Goal: Complete Application Form: Complete application form

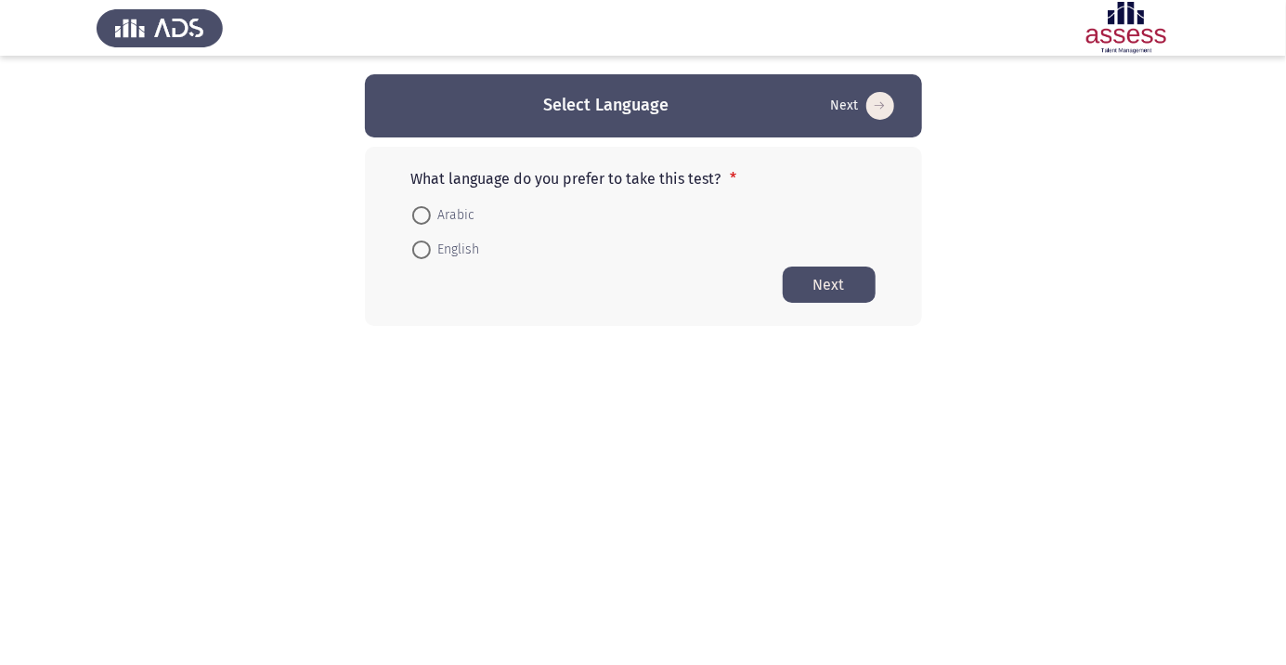
click at [427, 215] on span at bounding box center [421, 215] width 19 height 19
click at [427, 215] on input "Arabic" at bounding box center [421, 215] width 19 height 19
radio input "true"
click at [841, 297] on button "Next" at bounding box center [829, 284] width 93 height 36
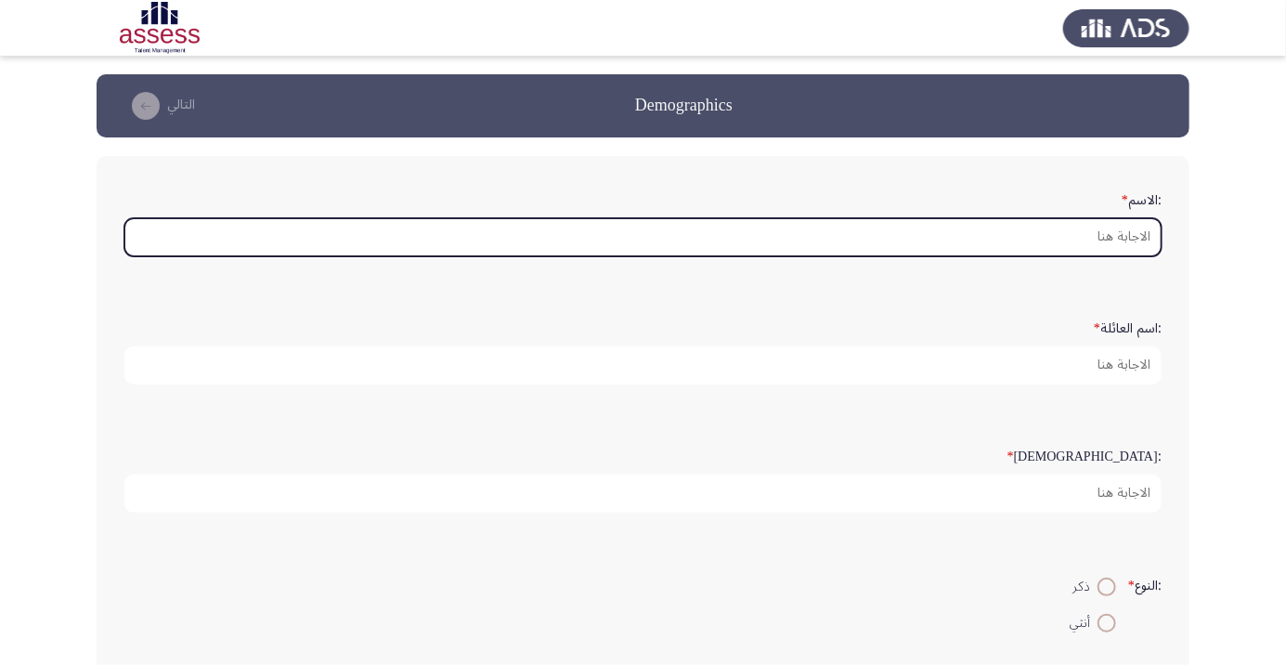
click at [1076, 242] on input ":الاسم *" at bounding box center [642, 237] width 1037 height 38
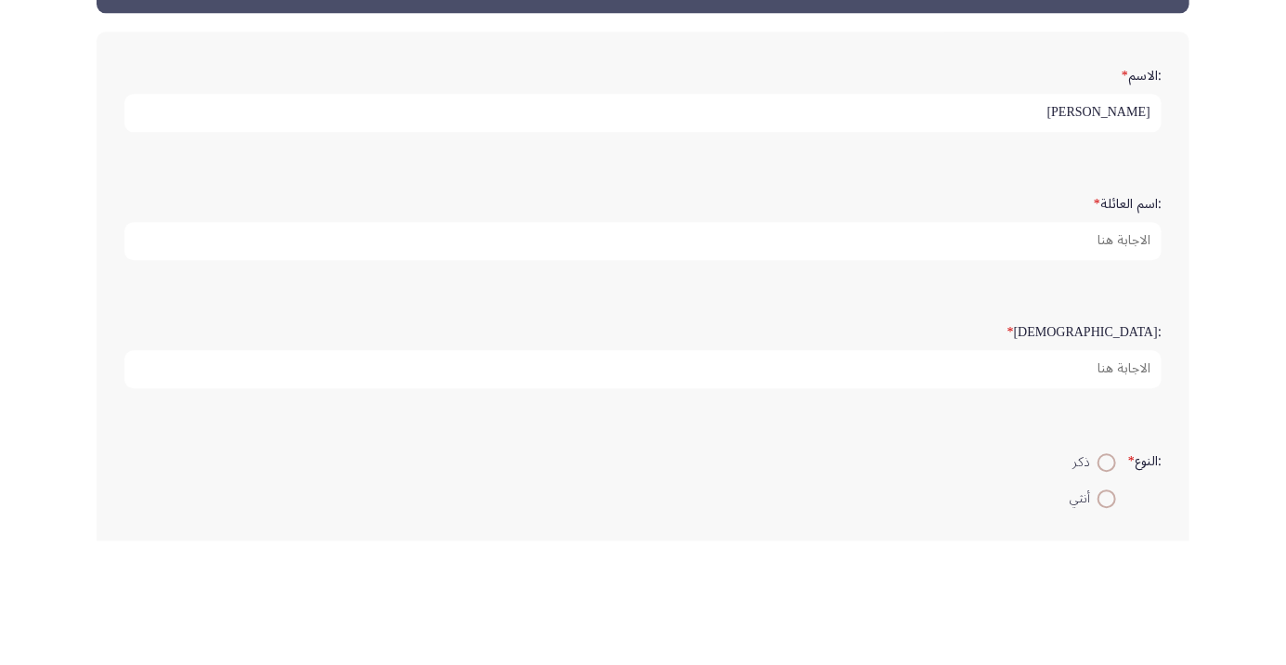
type input "[PERSON_NAME]"
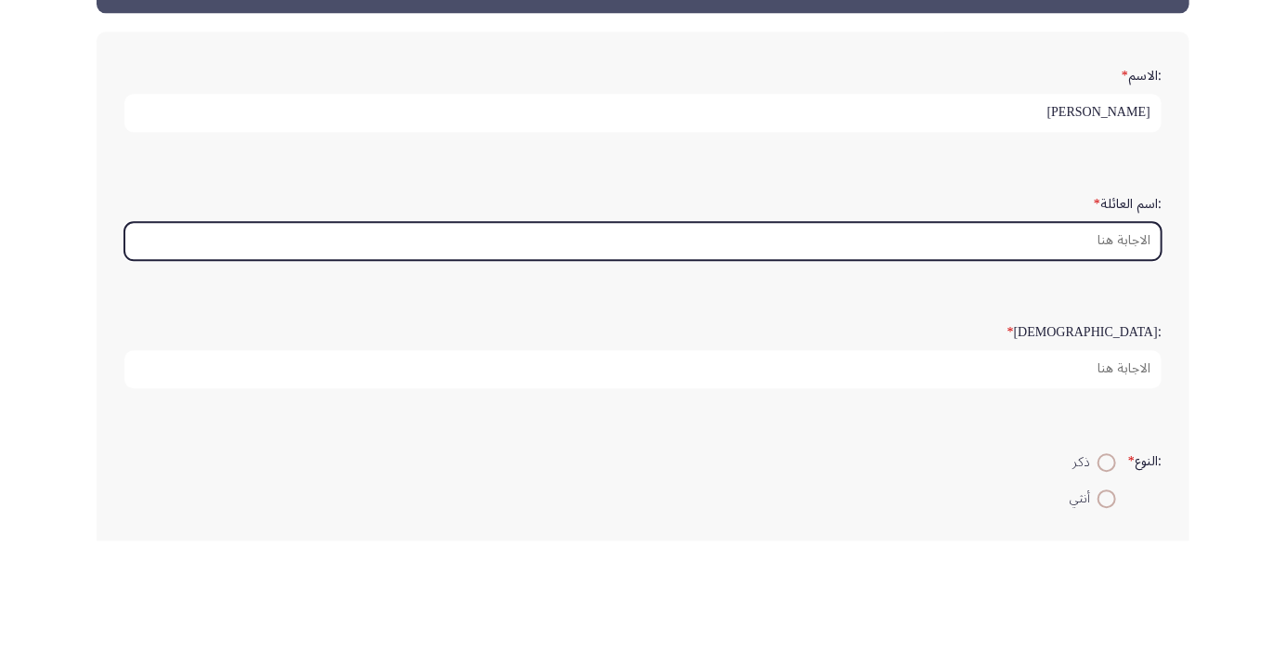
click at [1112, 358] on input ":اسم العائلة *" at bounding box center [642, 365] width 1037 height 38
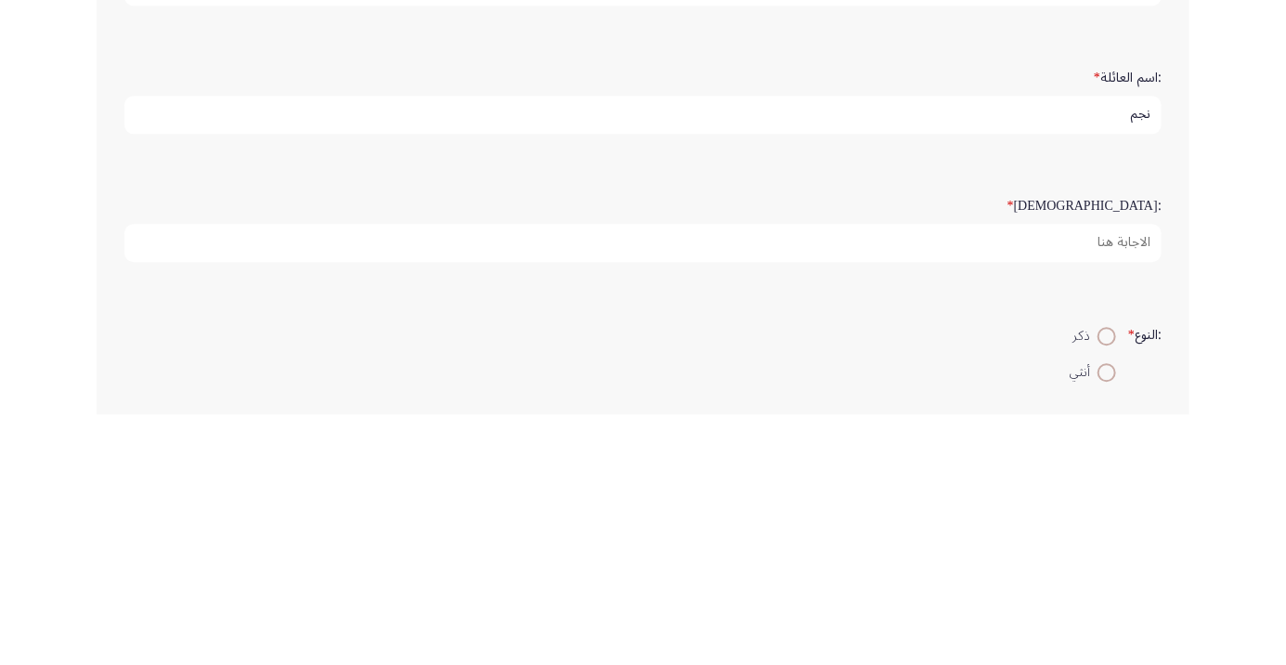
type input "نجم"
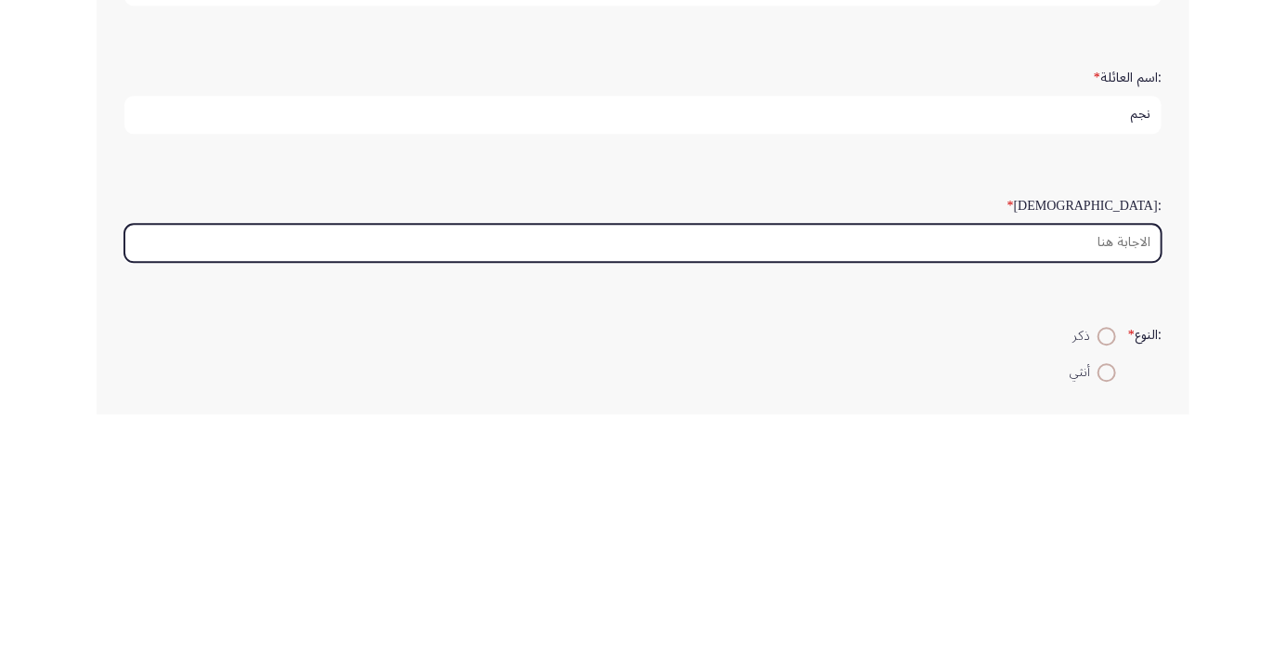
click at [1112, 497] on input ":السن *" at bounding box center [642, 494] width 1037 height 38
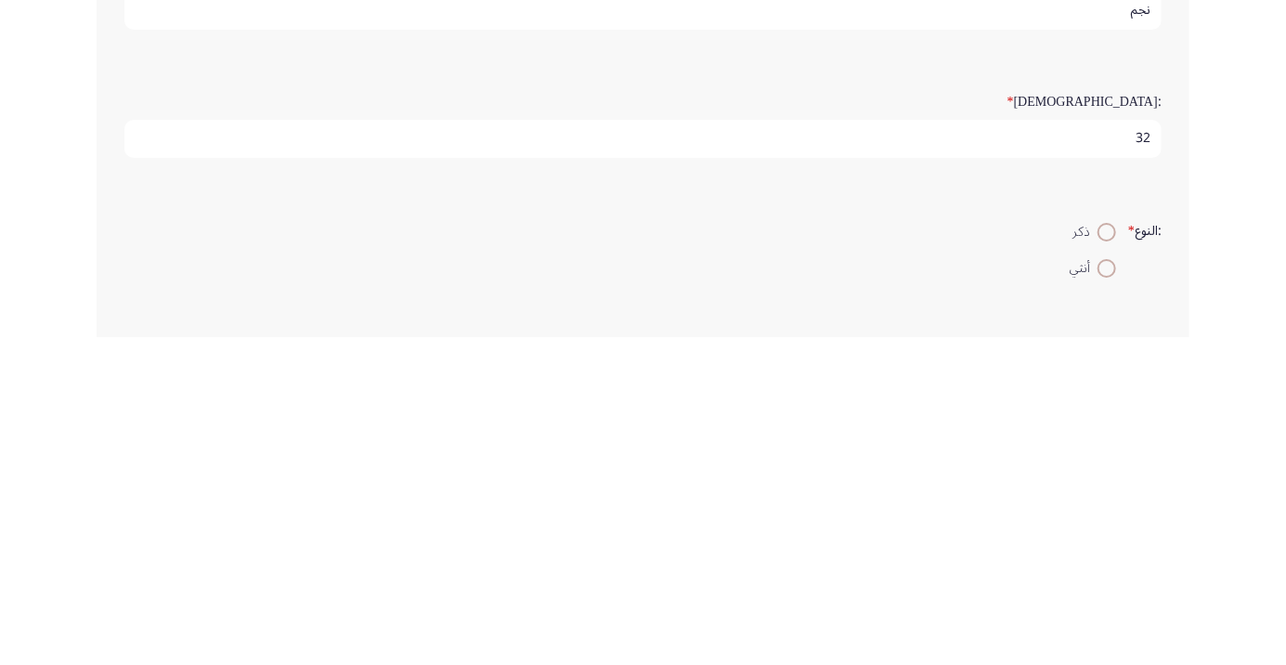
scroll to position [28, 0]
type input "32"
click at [1107, 559] on span at bounding box center [1107, 559] width 0 height 0
click at [1104, 555] on input "ذكر" at bounding box center [1107, 559] width 19 height 19
radio input "true"
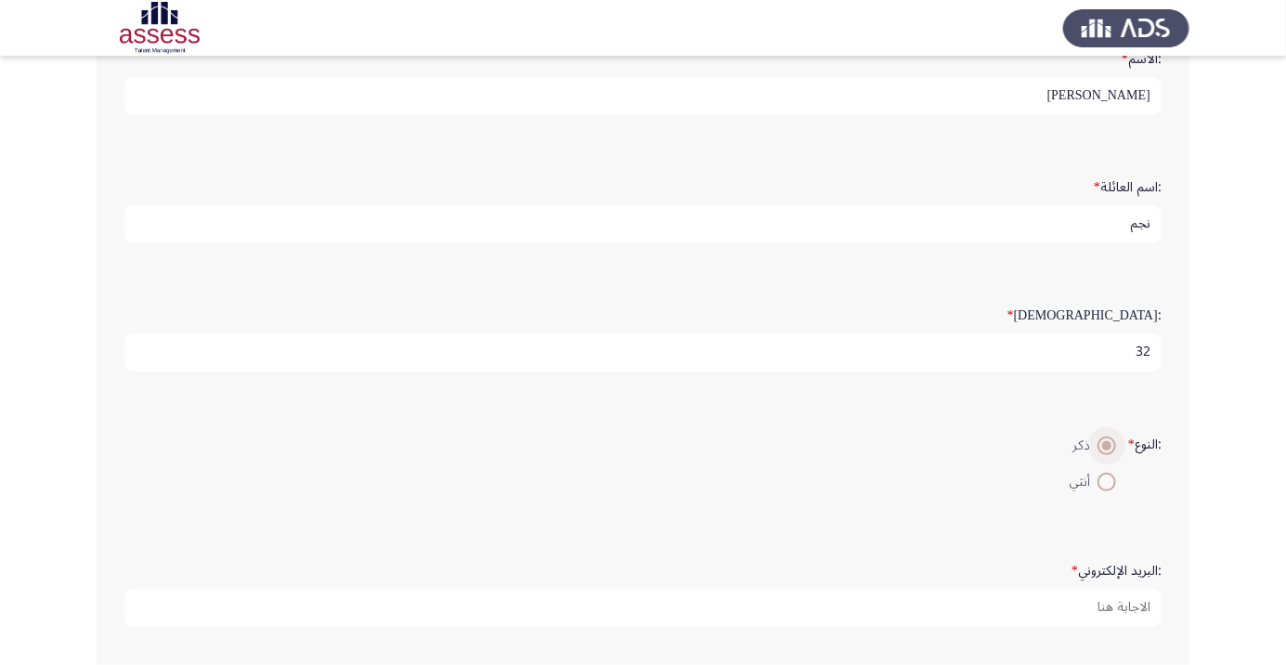
scroll to position [143, 0]
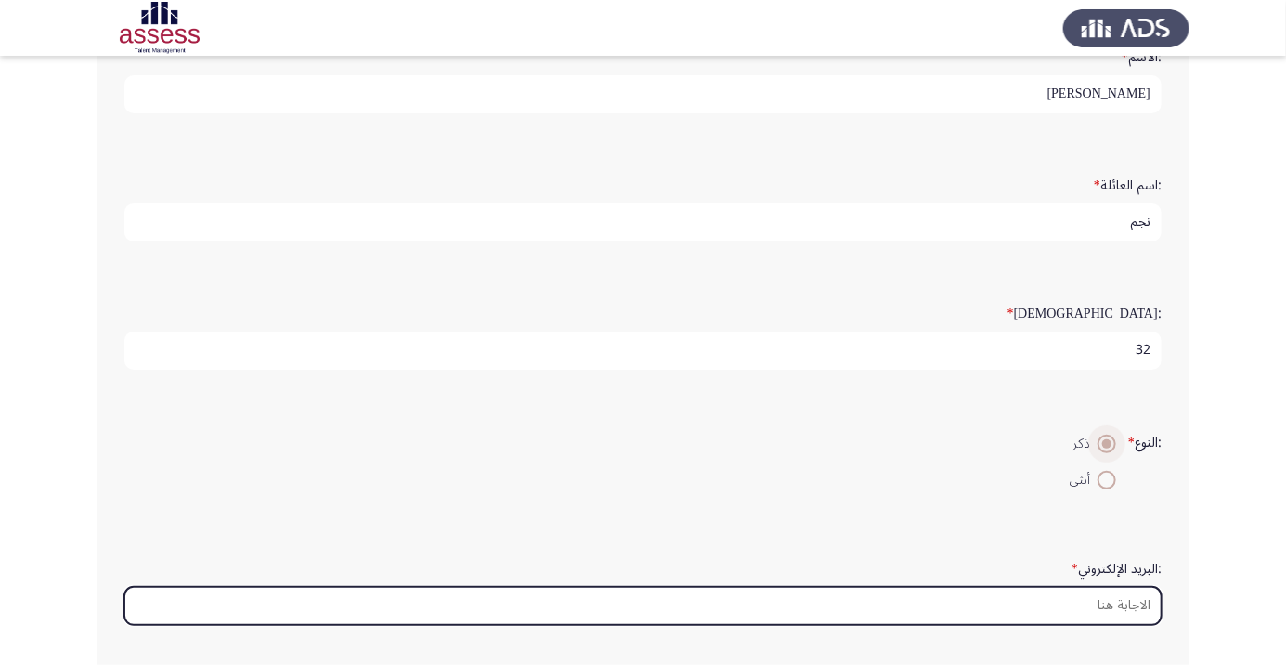
click at [1077, 600] on input ":البريد الإلكتروني *" at bounding box center [642, 606] width 1037 height 38
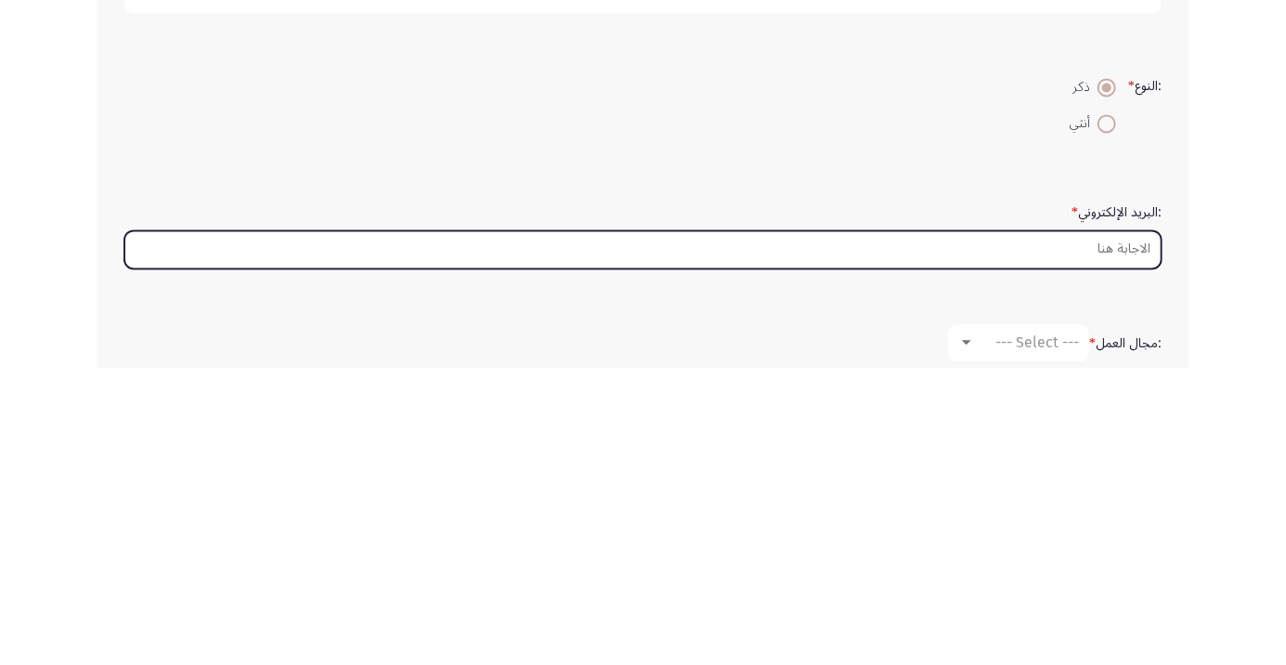
scroll to position [203, 0]
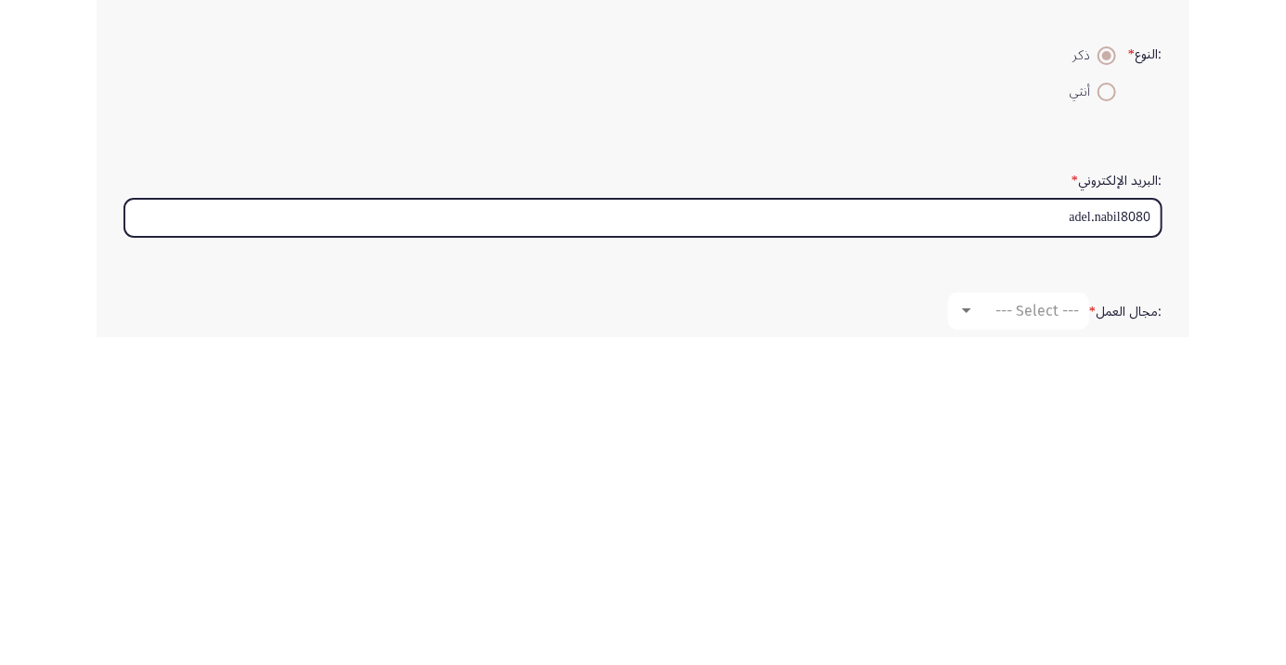
click at [1150, 546] on input "adel.nabil8080" at bounding box center [642, 546] width 1037 height 38
click at [1149, 540] on input "adel.nabil8080" at bounding box center [642, 546] width 1037 height 38
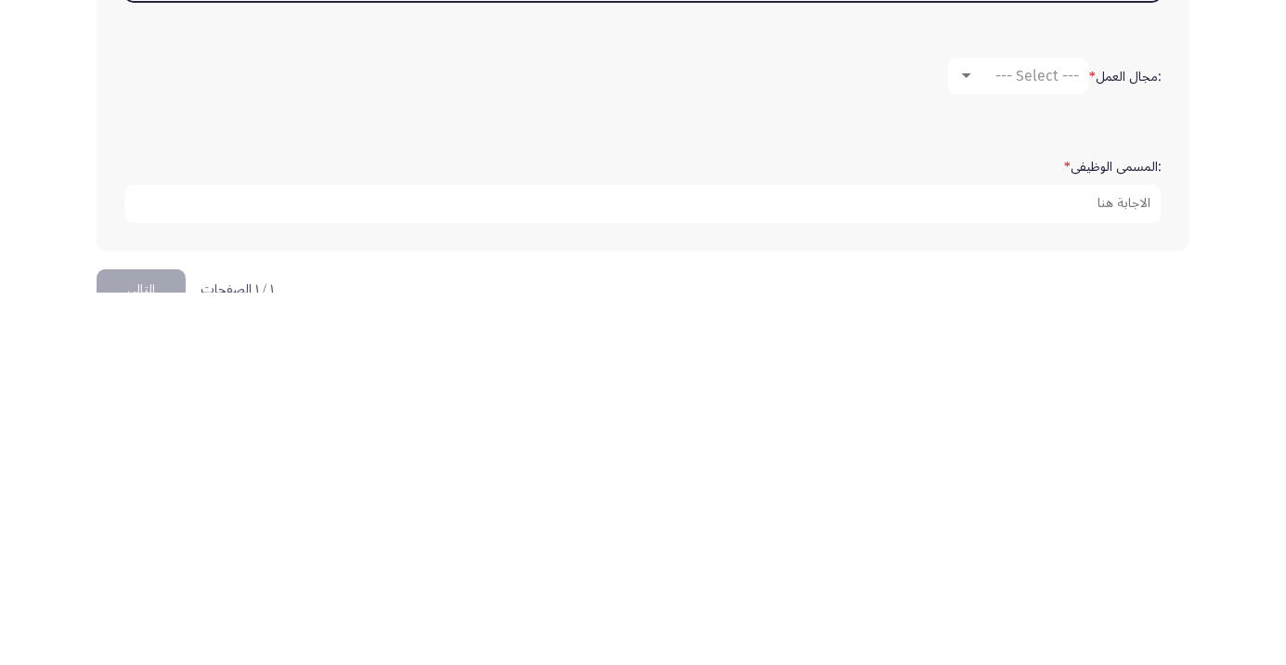
scroll to position [397, 0]
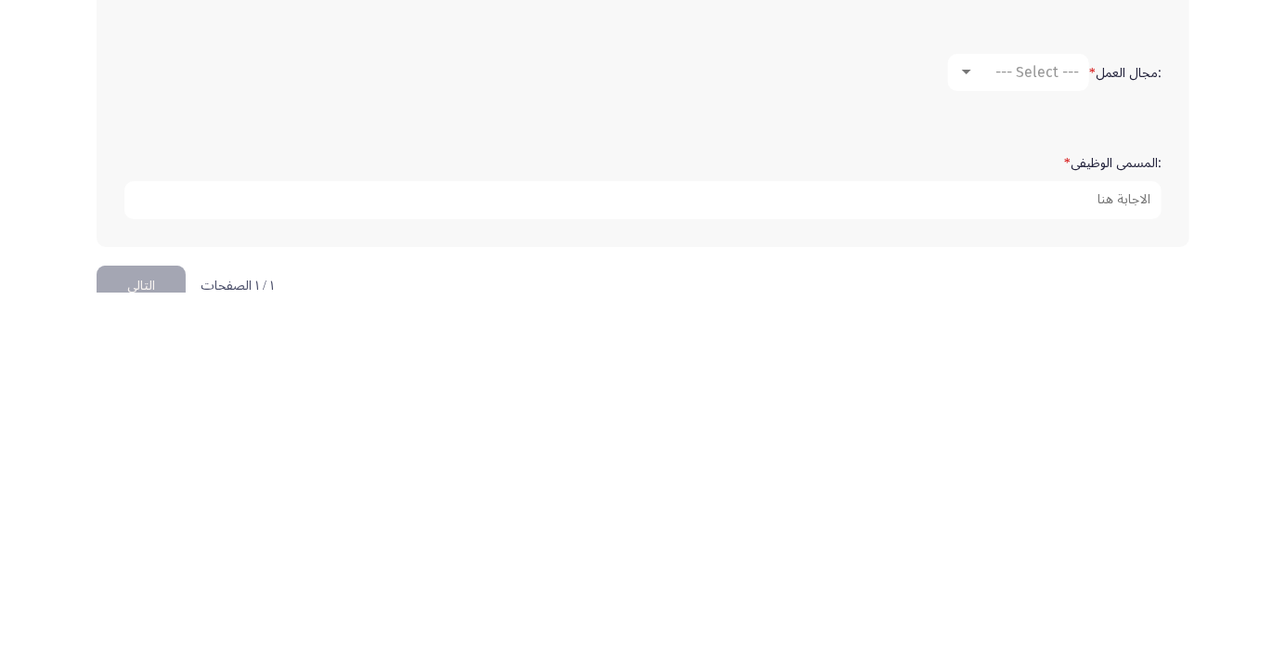
type input "adel.nabil8080"
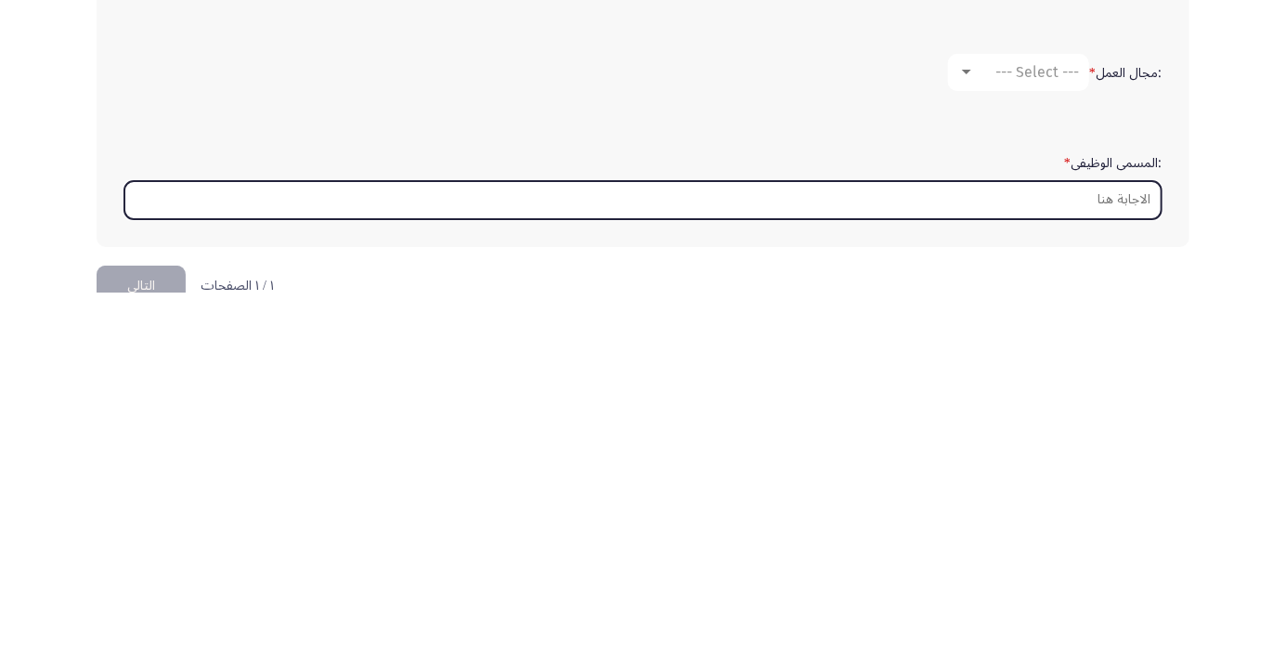
click at [1099, 572] on input ":المسمى الوظيفى *" at bounding box center [642, 572] width 1037 height 38
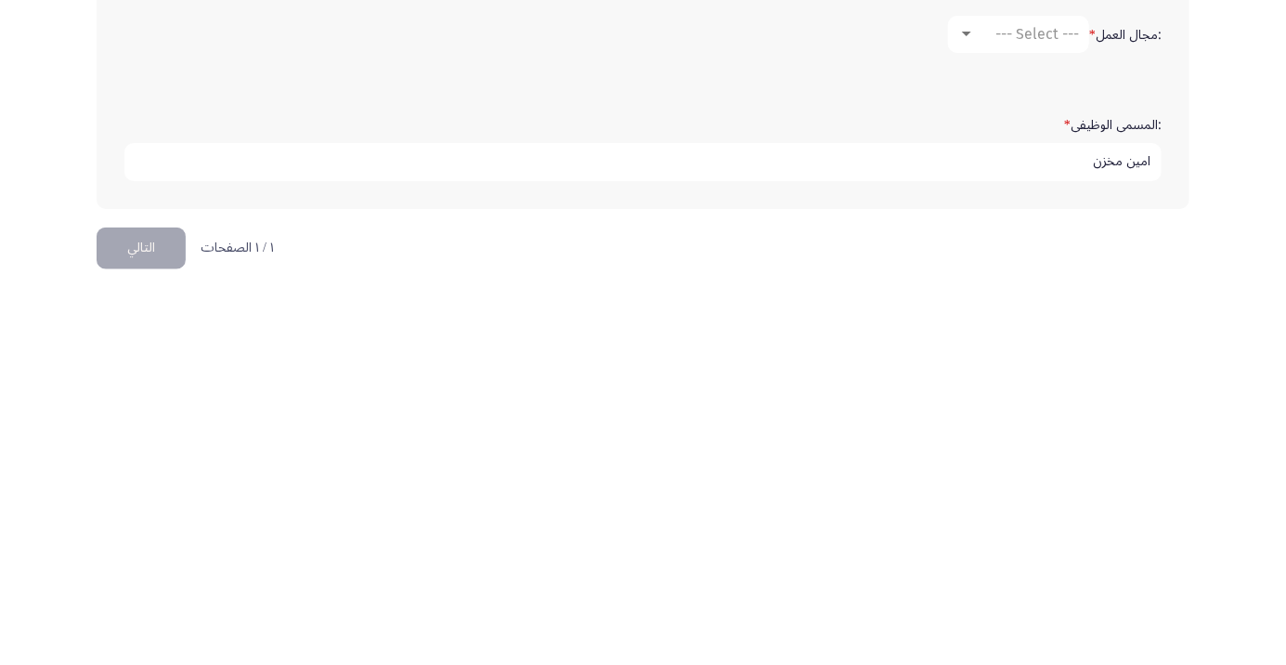
scroll to position [439, 0]
type input "امين مخزن"
click at [144, 619] on button "التالي" at bounding box center [141, 617] width 89 height 42
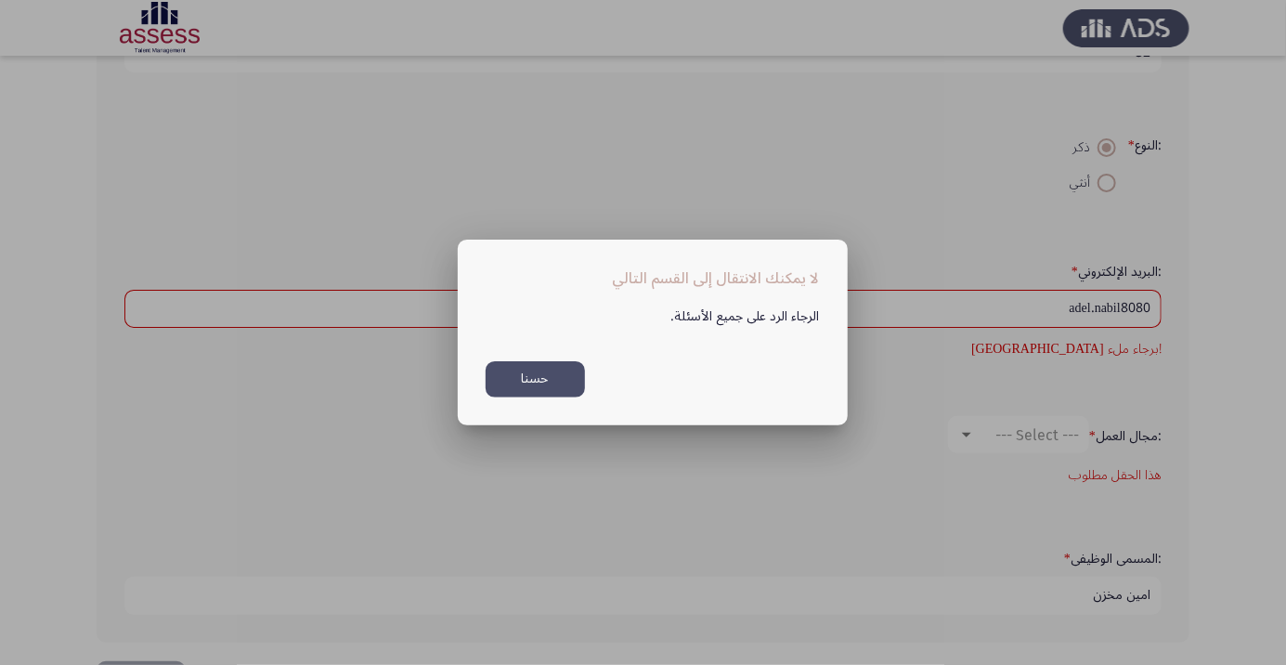
click at [556, 387] on button "حسنا" at bounding box center [535, 379] width 99 height 36
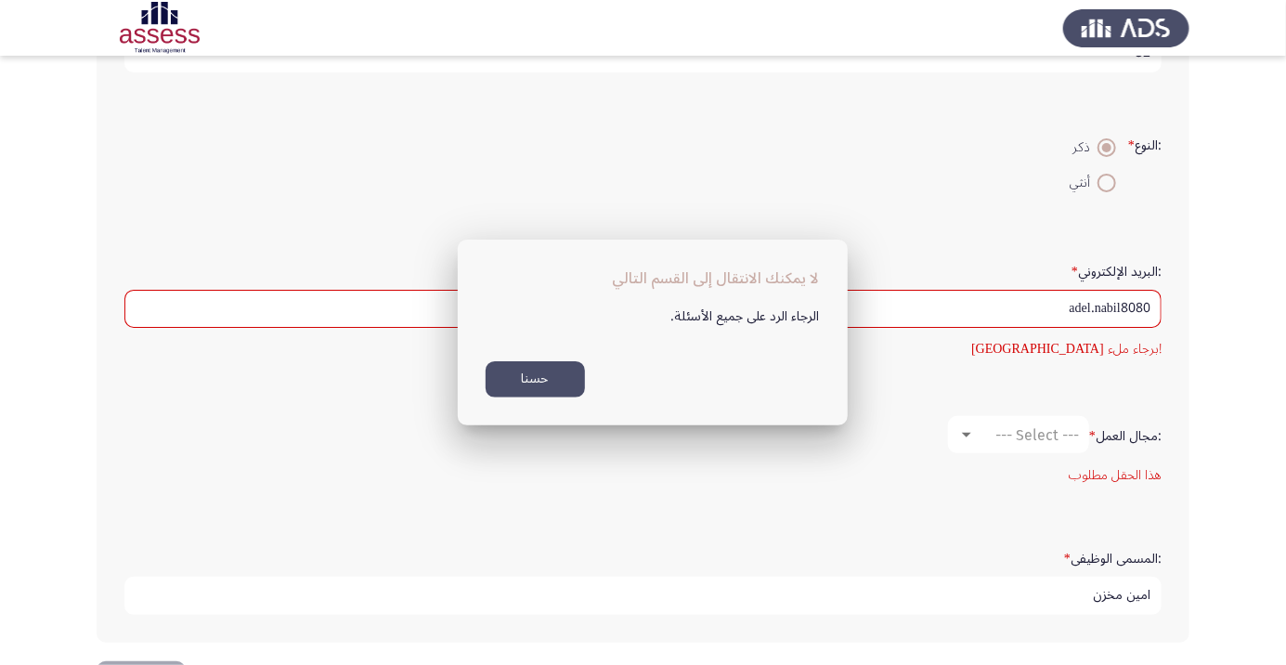
scroll to position [472, 0]
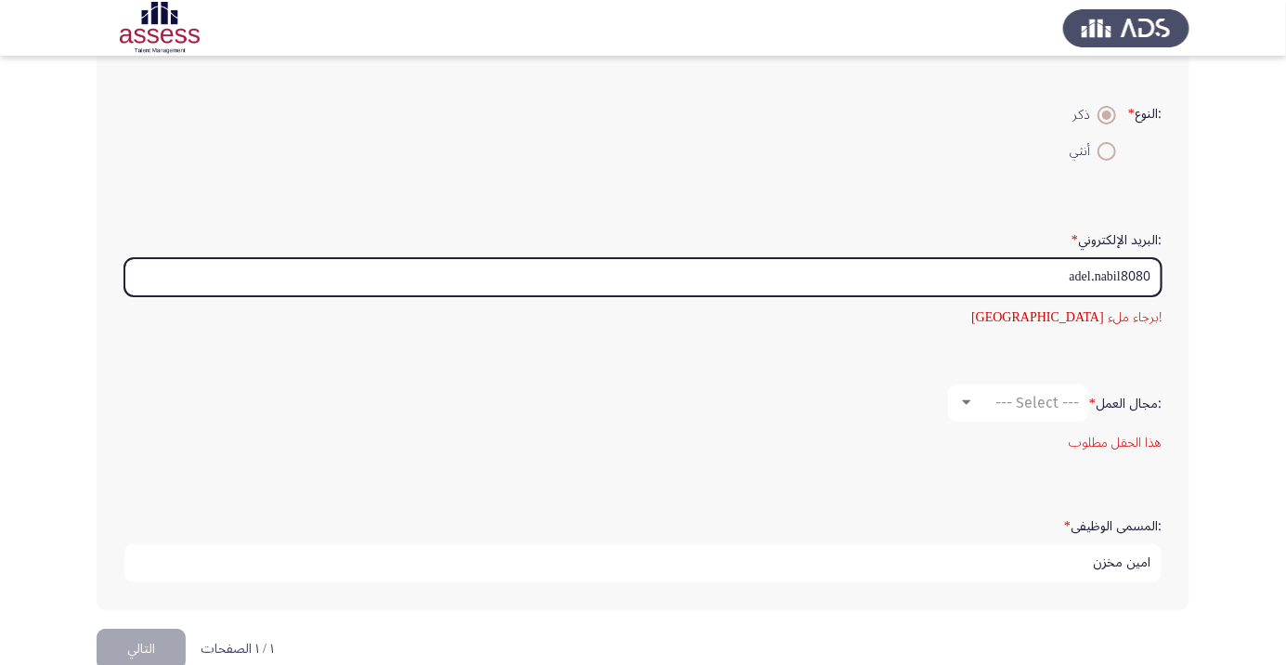
click at [1147, 274] on input "adel.nabil8080" at bounding box center [642, 277] width 1037 height 38
click at [1095, 274] on input "adel.nabil8080" at bounding box center [642, 277] width 1037 height 38
click at [1149, 272] on input "adelnabil8080" at bounding box center [642, 277] width 1037 height 38
click at [1093, 268] on input "adelnabil8080" at bounding box center [642, 277] width 1037 height 38
click at [1104, 271] on input "adel nabil8080" at bounding box center [642, 277] width 1037 height 38
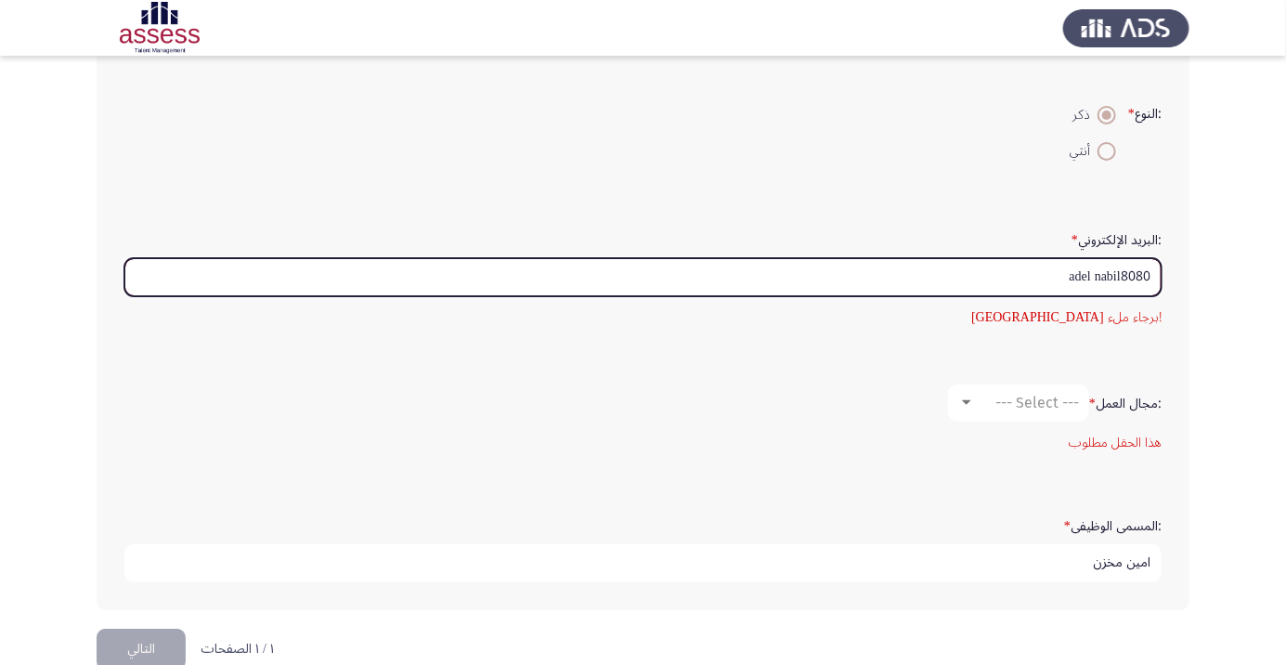
click at [1097, 270] on input "adel nabil8080" at bounding box center [642, 277] width 1037 height 38
click at [1097, 271] on input "adel nabil8080" at bounding box center [642, 277] width 1037 height 38
click at [1158, 267] on input "adel nabil8080" at bounding box center [642, 277] width 1037 height 38
click at [1151, 271] on input "@adel nabil8080" at bounding box center [642, 277] width 1037 height 38
click at [1051, 277] on input "@adel nabil8080" at bounding box center [642, 277] width 1037 height 38
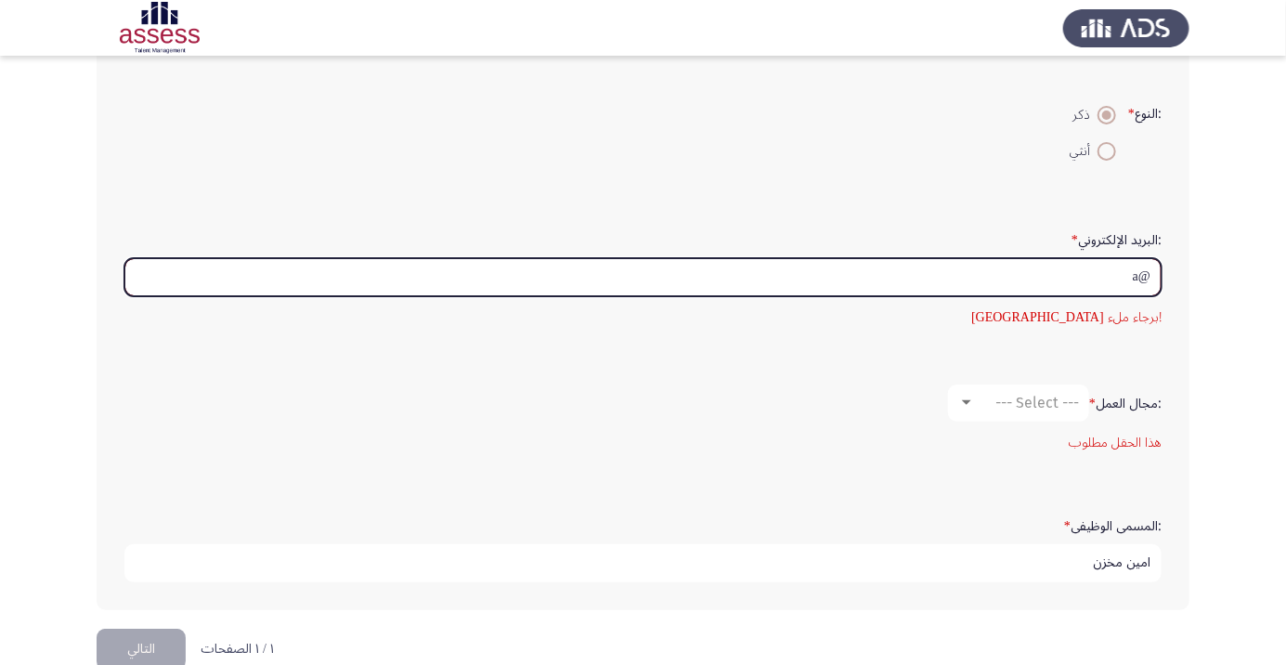
type input "@"
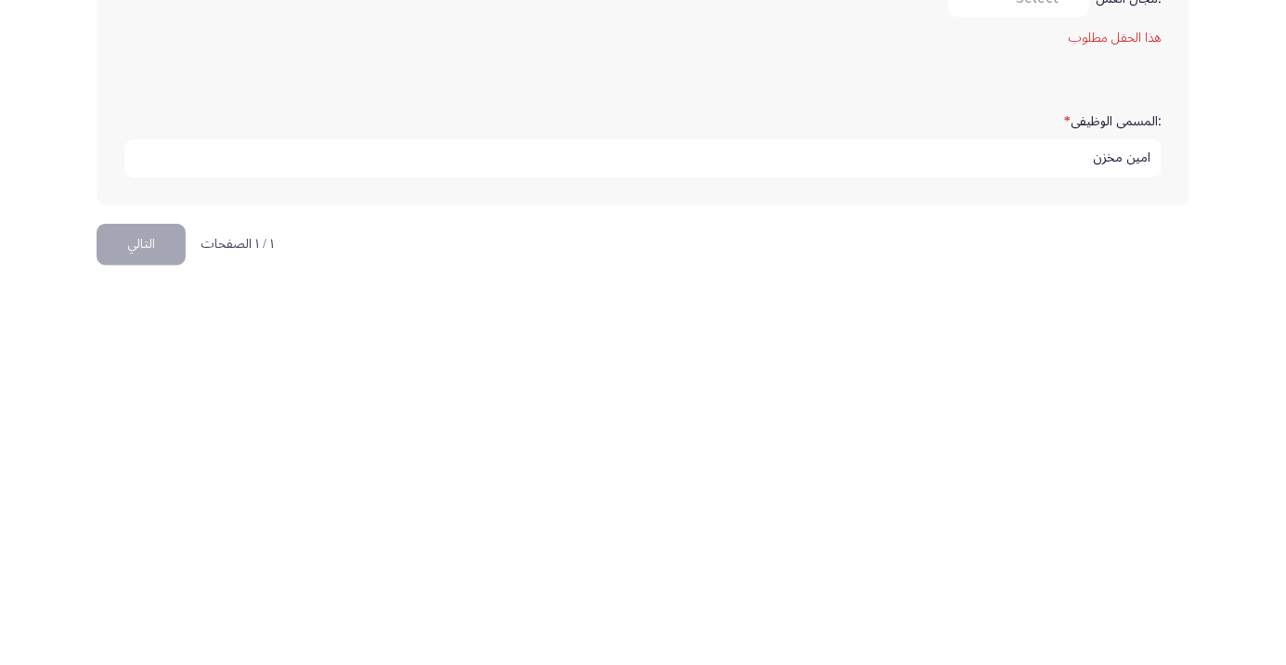
type input "adelnabil@gmil.com"
click at [120, 615] on button "التالي" at bounding box center [141, 617] width 89 height 42
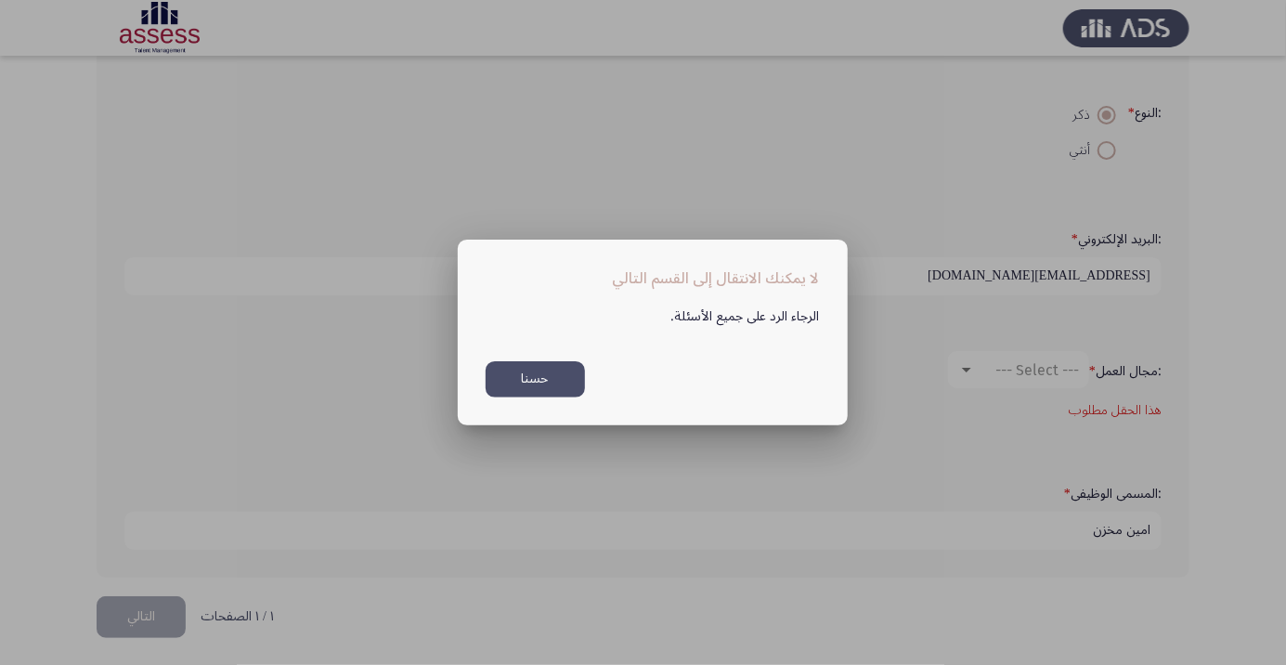
click at [556, 371] on button "حسنا" at bounding box center [535, 379] width 99 height 36
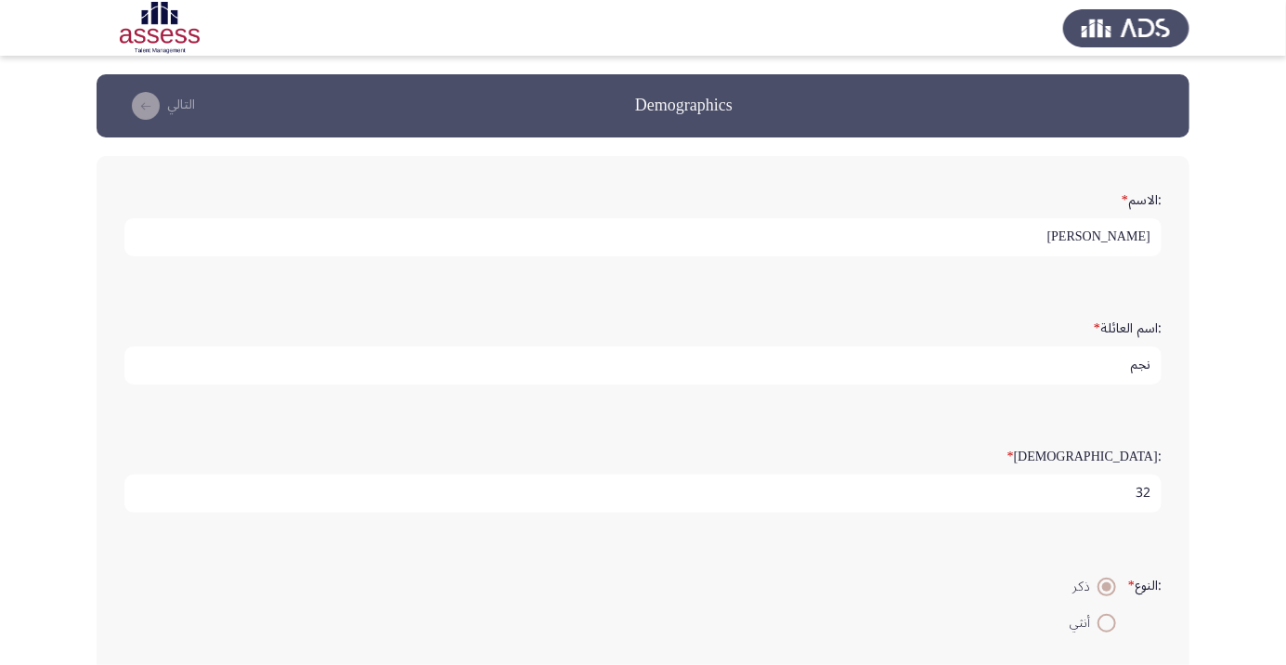
scroll to position [472, 0]
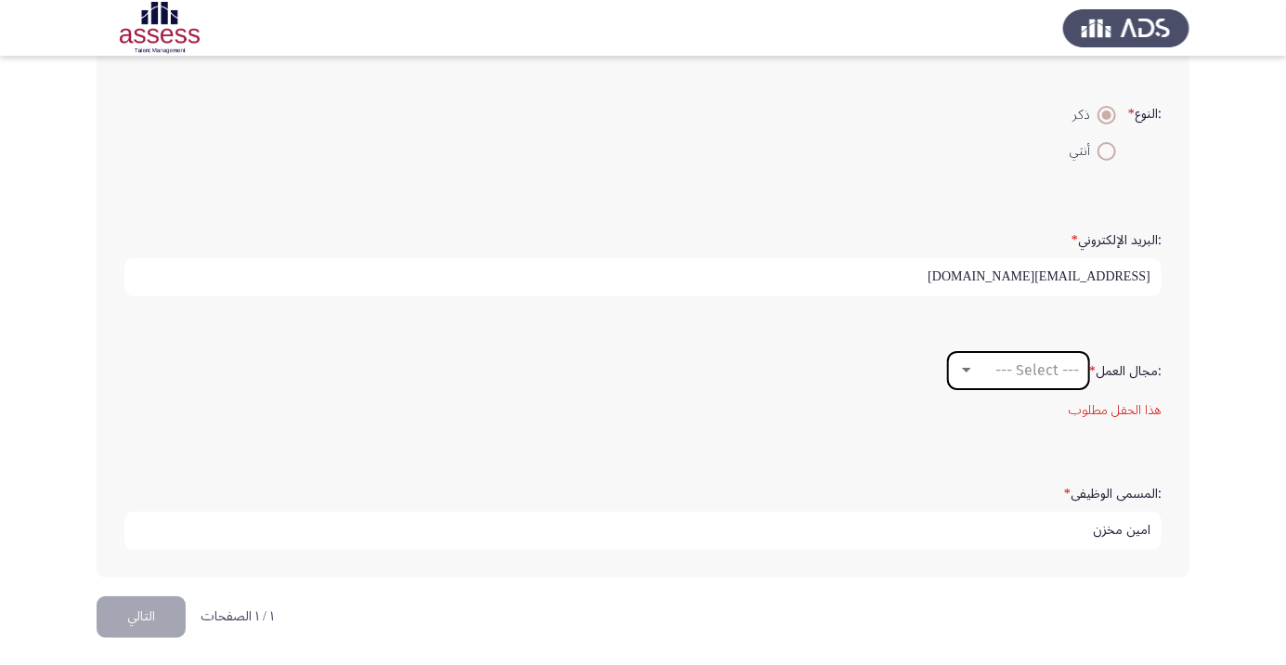
click at [1060, 370] on span "--- Select ---" at bounding box center [1037, 370] width 84 height 18
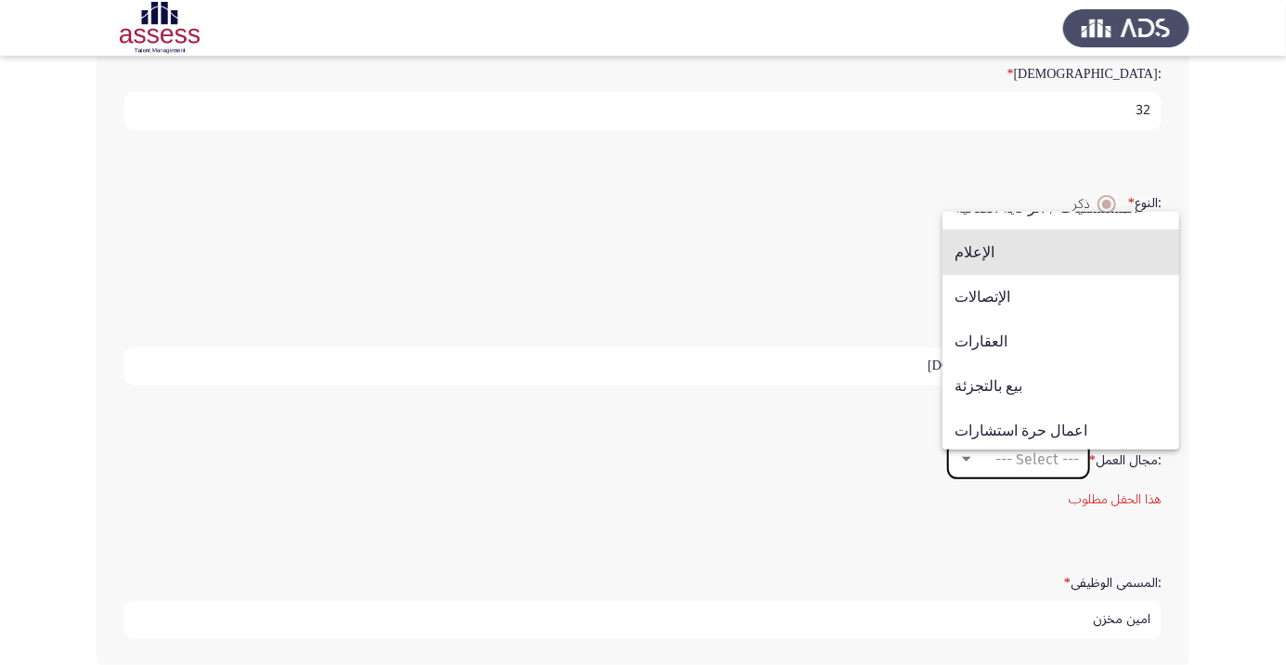
scroll to position [535, 0]
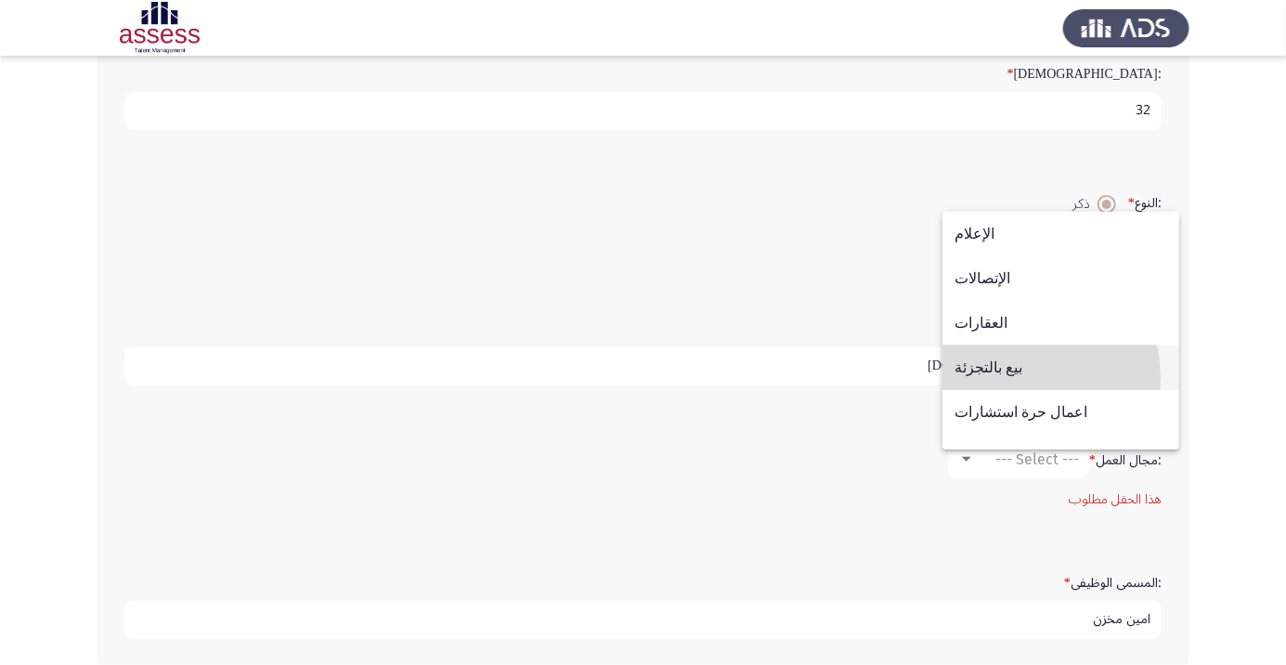
click at [1013, 390] on span "بيع بالتجزئة" at bounding box center [1061, 367] width 213 height 45
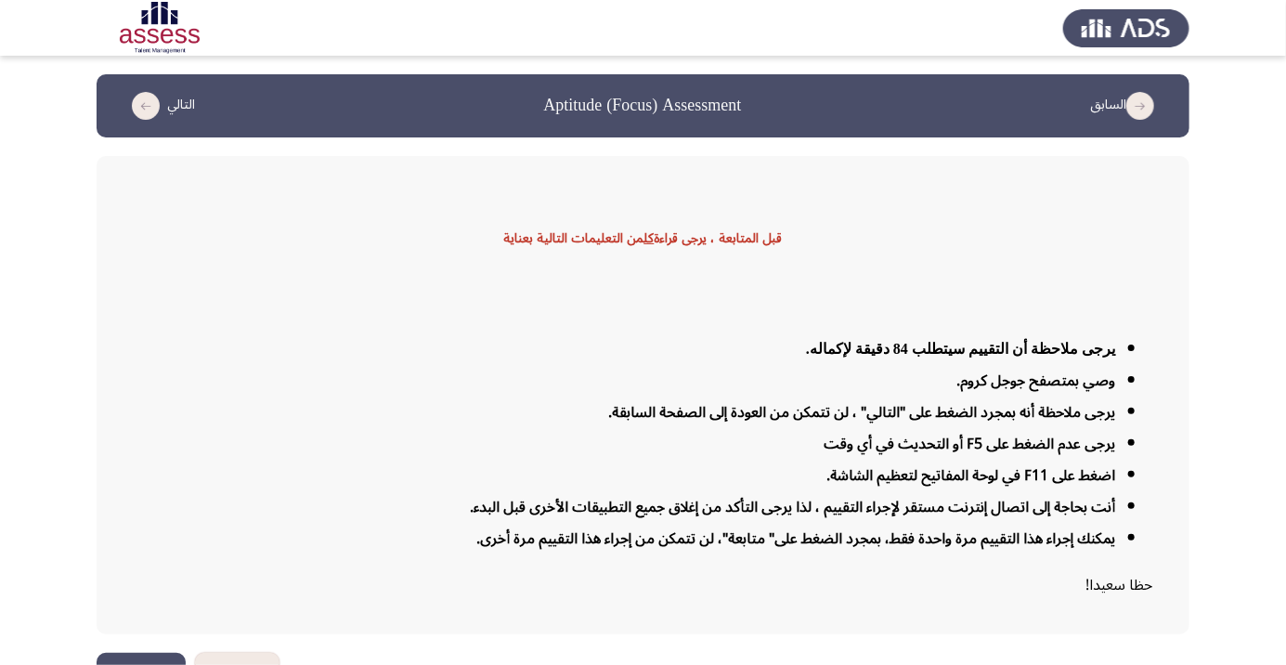
scroll to position [45, 0]
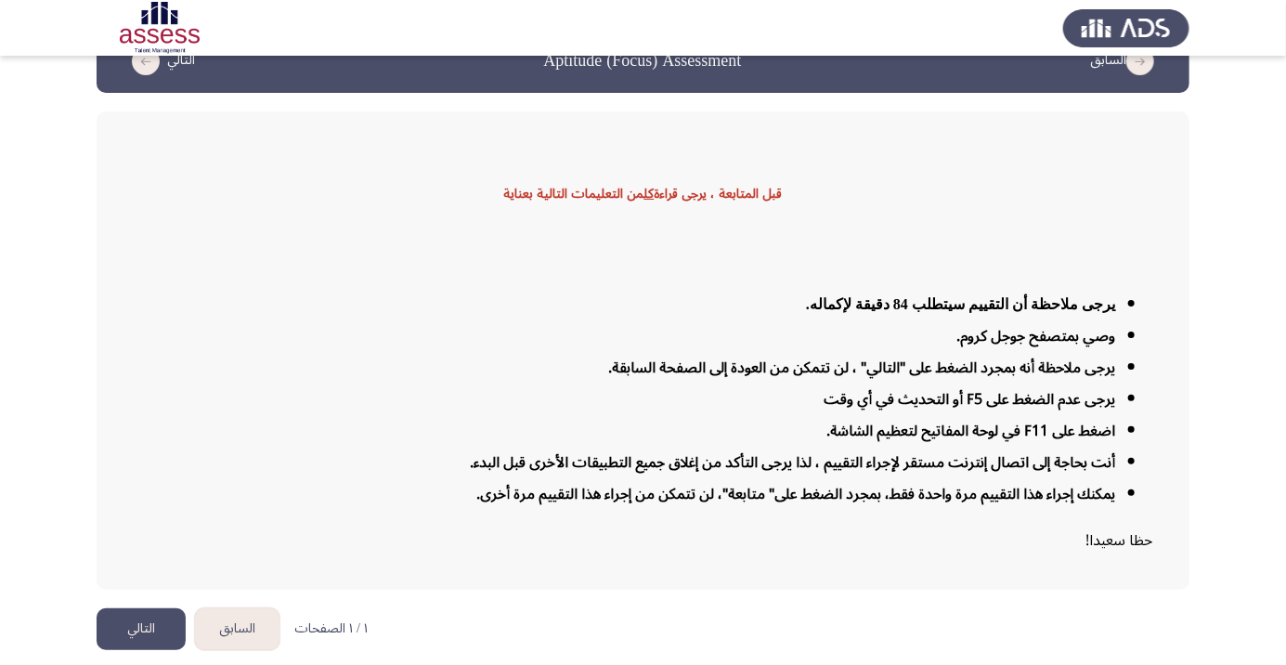
click at [141, 650] on button "التالي" at bounding box center [141, 629] width 89 height 42
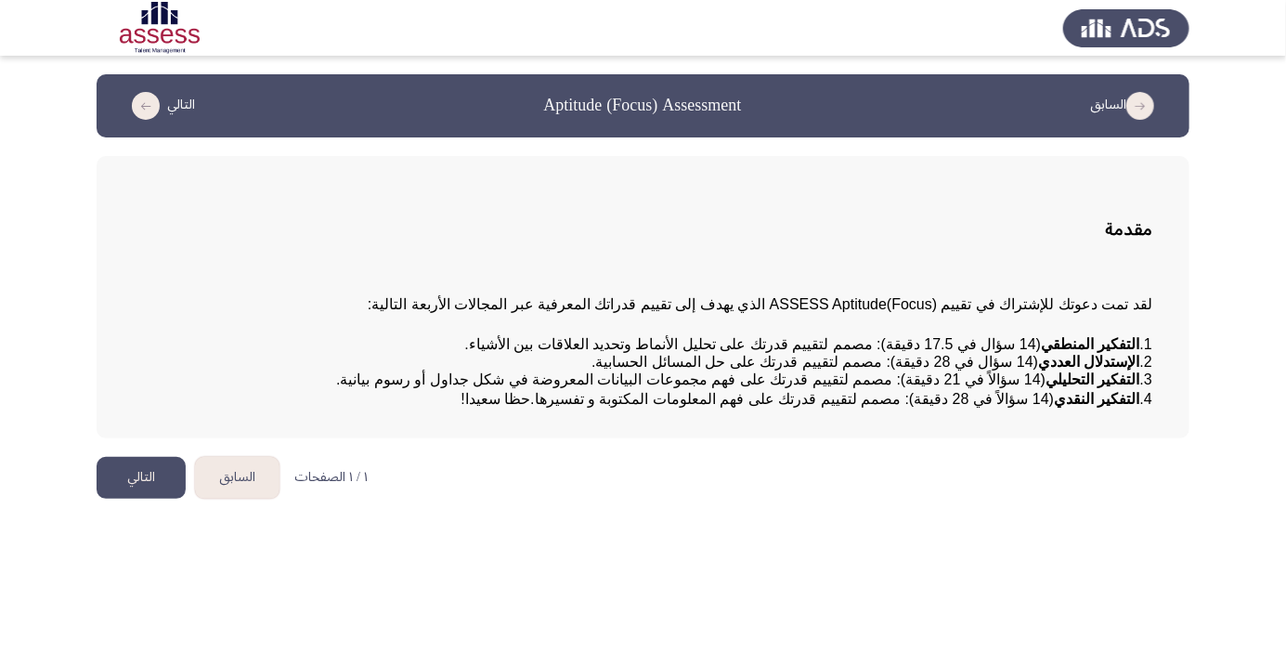
click at [135, 499] on button "التالي" at bounding box center [141, 478] width 89 height 42
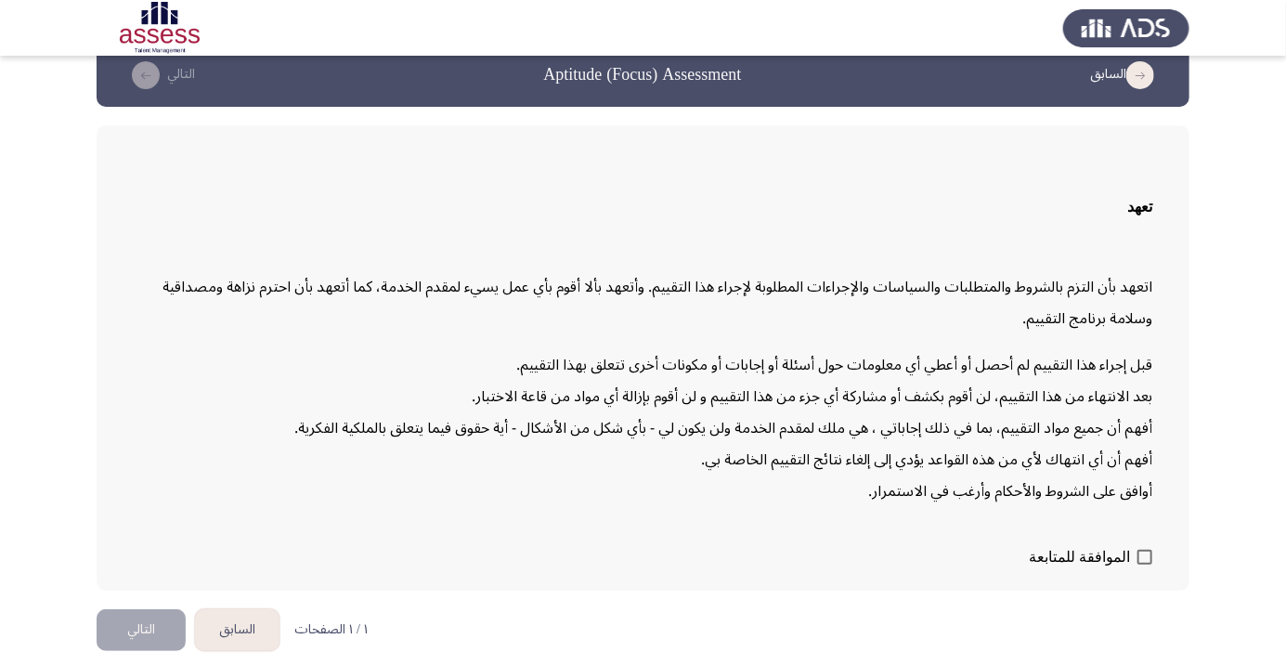
scroll to position [53, 0]
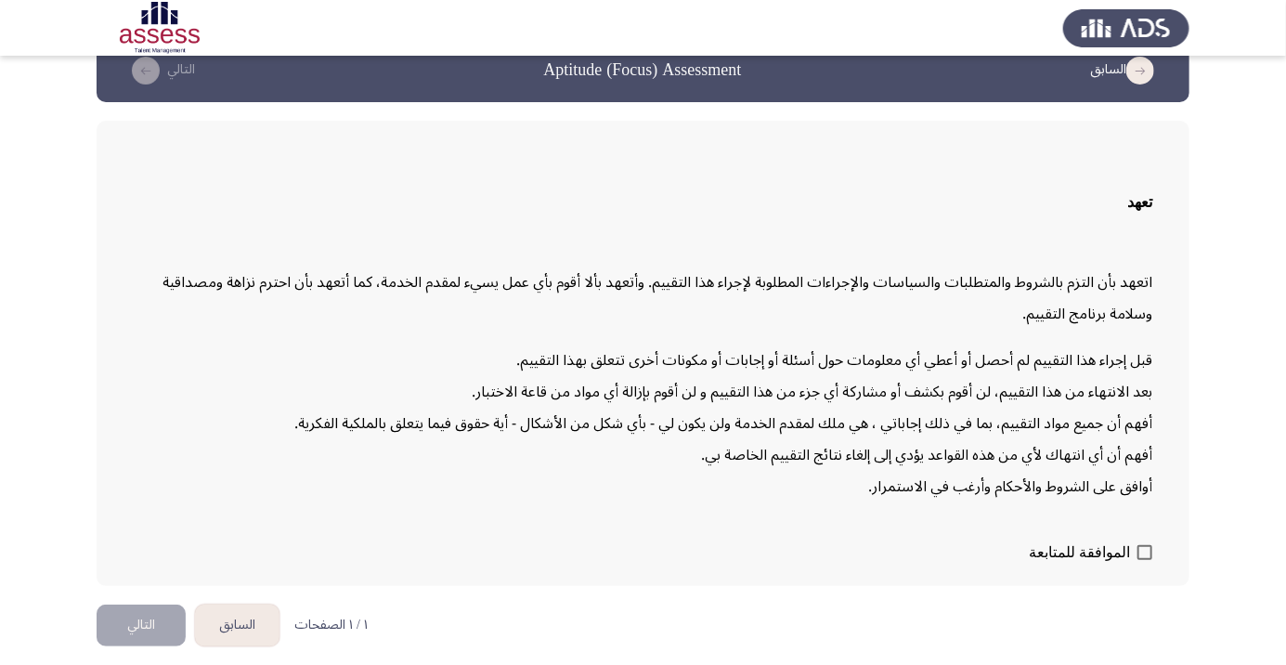
click at [1143, 560] on span at bounding box center [1145, 552] width 15 height 15
click at [1144, 561] on input "الموافقة للمتابعة" at bounding box center [1144, 560] width 1 height 1
checkbox input "true"
click at [156, 646] on button "التالي" at bounding box center [141, 626] width 89 height 42
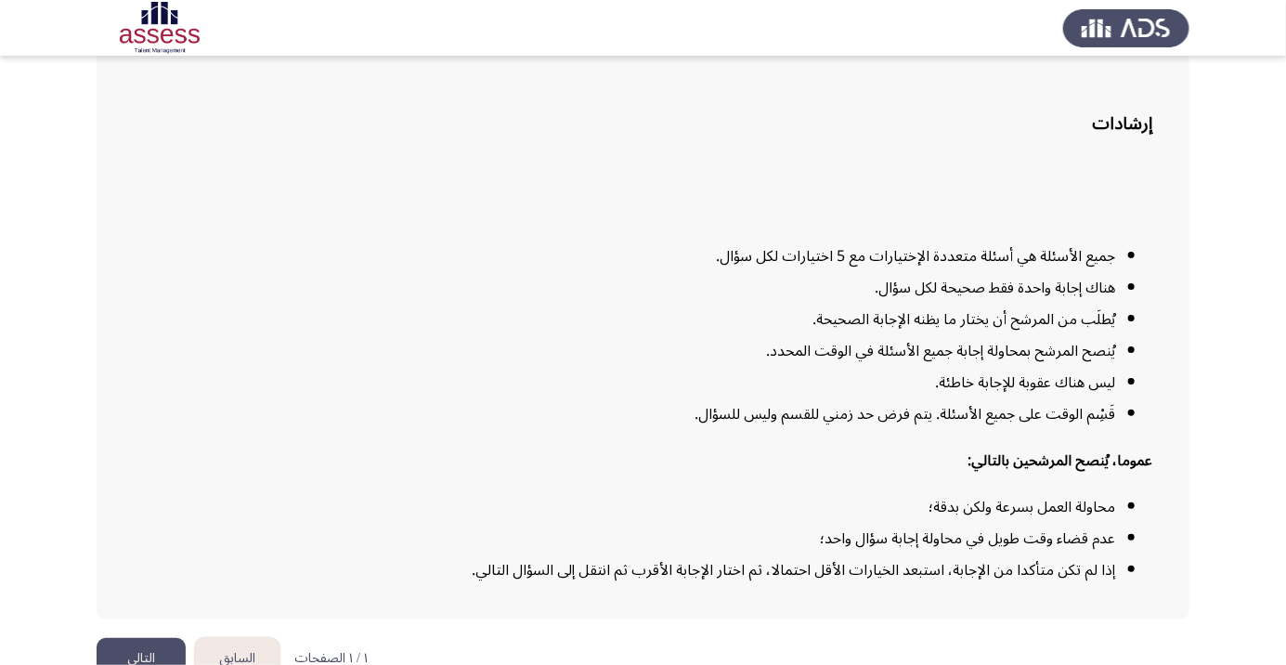
scroll to position [150, 0]
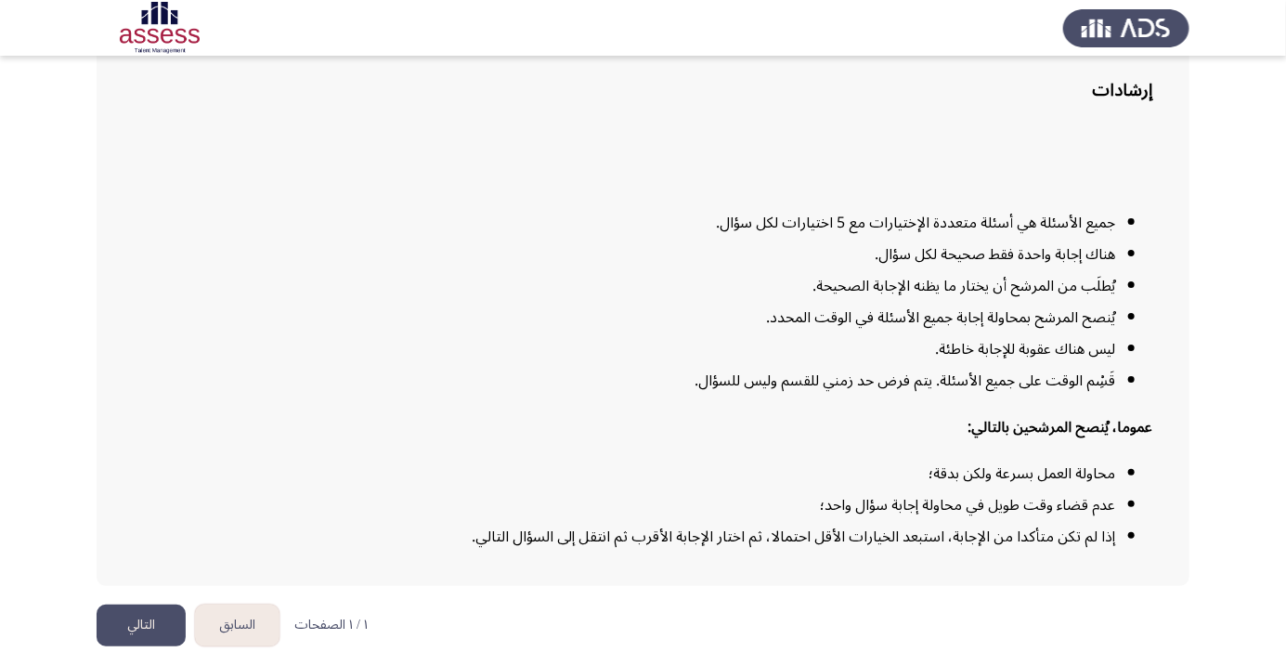
click at [122, 646] on button "التالي" at bounding box center [141, 626] width 89 height 42
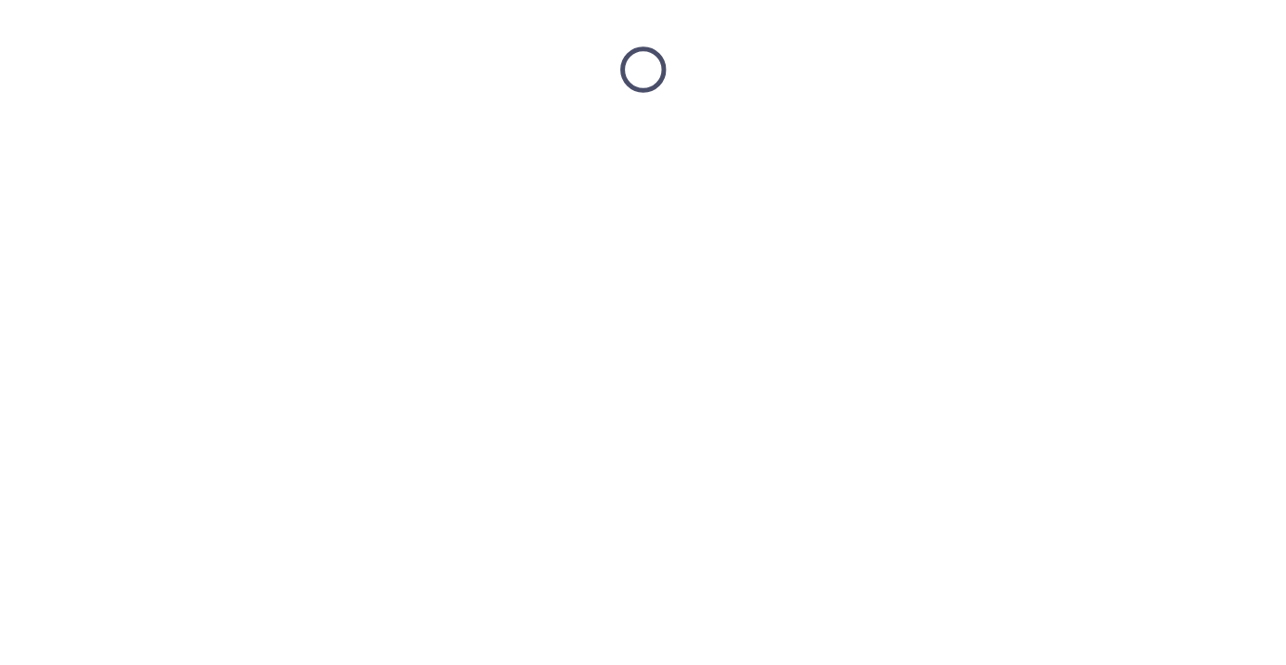
scroll to position [0, 0]
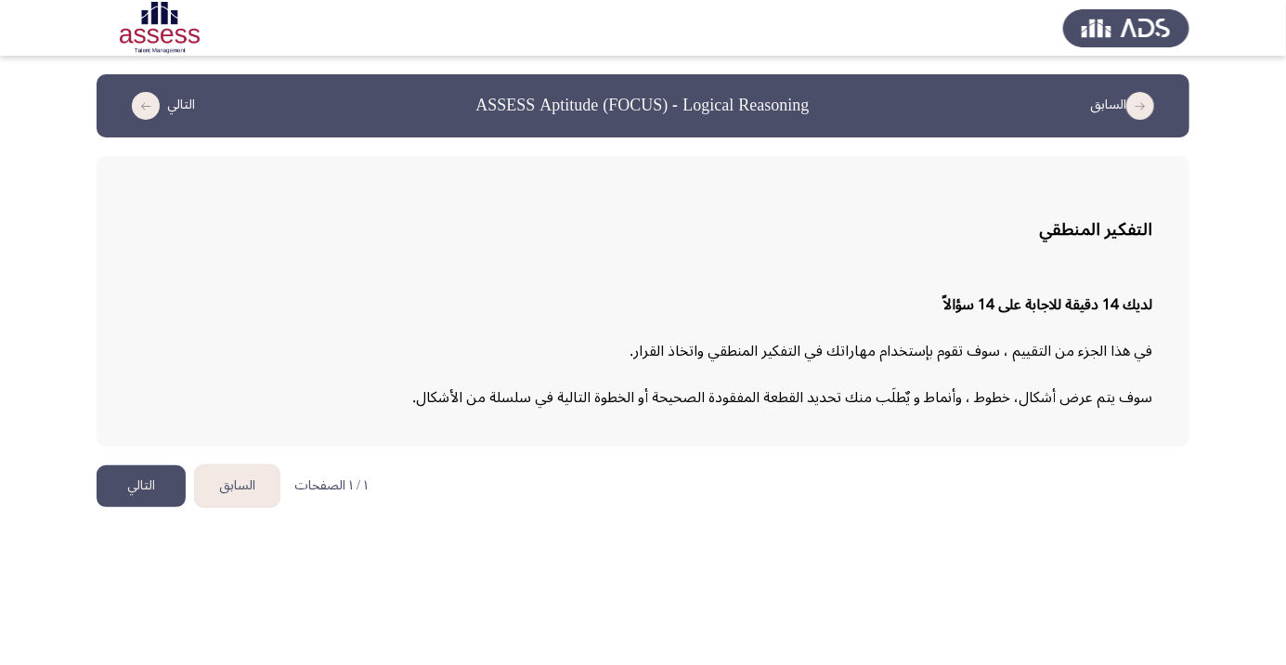
click at [136, 472] on button "التالي" at bounding box center [141, 486] width 89 height 42
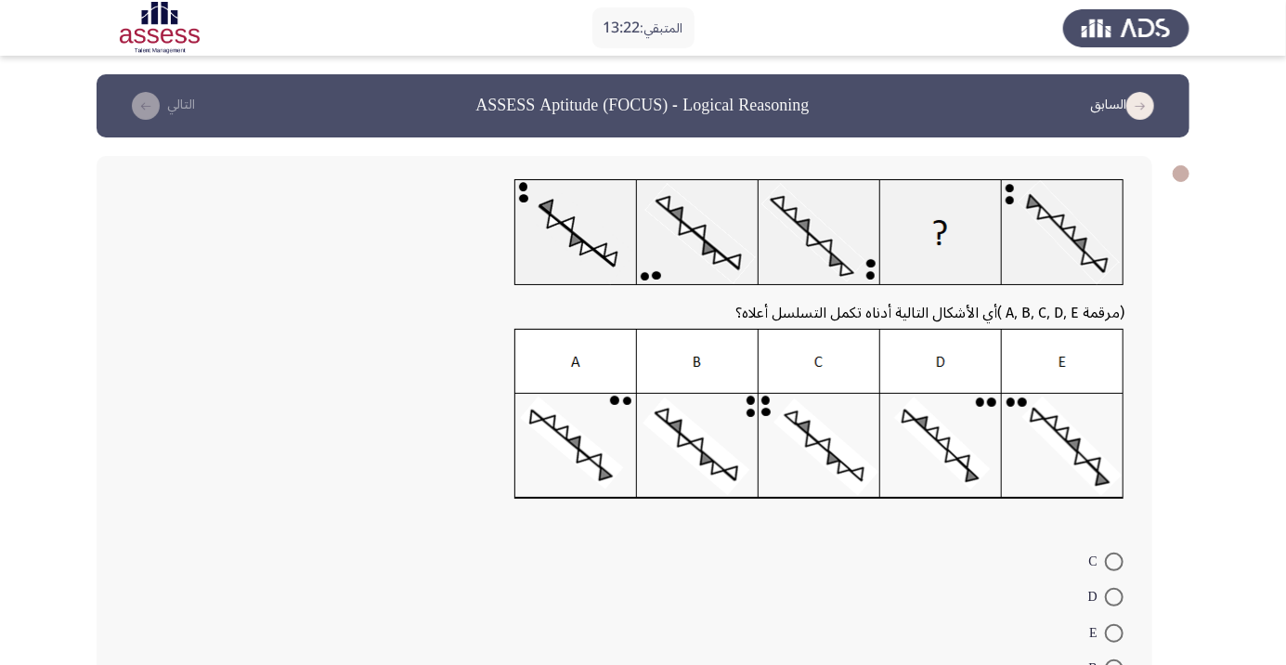
click at [596, 462] on img at bounding box center [819, 414] width 610 height 171
radio input "true"
click at [150, 96] on icon "load next page" at bounding box center [146, 106] width 28 height 28
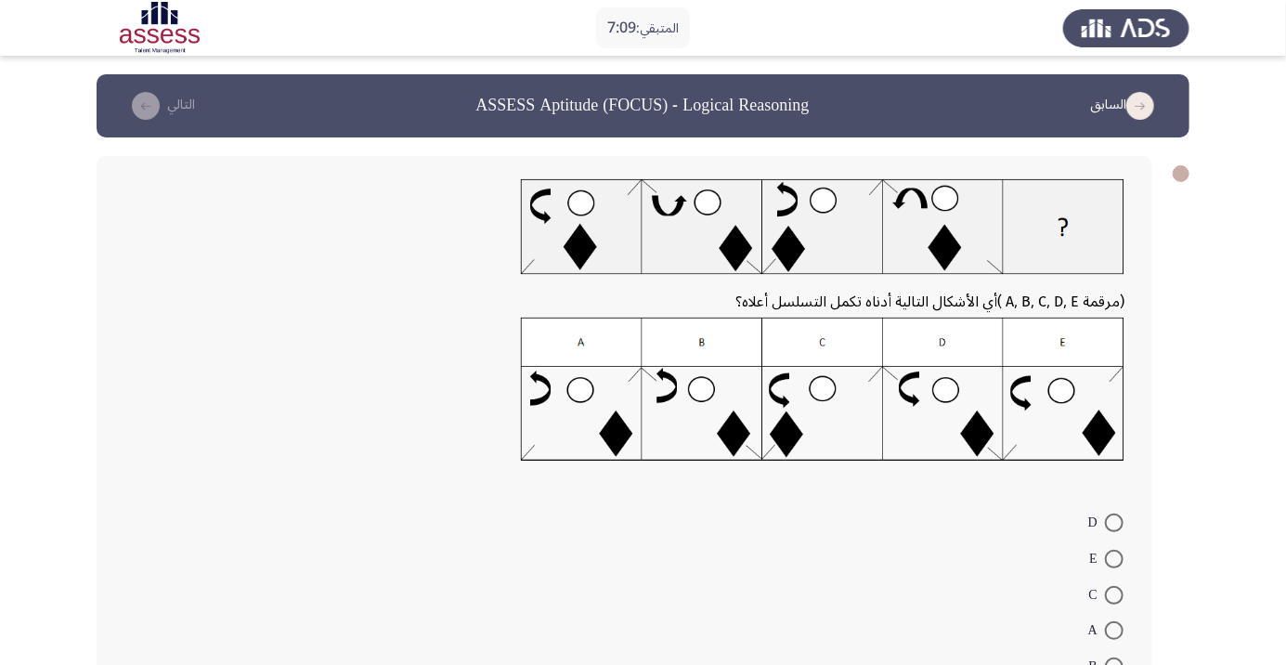
click at [1114, 558] on span at bounding box center [1114, 559] width 19 height 19
click at [1114, 558] on input "E" at bounding box center [1114, 559] width 19 height 19
radio input "true"
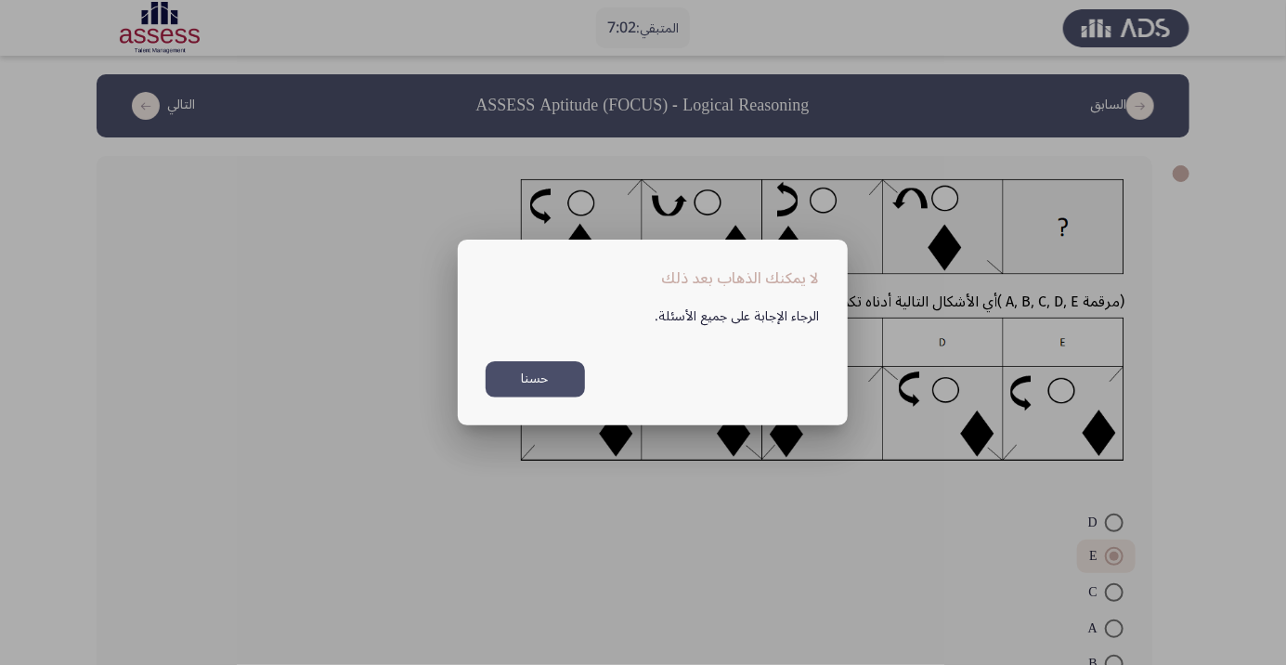
click at [574, 397] on button "حسنا" at bounding box center [535, 379] width 99 height 36
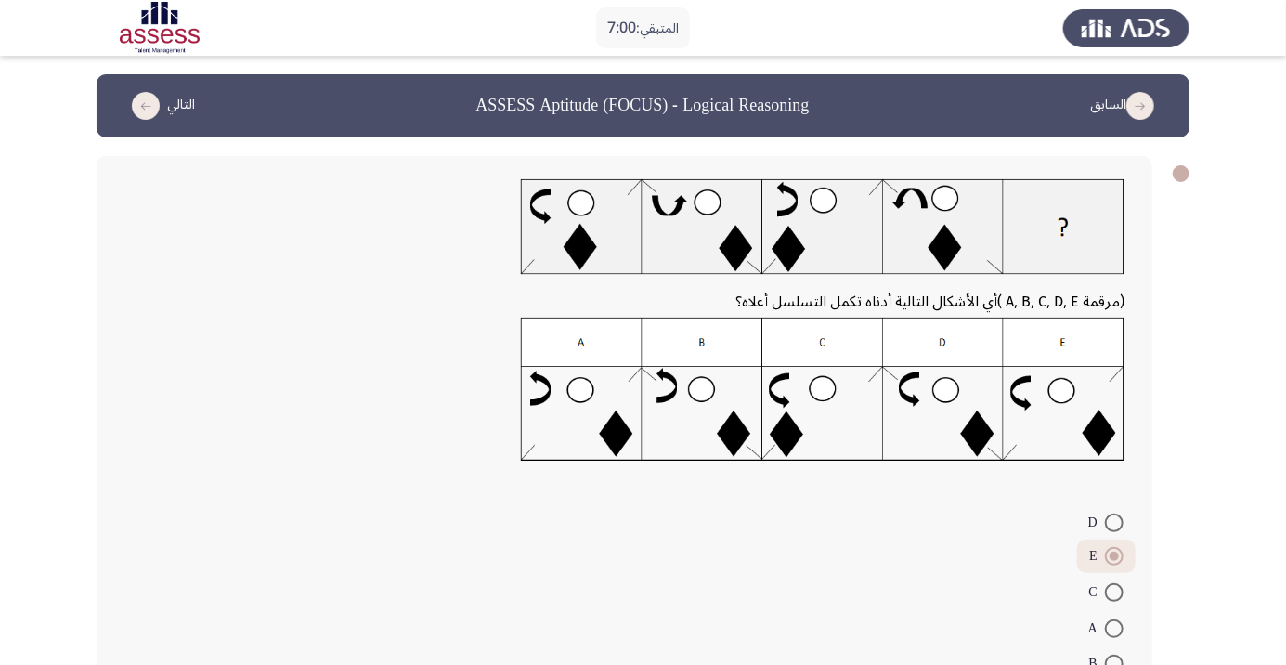
click at [163, 119] on button "التالي" at bounding box center [160, 106] width 82 height 30
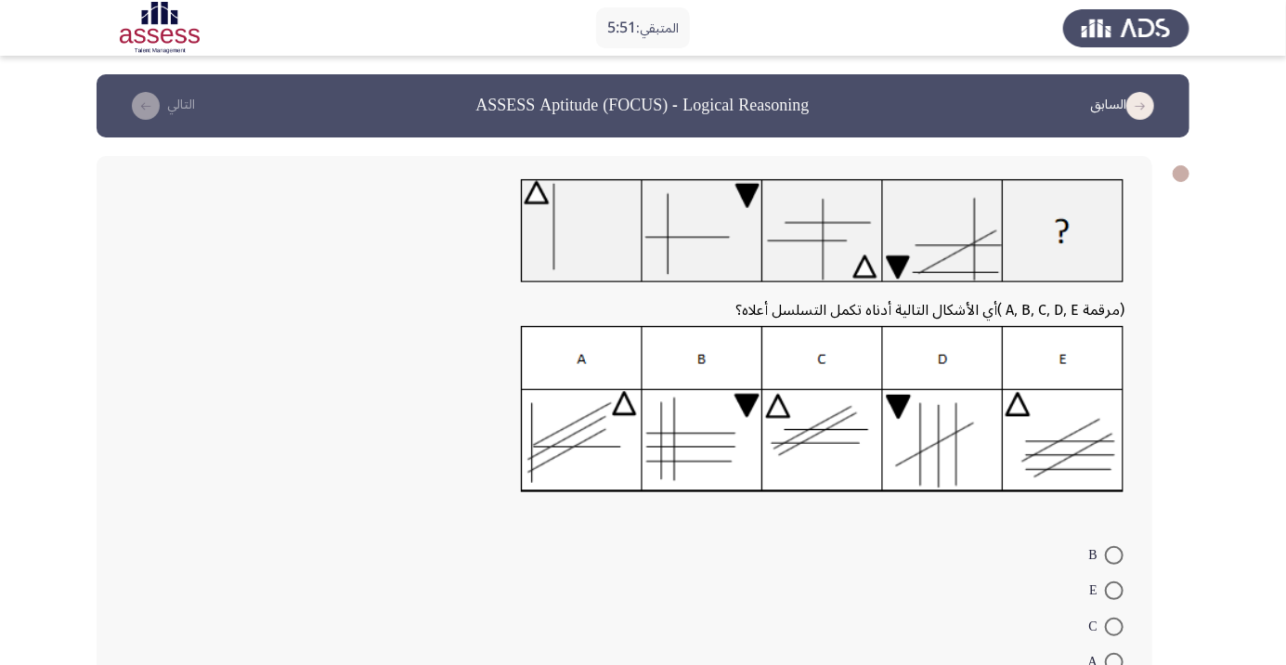
click at [1115, 596] on span at bounding box center [1114, 590] width 19 height 19
click at [1115, 596] on input "E" at bounding box center [1114, 590] width 19 height 19
radio input "true"
click at [167, 118] on button "التالي" at bounding box center [160, 106] width 82 height 30
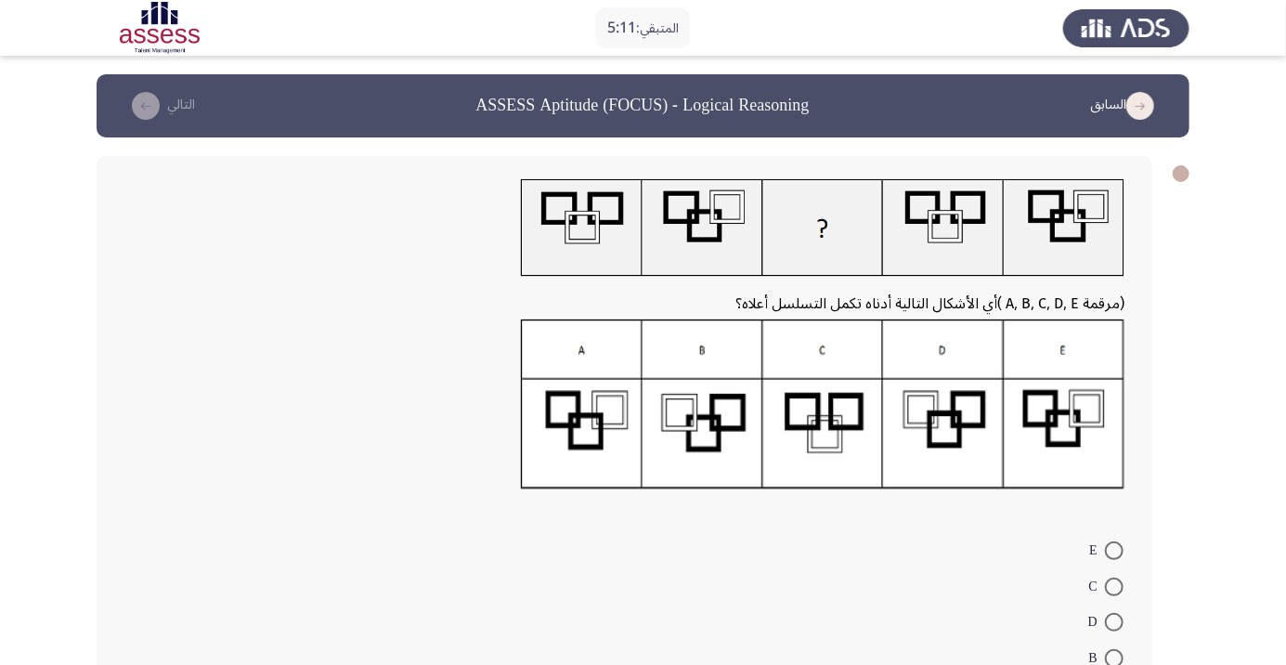
click at [1115, 663] on span at bounding box center [1114, 658] width 19 height 19
click at [1115, 663] on input "B" at bounding box center [1114, 658] width 19 height 19
radio input "true"
click at [151, 111] on icon "load next page" at bounding box center [146, 106] width 28 height 28
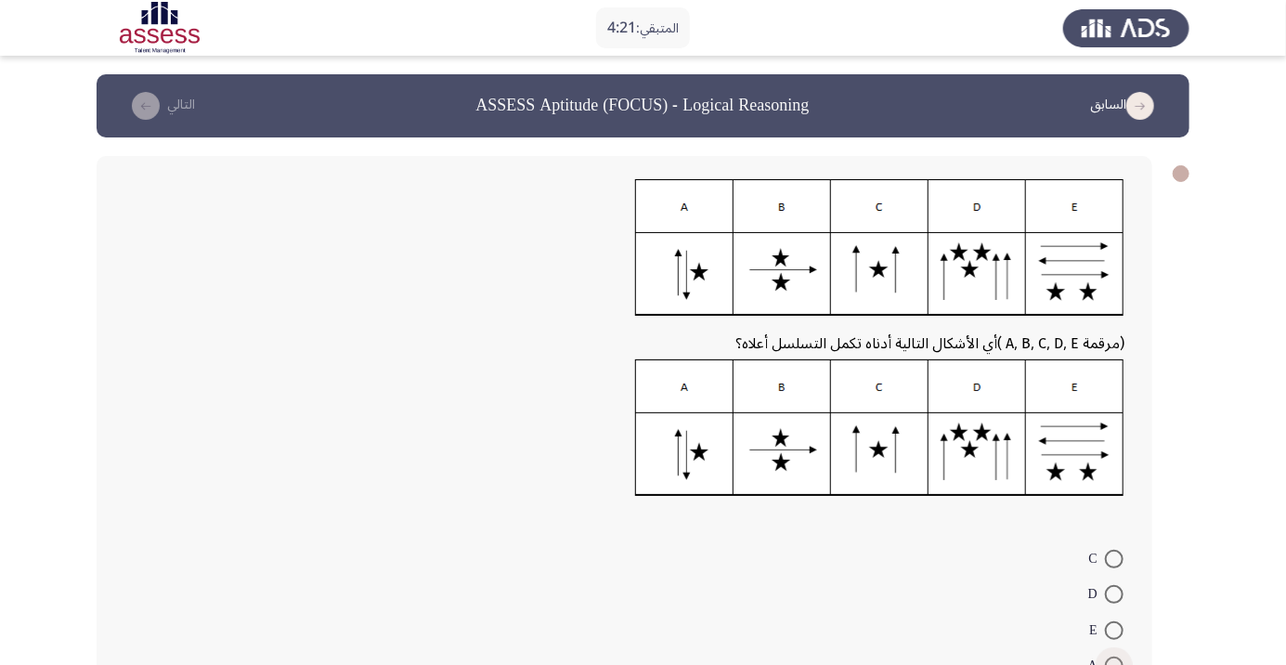
click at [1105, 661] on span at bounding box center [1114, 666] width 19 height 19
click at [1105, 661] on input "A" at bounding box center [1114, 666] width 19 height 19
radio input "true"
click at [156, 104] on icon "load next page" at bounding box center [146, 106] width 28 height 28
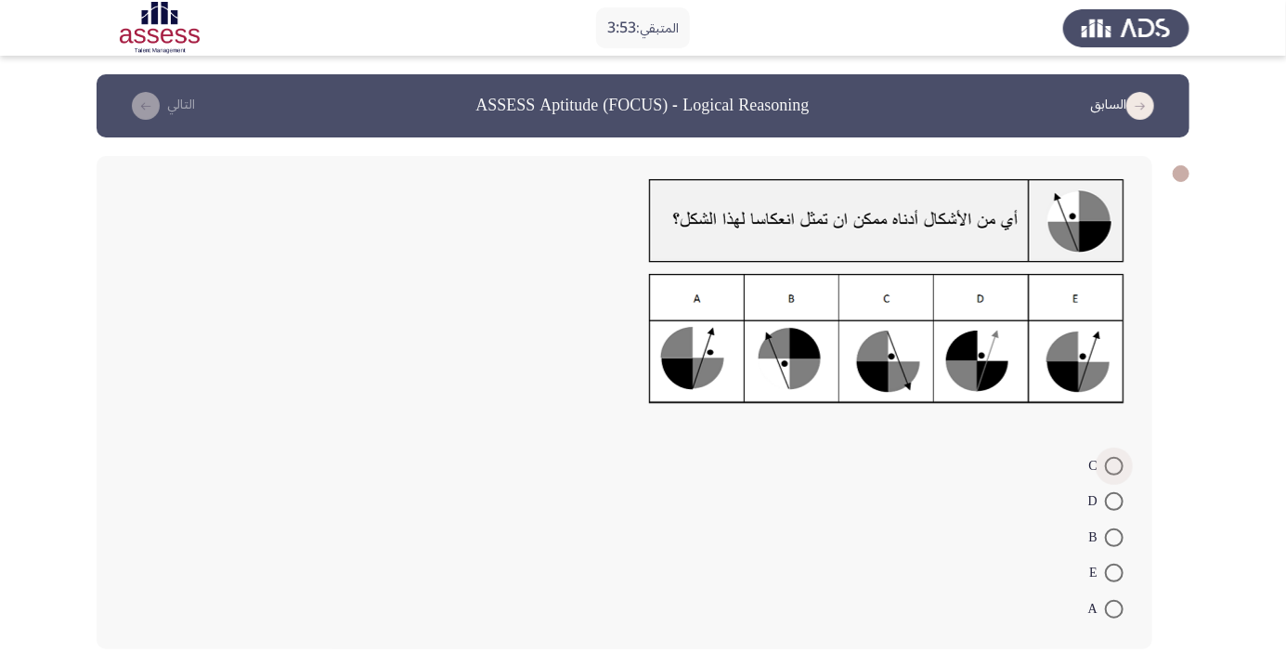
click at [1114, 471] on span at bounding box center [1114, 466] width 19 height 19
click at [1114, 471] on input "C" at bounding box center [1114, 466] width 19 height 19
radio input "true"
click at [159, 112] on button "التالي" at bounding box center [160, 106] width 82 height 30
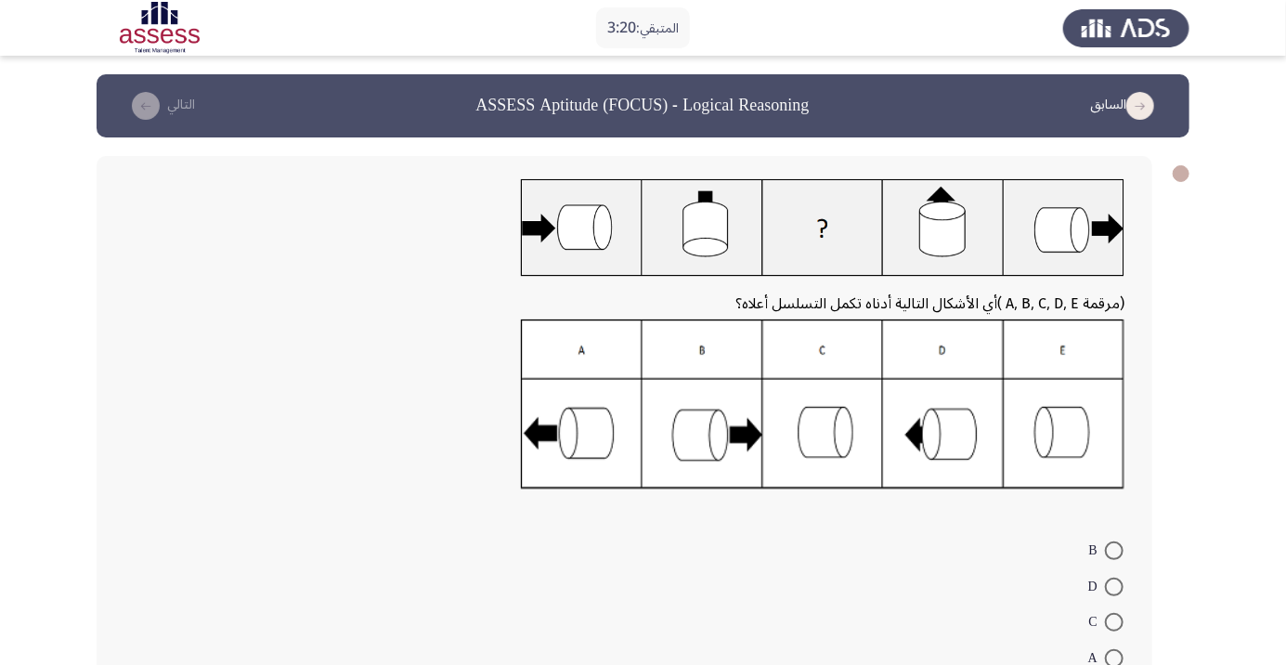
click at [1114, 551] on span at bounding box center [1114, 550] width 19 height 19
click at [1114, 551] on input "B" at bounding box center [1114, 550] width 19 height 19
radio input "true"
click at [166, 110] on button "التالي" at bounding box center [160, 106] width 82 height 30
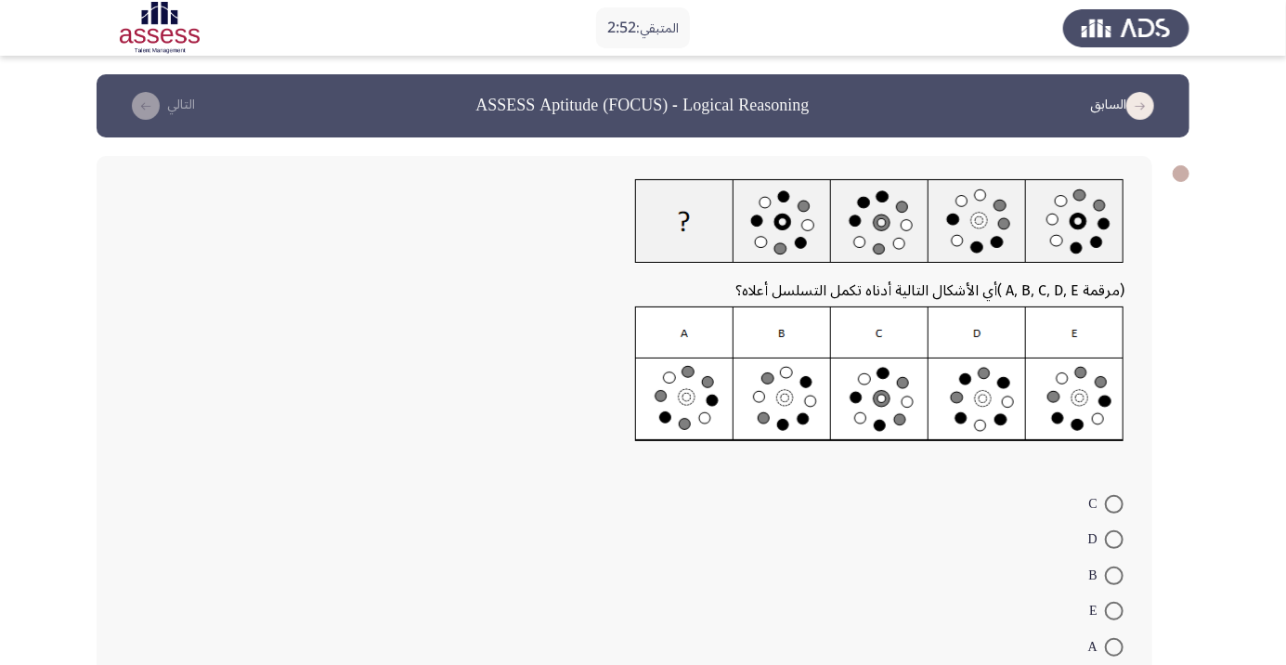
click at [1114, 575] on span at bounding box center [1114, 575] width 19 height 19
click at [1114, 575] on input "B" at bounding box center [1114, 575] width 19 height 19
radio input "true"
click at [156, 101] on icon "load next page" at bounding box center [146, 106] width 28 height 28
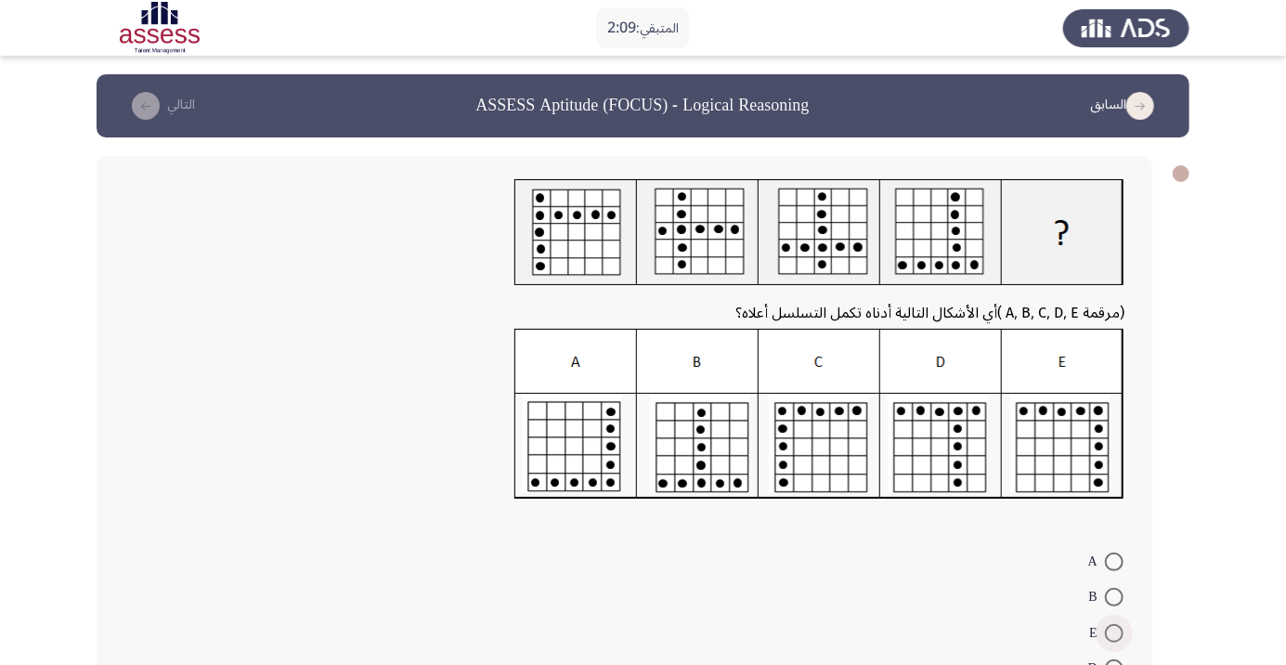
click at [1119, 631] on span at bounding box center [1114, 633] width 19 height 19
click at [1119, 631] on input "E" at bounding box center [1114, 633] width 19 height 19
radio input "true"
click at [156, 120] on button "التالي" at bounding box center [160, 106] width 82 height 30
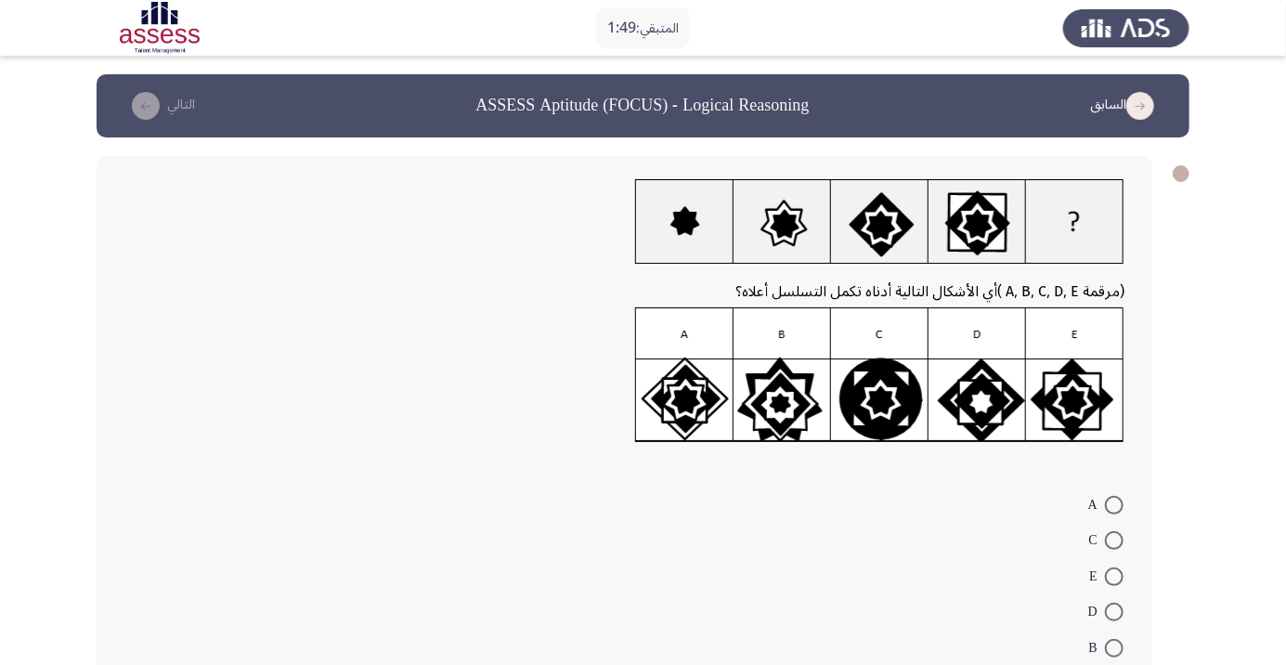
click at [1114, 540] on span at bounding box center [1114, 540] width 19 height 19
click at [1114, 540] on input "C" at bounding box center [1114, 540] width 19 height 19
radio input "true"
click at [151, 102] on icon "load next page" at bounding box center [146, 106] width 28 height 28
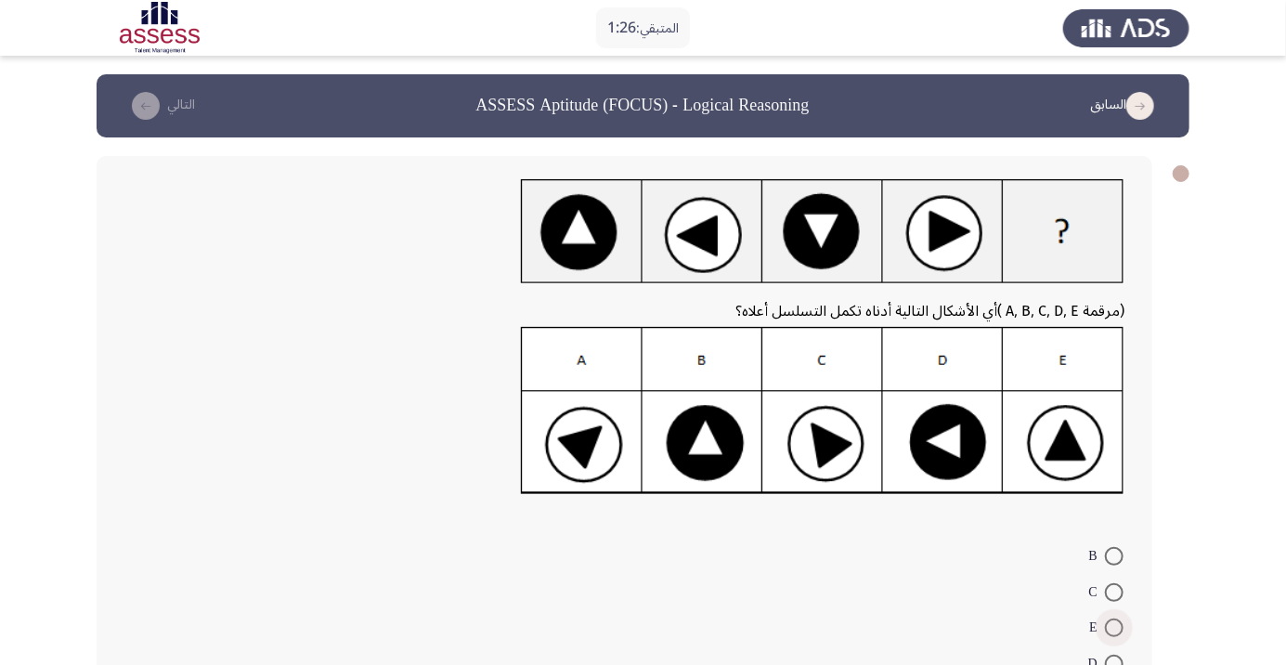
click at [1114, 628] on span at bounding box center [1114, 627] width 19 height 19
click at [1114, 628] on input "E" at bounding box center [1114, 627] width 19 height 19
radio input "true"
click at [149, 105] on icon "load next page" at bounding box center [146, 106] width 28 height 28
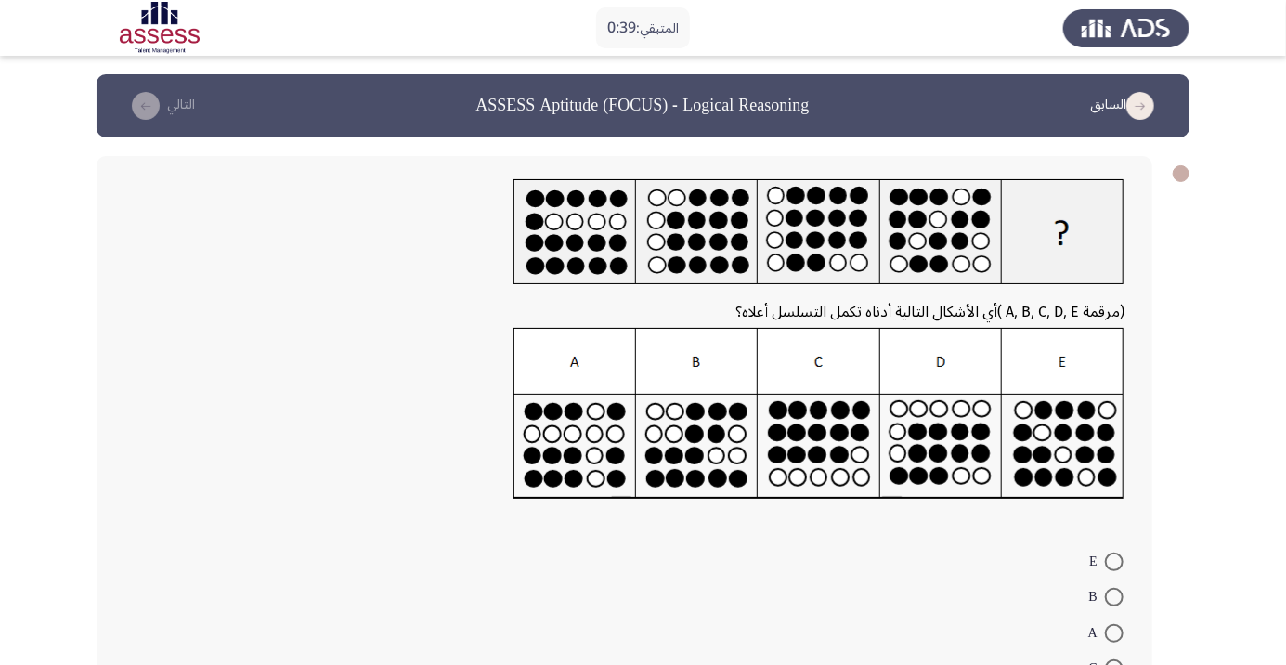
click at [1114, 632] on span at bounding box center [1114, 633] width 19 height 19
click at [1114, 632] on input "A" at bounding box center [1114, 633] width 19 height 19
radio input "true"
click at [150, 110] on icon "load next page" at bounding box center [146, 106] width 28 height 28
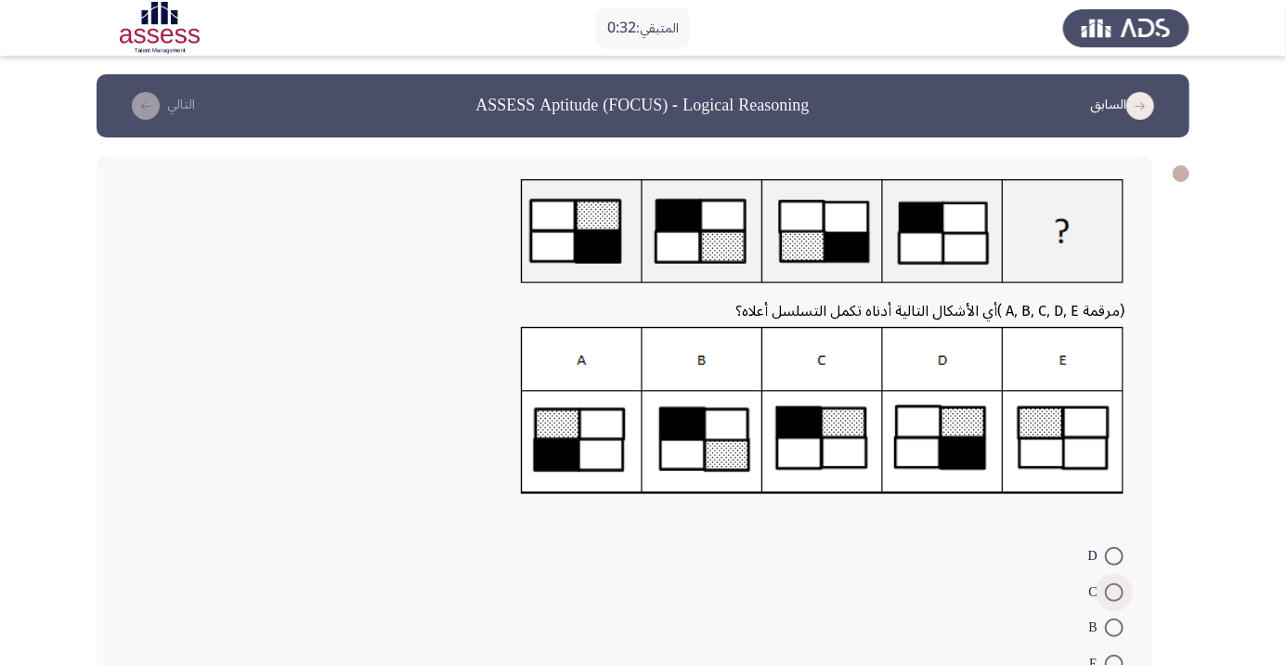
click at [1114, 592] on span at bounding box center [1114, 592] width 19 height 19
click at [1114, 592] on input "C" at bounding box center [1114, 592] width 19 height 19
radio input "true"
click at [181, 114] on button "التالي" at bounding box center [160, 106] width 82 height 30
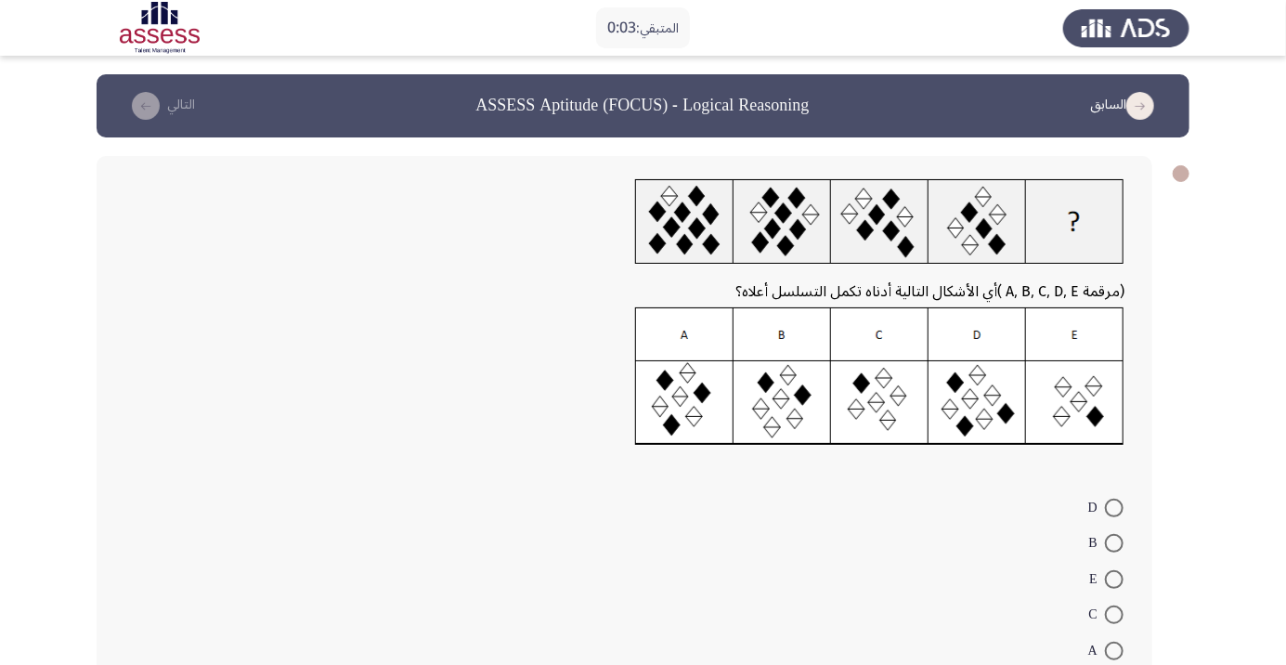
click at [1114, 579] on span at bounding box center [1114, 579] width 19 height 19
click at [1114, 579] on input "E" at bounding box center [1114, 579] width 19 height 19
radio input "true"
click at [172, 108] on button "التالي" at bounding box center [160, 106] width 82 height 30
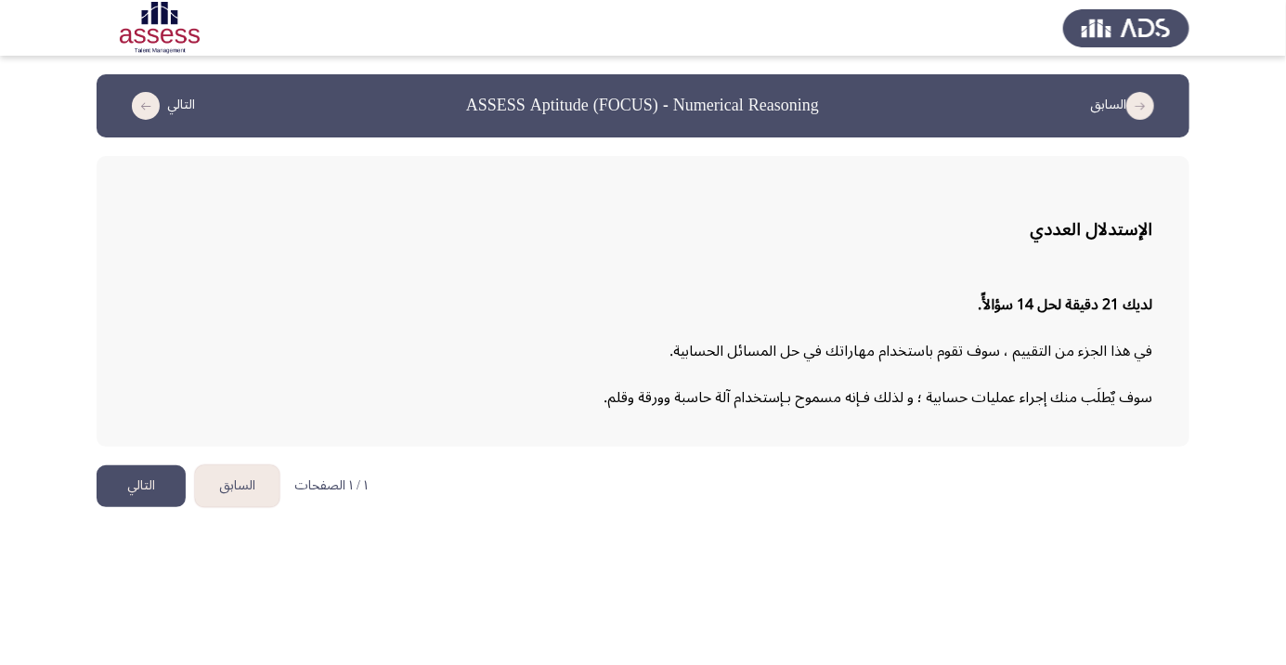
click at [110, 503] on button "التالي" at bounding box center [141, 486] width 89 height 42
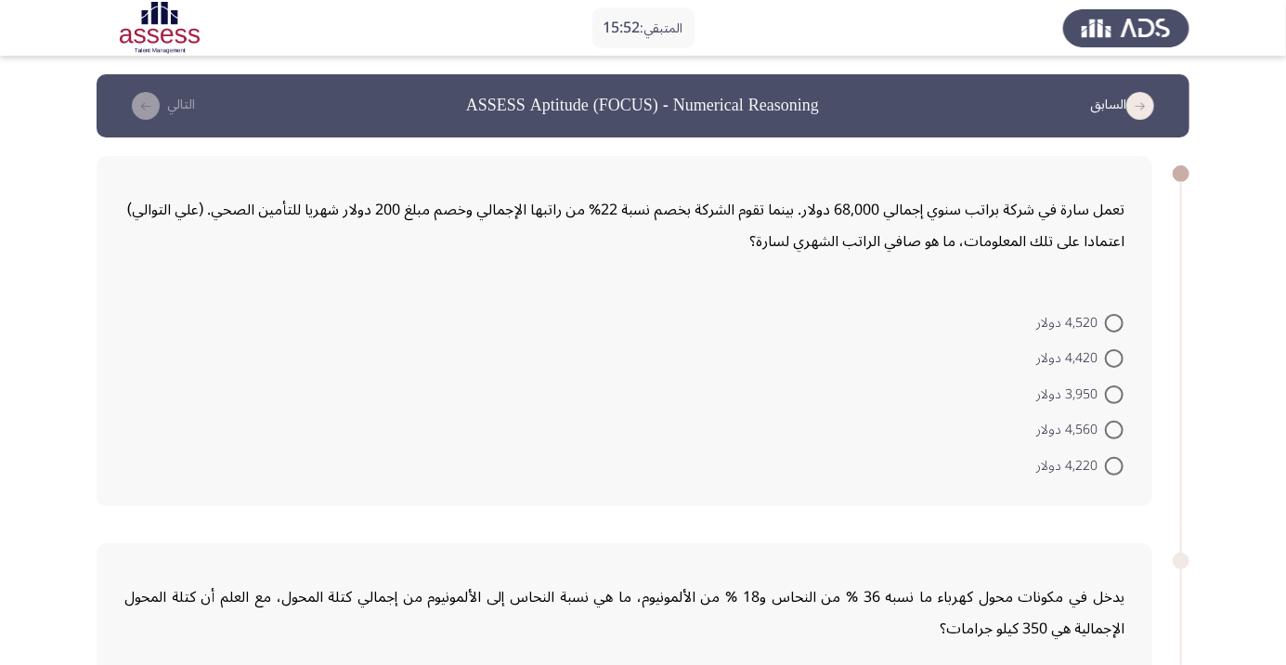
click at [1114, 394] on span at bounding box center [1114, 394] width 19 height 19
click at [1114, 394] on input "3,950 دولار" at bounding box center [1114, 394] width 19 height 19
radio input "true"
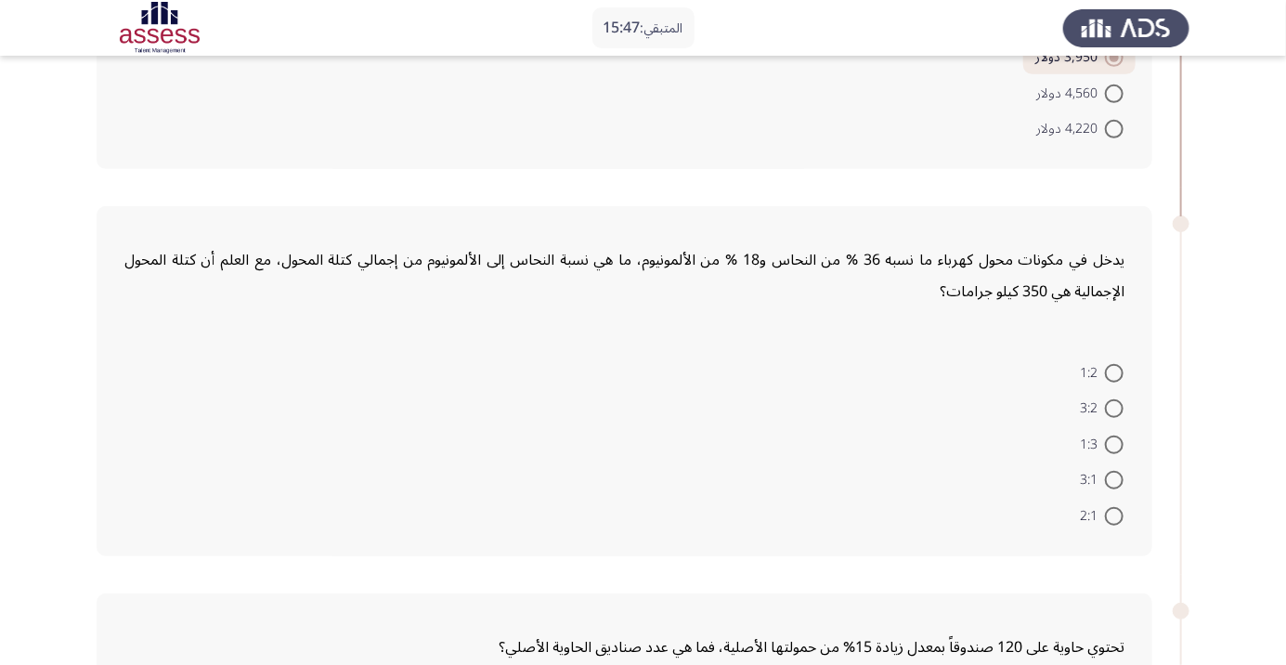
scroll to position [344, 0]
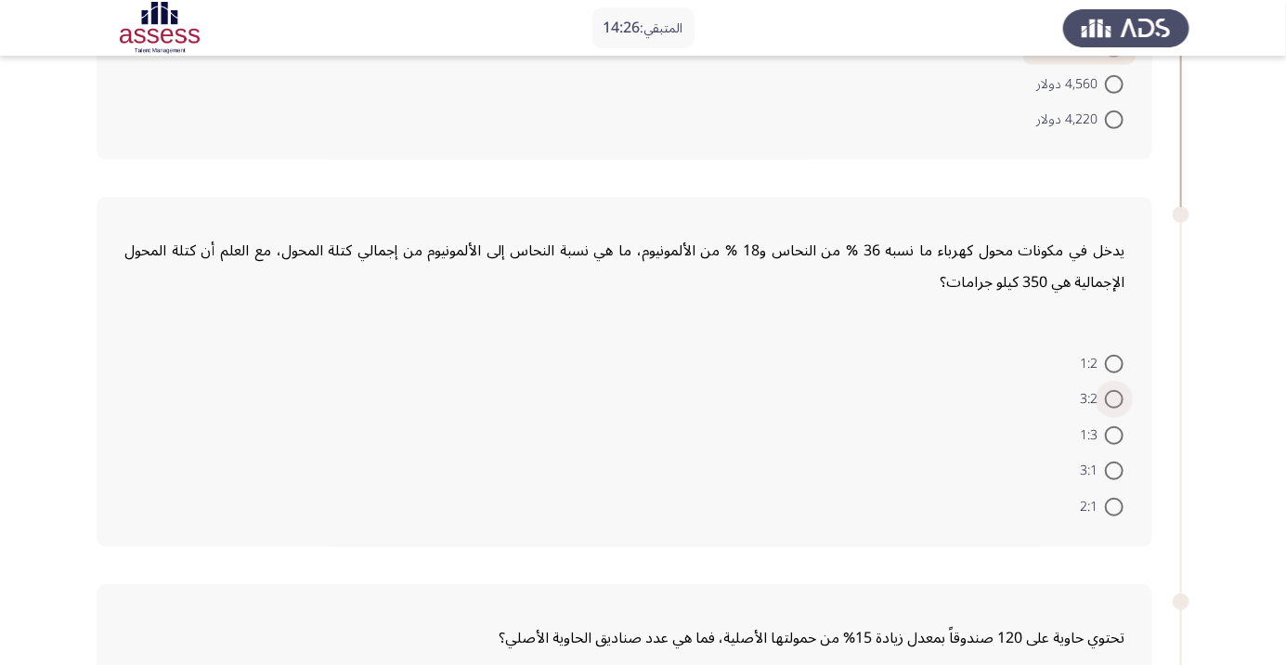
click at [1110, 403] on span at bounding box center [1114, 399] width 19 height 19
click at [1110, 403] on input "3:2" at bounding box center [1114, 399] width 19 height 19
radio input "true"
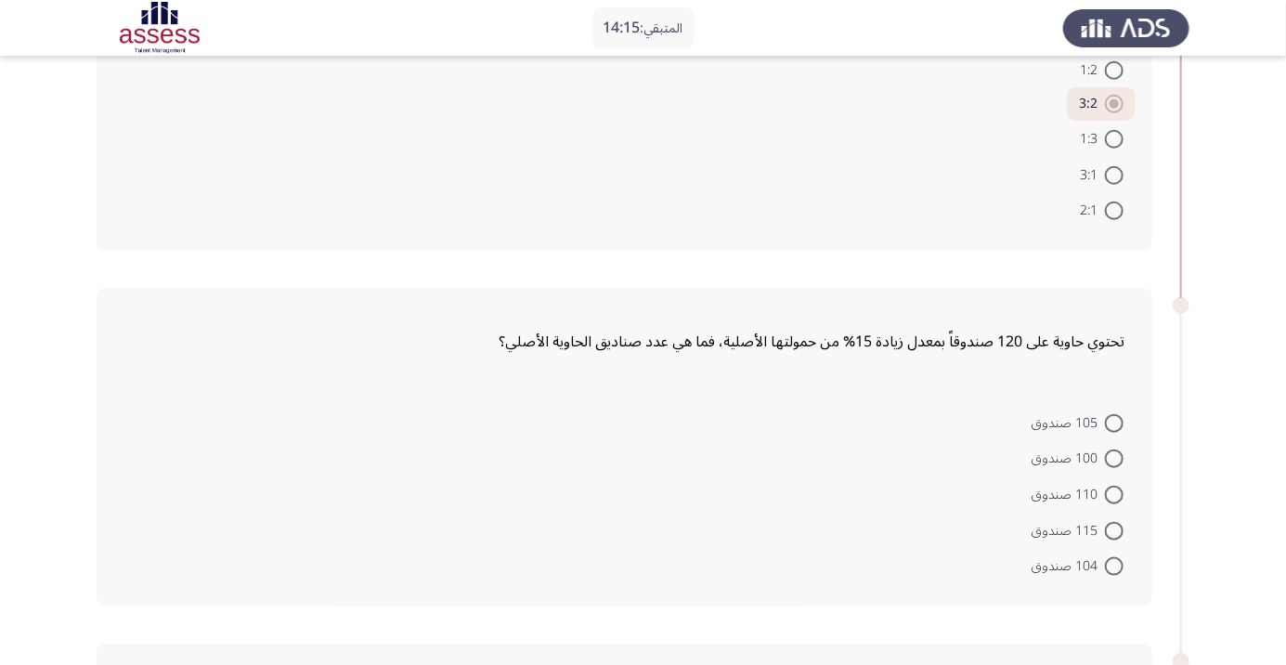
scroll to position [634, 0]
click at [1114, 566] on span at bounding box center [1114, 569] width 19 height 19
click at [1114, 566] on input "104 صندوق" at bounding box center [1114, 569] width 19 height 19
radio input "true"
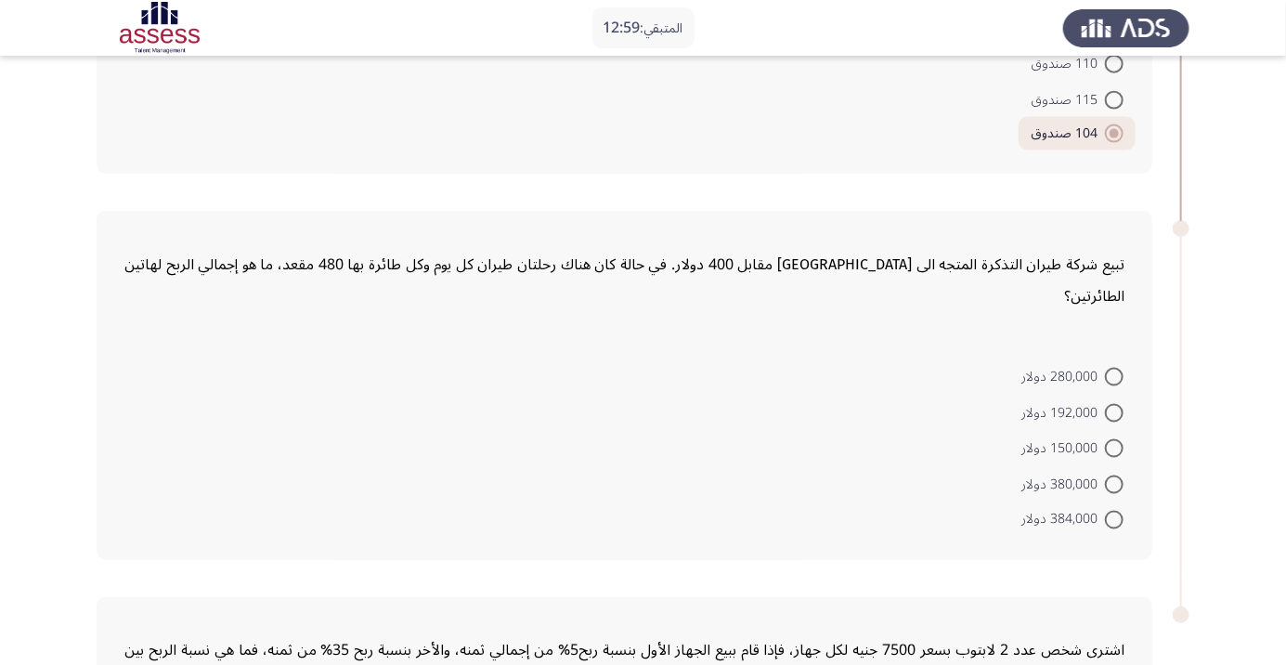
scroll to position [1069, 0]
click at [1114, 510] on span at bounding box center [1114, 519] width 19 height 19
click at [1114, 510] on input "384,000 دولار" at bounding box center [1114, 519] width 19 height 19
radio input "true"
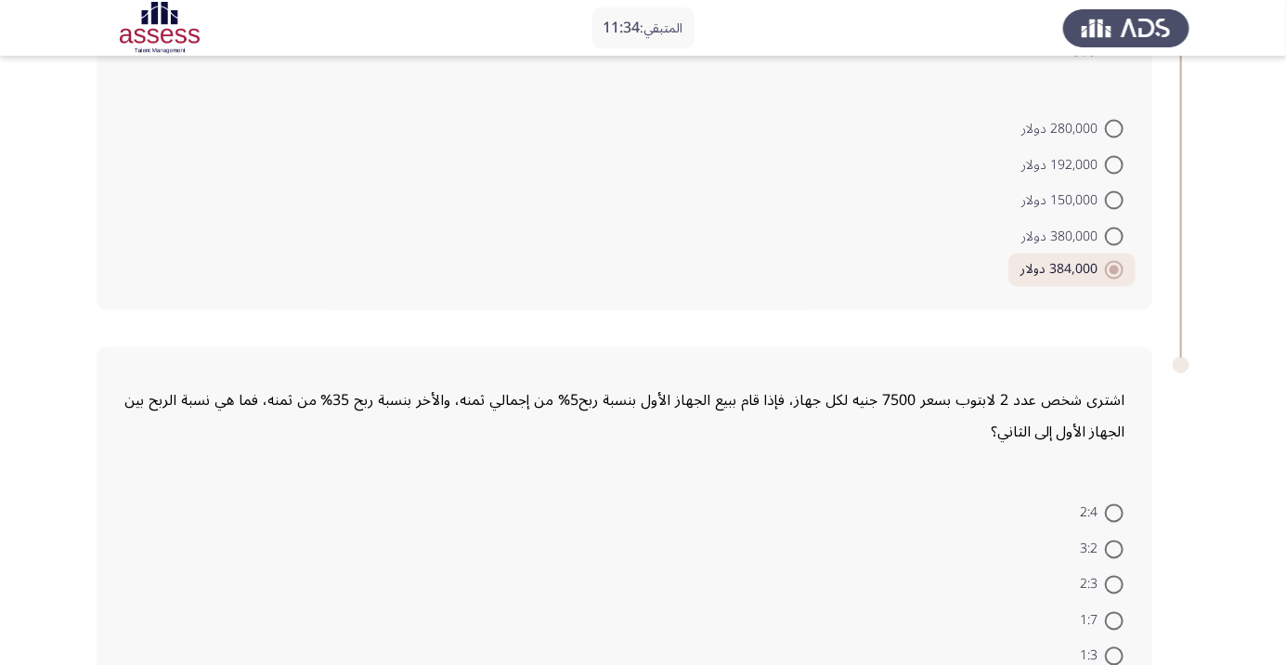
scroll to position [1317, 0]
click at [1114, 540] on span at bounding box center [1114, 549] width 19 height 19
click at [1114, 540] on input "3:2" at bounding box center [1114, 549] width 19 height 19
radio input "true"
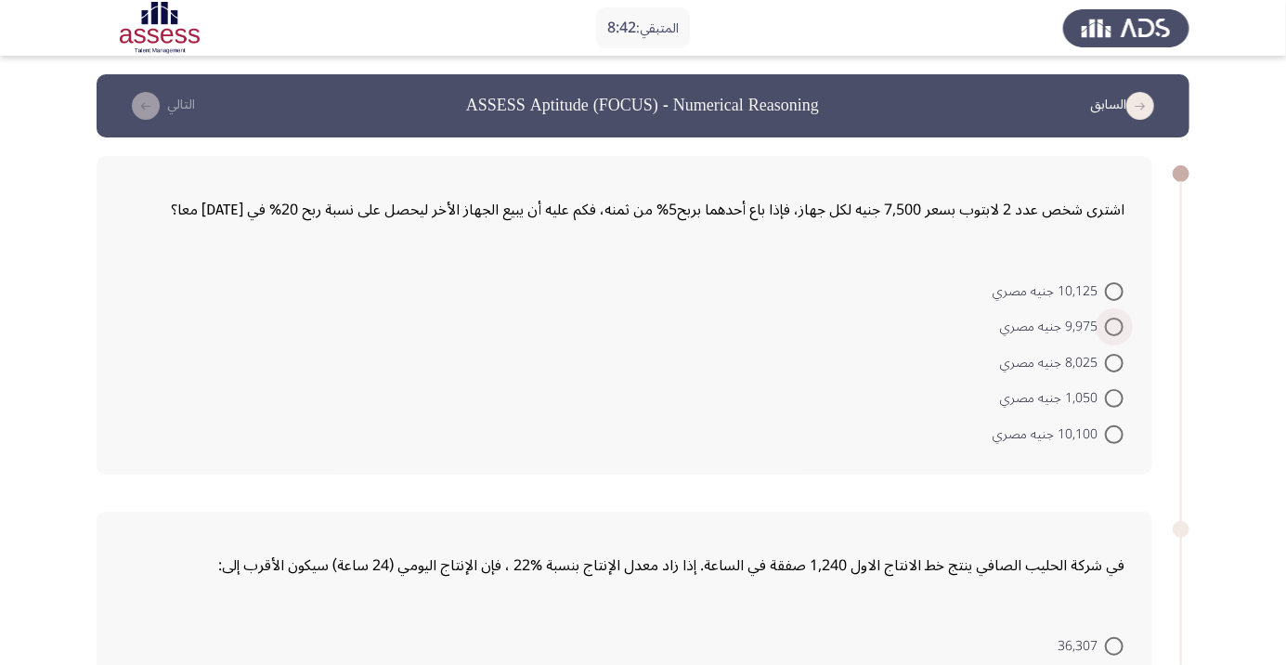
click at [1114, 326] on span at bounding box center [1114, 327] width 19 height 19
click at [1114, 326] on input "9,975 جنيه مصري" at bounding box center [1114, 327] width 19 height 19
radio input "true"
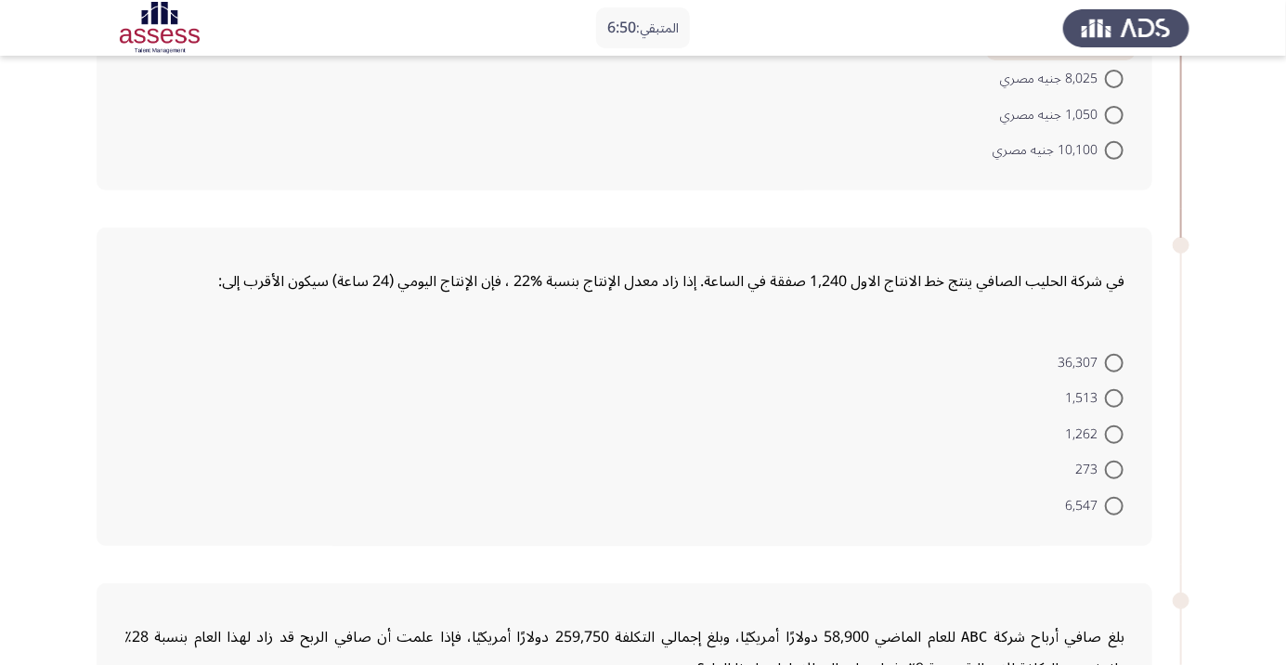
scroll to position [283, 0]
click at [1114, 358] on span at bounding box center [1114, 361] width 19 height 19
click at [1114, 358] on input "36,307" at bounding box center [1114, 361] width 19 height 19
radio input "true"
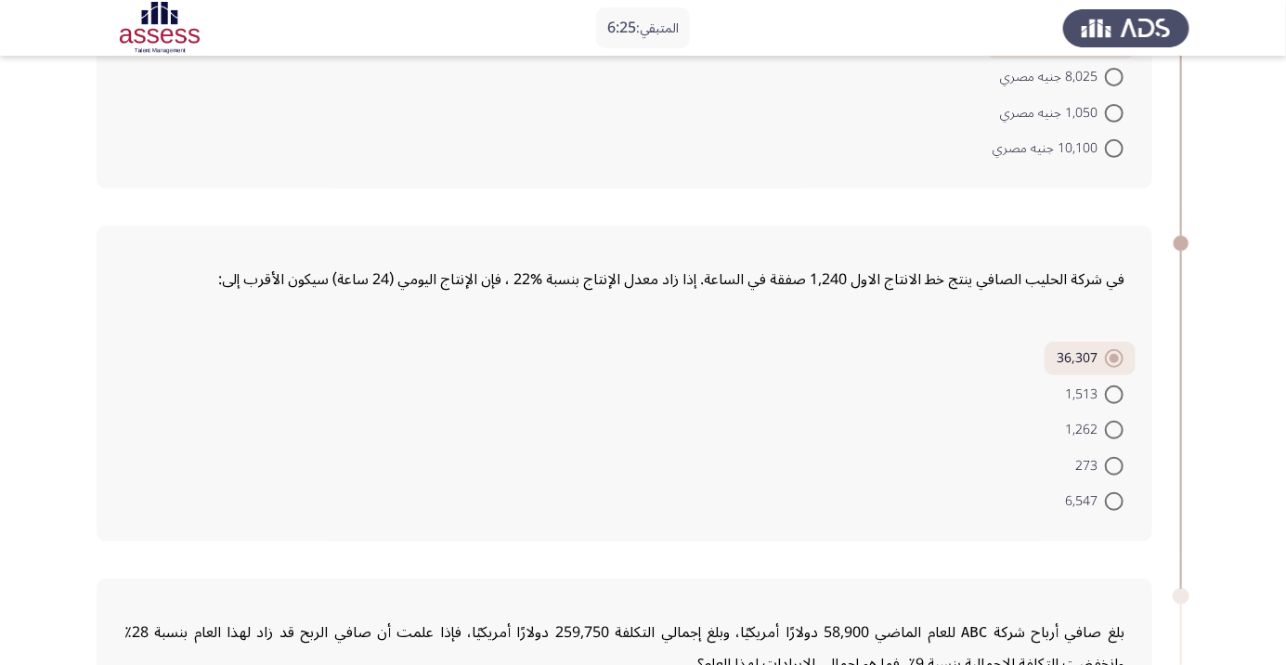
click at [1108, 397] on span at bounding box center [1114, 394] width 19 height 19
click at [1108, 397] on input "1,513" at bounding box center [1114, 394] width 19 height 19
radio input "true"
click at [1109, 498] on span at bounding box center [1114, 501] width 19 height 19
click at [1109, 498] on input "6,547" at bounding box center [1114, 501] width 19 height 19
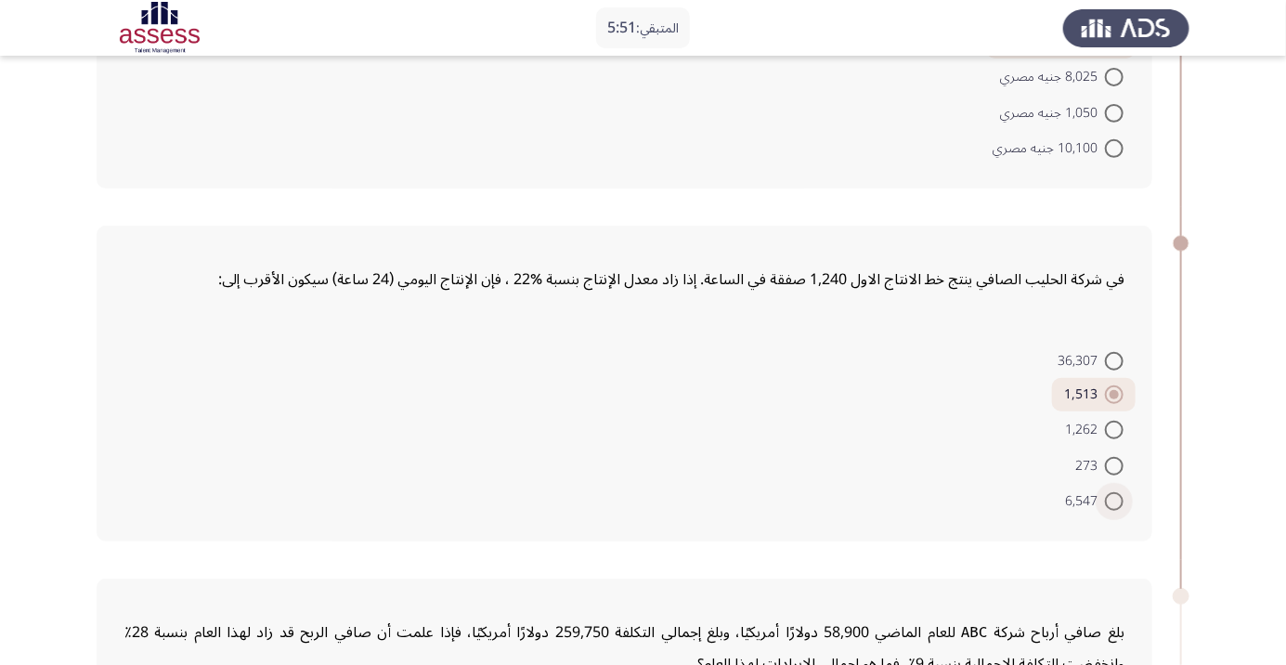
radio input "true"
click at [1109, 357] on span at bounding box center [1114, 361] width 19 height 19
click at [1109, 357] on input "36,307" at bounding box center [1114, 361] width 19 height 19
radio input "true"
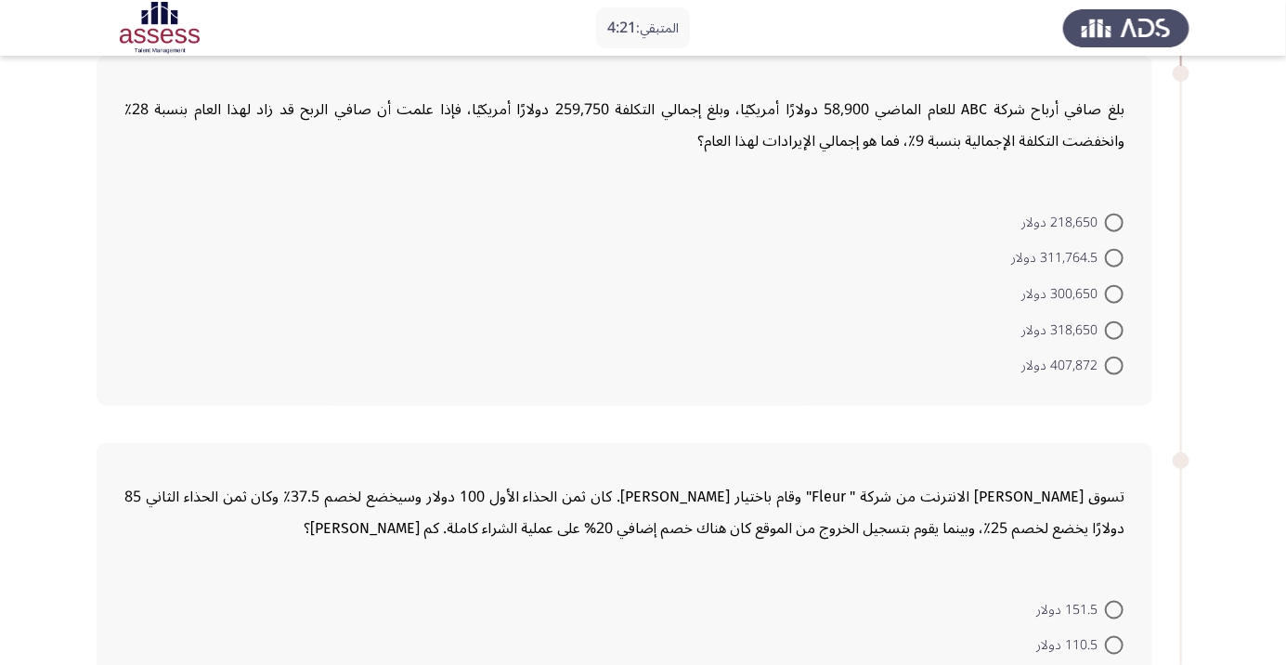
scroll to position [806, 0]
click at [1107, 361] on span at bounding box center [1114, 366] width 19 height 19
click at [1107, 361] on input "407,872 دولار" at bounding box center [1114, 366] width 19 height 19
radio input "true"
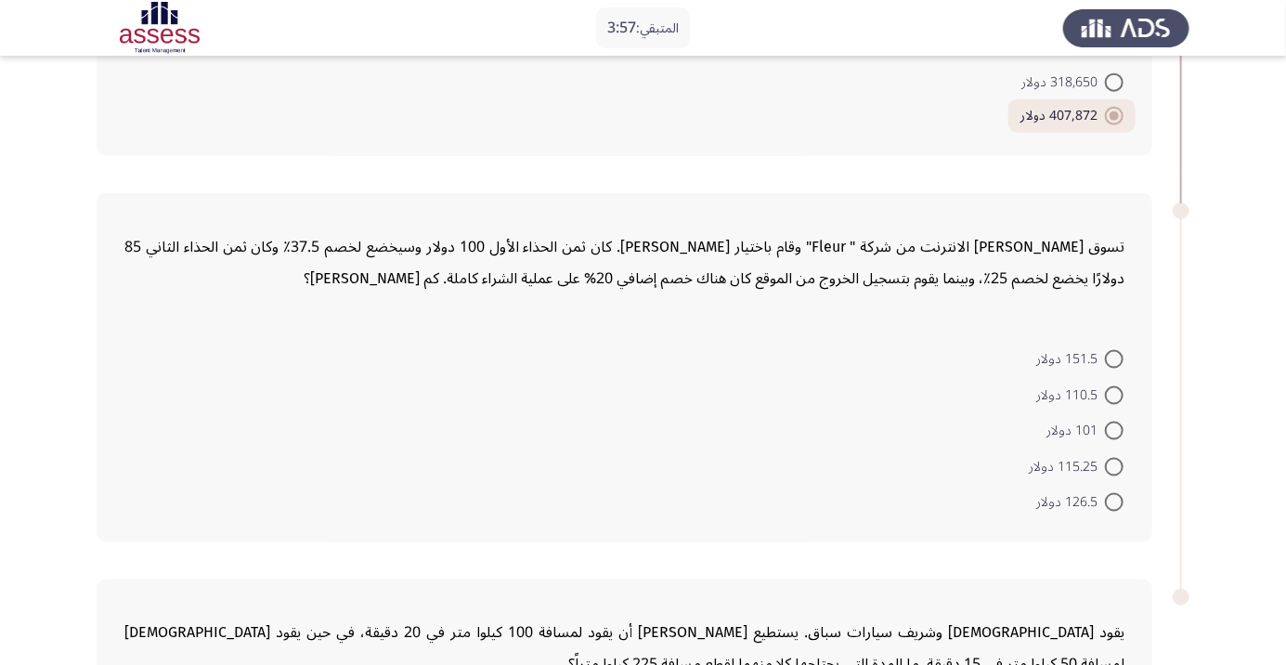
scroll to position [1054, 0]
click at [1114, 463] on span at bounding box center [1114, 467] width 19 height 19
click at [1114, 463] on input "115.25 دولار" at bounding box center [1114, 467] width 19 height 19
radio input "true"
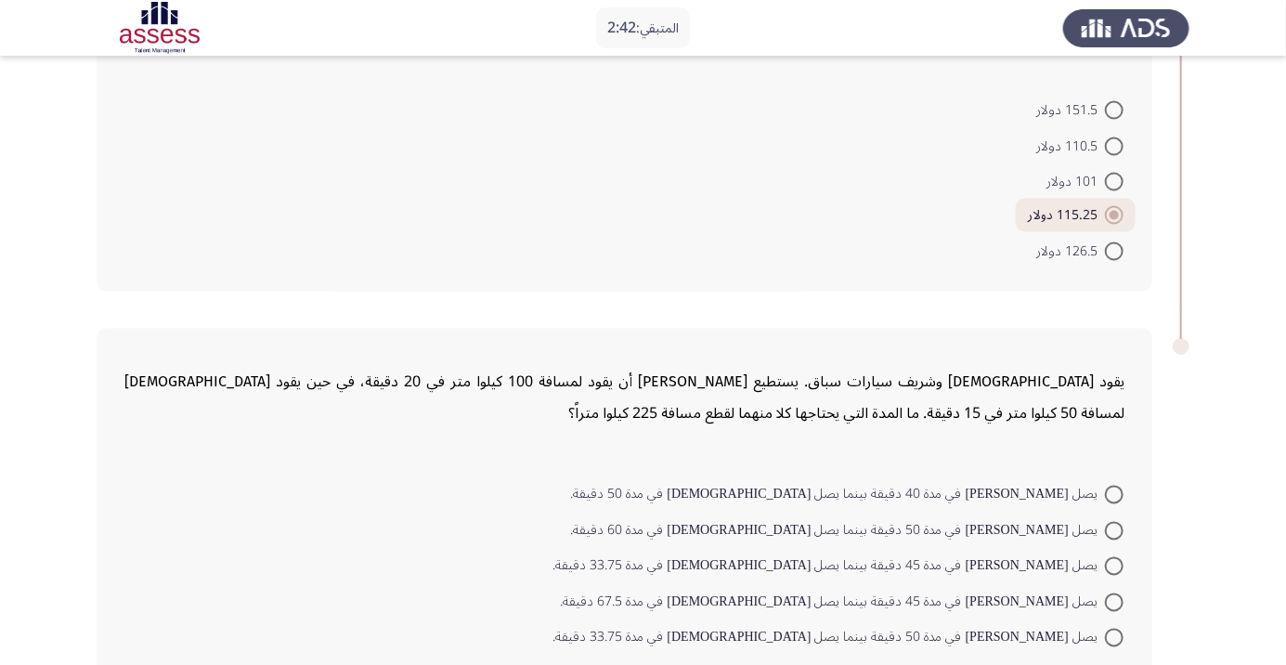
scroll to position [1304, 0]
click at [1114, 563] on span at bounding box center [1114, 565] width 19 height 19
click at [1114, 563] on input "يصل شريف في مدة 45 دقيقة بينما يصل اسلام في مدة 33.75 دقيقة." at bounding box center [1114, 565] width 19 height 19
radio input "true"
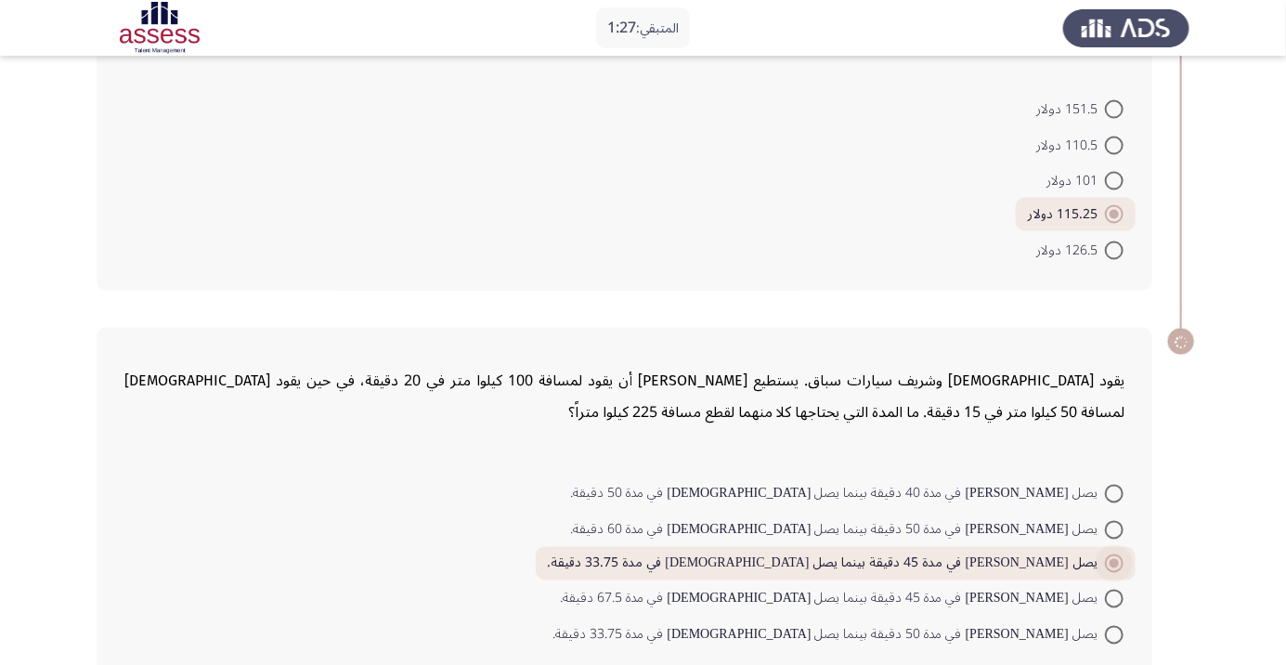
scroll to position [1315, 0]
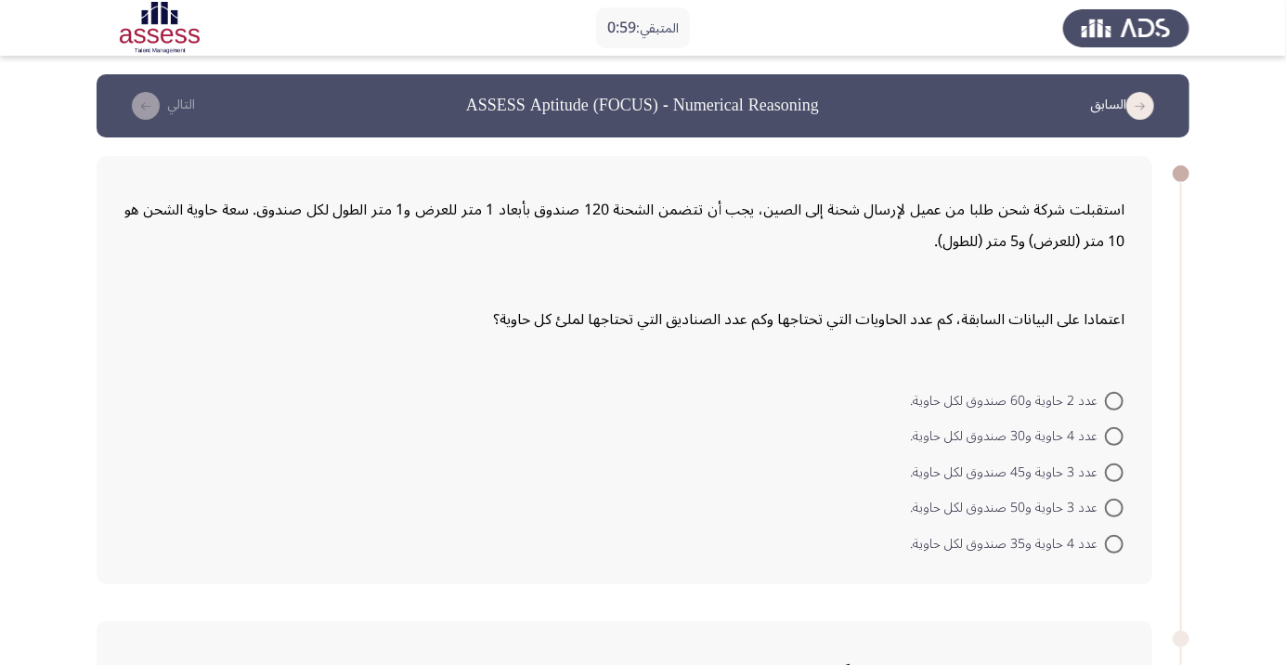
click at [1110, 463] on span at bounding box center [1114, 472] width 19 height 19
click at [1110, 463] on input "عدد 3 حاوية و45 صندوق لكل حاوية." at bounding box center [1114, 472] width 19 height 19
radio input "true"
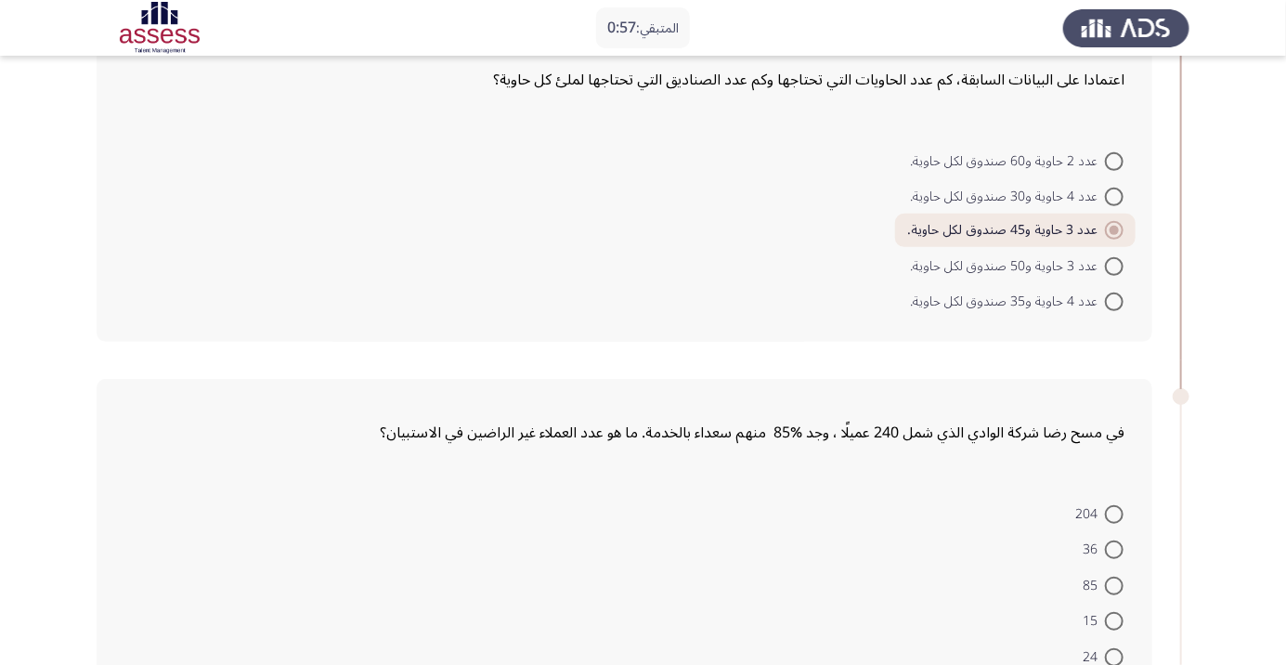
scroll to position [290, 0]
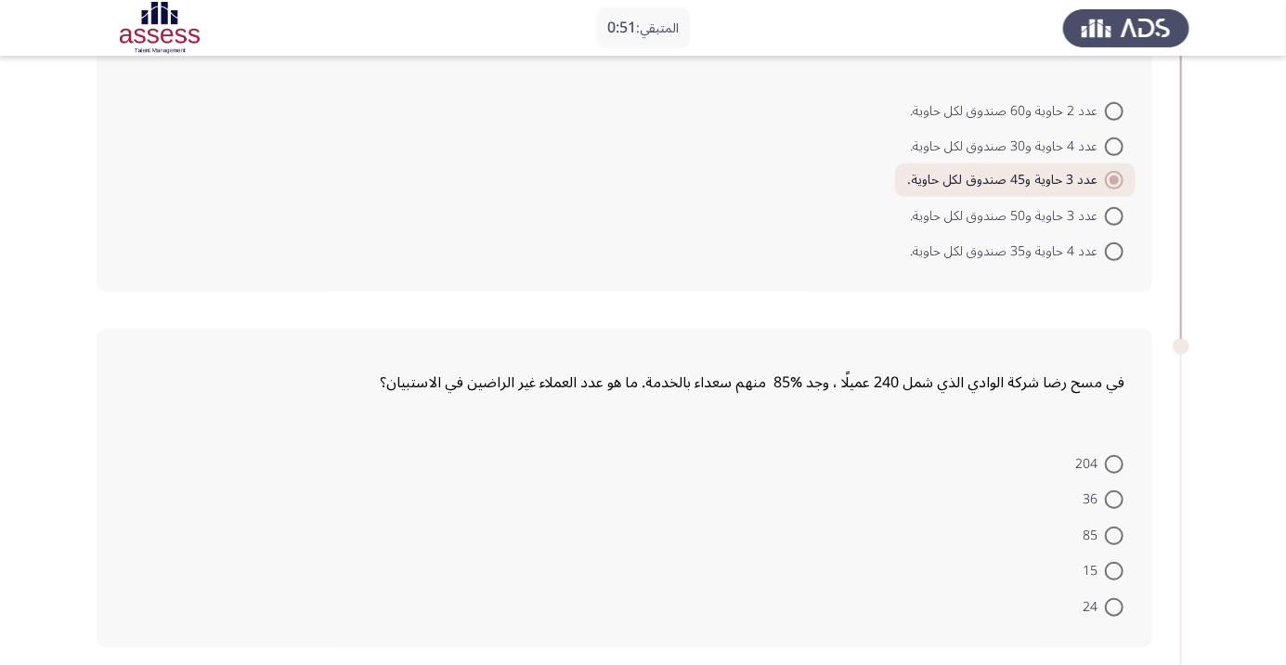
click at [1114, 462] on span at bounding box center [1114, 464] width 19 height 19
click at [1114, 462] on input "204" at bounding box center [1114, 464] width 19 height 19
radio input "true"
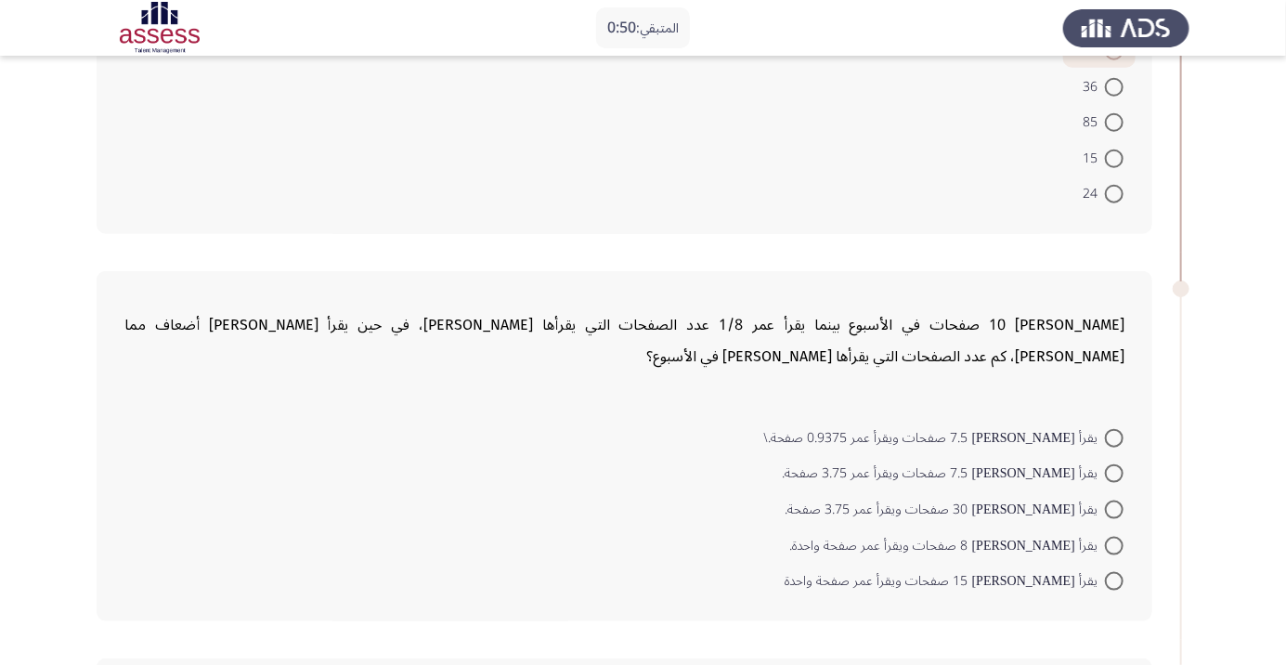
scroll to position [705, 0]
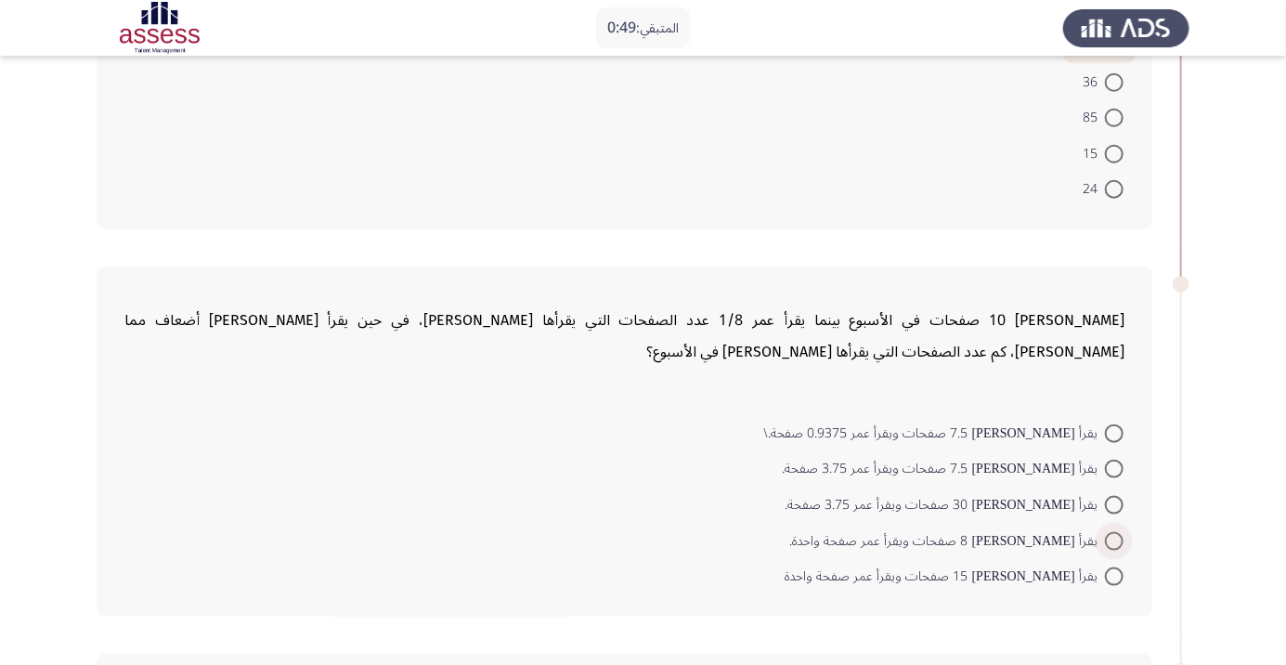
click at [1114, 539] on span at bounding box center [1114, 541] width 19 height 19
click at [1114, 539] on input "يقرأ محمد 8 صفحات ويقرأ عمر صفحة واحدة." at bounding box center [1114, 541] width 19 height 19
radio input "true"
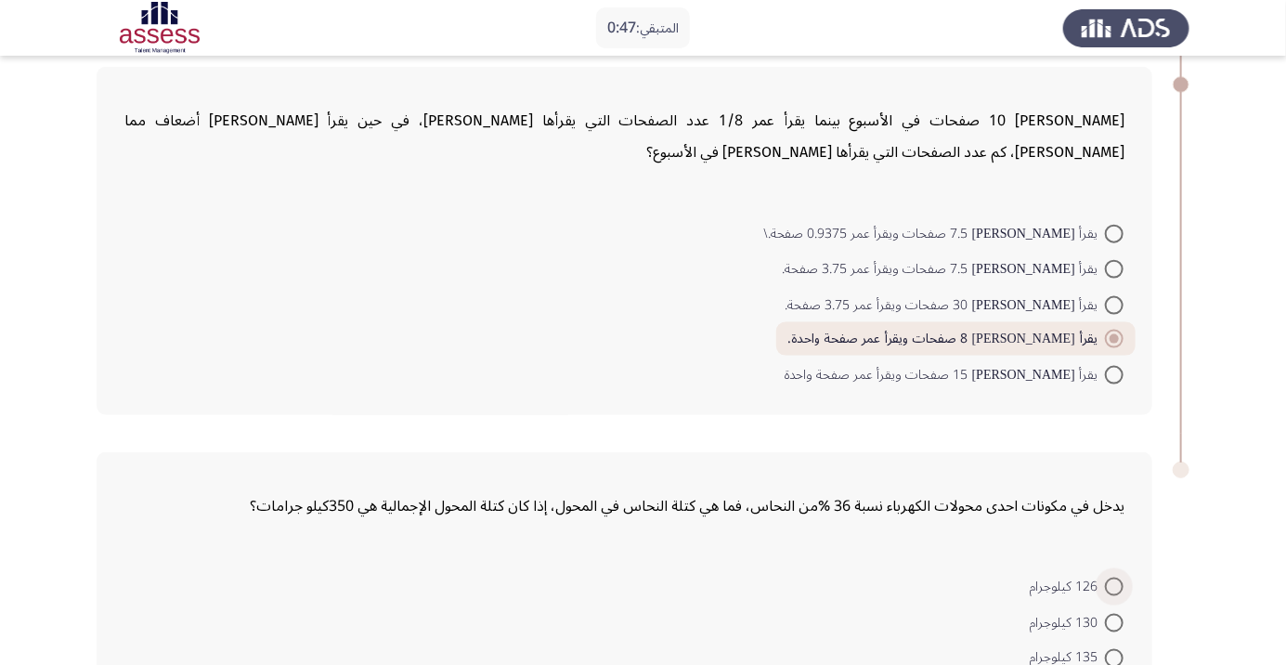
scroll to position [1011, 0]
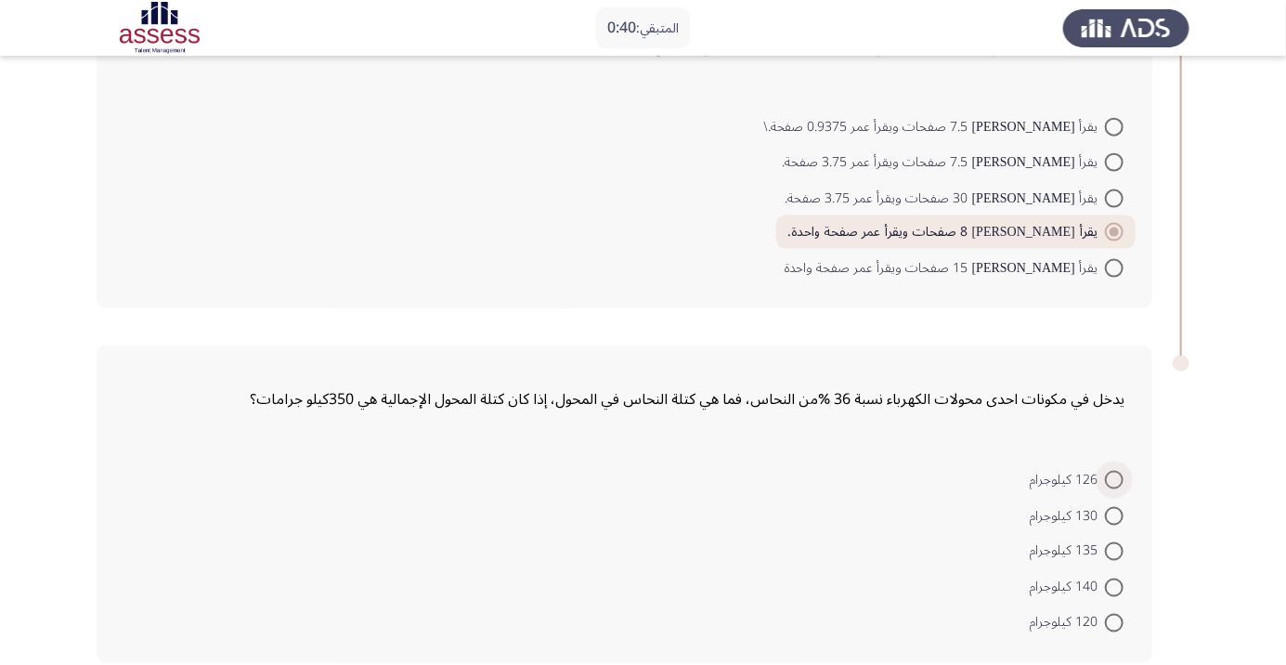
click at [1114, 477] on span at bounding box center [1114, 480] width 19 height 19
click at [1114, 477] on input "126 كيلوجرام" at bounding box center [1114, 480] width 19 height 19
radio input "true"
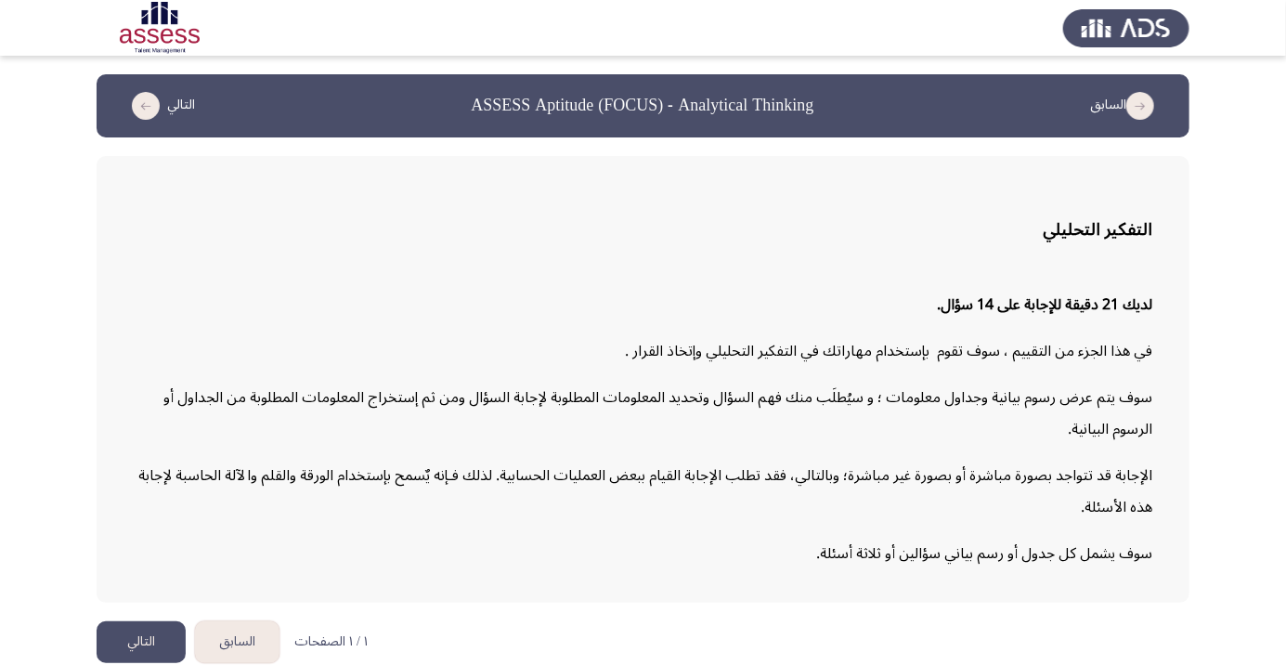
click at [137, 663] on button "التالي" at bounding box center [141, 642] width 89 height 42
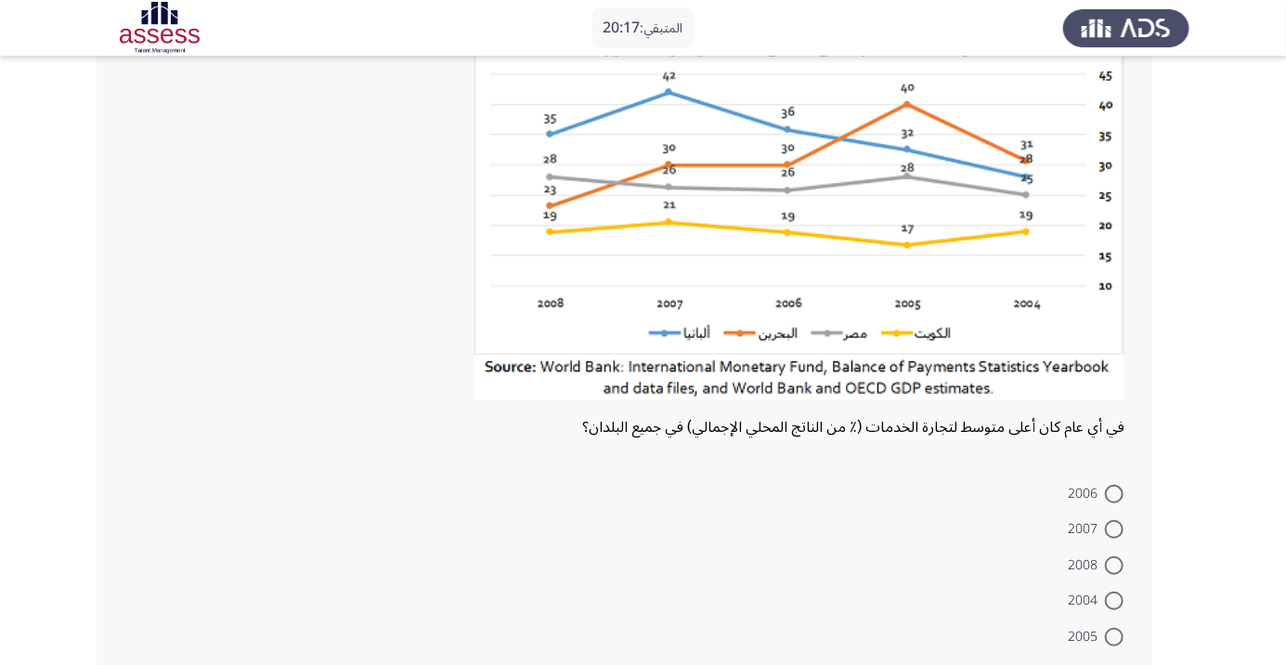
scroll to position [163, 0]
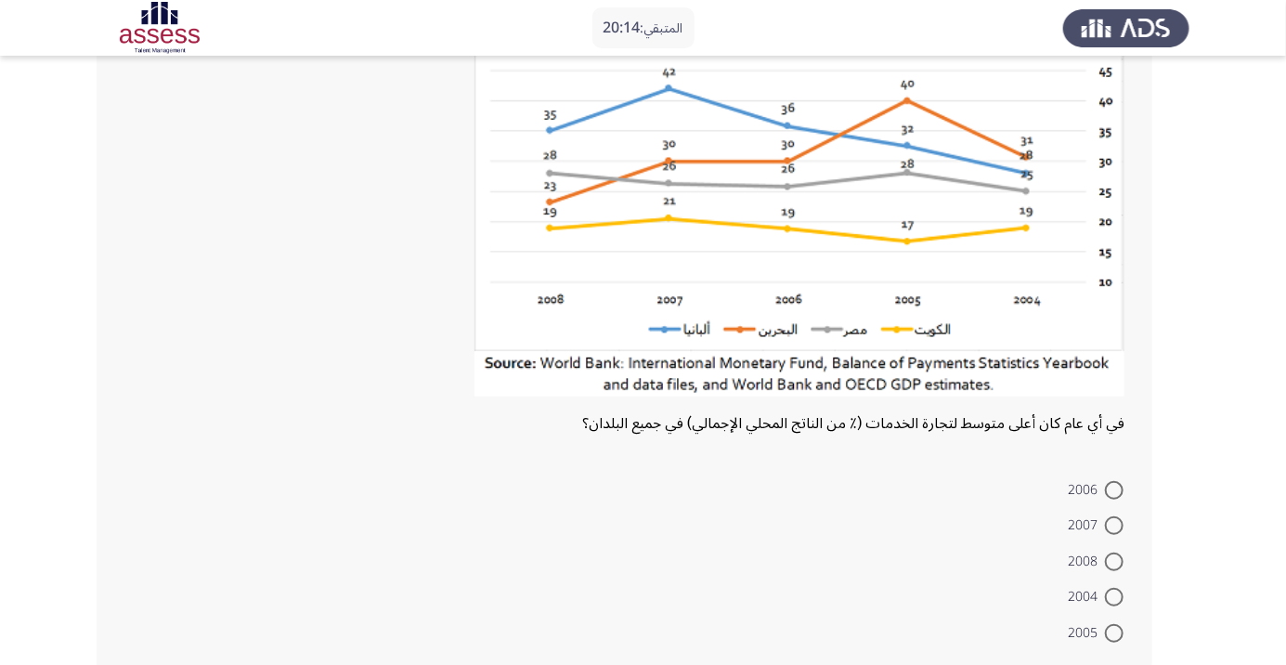
click at [1114, 525] on span at bounding box center [1114, 525] width 19 height 19
click at [1114, 525] on input "2007" at bounding box center [1114, 525] width 19 height 19
radio input "true"
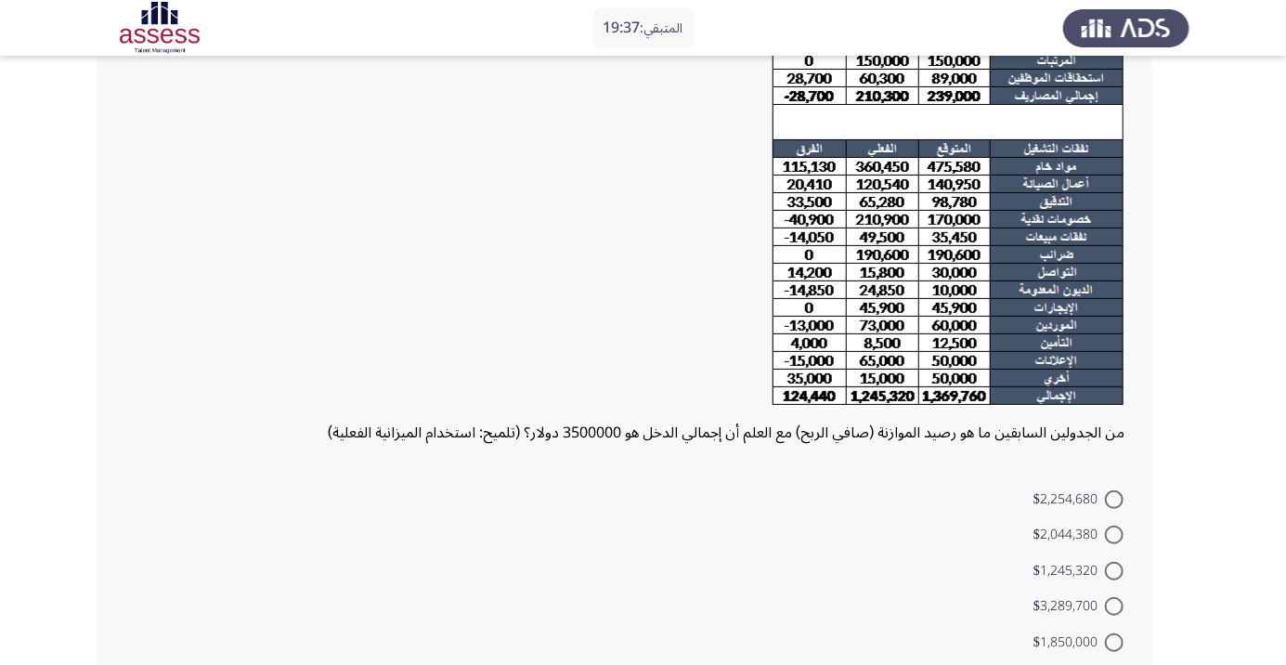
scroll to position [202, 0]
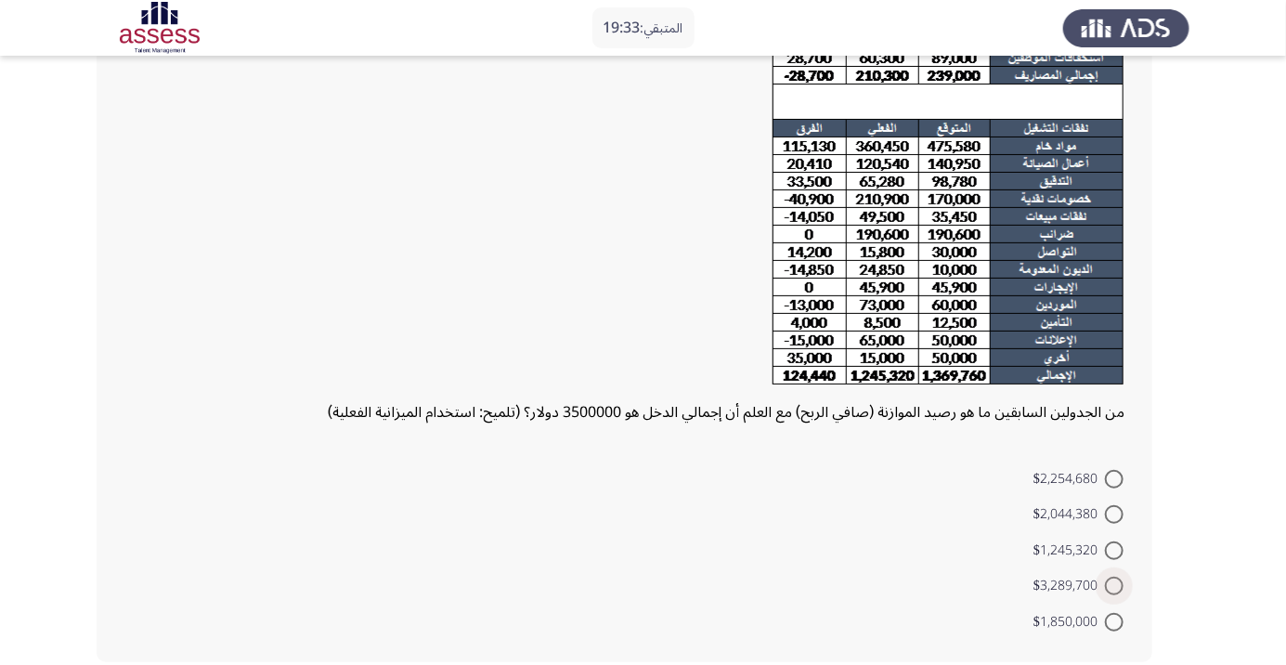
click at [1114, 584] on span at bounding box center [1114, 586] width 19 height 19
click at [1114, 584] on input "$3,289,700" at bounding box center [1114, 586] width 19 height 19
radio input "true"
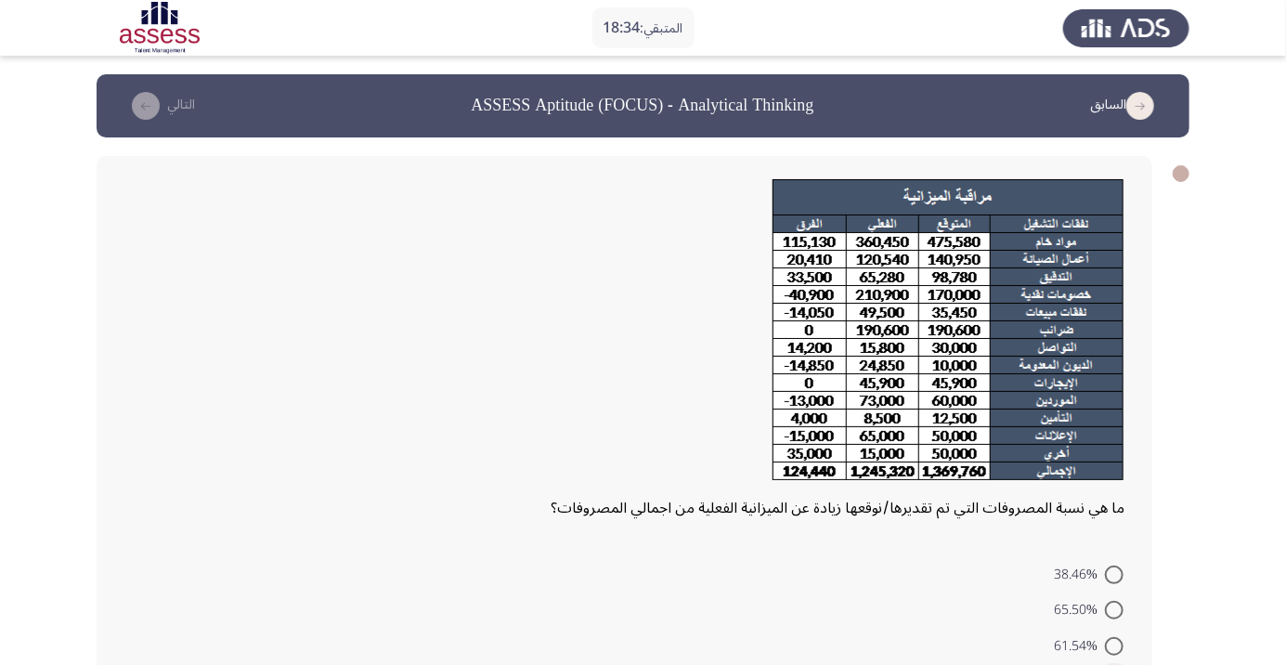
radio input "true"
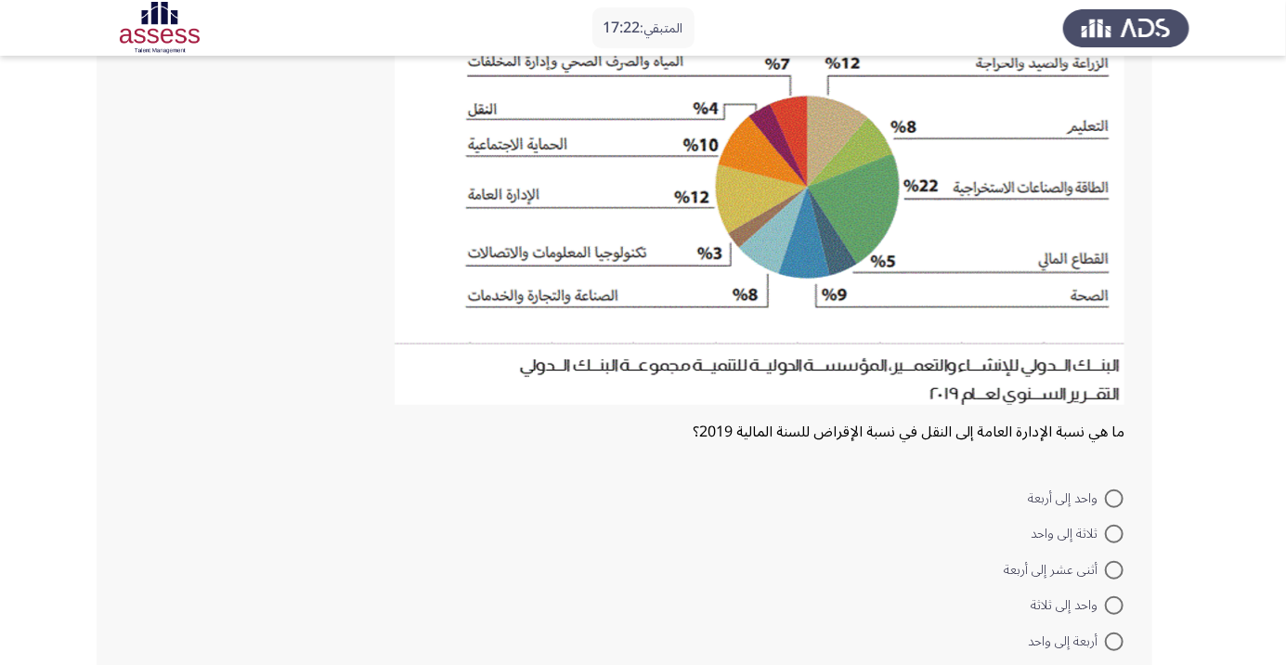
scroll to position [234, 0]
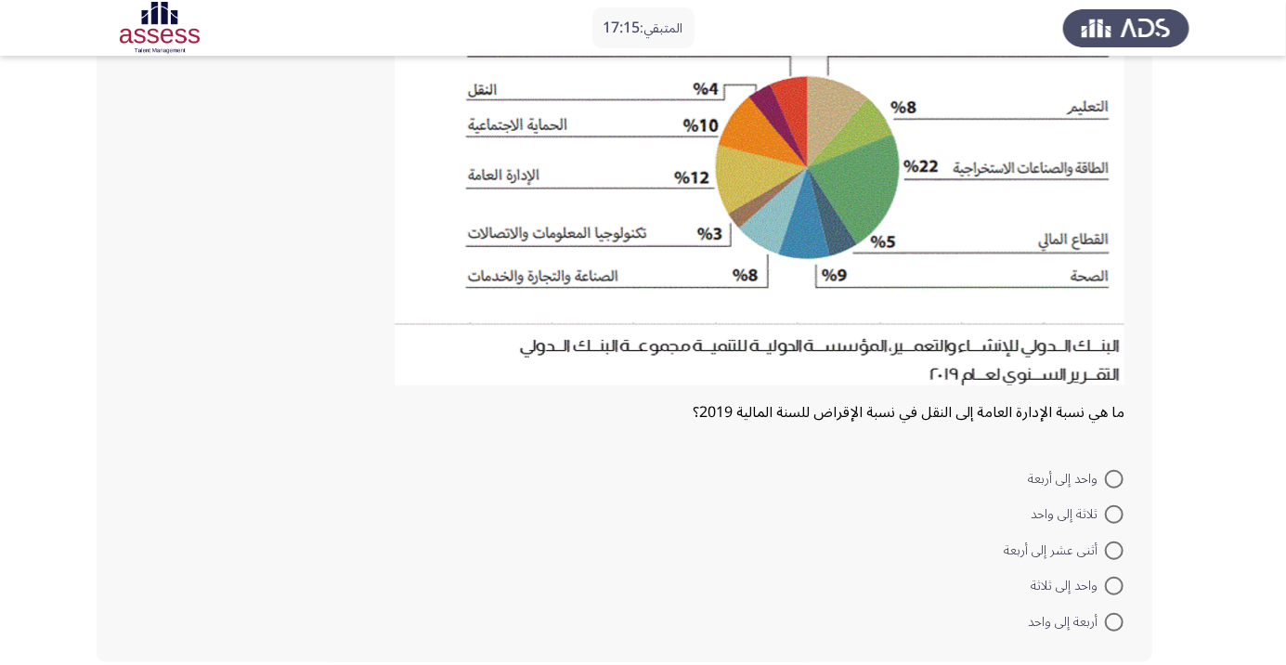
click at [1114, 549] on span at bounding box center [1114, 550] width 19 height 19
click at [1114, 549] on input "أثنى عشر إلى أربعة" at bounding box center [1114, 550] width 19 height 19
radio input "true"
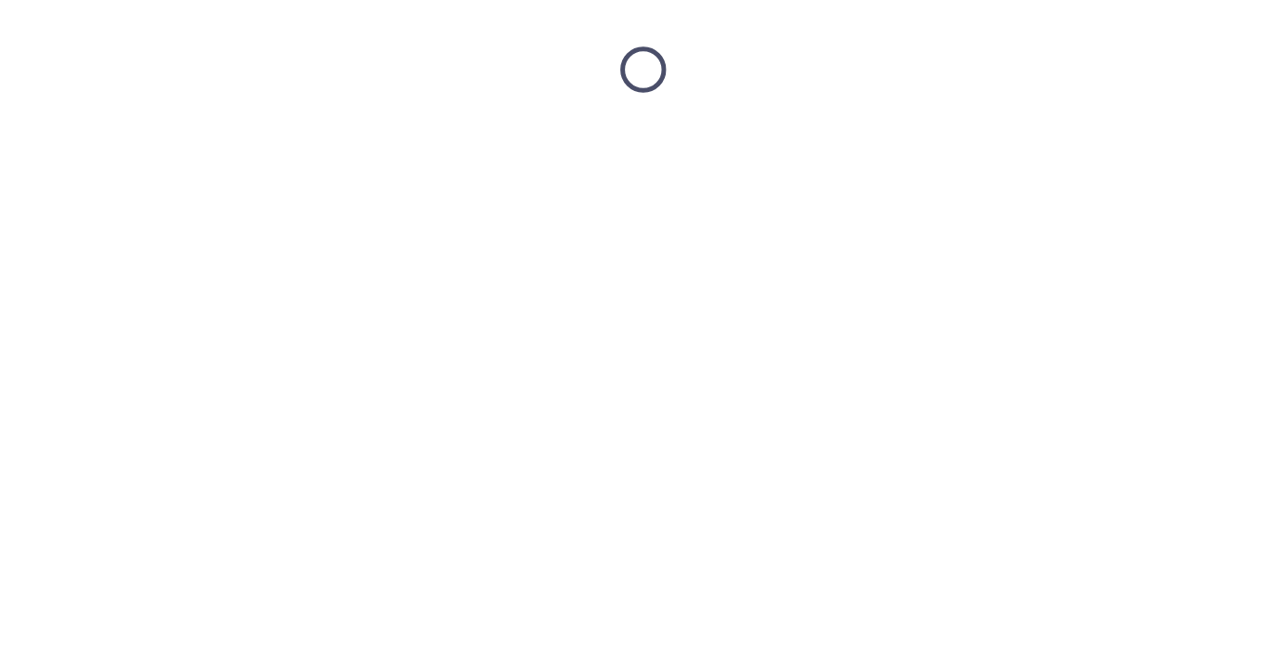
scroll to position [0, 0]
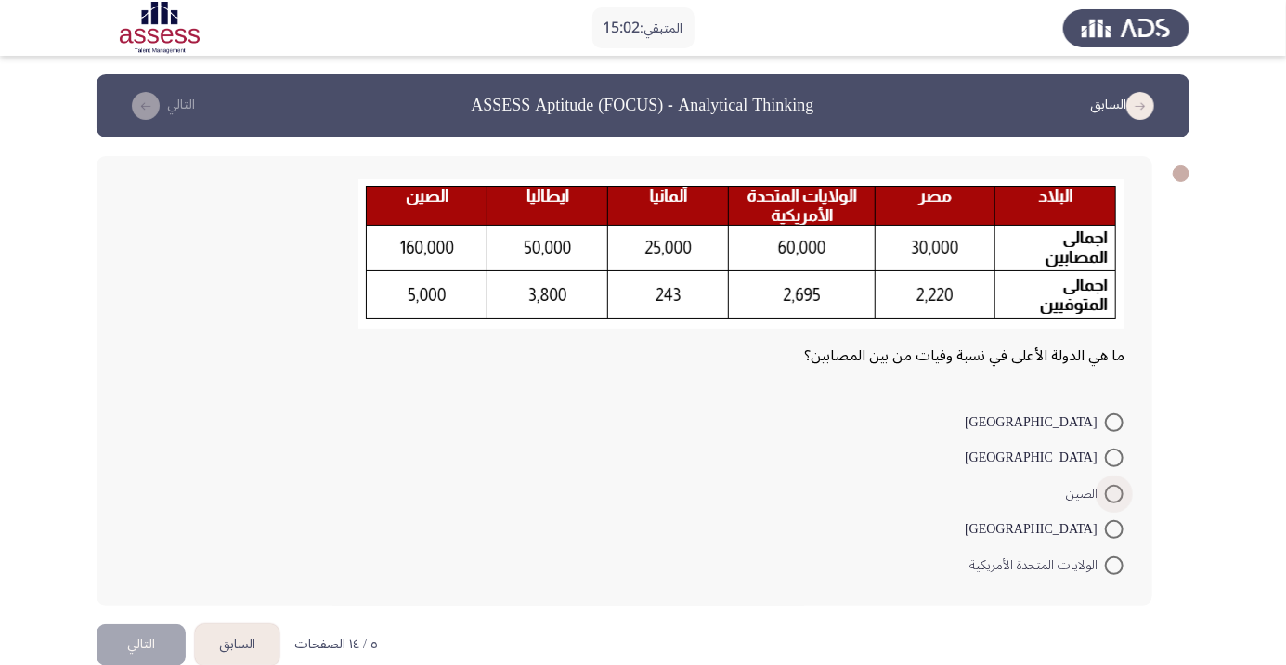
click at [1114, 493] on span at bounding box center [1114, 494] width 19 height 19
click at [1114, 493] on input "الصين" at bounding box center [1114, 494] width 19 height 19
radio input "true"
click at [135, 639] on button "التالي" at bounding box center [141, 642] width 89 height 42
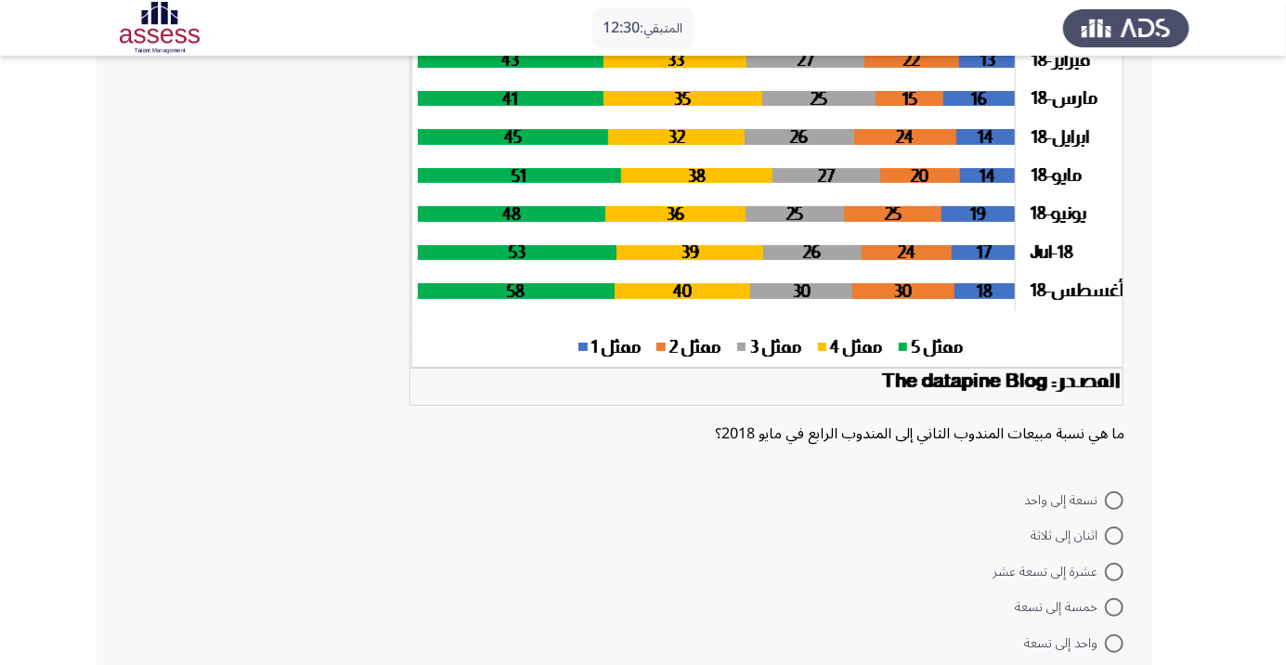
scroll to position [201, 0]
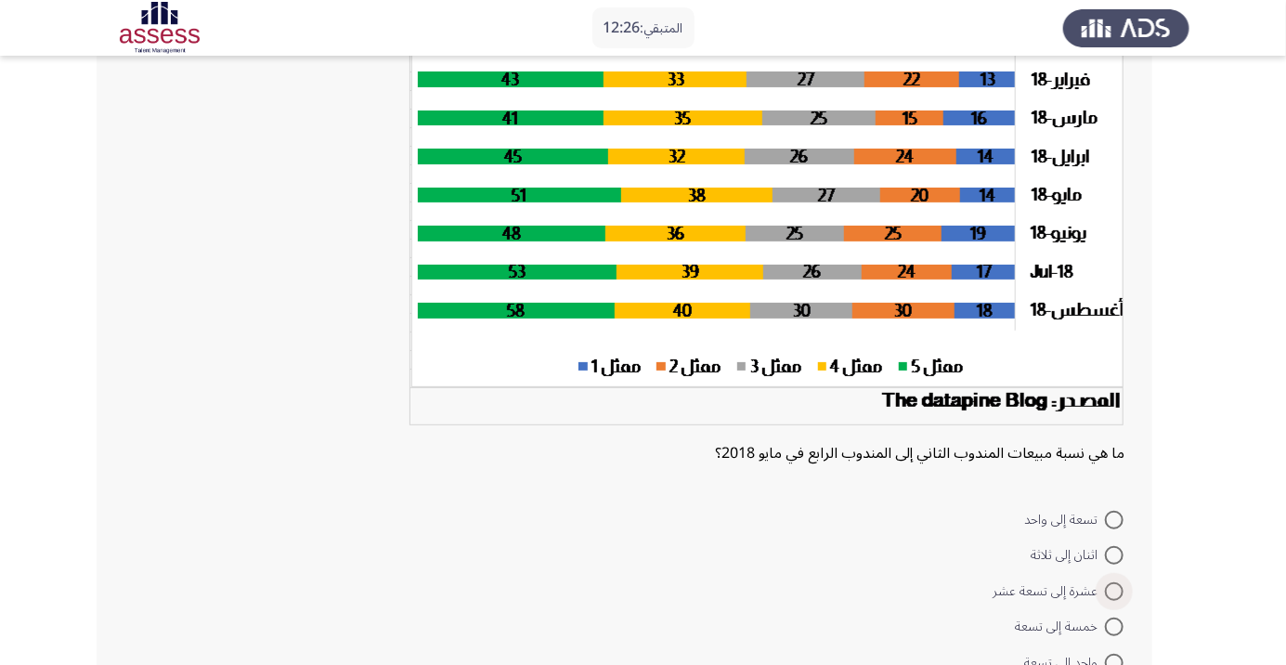
click at [1114, 591] on span at bounding box center [1114, 591] width 19 height 19
click at [1114, 591] on input "عشرة إلى تسعة عشر" at bounding box center [1114, 591] width 19 height 19
radio input "true"
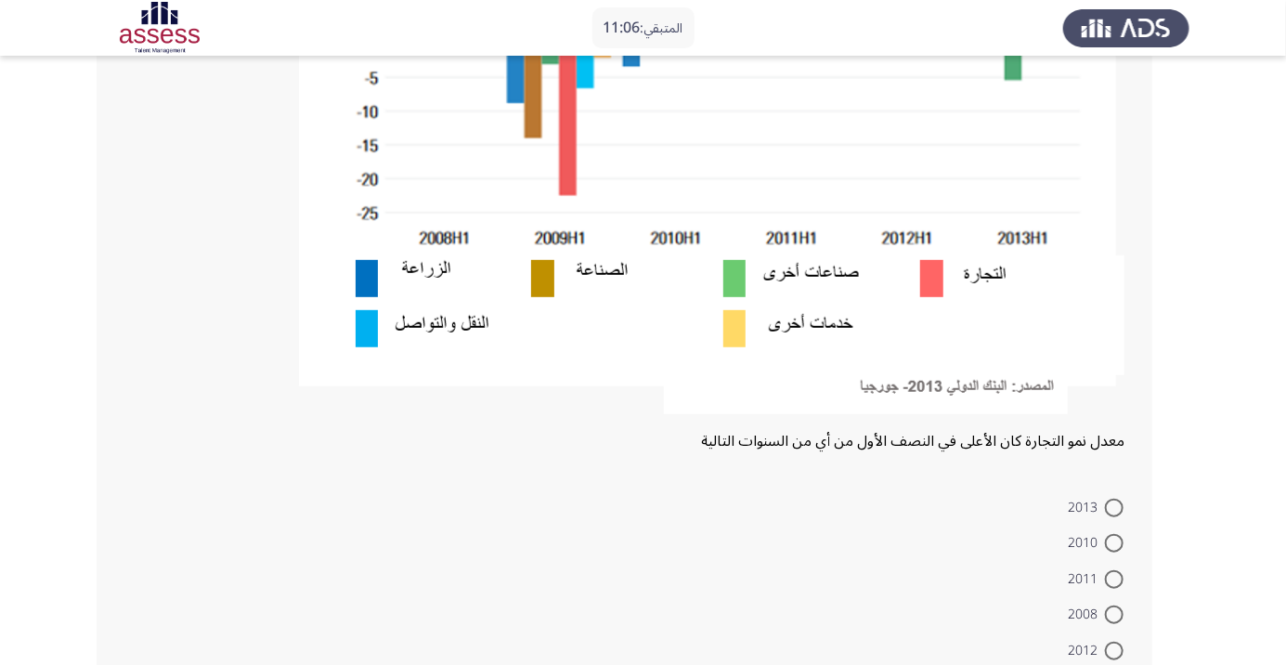
scroll to position [457, 0]
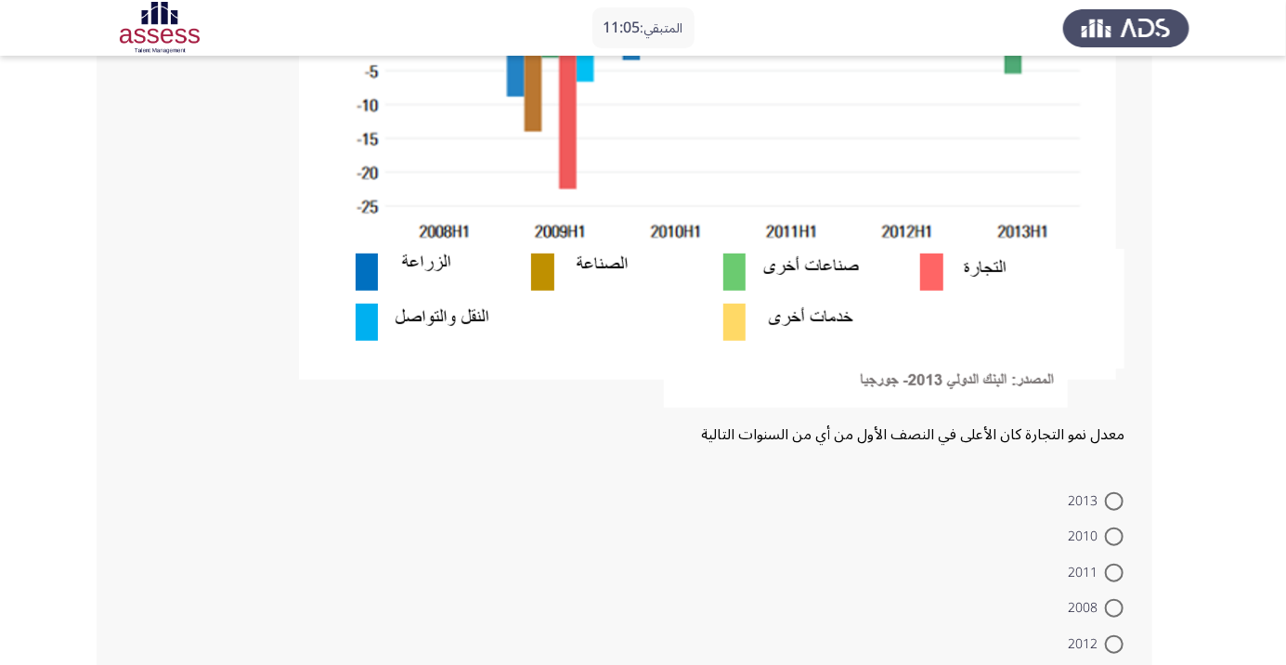
click at [1114, 643] on span at bounding box center [1114, 644] width 19 height 19
click at [1114, 643] on input "2012" at bounding box center [1114, 644] width 19 height 19
radio input "true"
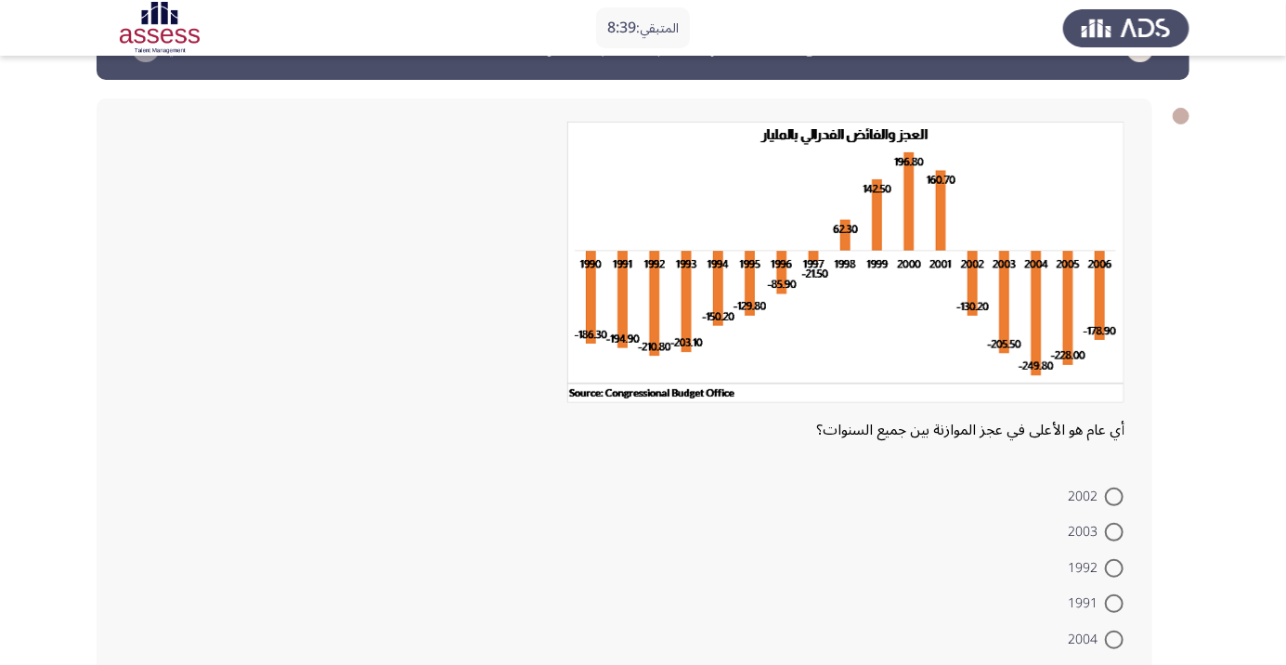
scroll to position [44, 0]
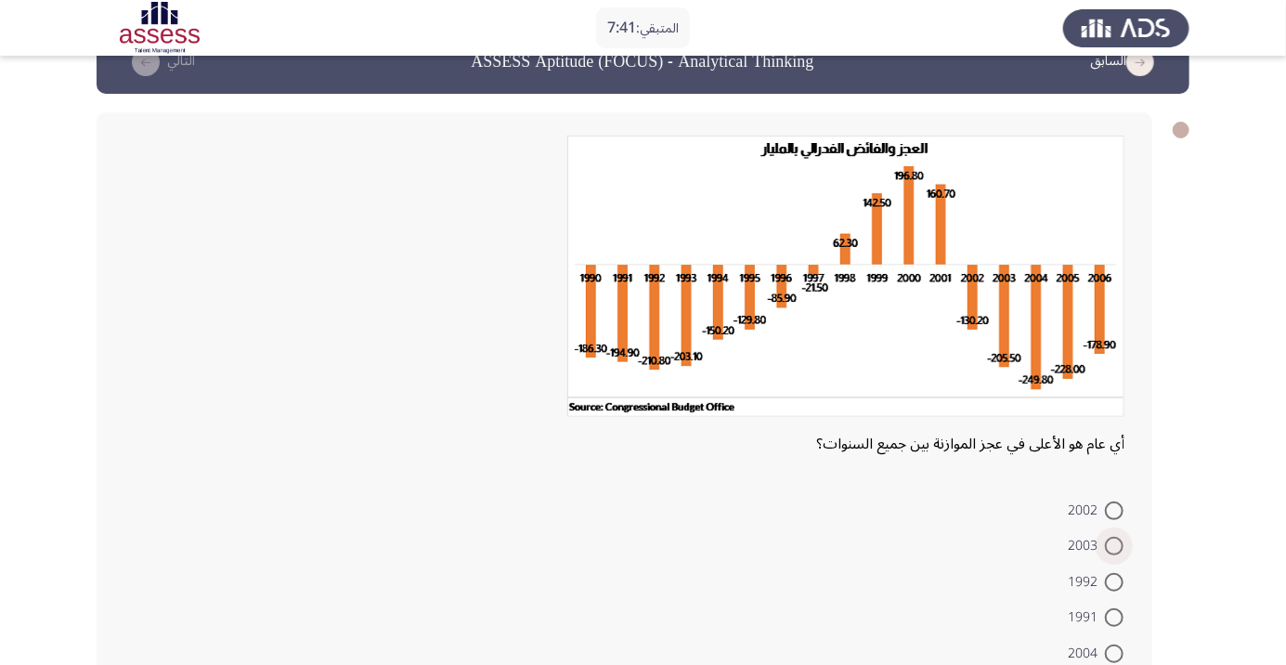
click at [1114, 545] on span at bounding box center [1114, 546] width 19 height 19
click at [1114, 545] on input "2003" at bounding box center [1114, 546] width 19 height 19
radio input "true"
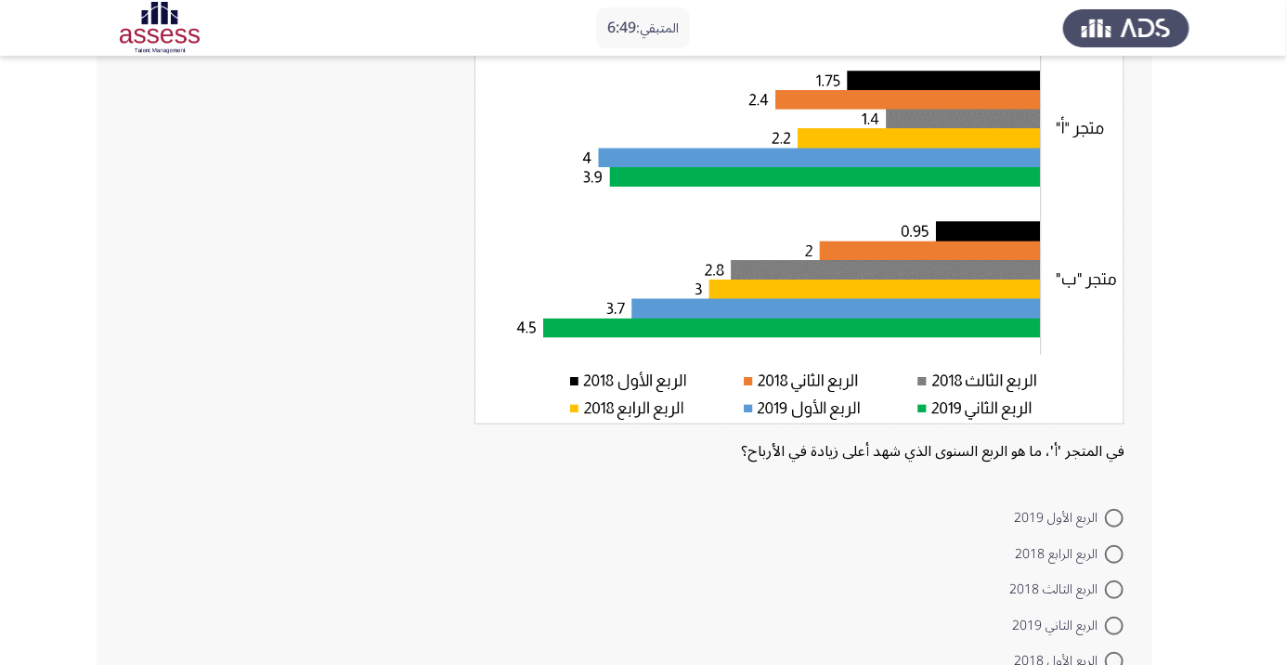
scroll to position [175, 0]
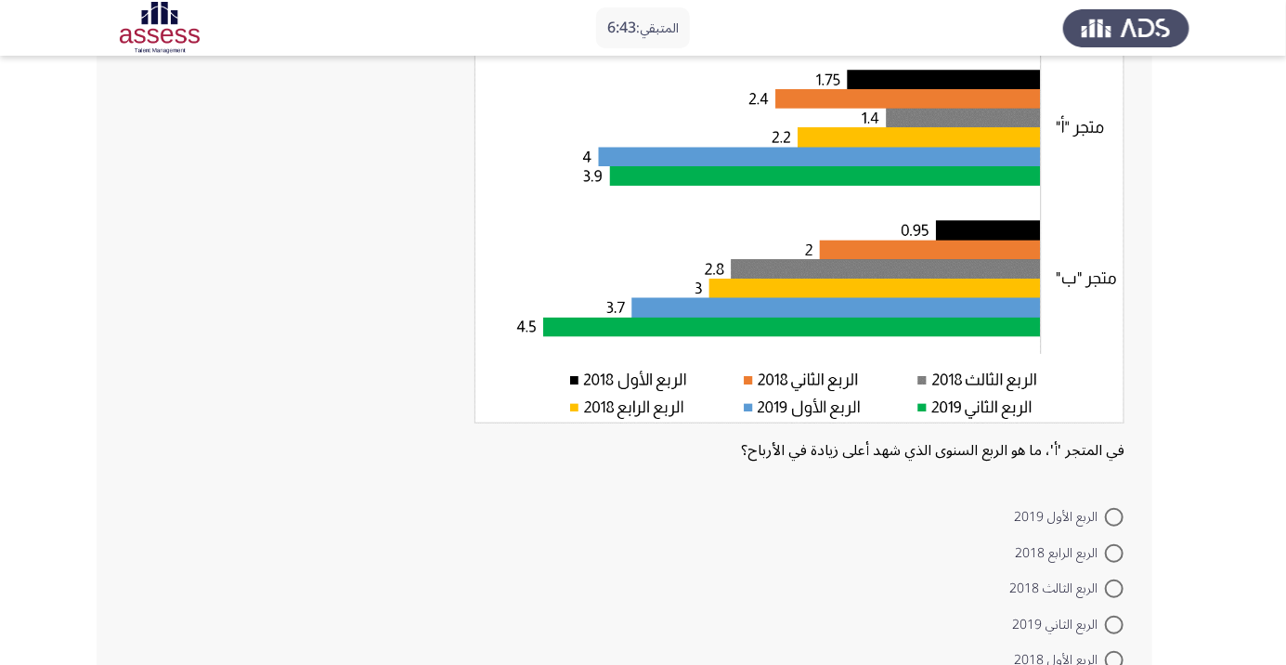
click at [1114, 624] on span at bounding box center [1114, 625] width 19 height 19
click at [1114, 624] on input "الربع الثاني 2019" at bounding box center [1114, 625] width 19 height 19
radio input "true"
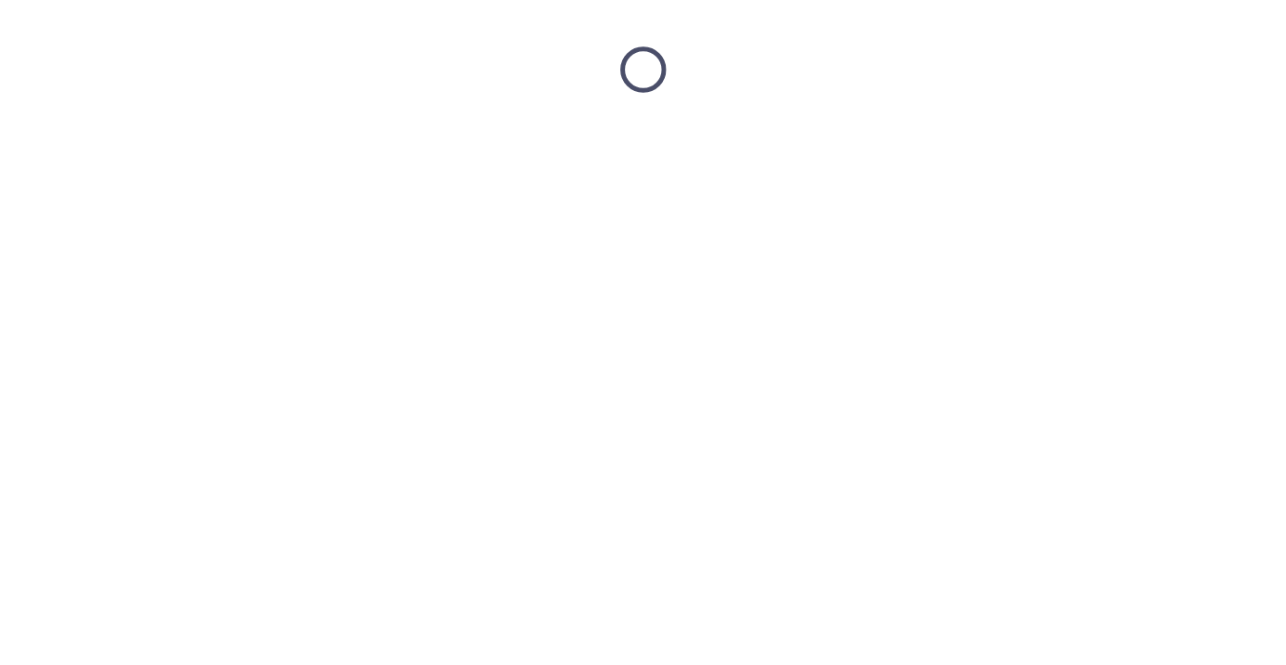
scroll to position [0, 0]
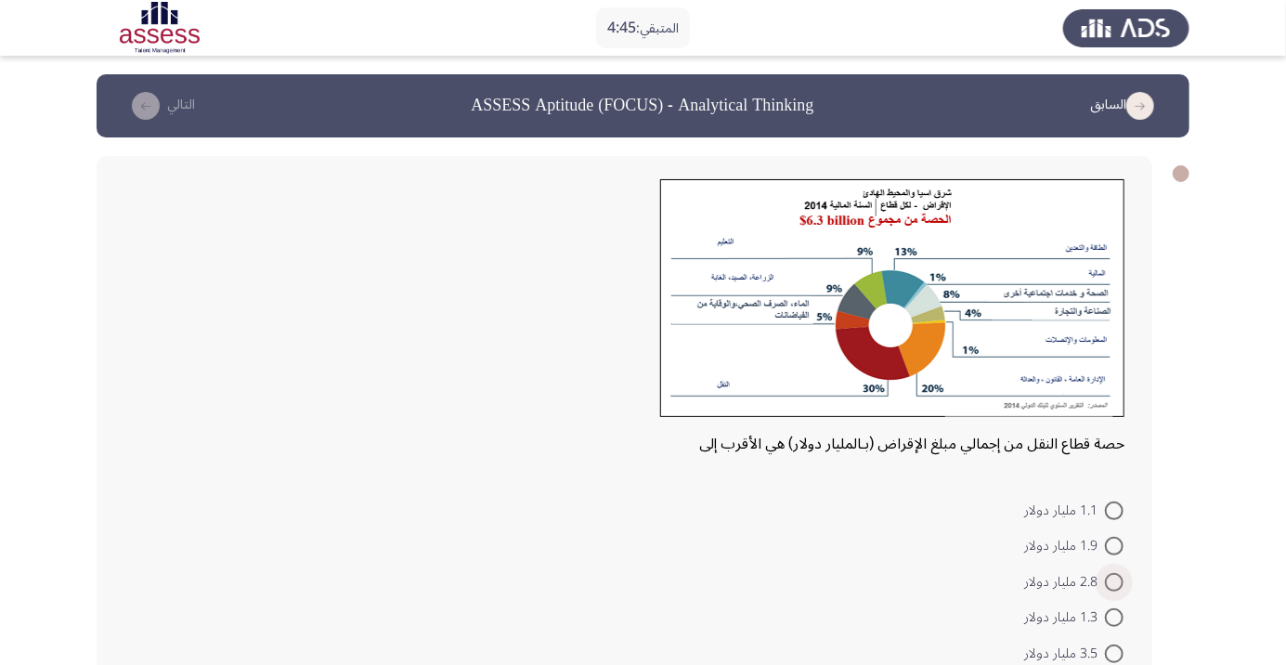
click at [1114, 581] on span at bounding box center [1114, 582] width 19 height 19
click at [1114, 581] on input "2.8 مليار دولار" at bounding box center [1114, 582] width 19 height 19
radio input "true"
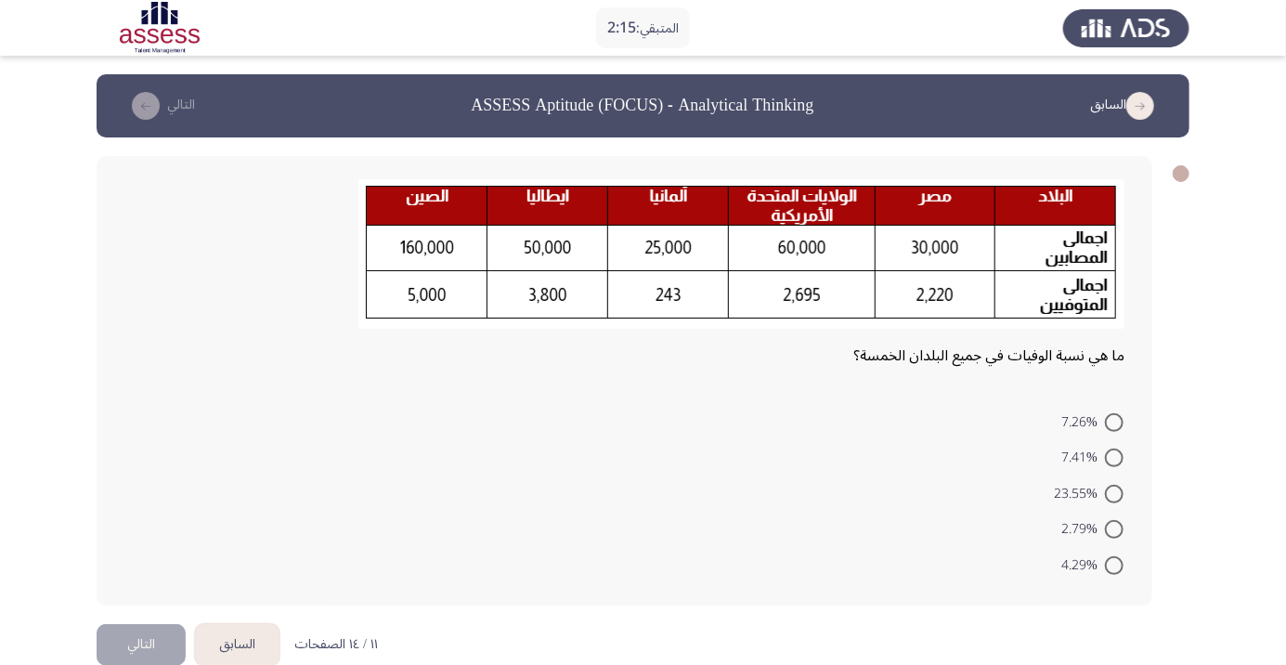
click at [1114, 457] on span at bounding box center [1114, 458] width 19 height 19
click at [1114, 457] on input "7.41%" at bounding box center [1114, 458] width 19 height 19
radio input "true"
click at [124, 637] on button "التالي" at bounding box center [141, 642] width 89 height 42
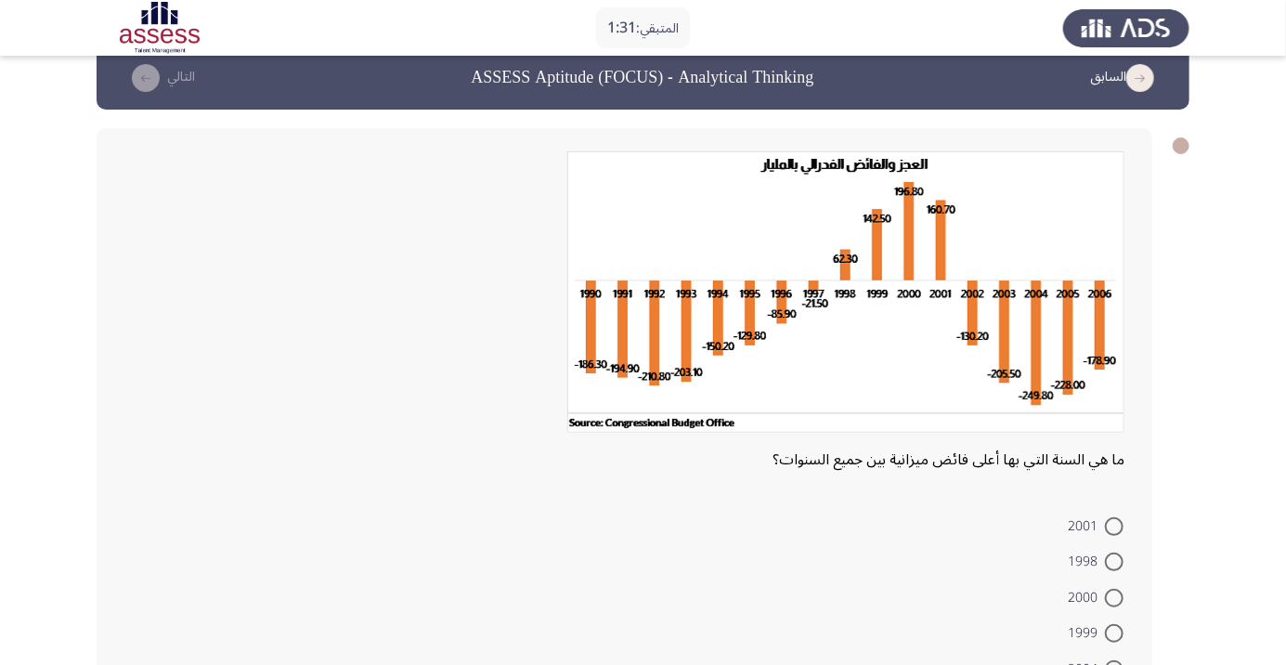
scroll to position [26, 0]
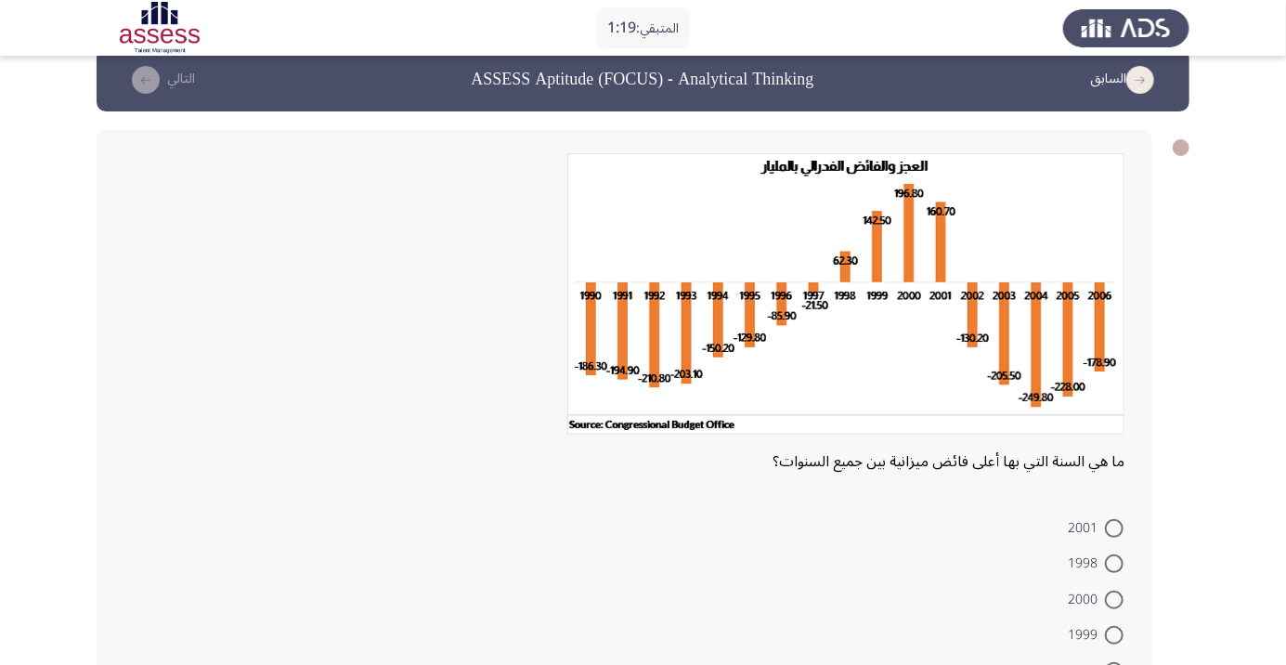
click at [1114, 664] on span at bounding box center [1114, 671] width 19 height 19
click at [1114, 664] on input "2004" at bounding box center [1114, 671] width 19 height 19
radio input "true"
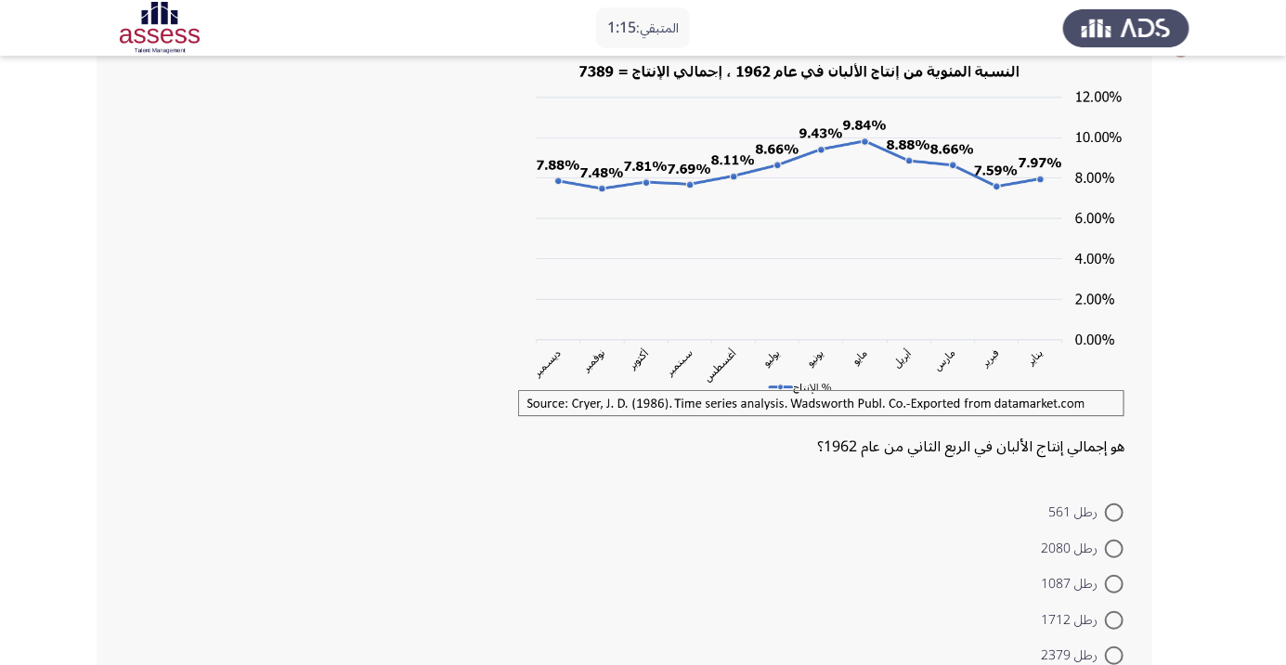
scroll to position [124, 0]
click at [1114, 547] on span at bounding box center [1114, 549] width 19 height 19
click at [1114, 547] on input "رطل 2080" at bounding box center [1114, 549] width 19 height 19
radio input "true"
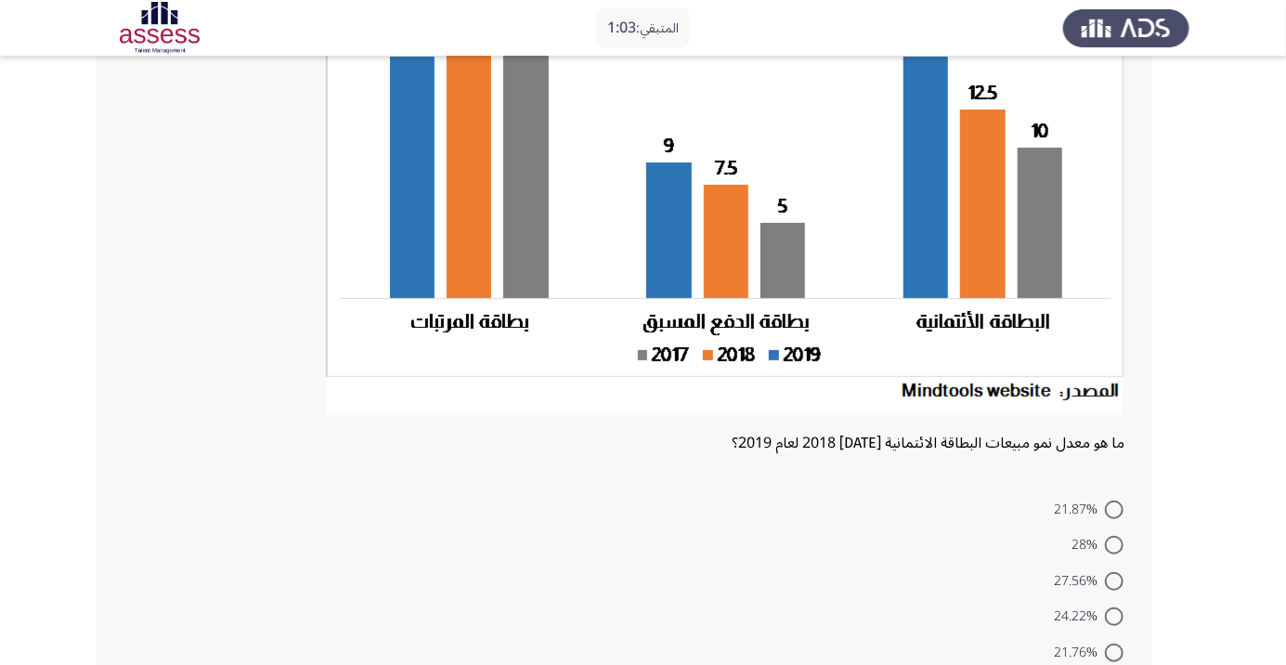
scroll to position [245, 0]
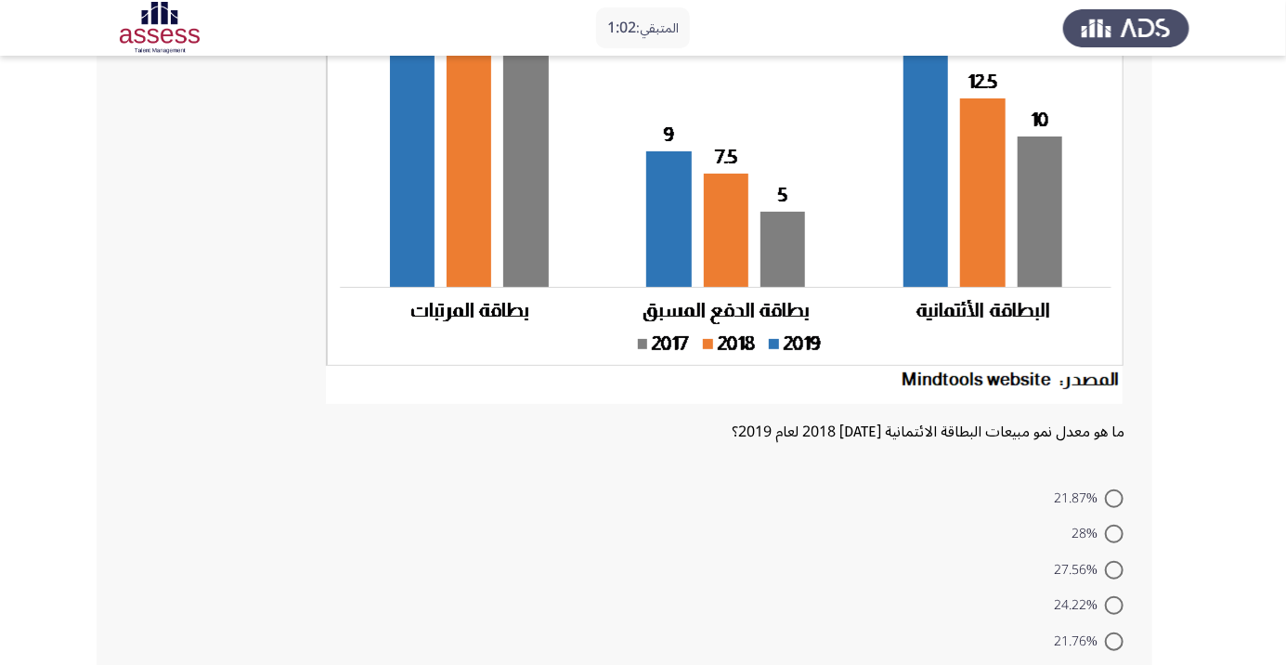
click at [1093, 581] on span "27.56%" at bounding box center [1079, 570] width 51 height 22
click at [1105, 579] on input "27.56%" at bounding box center [1114, 570] width 19 height 19
radio input "true"
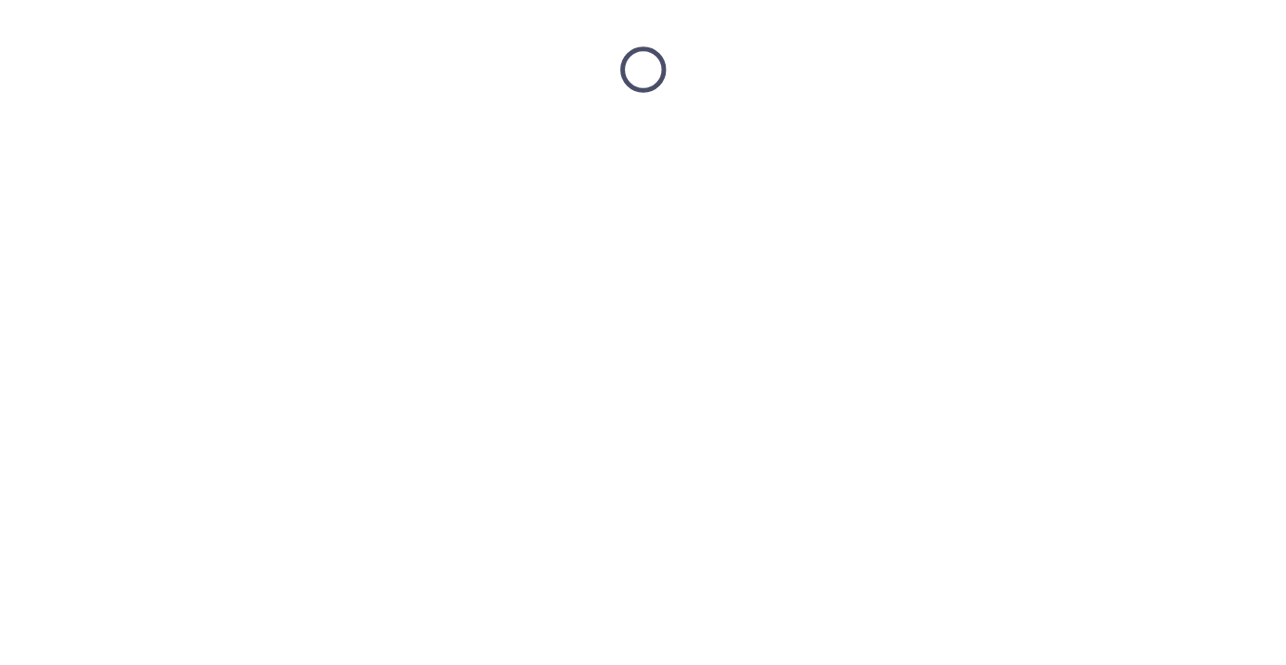
scroll to position [0, 0]
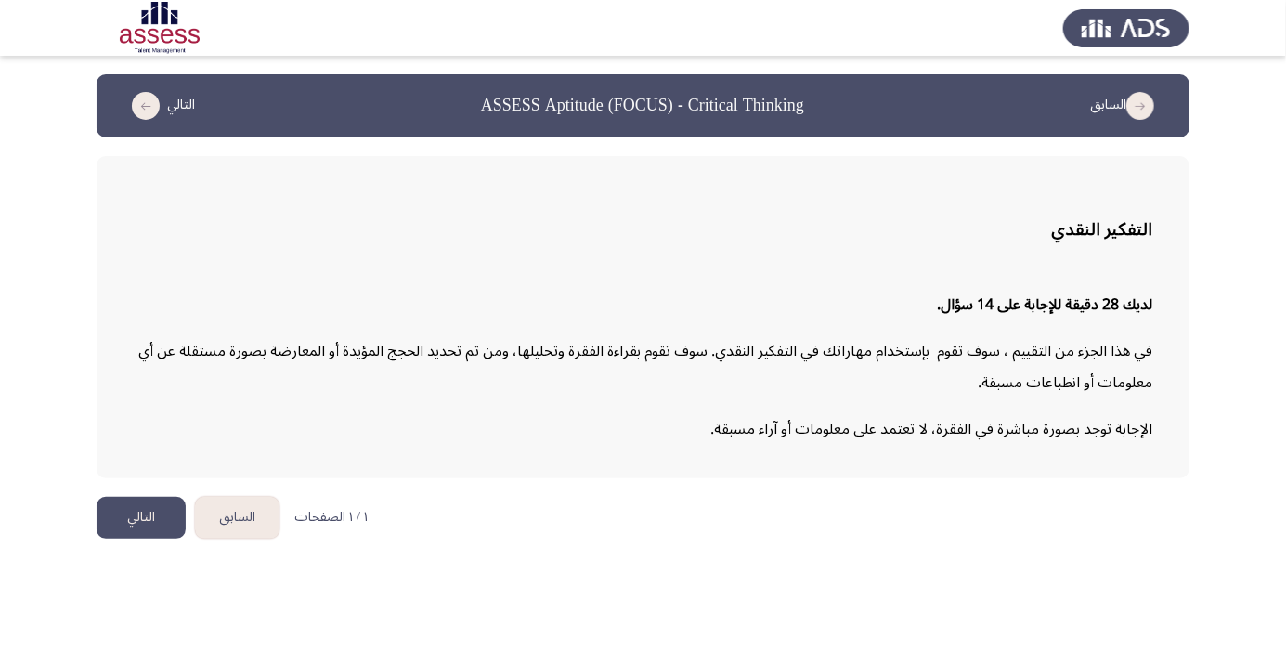
click at [139, 505] on button "التالي" at bounding box center [141, 518] width 89 height 42
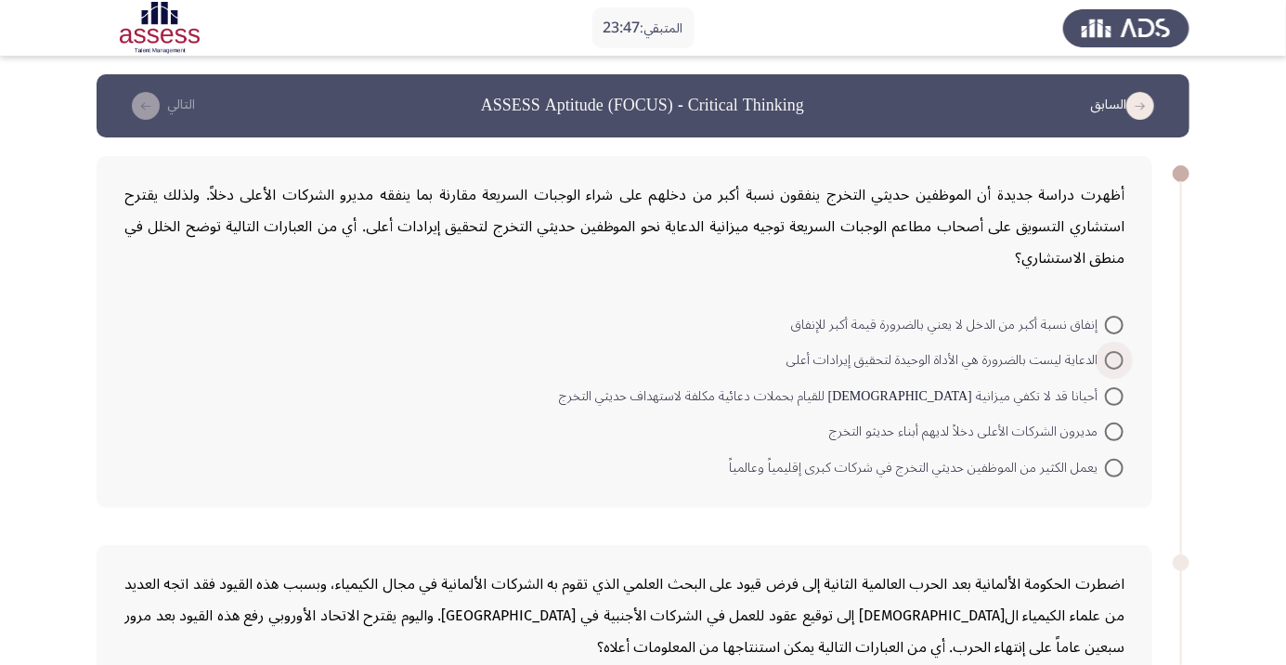
click at [1109, 359] on span at bounding box center [1114, 360] width 19 height 19
click at [1109, 359] on input "الدعاية ليست بالضرورة هي الأداة الوحيدة لتحقيق إيرادات أعلى" at bounding box center [1114, 360] width 19 height 19
radio input "true"
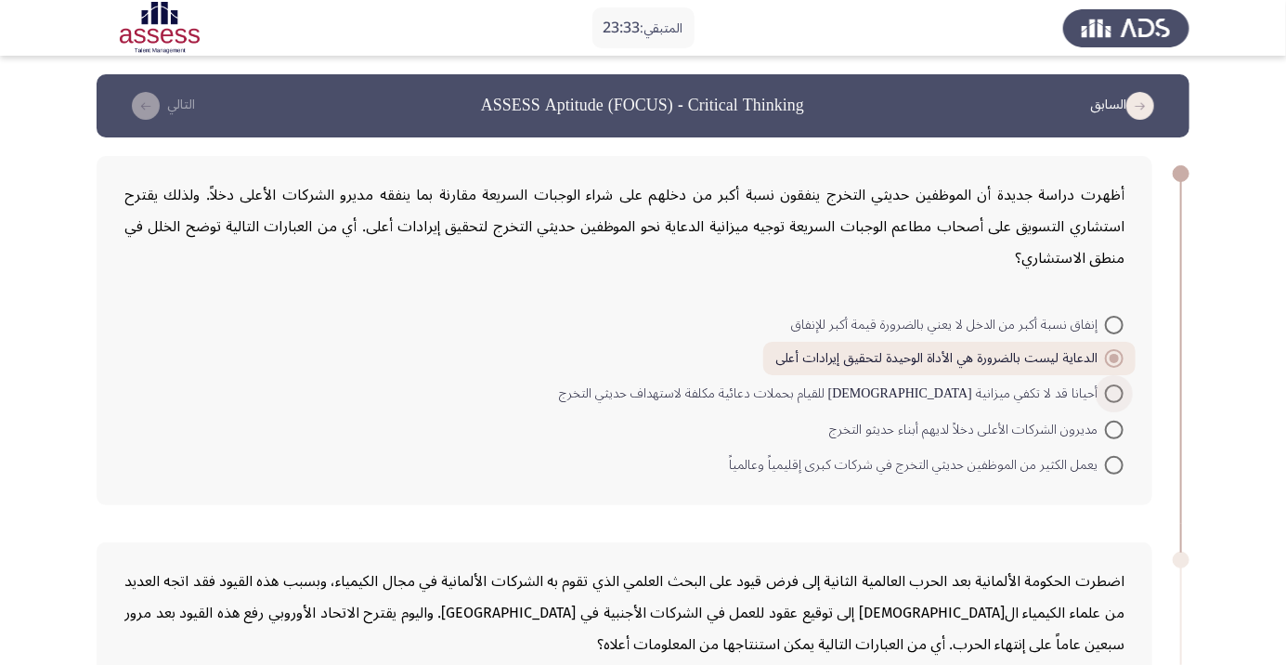
click at [1114, 393] on span at bounding box center [1114, 393] width 19 height 19
click at [1114, 393] on input "أحيانا قد لا تكفي ميزانية الدعاية للقيام بحملات دعائية مكلفة لاستهداف حديثي الت…" at bounding box center [1114, 393] width 19 height 19
radio input "true"
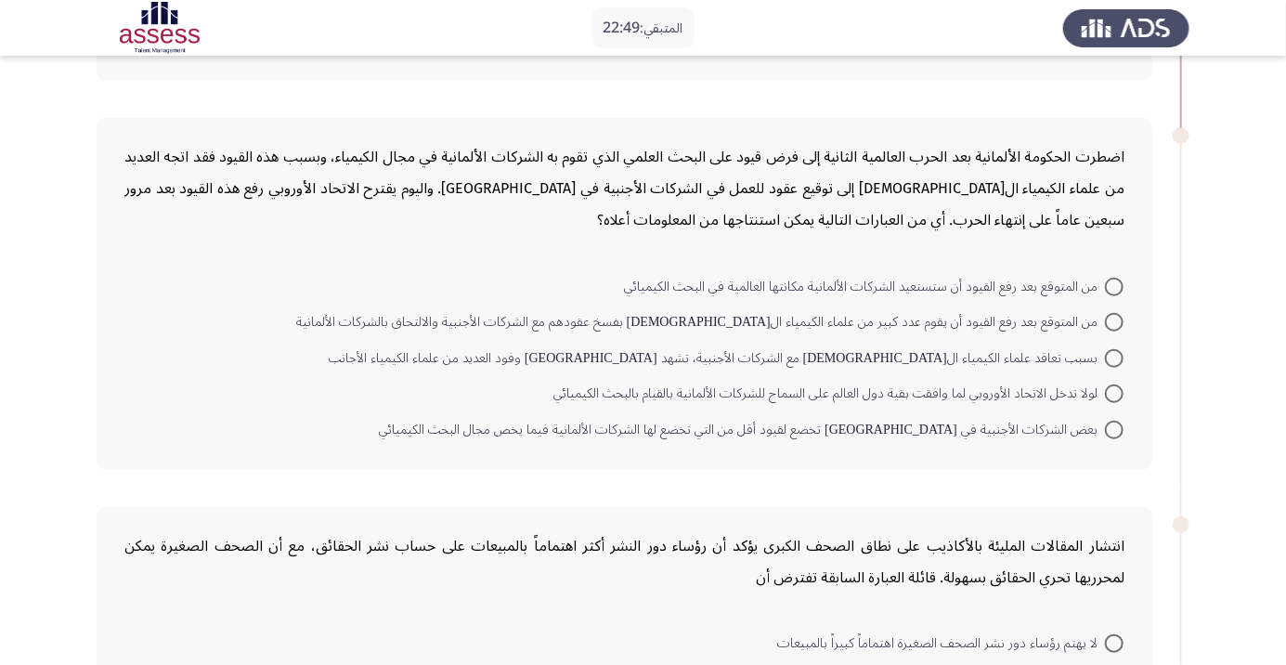
scroll to position [424, 0]
click at [1114, 392] on span at bounding box center [1114, 393] width 19 height 19
click at [1114, 392] on input "لولا تدخل الاتحاد الأوروبي لما وافقت بقية دول العالم على السماح للشركات الألمان…" at bounding box center [1114, 393] width 19 height 19
radio input "true"
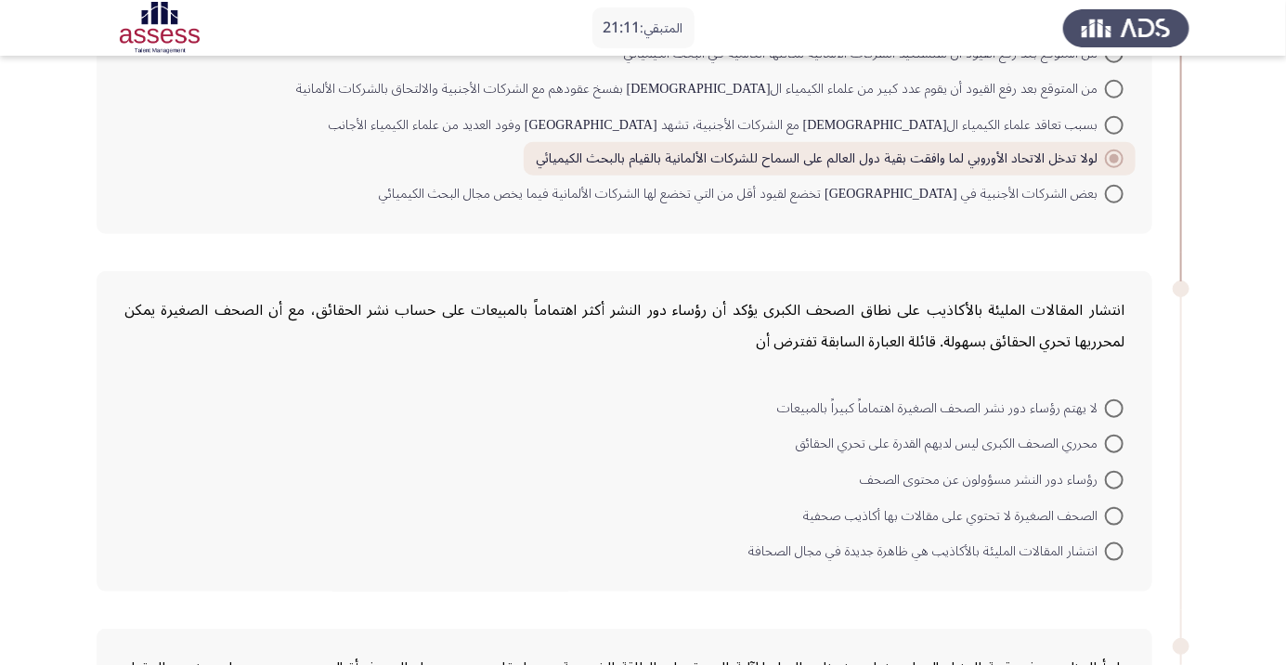
scroll to position [670, 0]
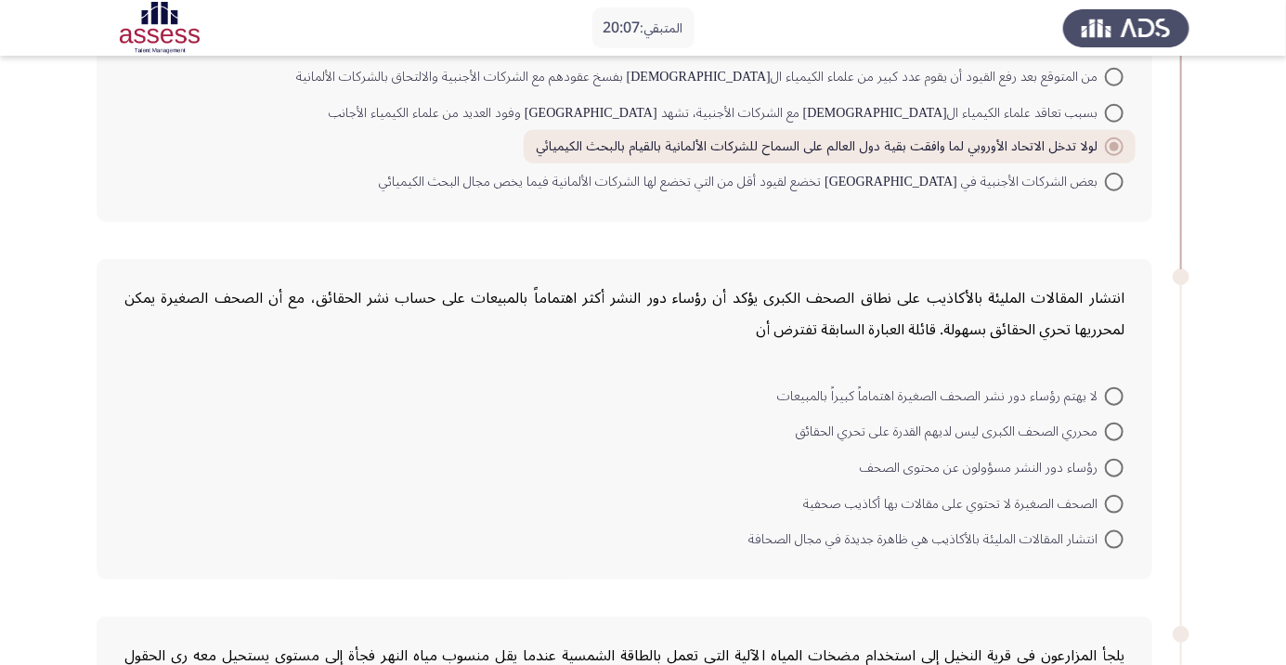
click at [1114, 465] on span at bounding box center [1114, 468] width 19 height 19
click at [1114, 465] on input "رؤساء دور النشر مسؤولون عن محتوى الصحف" at bounding box center [1114, 468] width 19 height 19
radio input "true"
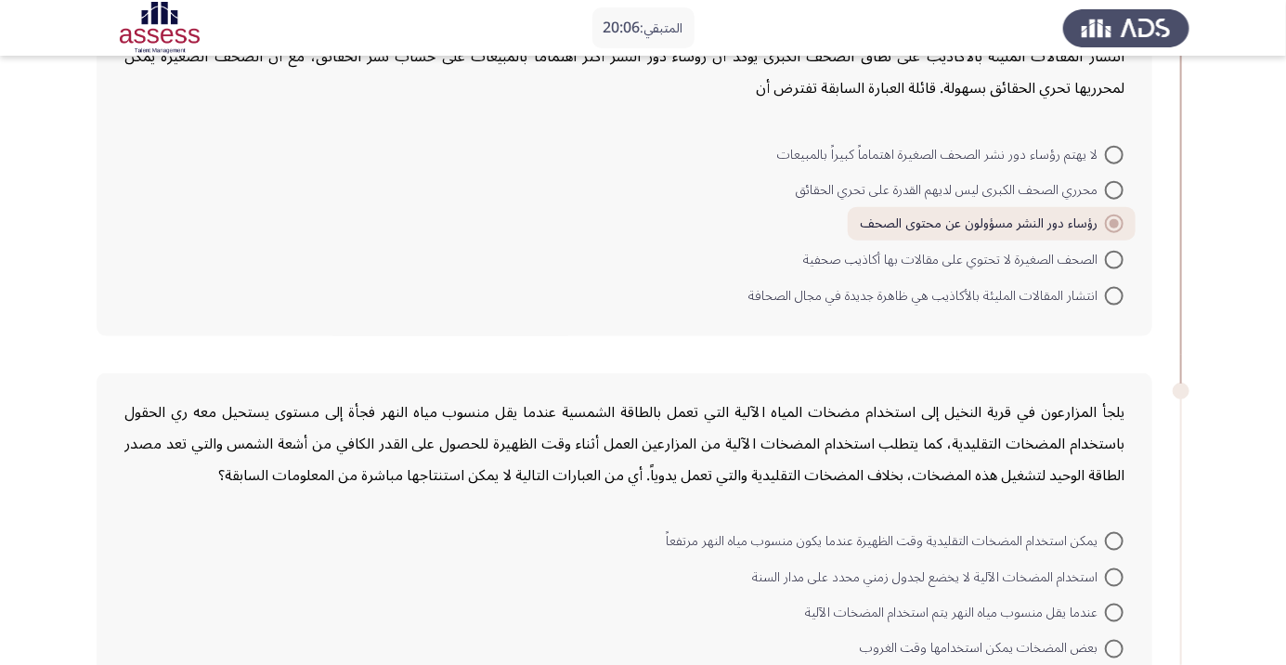
scroll to position [912, 0]
click at [1114, 537] on span at bounding box center [1114, 540] width 19 height 19
click at [1114, 537] on input "يمكن استخدام المضخات التقليدية وقت الظهيرة عندما يكون منسوب مياه النهر مرتفعاً" at bounding box center [1114, 540] width 19 height 19
radio input "true"
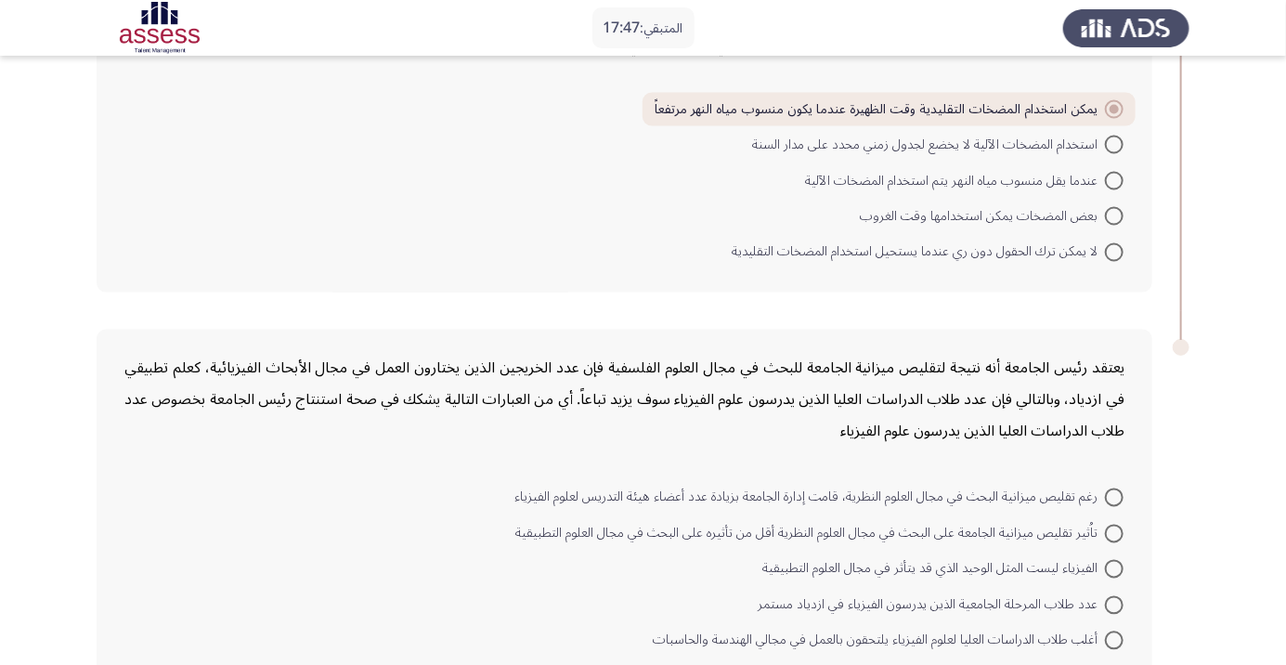
scroll to position [1358, 0]
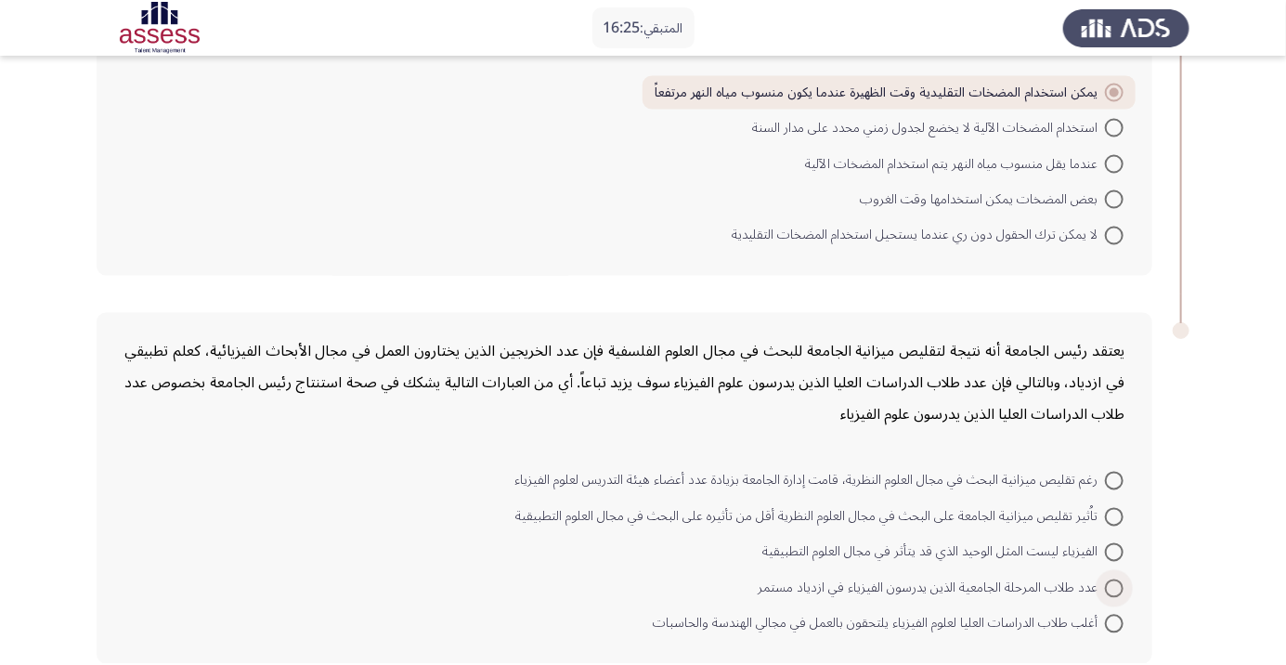
click at [1114, 585] on span at bounding box center [1114, 588] width 19 height 19
click at [1114, 585] on input "عدد طلاب المرحلة الجامعية الذين يدرسون الفيزياء في ازدياد مستمر" at bounding box center [1114, 588] width 19 height 19
radio input "true"
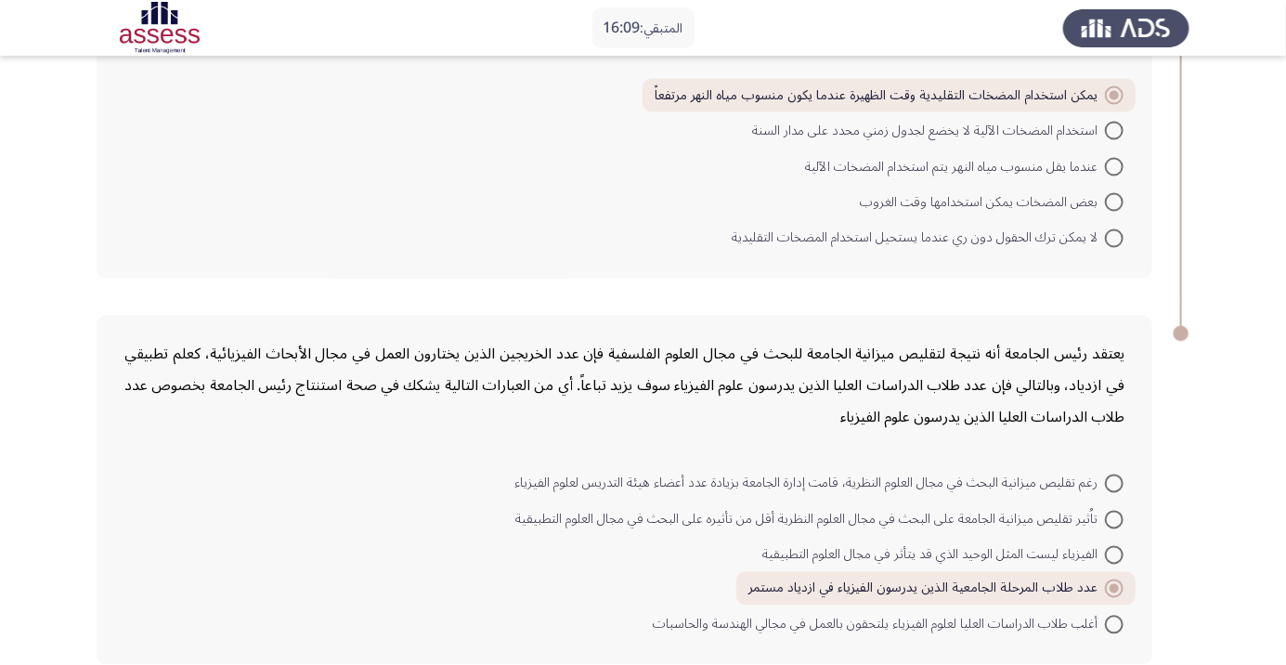
click at [1117, 655] on div "يعتقد رئيس الجامعة أنه نتيجة لتقليص ميزانية الجامعة للبحث في مجال العلوم الفلسف…" at bounding box center [625, 490] width 1056 height 349
click at [1090, 630] on span "أغلب طلاب الدراسات العليا لعلوم الفيزياء يلتحقون بالعمل في مجالي الهندسة والحاس…" at bounding box center [879, 625] width 452 height 22
click at [1105, 630] on input "أغلب طلاب الدراسات العليا لعلوم الفيزياء يلتحقون بالعمل في مجالي الهندسة والحاس…" at bounding box center [1114, 625] width 19 height 19
radio input "true"
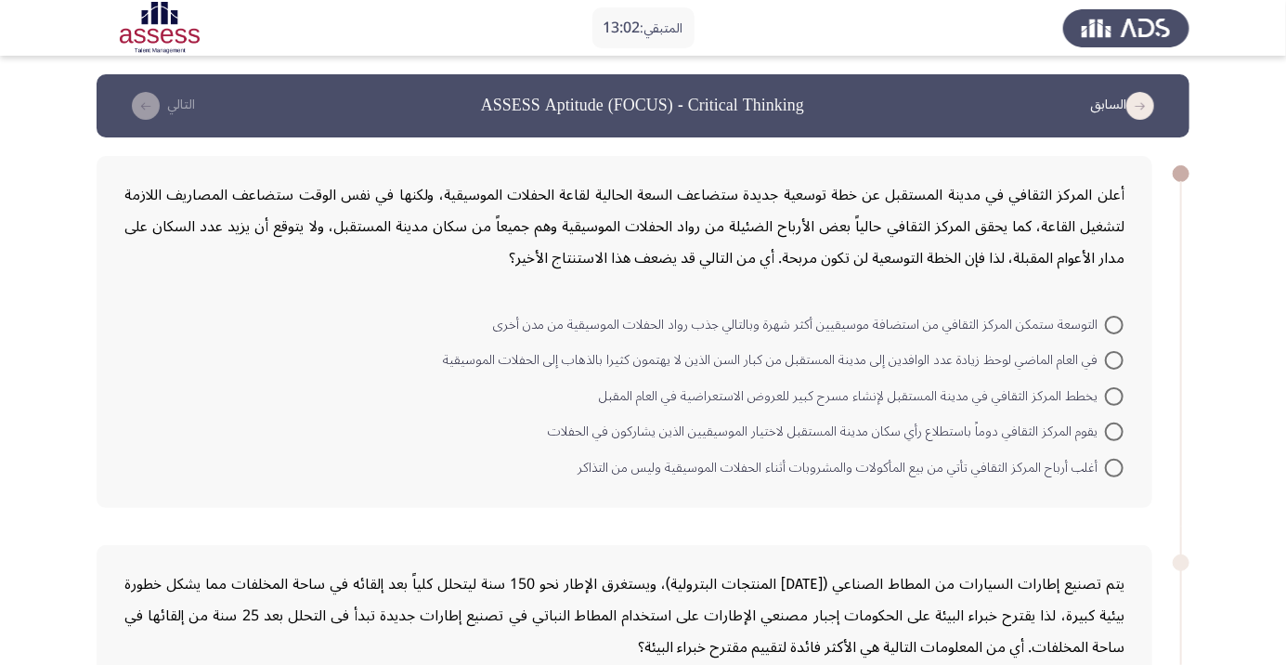
click at [1114, 323] on span at bounding box center [1114, 325] width 19 height 19
click at [1114, 323] on input "التوسعة ستمكن المركز الثقافي من استضافة موسيقيين أكثر شهرة وبالتالي جذب رواد ال…" at bounding box center [1114, 325] width 19 height 19
radio input "true"
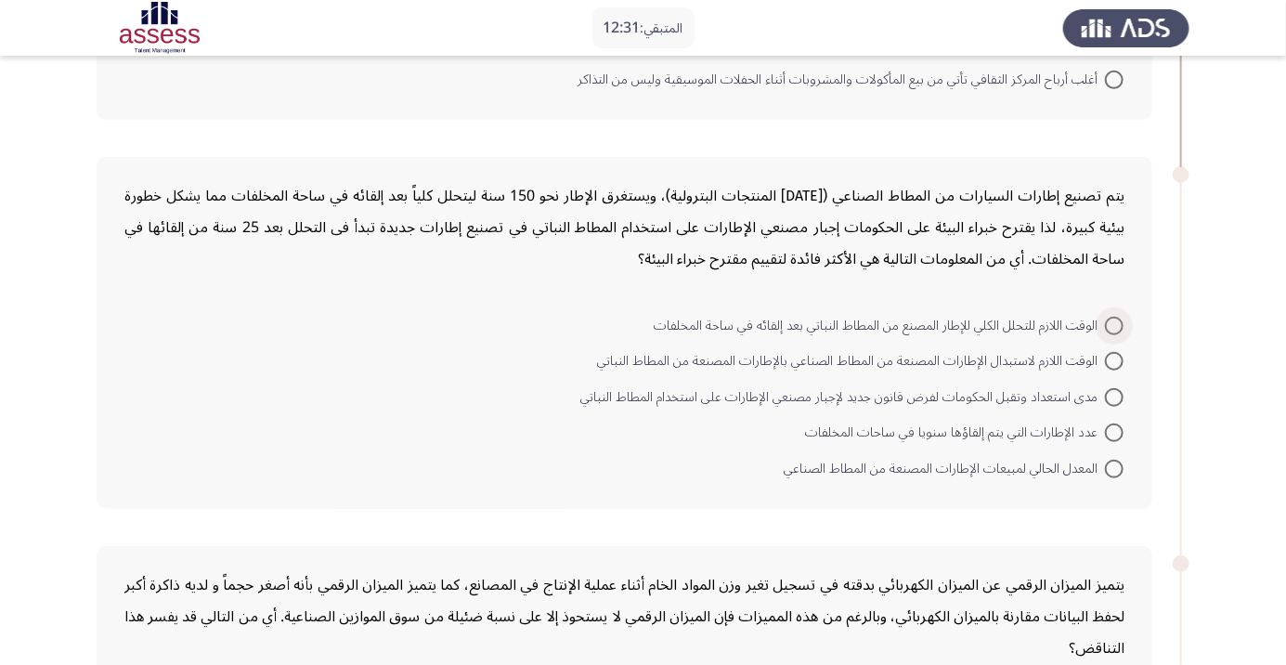
scroll to position [386, 0]
click at [1114, 395] on span at bounding box center [1114, 396] width 19 height 19
click at [1114, 395] on input "مدى استعداد وتقبل الحكومات لفرض قانون جديد لإجبار مصنعي الإطارات على استخدام ال…" at bounding box center [1114, 396] width 19 height 19
radio input "true"
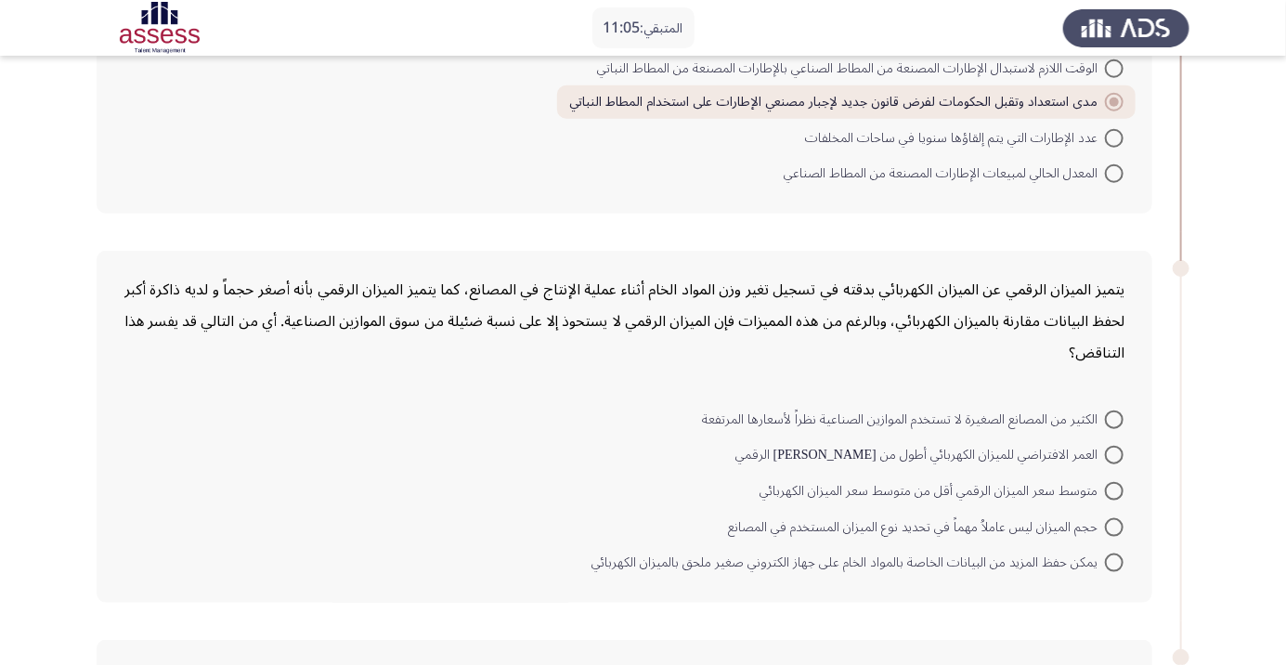
scroll to position [682, 0]
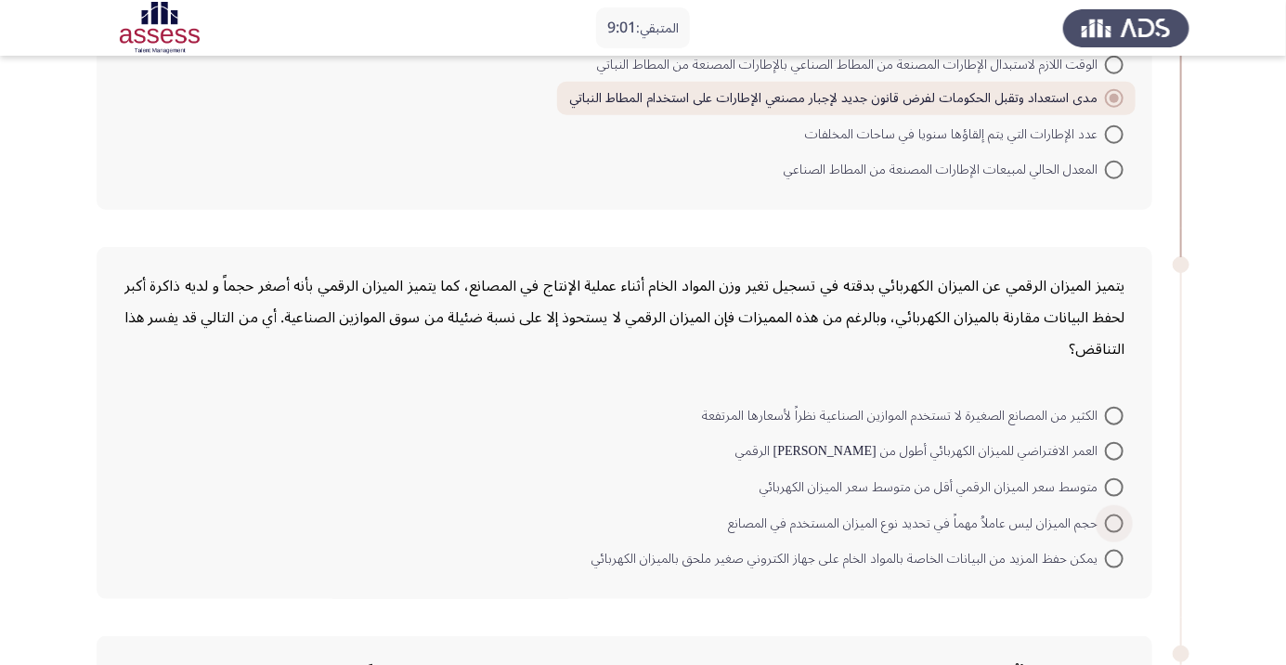
click at [1114, 514] on span at bounding box center [1114, 523] width 19 height 19
click at [1114, 514] on input "حجم الميزان ليس عاملاُ مهماً في تحديد نوع الميزان المستخدم في المصانع" at bounding box center [1114, 523] width 19 height 19
radio input "true"
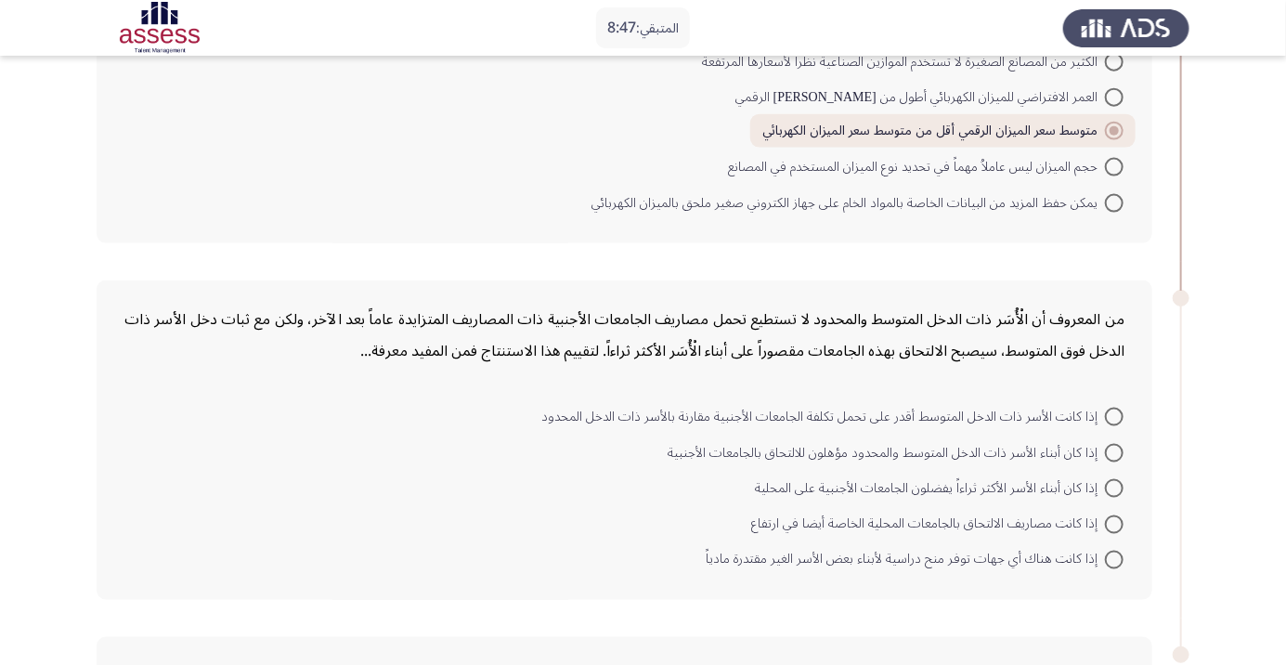
scroll to position [1041, 0]
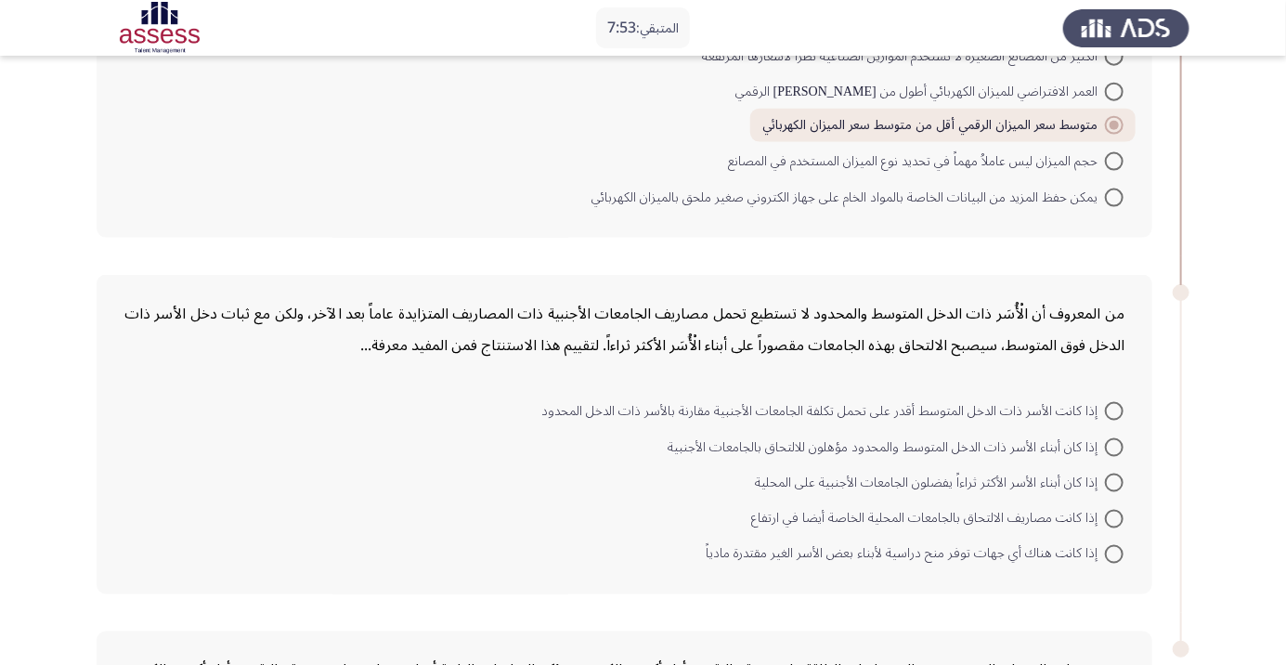
click at [1114, 551] on span at bounding box center [1114, 554] width 19 height 19
click at [1114, 551] on input "إذا كانت هناك أي جهات توفر منح دراسية لأبناء بعض الأسر الغير مقتدرة مادياً" at bounding box center [1114, 554] width 19 height 19
radio input "true"
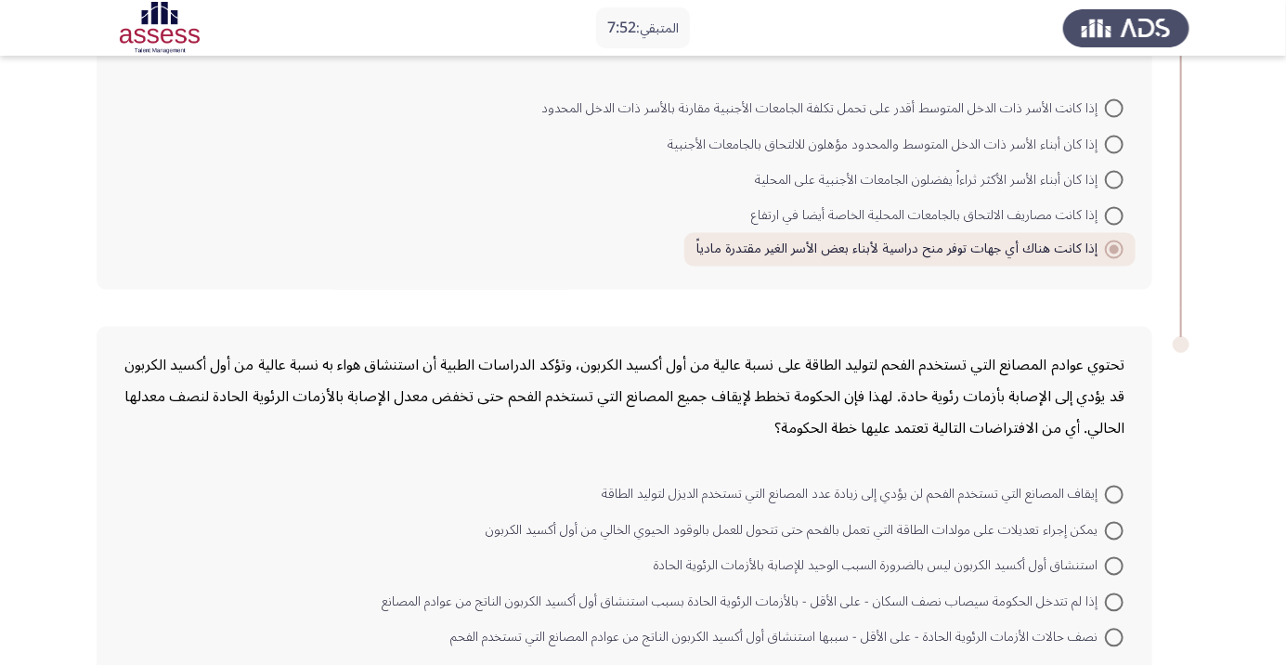
scroll to position [1358, 0]
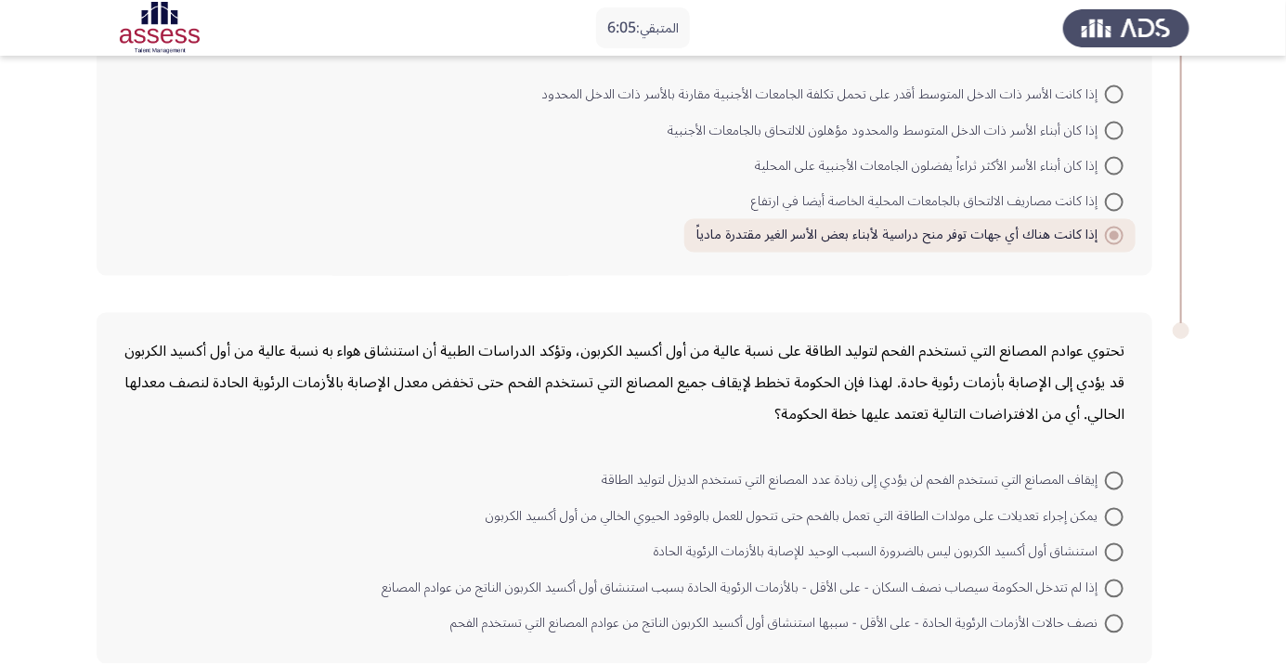
click at [1114, 514] on span at bounding box center [1114, 517] width 19 height 19
click at [1114, 514] on input "يمكن إجراء تعديلات على مولدات الطاقة التي تعمل بالفحم حتى تتحول للعمل بالوقود ا…" at bounding box center [1114, 517] width 19 height 19
radio input "true"
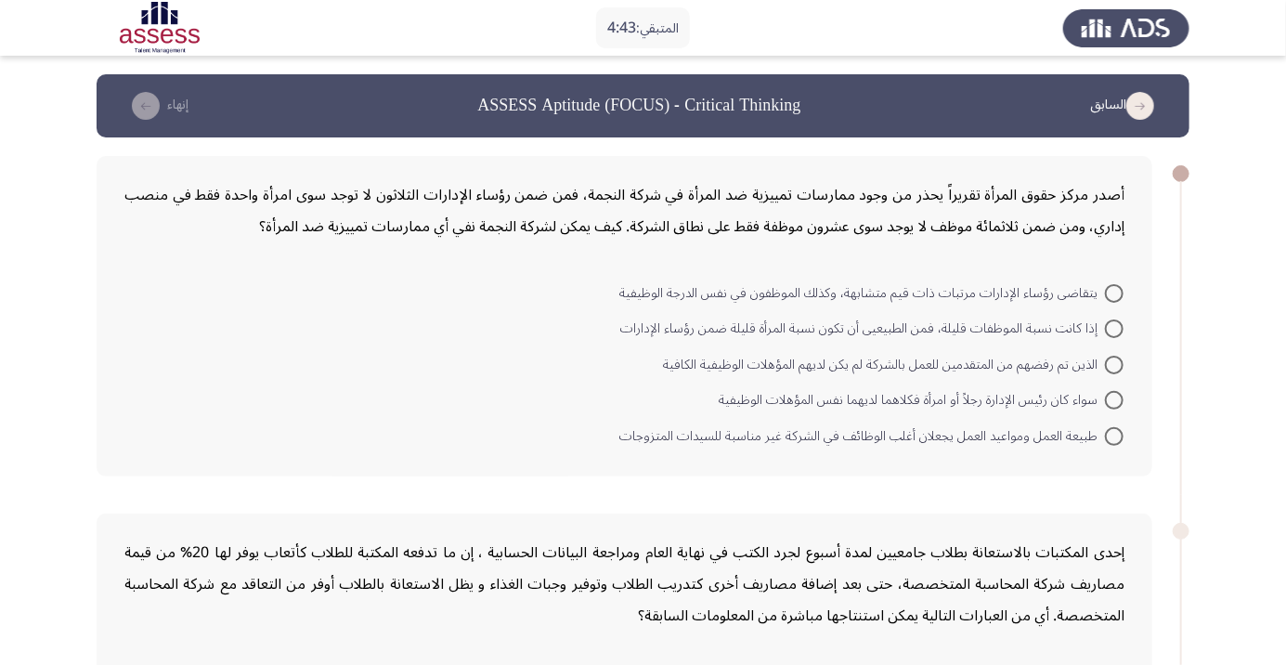
click at [1114, 364] on span at bounding box center [1114, 365] width 19 height 19
click at [1114, 364] on input "الذين تم رفضهم من المتقدمين للعمل بالشركة لم يكن لديهم المؤهلات الوظيفية الكافية" at bounding box center [1114, 365] width 19 height 19
radio input "true"
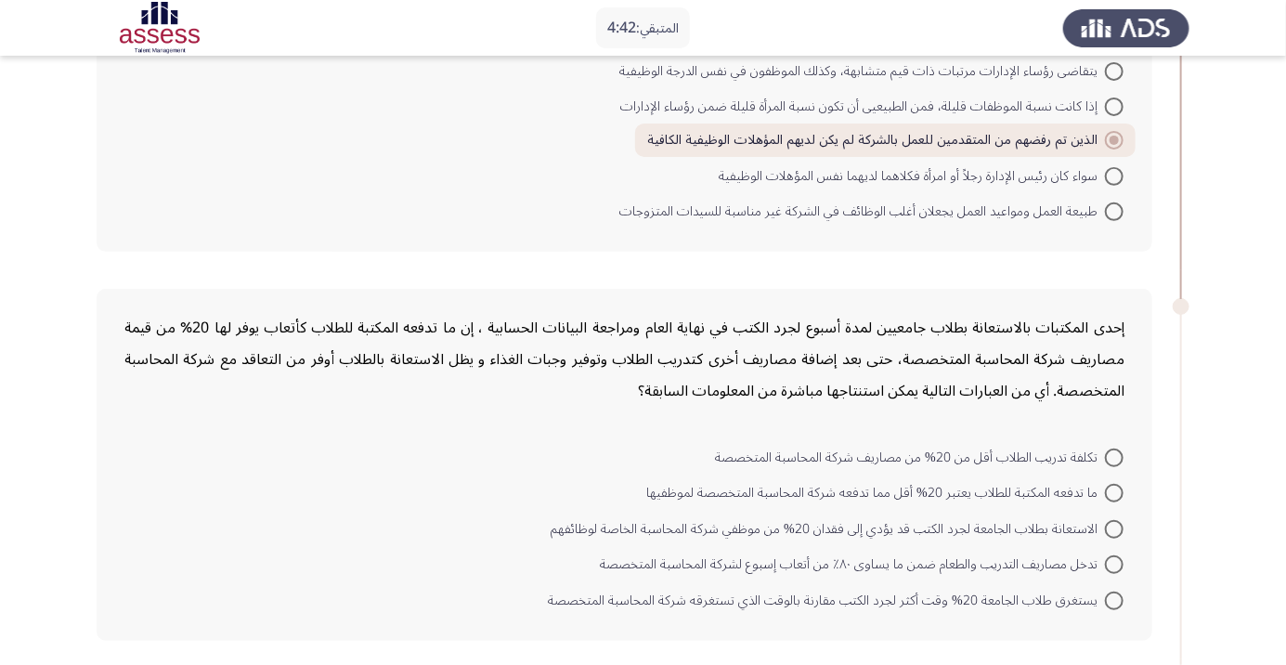
scroll to position [225, 0]
click at [1114, 595] on span at bounding box center [1114, 598] width 19 height 19
click at [1114, 595] on input "يستغرق طلاب الجامعة 20% وقت أكثر لجرد الكتب مقارنة بالوقت الذي تستغرقه شركة الم…" at bounding box center [1114, 598] width 19 height 19
radio input "true"
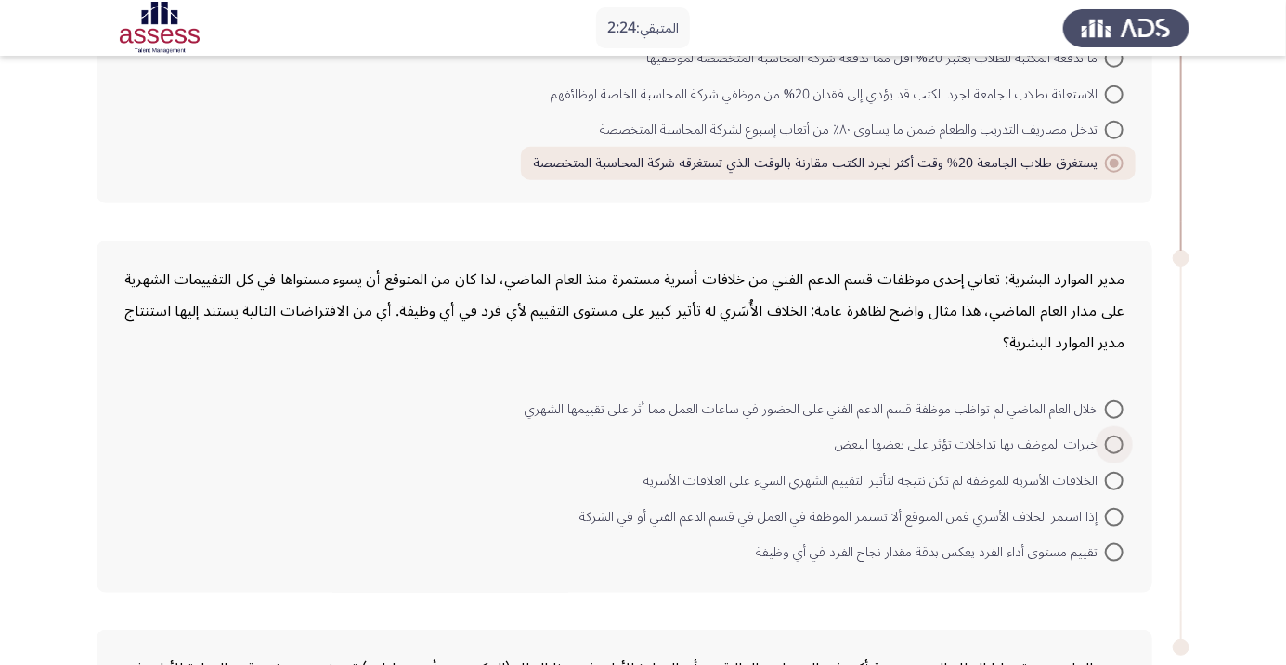
scroll to position [658, 0]
click at [1115, 388] on mat-radio-button "خلال العام الماضي لم تواظب موظفة قسم الدعم الفني على الحضور في ساعات العمل مما …" at bounding box center [824, 406] width 623 height 36
click at [1105, 401] on span at bounding box center [1114, 407] width 19 height 19
click at [1105, 401] on input "خلال العام الماضي لم تواظب موظفة قسم الدعم الفني على الحضور في ساعات العمل مما …" at bounding box center [1114, 407] width 19 height 19
radio input "true"
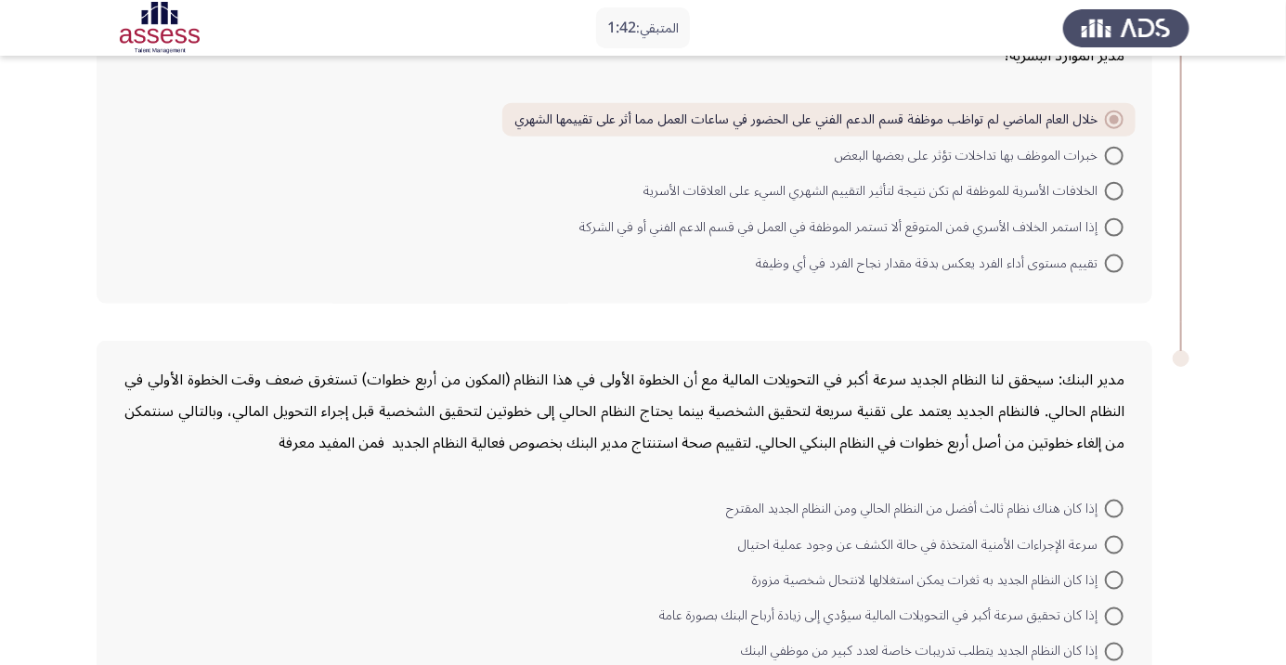
scroll to position [972, 0]
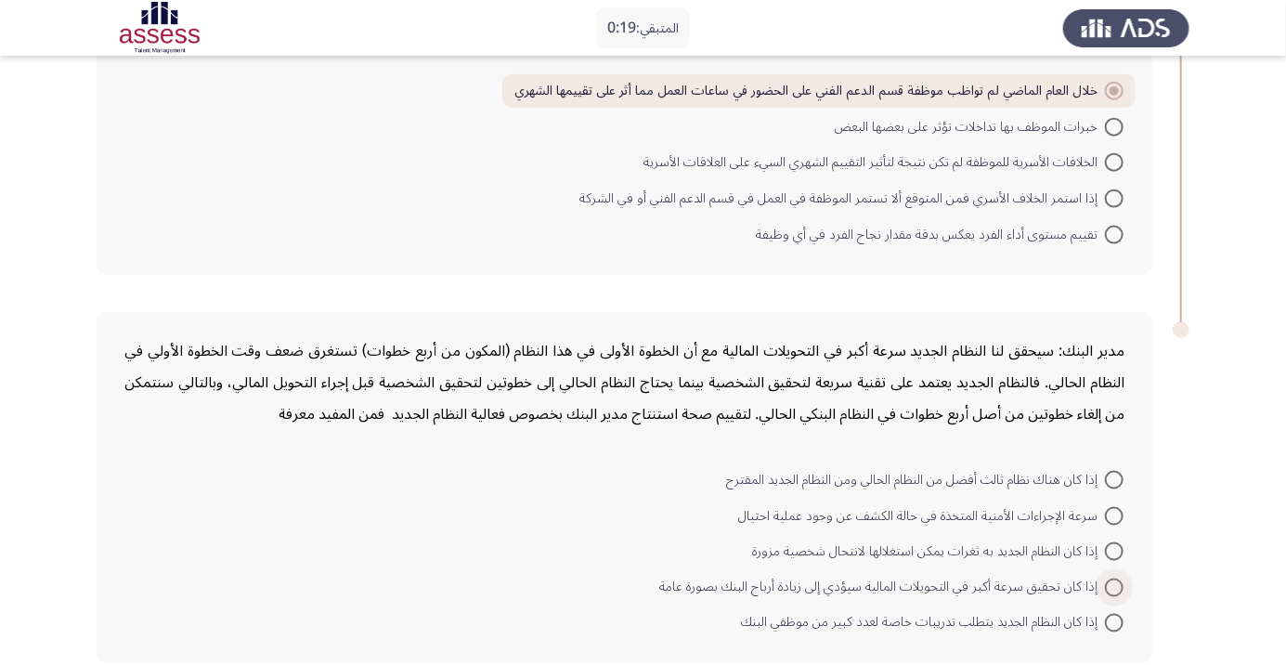
click at [1105, 579] on span at bounding box center [1114, 588] width 19 height 19
click at [1105, 579] on input "إذا كان تحقيق سرعة أكبر في التحويلات المالية سيؤدي إلى زيادة أرباح البنك بصورة …" at bounding box center [1114, 588] width 19 height 19
radio input "true"
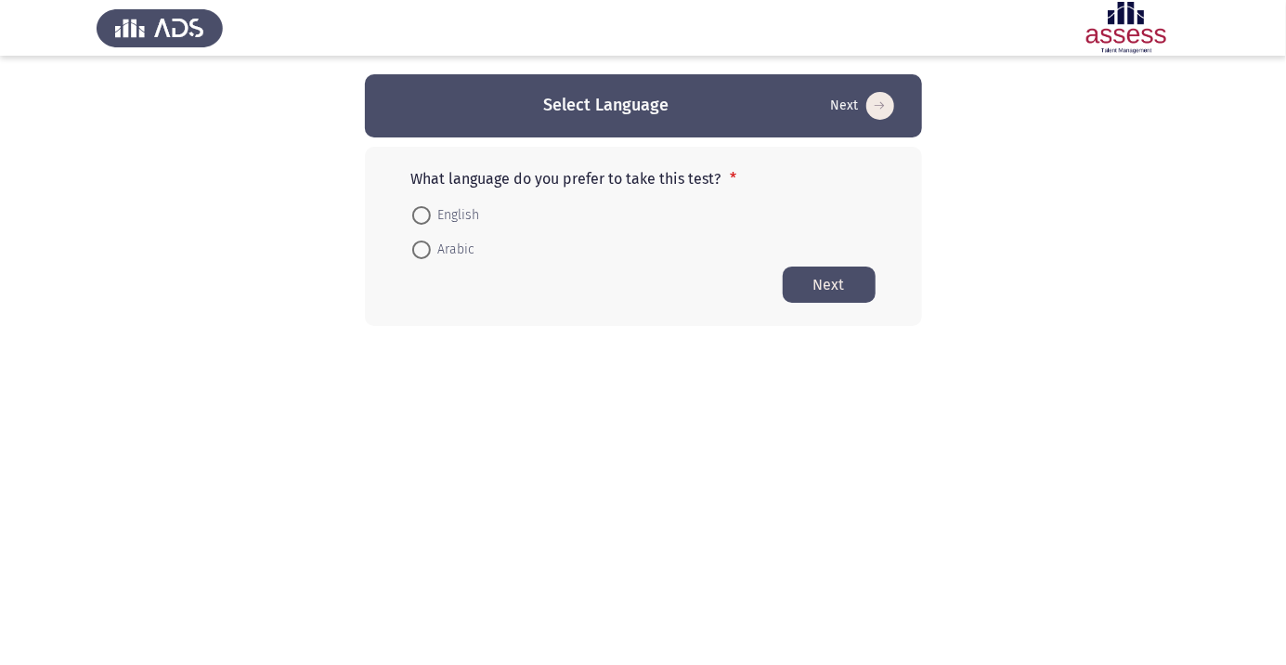
click at [445, 256] on span "Arabic" at bounding box center [453, 250] width 45 height 22
click at [431, 256] on input "Arabic" at bounding box center [421, 250] width 19 height 19
radio input "true"
click at [827, 284] on button "Next" at bounding box center [829, 284] width 93 height 36
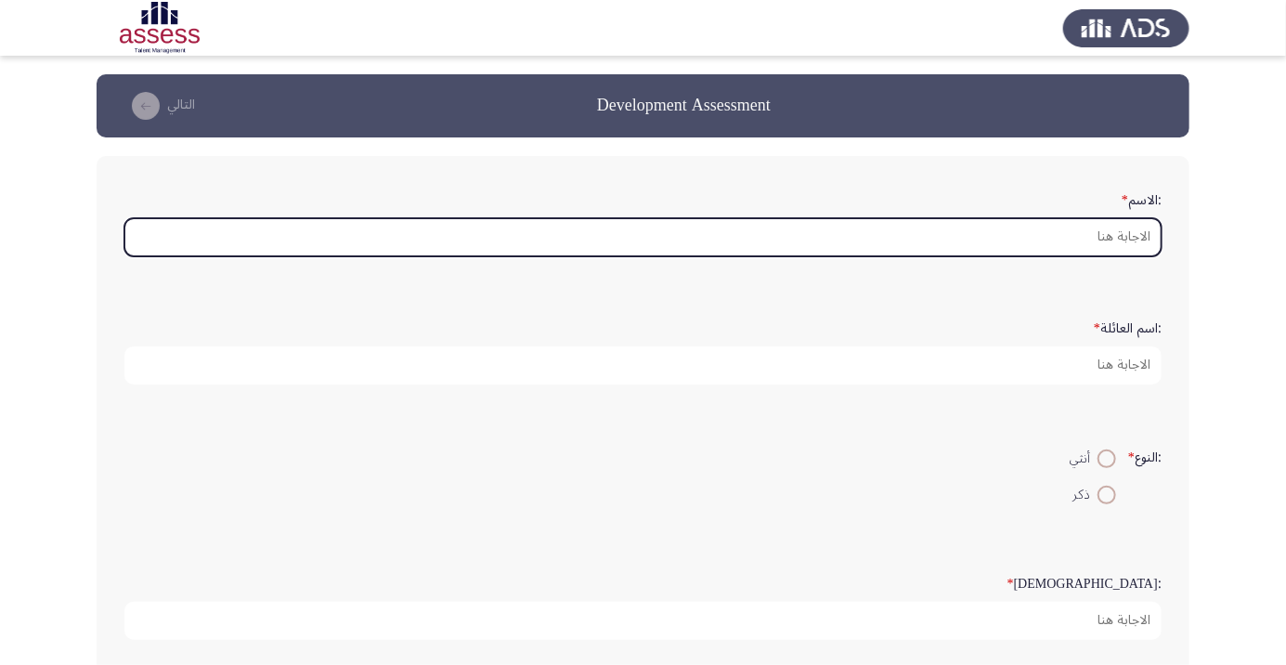
click at [1107, 241] on input ":الاسم *" at bounding box center [642, 237] width 1037 height 38
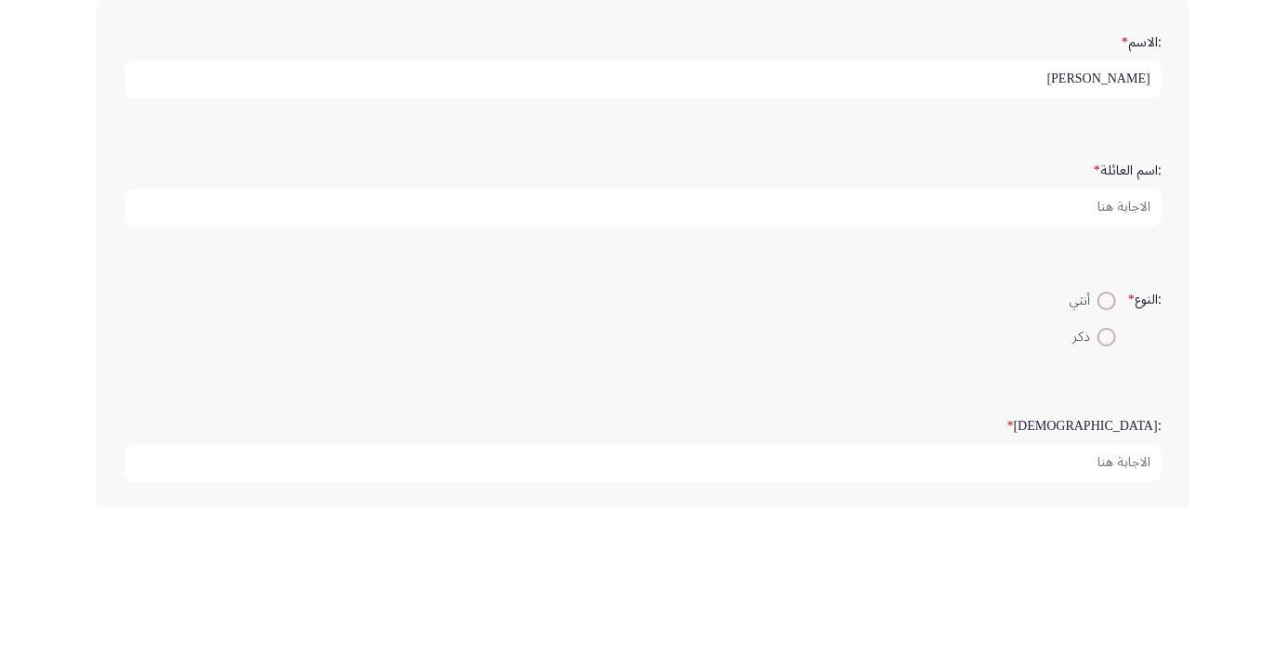
type input "[PERSON_NAME]"
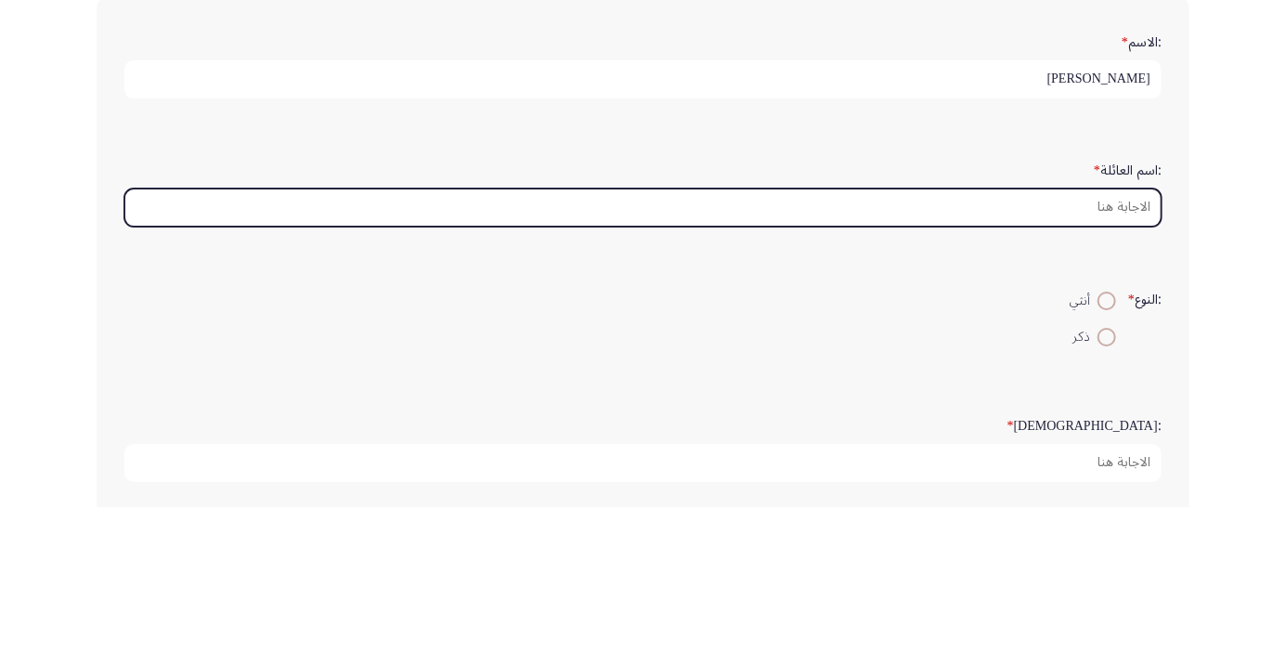
click at [1099, 355] on input ":اسم العائلة *" at bounding box center [642, 365] width 1037 height 38
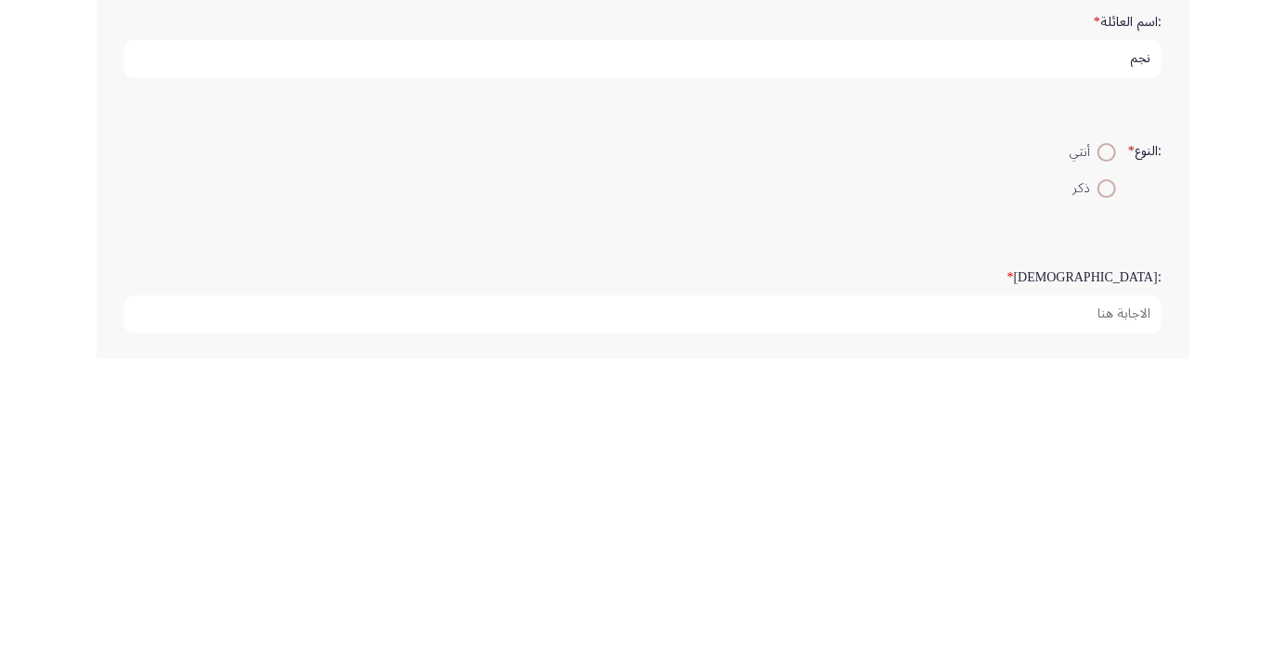
type input "نجم"
click at [1107, 495] on span at bounding box center [1107, 495] width 0 height 0
click at [1104, 492] on input "ذكر" at bounding box center [1107, 495] width 19 height 19
radio input "true"
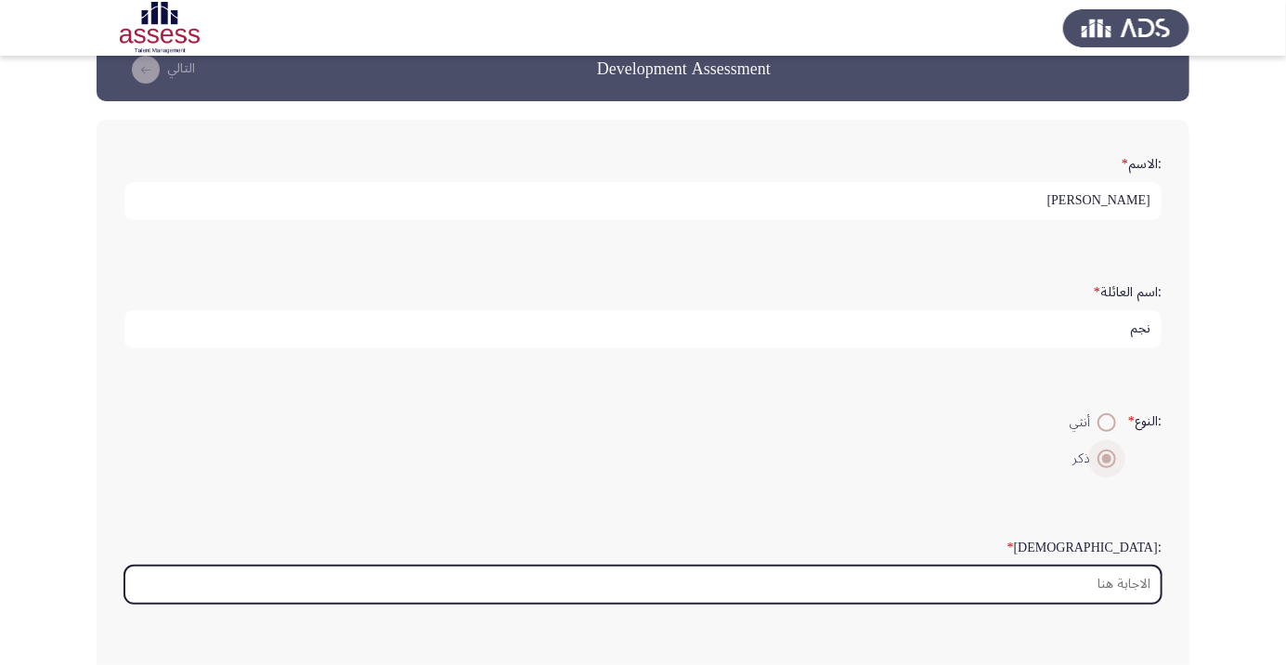
click at [1086, 577] on input ":السن *" at bounding box center [642, 585] width 1037 height 38
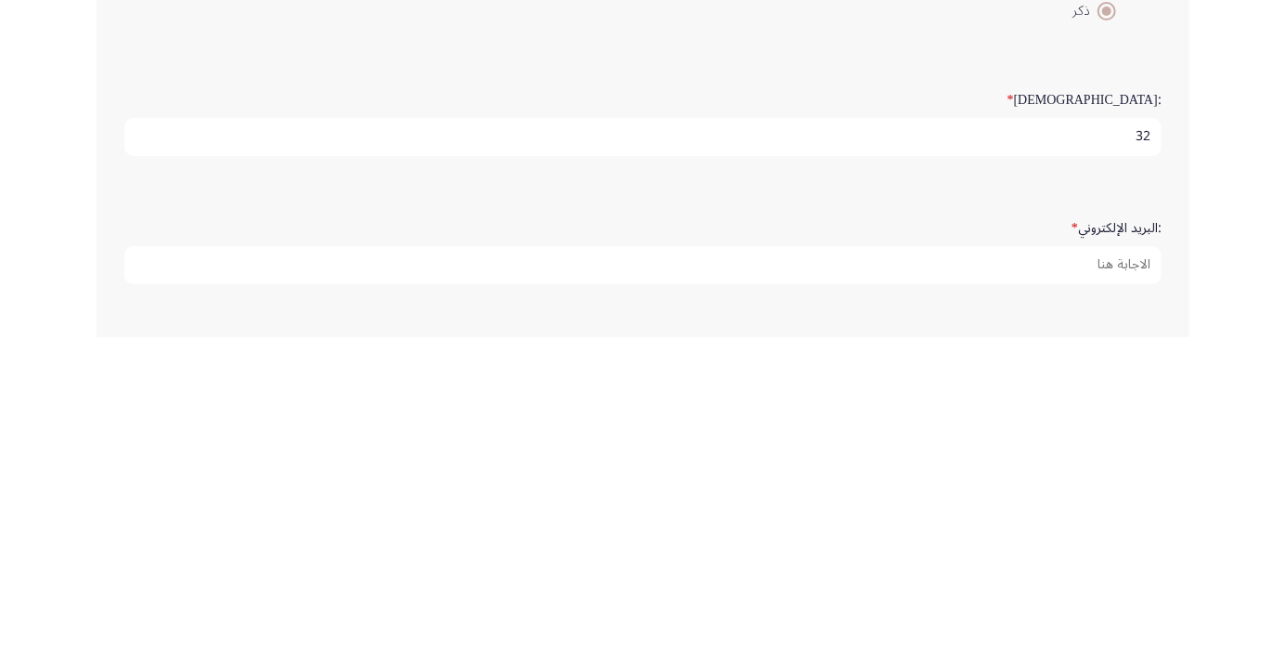
scroll to position [164, 0]
type input "32"
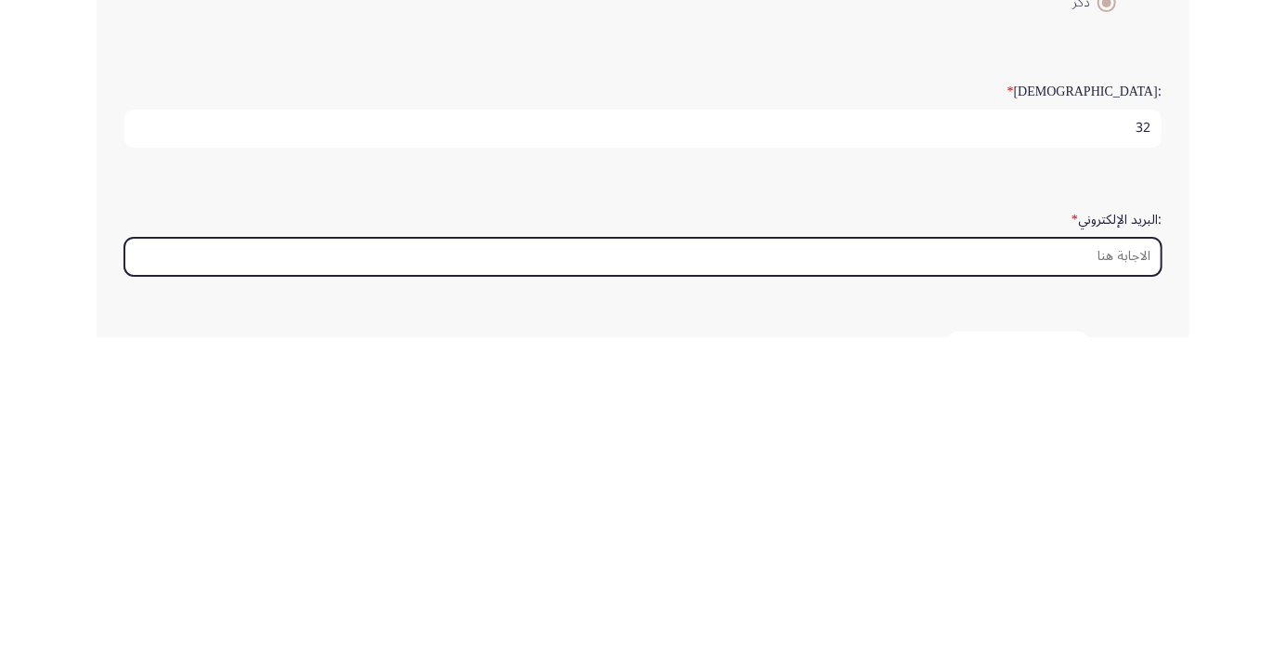
click at [1077, 582] on input ":البريد الإلكتروني *" at bounding box center [642, 585] width 1037 height 38
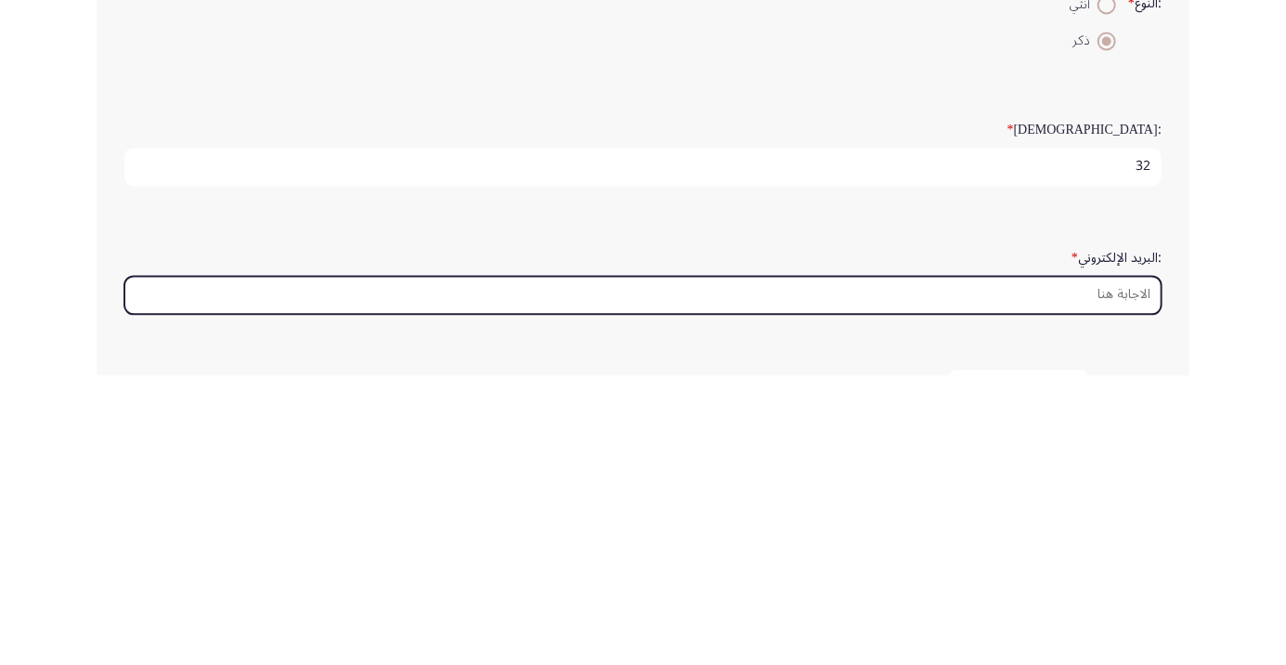
scroll to position [226, 0]
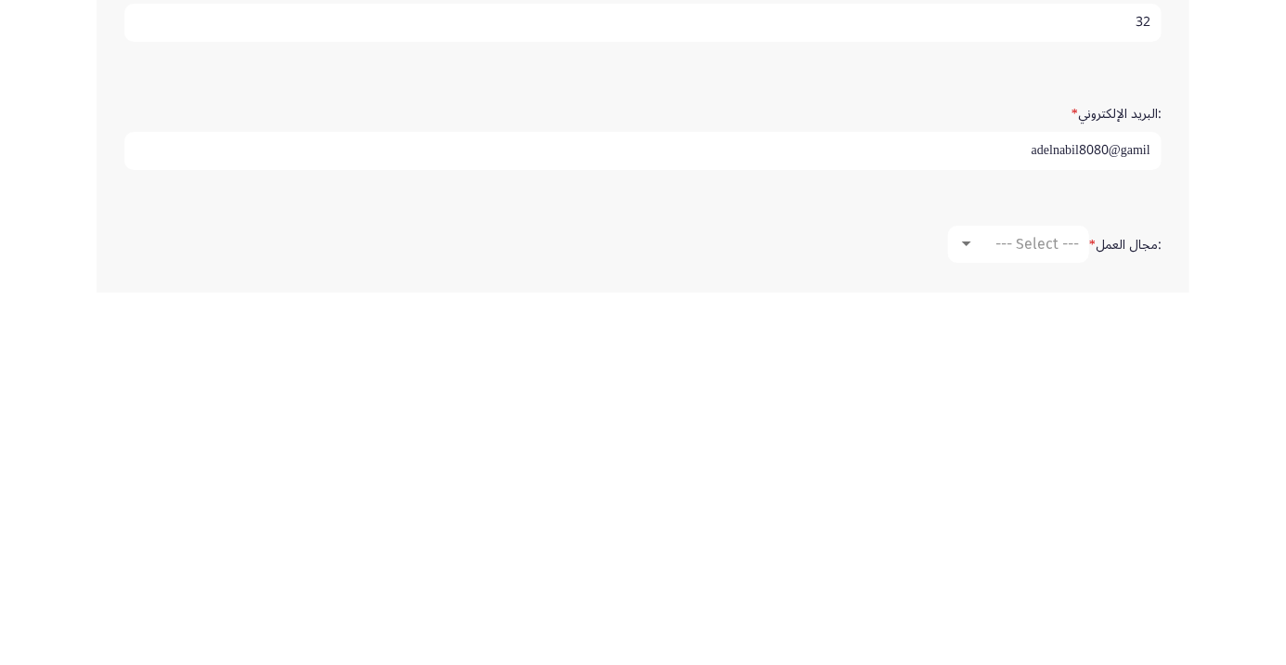
click at [1114, 514] on input "adelnabil8080@gamil" at bounding box center [642, 523] width 1037 height 38
click at [1015, 513] on input "adelnabil8080@gamil" at bounding box center [642, 523] width 1037 height 38
type input "[EMAIL_ADDRESS][DOMAIN_NAME]"
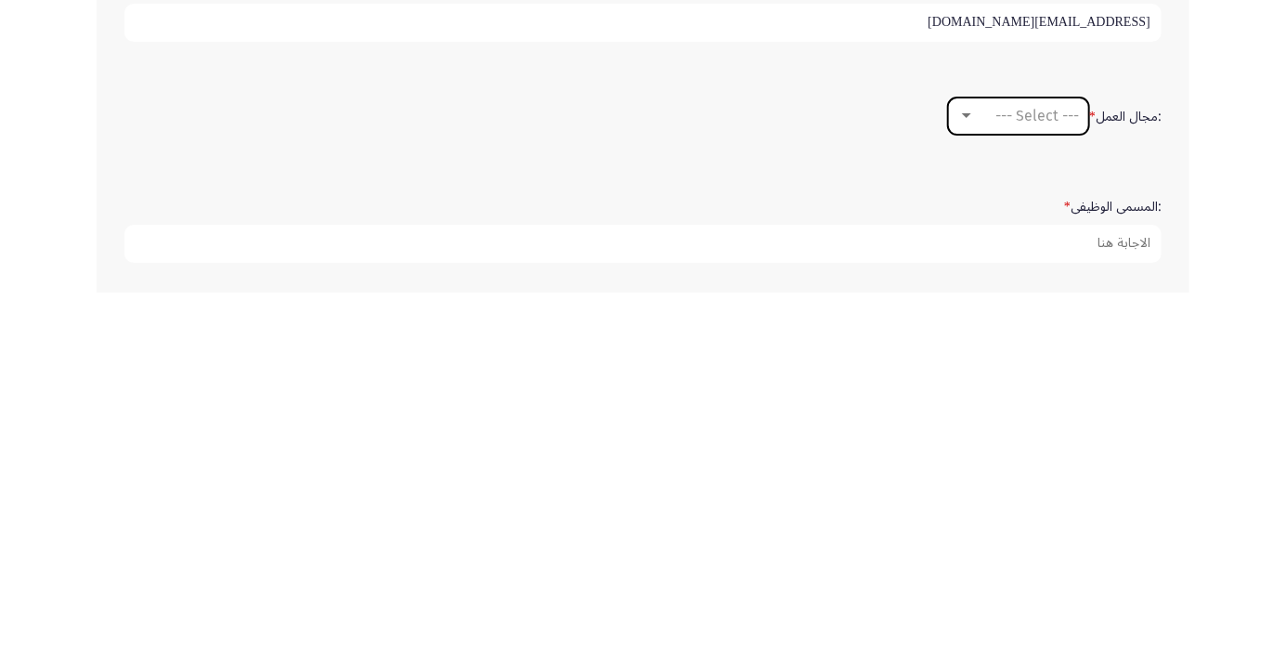
click at [1076, 481] on span "--- Select ---" at bounding box center [1037, 488] width 84 height 18
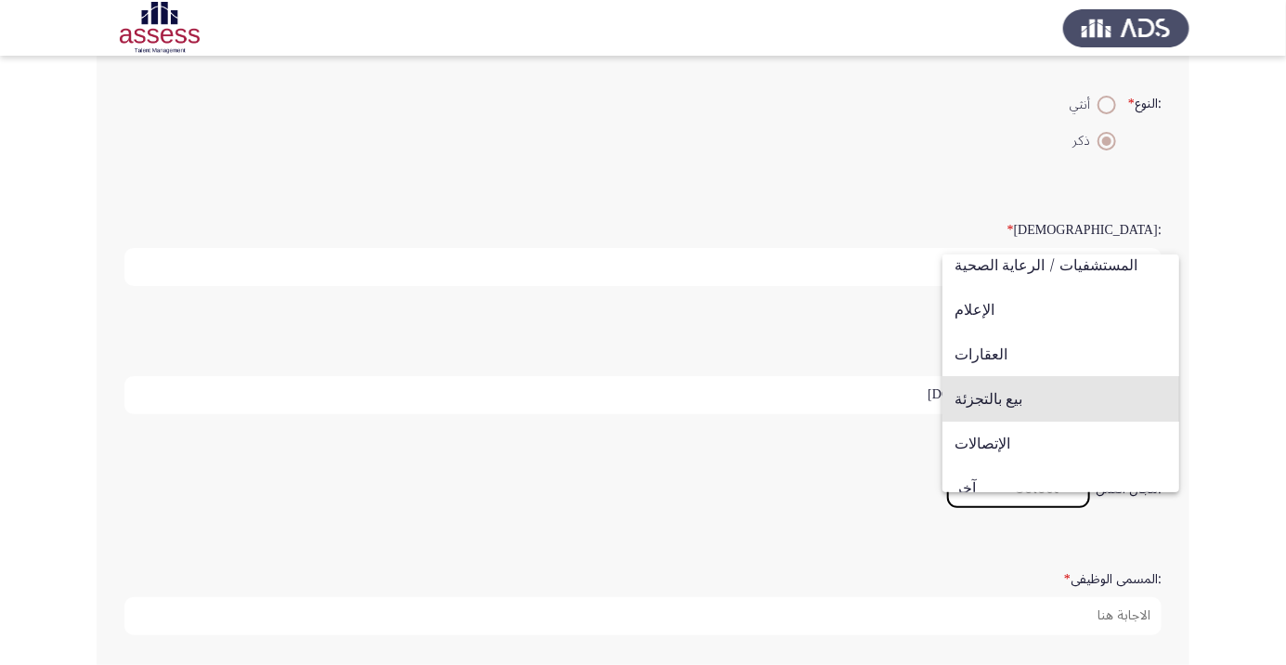
scroll to position [609, 0]
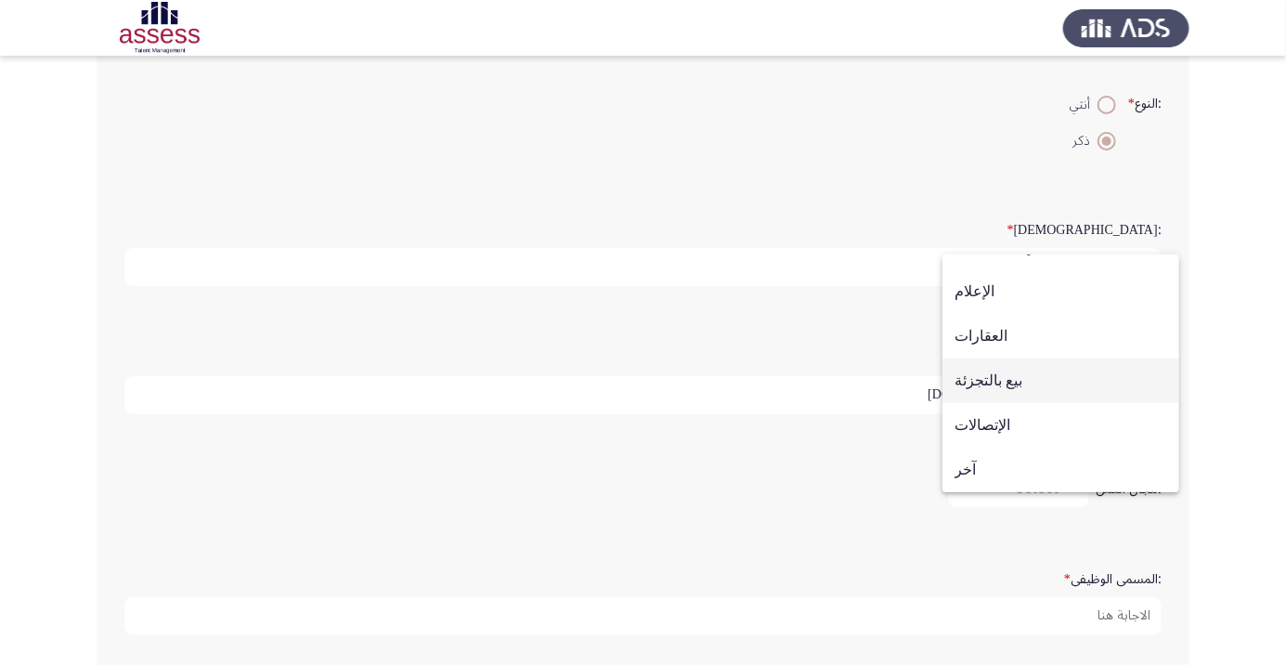
click at [1043, 386] on span "بيع بالتجزئة" at bounding box center [1061, 380] width 213 height 45
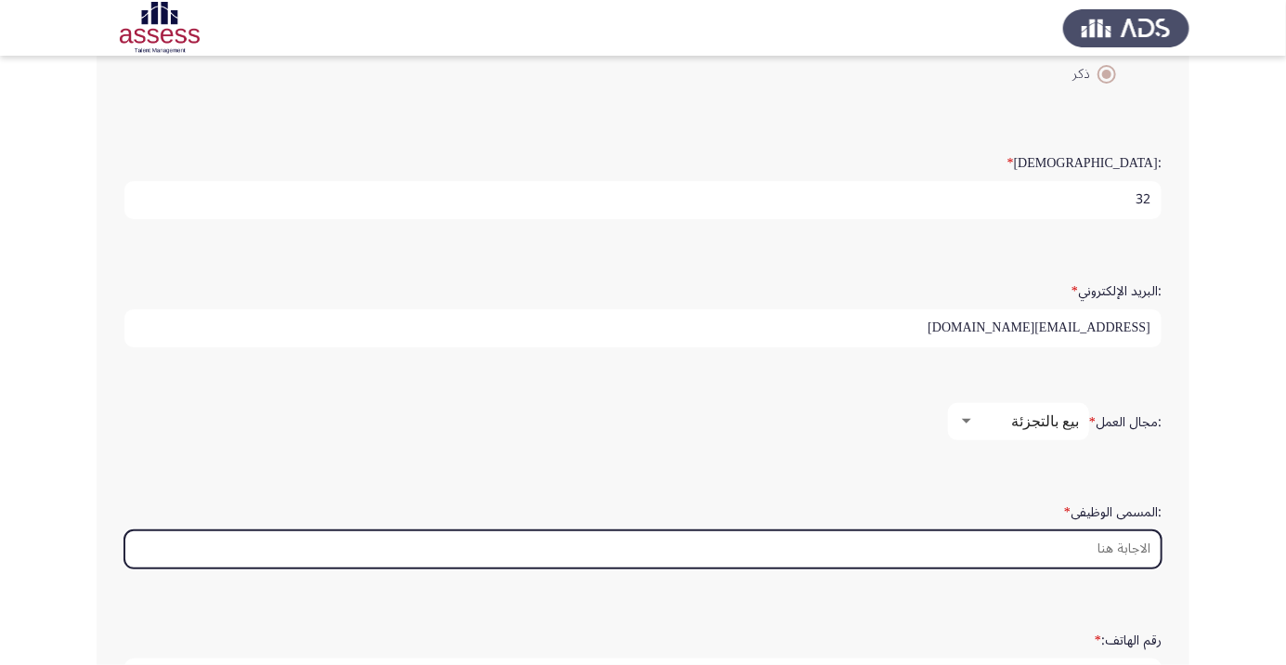
click at [1117, 540] on input ":المسمى الوظيفى *" at bounding box center [642, 549] width 1037 height 38
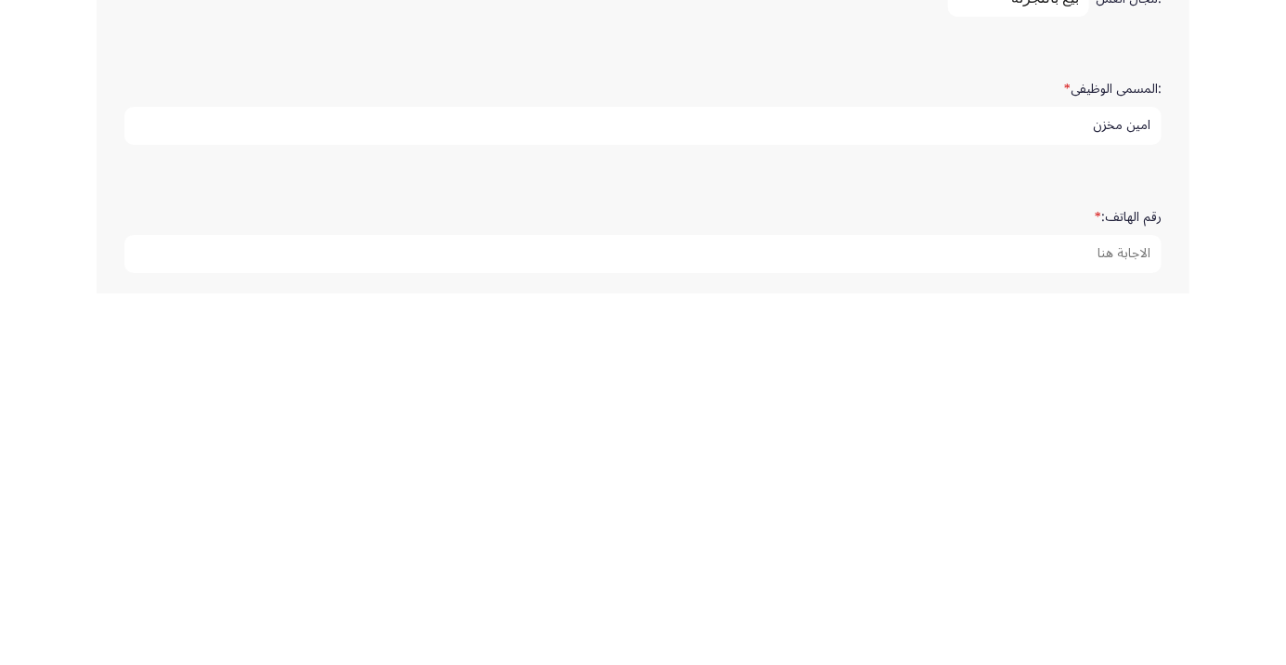
scroll to position [474, 0]
type input "امين مخزن"
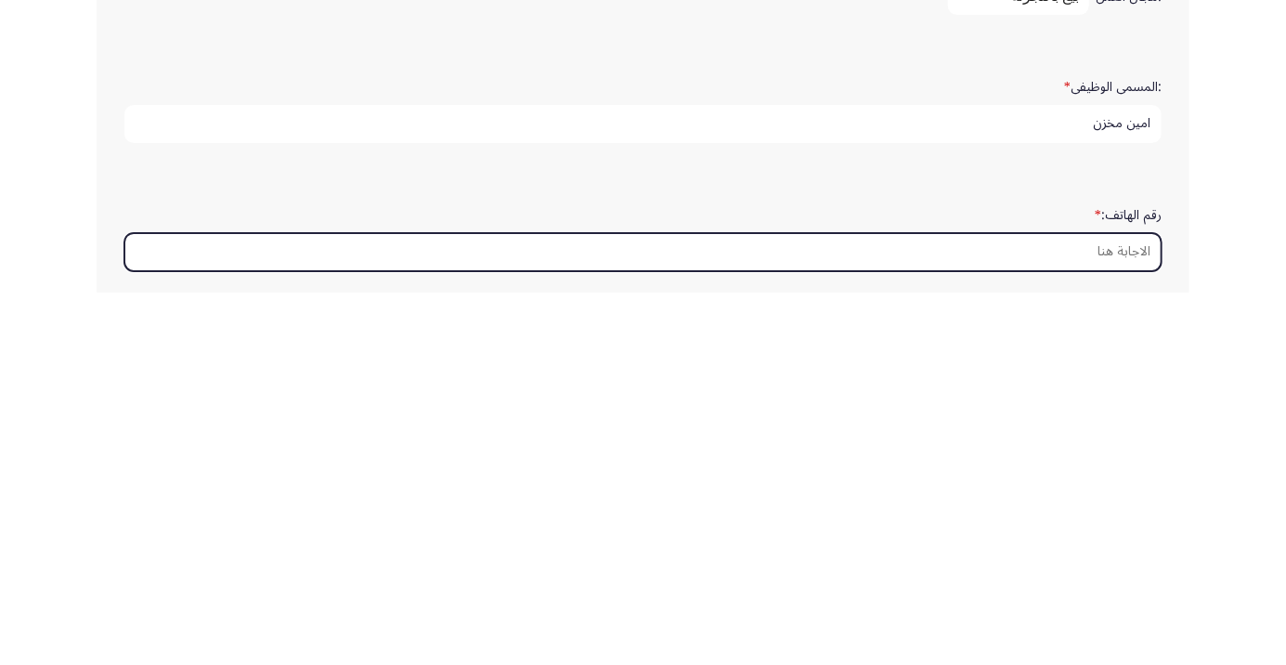
click at [1102, 618] on input "رقم الهاتف: *" at bounding box center [642, 624] width 1037 height 38
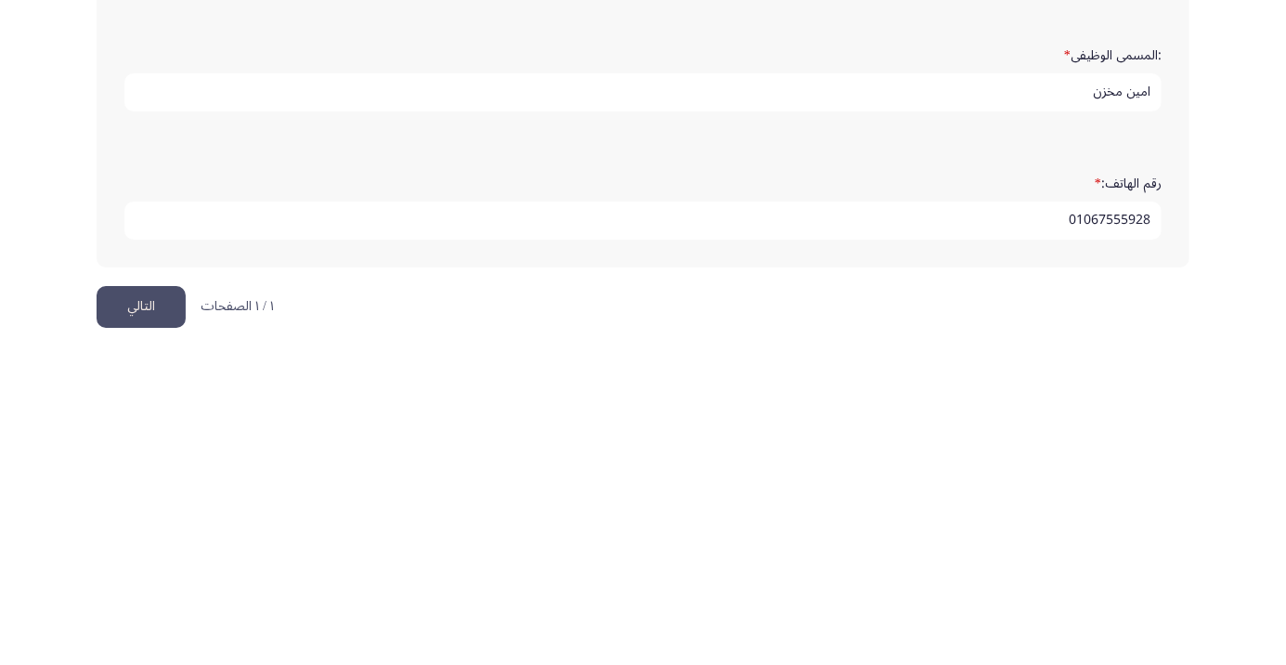
scroll to position [566, 0]
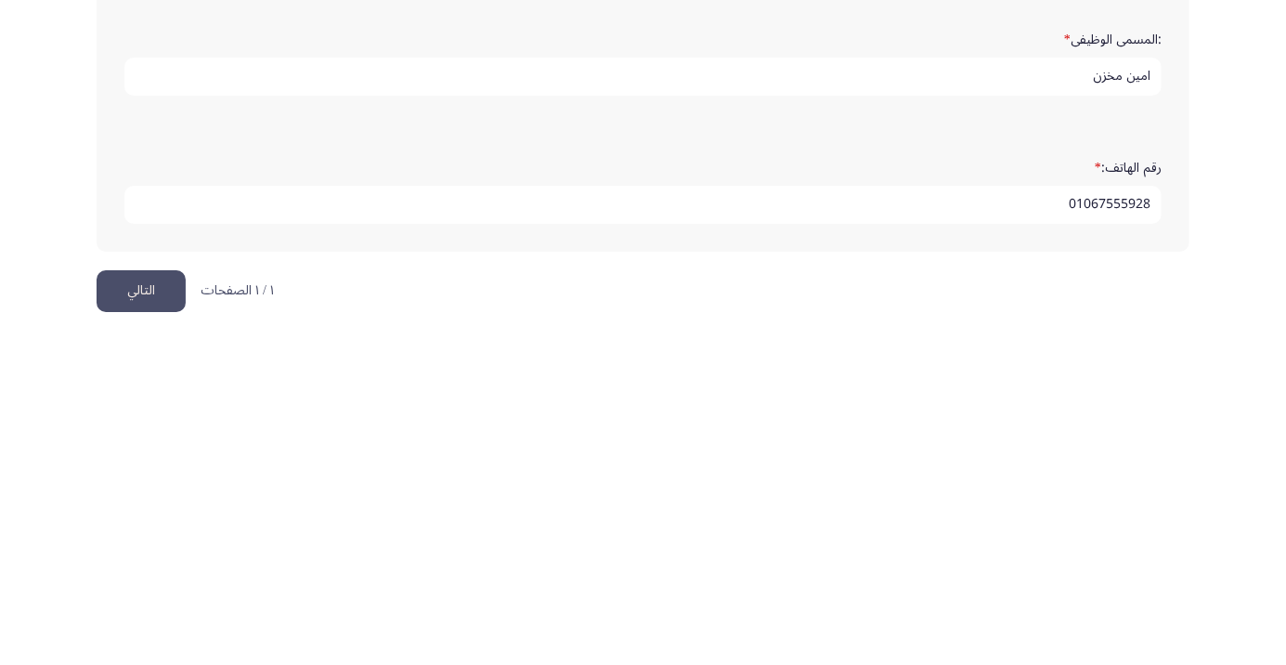
type input "01067555928"
click at [137, 600] on button "التالي" at bounding box center [141, 619] width 89 height 42
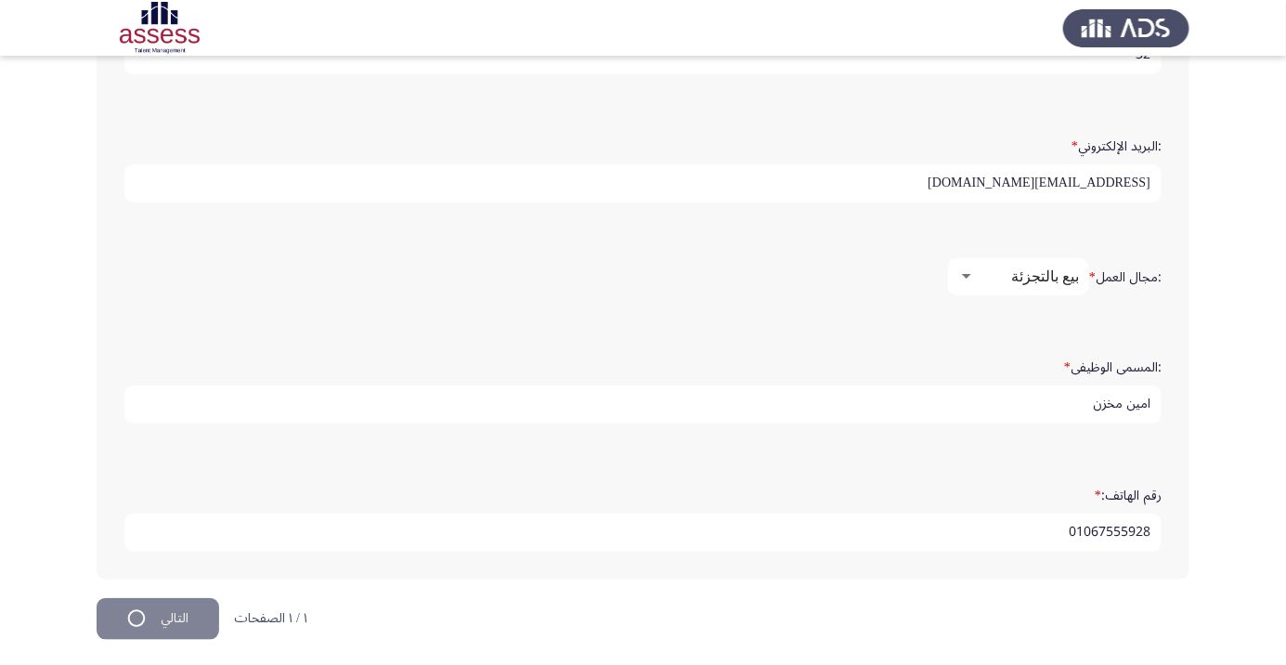
scroll to position [0, 0]
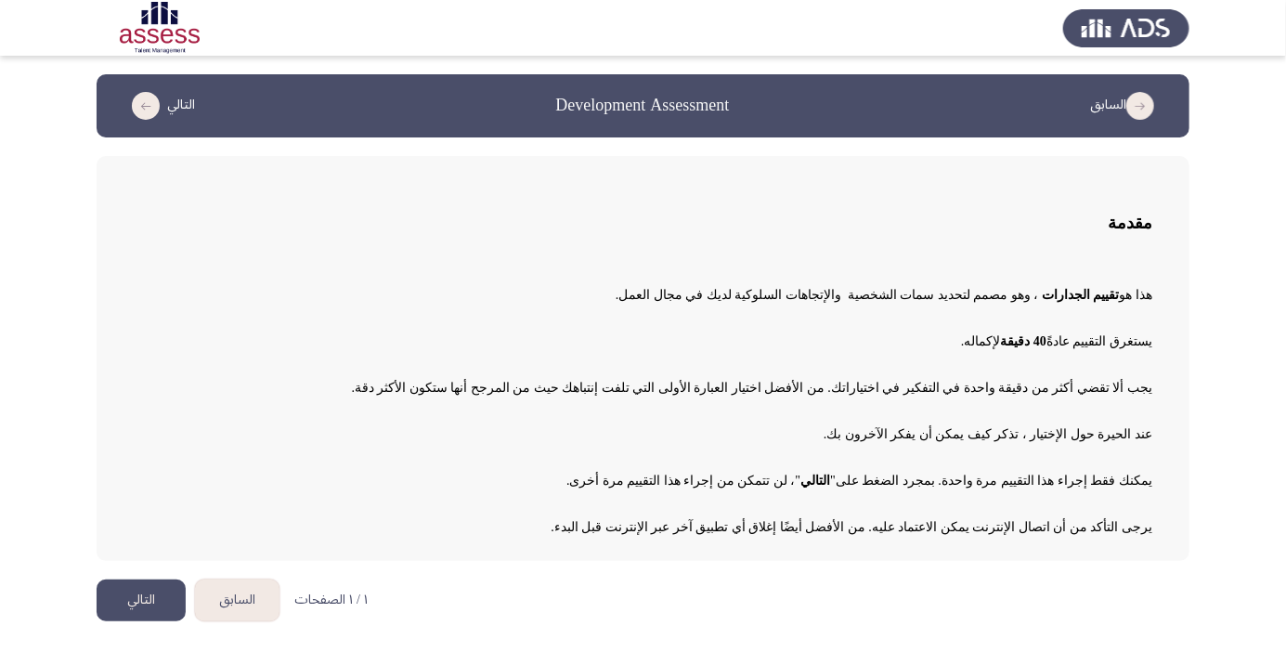
click at [133, 595] on button "التالي" at bounding box center [141, 600] width 89 height 42
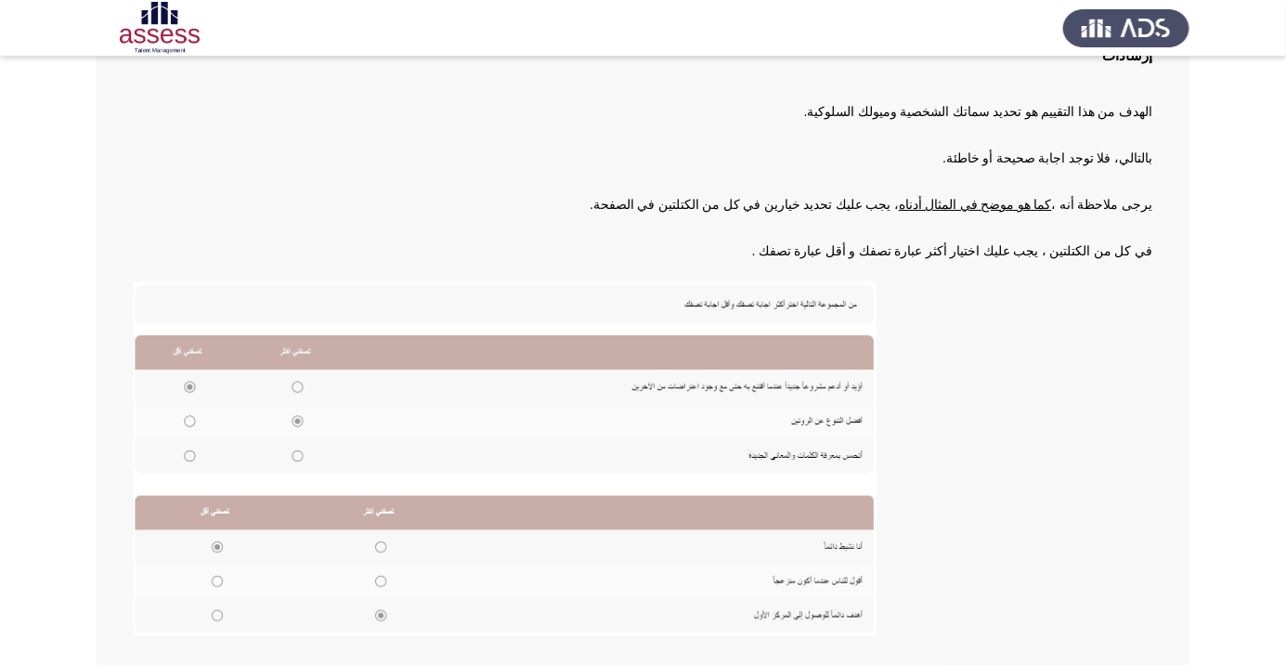
scroll to position [154, 0]
click at [295, 378] on img at bounding box center [505, 457] width 743 height 355
click at [291, 389] on img at bounding box center [505, 457] width 743 height 355
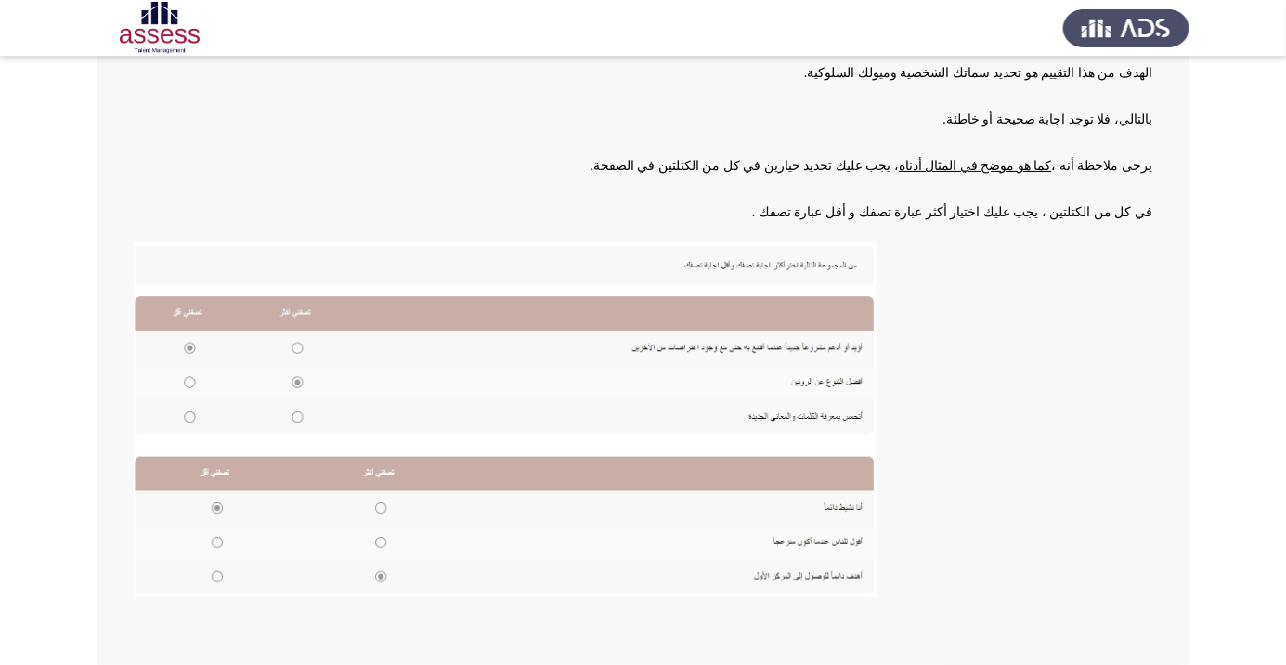
scroll to position [204, 0]
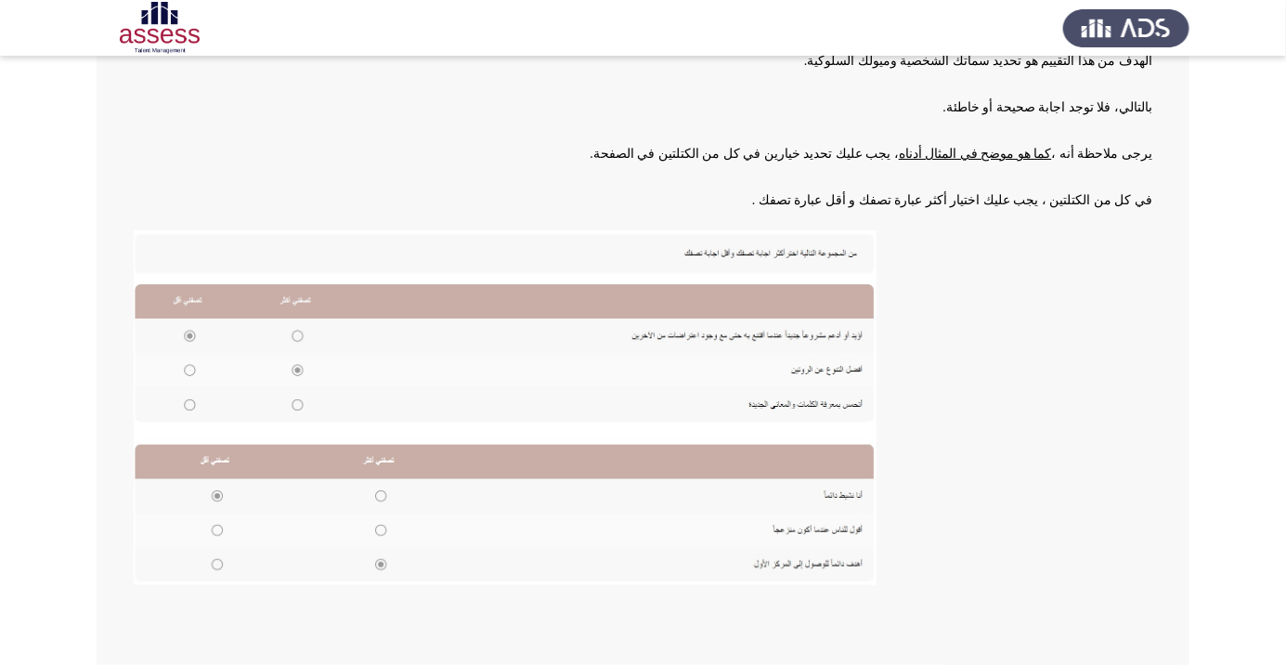
click at [182, 364] on img at bounding box center [505, 407] width 743 height 355
click at [203, 303] on img at bounding box center [505, 407] width 743 height 355
click at [302, 302] on img at bounding box center [505, 407] width 743 height 355
click at [297, 326] on img at bounding box center [505, 407] width 743 height 355
click at [303, 333] on img at bounding box center [505, 407] width 743 height 355
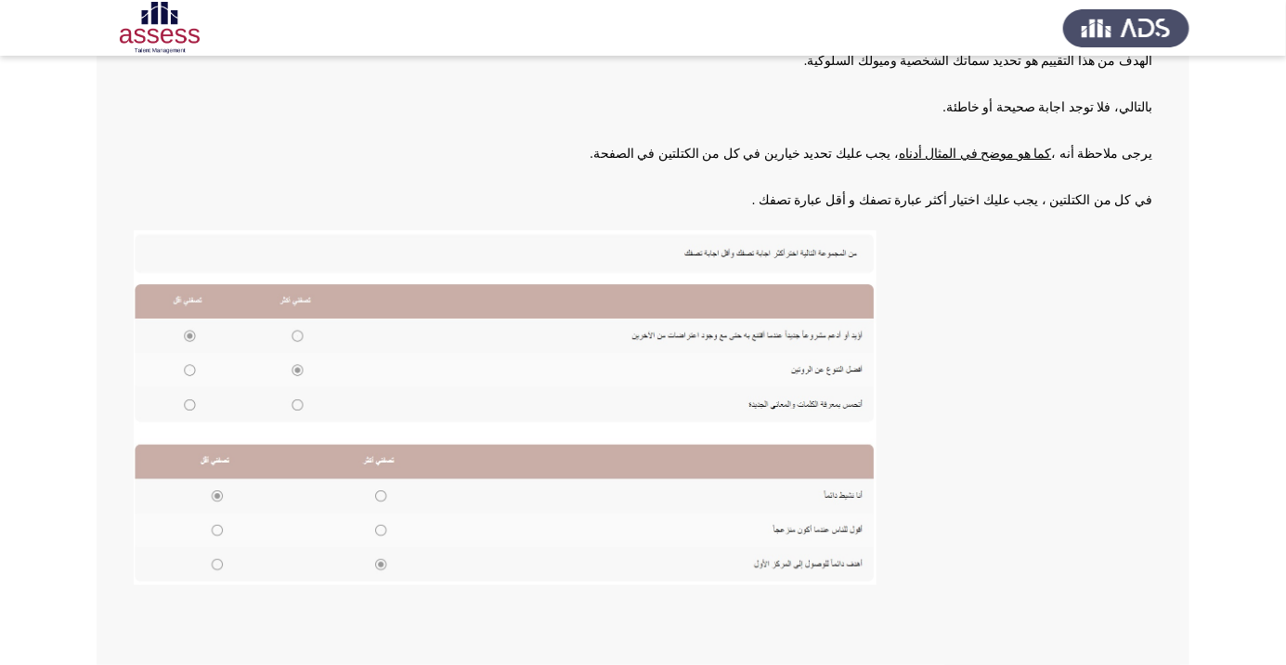
click at [293, 333] on img at bounding box center [505, 407] width 743 height 355
click at [306, 330] on img at bounding box center [505, 407] width 743 height 355
click at [182, 337] on img at bounding box center [505, 407] width 743 height 355
click at [310, 342] on img at bounding box center [505, 407] width 743 height 355
click at [288, 333] on img at bounding box center [505, 407] width 743 height 355
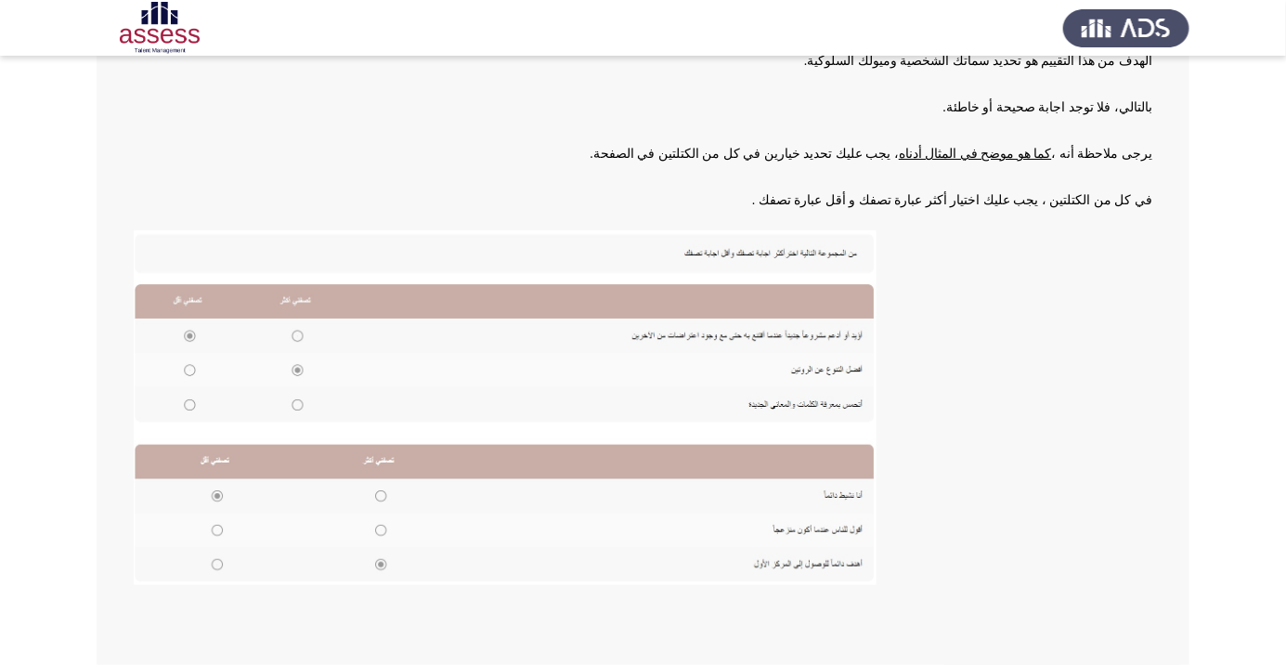
click at [305, 332] on img at bounding box center [505, 407] width 743 height 355
click at [199, 372] on img at bounding box center [505, 407] width 743 height 355
click at [310, 334] on img at bounding box center [505, 407] width 743 height 355
click at [313, 342] on img at bounding box center [505, 407] width 743 height 355
click at [307, 414] on img at bounding box center [505, 407] width 743 height 355
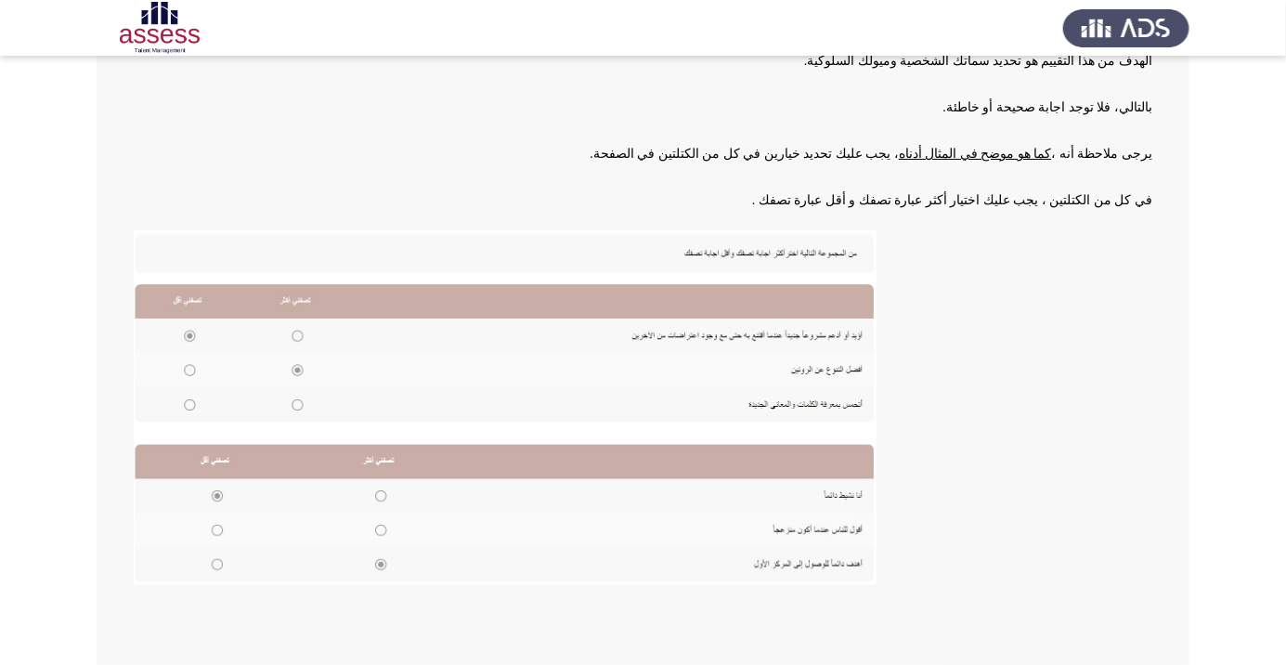
click at [299, 332] on img at bounding box center [505, 407] width 743 height 355
click at [288, 315] on img at bounding box center [505, 407] width 743 height 355
click at [301, 345] on img at bounding box center [505, 407] width 743 height 355
click at [300, 410] on img at bounding box center [505, 407] width 743 height 355
click at [309, 339] on img at bounding box center [505, 407] width 743 height 355
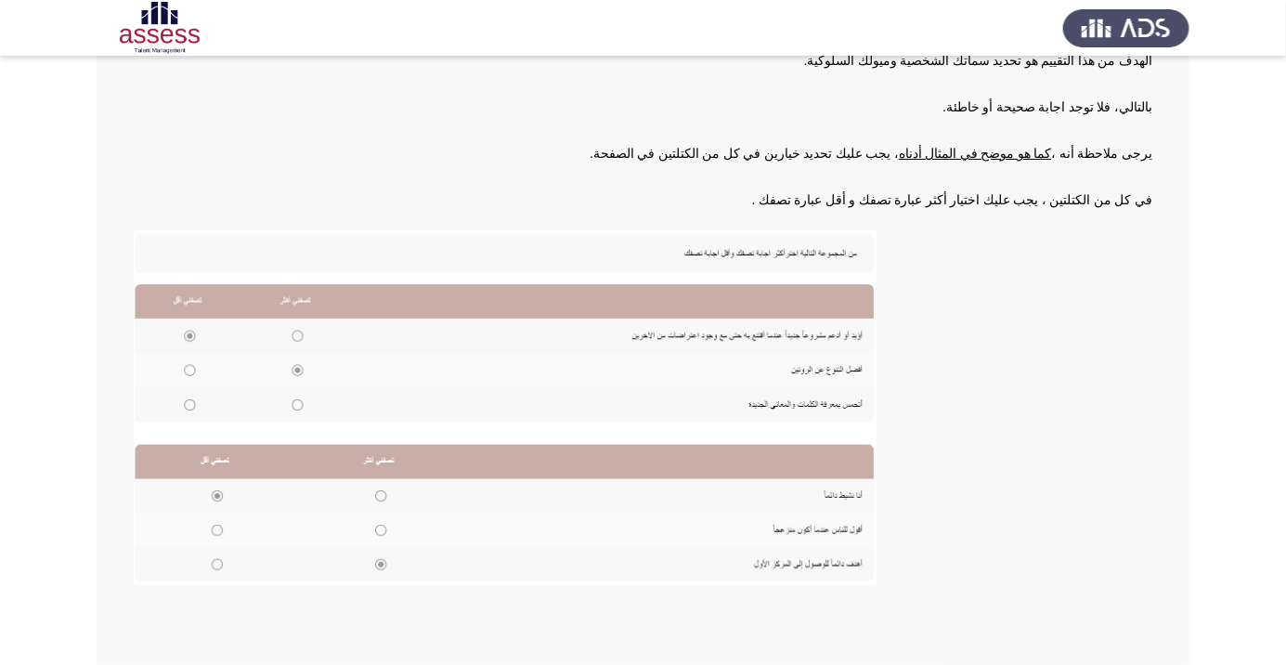
click at [186, 376] on img at bounding box center [505, 407] width 743 height 355
click at [293, 344] on img at bounding box center [505, 407] width 743 height 355
click at [188, 384] on img at bounding box center [505, 407] width 743 height 355
click at [186, 411] on img at bounding box center [505, 407] width 743 height 355
click at [300, 345] on img at bounding box center [505, 407] width 743 height 355
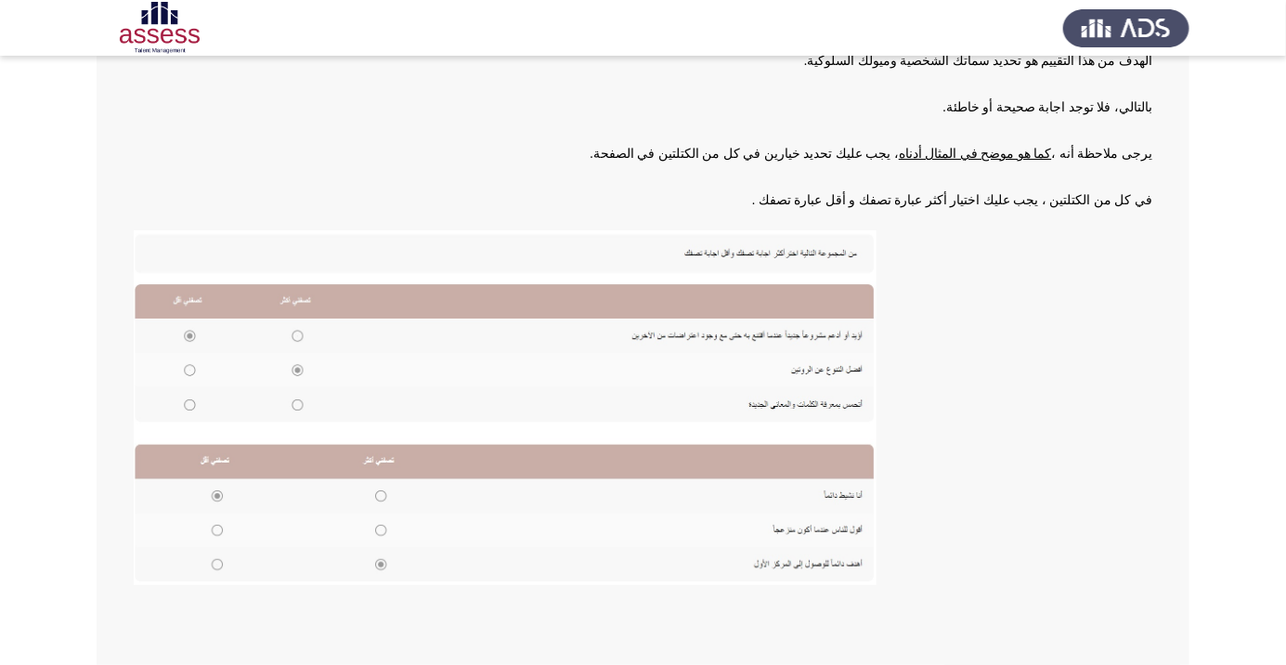
click at [286, 334] on img at bounding box center [505, 407] width 743 height 355
click at [225, 520] on img at bounding box center [505, 407] width 743 height 355
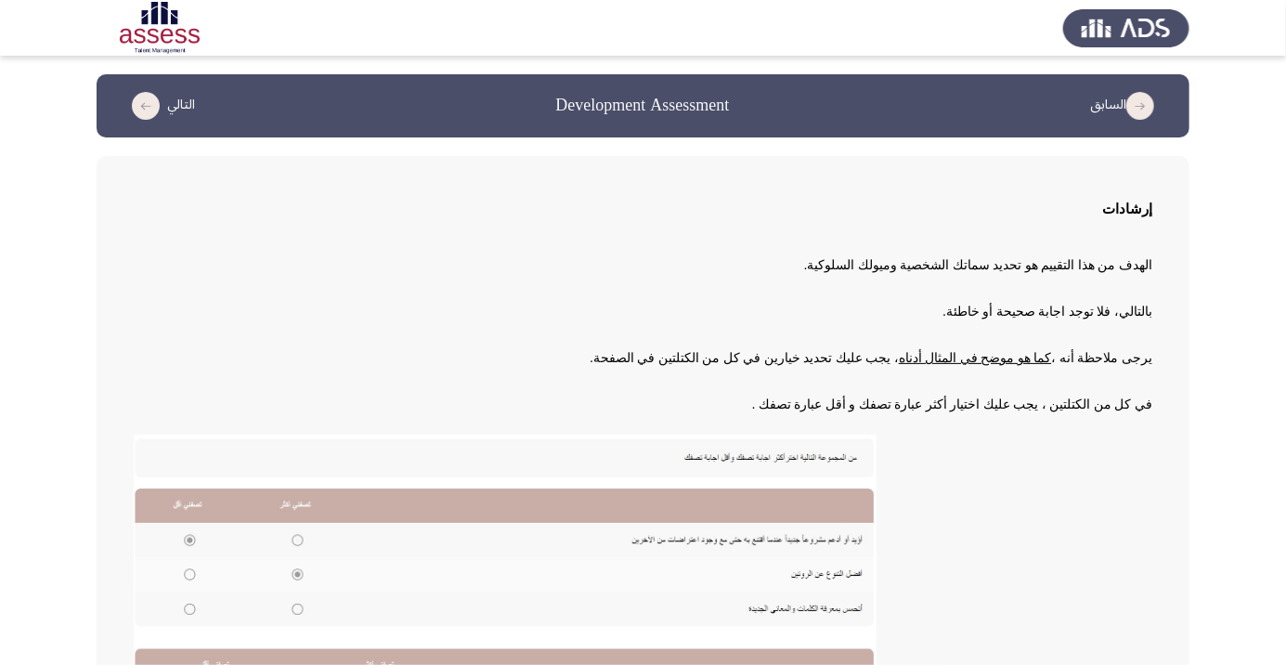
click at [1127, 114] on button "السابق" at bounding box center [1126, 106] width 83 height 30
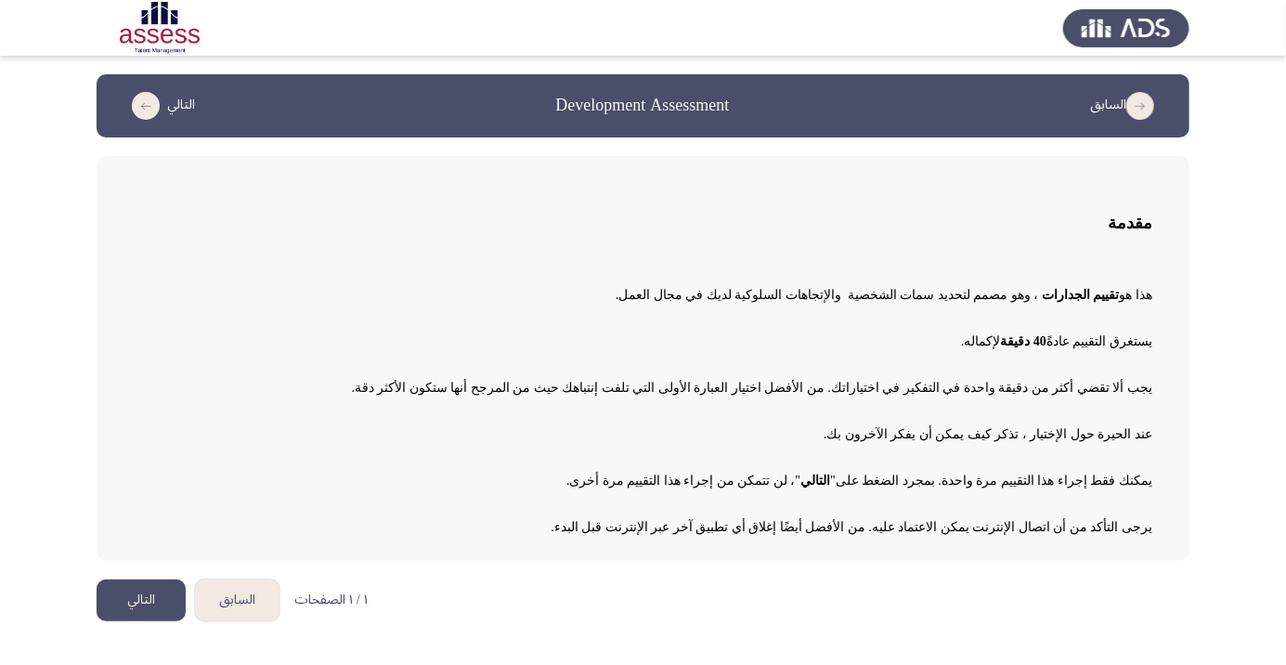
click at [133, 599] on button "التالي" at bounding box center [141, 600] width 89 height 42
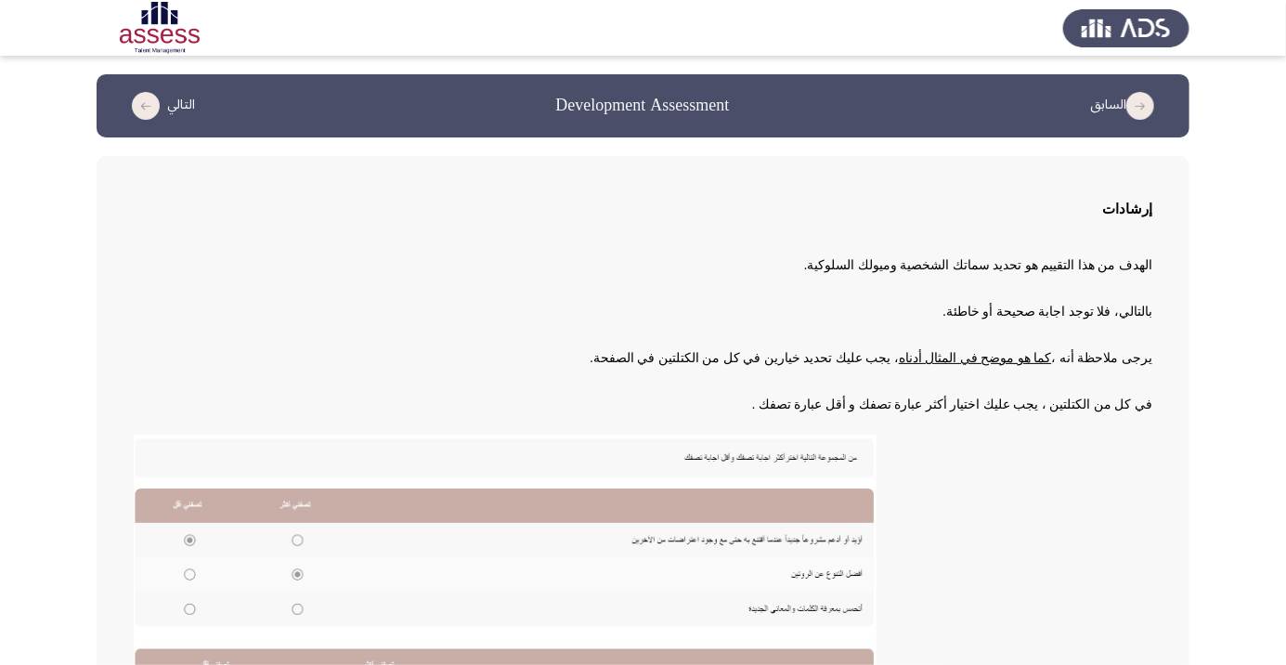
scroll to position [204, 0]
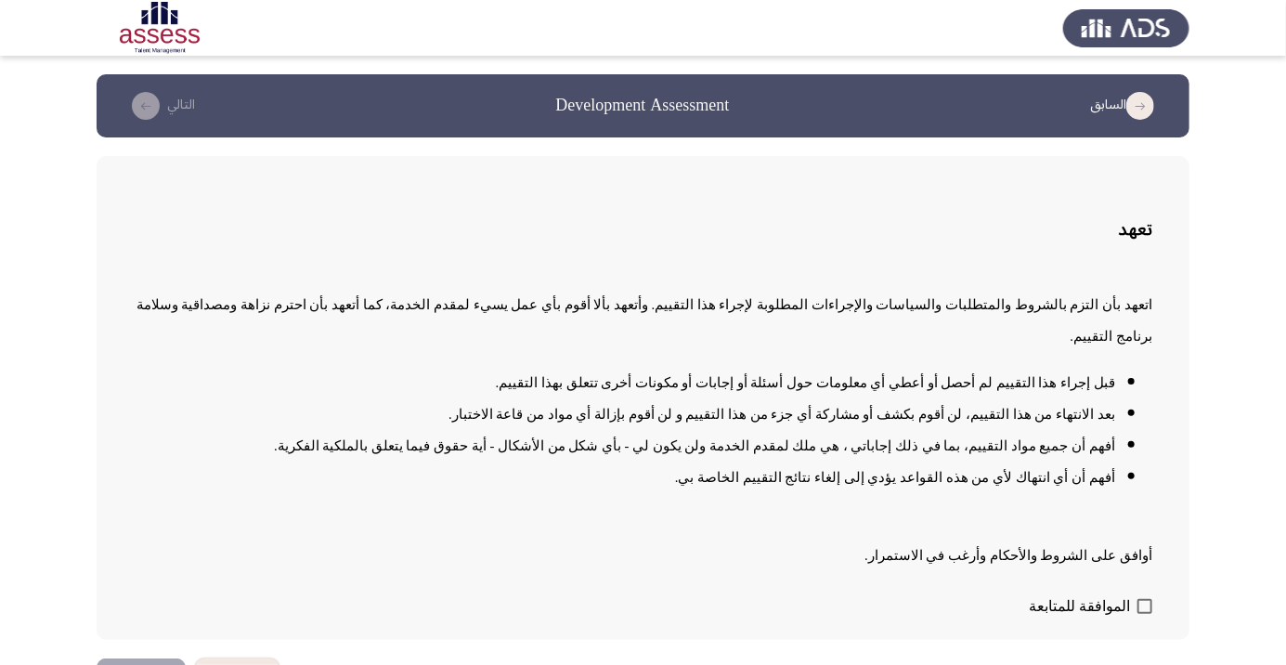
scroll to position [2, 0]
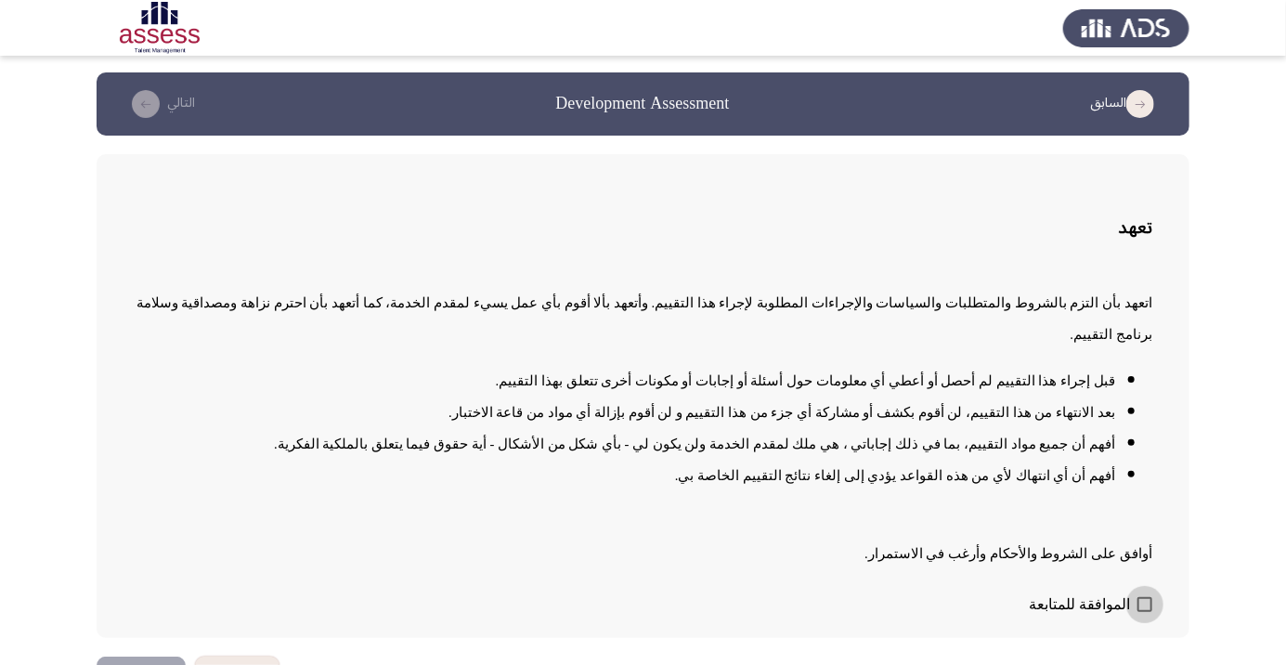
click at [1146, 612] on span at bounding box center [1145, 604] width 15 height 15
click at [1145, 613] on input "الموافقة للمتابعة" at bounding box center [1144, 612] width 1 height 1
checkbox input "true"
click at [138, 664] on button "التالي" at bounding box center [141, 678] width 89 height 42
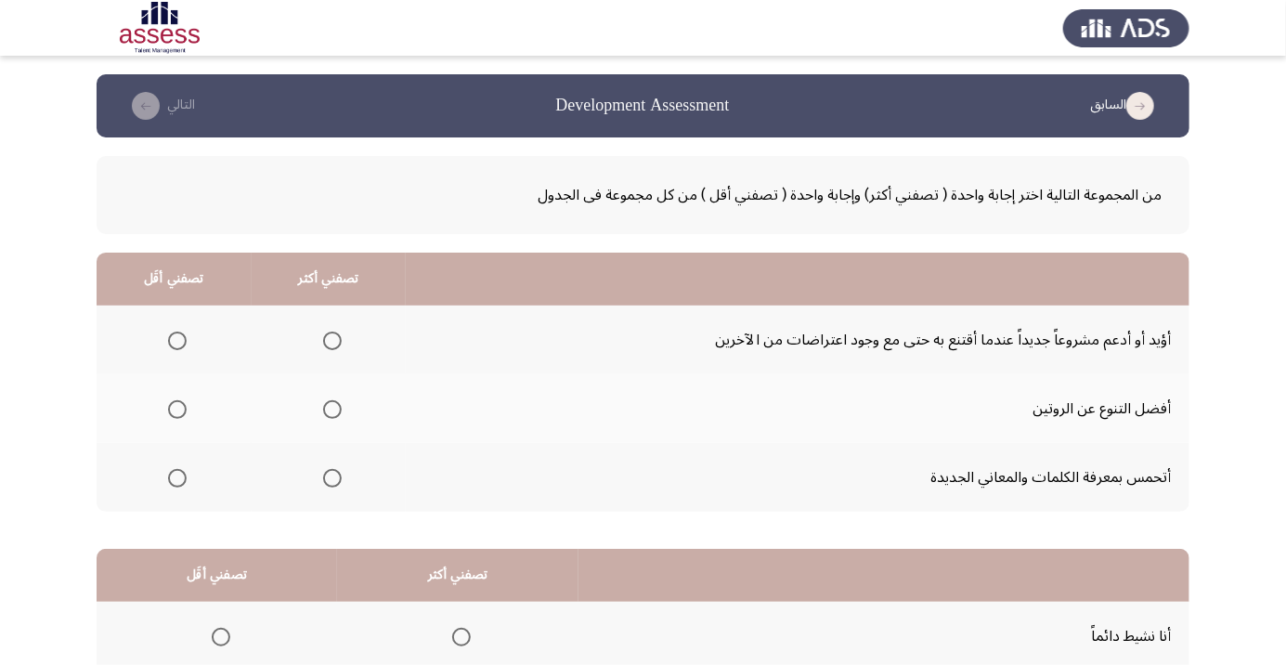
click at [332, 341] on span "Select an option" at bounding box center [332, 341] width 0 height 0
click at [334, 340] on input "Select an option" at bounding box center [332, 341] width 19 height 19
click at [332, 410] on span "Select an option" at bounding box center [332, 410] width 0 height 0
click at [334, 409] on input "Select an option" at bounding box center [332, 409] width 19 height 19
click at [335, 345] on span "Select an option" at bounding box center [332, 341] width 19 height 19
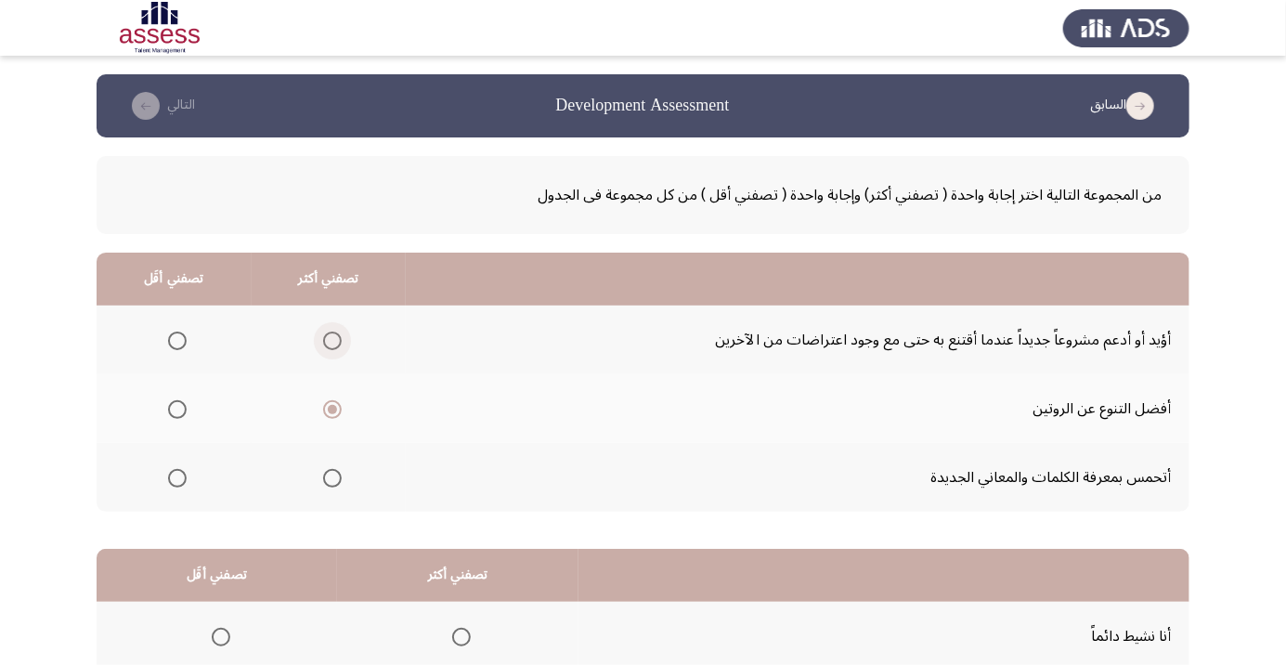
click at [335, 345] on input "Select an option" at bounding box center [332, 341] width 19 height 19
click at [184, 336] on span "Select an option" at bounding box center [177, 341] width 19 height 19
click at [184, 336] on input "Select an option" at bounding box center [177, 341] width 19 height 19
click at [333, 345] on span "Select an option" at bounding box center [332, 341] width 19 height 19
click at [333, 345] on input "Select an option" at bounding box center [332, 341] width 19 height 19
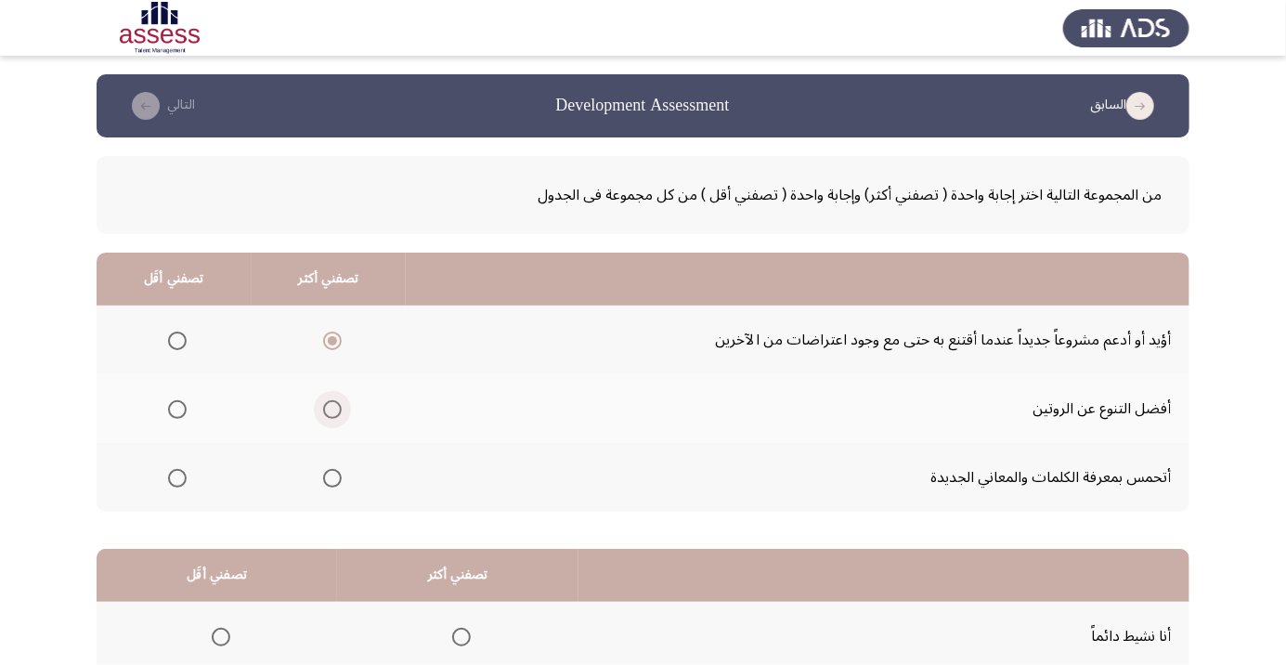
click at [332, 410] on span "Select an option" at bounding box center [332, 410] width 0 height 0
click at [334, 409] on input "Select an option" at bounding box center [332, 409] width 19 height 19
click at [177, 340] on span "Select an option" at bounding box center [177, 341] width 19 height 19
click at [177, 340] on input "Select an option" at bounding box center [177, 341] width 19 height 19
click at [177, 476] on span "Select an option" at bounding box center [177, 478] width 19 height 19
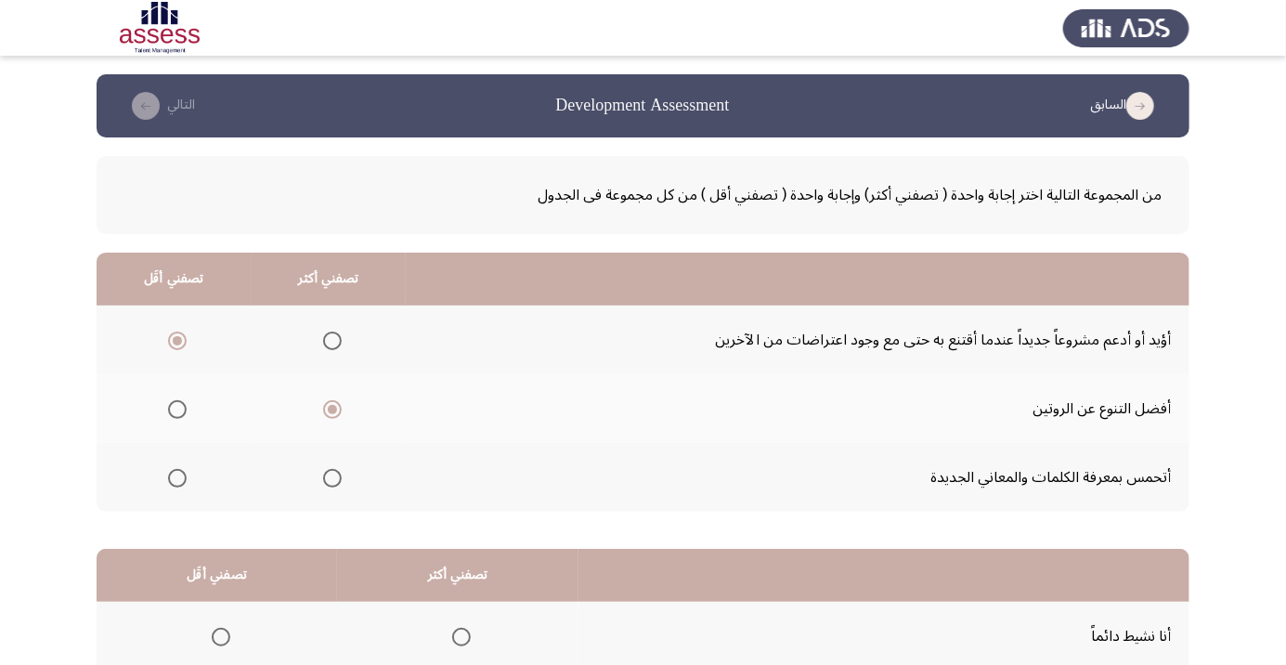
click at [177, 476] on input "Select an option" at bounding box center [177, 478] width 19 height 19
click at [177, 340] on span "Select an option" at bounding box center [177, 341] width 19 height 19
click at [177, 340] on input "Select an option" at bounding box center [177, 341] width 19 height 19
click at [177, 476] on span "Select an option" at bounding box center [177, 478] width 19 height 19
click at [177, 476] on input "Select an option" at bounding box center [177, 478] width 19 height 19
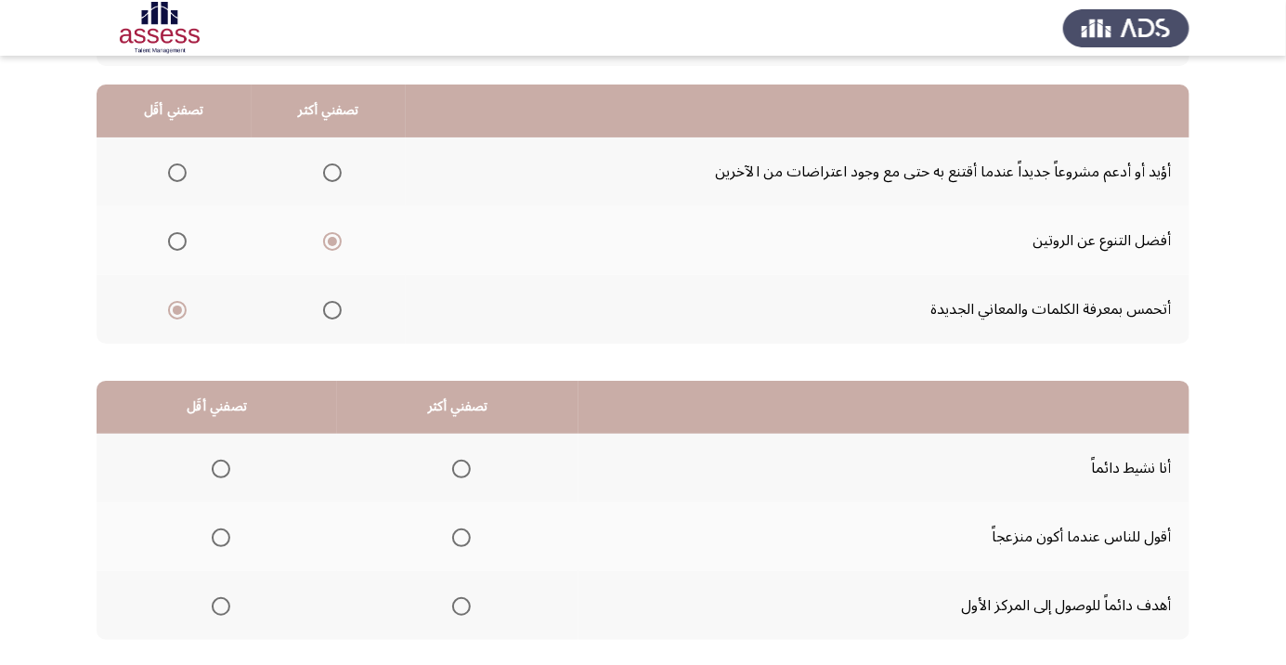
scroll to position [183, 0]
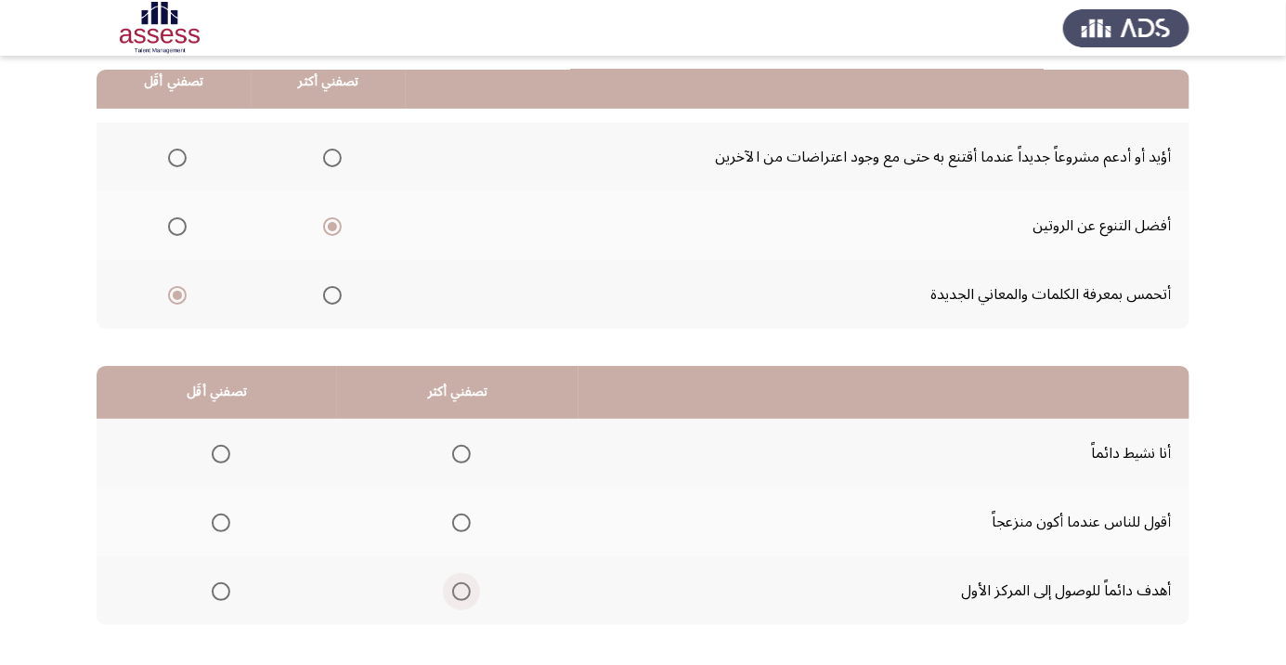
click at [462, 592] on span "Select an option" at bounding box center [462, 592] width 0 height 0
click at [462, 590] on input "Select an option" at bounding box center [461, 591] width 19 height 19
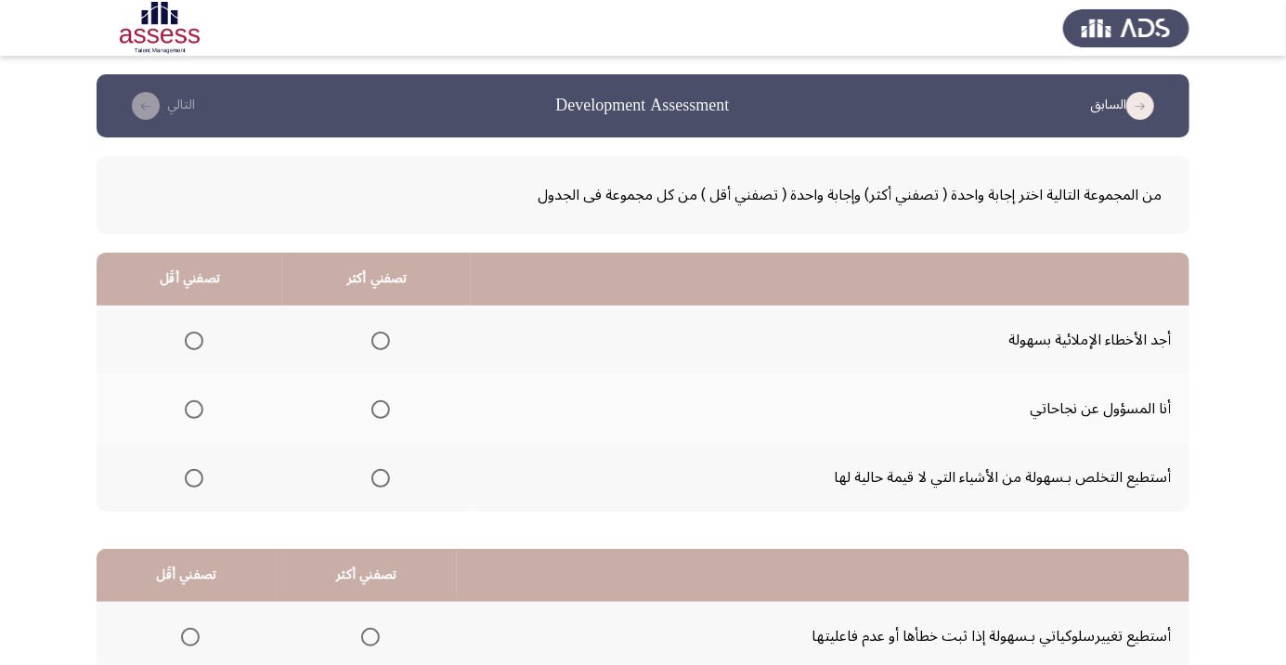
click at [194, 341] on span "Select an option" at bounding box center [194, 341] width 0 height 0
click at [193, 340] on input "Select an option" at bounding box center [194, 341] width 19 height 19
click at [380, 413] on span "Select an option" at bounding box center [380, 409] width 19 height 19
click at [380, 413] on input "Select an option" at bounding box center [380, 409] width 19 height 19
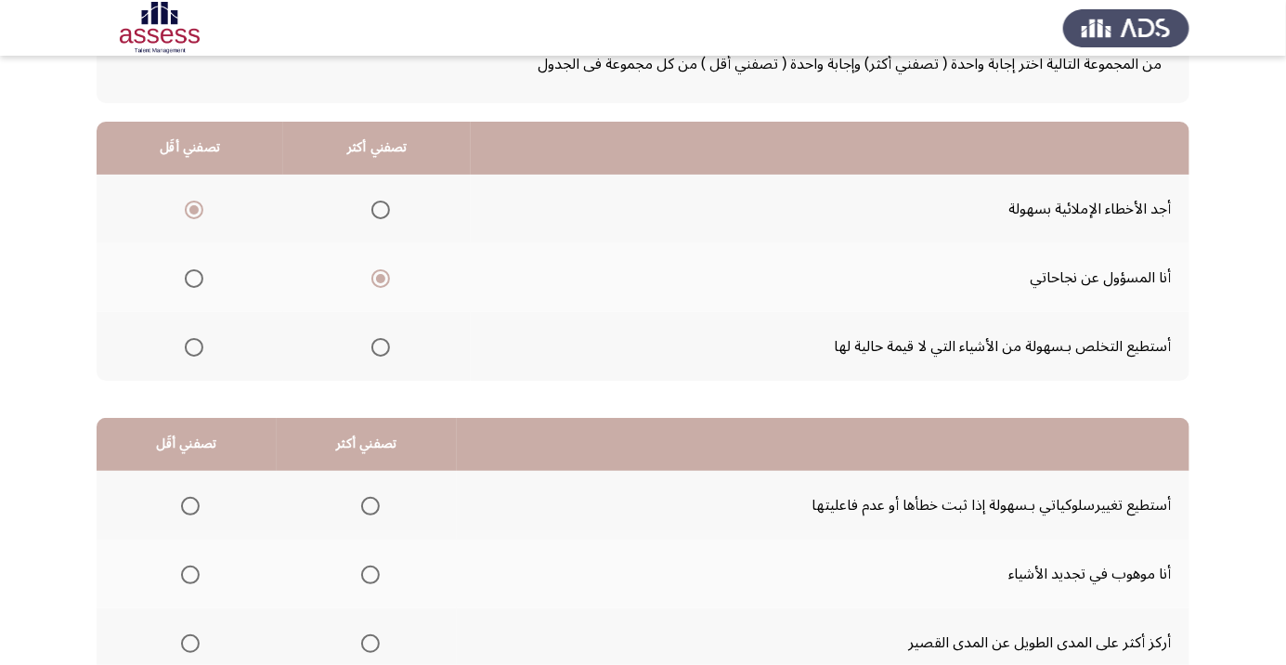
scroll to position [183, 0]
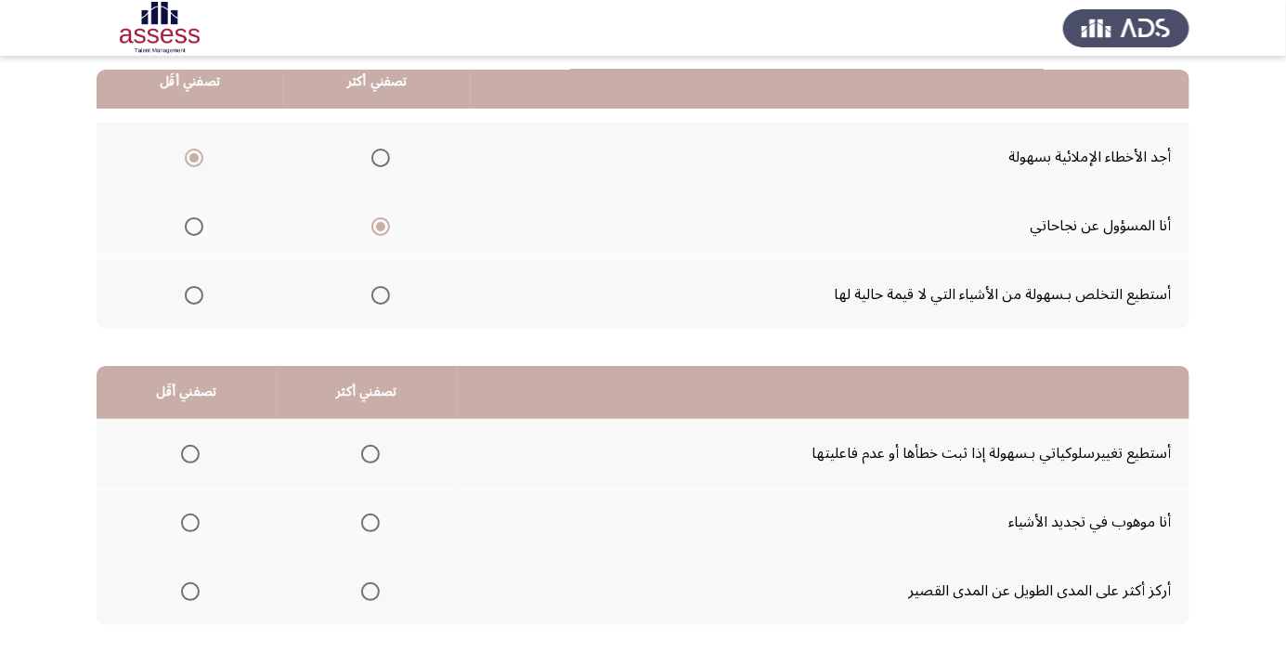
click at [371, 523] on span "Select an option" at bounding box center [371, 523] width 0 height 0
click at [370, 521] on input "Select an option" at bounding box center [370, 523] width 19 height 19
click at [189, 452] on span "Select an option" at bounding box center [190, 454] width 19 height 19
click at [189, 452] on input "Select an option" at bounding box center [190, 454] width 19 height 19
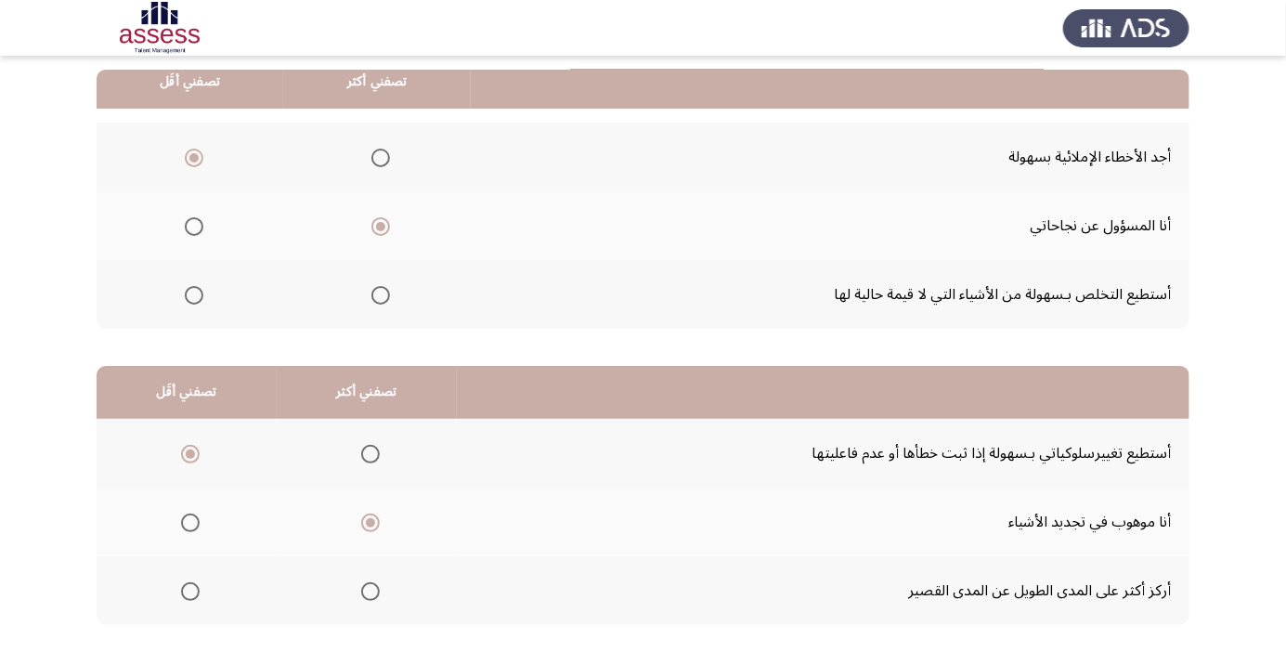
scroll to position [0, 0]
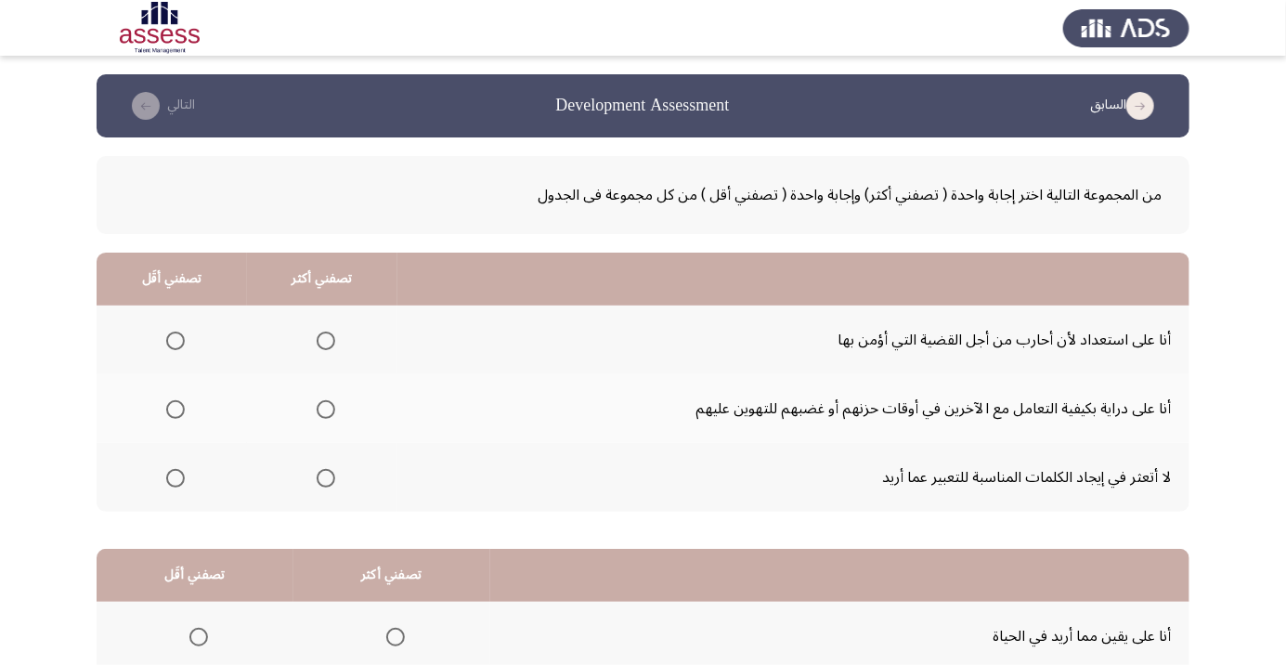
click at [176, 341] on span "Select an option" at bounding box center [176, 341] width 0 height 0
click at [176, 340] on input "Select an option" at bounding box center [175, 341] width 19 height 19
click at [327, 413] on span "Select an option" at bounding box center [326, 409] width 19 height 19
click at [327, 413] on input "Select an option" at bounding box center [326, 409] width 19 height 19
click at [332, 364] on th at bounding box center [322, 340] width 150 height 69
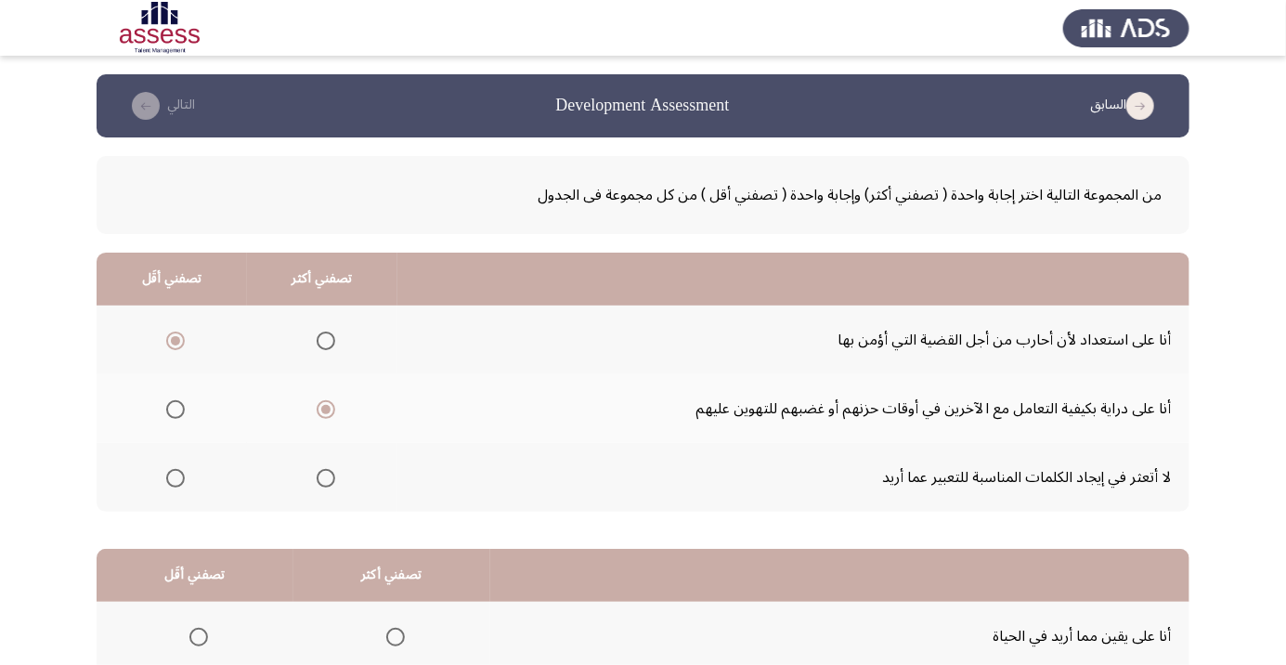
click at [326, 341] on span "Select an option" at bounding box center [326, 341] width 0 height 0
click at [327, 340] on input "Select an option" at bounding box center [326, 341] width 19 height 19
click at [176, 478] on span "Select an option" at bounding box center [176, 478] width 0 height 0
click at [176, 476] on input "Select an option" at bounding box center [175, 478] width 19 height 19
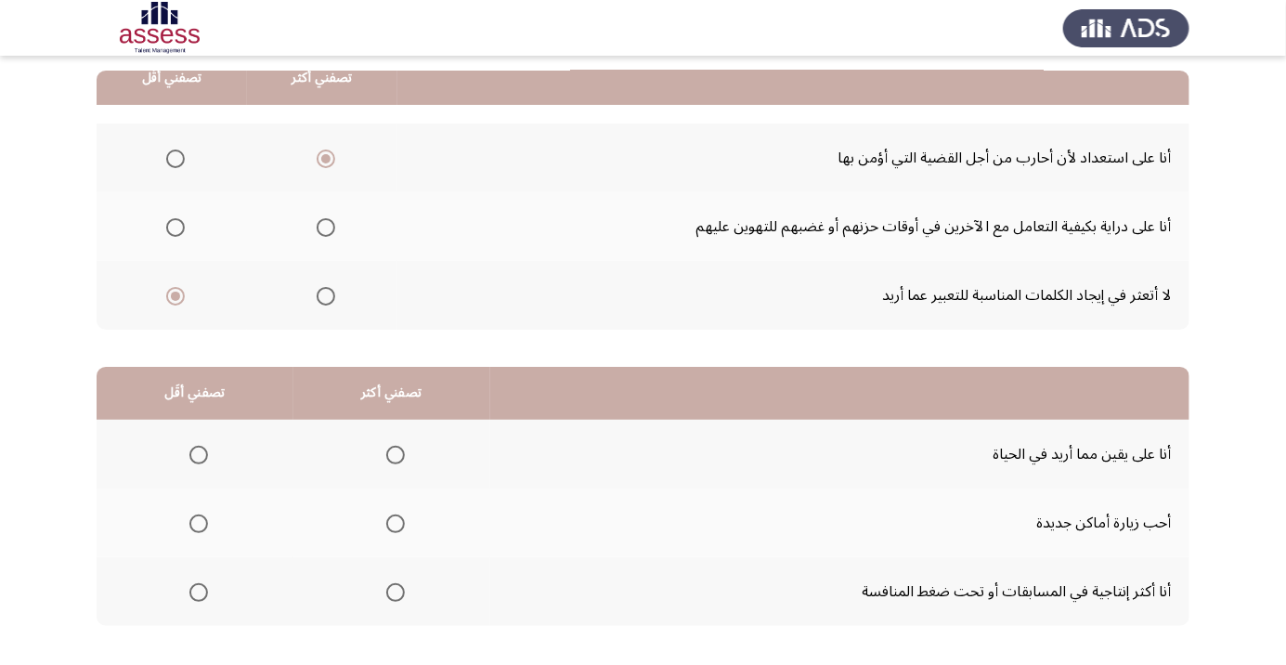
scroll to position [183, 0]
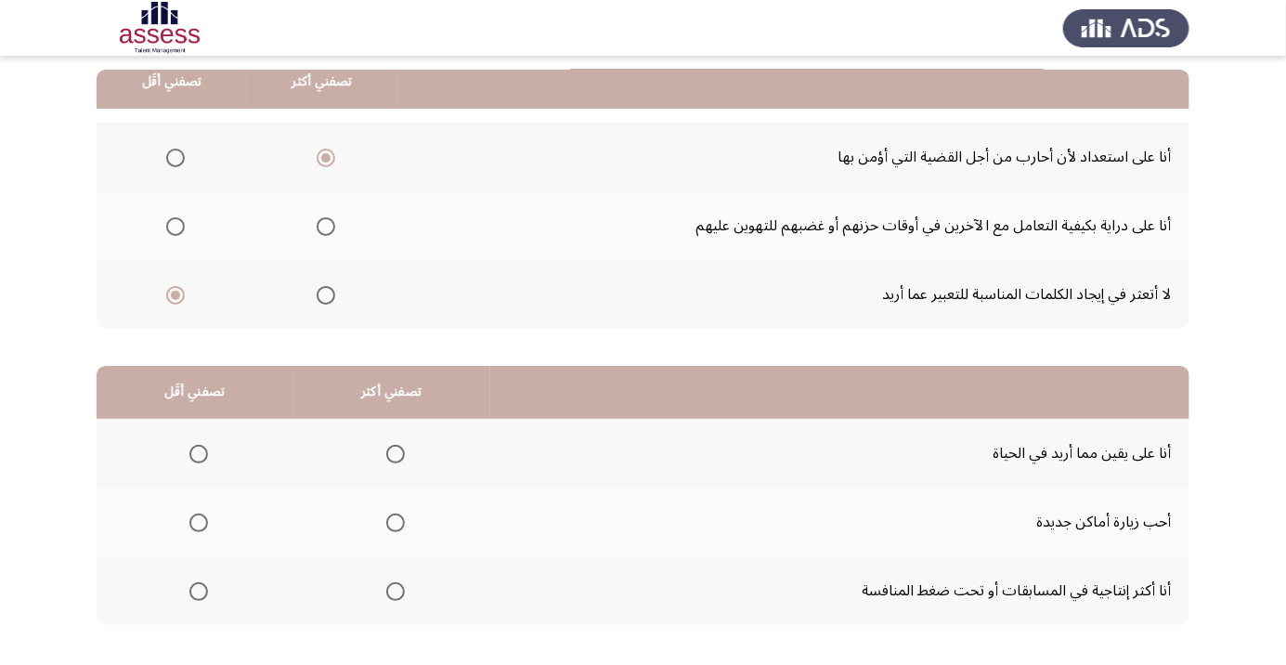
click at [402, 452] on span "Select an option" at bounding box center [395, 454] width 19 height 19
click at [402, 452] on input "Select an option" at bounding box center [395, 454] width 19 height 19
click at [197, 528] on span "Select an option" at bounding box center [198, 523] width 19 height 19
click at [197, 528] on input "Select an option" at bounding box center [198, 523] width 19 height 19
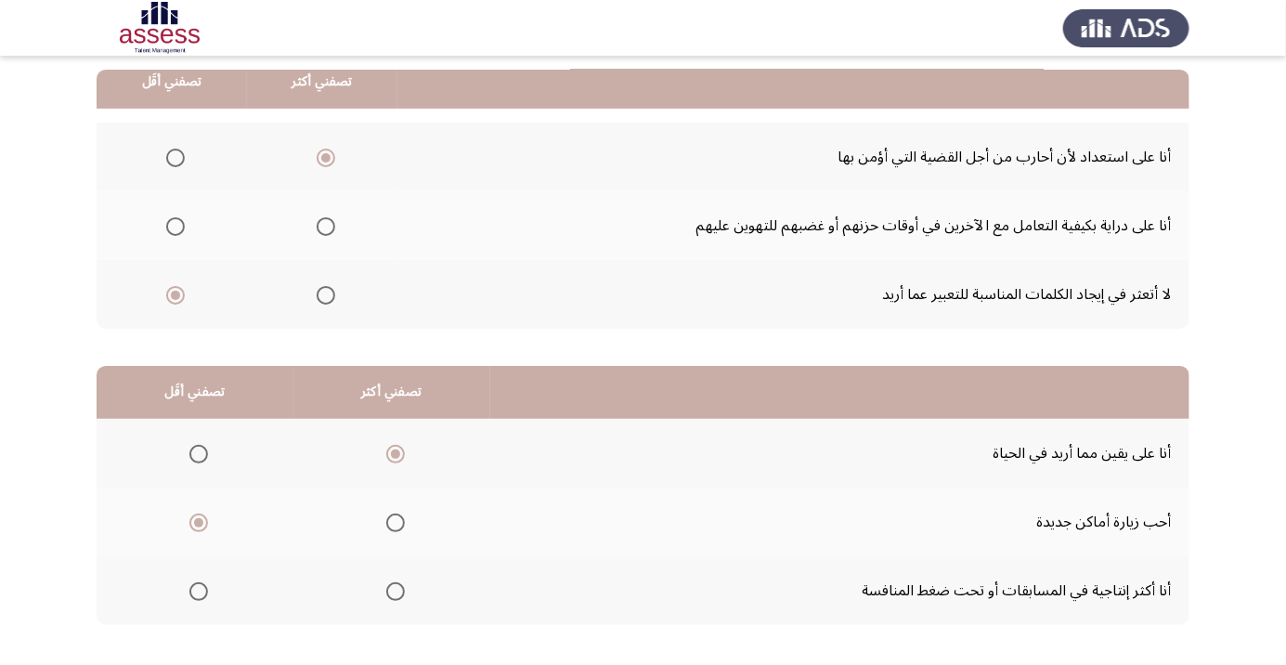
scroll to position [0, 0]
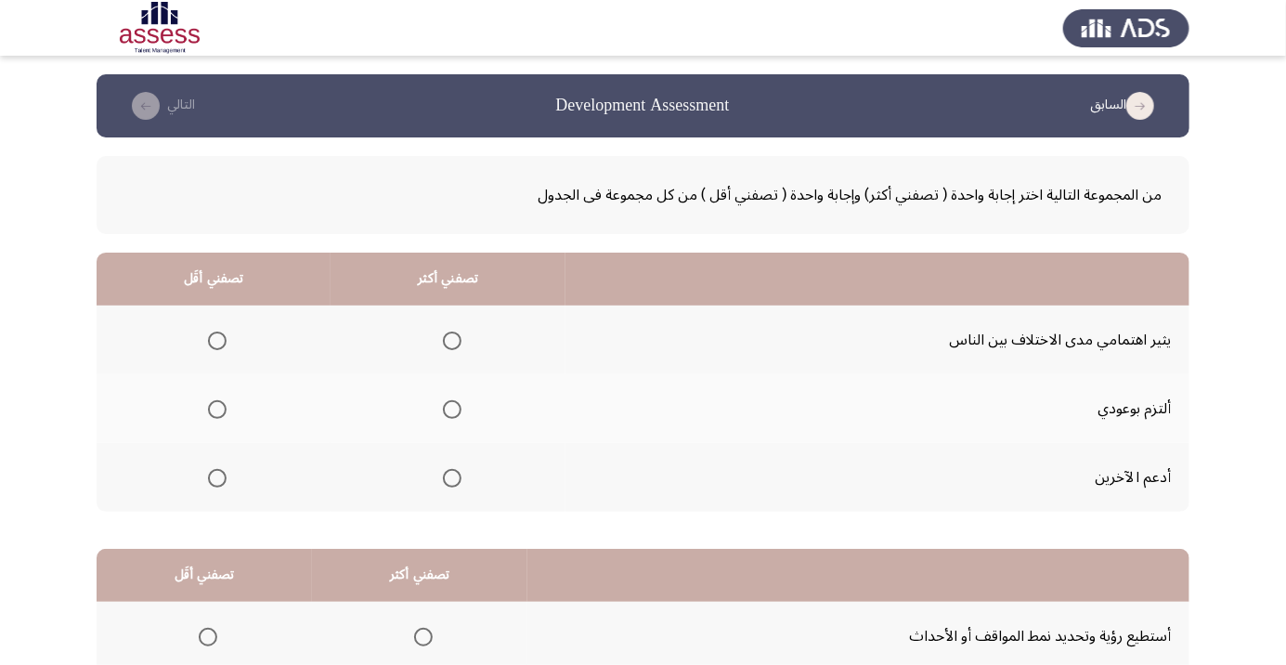
click at [447, 482] on span "Select an option" at bounding box center [452, 478] width 19 height 19
click at [447, 482] on input "Select an option" at bounding box center [452, 478] width 19 height 19
click at [217, 341] on span "Select an option" at bounding box center [217, 341] width 0 height 0
click at [216, 340] on input "Select an option" at bounding box center [217, 341] width 19 height 19
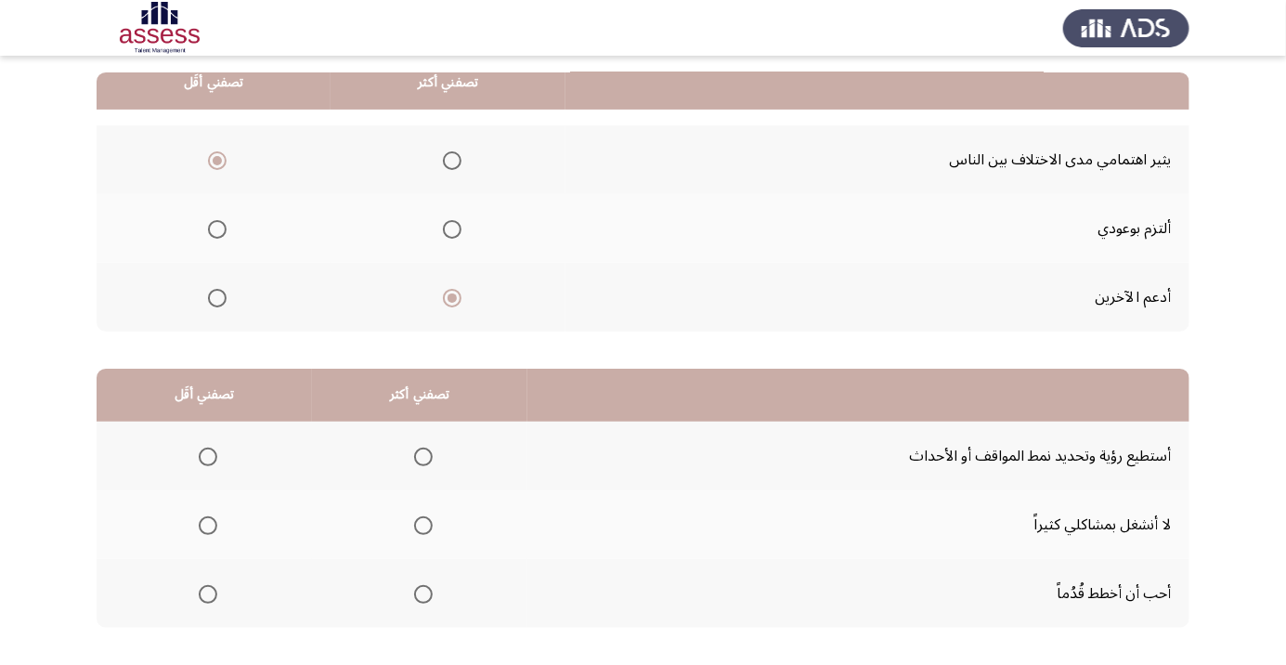
scroll to position [183, 0]
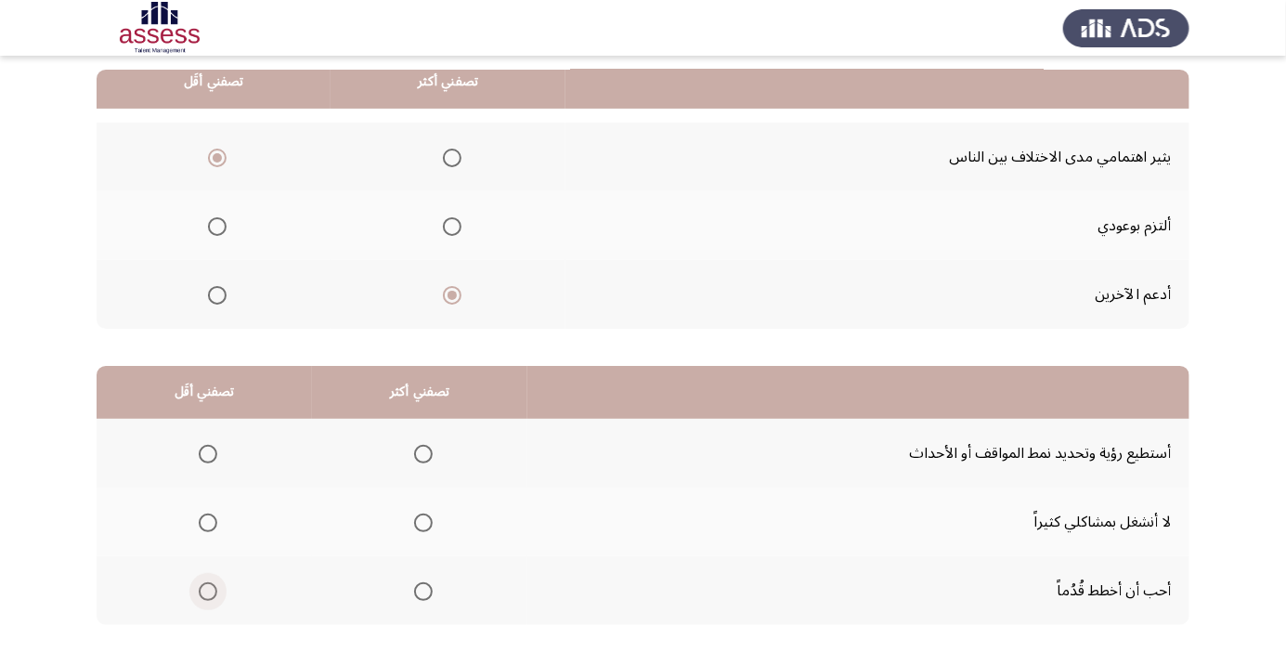
click at [207, 590] on span "Select an option" at bounding box center [208, 591] width 19 height 19
click at [207, 590] on input "Select an option" at bounding box center [208, 591] width 19 height 19
click at [424, 458] on span "Select an option" at bounding box center [423, 454] width 19 height 19
click at [422, 452] on span "Select an option" at bounding box center [423, 454] width 19 height 19
click at [422, 452] on input "Select an option" at bounding box center [423, 454] width 19 height 19
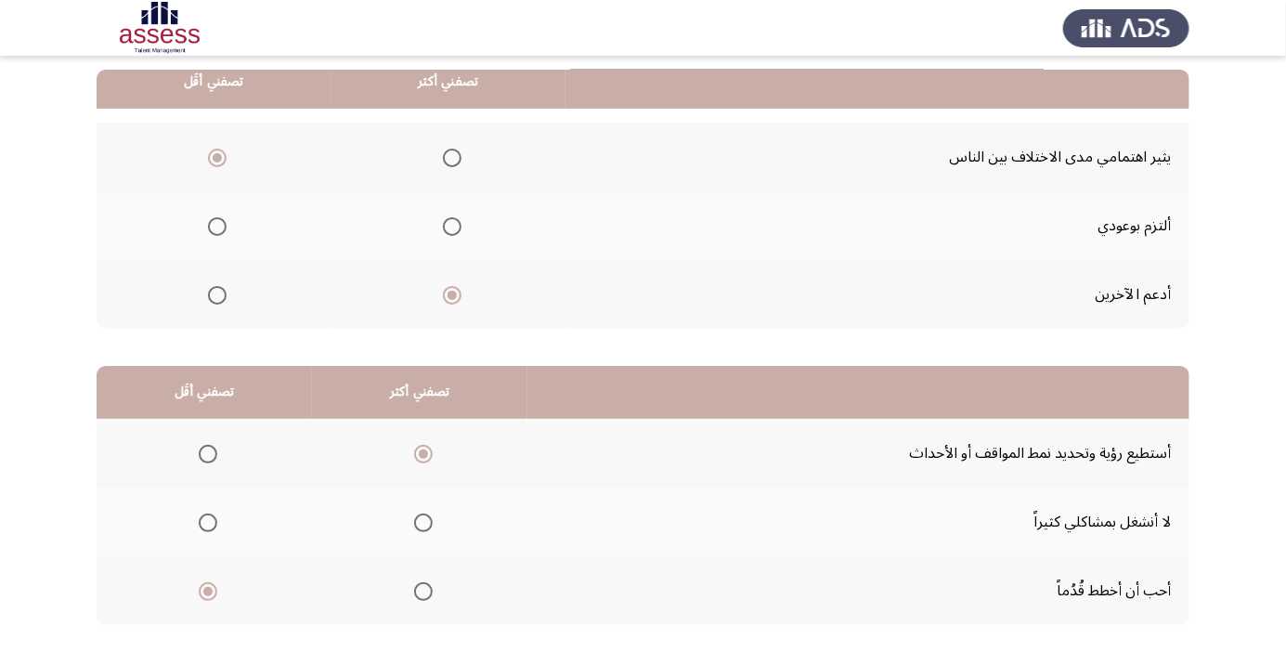
click at [422, 521] on span "Select an option" at bounding box center [423, 523] width 19 height 19
click at [422, 521] on input "Select an option" at bounding box center [423, 523] width 19 height 19
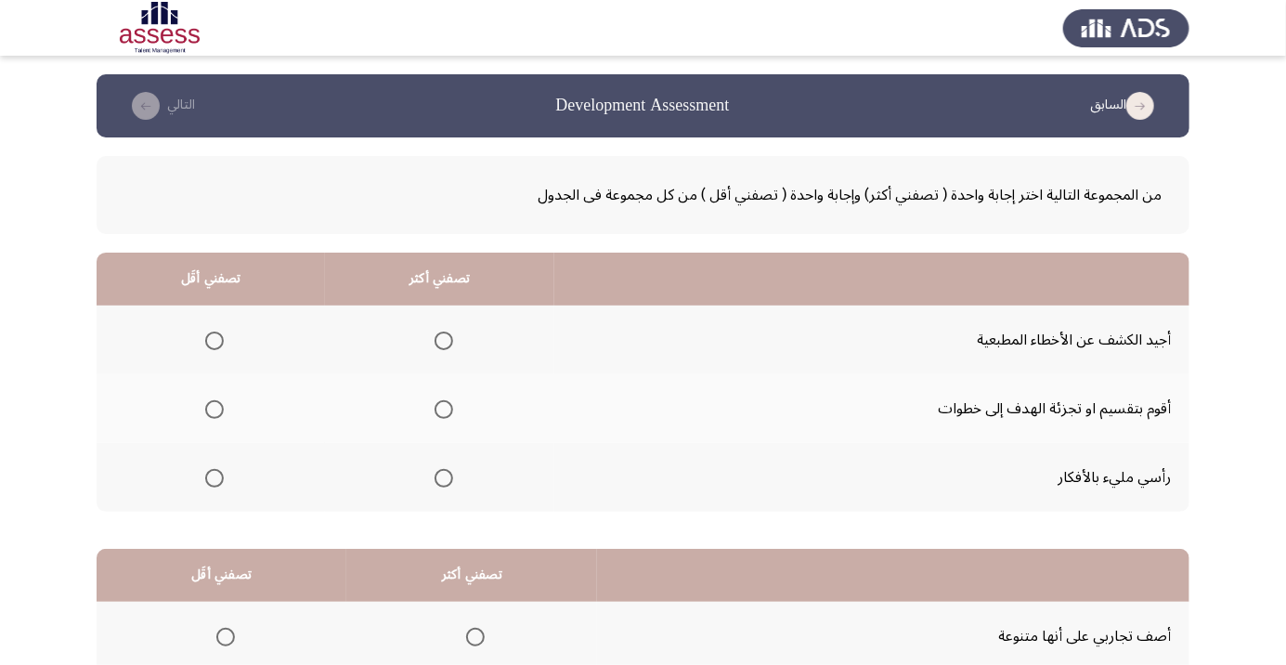
click at [444, 410] on span "Select an option" at bounding box center [444, 410] width 0 height 0
click at [444, 409] on input "Select an option" at bounding box center [444, 409] width 19 height 19
click at [215, 341] on span "Select an option" at bounding box center [215, 341] width 0 height 0
click at [215, 340] on input "Select an option" at bounding box center [214, 341] width 19 height 19
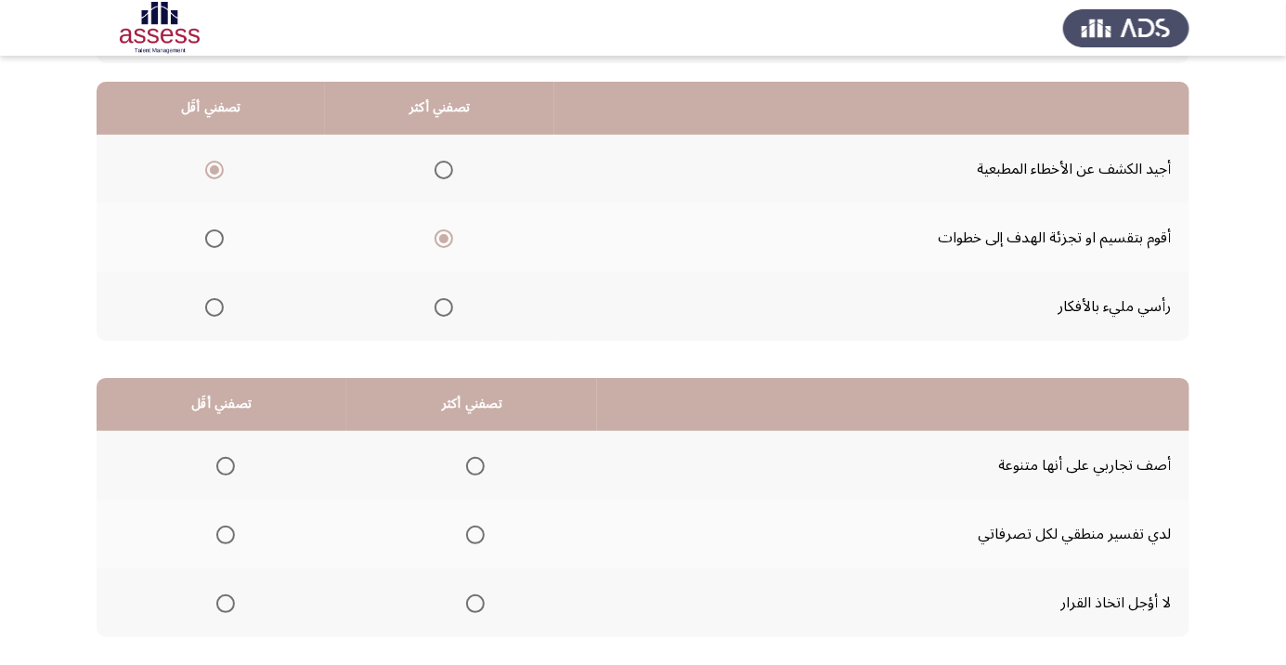
scroll to position [183, 0]
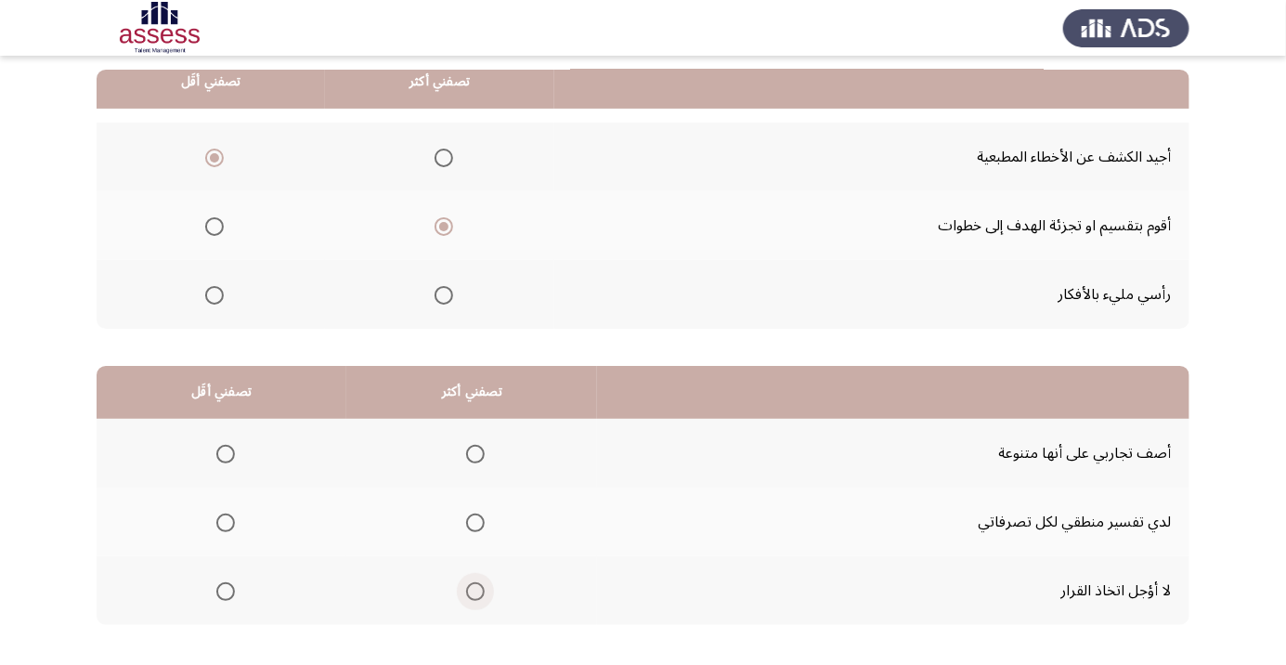
click at [474, 590] on span "Select an option" at bounding box center [475, 591] width 19 height 19
click at [474, 590] on input "Select an option" at bounding box center [475, 591] width 19 height 19
click at [226, 454] on span "Select an option" at bounding box center [226, 454] width 0 height 0
click at [226, 452] on input "Select an option" at bounding box center [225, 454] width 19 height 19
click at [226, 523] on span "Select an option" at bounding box center [226, 523] width 0 height 0
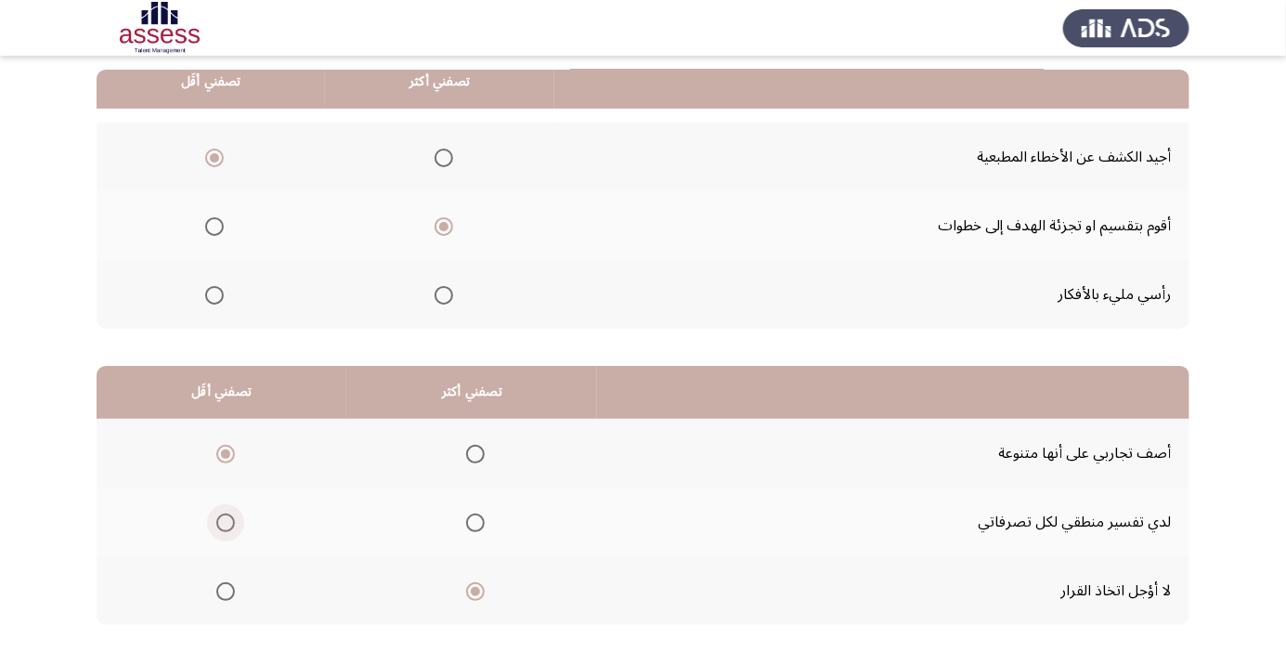
click at [226, 521] on input "Select an option" at bounding box center [225, 523] width 19 height 19
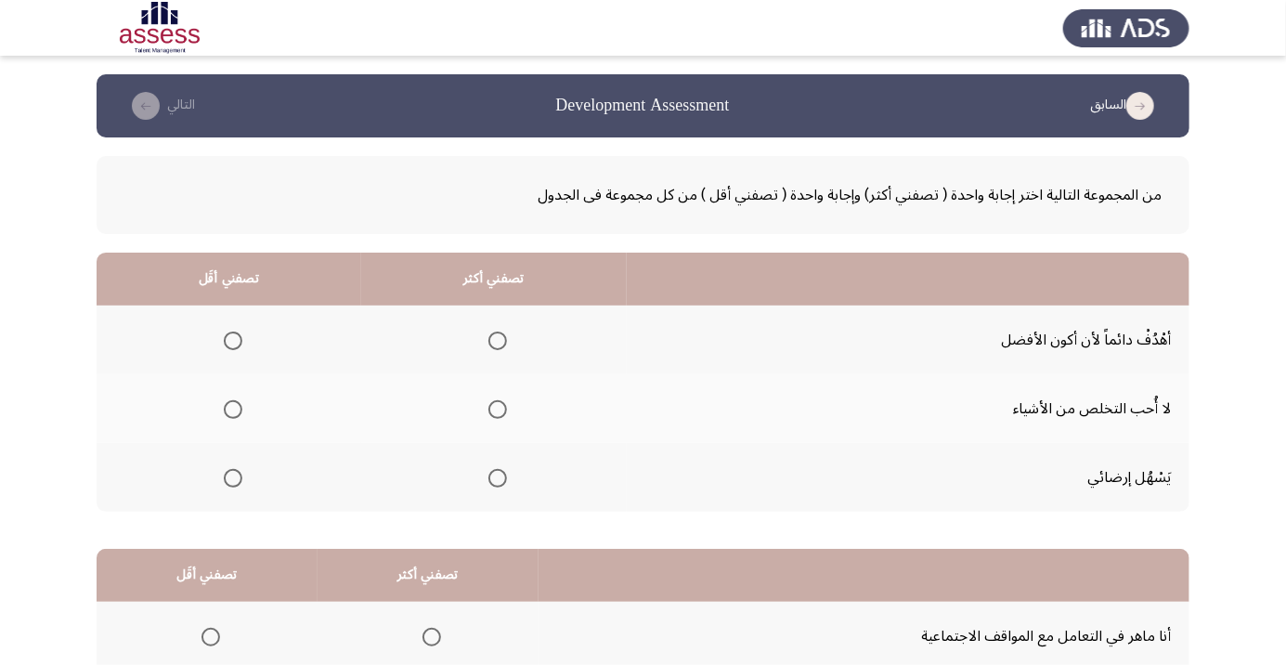
click at [233, 410] on span "Select an option" at bounding box center [233, 410] width 0 height 0
click at [233, 409] on input "Select an option" at bounding box center [233, 409] width 19 height 19
click at [507, 346] on span "Select an option" at bounding box center [497, 341] width 19 height 19
click at [507, 346] on input "Select an option" at bounding box center [497, 341] width 19 height 19
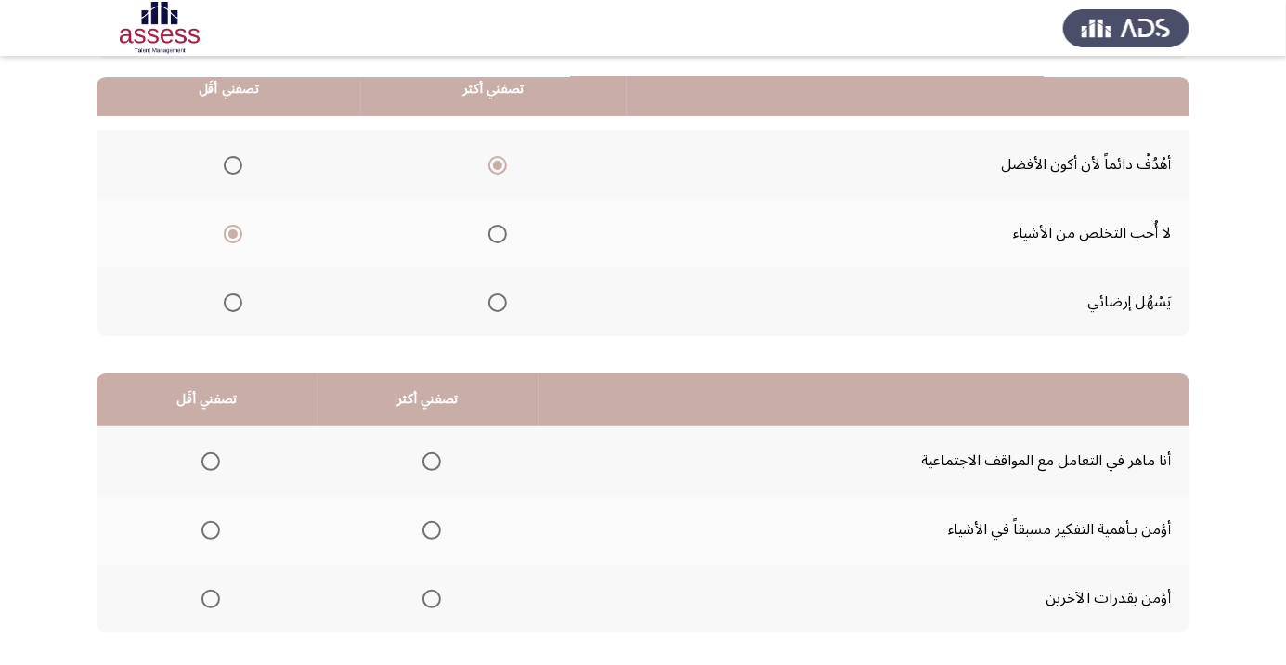
scroll to position [183, 0]
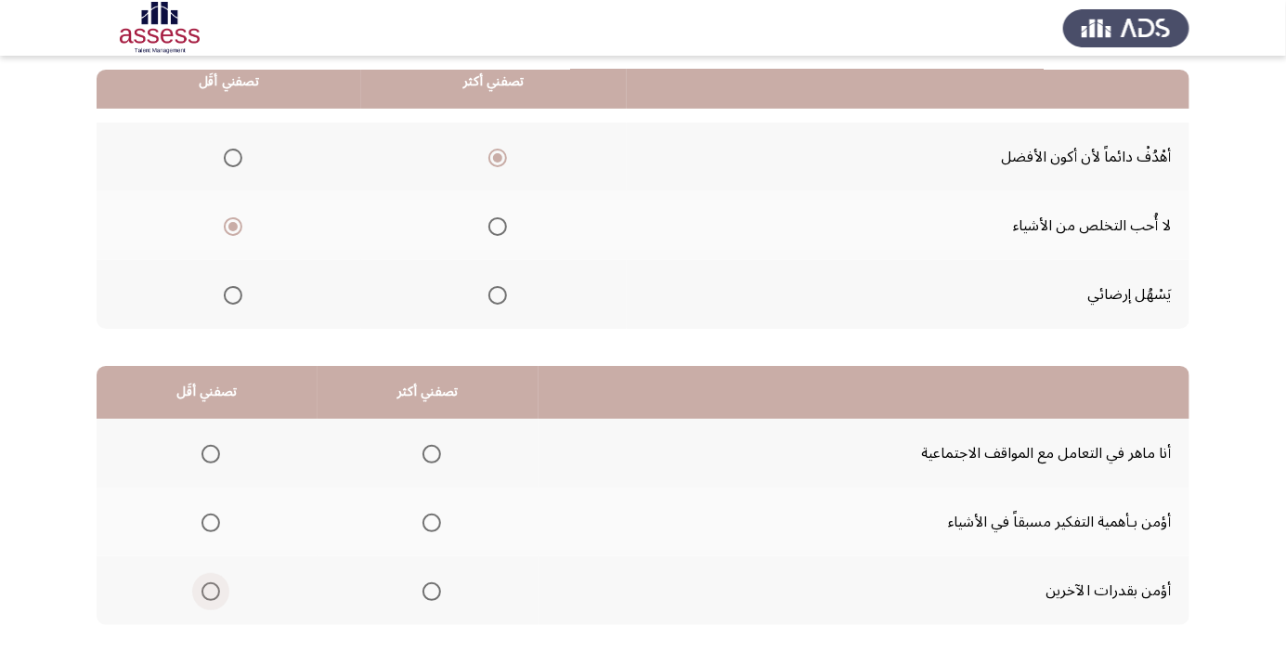
click at [211, 592] on span "Select an option" at bounding box center [211, 592] width 0 height 0
click at [211, 590] on input "Select an option" at bounding box center [211, 591] width 19 height 19
click at [211, 523] on span "Select an option" at bounding box center [211, 523] width 0 height 0
click at [211, 521] on input "Select an option" at bounding box center [211, 523] width 19 height 19
click at [431, 459] on span "Select an option" at bounding box center [432, 454] width 19 height 19
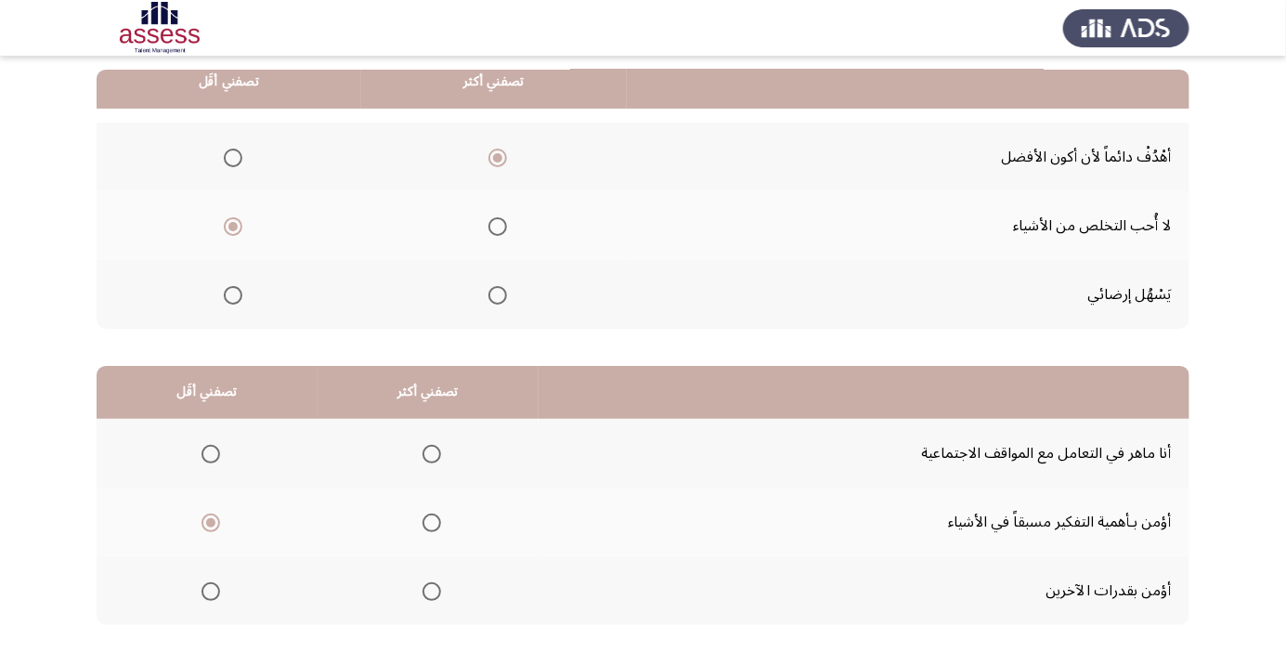
click at [431, 459] on input "Select an option" at bounding box center [432, 454] width 19 height 19
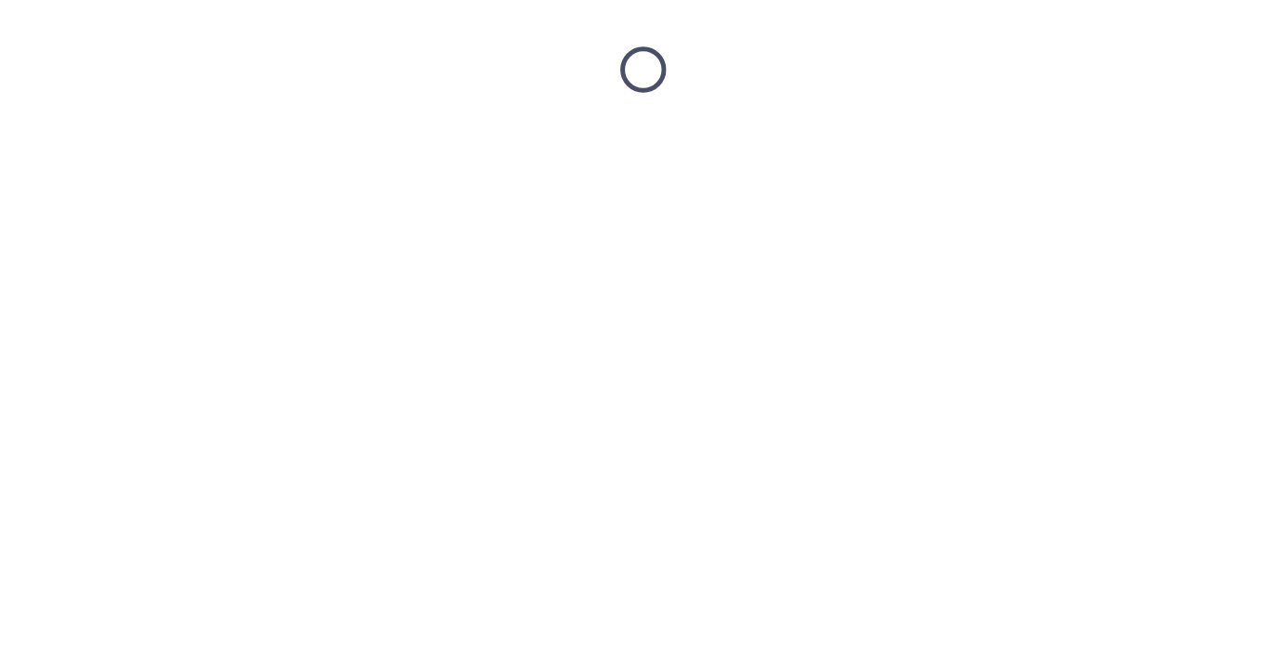
scroll to position [0, 0]
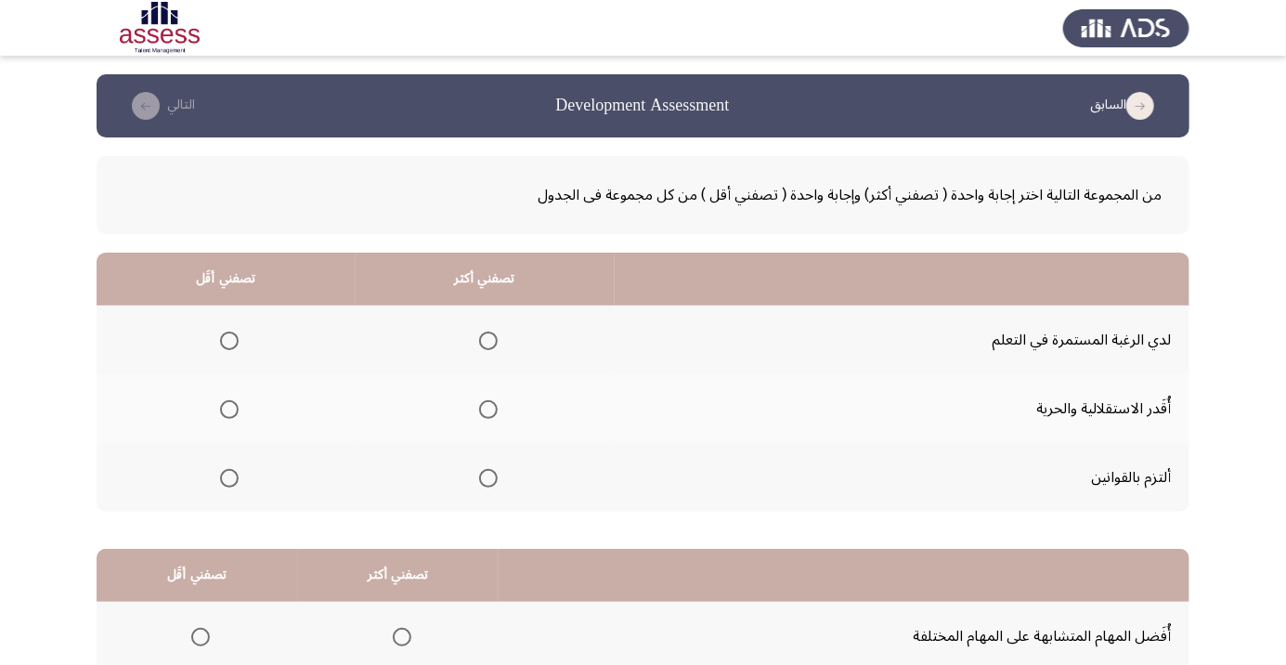
click at [500, 363] on th at bounding box center [485, 340] width 259 height 69
click at [496, 345] on span "Select an option" at bounding box center [488, 341] width 19 height 19
click at [496, 345] on input "Select an option" at bounding box center [488, 341] width 19 height 19
click at [229, 409] on span "Select an option" at bounding box center [229, 409] width 19 height 19
click at [229, 409] on input "Select an option" at bounding box center [229, 409] width 19 height 19
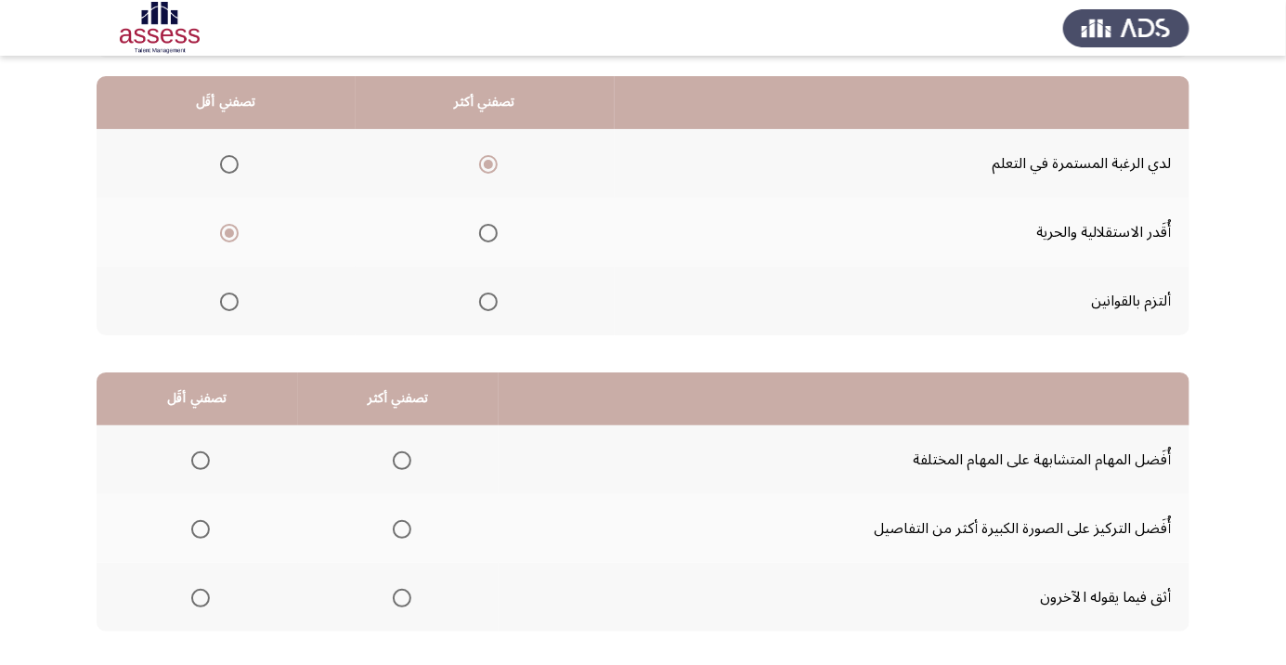
scroll to position [183, 0]
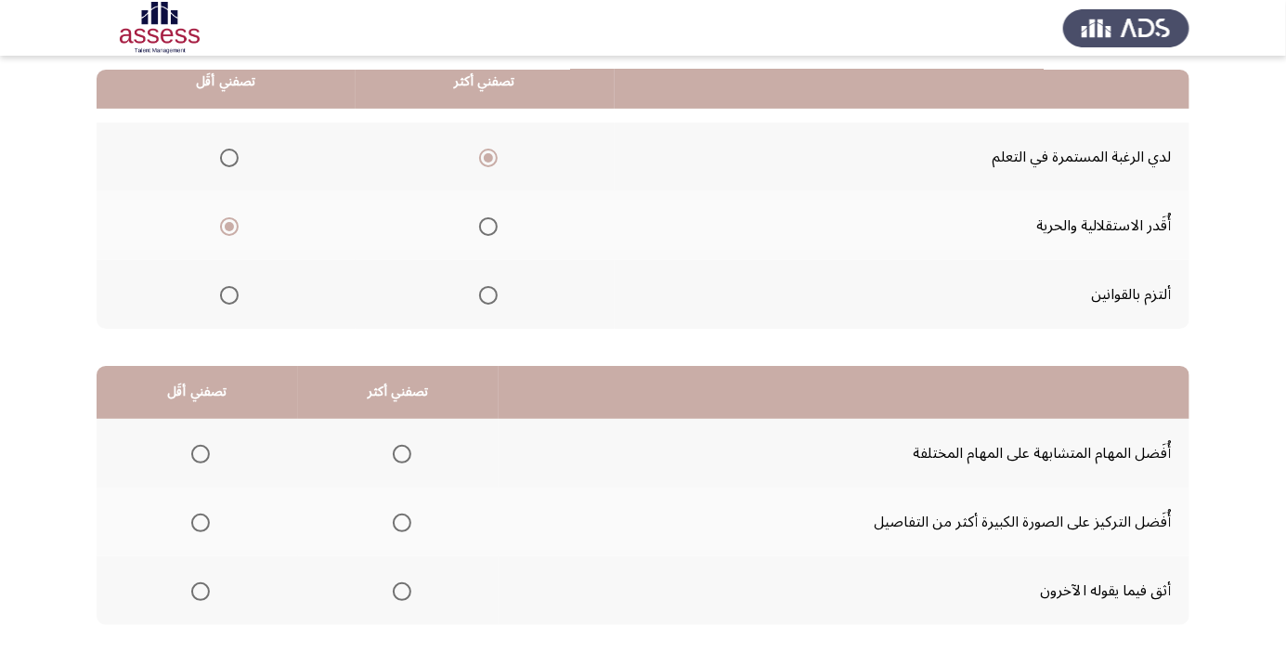
click at [209, 588] on span "Select an option" at bounding box center [200, 591] width 19 height 19
click at [209, 588] on input "Select an option" at bounding box center [200, 591] width 19 height 19
click at [402, 454] on span "Select an option" at bounding box center [402, 454] width 0 height 0
click at [404, 452] on input "Select an option" at bounding box center [402, 454] width 19 height 19
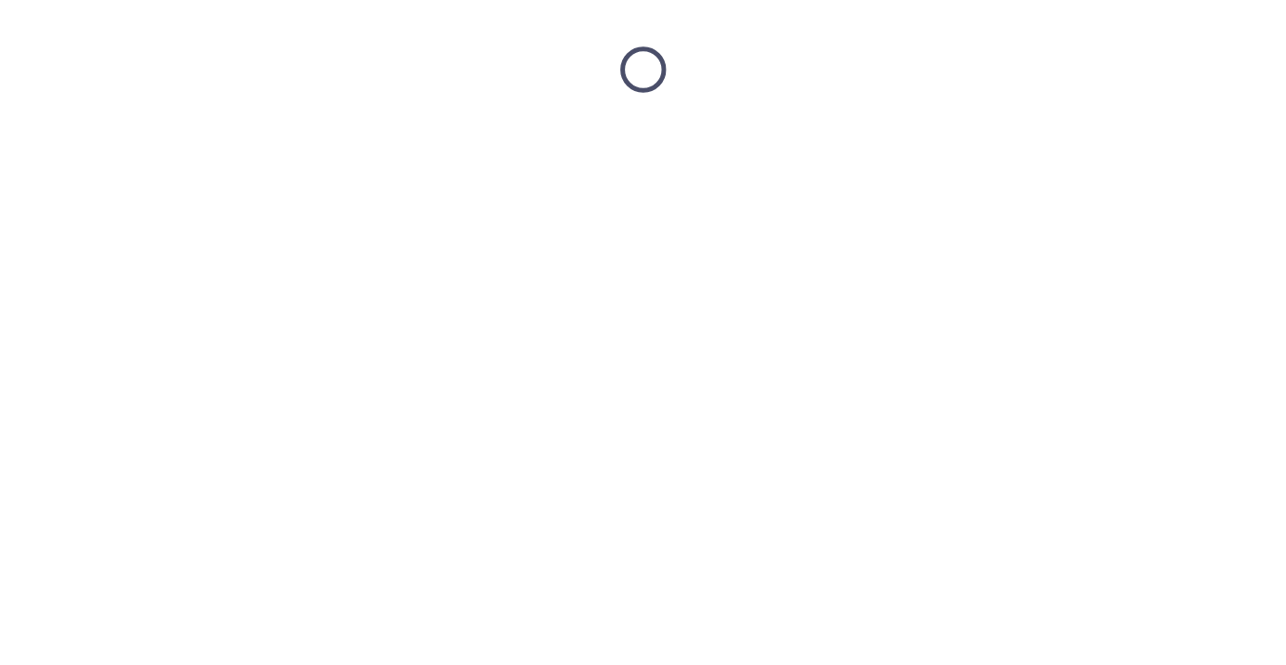
scroll to position [0, 0]
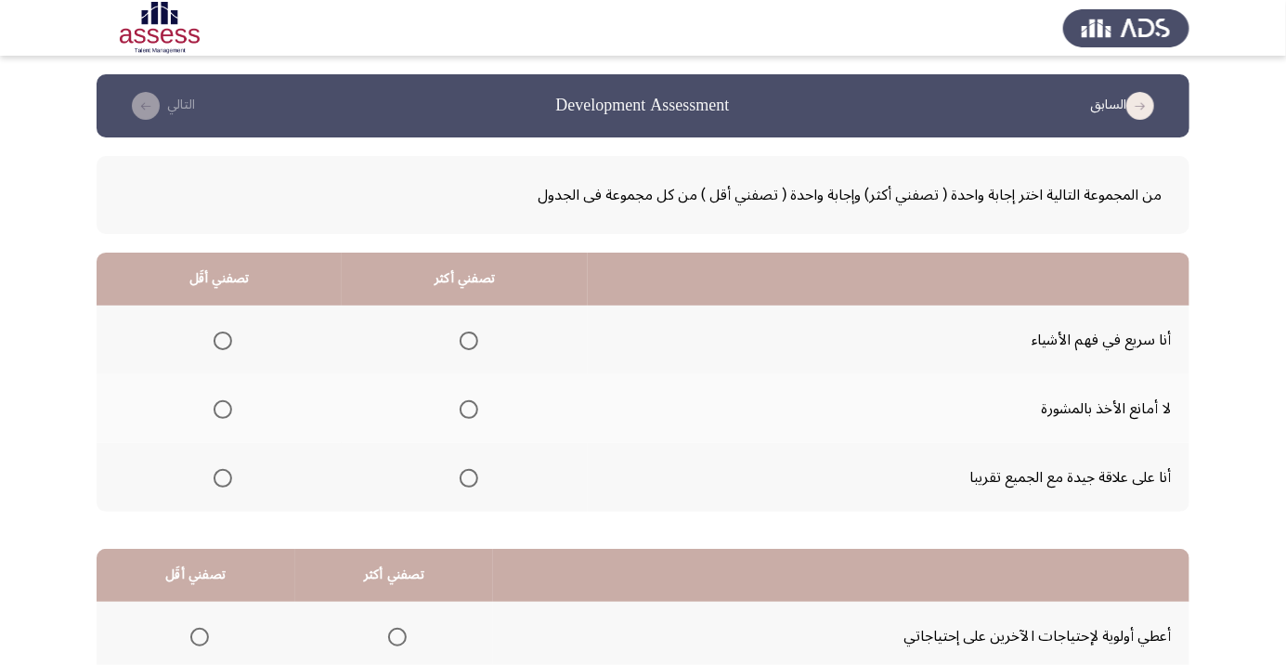
click at [469, 410] on span "Select an option" at bounding box center [469, 410] width 0 height 0
click at [467, 409] on input "Select an option" at bounding box center [469, 409] width 19 height 19
click at [223, 341] on span "Select an option" at bounding box center [223, 341] width 0 height 0
click at [222, 340] on input "Select an option" at bounding box center [223, 341] width 19 height 19
click at [223, 410] on span "Select an option" at bounding box center [223, 410] width 0 height 0
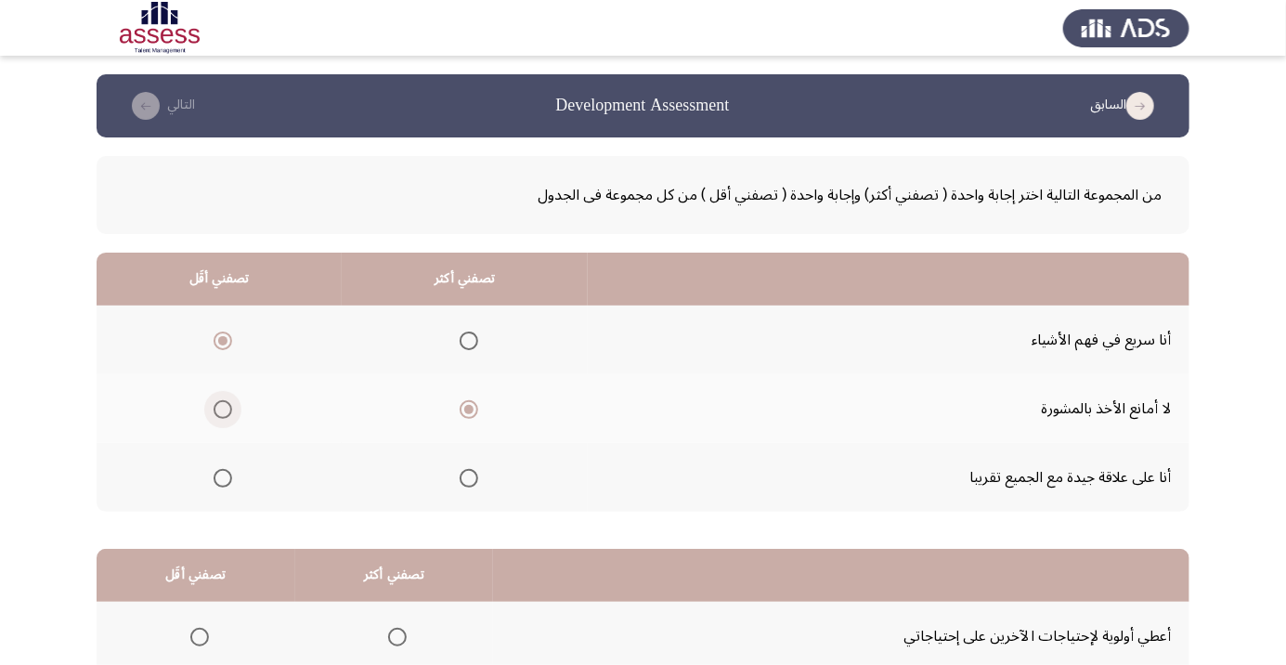
click at [222, 409] on input "Select an option" at bounding box center [223, 409] width 19 height 19
click at [471, 483] on span "Select an option" at bounding box center [469, 478] width 19 height 19
click at [471, 483] on input "Select an option" at bounding box center [469, 478] width 19 height 19
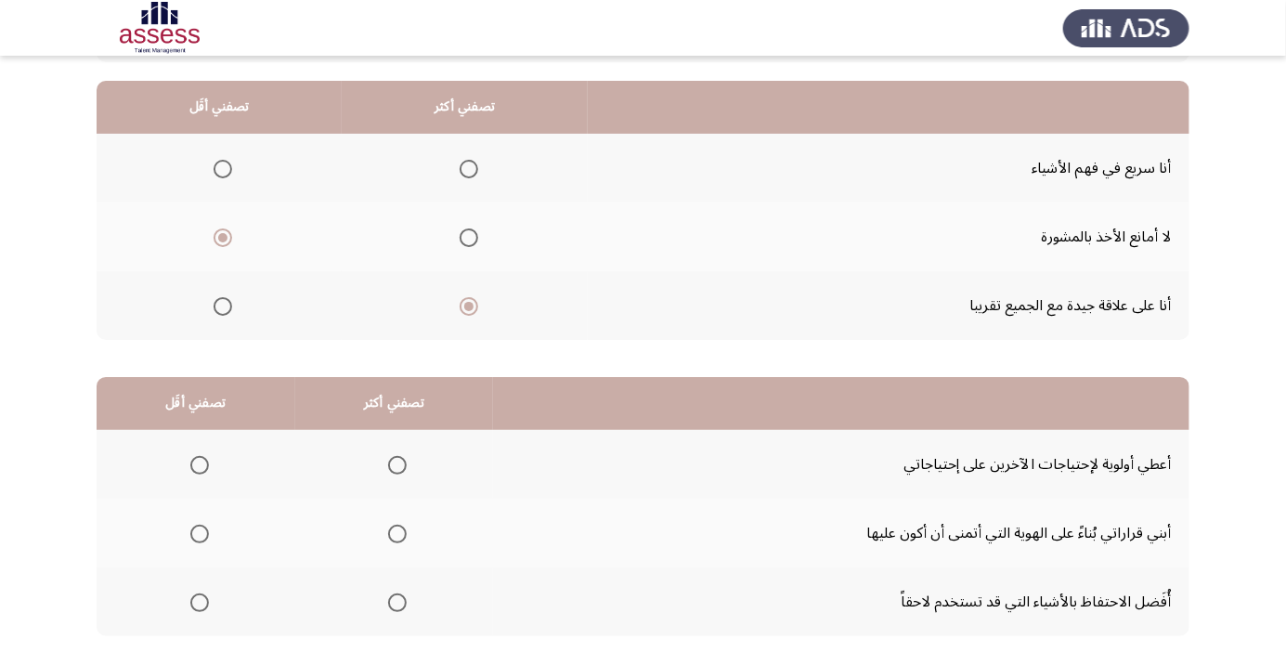
scroll to position [183, 0]
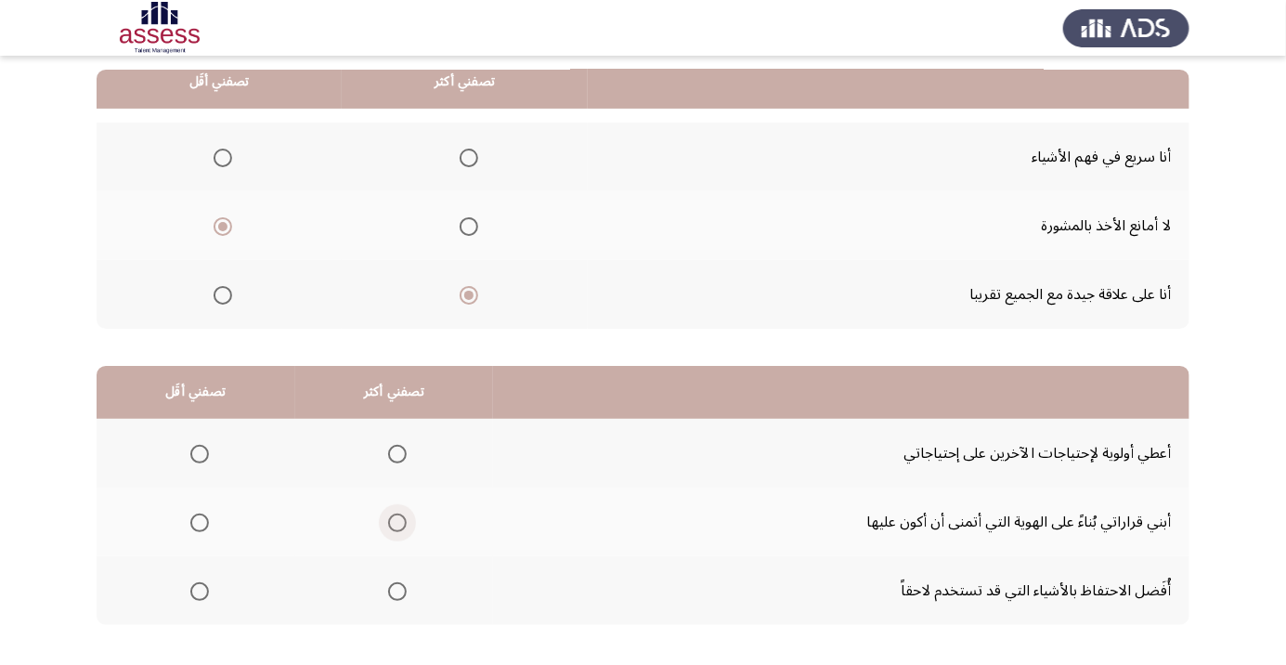
click at [397, 523] on span "Select an option" at bounding box center [397, 523] width 0 height 0
click at [399, 521] on input "Select an option" at bounding box center [397, 523] width 19 height 19
click at [200, 590] on span "Select an option" at bounding box center [199, 591] width 19 height 19
click at [200, 590] on input "Select an option" at bounding box center [199, 591] width 19 height 19
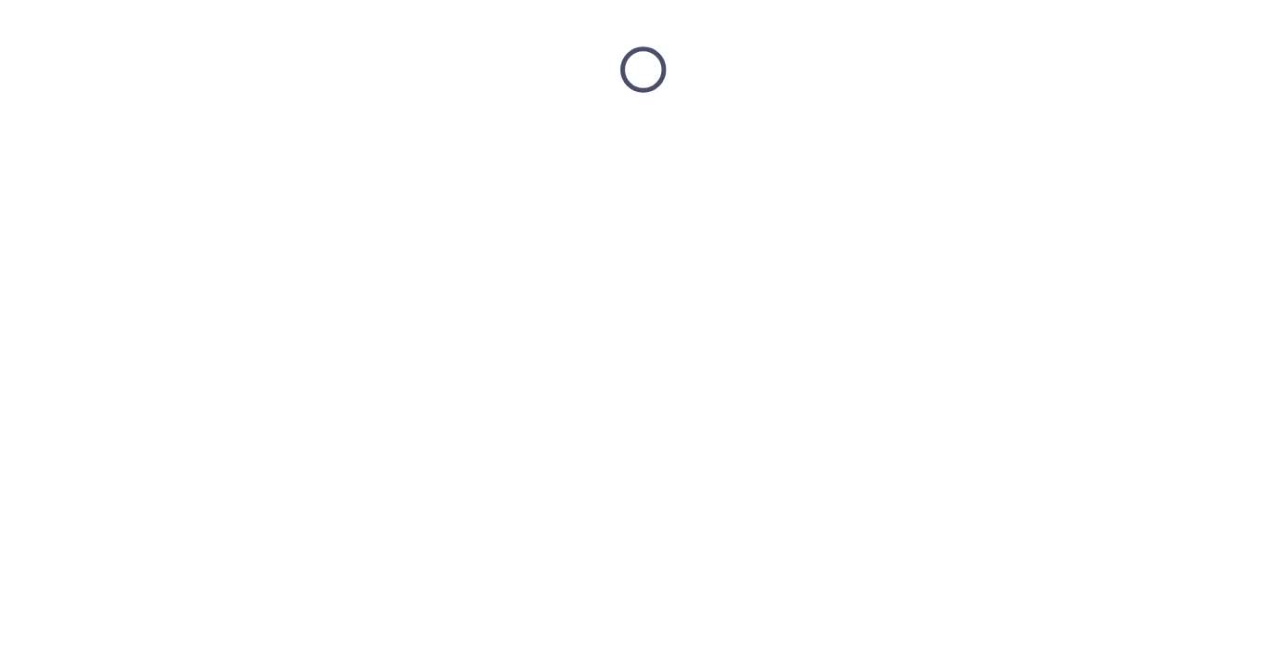
scroll to position [0, 0]
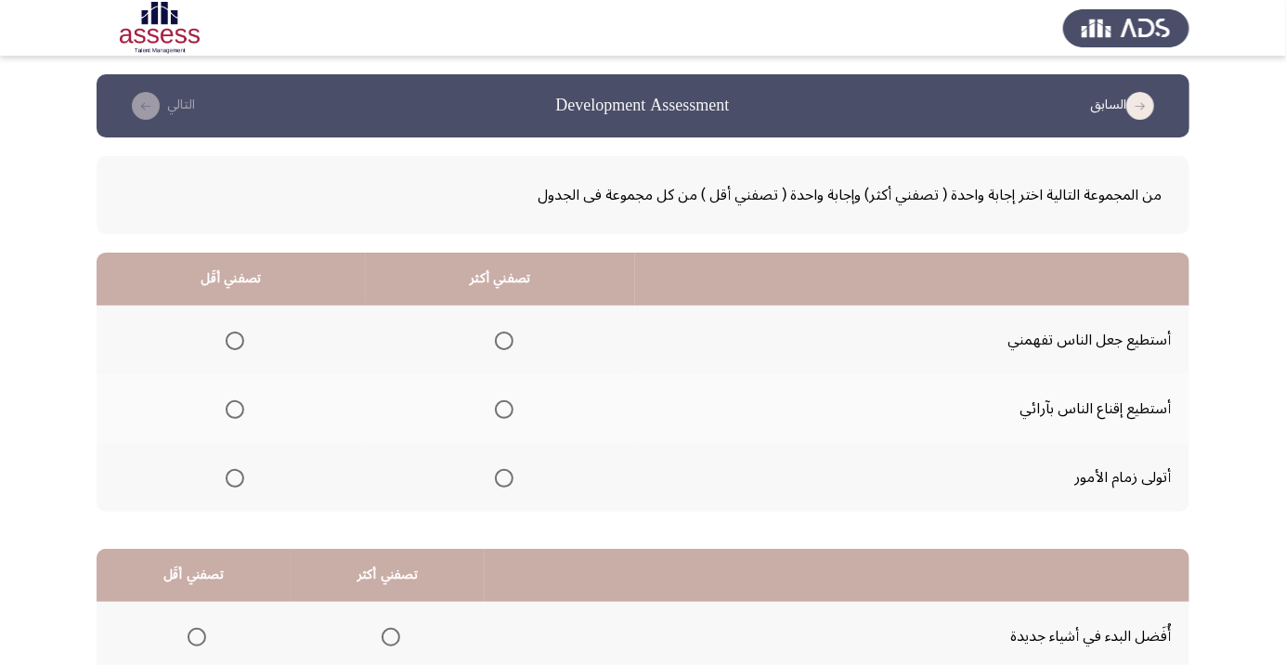
click at [507, 359] on th at bounding box center [500, 340] width 269 height 69
click at [504, 341] on span "Select an option" at bounding box center [504, 341] width 0 height 0
click at [505, 340] on input "Select an option" at bounding box center [504, 341] width 19 height 19
click at [504, 410] on span "Select an option" at bounding box center [504, 410] width 0 height 0
click at [505, 409] on input "Select an option" at bounding box center [504, 409] width 19 height 19
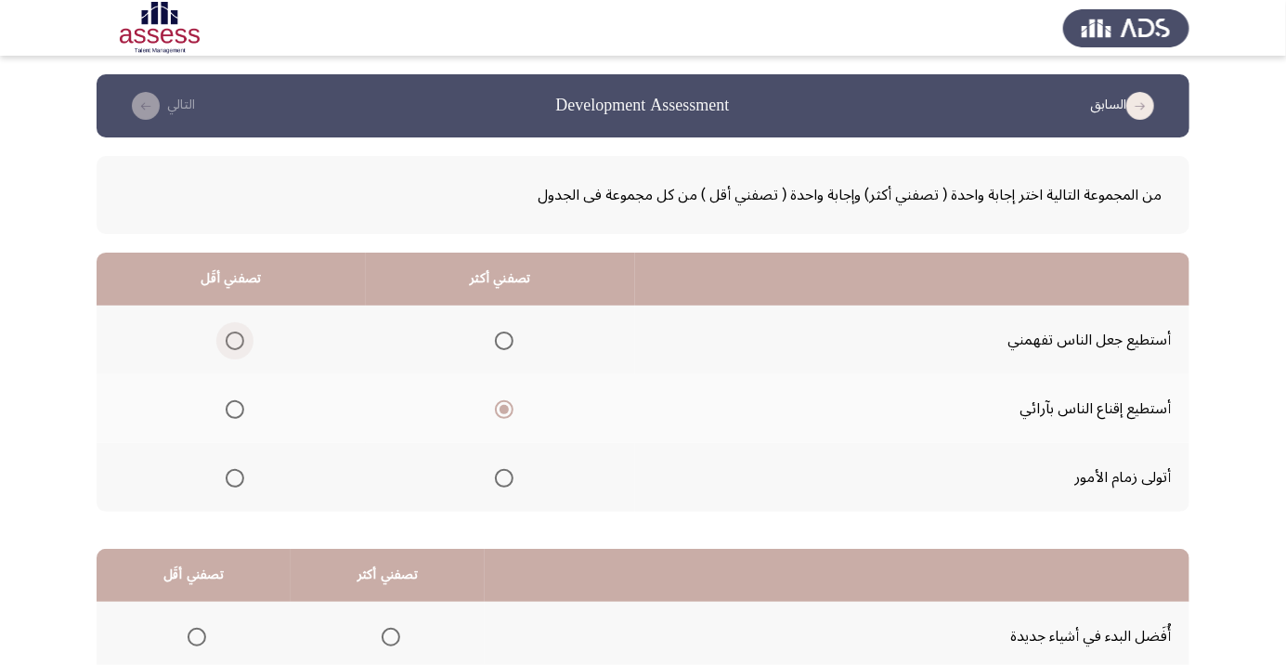
click at [235, 341] on span "Select an option" at bounding box center [235, 341] width 0 height 0
click at [235, 340] on input "Select an option" at bounding box center [235, 341] width 19 height 19
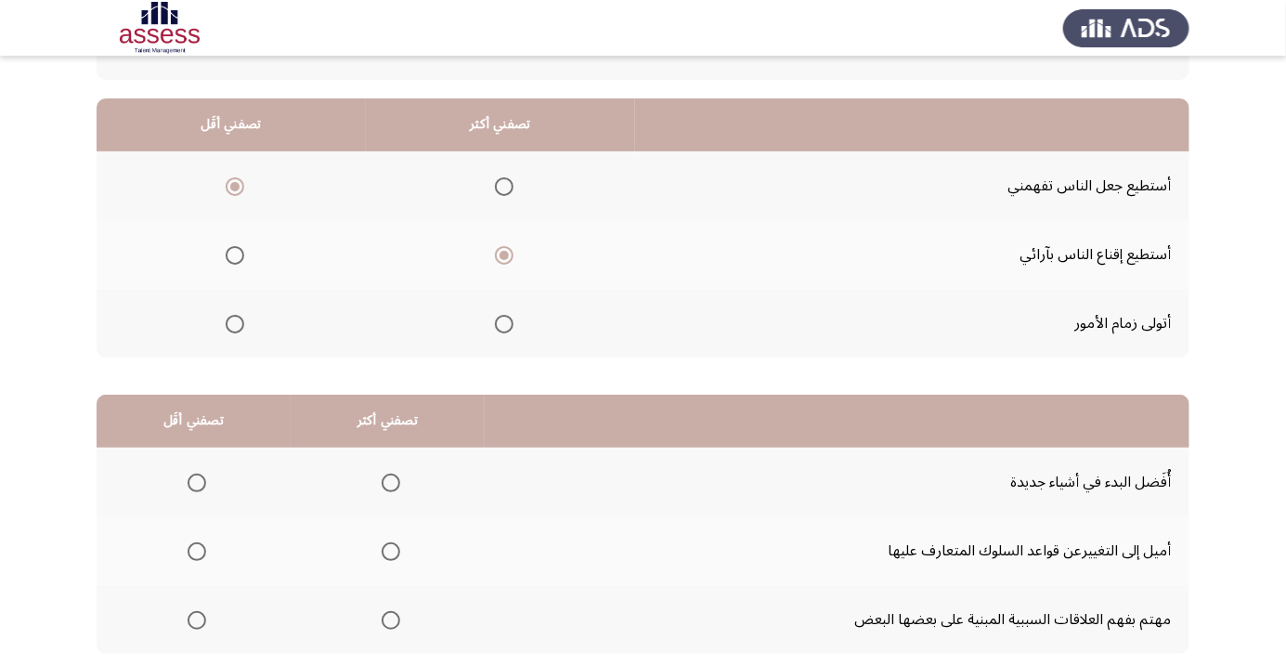
scroll to position [183, 0]
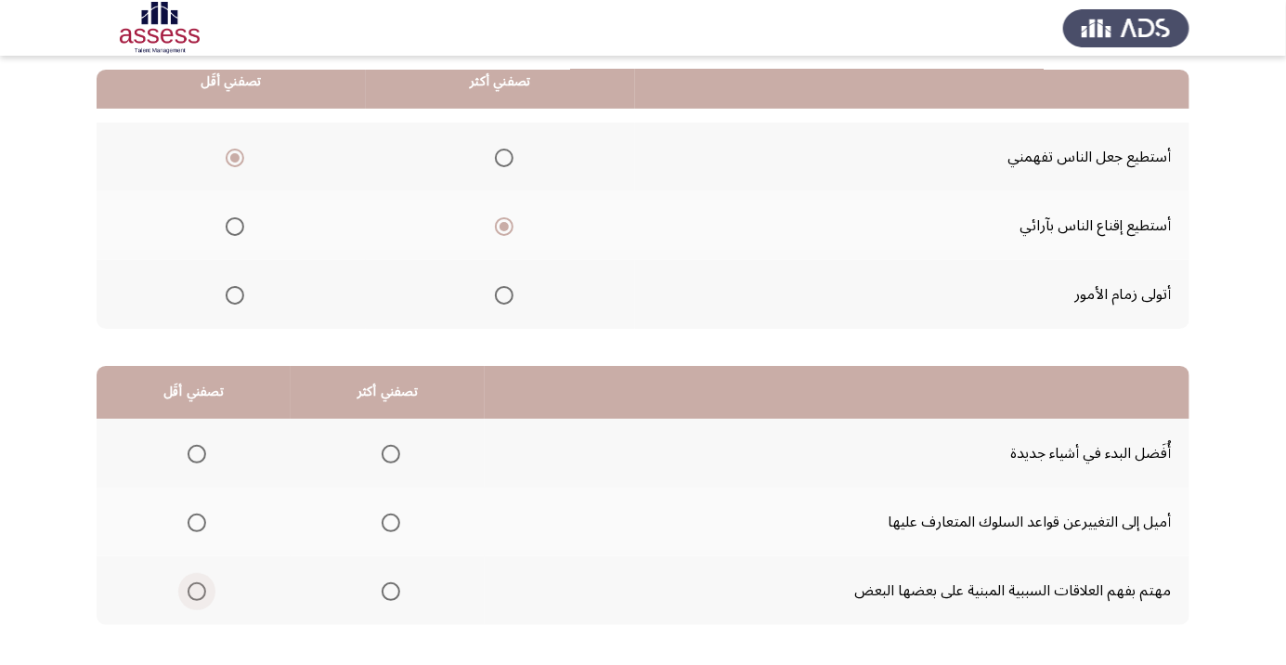
click at [197, 592] on span "Select an option" at bounding box center [197, 592] width 0 height 0
click at [197, 590] on input "Select an option" at bounding box center [197, 591] width 19 height 19
click at [364, 475] on th at bounding box center [388, 453] width 194 height 69
click at [397, 453] on span "Select an option" at bounding box center [391, 454] width 19 height 19
click at [397, 453] on input "Select an option" at bounding box center [391, 454] width 19 height 19
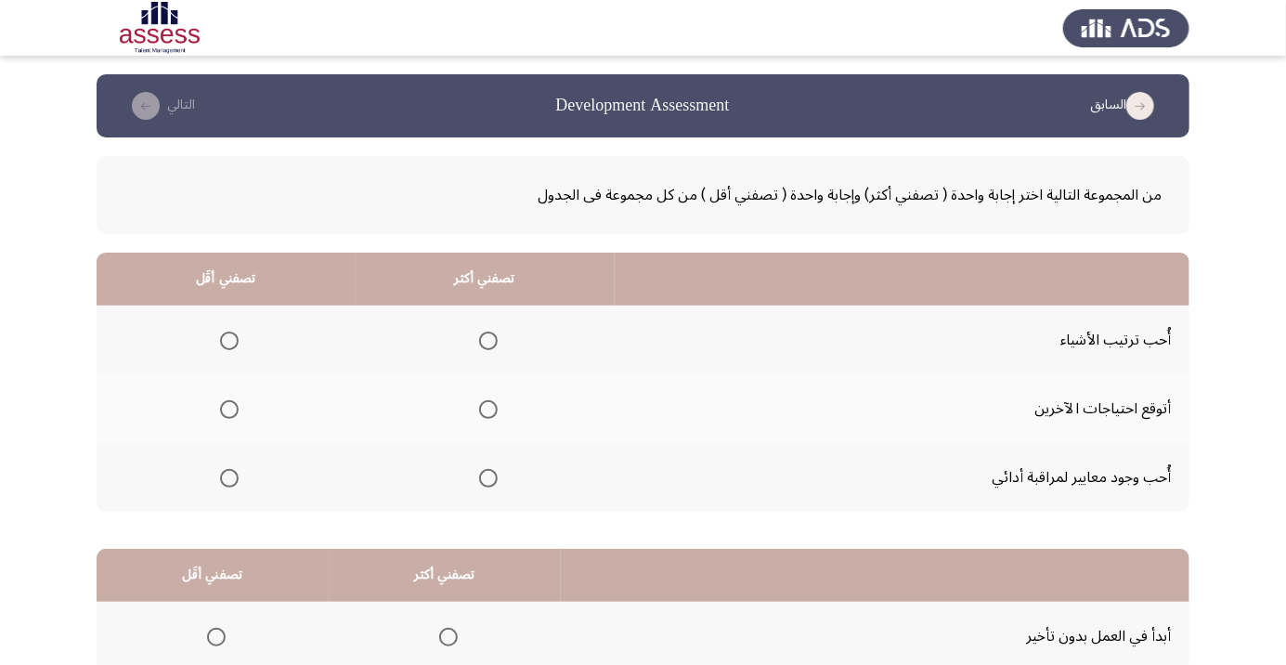
click at [232, 455] on th at bounding box center [226, 477] width 259 height 69
click at [230, 483] on span "Select an option" at bounding box center [229, 478] width 19 height 19
click at [230, 483] on input "Select an option" at bounding box center [229, 478] width 19 height 19
click at [488, 341] on span "Select an option" at bounding box center [488, 341] width 0 height 0
click at [488, 340] on input "Select an option" at bounding box center [488, 341] width 19 height 19
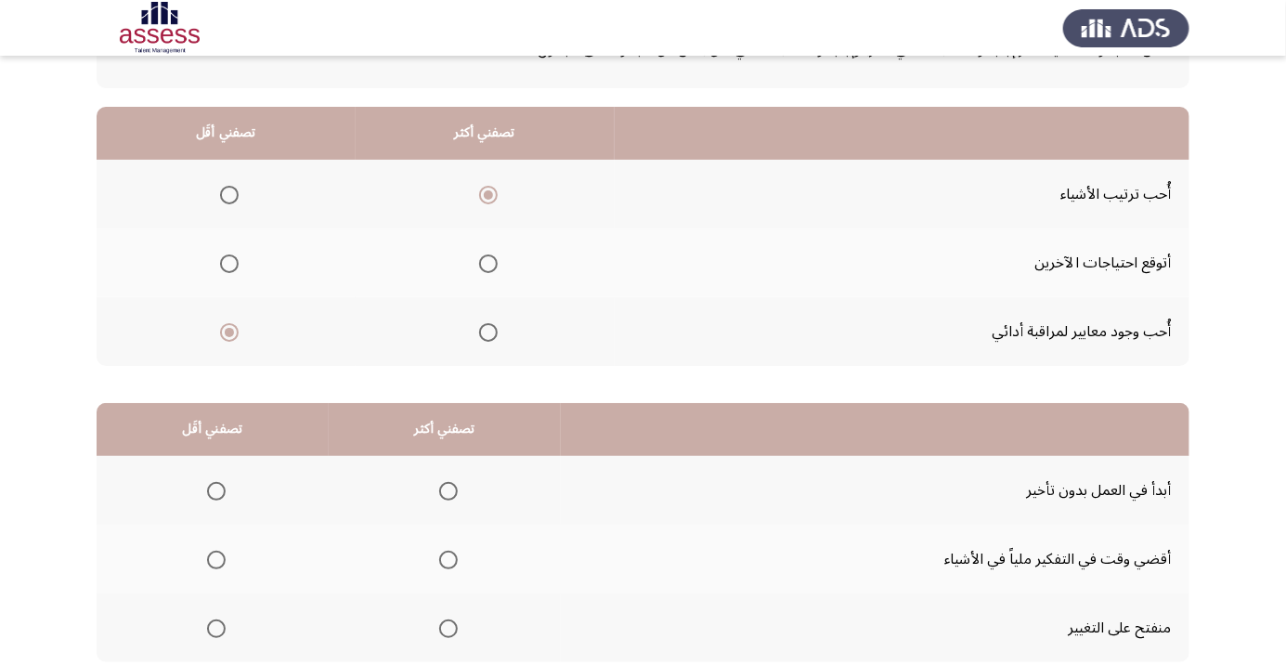
scroll to position [148, 0]
click at [488, 334] on span "Select an option" at bounding box center [488, 330] width 19 height 19
click at [488, 334] on input "Select an option" at bounding box center [488, 330] width 19 height 19
click at [229, 193] on span "Select an option" at bounding box center [229, 193] width 0 height 0
click at [229, 192] on input "Select an option" at bounding box center [229, 193] width 19 height 19
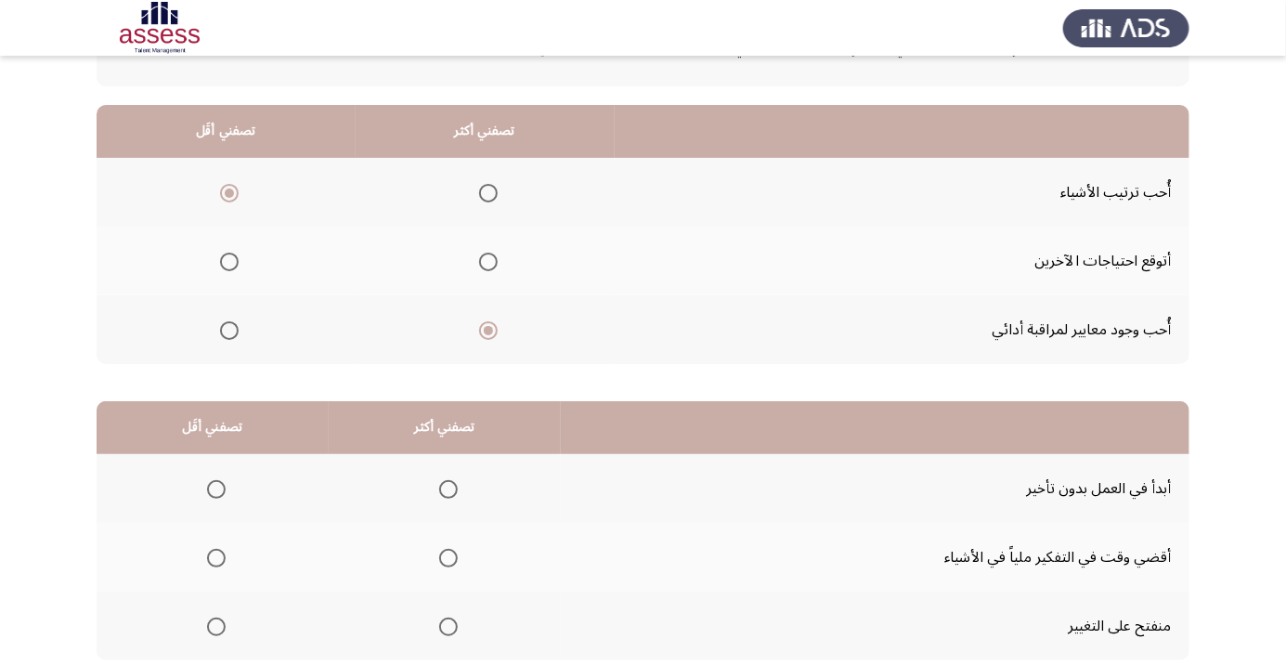
scroll to position [183, 0]
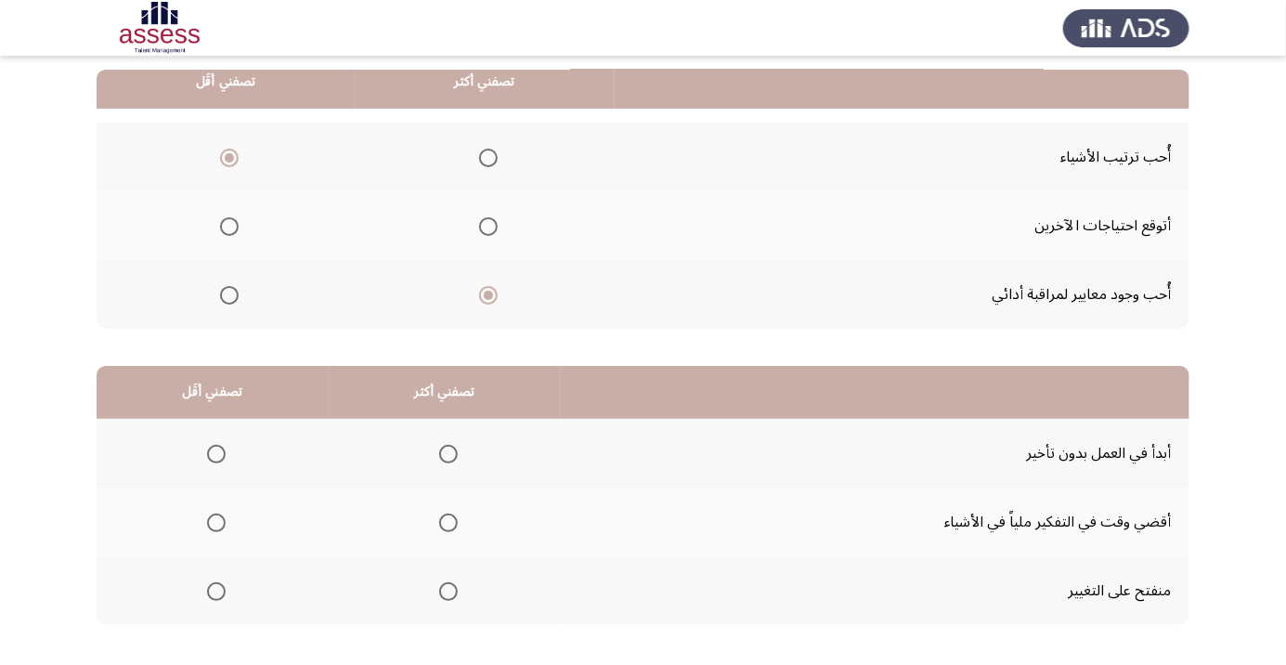
click at [221, 521] on span "Select an option" at bounding box center [216, 523] width 19 height 19
click at [221, 521] on input "Select an option" at bounding box center [216, 523] width 19 height 19
click at [449, 592] on span "Select an option" at bounding box center [449, 592] width 0 height 0
click at [449, 590] on input "Select an option" at bounding box center [448, 591] width 19 height 19
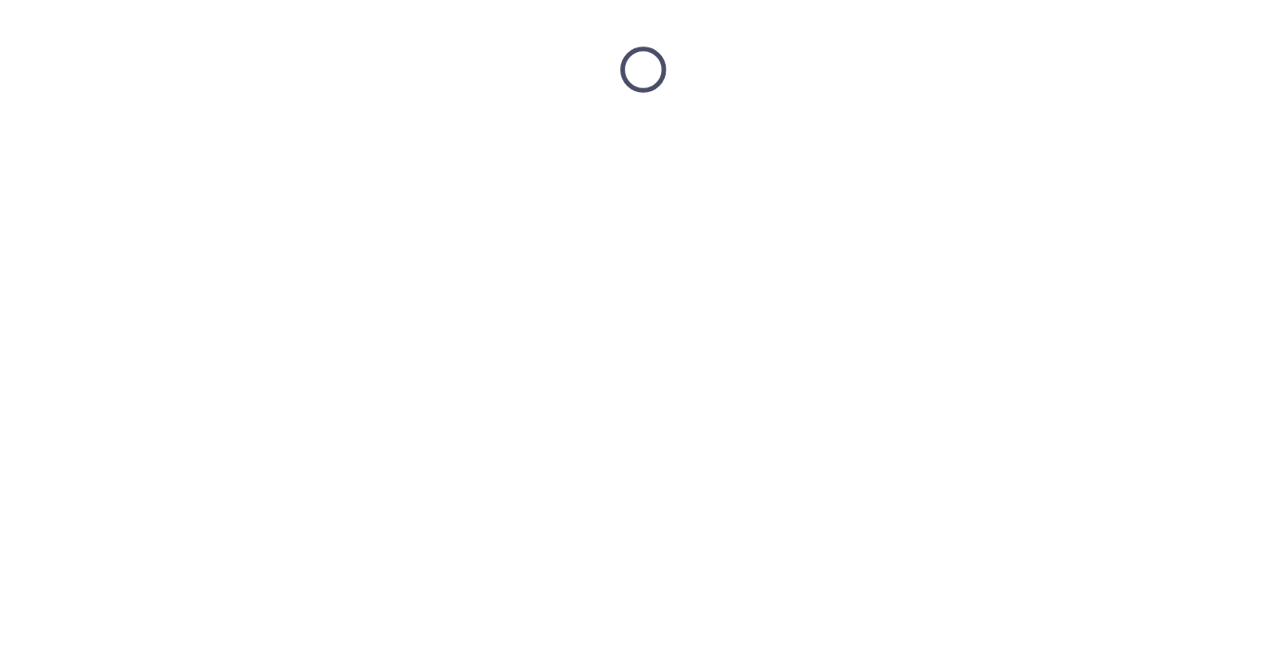
scroll to position [0, 0]
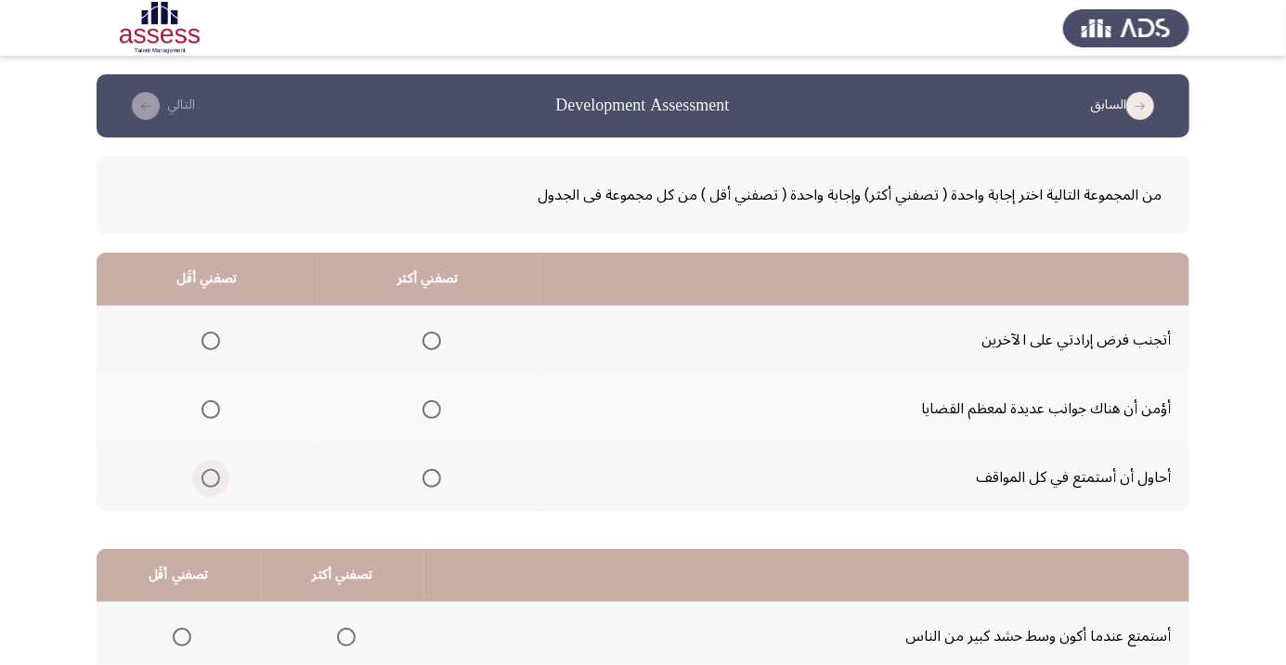
click at [203, 482] on span "Select an option" at bounding box center [211, 478] width 19 height 19
click at [203, 482] on input "Select an option" at bounding box center [211, 478] width 19 height 19
click at [425, 410] on span "Select an option" at bounding box center [432, 409] width 19 height 19
click at [425, 410] on input "Select an option" at bounding box center [432, 409] width 19 height 19
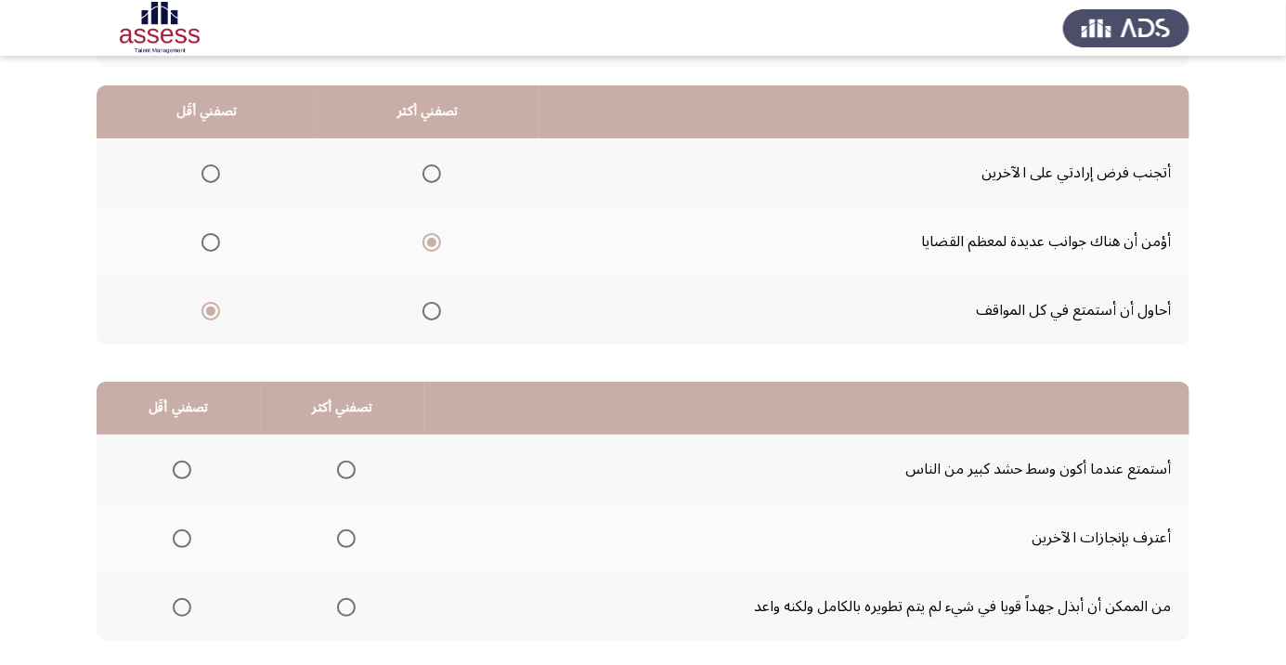
scroll to position [183, 0]
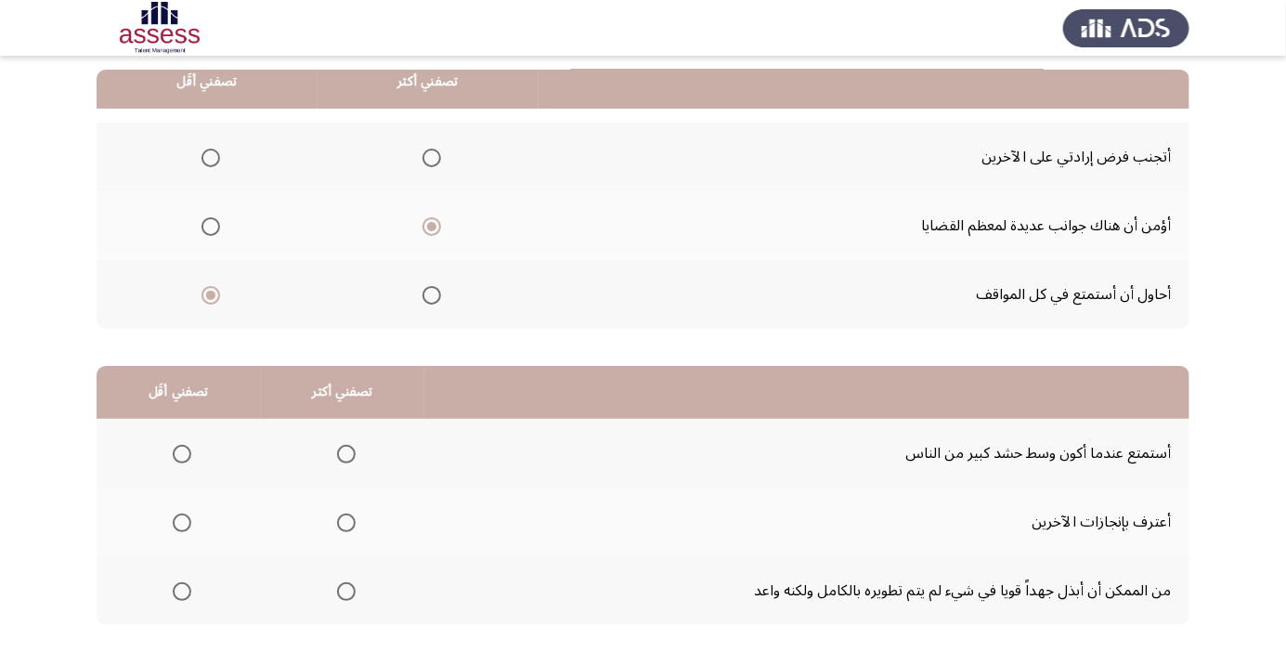
click at [346, 592] on span "Select an option" at bounding box center [346, 592] width 0 height 0
click at [346, 590] on input "Select an option" at bounding box center [346, 591] width 19 height 19
click at [182, 454] on span "Select an option" at bounding box center [182, 454] width 0 height 0
click at [182, 452] on input "Select an option" at bounding box center [182, 454] width 19 height 19
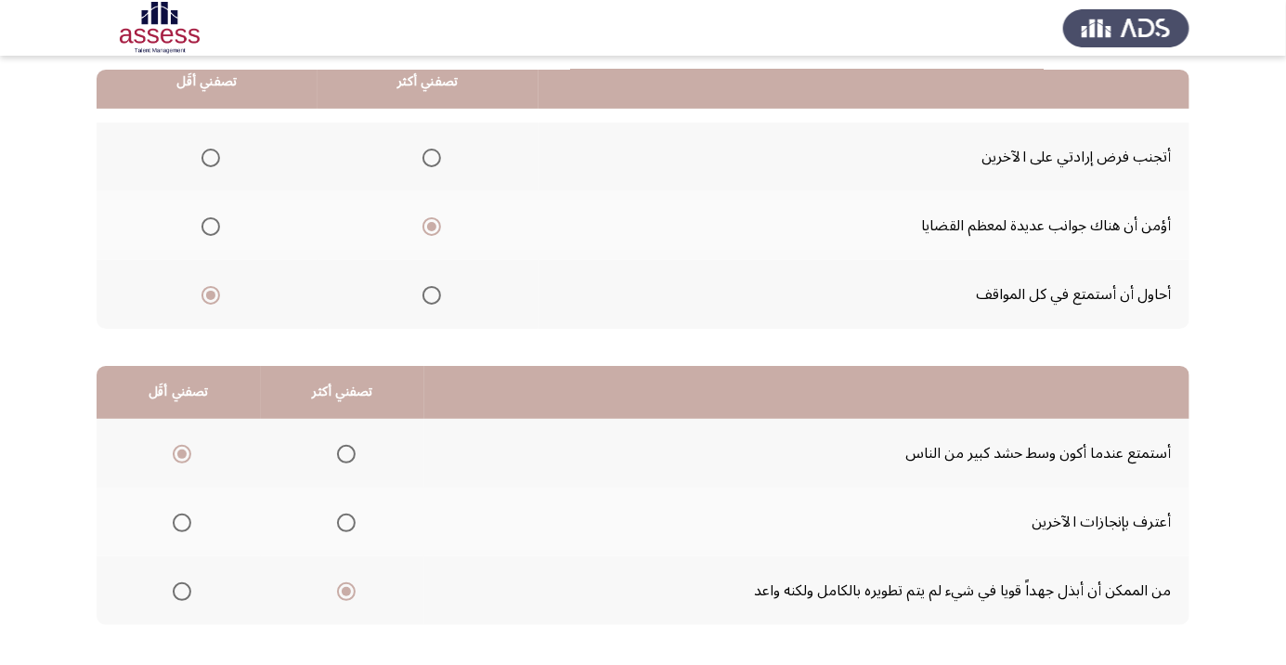
scroll to position [0, 0]
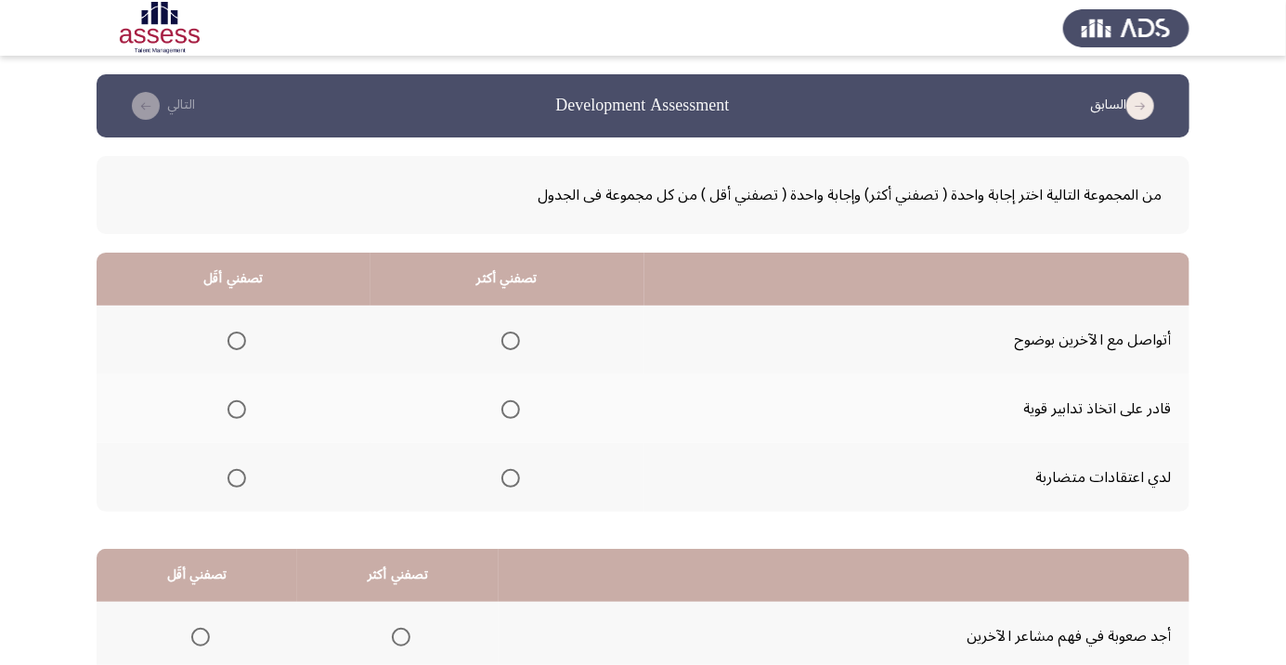
click at [237, 478] on span "Select an option" at bounding box center [237, 478] width 0 height 0
click at [238, 476] on input "Select an option" at bounding box center [237, 478] width 19 height 19
click at [513, 409] on span "Select an option" at bounding box center [510, 409] width 19 height 19
click at [513, 409] on input "Select an option" at bounding box center [510, 409] width 19 height 19
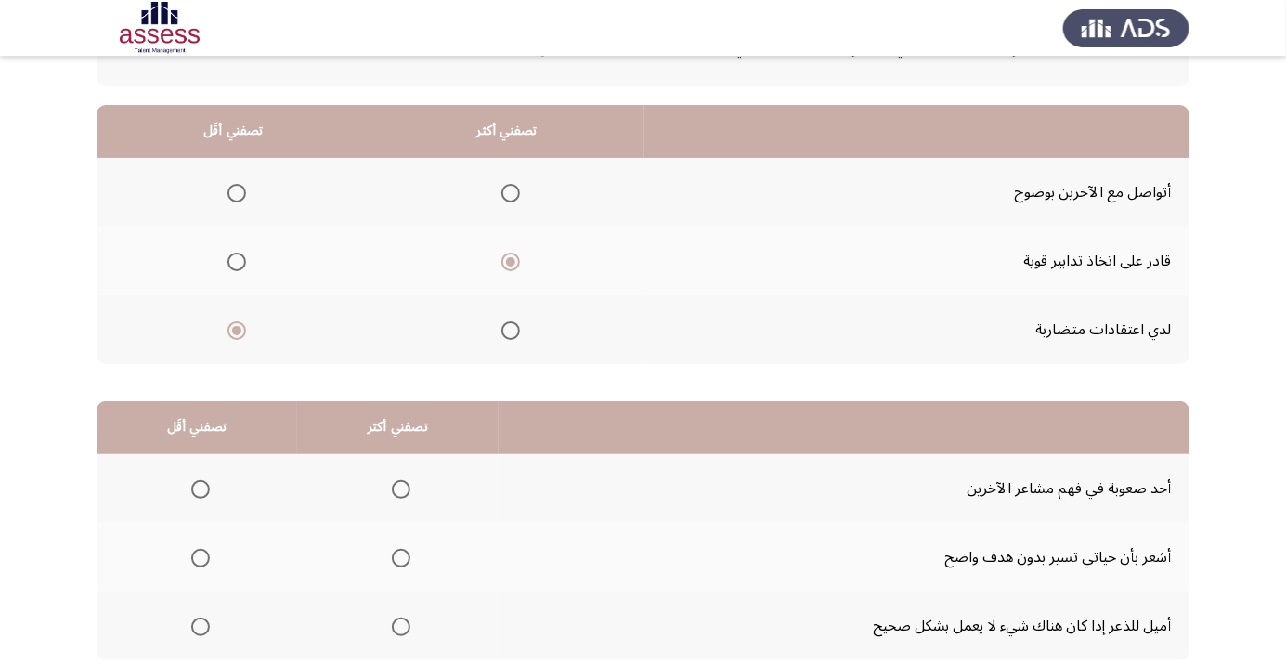
scroll to position [183, 0]
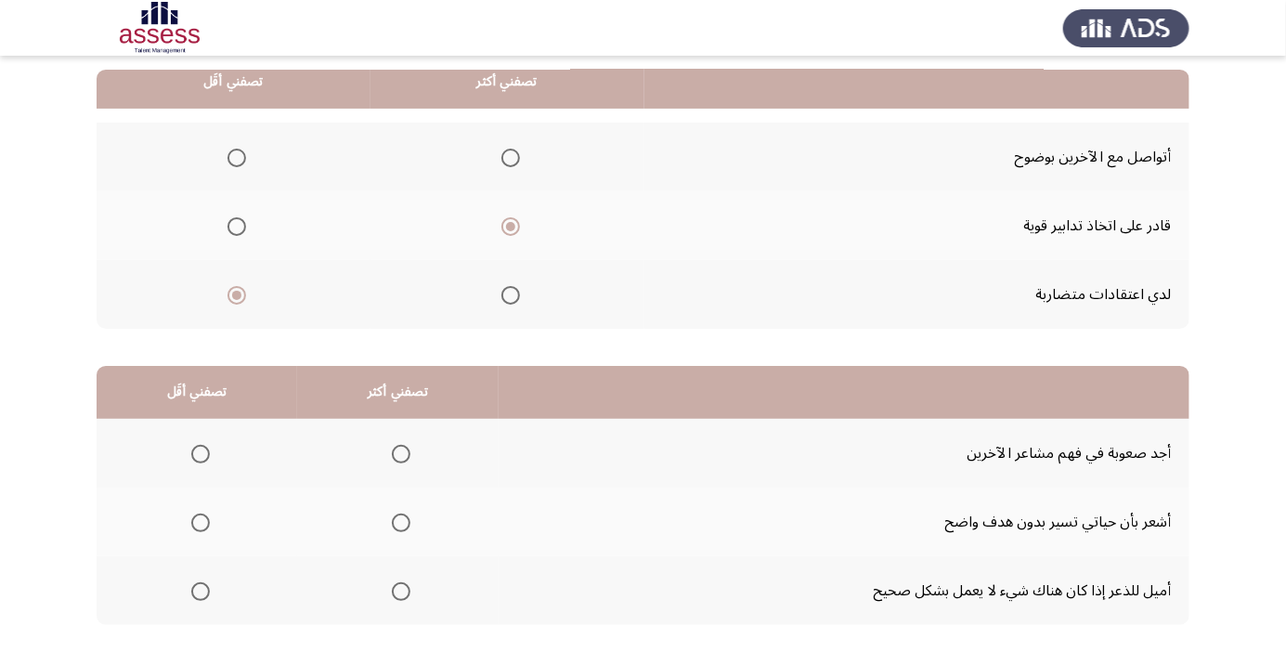
click at [401, 592] on span "Select an option" at bounding box center [401, 592] width 0 height 0
click at [400, 590] on input "Select an option" at bounding box center [401, 591] width 19 height 19
click at [201, 523] on span "Select an option" at bounding box center [201, 523] width 0 height 0
click at [200, 521] on input "Select an option" at bounding box center [200, 523] width 19 height 19
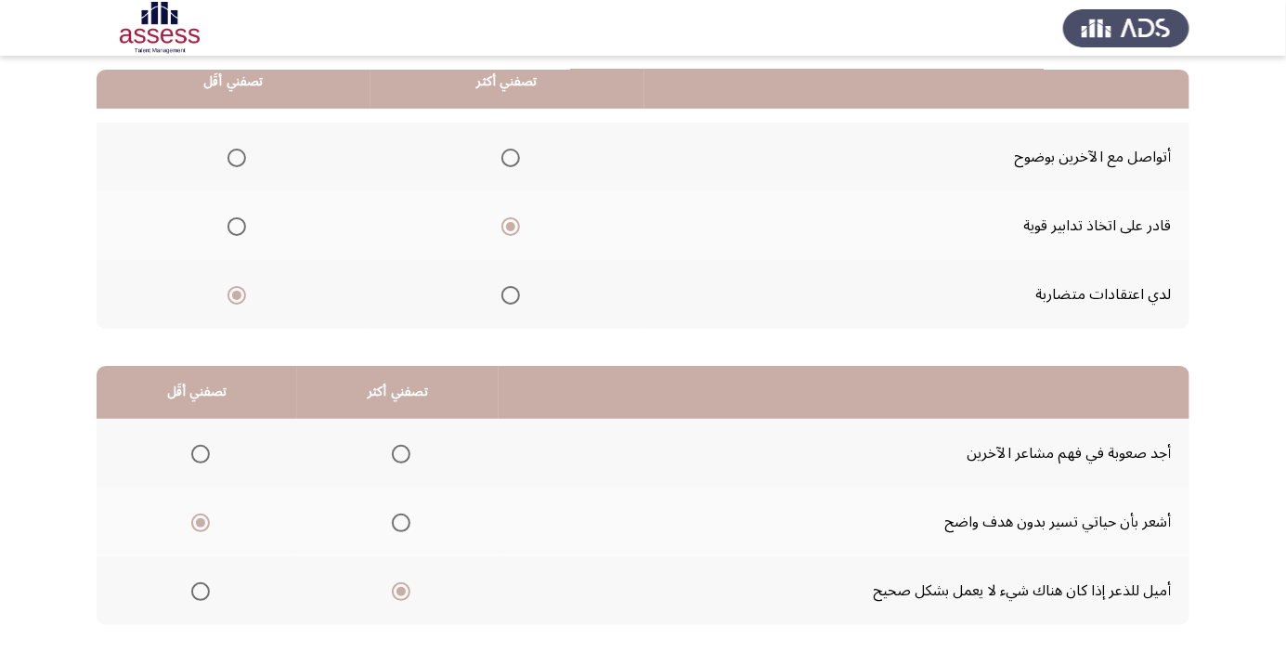
scroll to position [0, 0]
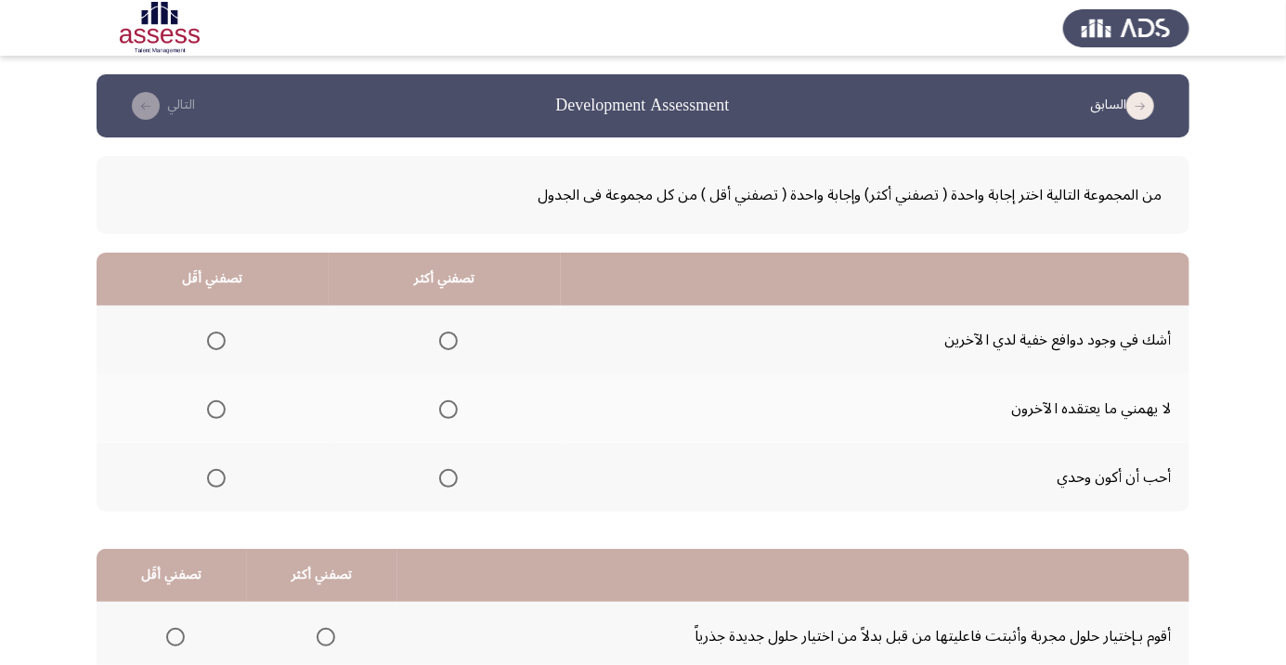
click at [449, 410] on span "Select an option" at bounding box center [449, 410] width 0 height 0
click at [448, 409] on input "Select an option" at bounding box center [448, 409] width 19 height 19
click at [216, 478] on span "Select an option" at bounding box center [216, 478] width 0 height 0
click at [215, 476] on input "Select an option" at bounding box center [216, 478] width 19 height 19
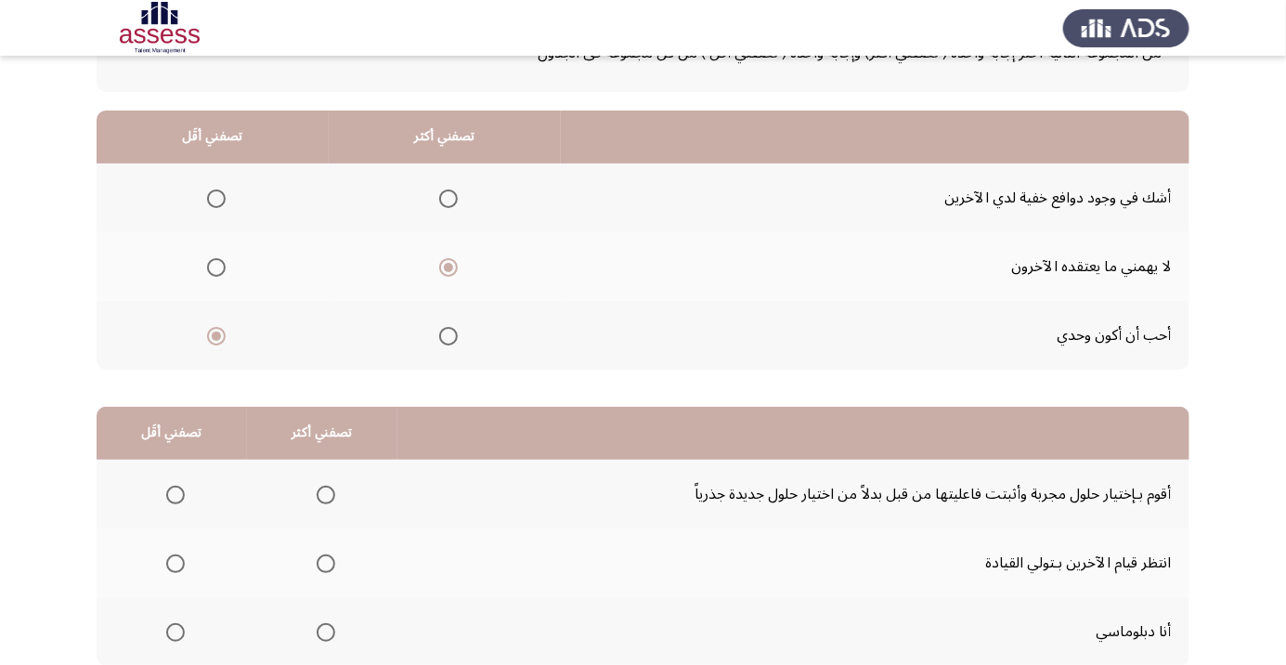
scroll to position [183, 0]
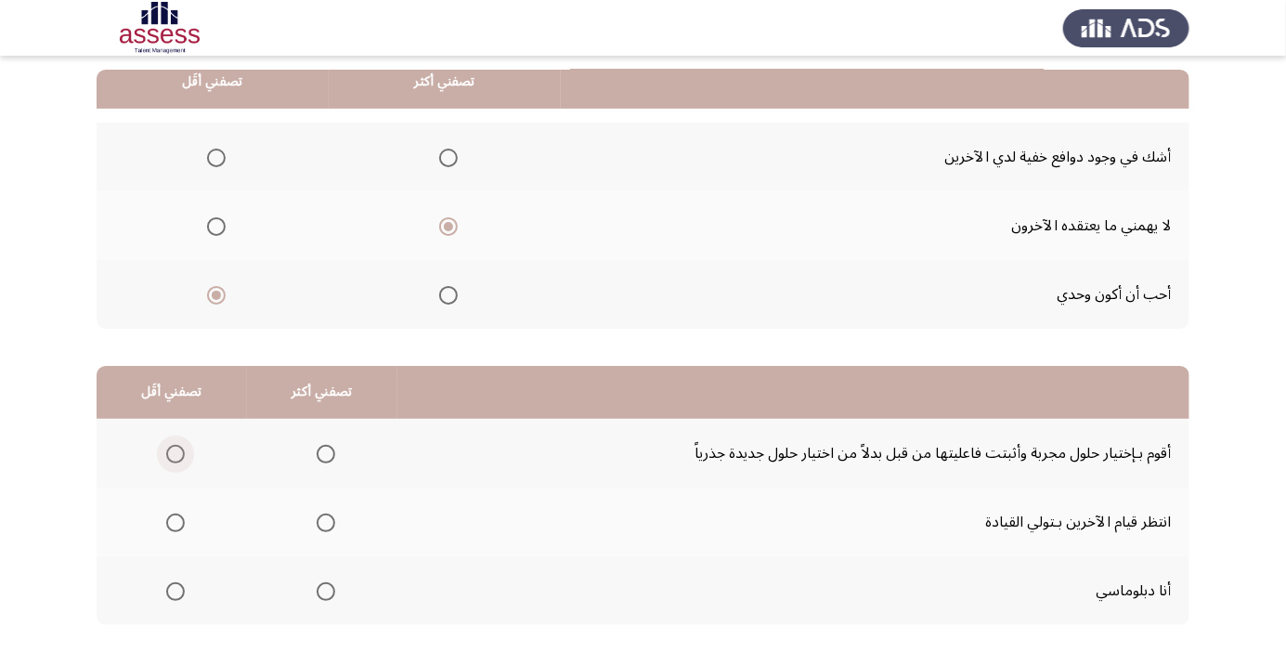
click at [176, 454] on span "Select an option" at bounding box center [176, 454] width 0 height 0
click at [175, 452] on input "Select an option" at bounding box center [175, 454] width 19 height 19
click at [326, 592] on span "Select an option" at bounding box center [326, 592] width 0 height 0
click at [324, 590] on input "Select an option" at bounding box center [326, 591] width 19 height 19
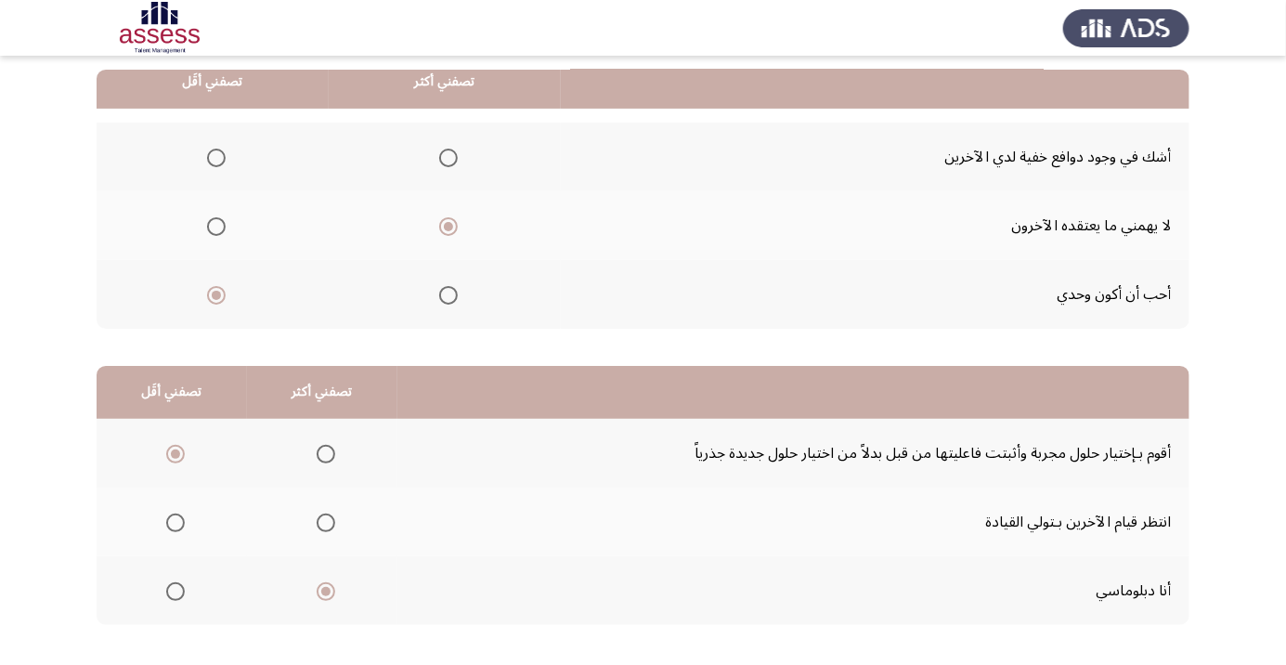
scroll to position [0, 0]
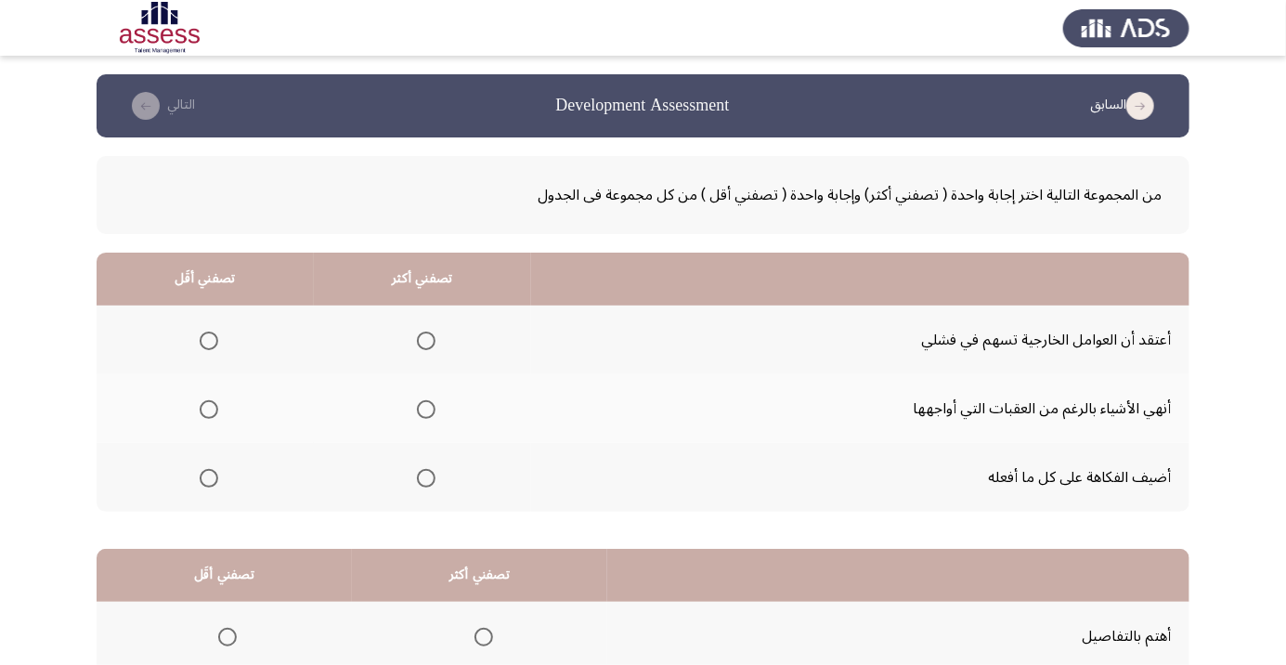
click at [429, 413] on span "Select an option" at bounding box center [426, 409] width 19 height 19
click at [429, 413] on input "Select an option" at bounding box center [426, 409] width 19 height 19
click at [215, 475] on span "Select an option" at bounding box center [209, 478] width 19 height 19
click at [215, 475] on input "Select an option" at bounding box center [209, 478] width 19 height 19
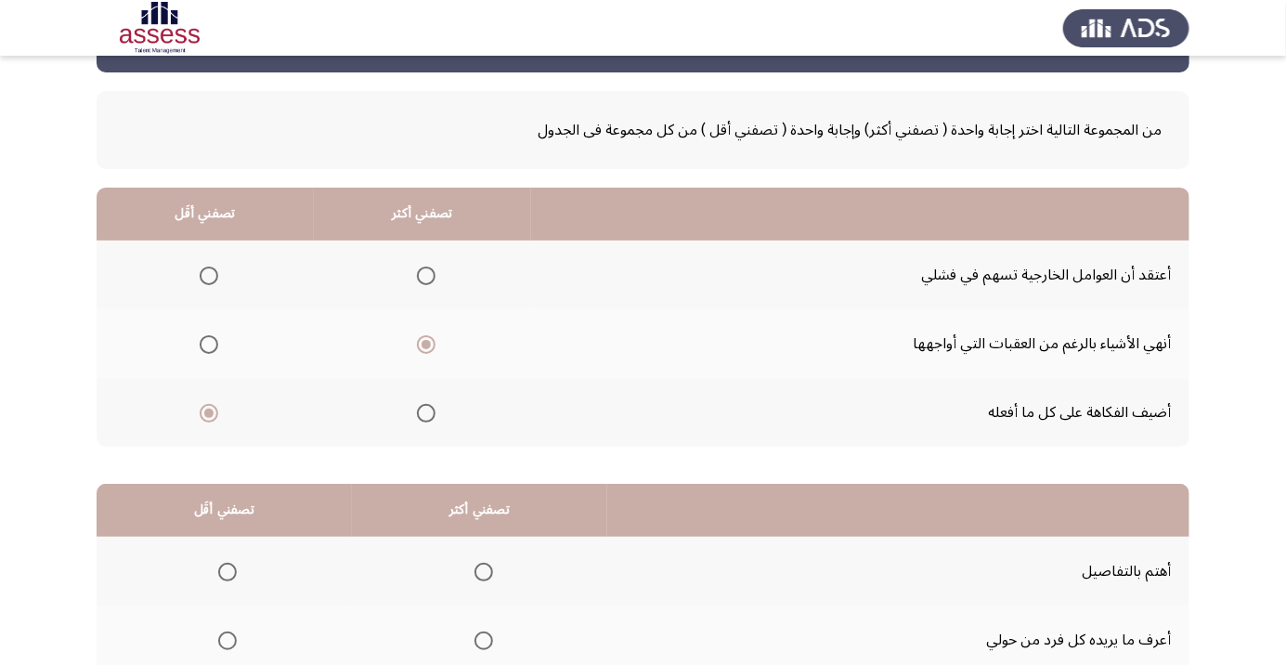
scroll to position [183, 0]
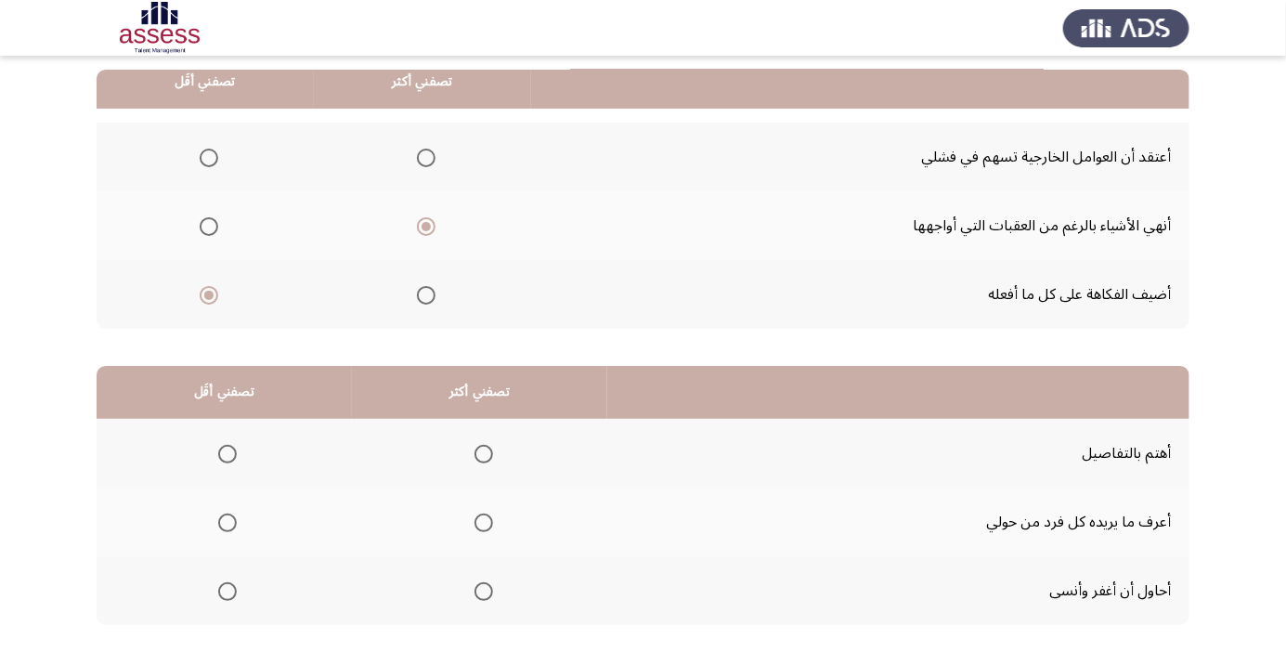
click at [484, 454] on span "Select an option" at bounding box center [484, 454] width 0 height 0
click at [486, 452] on input "Select an option" at bounding box center [484, 454] width 19 height 19
click at [236, 527] on span "Select an option" at bounding box center [227, 523] width 19 height 19
click at [236, 527] on input "Select an option" at bounding box center [227, 523] width 19 height 19
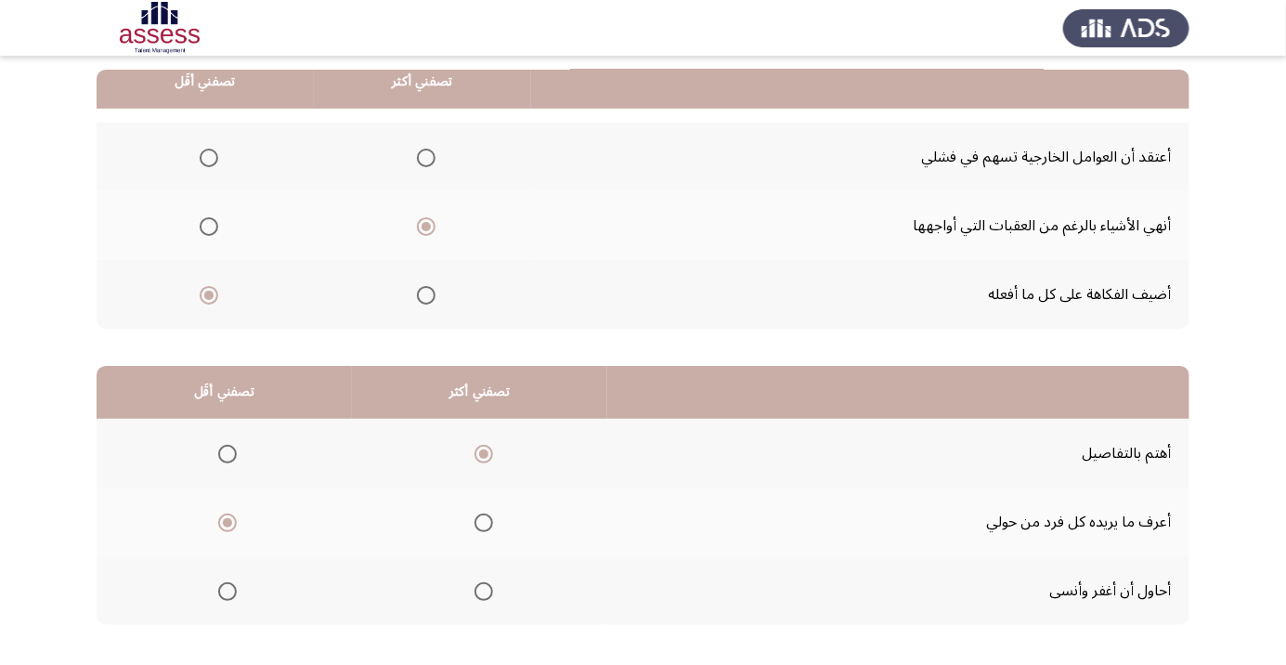
scroll to position [0, 0]
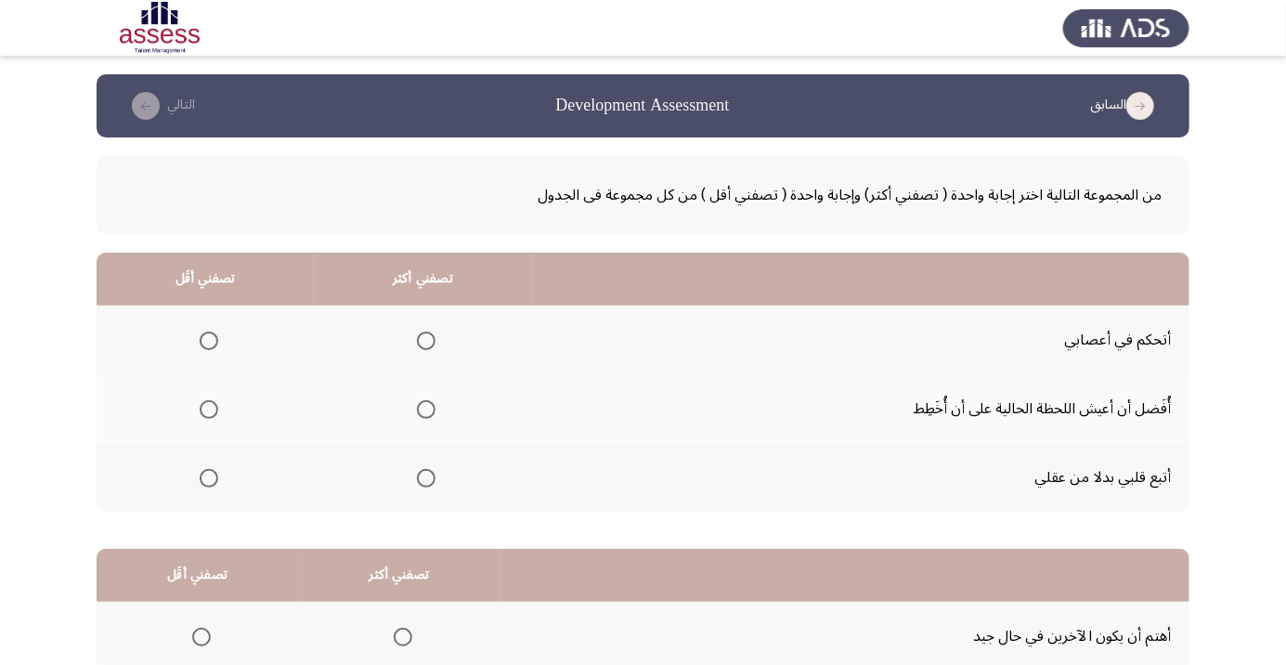
click at [208, 476] on span "Select an option" at bounding box center [209, 478] width 19 height 19
click at [208, 476] on input "Select an option" at bounding box center [209, 478] width 19 height 19
click at [426, 341] on span "Select an option" at bounding box center [426, 341] width 0 height 0
click at [424, 340] on input "Select an option" at bounding box center [426, 341] width 19 height 19
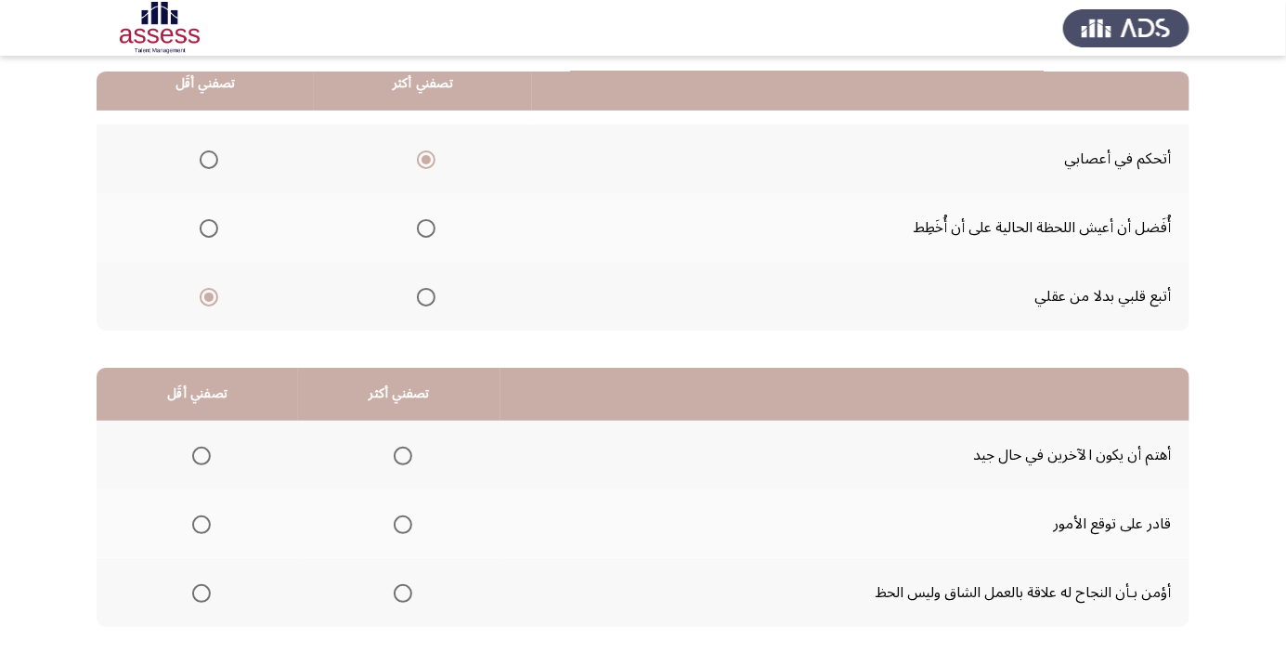
scroll to position [183, 0]
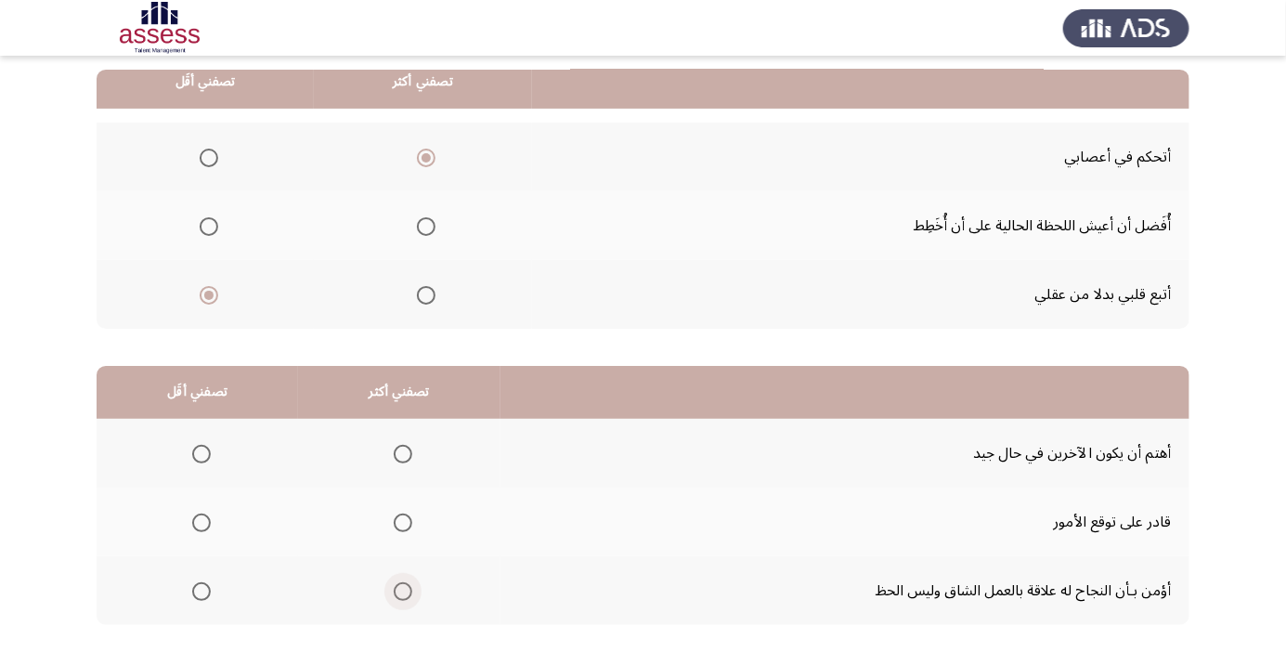
click at [403, 592] on span "Select an option" at bounding box center [403, 592] width 0 height 0
click at [401, 590] on input "Select an option" at bounding box center [403, 591] width 19 height 19
click at [200, 521] on span "Select an option" at bounding box center [201, 523] width 19 height 19
click at [200, 521] on input "Select an option" at bounding box center [201, 523] width 19 height 19
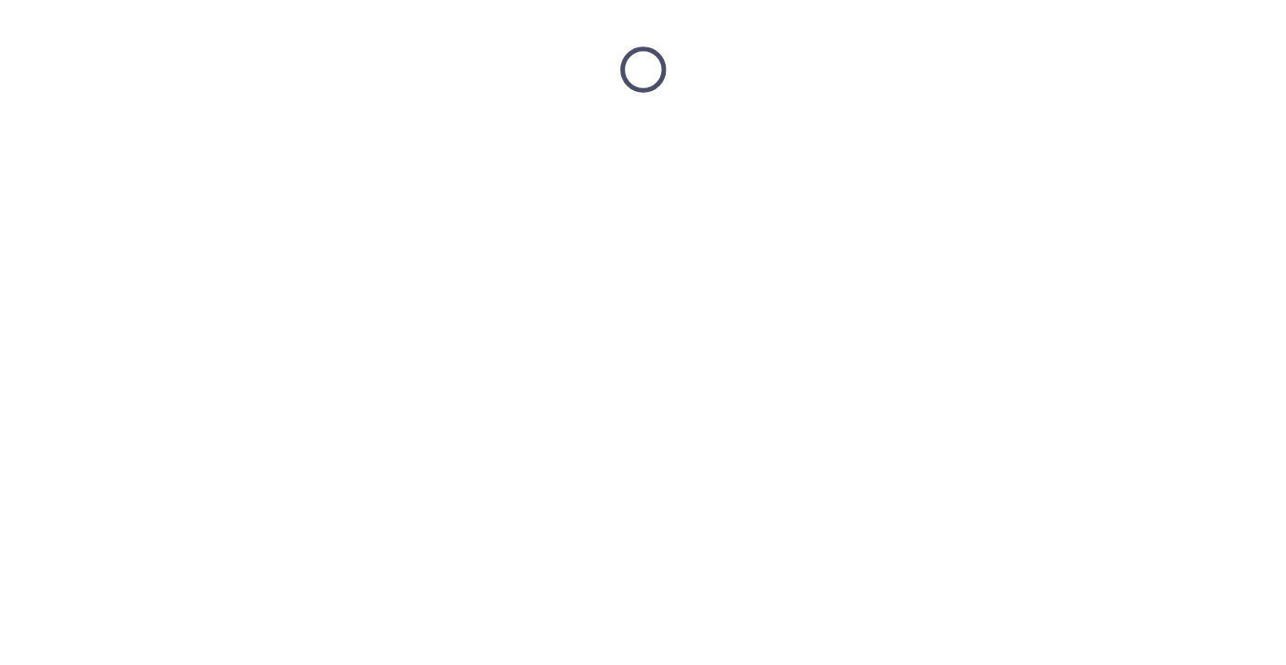
scroll to position [0, 0]
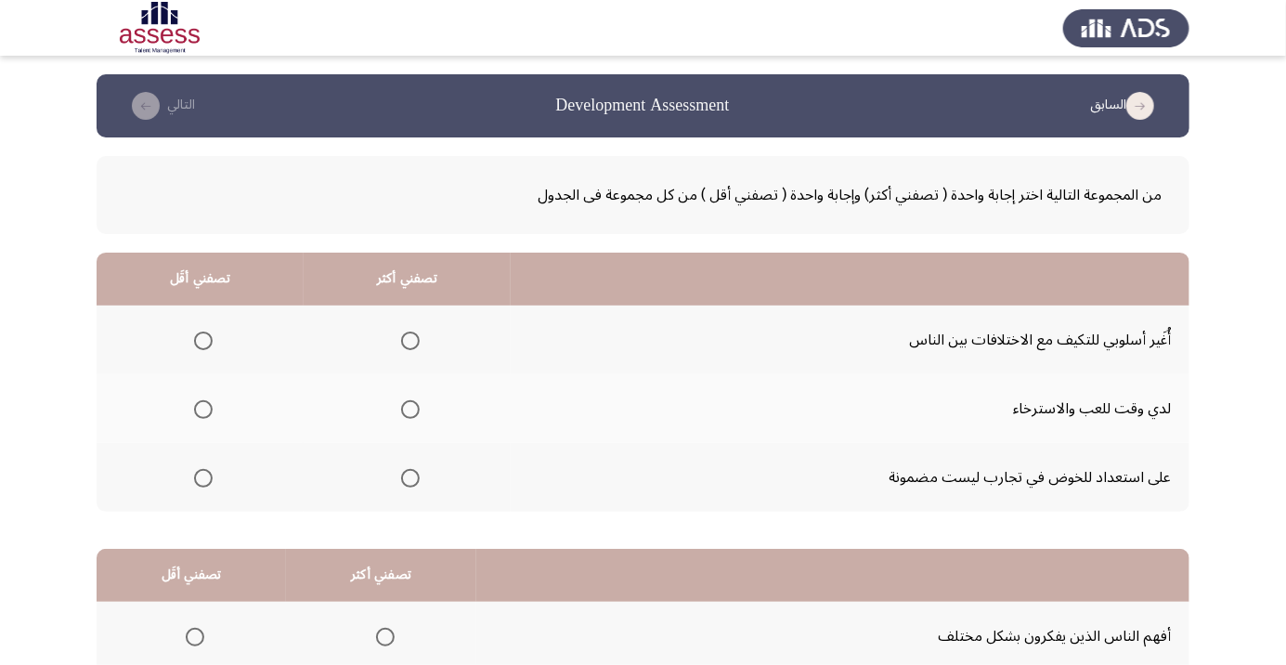
click at [203, 478] on span "Select an option" at bounding box center [203, 478] width 0 height 0
click at [203, 476] on input "Select an option" at bounding box center [203, 478] width 19 height 19
click at [410, 345] on span "Select an option" at bounding box center [410, 341] width 19 height 19
click at [410, 345] on input "Select an option" at bounding box center [410, 341] width 19 height 19
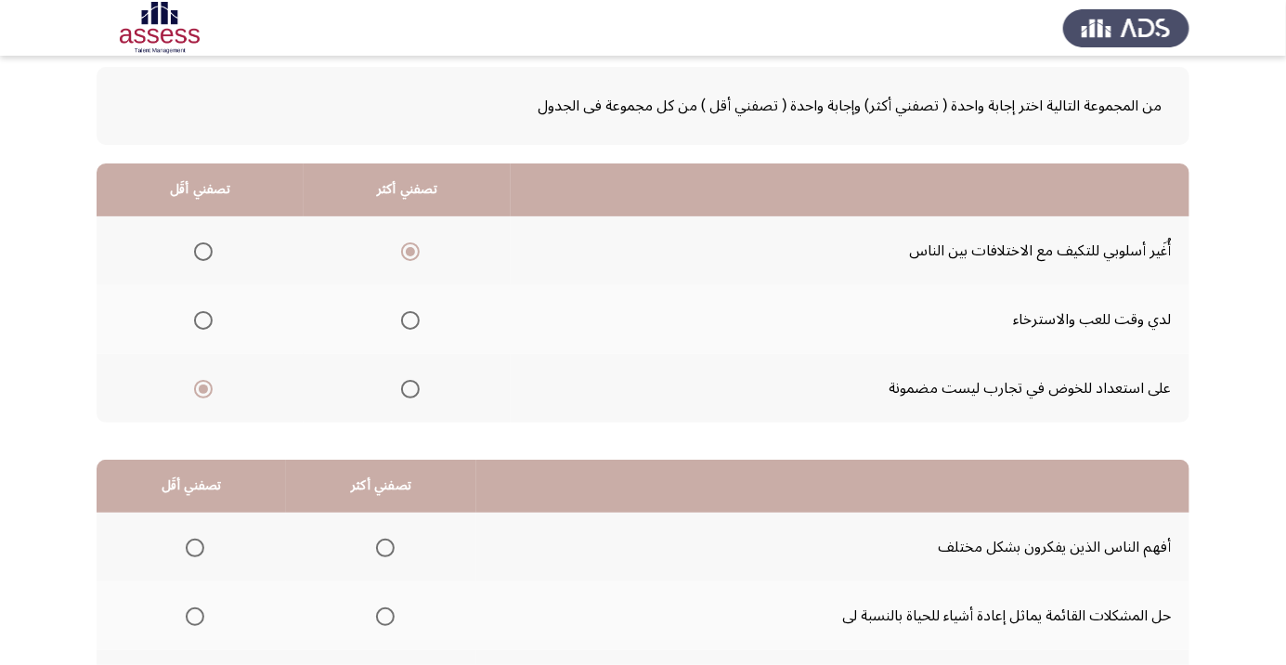
scroll to position [183, 0]
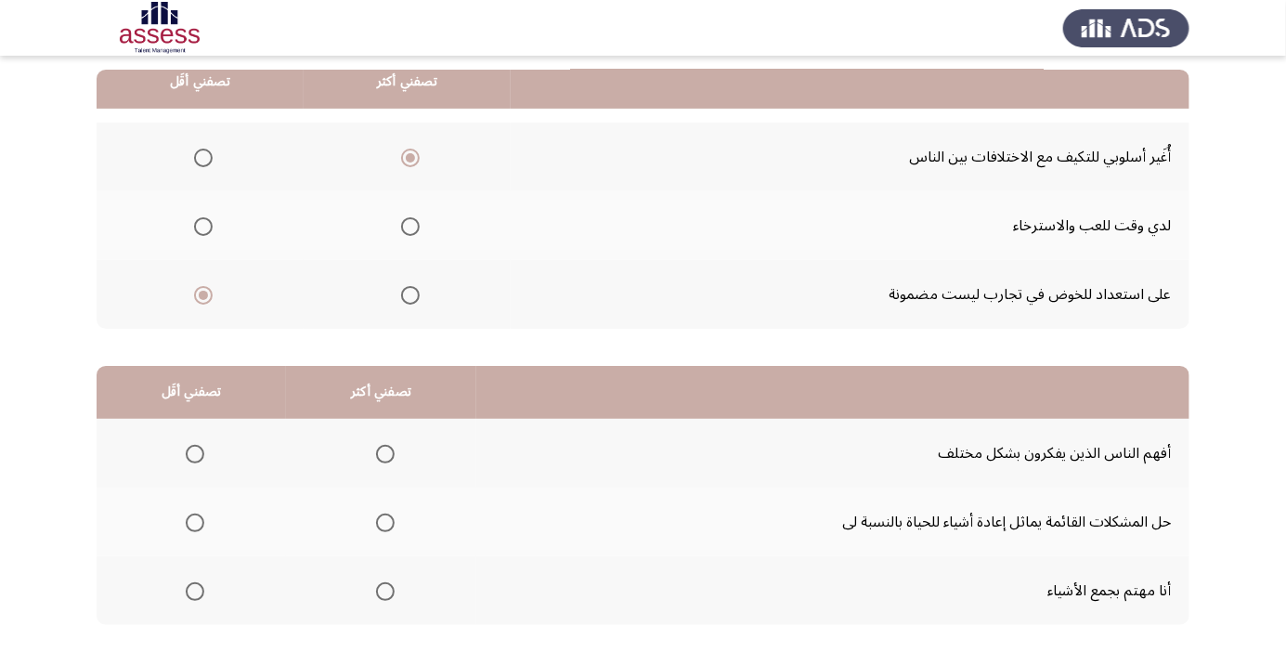
click at [385, 592] on span "Select an option" at bounding box center [385, 592] width 0 height 0
click at [383, 590] on input "Select an option" at bounding box center [385, 591] width 19 height 19
click at [195, 523] on span "Select an option" at bounding box center [195, 523] width 0 height 0
click at [194, 521] on input "Select an option" at bounding box center [195, 523] width 19 height 19
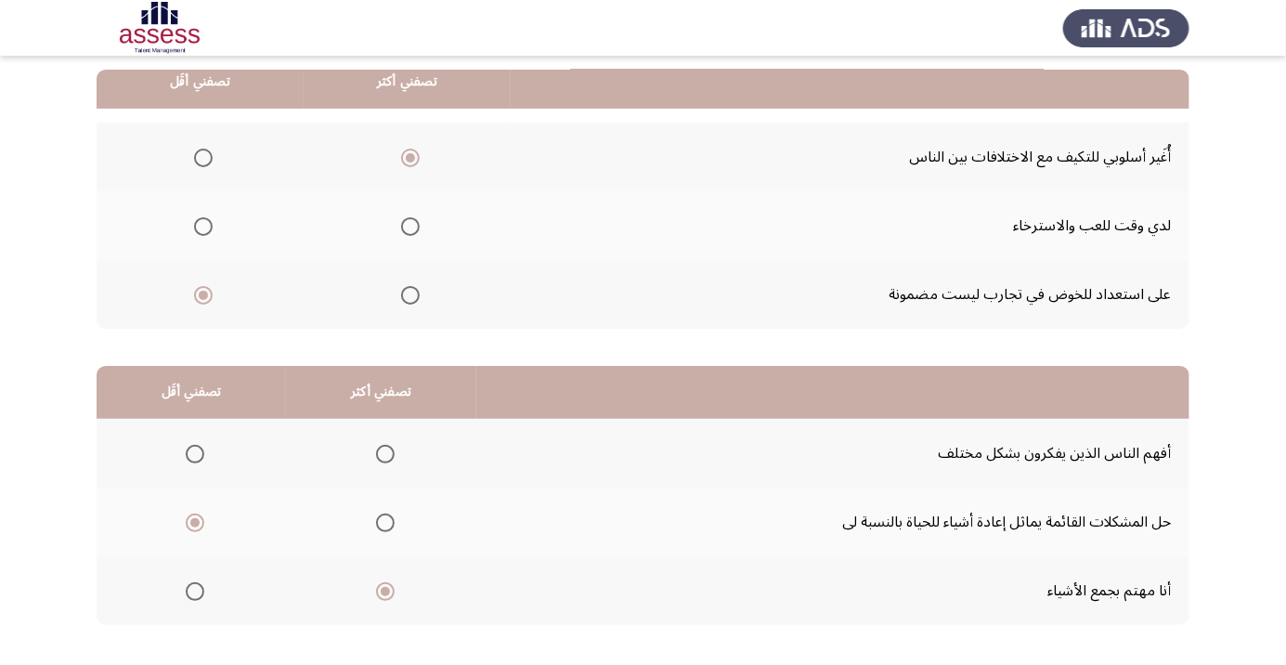
scroll to position [0, 0]
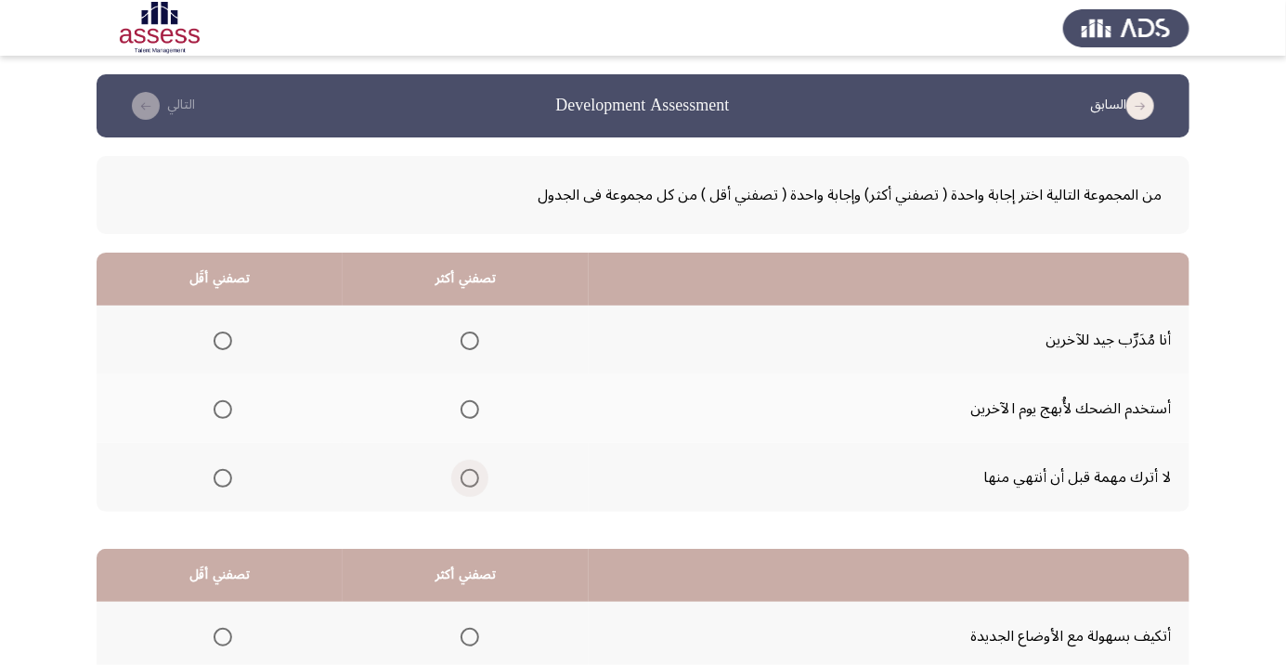
click at [470, 485] on span "Select an option" at bounding box center [470, 478] width 19 height 19
click at [470, 485] on input "Select an option" at bounding box center [470, 478] width 19 height 19
click at [212, 377] on th at bounding box center [220, 408] width 246 height 69
click at [223, 409] on span "Select an option" at bounding box center [223, 409] width 19 height 19
click at [223, 409] on input "Select an option" at bounding box center [223, 409] width 19 height 19
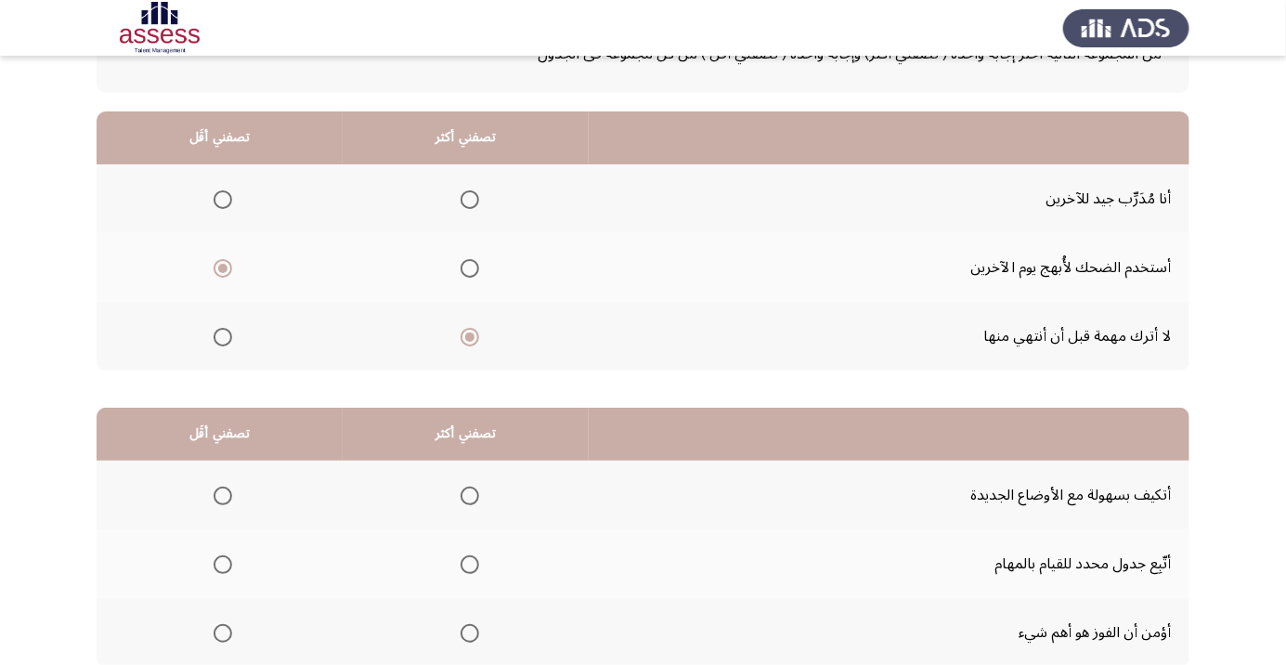
scroll to position [183, 0]
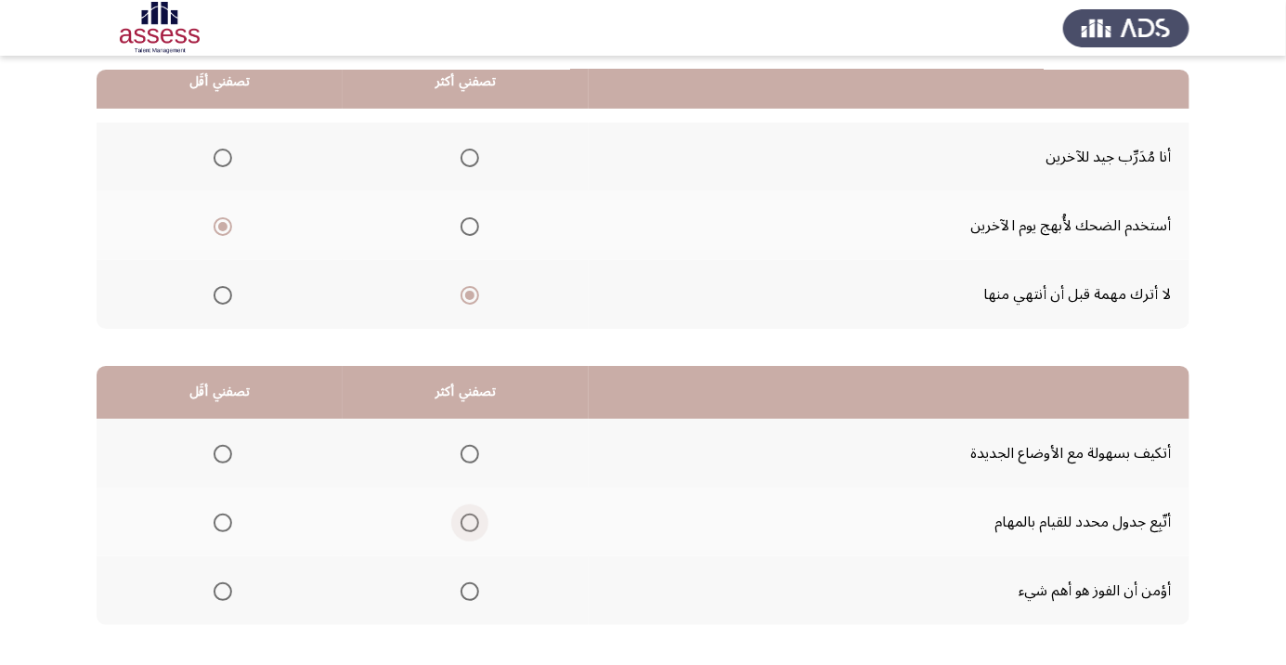
click at [479, 520] on span "Select an option" at bounding box center [470, 523] width 19 height 19
click at [479, 520] on input "Select an option" at bounding box center [470, 523] width 19 height 19
click at [223, 592] on span "Select an option" at bounding box center [223, 592] width 0 height 0
click at [223, 590] on input "Select an option" at bounding box center [223, 591] width 19 height 19
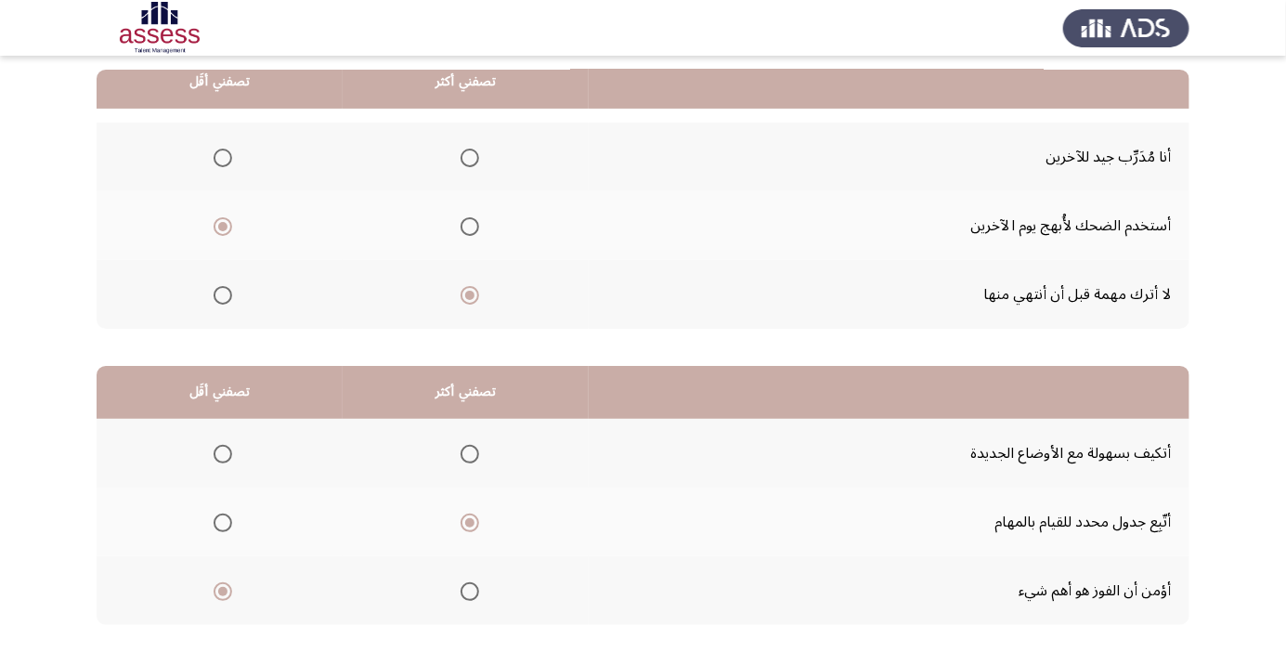
scroll to position [0, 0]
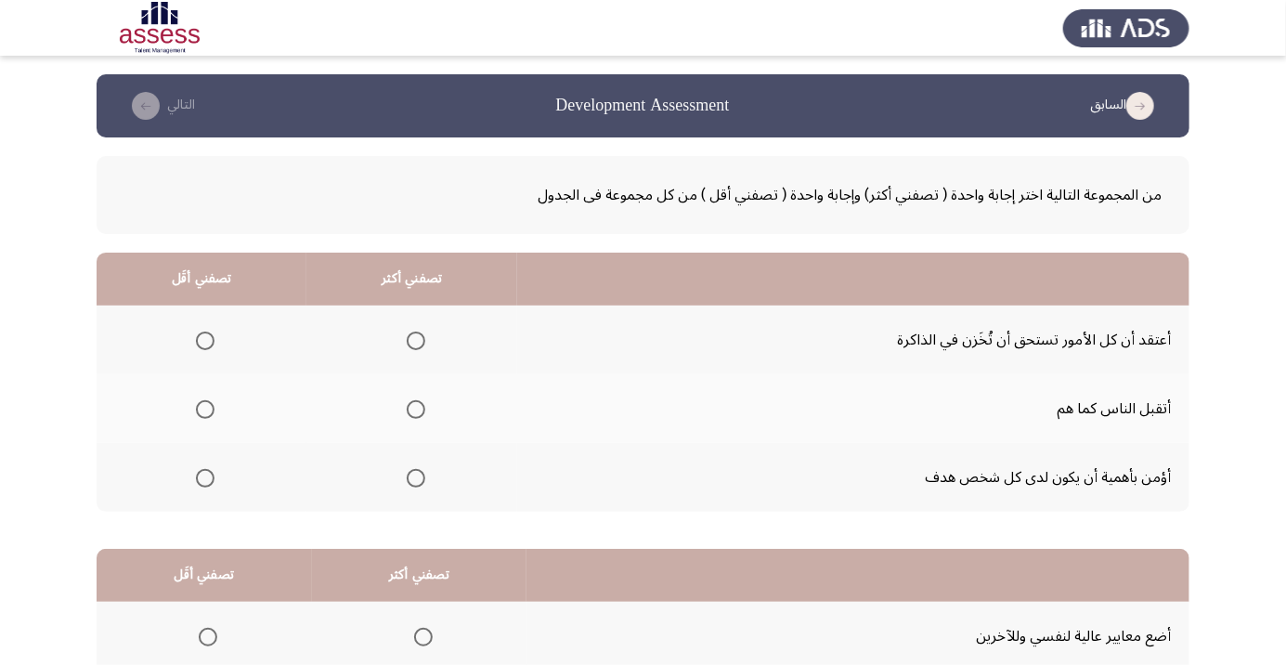
click at [419, 485] on span "Select an option" at bounding box center [416, 478] width 19 height 19
click at [419, 485] on input "Select an option" at bounding box center [416, 478] width 19 height 19
click at [206, 340] on span "Select an option" at bounding box center [205, 341] width 19 height 19
click at [206, 340] on input "Select an option" at bounding box center [205, 341] width 19 height 19
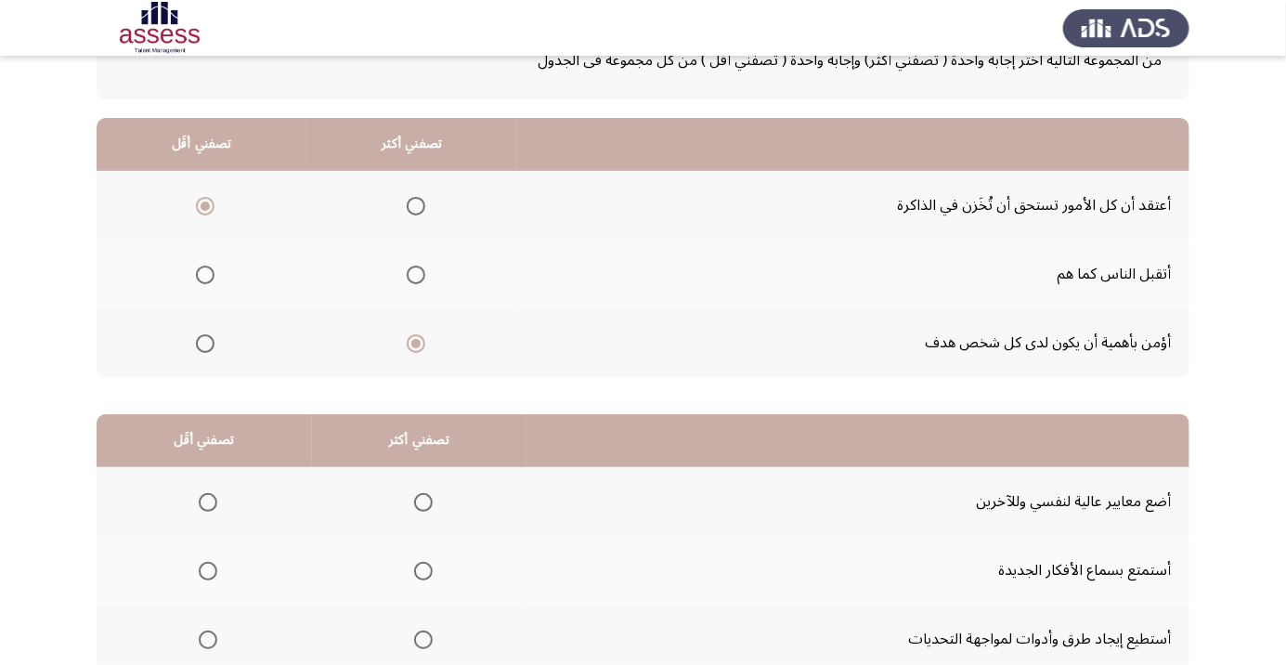
scroll to position [183, 0]
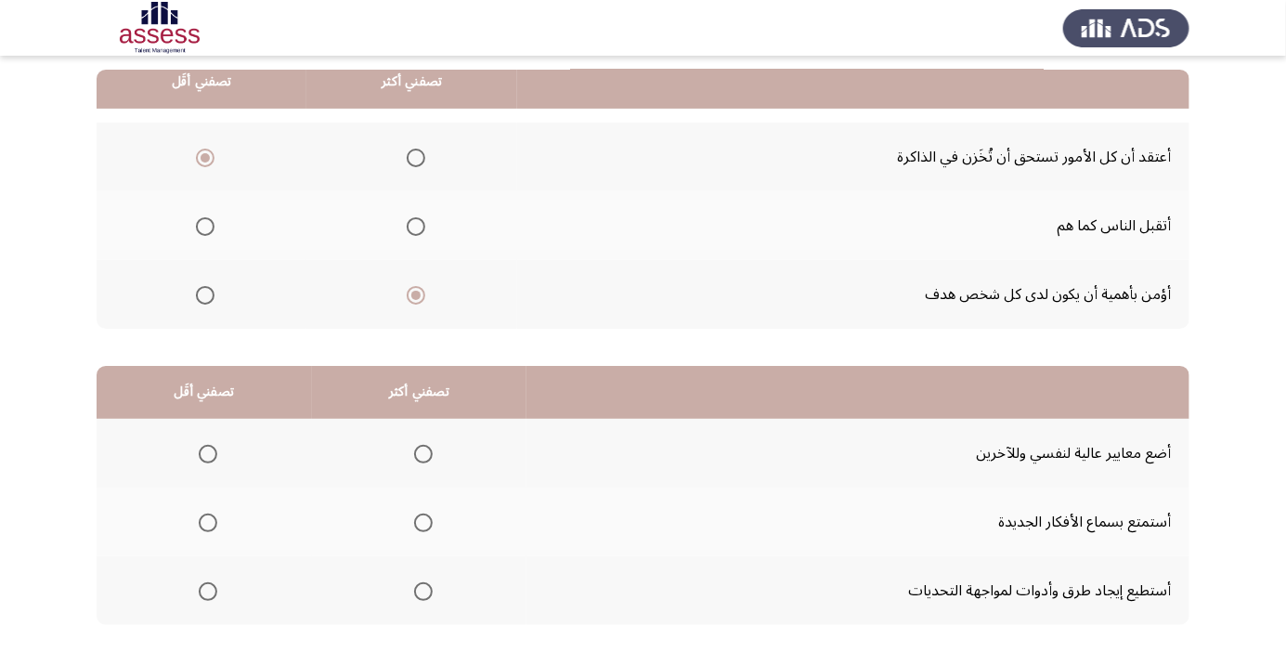
click at [423, 521] on span "Select an option" at bounding box center [423, 523] width 19 height 19
click at [423, 521] on input "Select an option" at bounding box center [423, 523] width 19 height 19
click at [208, 592] on span "Select an option" at bounding box center [208, 592] width 0 height 0
click at [207, 590] on input "Select an option" at bounding box center [208, 591] width 19 height 19
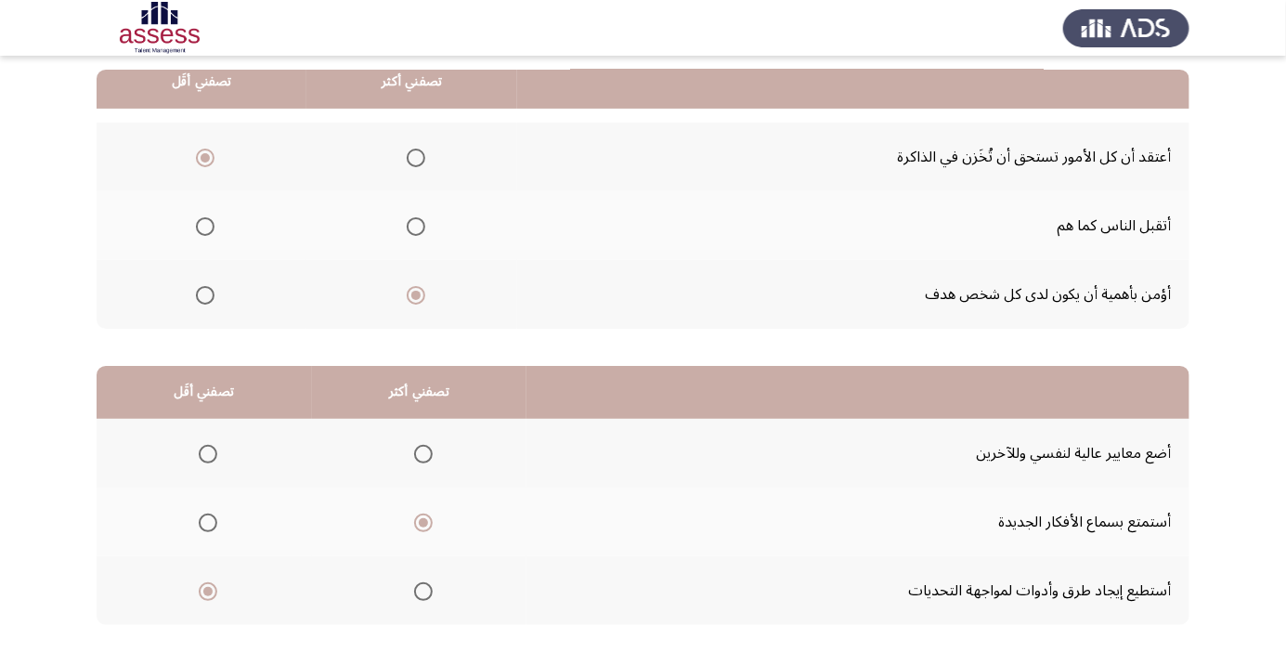
scroll to position [0, 0]
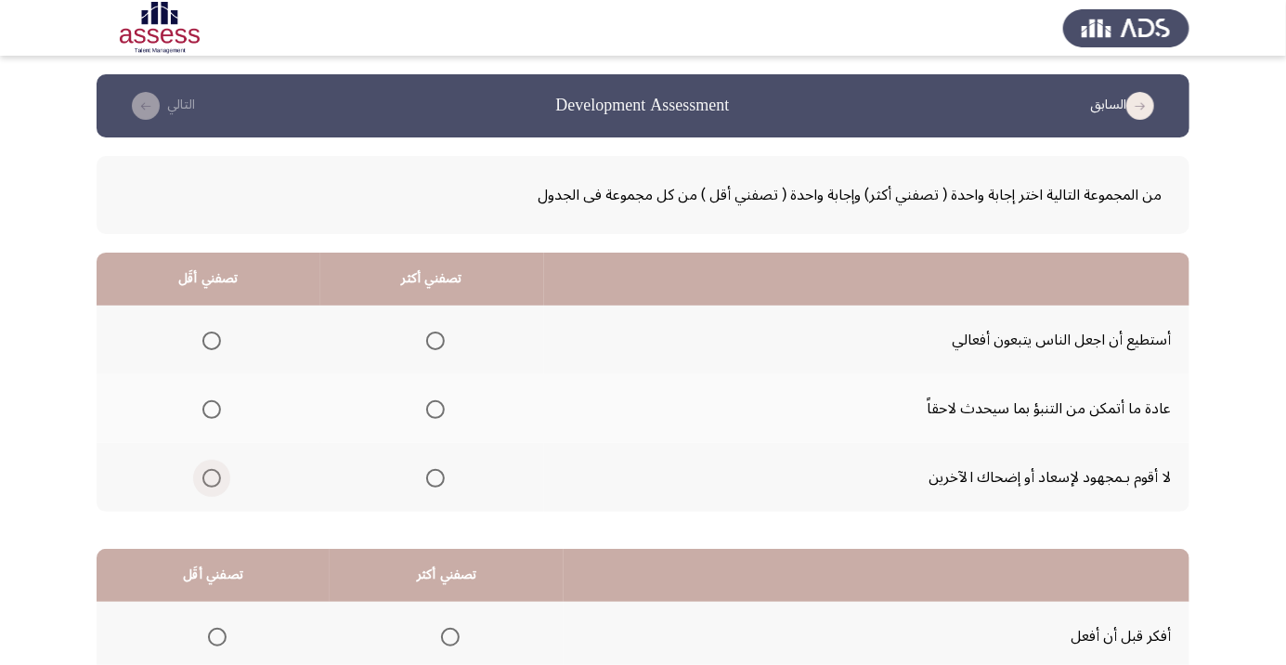
click at [212, 478] on span "Select an option" at bounding box center [212, 478] width 0 height 0
click at [212, 476] on input "Select an option" at bounding box center [211, 478] width 19 height 19
click at [436, 346] on span "Select an option" at bounding box center [435, 341] width 19 height 19
click at [436, 346] on input "Select an option" at bounding box center [435, 341] width 19 height 19
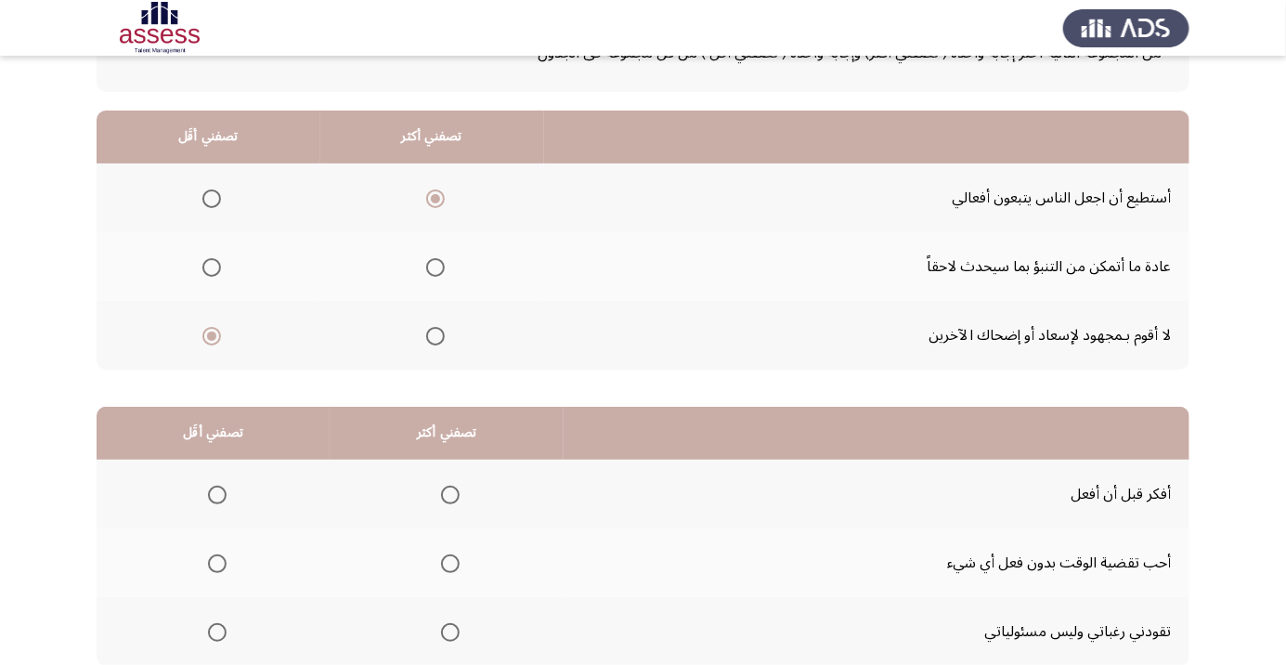
scroll to position [183, 0]
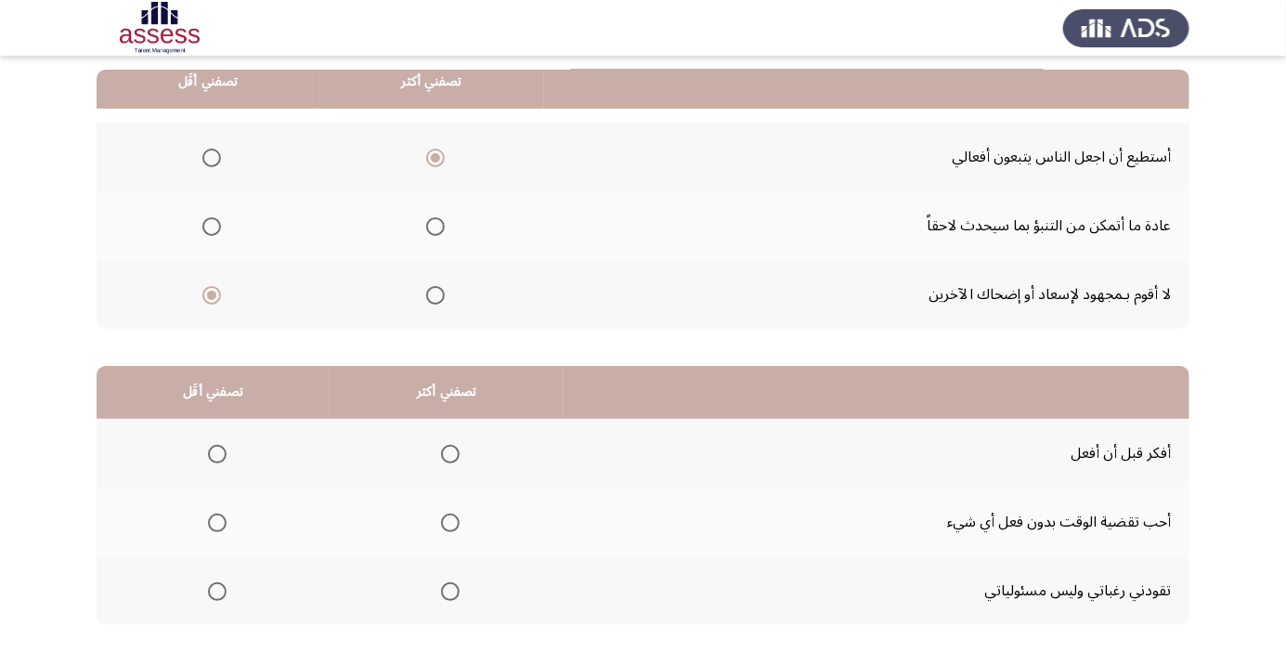
click at [449, 452] on span "Select an option" at bounding box center [450, 454] width 19 height 19
click at [449, 452] on input "Select an option" at bounding box center [450, 454] width 19 height 19
click at [215, 526] on span "Select an option" at bounding box center [217, 523] width 19 height 19
click at [215, 526] on input "Select an option" at bounding box center [217, 523] width 19 height 19
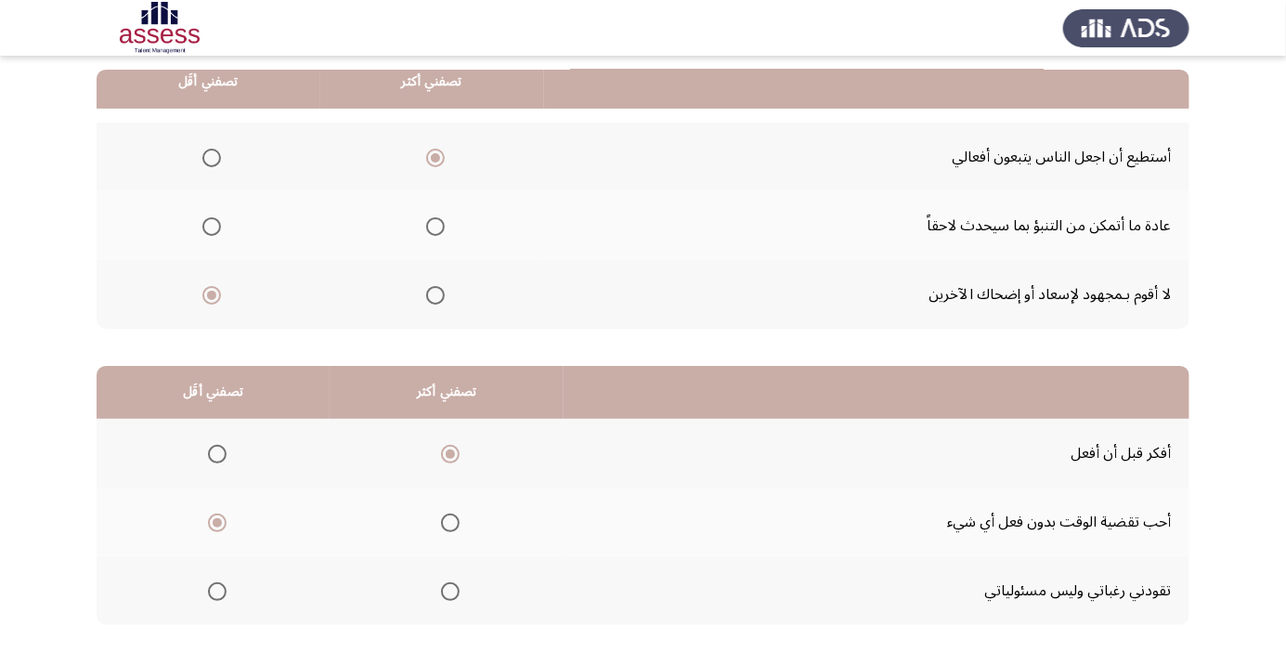
scroll to position [0, 0]
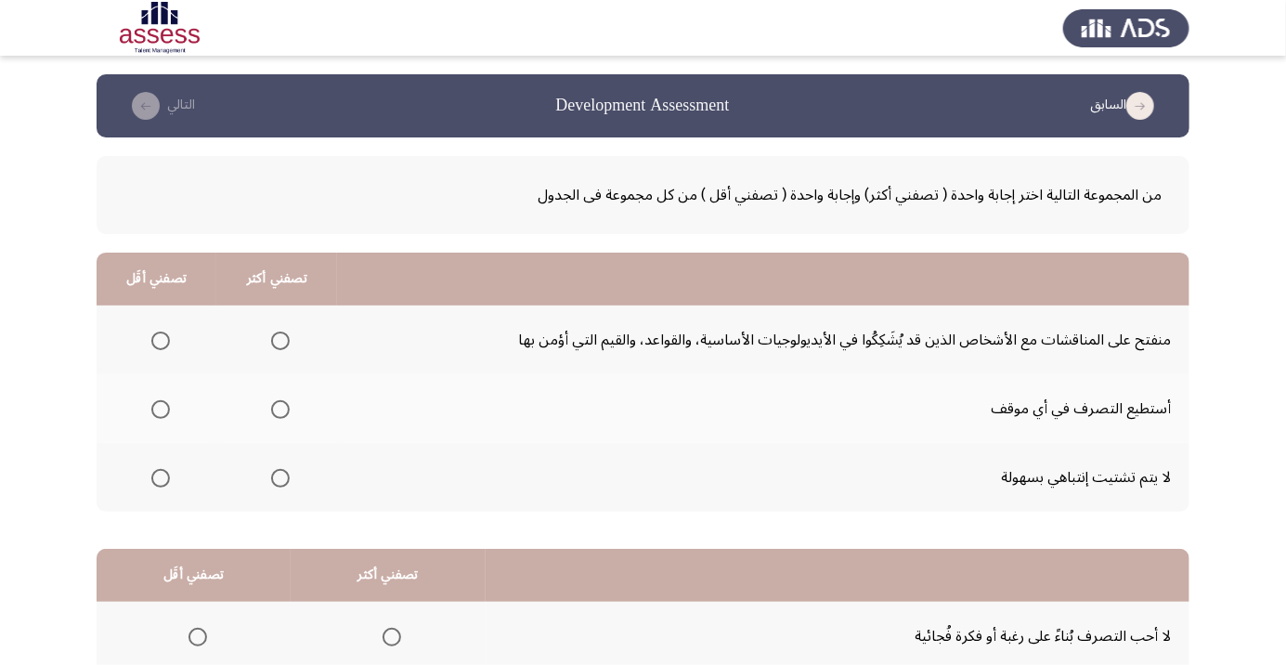
click at [280, 409] on span "Select an option" at bounding box center [280, 409] width 19 height 19
click at [280, 409] on input "Select an option" at bounding box center [280, 409] width 19 height 19
click at [161, 364] on th at bounding box center [157, 340] width 120 height 69
click at [150, 319] on th at bounding box center [157, 340] width 120 height 69
click at [161, 341] on span "Select an option" at bounding box center [161, 341] width 0 height 0
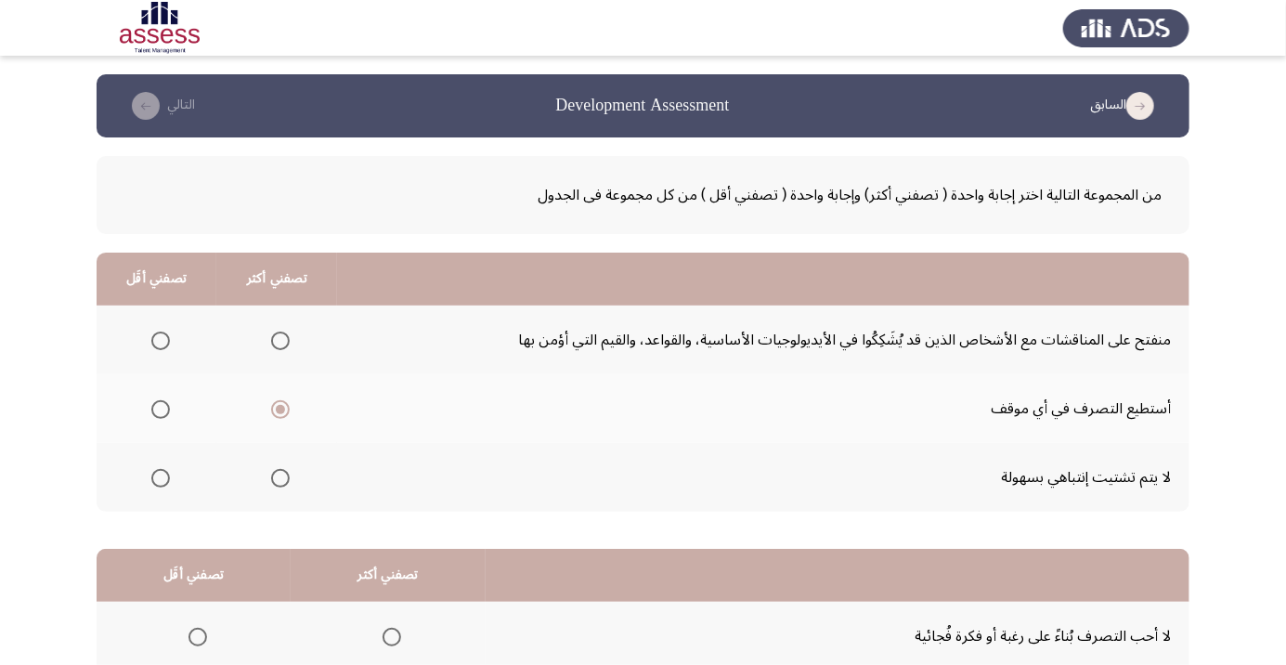
click at [160, 340] on input "Select an option" at bounding box center [160, 341] width 19 height 19
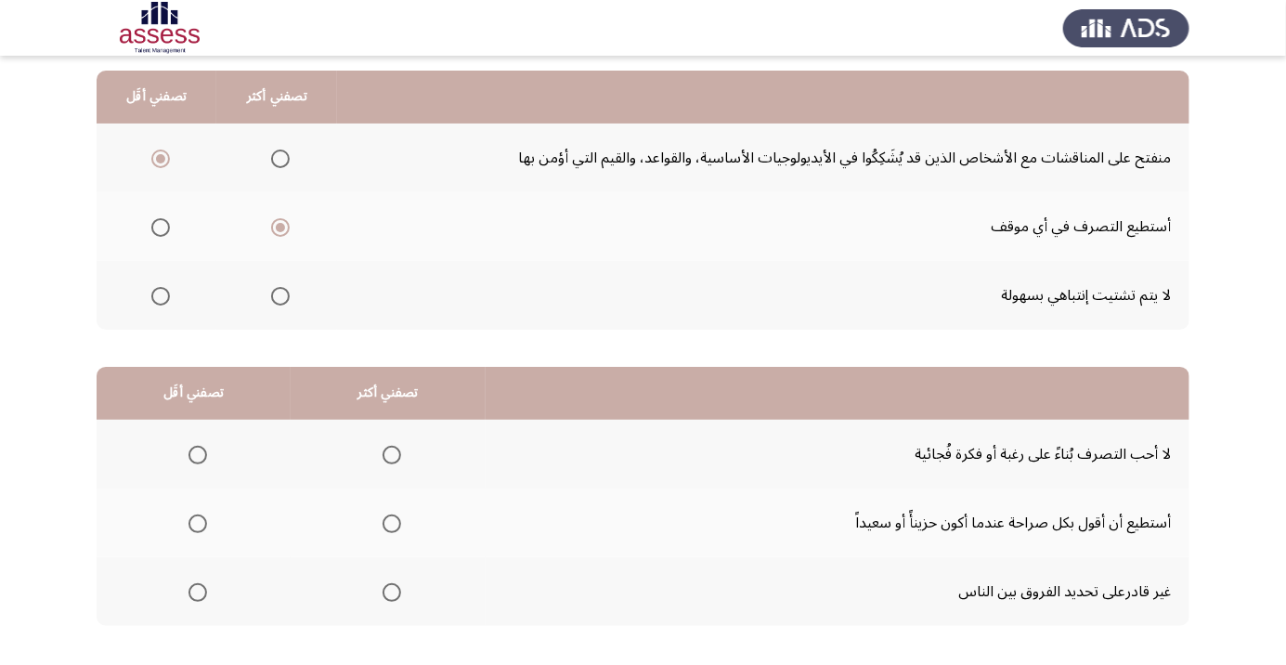
scroll to position [183, 0]
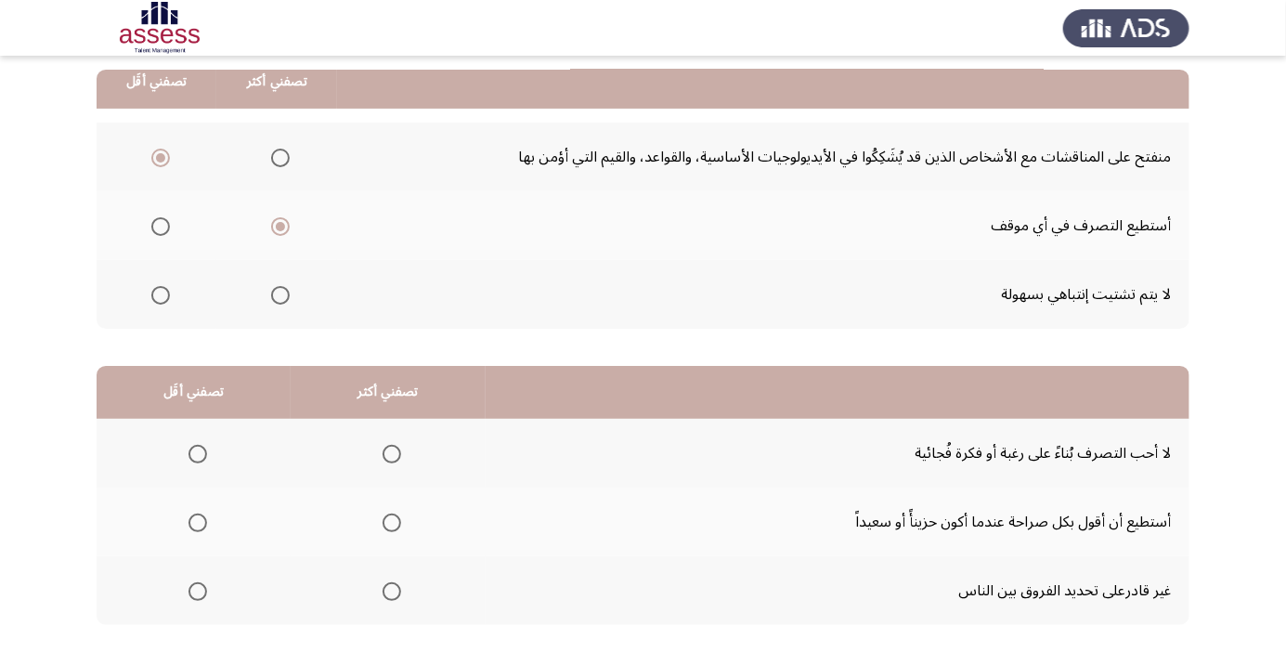
click at [198, 523] on span "Select an option" at bounding box center [198, 523] width 0 height 0
click at [197, 521] on input "Select an option" at bounding box center [198, 523] width 19 height 19
click at [392, 454] on span "Select an option" at bounding box center [392, 454] width 0 height 0
click at [391, 452] on input "Select an option" at bounding box center [392, 454] width 19 height 19
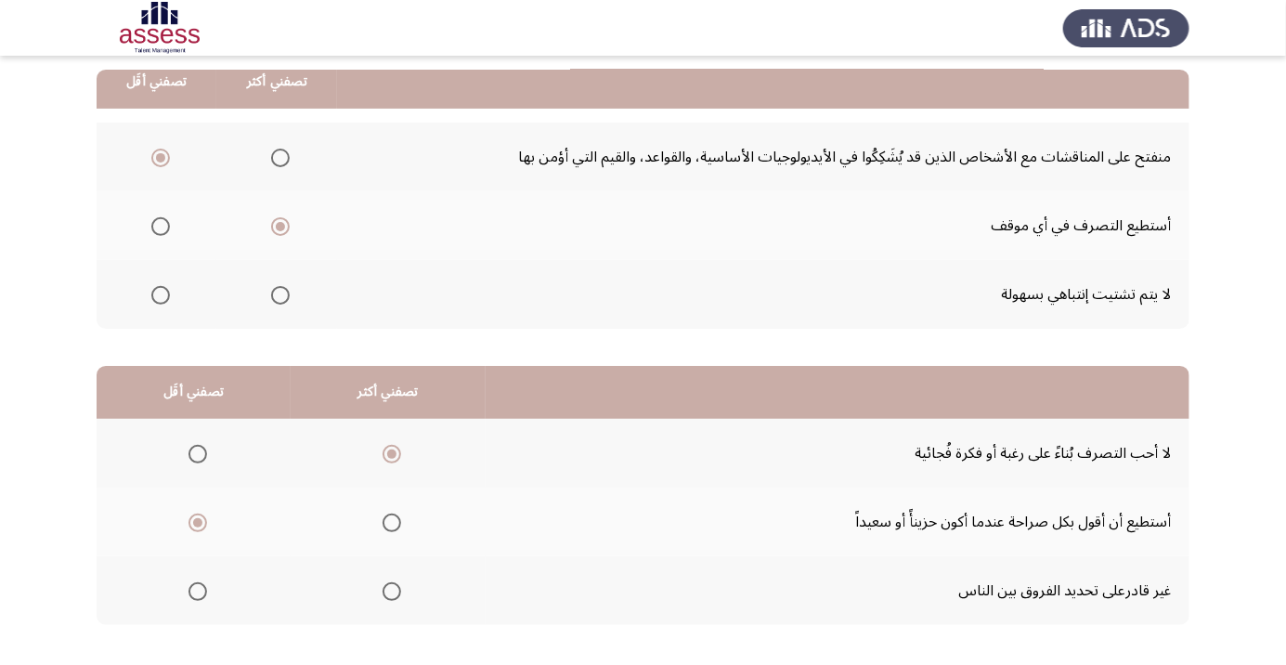
scroll to position [0, 0]
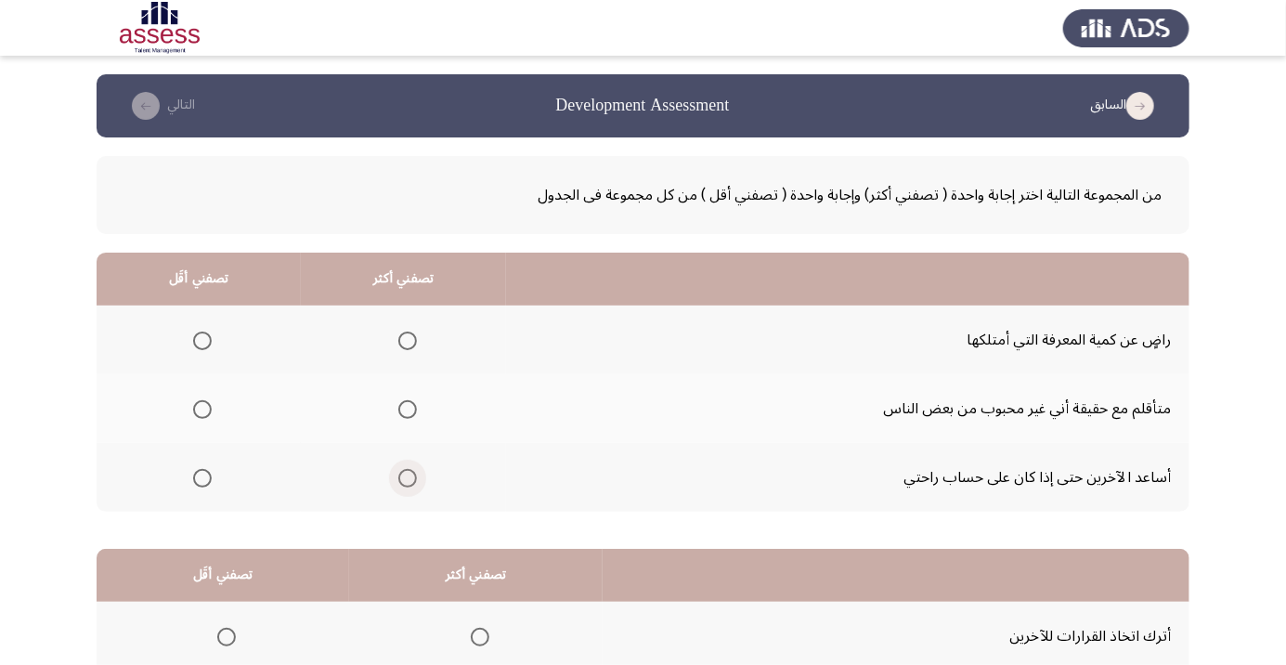
click at [408, 478] on span "Select an option" at bounding box center [408, 478] width 0 height 0
click at [408, 476] on input "Select an option" at bounding box center [407, 478] width 19 height 19
click at [202, 410] on span "Select an option" at bounding box center [202, 410] width 0 height 0
click at [202, 409] on input "Select an option" at bounding box center [202, 409] width 19 height 19
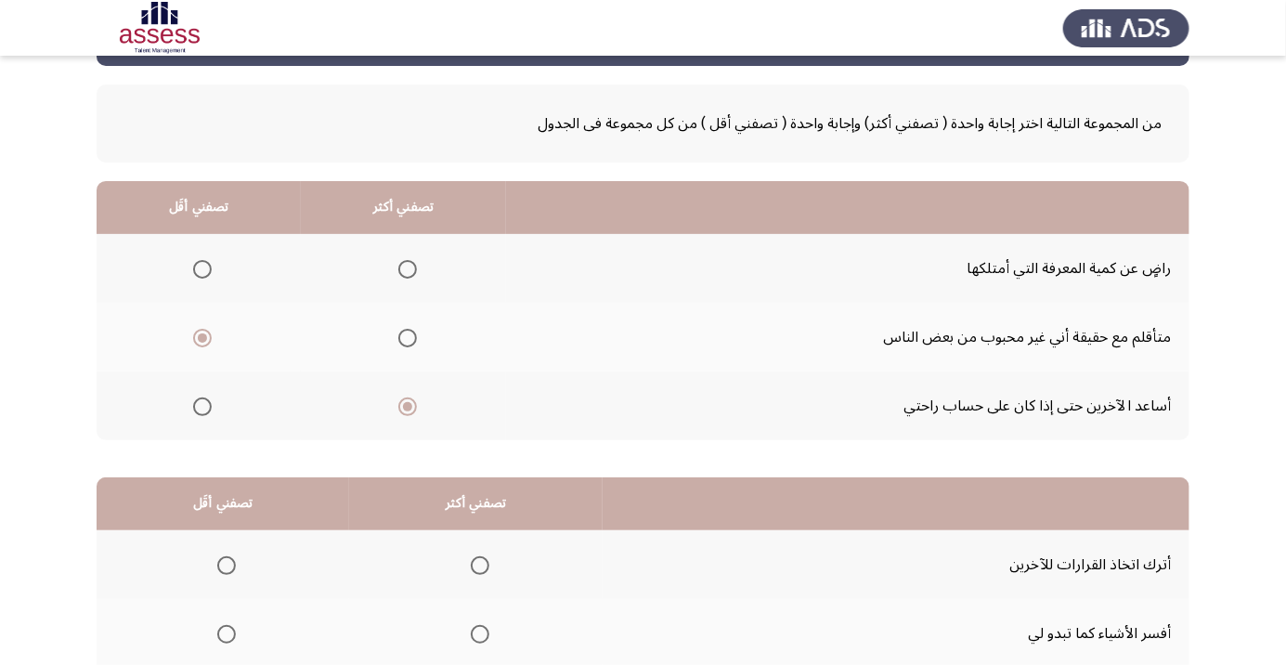
scroll to position [183, 0]
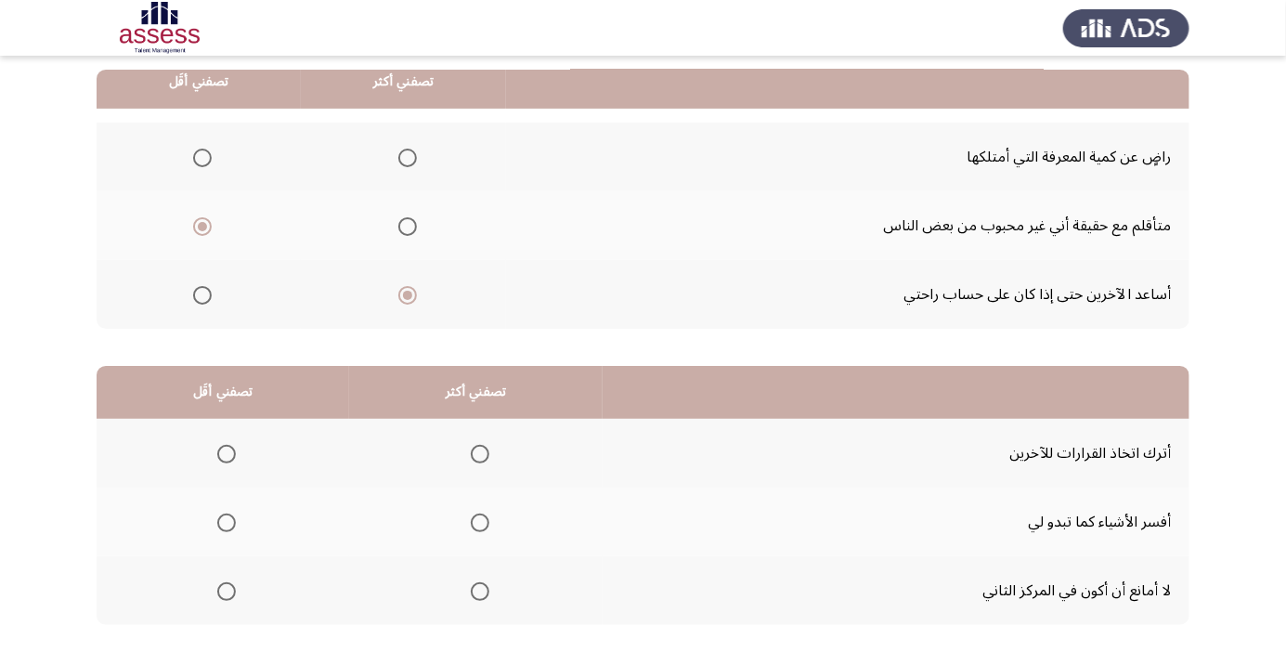
click at [227, 454] on span "Select an option" at bounding box center [227, 454] width 0 height 0
click at [228, 452] on input "Select an option" at bounding box center [226, 454] width 19 height 19
click at [481, 527] on span "Select an option" at bounding box center [480, 523] width 19 height 19
click at [481, 527] on input "Select an option" at bounding box center [480, 523] width 19 height 19
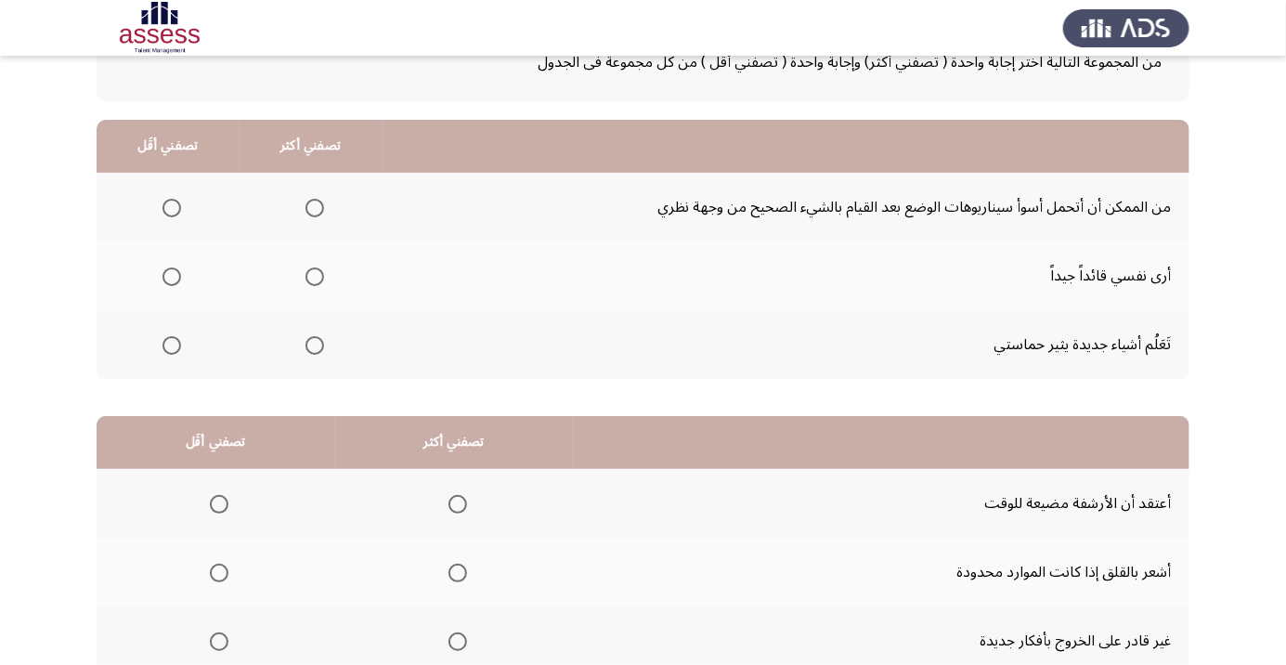
scroll to position [144, 0]
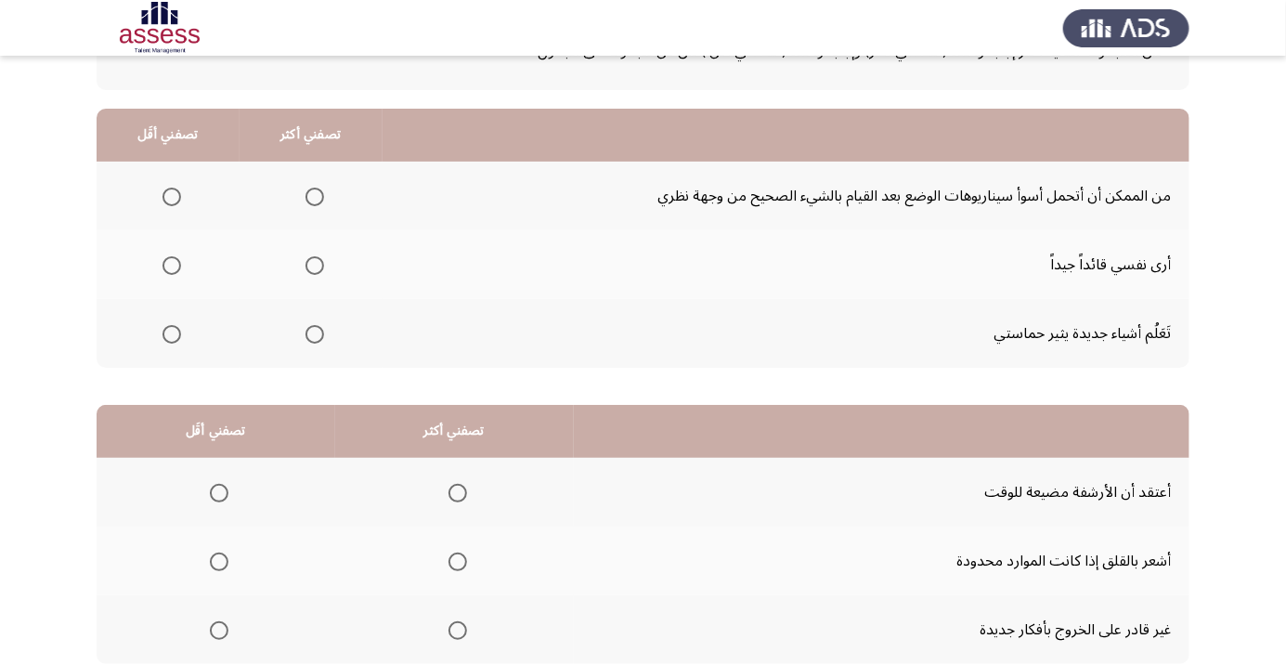
click at [315, 266] on span "Select an option" at bounding box center [315, 266] width 0 height 0
click at [313, 264] on input "Select an option" at bounding box center [315, 265] width 19 height 19
click at [172, 197] on span "Select an option" at bounding box center [172, 197] width 0 height 0
click at [171, 195] on input "Select an option" at bounding box center [172, 197] width 19 height 19
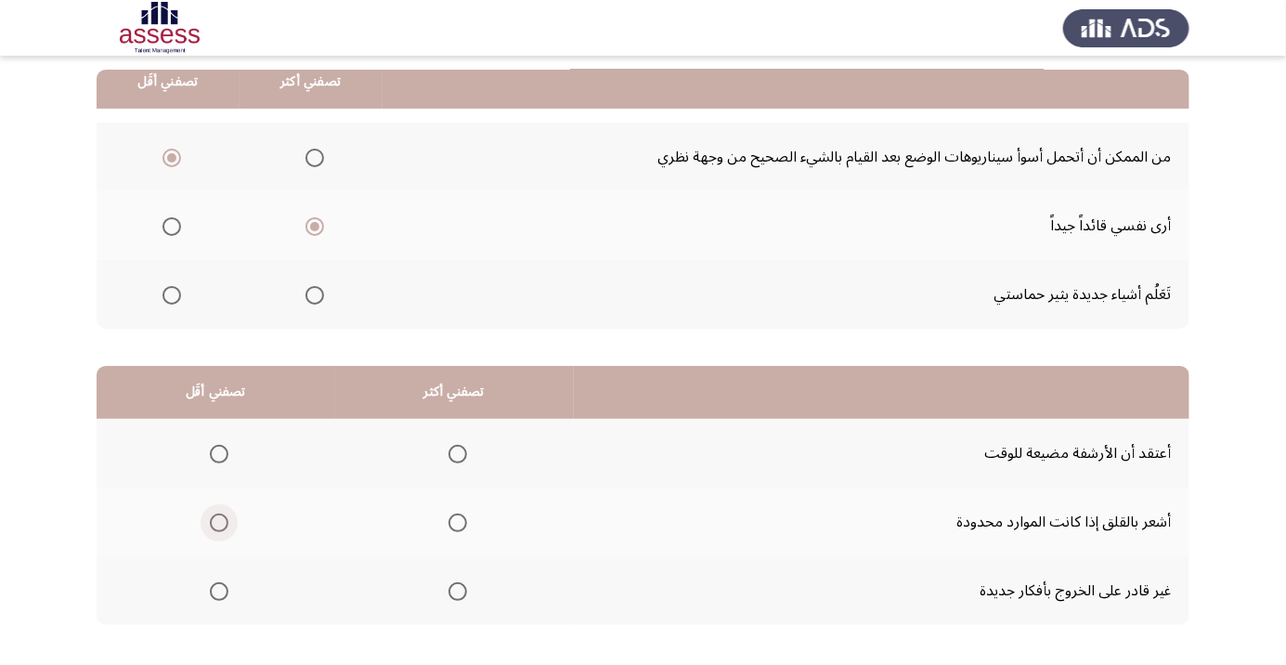
click at [215, 526] on span "Select an option" at bounding box center [219, 523] width 19 height 19
click at [215, 526] on input "Select an option" at bounding box center [219, 523] width 19 height 19
click at [219, 592] on span "Select an option" at bounding box center [219, 592] width 0 height 0
click at [219, 590] on input "Select an option" at bounding box center [219, 591] width 19 height 19
click at [458, 454] on span "Select an option" at bounding box center [458, 454] width 0 height 0
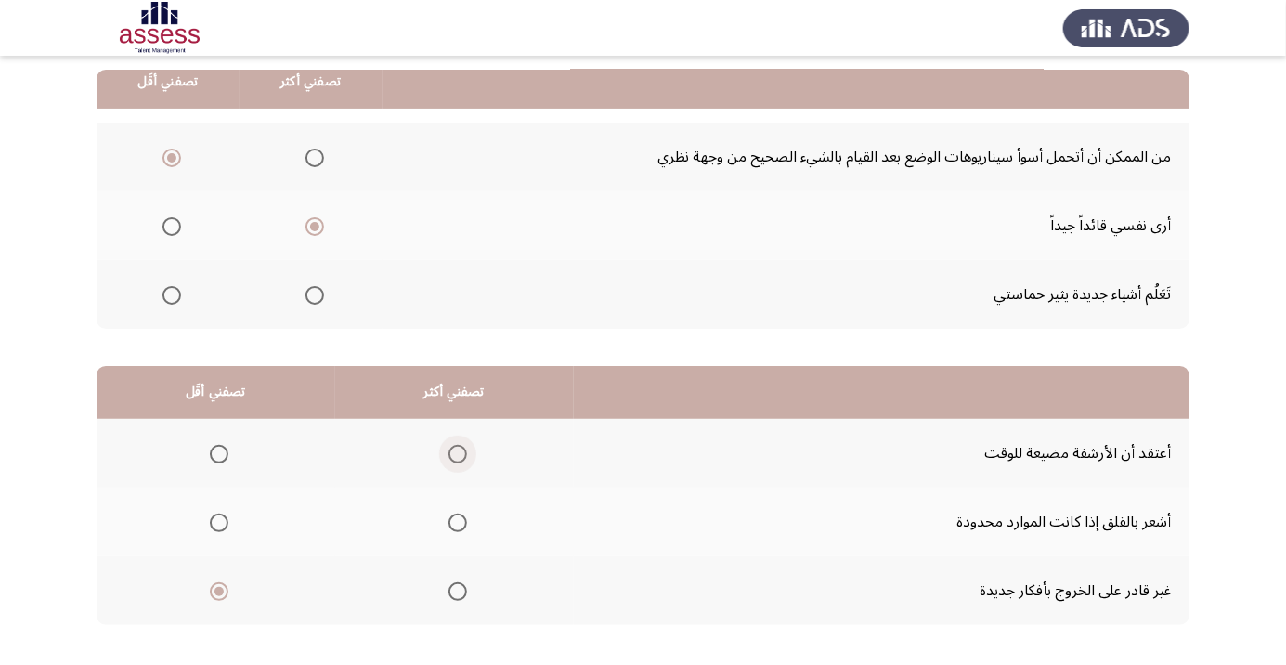
click at [459, 452] on input "Select an option" at bounding box center [458, 454] width 19 height 19
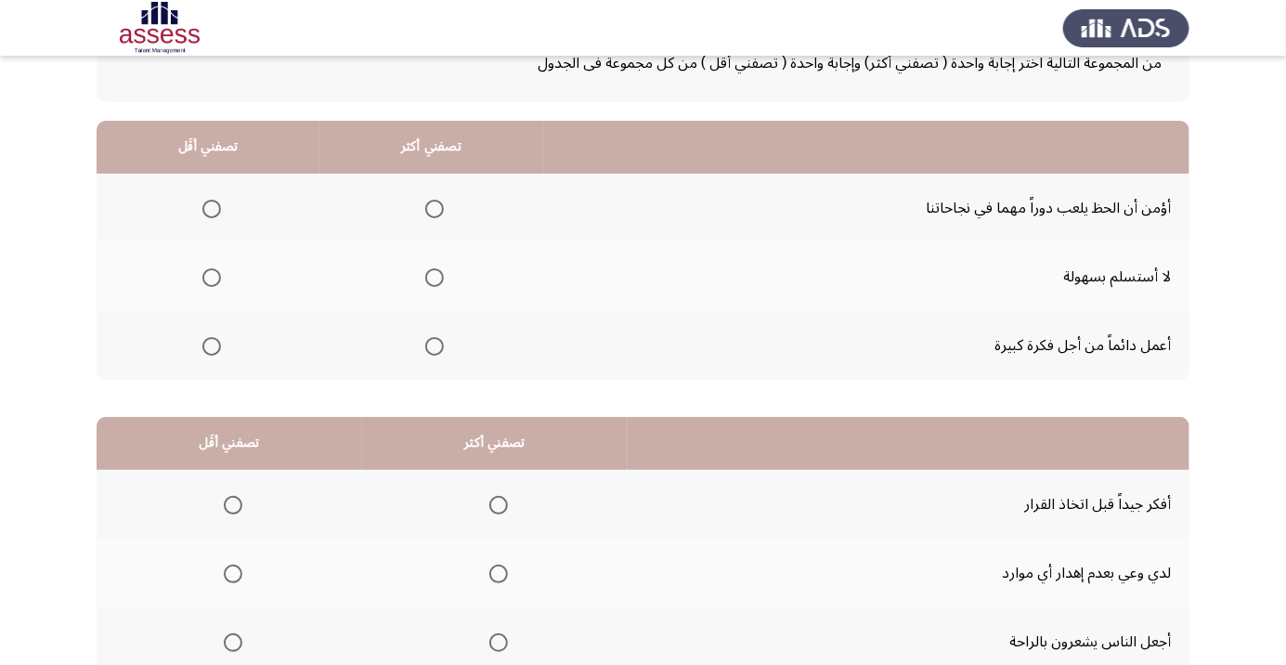
scroll to position [144, 0]
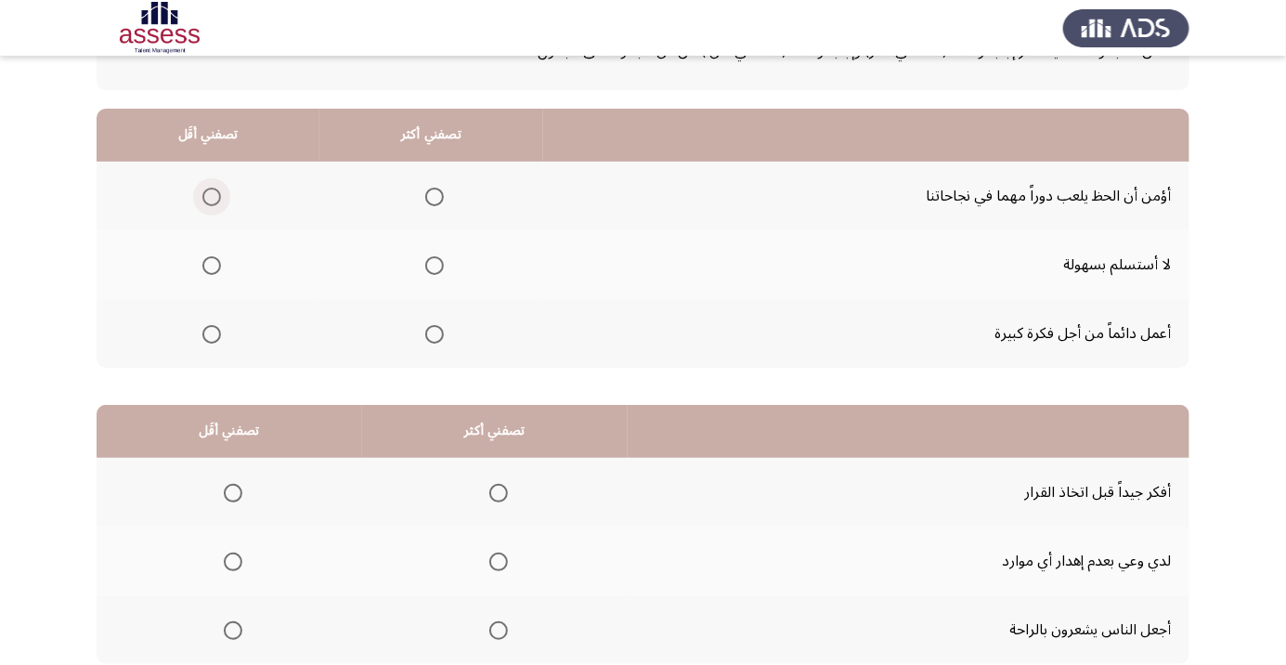
click at [217, 203] on span "Select an option" at bounding box center [211, 197] width 19 height 19
click at [217, 203] on input "Select an option" at bounding box center [211, 197] width 19 height 19
click at [433, 271] on span "Select an option" at bounding box center [434, 265] width 19 height 19
click at [433, 271] on input "Select an option" at bounding box center [434, 265] width 19 height 19
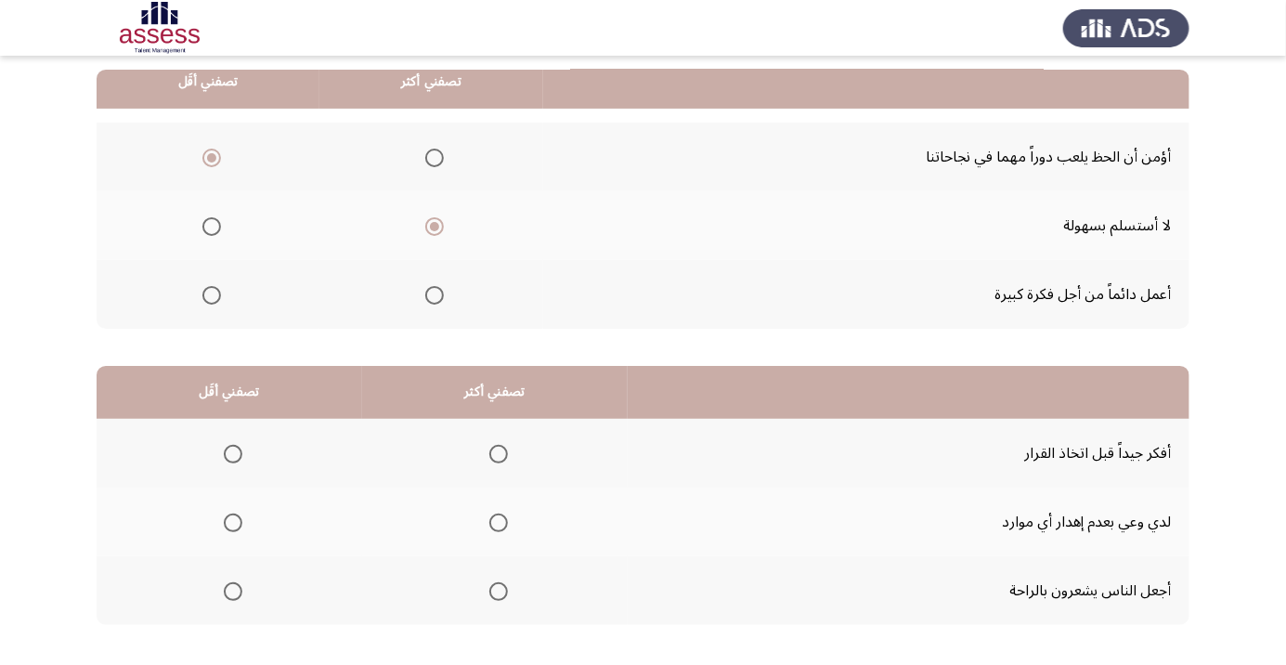
click at [241, 616] on th at bounding box center [230, 590] width 266 height 69
click at [498, 452] on span "Select an option" at bounding box center [498, 454] width 19 height 19
click at [498, 452] on input "Select an option" at bounding box center [498, 454] width 19 height 19
click at [233, 523] on span "Select an option" at bounding box center [233, 523] width 0 height 0
click at [232, 521] on input "Select an option" at bounding box center [233, 523] width 19 height 19
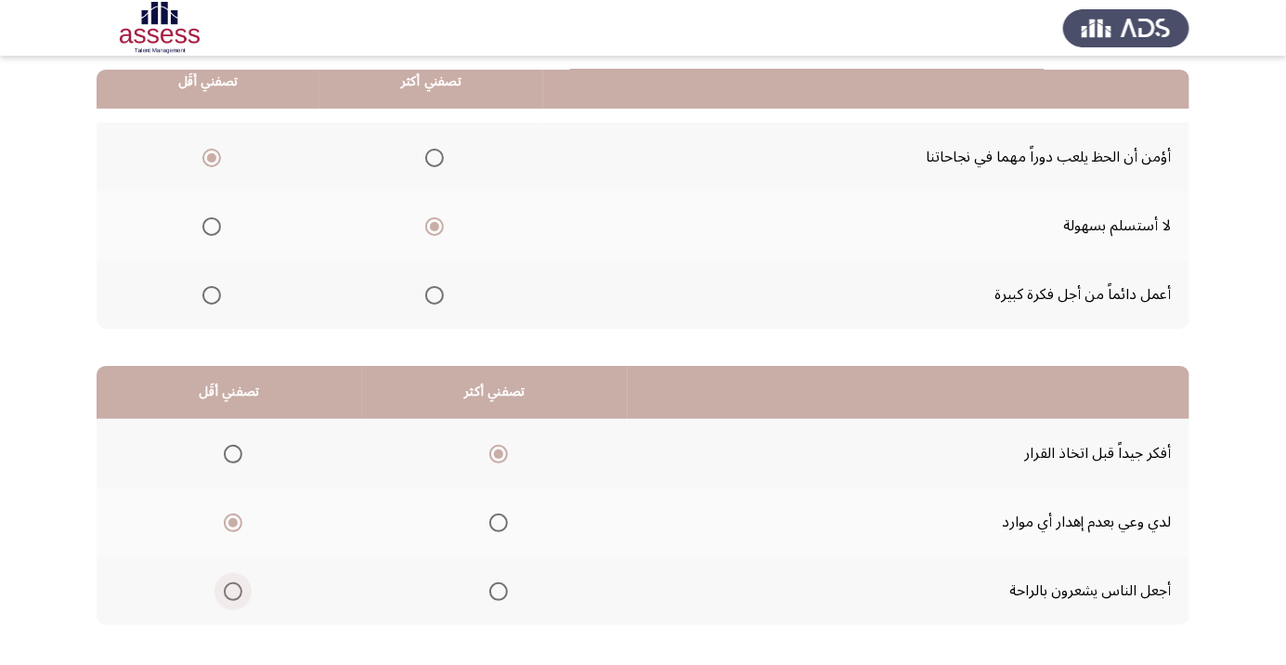
click at [233, 592] on span "Select an option" at bounding box center [233, 592] width 0 height 0
click at [232, 590] on input "Select an option" at bounding box center [233, 591] width 19 height 19
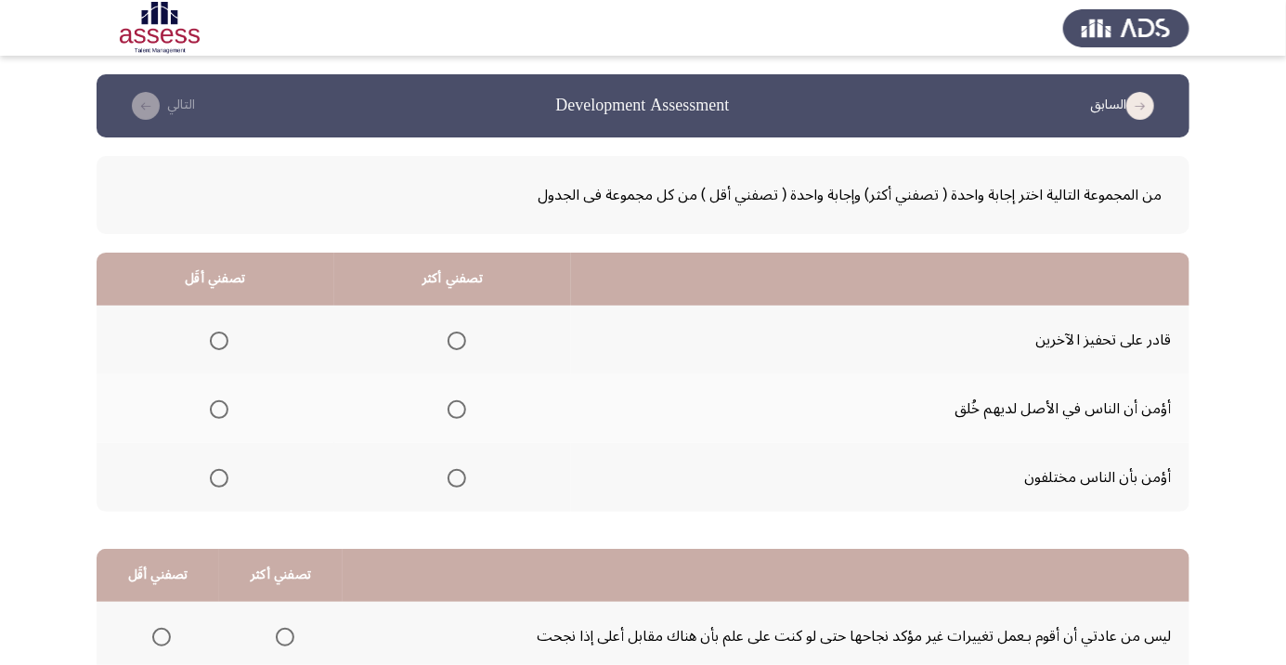
click at [213, 416] on span "Select an option" at bounding box center [219, 409] width 19 height 19
click at [213, 416] on input "Select an option" at bounding box center [219, 409] width 19 height 19
click at [460, 340] on span "Select an option" at bounding box center [457, 341] width 19 height 19
click at [460, 340] on input "Select an option" at bounding box center [457, 341] width 19 height 19
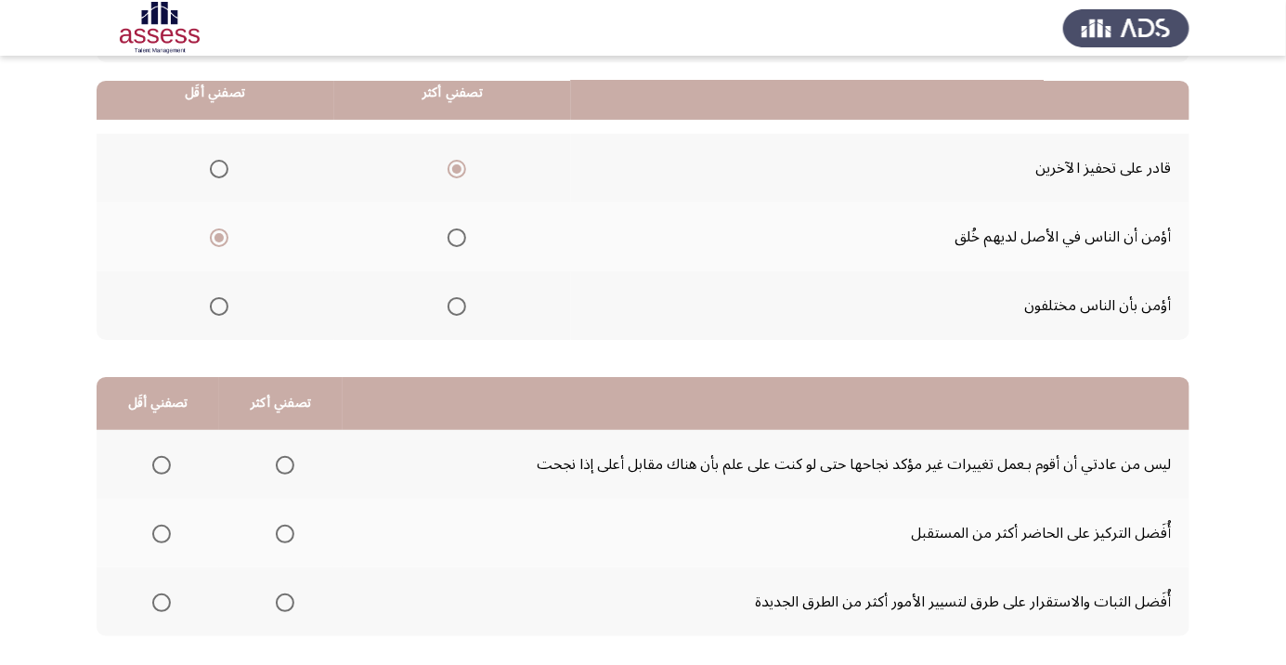
scroll to position [183, 0]
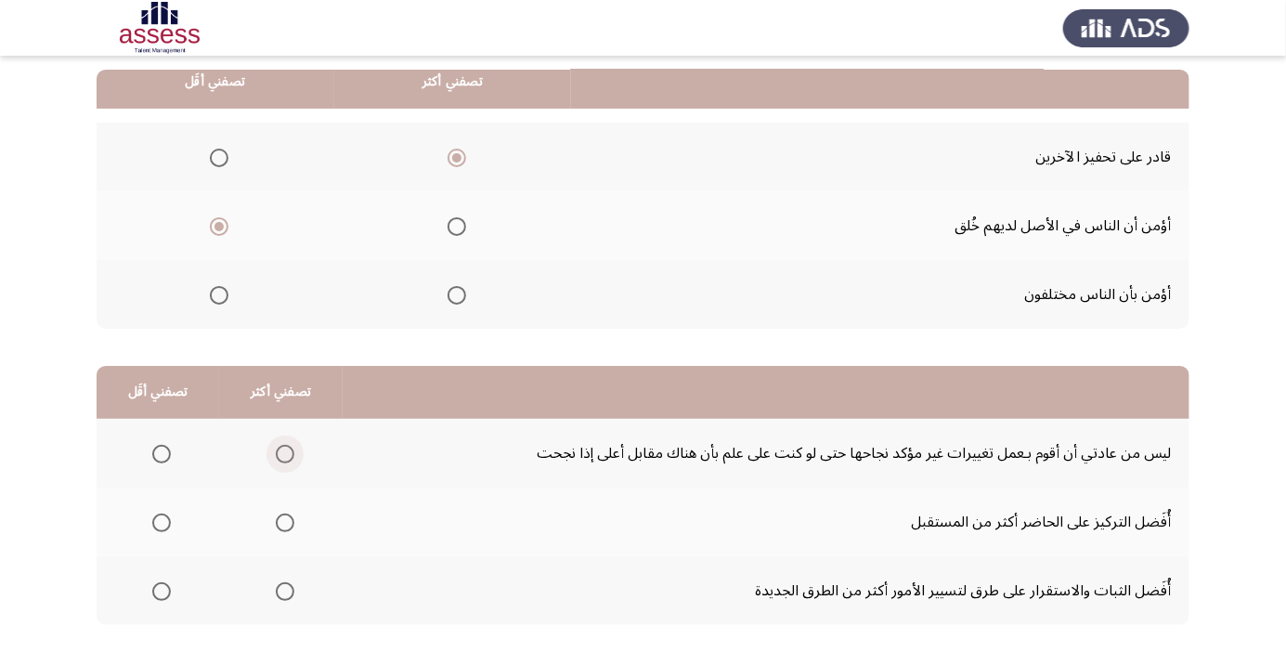
click at [289, 454] on span "Select an option" at bounding box center [285, 454] width 19 height 19
click at [289, 454] on input "Select an option" at bounding box center [285, 454] width 19 height 19
click at [152, 609] on th at bounding box center [158, 590] width 123 height 69
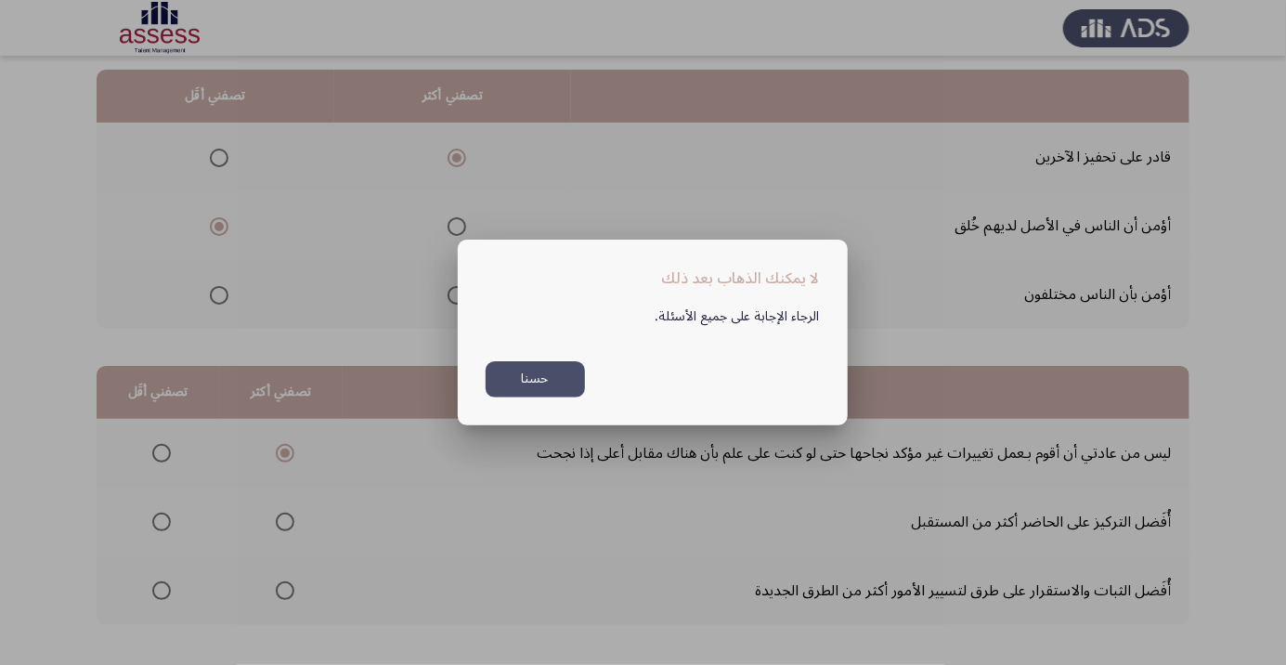
click at [557, 397] on button "حسنا" at bounding box center [535, 379] width 99 height 36
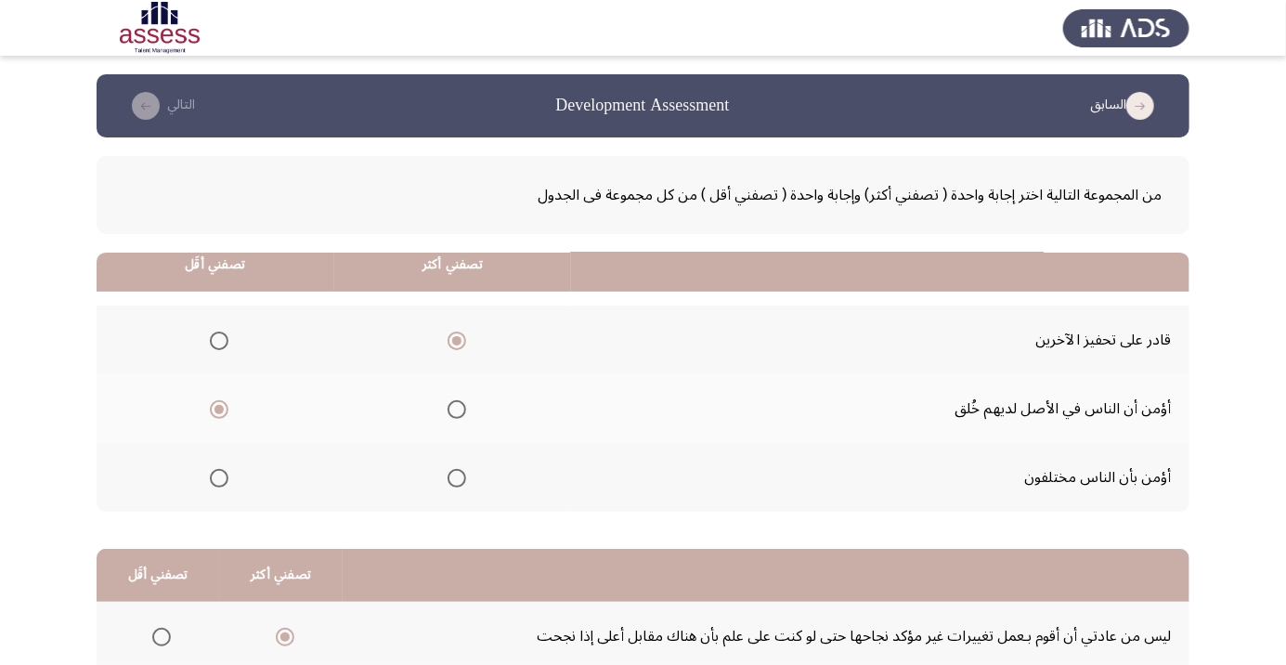
scroll to position [183, 0]
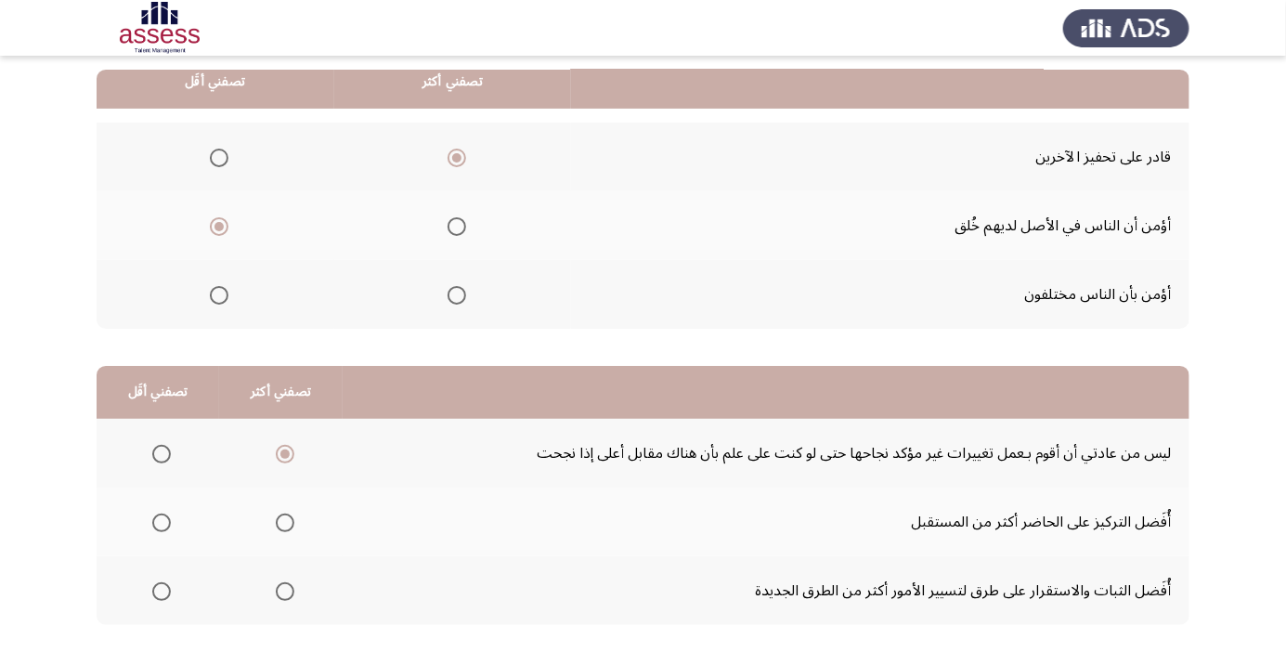
click at [166, 582] on span "Select an option" at bounding box center [161, 591] width 19 height 19
click at [166, 582] on input "Select an option" at bounding box center [161, 591] width 19 height 19
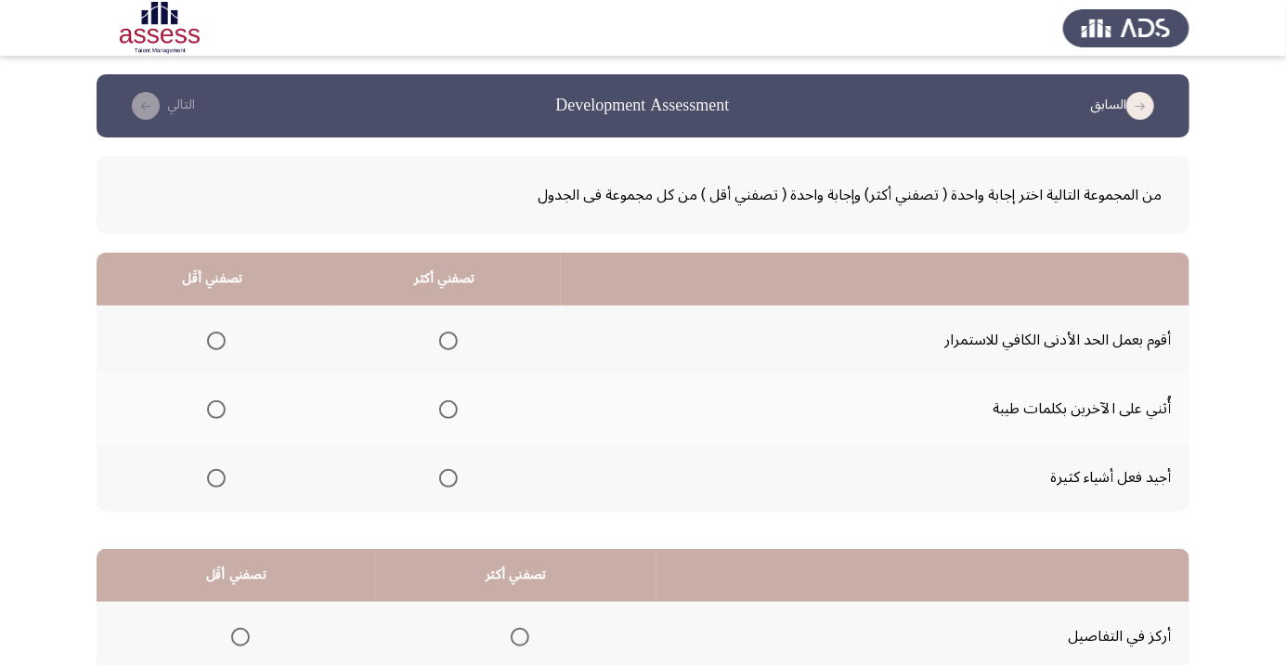
click at [442, 412] on span "Select an option" at bounding box center [448, 409] width 19 height 19
click at [442, 412] on input "Select an option" at bounding box center [448, 409] width 19 height 19
click at [209, 341] on span "Select an option" at bounding box center [216, 341] width 19 height 19
click at [209, 341] on input "Select an option" at bounding box center [216, 341] width 19 height 19
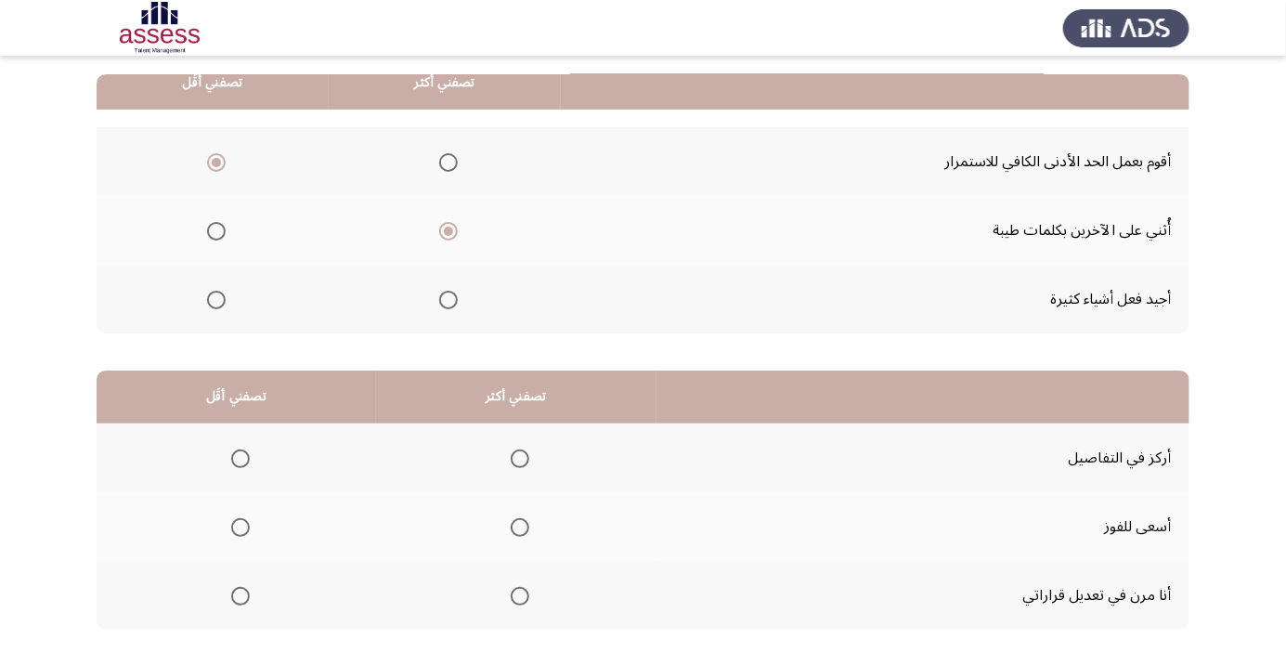
scroll to position [179, 0]
click at [232, 531] on span "Select an option" at bounding box center [240, 526] width 19 height 19
click at [232, 531] on input "Select an option" at bounding box center [240, 526] width 19 height 19
click at [520, 595] on span "Select an option" at bounding box center [520, 595] width 0 height 0
click at [519, 593] on input "Select an option" at bounding box center [520, 595] width 19 height 19
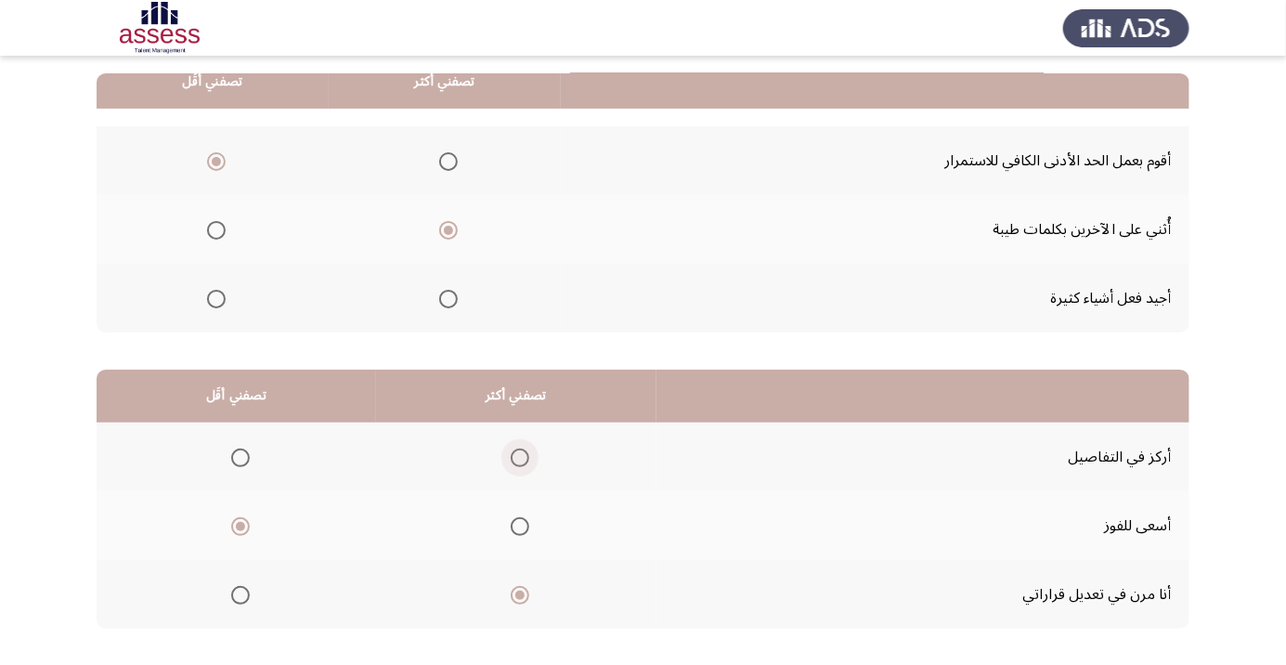
click at [511, 460] on span "Select an option" at bounding box center [520, 458] width 19 height 19
click at [511, 460] on input "Select an option" at bounding box center [520, 458] width 19 height 19
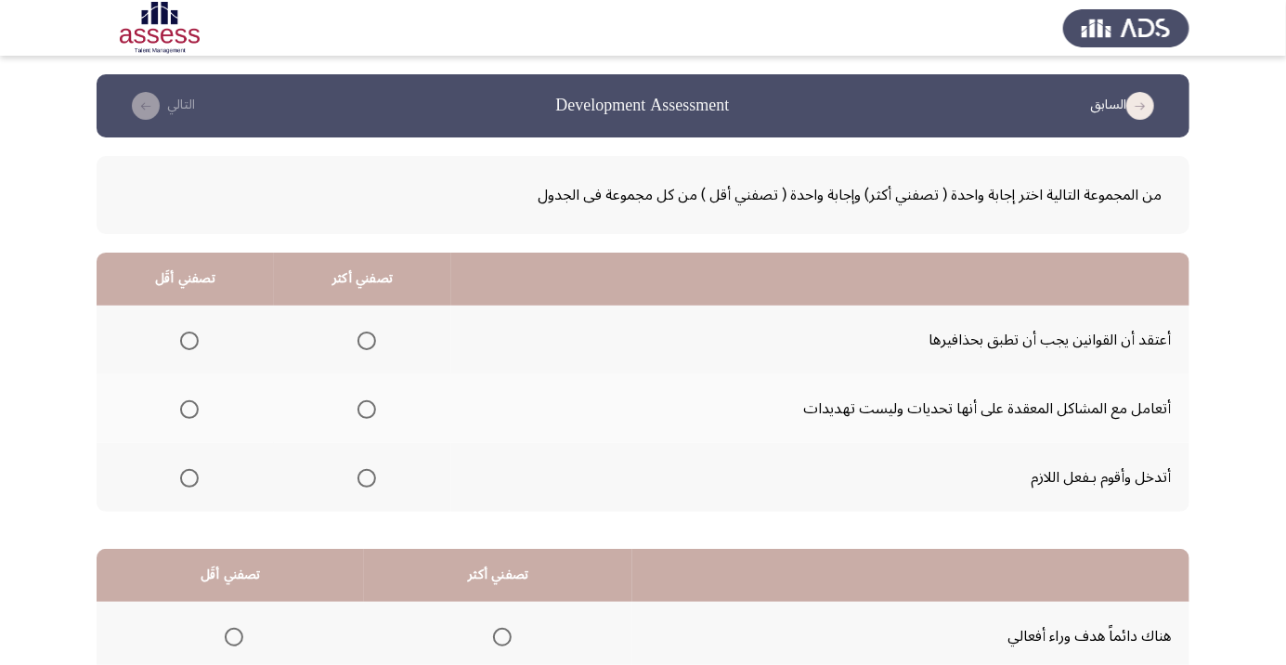
click at [367, 410] on span "Select an option" at bounding box center [367, 410] width 0 height 0
click at [368, 409] on input "Select an option" at bounding box center [367, 409] width 19 height 19
click at [359, 505] on th at bounding box center [362, 477] width 177 height 69
click at [189, 409] on span "Select an option" at bounding box center [189, 409] width 19 height 19
click at [189, 409] on input "Select an option" at bounding box center [189, 409] width 19 height 19
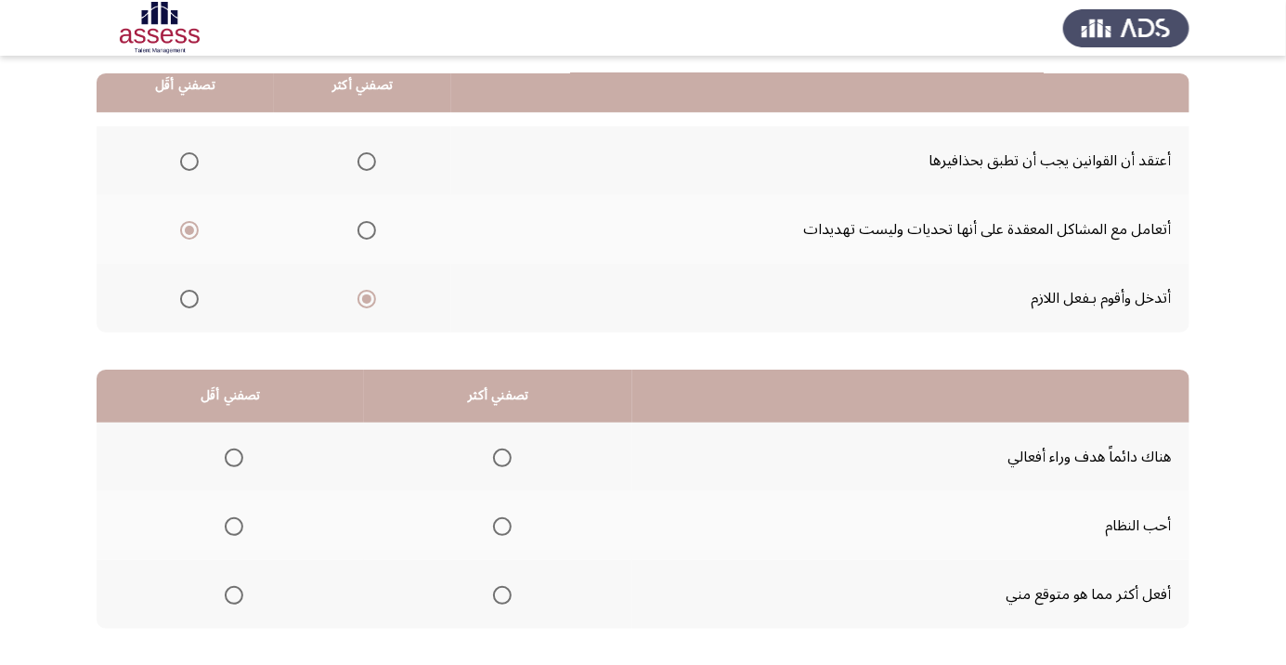
scroll to position [183, 0]
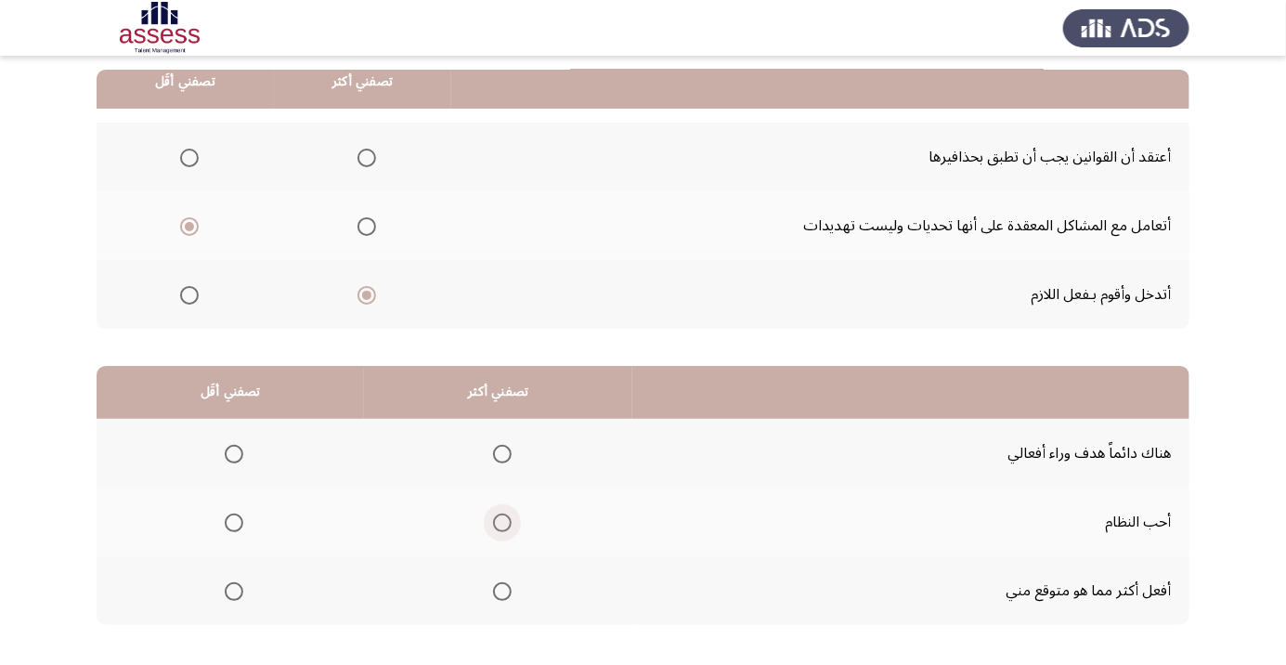
click at [502, 523] on span "Select an option" at bounding box center [502, 523] width 0 height 0
click at [503, 521] on input "Select an option" at bounding box center [502, 523] width 19 height 19
click at [240, 587] on span "Select an option" at bounding box center [234, 591] width 19 height 19
click at [240, 587] on input "Select an option" at bounding box center [234, 591] width 19 height 19
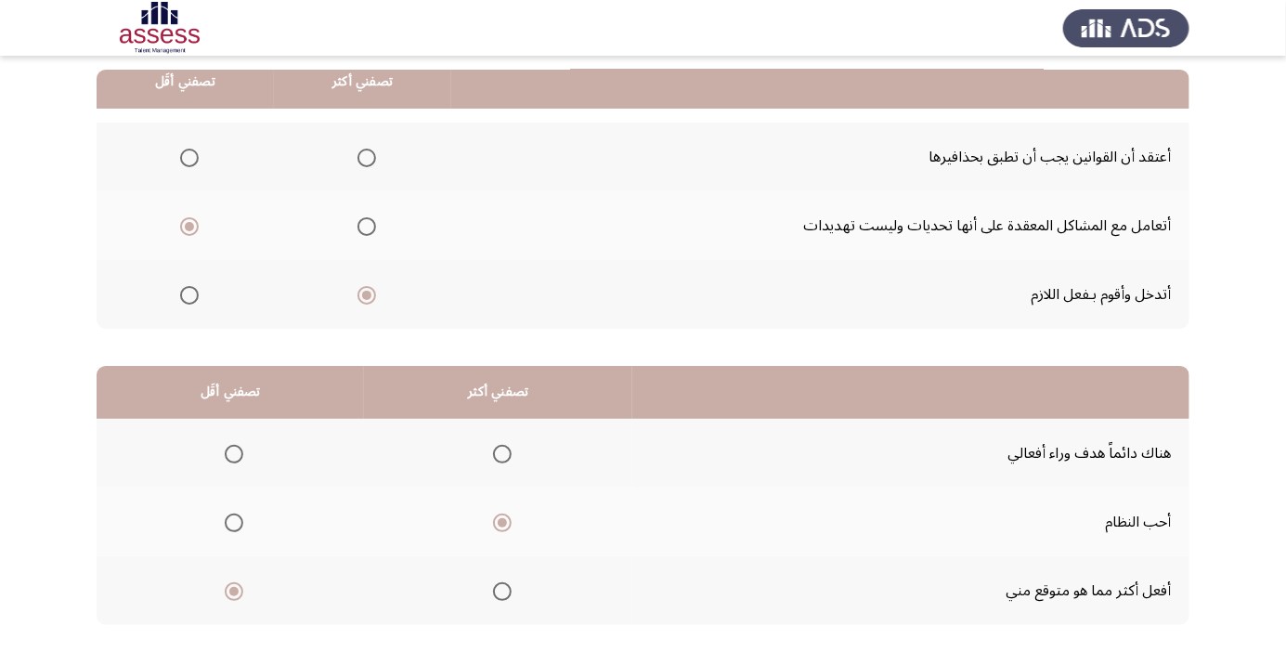
scroll to position [0, 0]
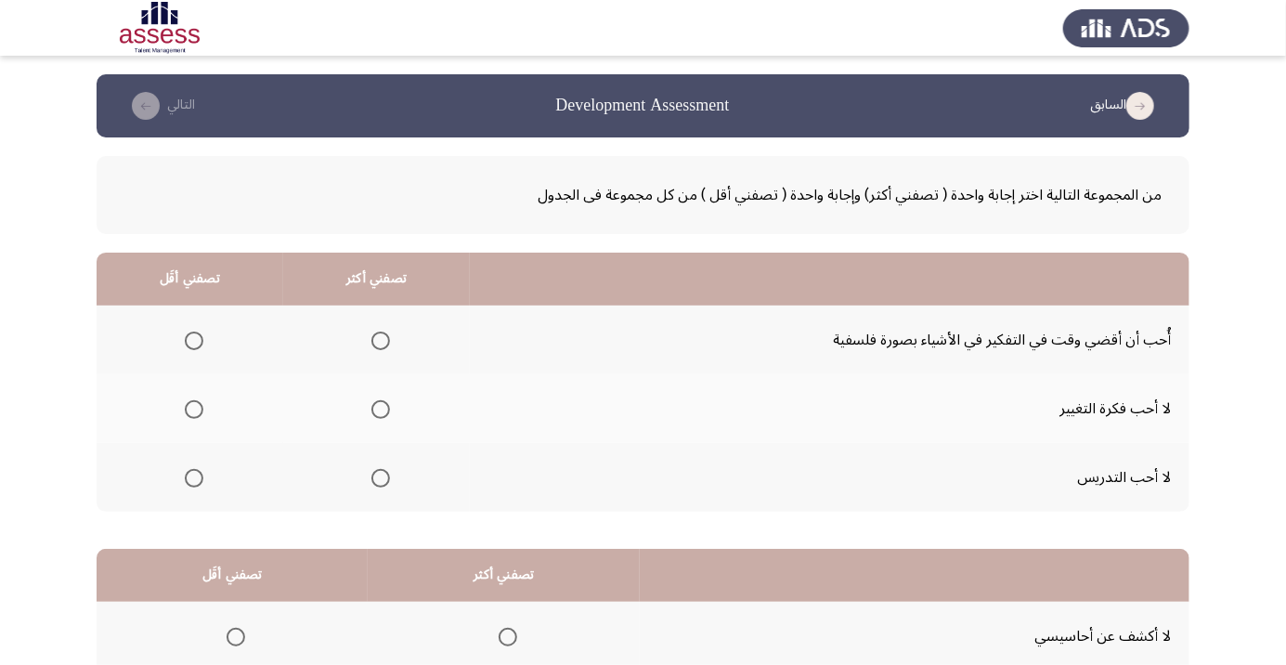
click at [372, 336] on span "Select an option" at bounding box center [380, 341] width 19 height 19
click at [372, 336] on input "Select an option" at bounding box center [380, 341] width 19 height 19
click at [198, 480] on span "Select an option" at bounding box center [194, 478] width 19 height 19
click at [198, 480] on input "Select an option" at bounding box center [194, 478] width 19 height 19
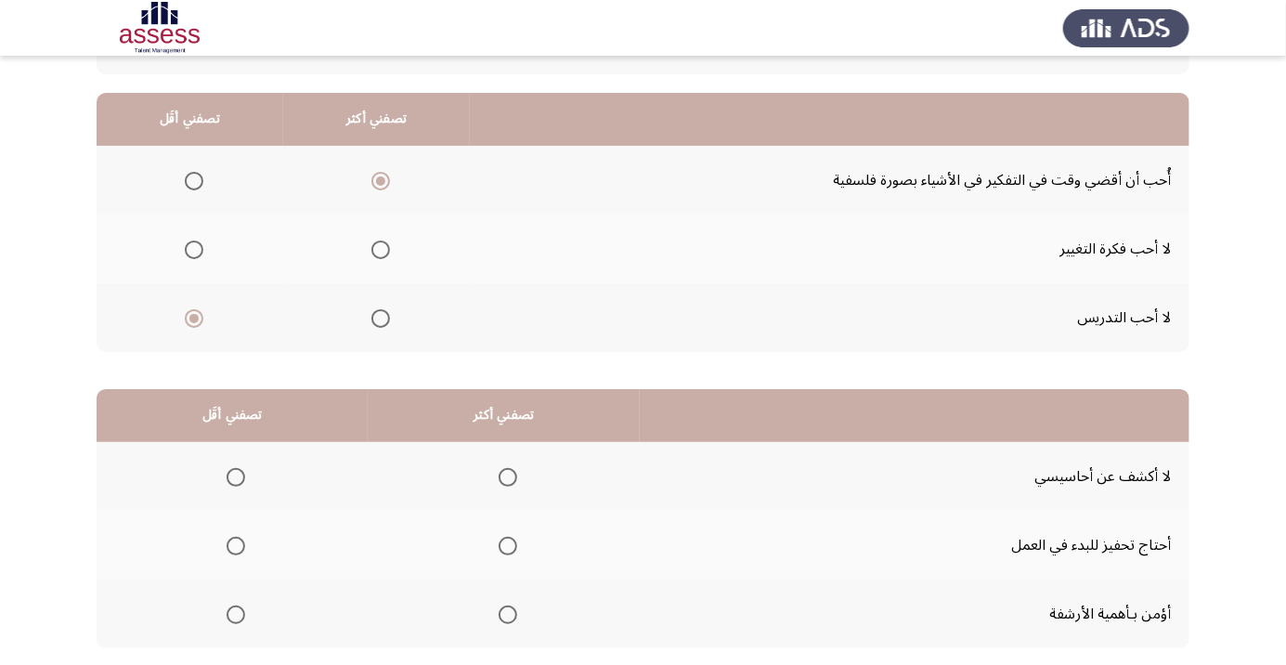
scroll to position [161, 0]
click at [513, 469] on span "Select an option" at bounding box center [508, 476] width 19 height 19
click at [513, 469] on input "Select an option" at bounding box center [508, 476] width 19 height 19
click at [227, 540] on span "Select an option" at bounding box center [236, 545] width 19 height 19
click at [227, 540] on input "Select an option" at bounding box center [236, 545] width 19 height 19
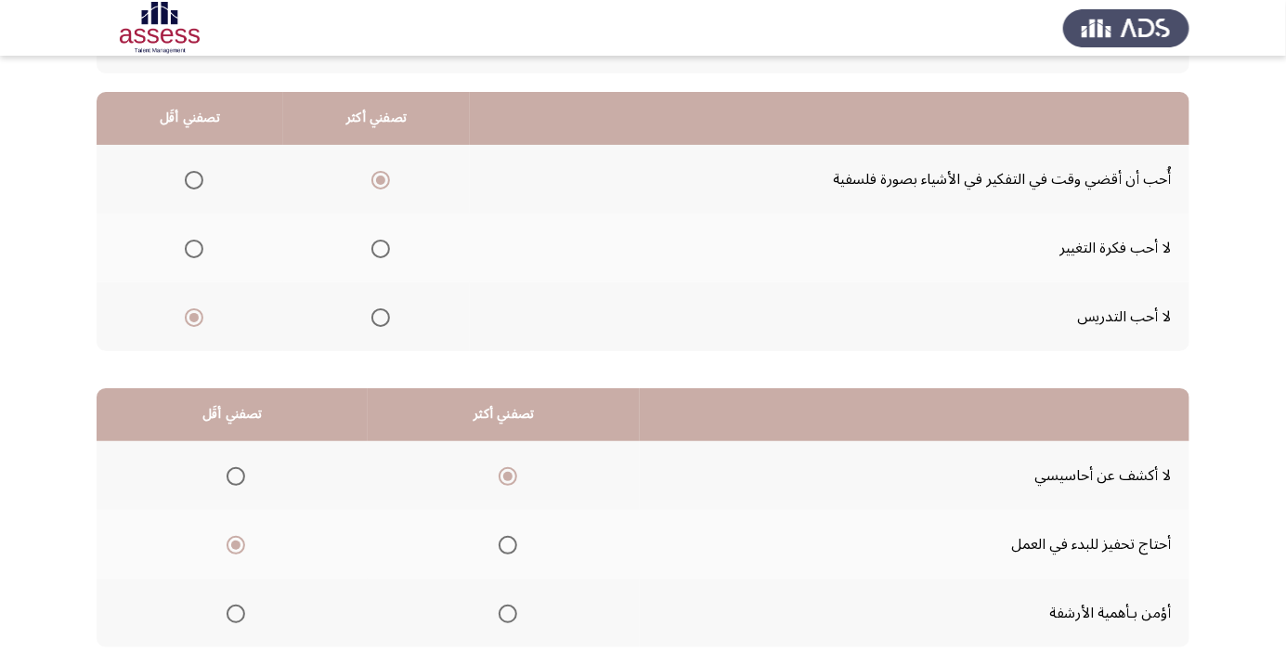
scroll to position [183, 0]
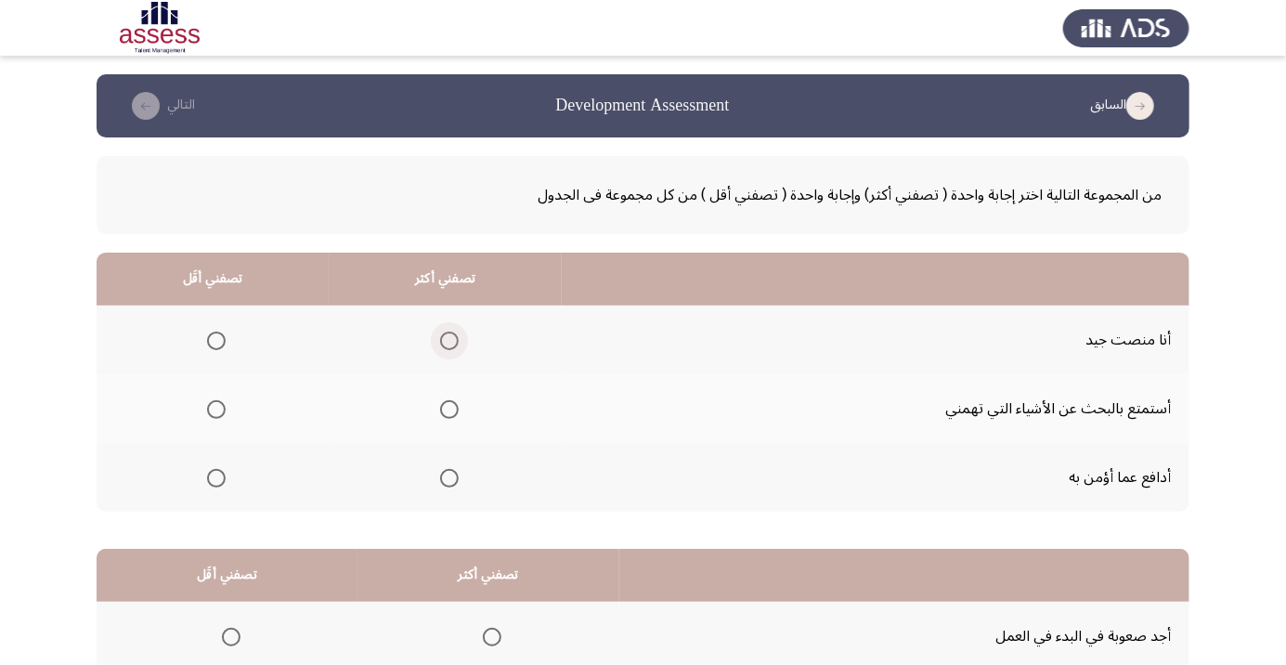
click at [449, 341] on span "Select an option" at bounding box center [449, 341] width 0 height 0
click at [450, 340] on input "Select an option" at bounding box center [449, 341] width 19 height 19
click at [208, 403] on span "Select an option" at bounding box center [216, 409] width 19 height 19
click at [208, 403] on input "Select an option" at bounding box center [216, 409] width 19 height 19
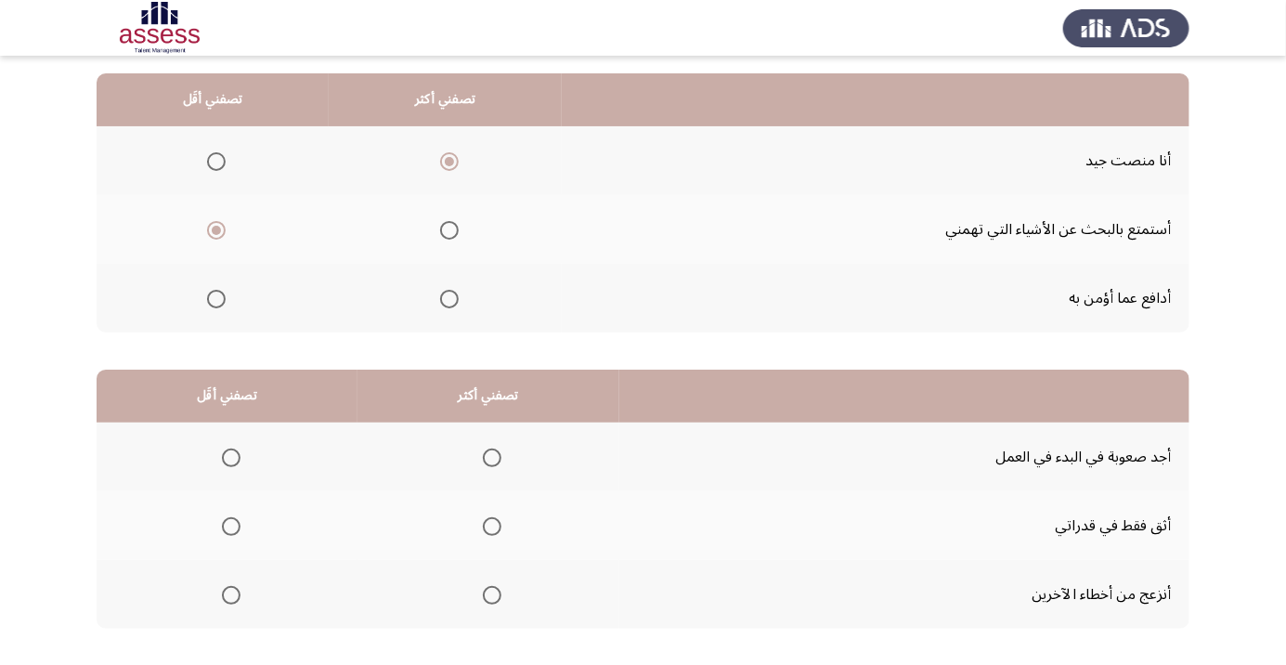
scroll to position [182, 0]
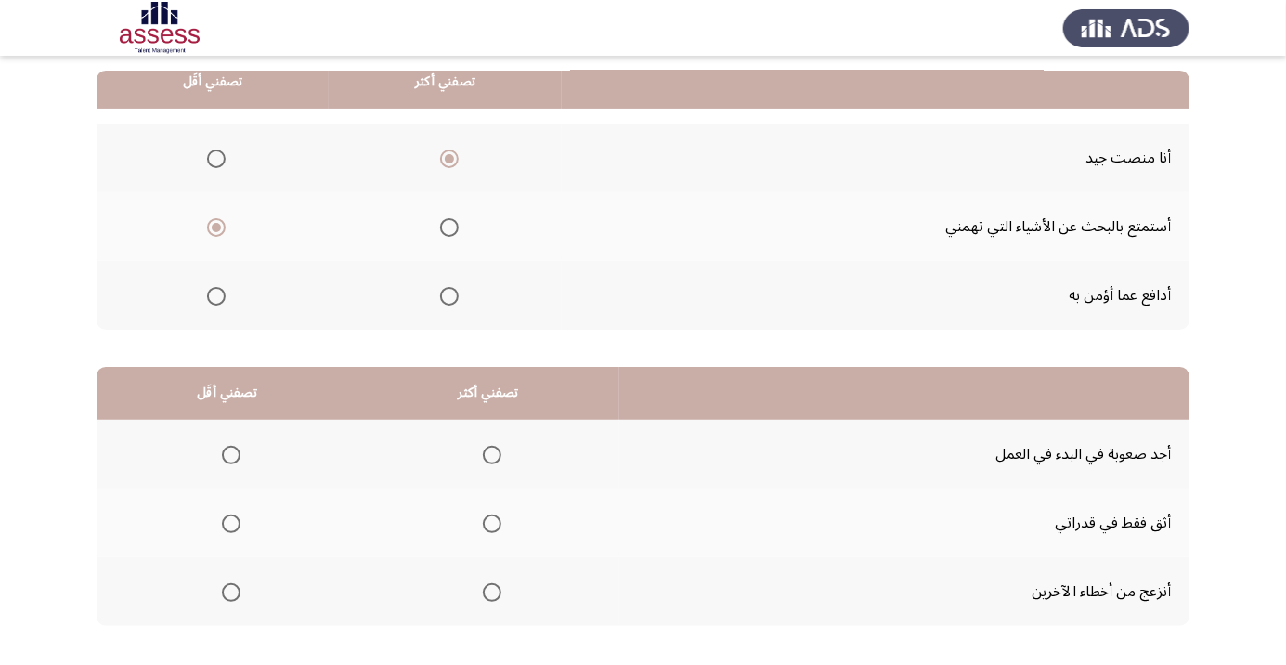
click at [517, 579] on th at bounding box center [489, 591] width 262 height 69
click at [225, 525] on span "Select an option" at bounding box center [231, 523] width 19 height 19
click at [225, 525] on input "Select an option" at bounding box center [231, 523] width 19 height 19
click at [492, 592] on span "Select an option" at bounding box center [492, 592] width 0 height 0
click at [492, 591] on input "Select an option" at bounding box center [492, 592] width 19 height 19
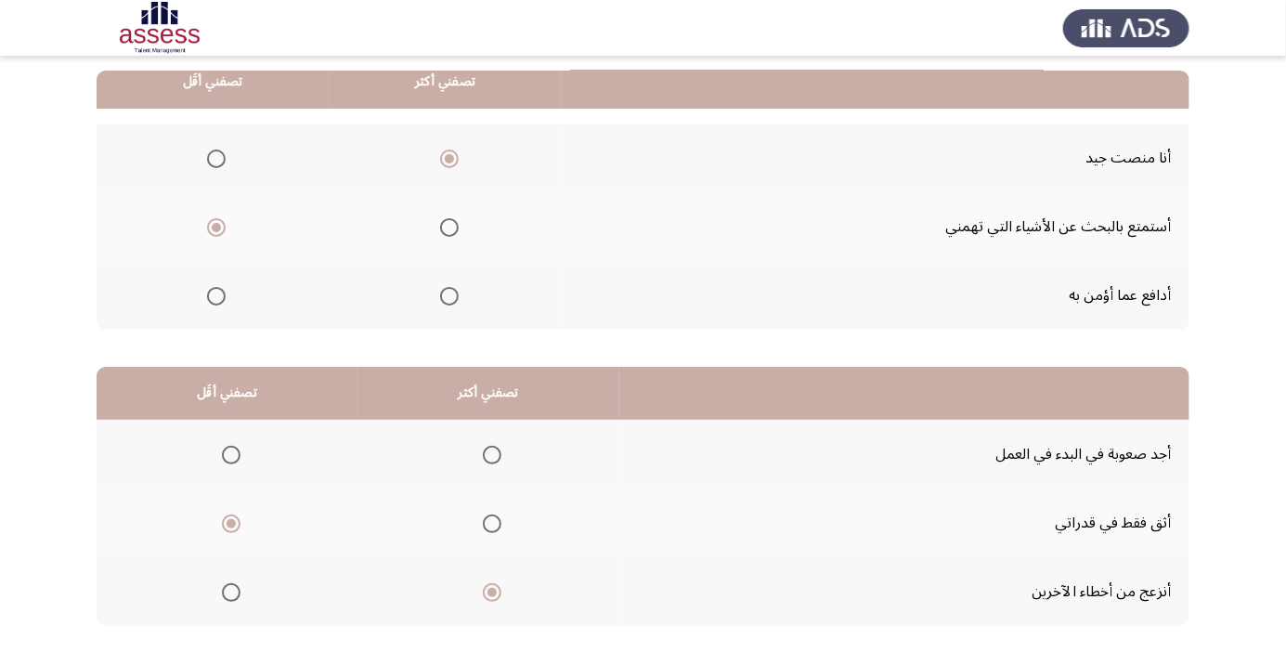
scroll to position [183, 0]
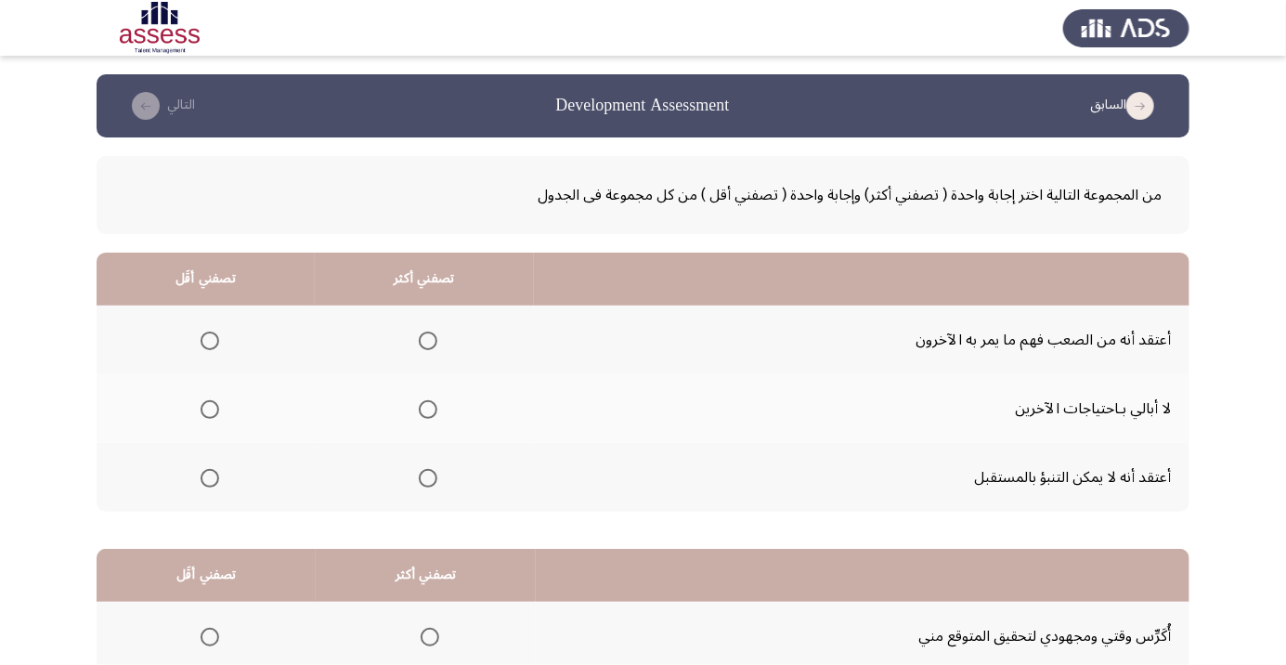
click at [428, 341] on span "Select an option" at bounding box center [428, 341] width 0 height 0
click at [430, 340] on input "Select an option" at bounding box center [428, 341] width 19 height 19
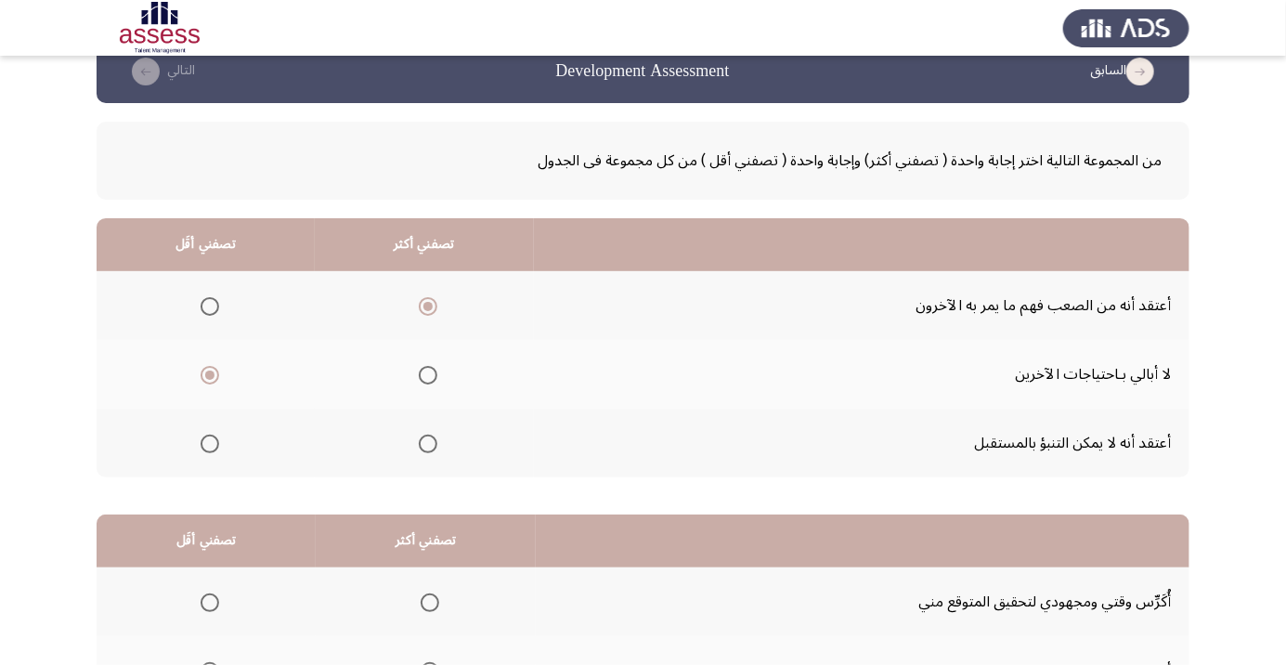
scroll to position [183, 0]
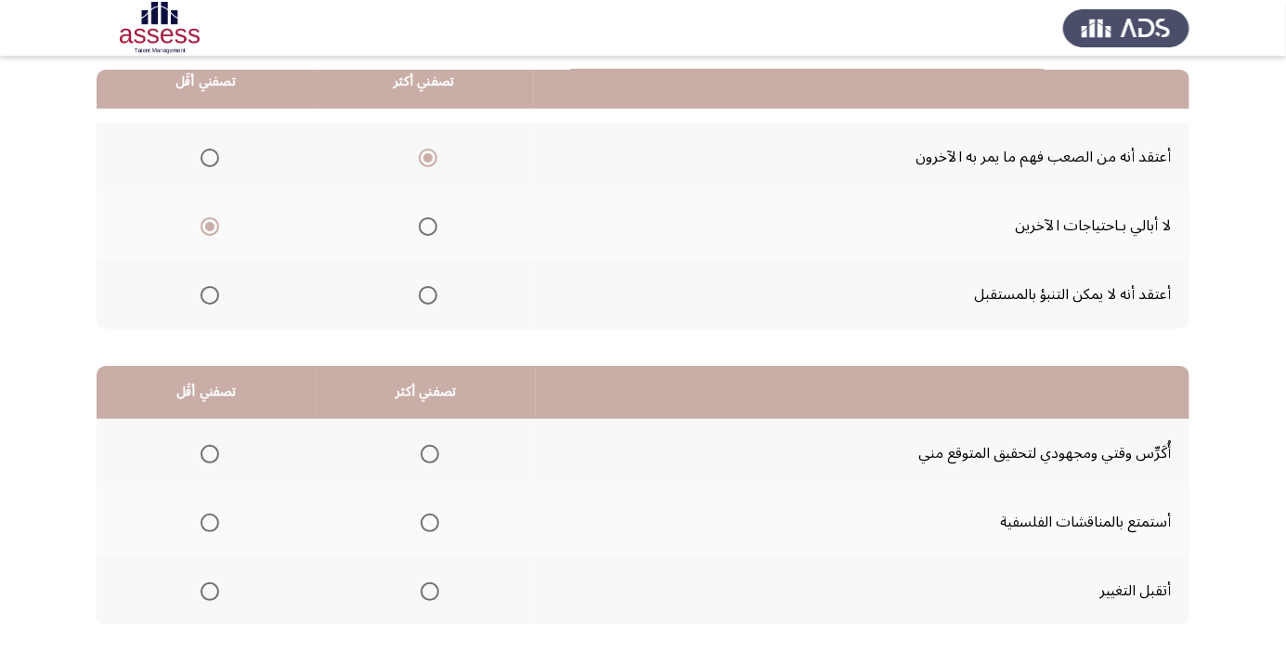
click at [430, 454] on span "Select an option" at bounding box center [430, 454] width 0 height 0
click at [431, 452] on input "Select an option" at bounding box center [430, 454] width 19 height 19
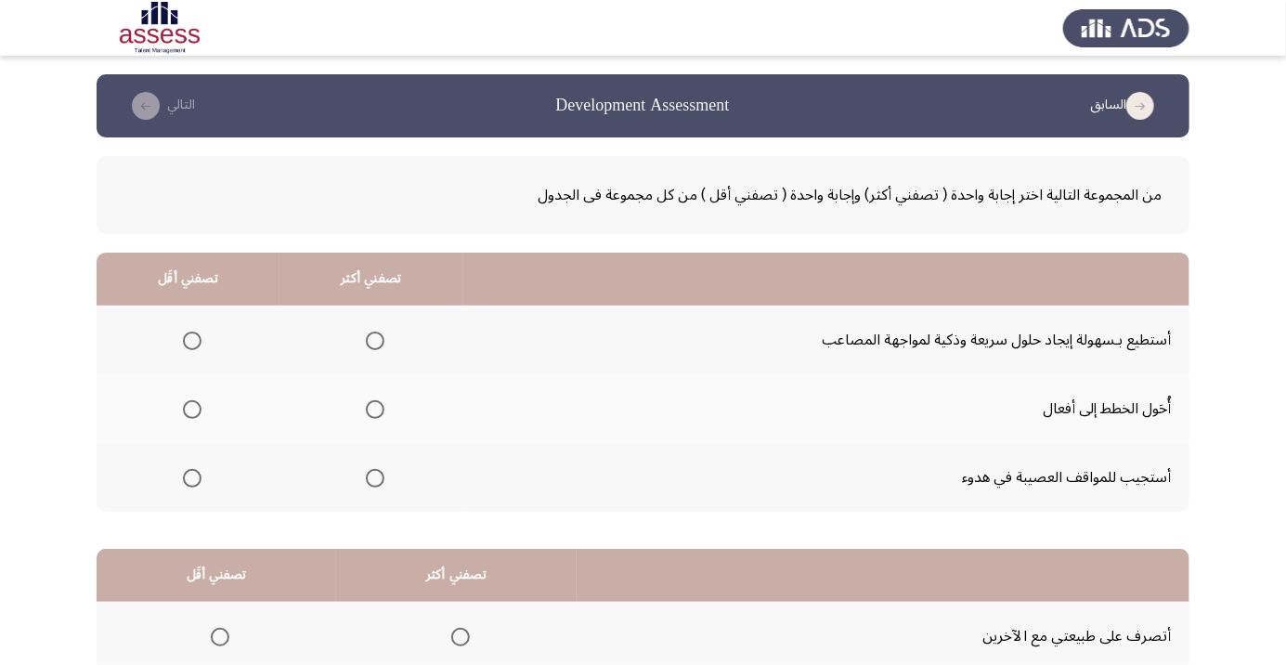
click at [375, 341] on span "Select an option" at bounding box center [375, 341] width 0 height 0
click at [373, 340] on input "Select an option" at bounding box center [375, 341] width 19 height 19
click at [184, 409] on span "Select an option" at bounding box center [192, 409] width 19 height 19
click at [184, 409] on input "Select an option" at bounding box center [192, 409] width 19 height 19
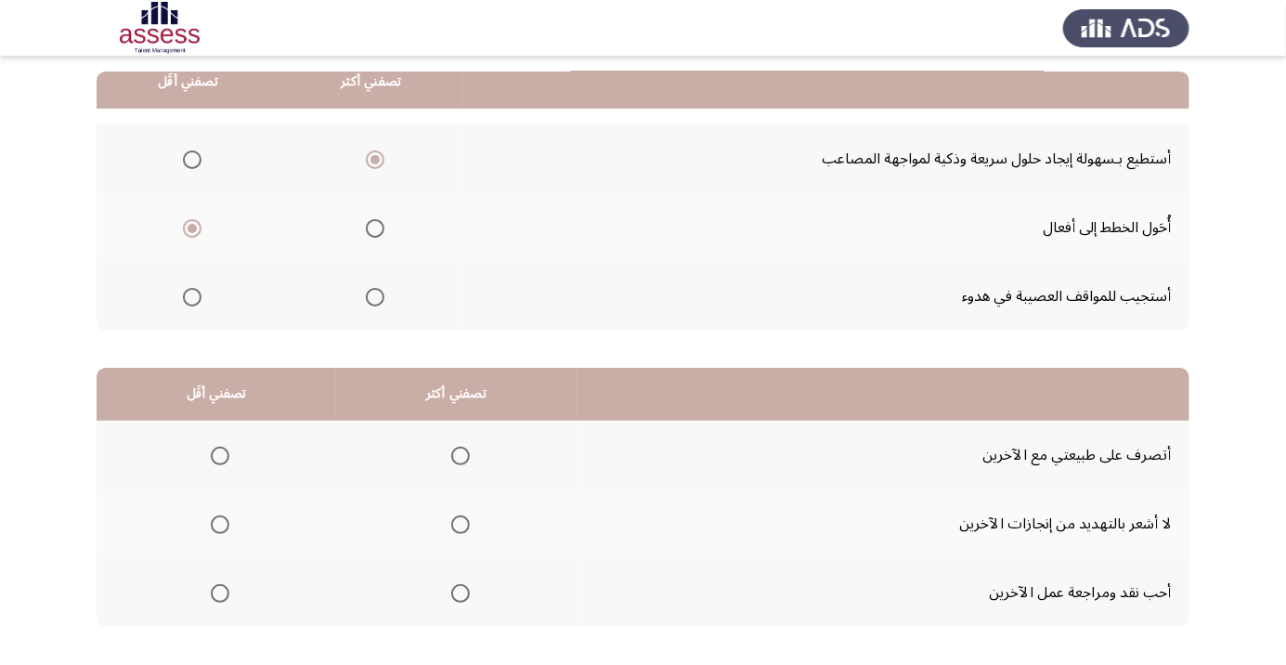
scroll to position [183, 0]
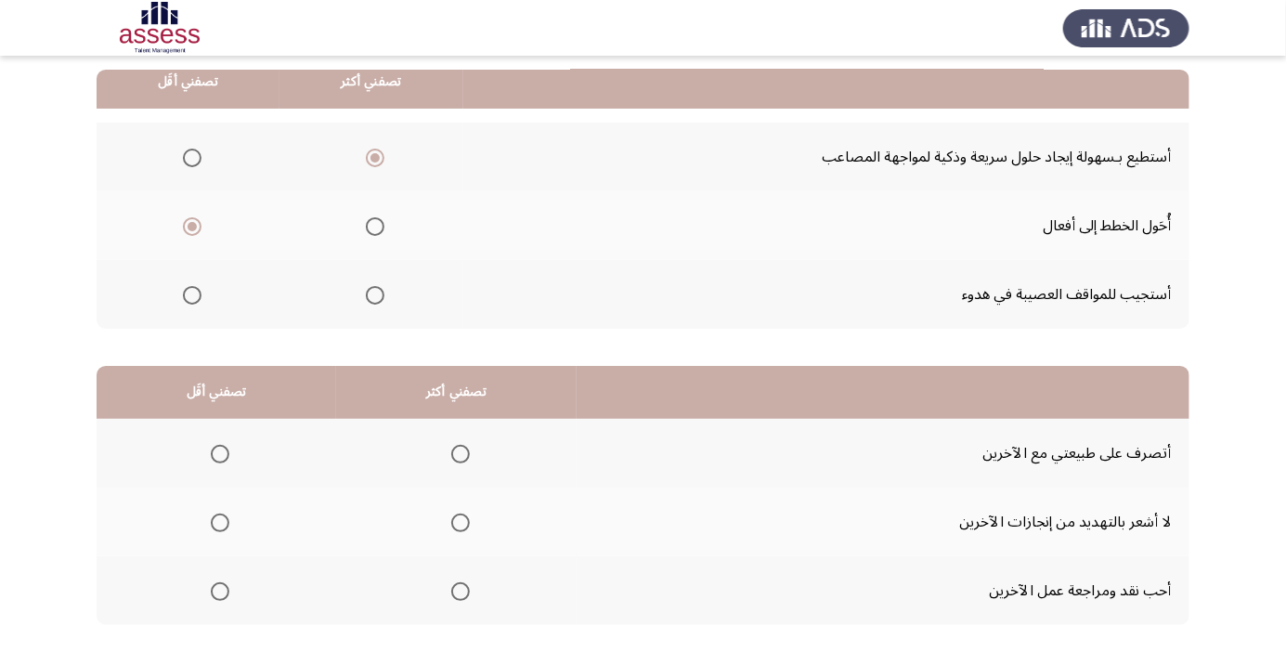
click at [461, 523] on span "Select an option" at bounding box center [461, 523] width 0 height 0
click at [462, 521] on input "Select an option" at bounding box center [460, 523] width 19 height 19
click at [215, 594] on span "Select an option" at bounding box center [220, 591] width 19 height 19
click at [215, 594] on input "Select an option" at bounding box center [220, 591] width 19 height 19
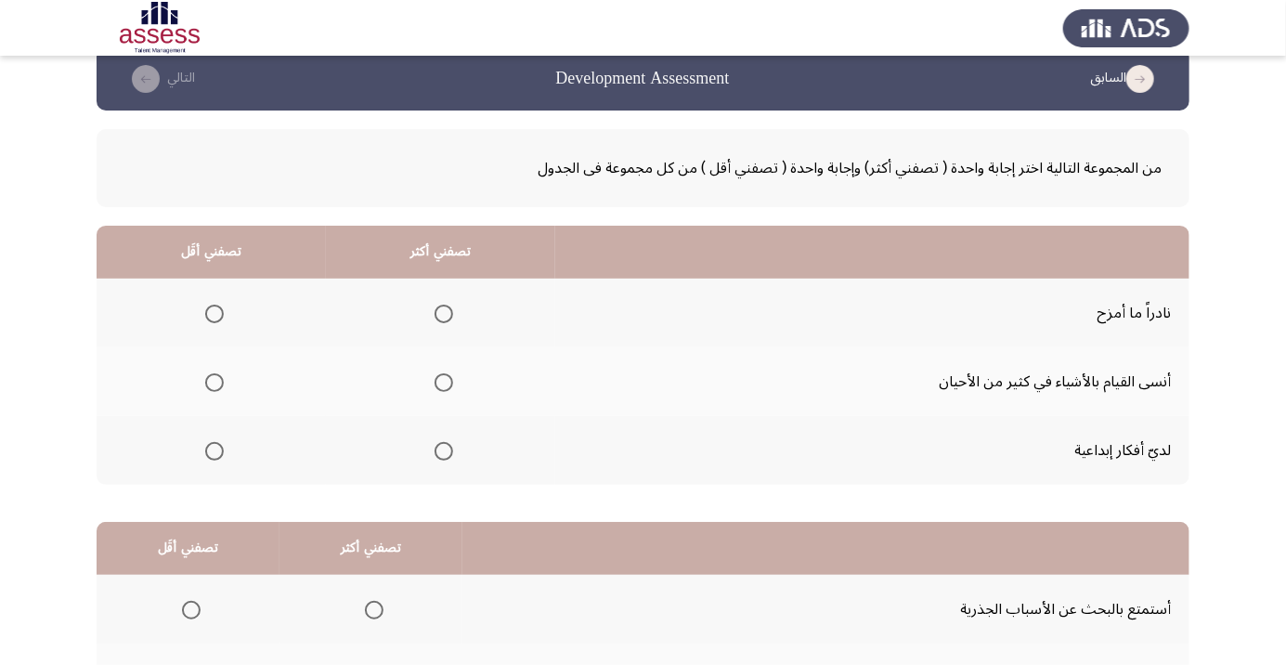
scroll to position [0, 0]
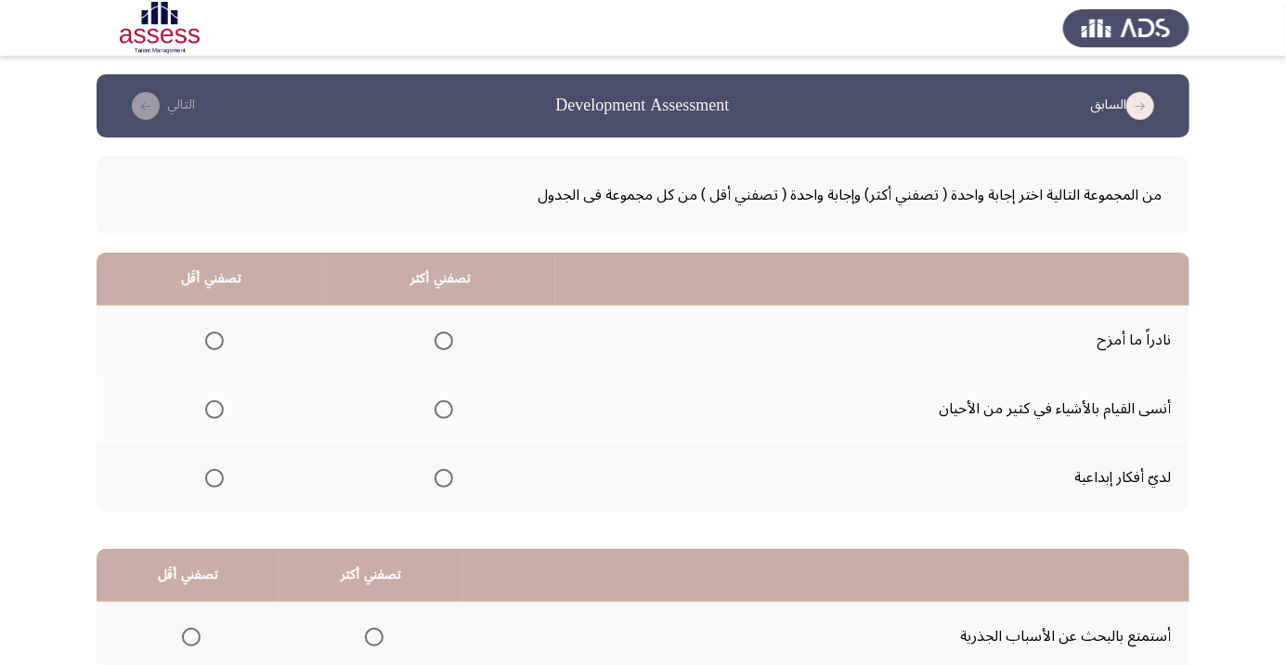
click at [451, 482] on span "Select an option" at bounding box center [444, 478] width 19 height 19
click at [451, 482] on input "Select an option" at bounding box center [444, 478] width 19 height 19
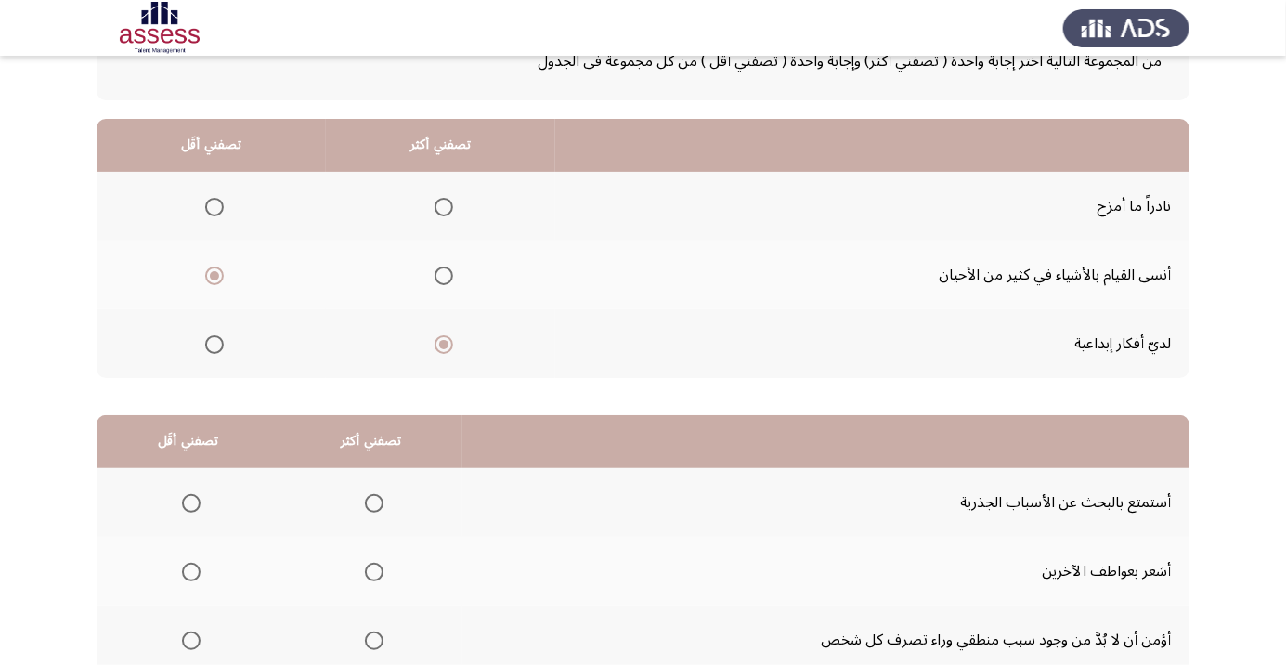
scroll to position [183, 0]
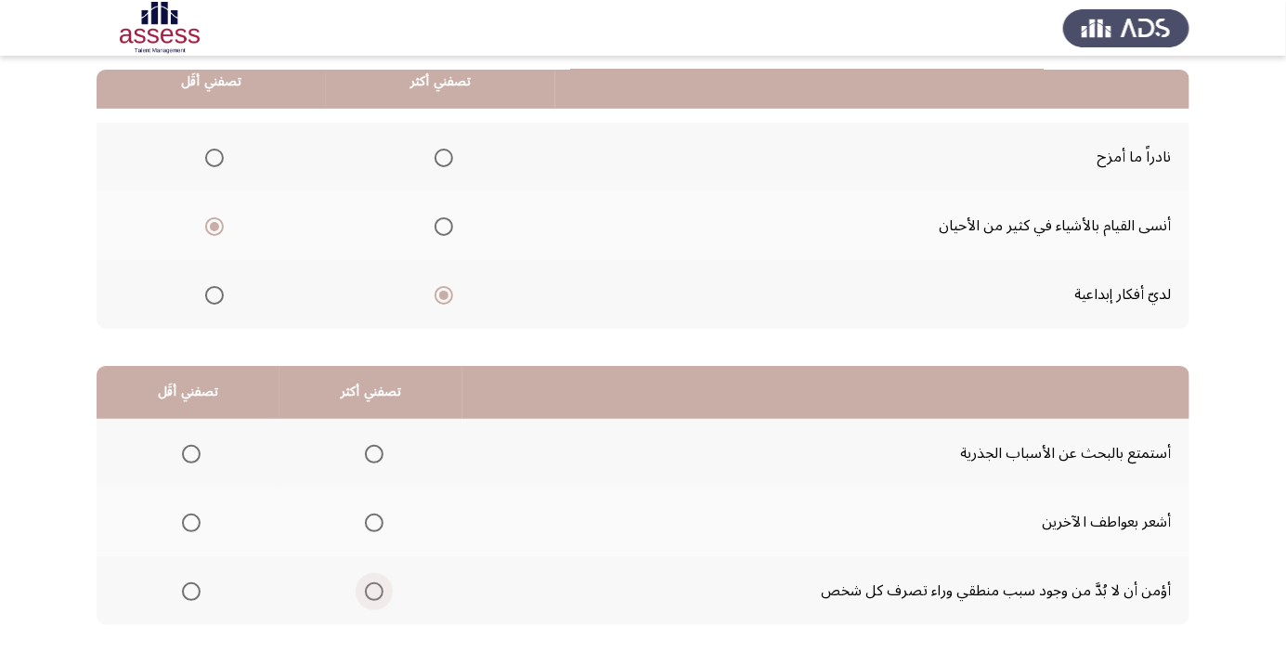
click at [371, 583] on span "Select an option" at bounding box center [374, 591] width 19 height 19
click at [371, 583] on input "Select an option" at bounding box center [374, 591] width 19 height 19
click at [191, 523] on span "Select an option" at bounding box center [191, 523] width 0 height 0
click at [191, 521] on input "Select an option" at bounding box center [191, 523] width 19 height 19
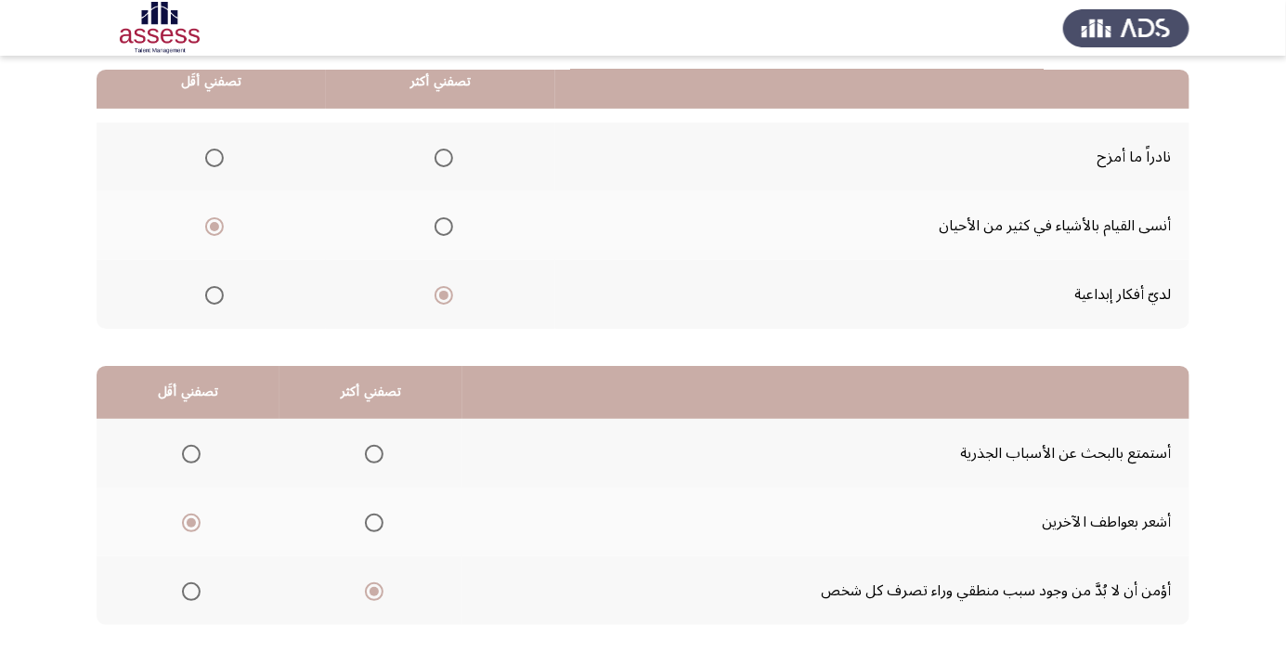
scroll to position [0, 0]
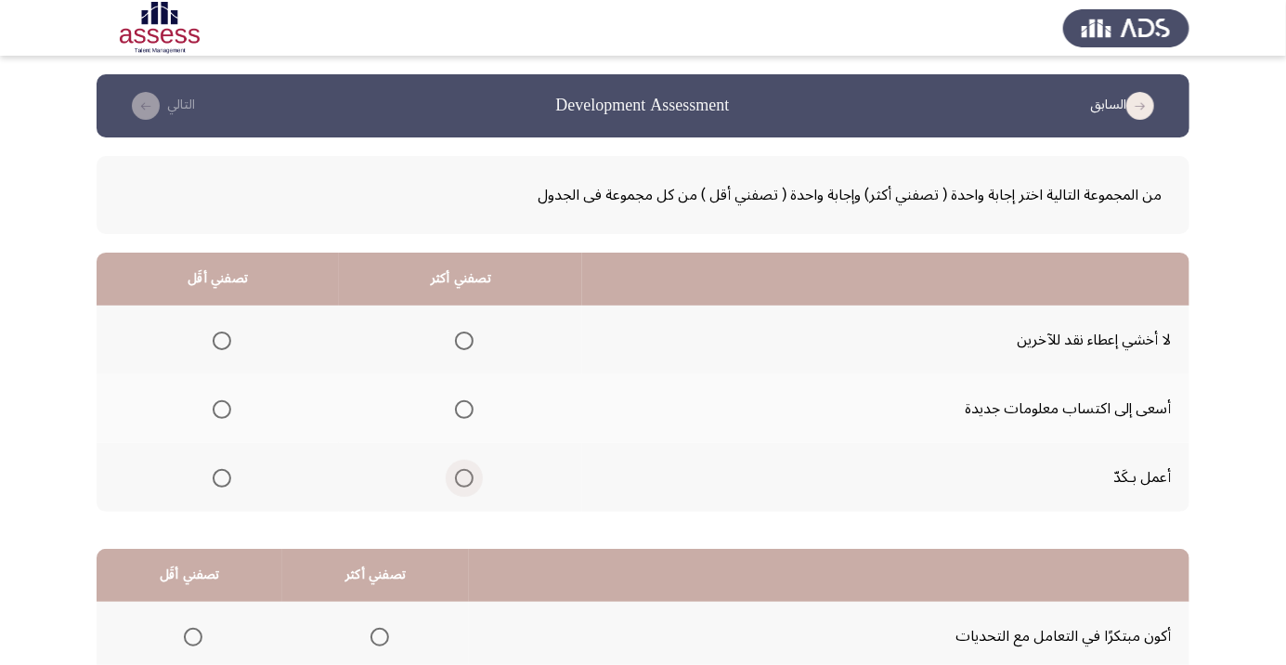
click at [464, 478] on span "Select an option" at bounding box center [464, 478] width 0 height 0
click at [466, 476] on input "Select an option" at bounding box center [464, 478] width 19 height 19
click at [206, 339] on label "Select an option" at bounding box center [218, 341] width 26 height 19
click at [213, 339] on input "Select an option" at bounding box center [222, 341] width 19 height 19
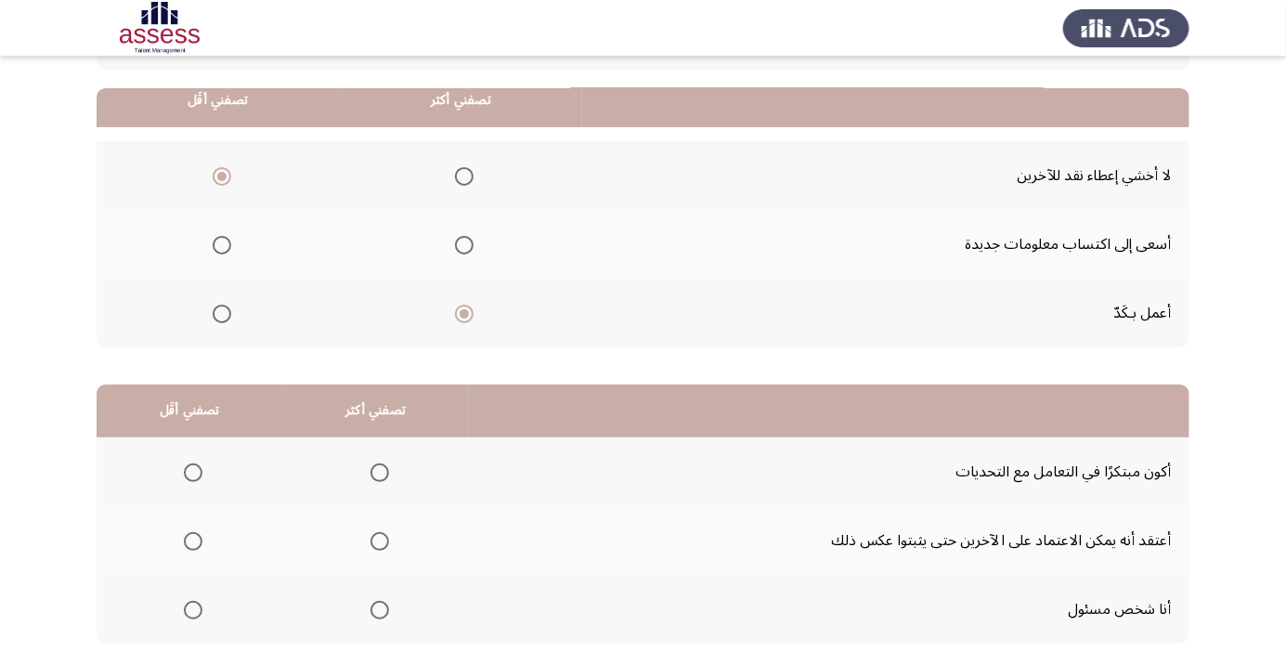
scroll to position [183, 0]
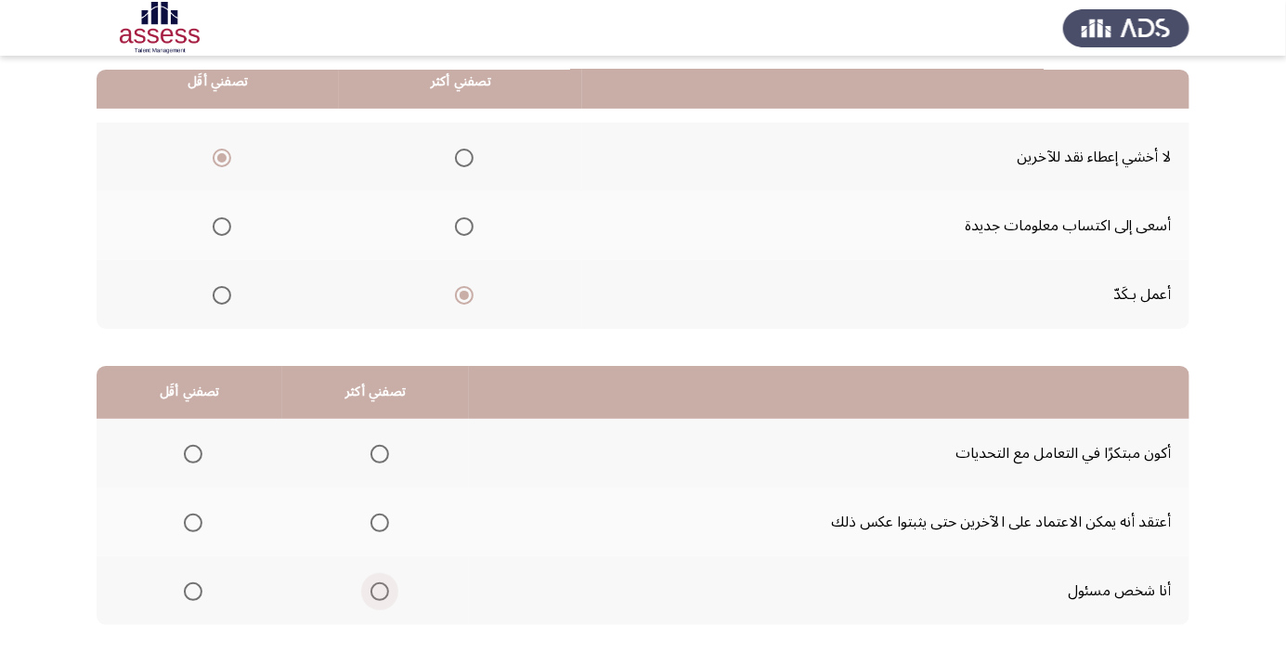
click at [380, 592] on span "Select an option" at bounding box center [380, 592] width 0 height 0
click at [379, 590] on input "Select an option" at bounding box center [380, 591] width 19 height 19
click at [193, 527] on span "Select an option" at bounding box center [193, 523] width 19 height 19
click at [193, 527] on input "Select an option" at bounding box center [193, 523] width 19 height 19
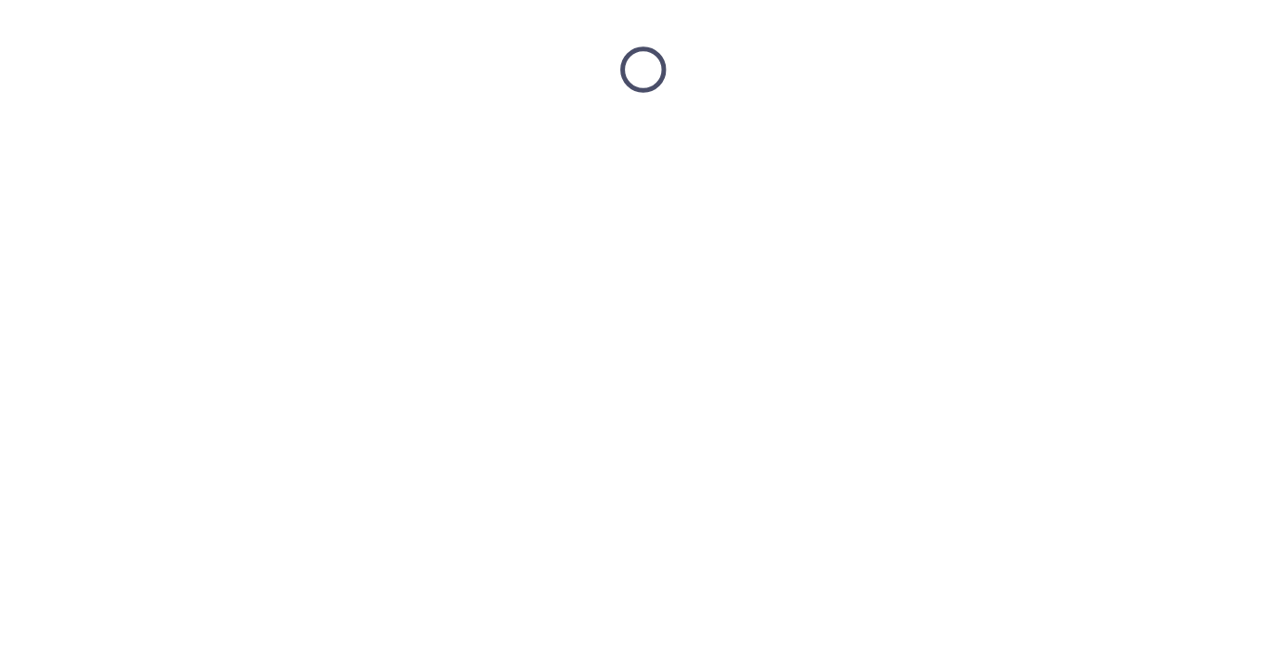
scroll to position [0, 0]
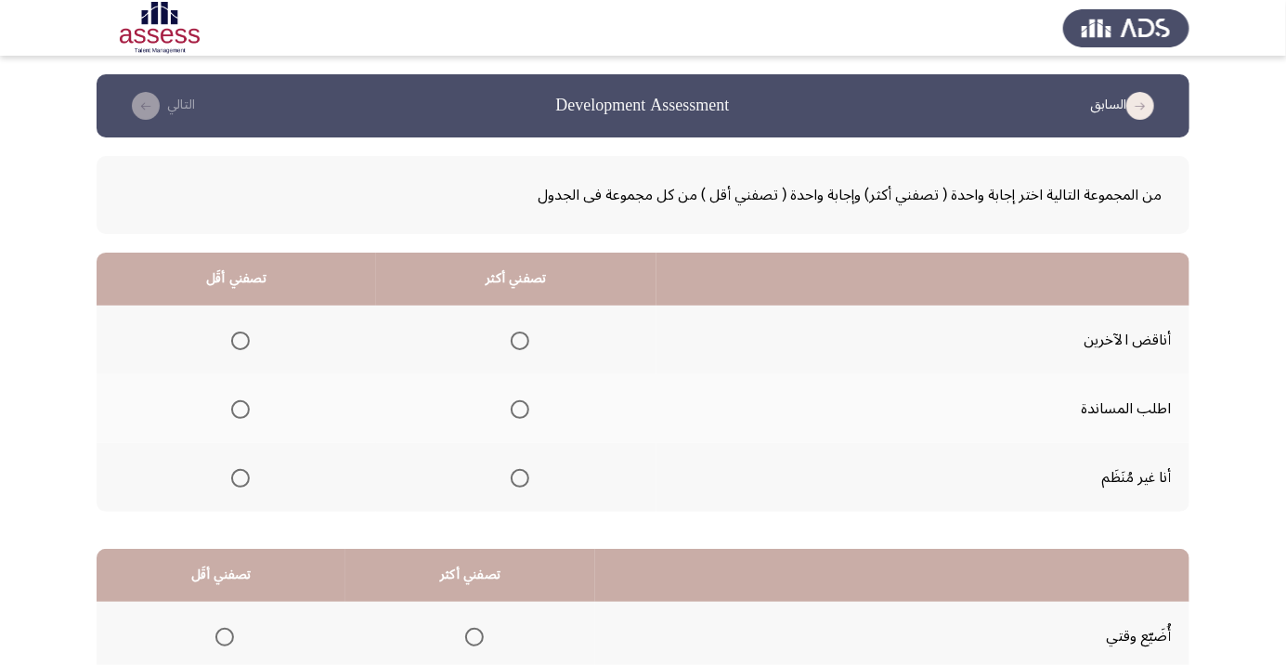
click at [511, 414] on span "Select an option" at bounding box center [520, 409] width 19 height 19
click at [511, 414] on input "Select an option" at bounding box center [520, 409] width 19 height 19
click at [233, 475] on span "Select an option" at bounding box center [240, 478] width 19 height 19
click at [233, 475] on input "Select an option" at bounding box center [240, 478] width 19 height 19
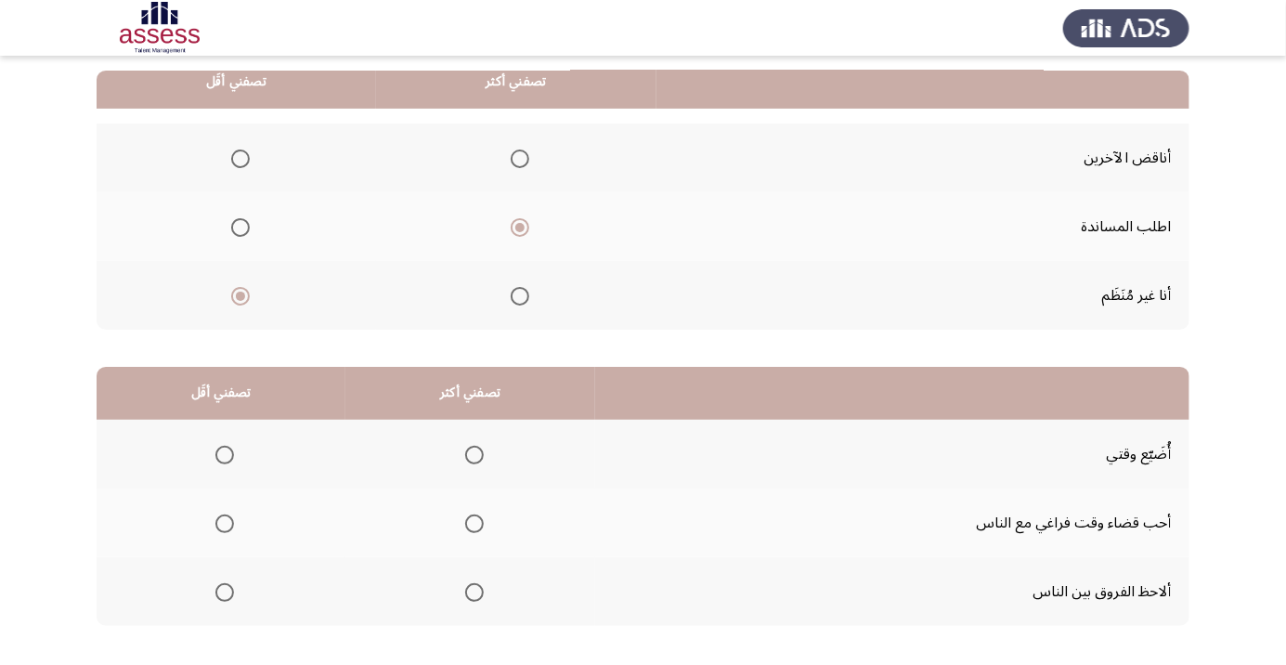
scroll to position [183, 0]
click at [475, 523] on span "Select an option" at bounding box center [475, 523] width 0 height 0
click at [475, 521] on input "Select an option" at bounding box center [474, 523] width 19 height 19
click at [225, 592] on span "Select an option" at bounding box center [225, 592] width 0 height 0
click at [225, 590] on input "Select an option" at bounding box center [224, 591] width 19 height 19
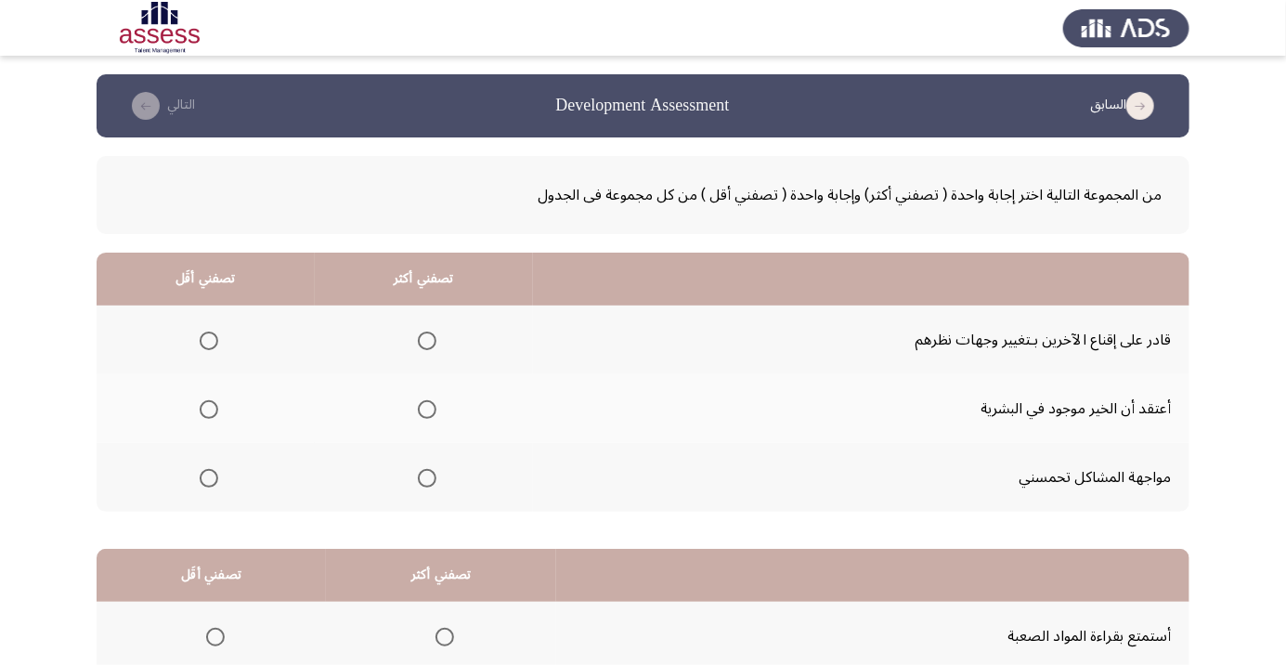
click at [422, 498] on th at bounding box center [424, 477] width 218 height 69
click at [208, 340] on span "Select an option" at bounding box center [209, 341] width 19 height 19
click at [208, 340] on input "Select an option" at bounding box center [209, 341] width 19 height 19
click at [208, 409] on span "Select an option" at bounding box center [209, 409] width 19 height 19
click at [208, 409] on input "Select an option" at bounding box center [209, 409] width 19 height 19
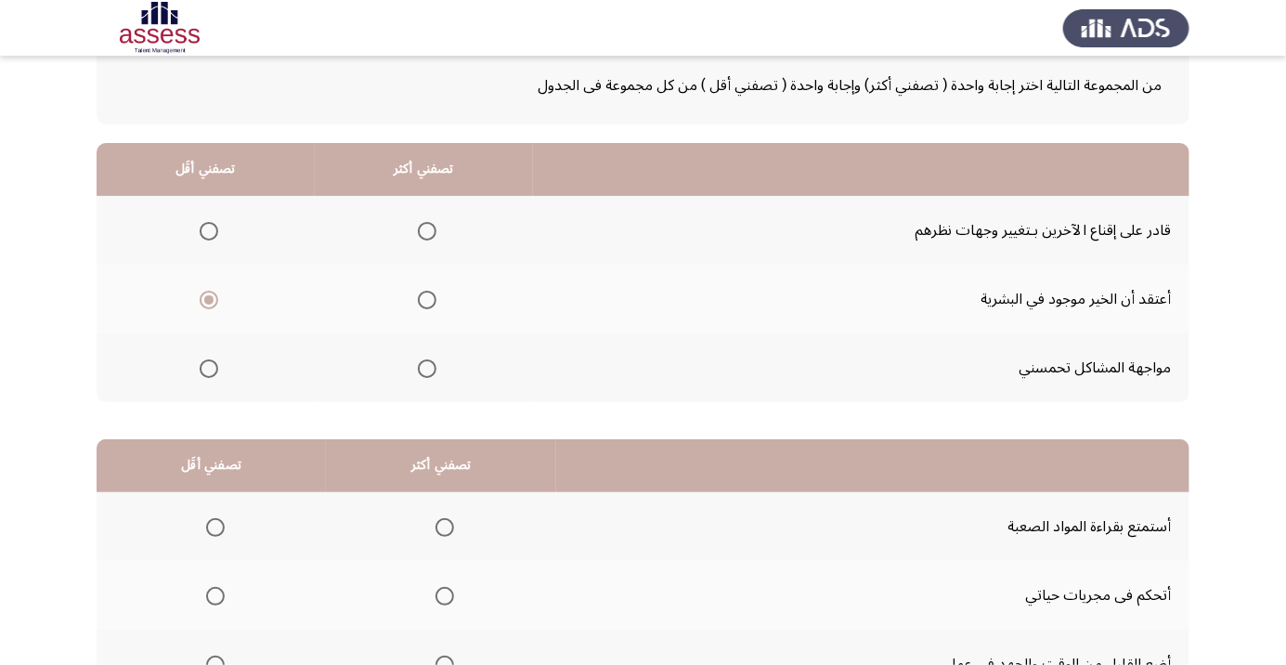
scroll to position [107, 0]
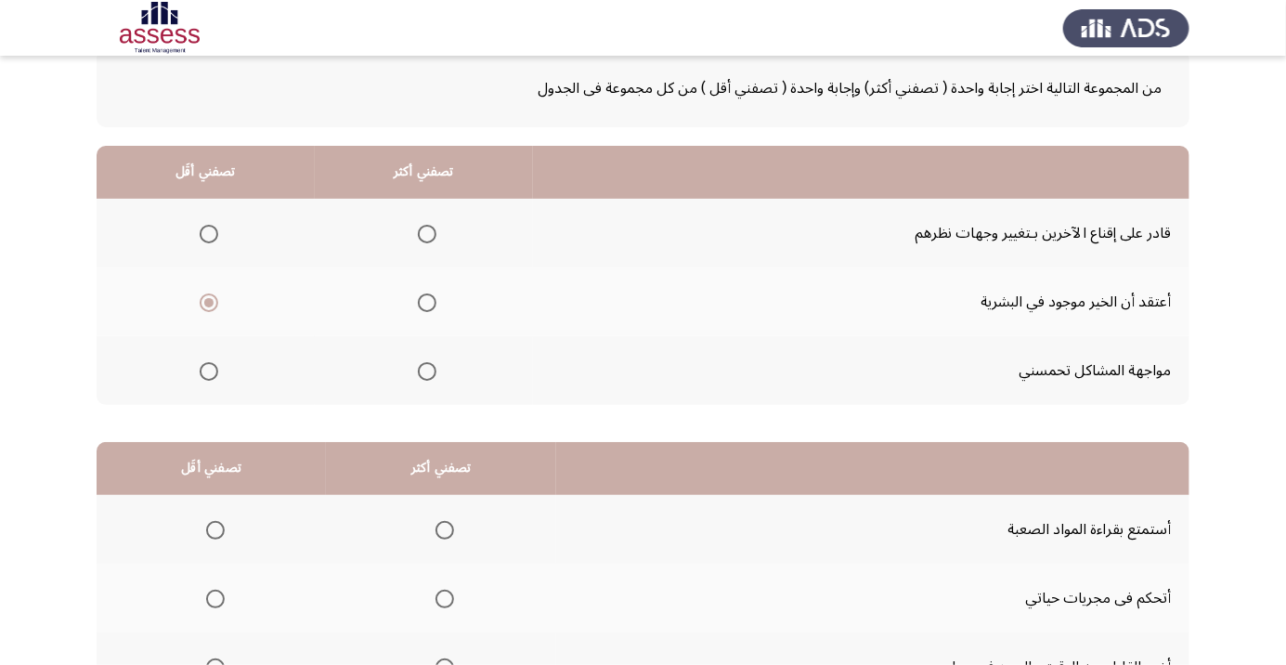
click at [427, 303] on span "Select an option" at bounding box center [427, 303] width 0 height 0
click at [425, 301] on input "Select an option" at bounding box center [427, 302] width 19 height 19
click at [427, 371] on span "Select an option" at bounding box center [427, 371] width 0 height 0
click at [425, 370] on input "Select an option" at bounding box center [427, 371] width 19 height 19
click at [199, 321] on th at bounding box center [206, 301] width 218 height 69
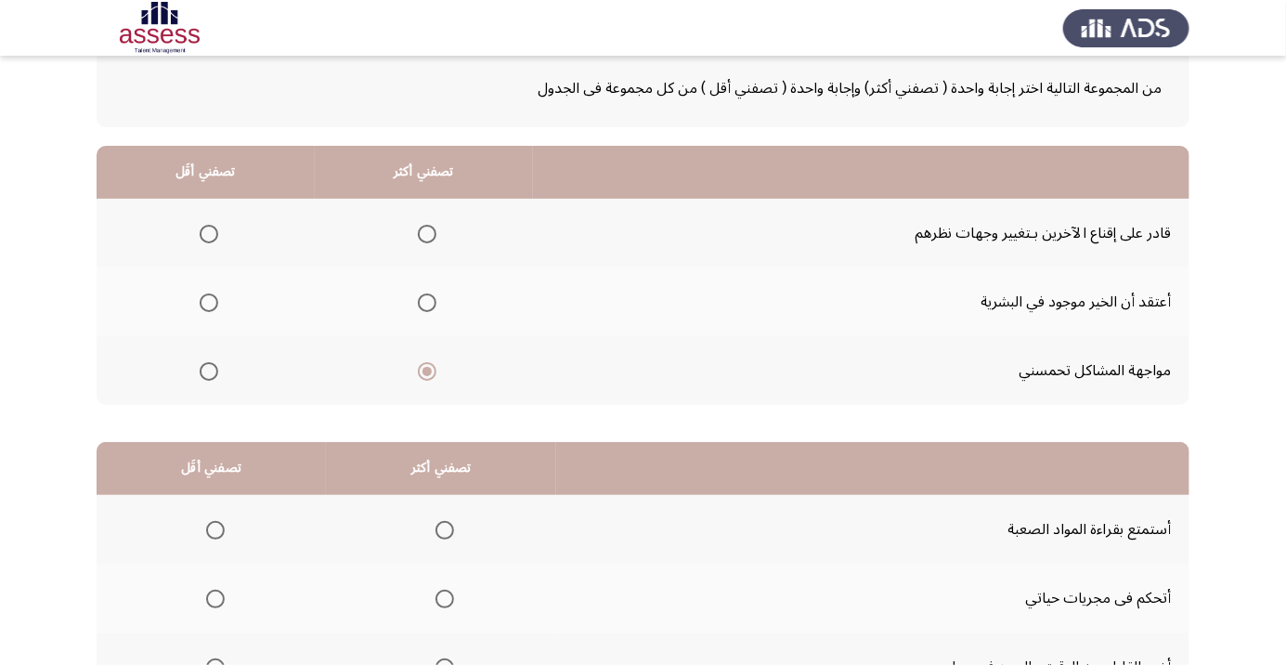
click at [208, 307] on span "Select an option" at bounding box center [209, 302] width 19 height 19
click at [208, 307] on input "Select an option" at bounding box center [209, 302] width 19 height 19
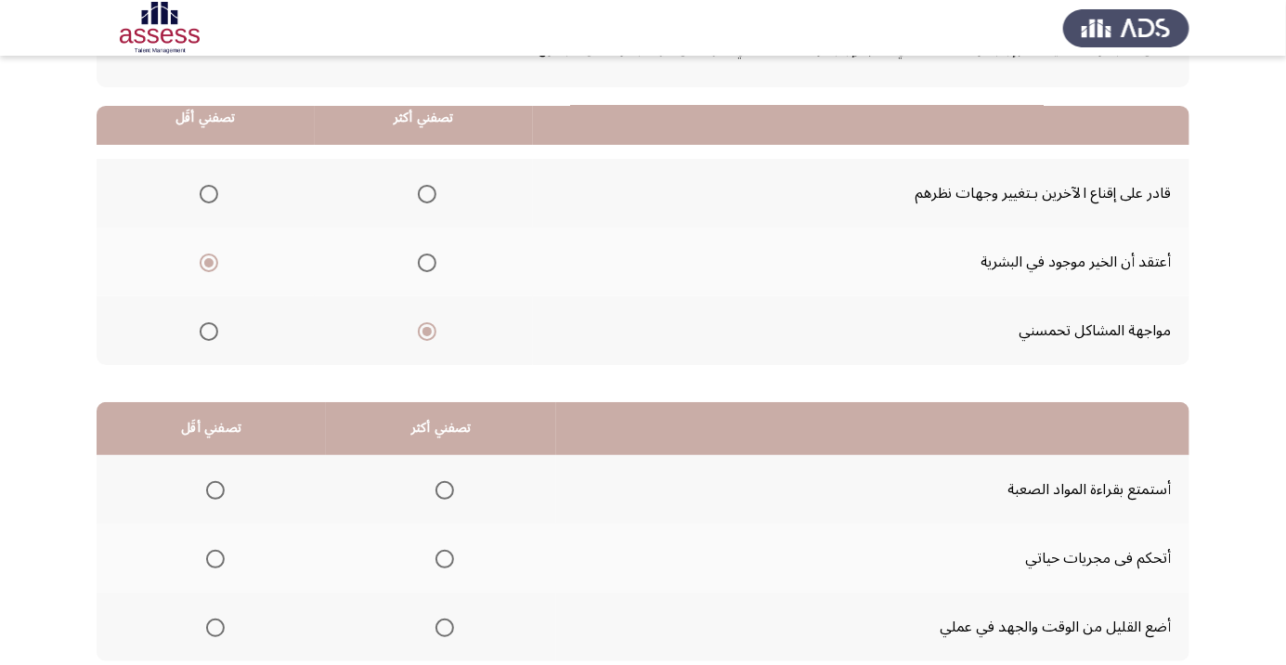
scroll to position [183, 0]
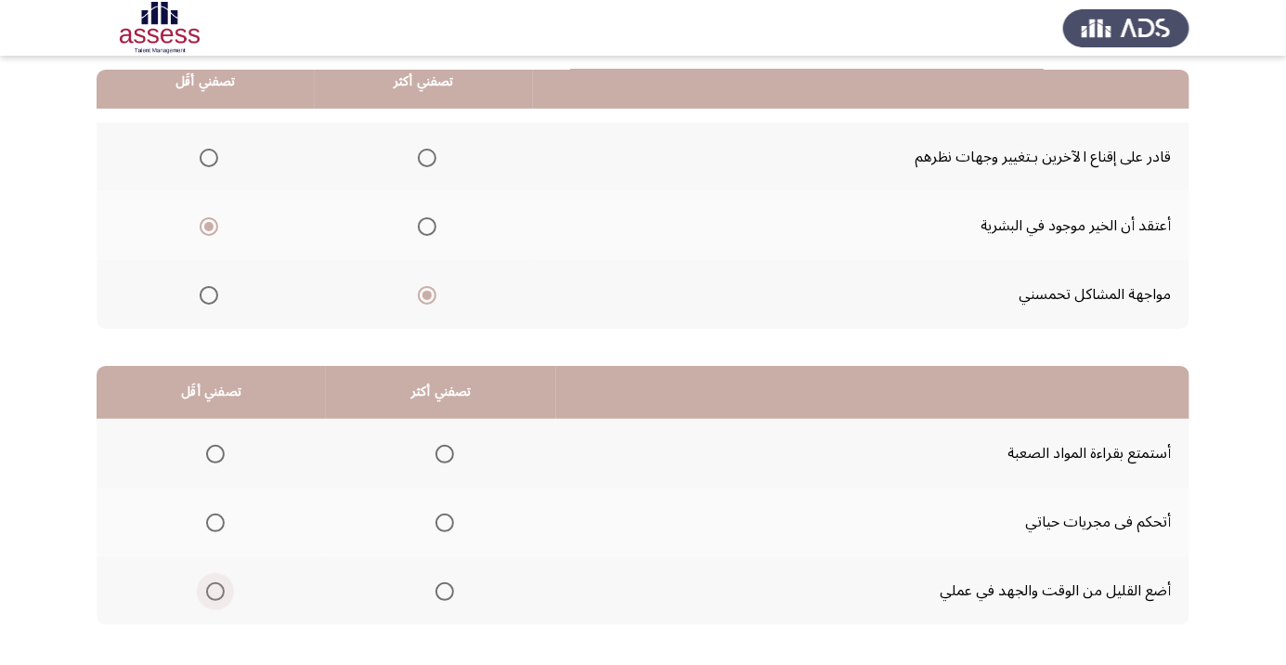
click at [215, 592] on span "Select an option" at bounding box center [215, 592] width 0 height 0
click at [215, 590] on input "Select an option" at bounding box center [215, 591] width 19 height 19
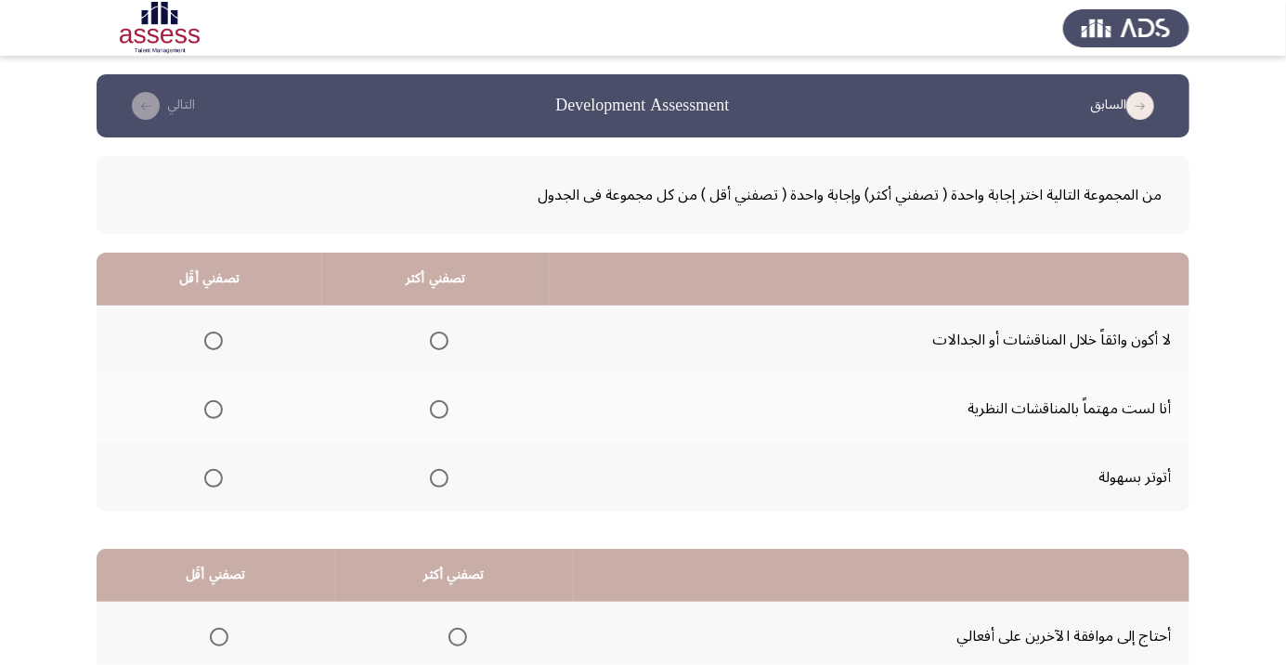
click at [439, 410] on span "Select an option" at bounding box center [439, 410] width 0 height 0
click at [439, 409] on input "Select an option" at bounding box center [439, 409] width 19 height 19
click at [215, 482] on span "Select an option" at bounding box center [213, 478] width 19 height 19
click at [215, 482] on input "Select an option" at bounding box center [213, 478] width 19 height 19
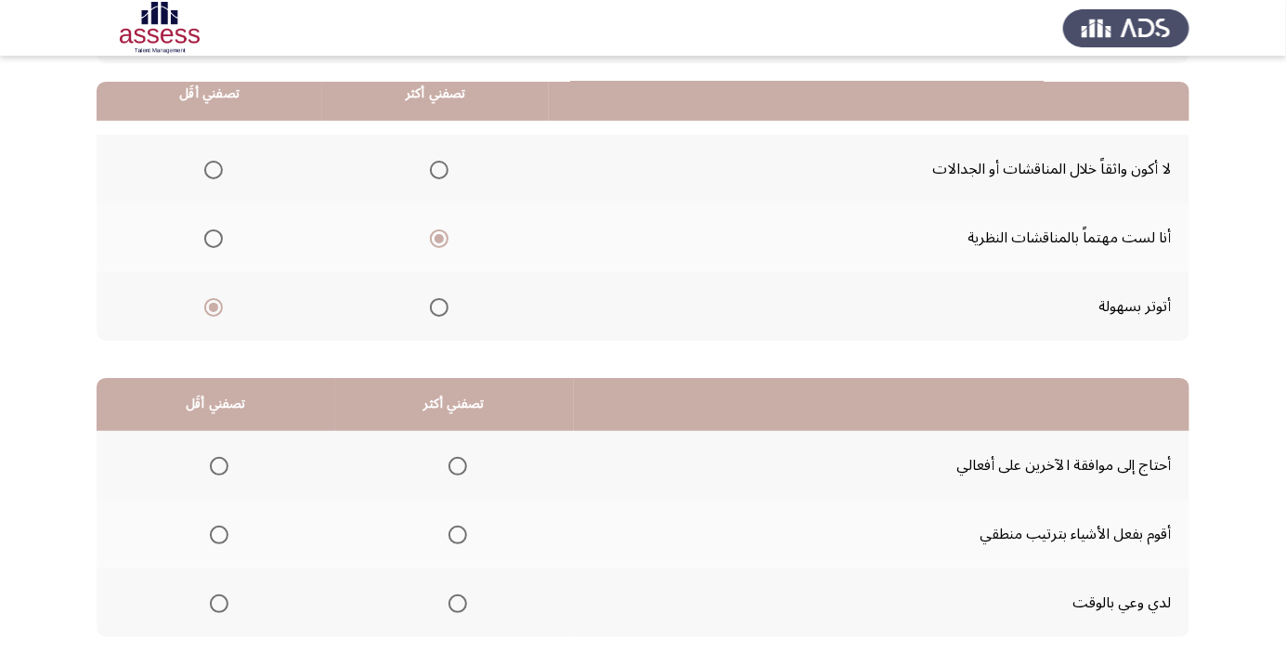
scroll to position [183, 0]
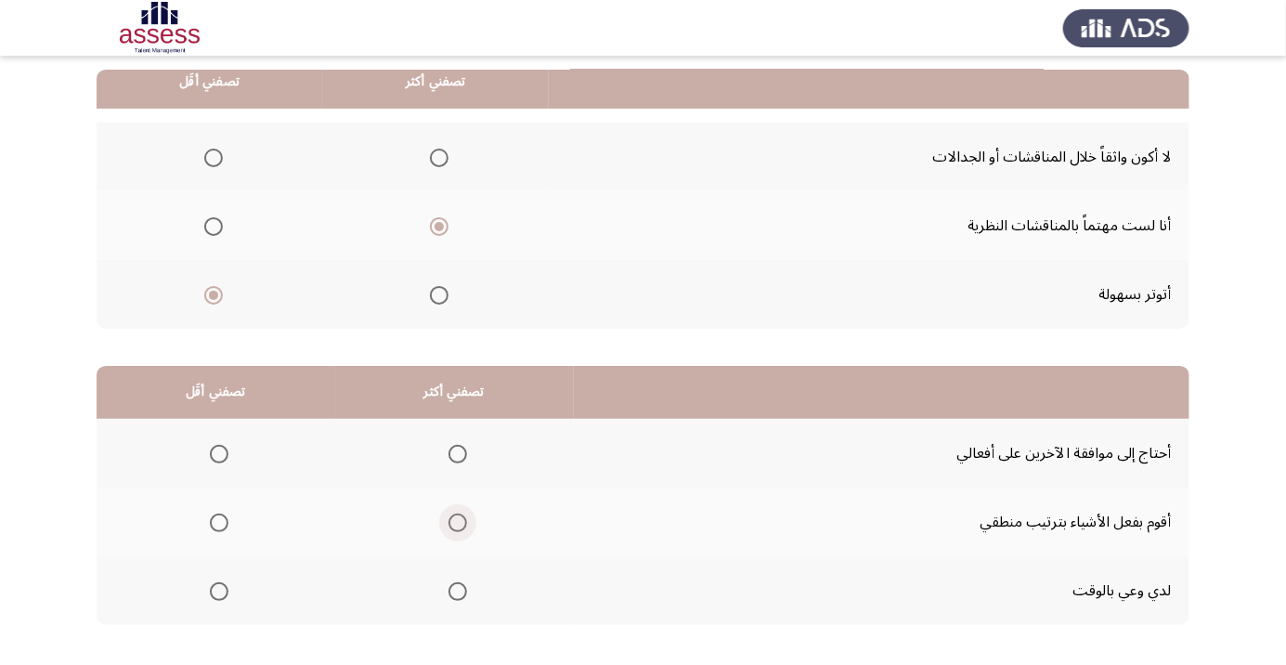
click at [450, 523] on span "Select an option" at bounding box center [458, 523] width 19 height 19
click at [450, 523] on input "Select an option" at bounding box center [458, 523] width 19 height 19
click at [211, 445] on span "Select an option" at bounding box center [219, 454] width 19 height 19
click at [219, 454] on span "Select an option" at bounding box center [219, 454] width 0 height 0
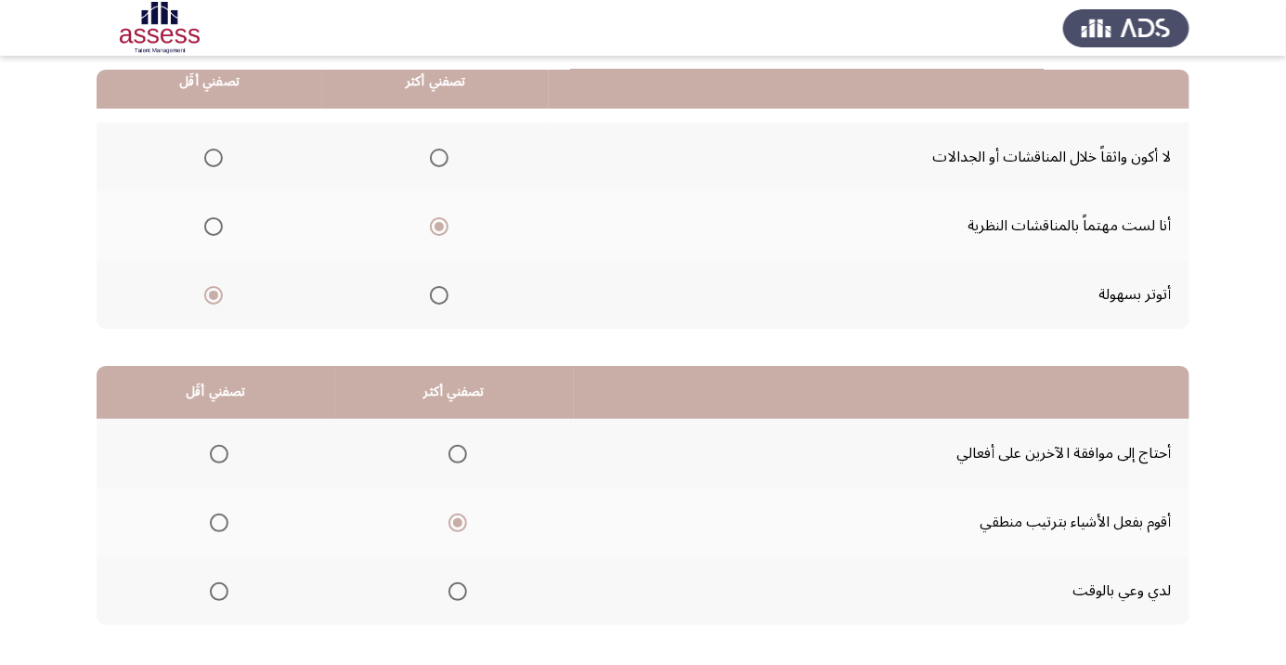
click at [219, 452] on input "Select an option" at bounding box center [219, 454] width 19 height 19
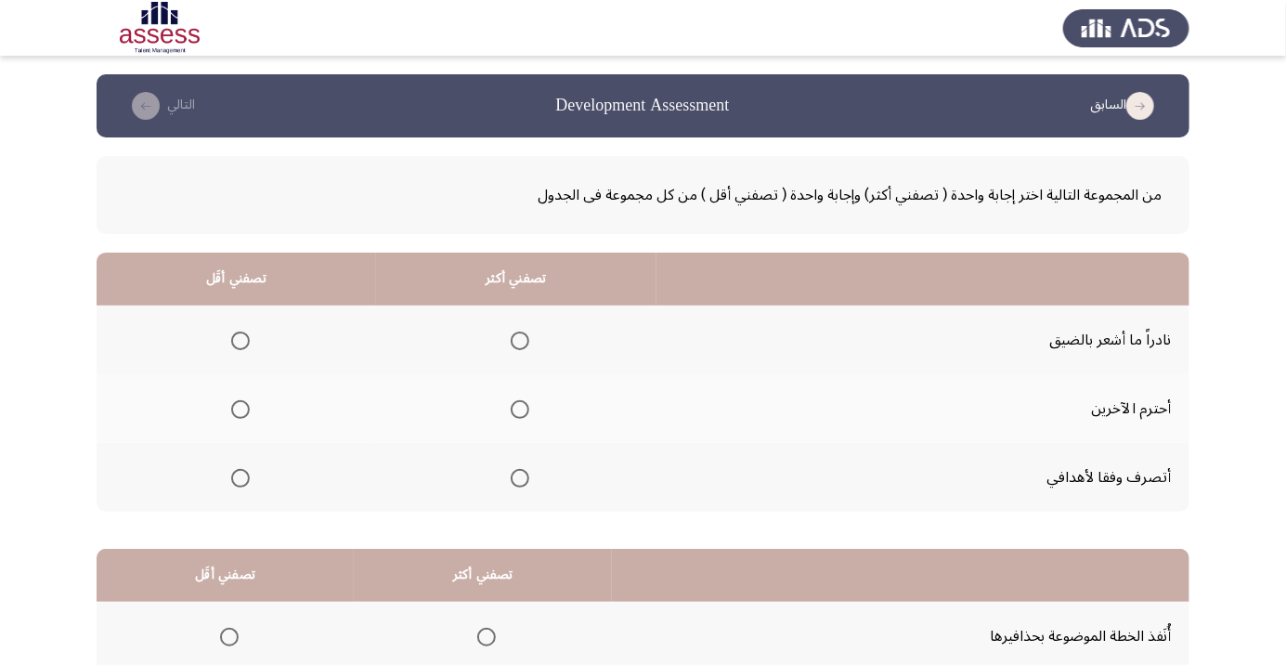
click at [520, 410] on span "Select an option" at bounding box center [520, 410] width 0 height 0
click at [519, 409] on input "Select an option" at bounding box center [520, 409] width 19 height 19
click at [227, 341] on label "Select an option" at bounding box center [237, 341] width 26 height 19
click at [231, 341] on input "Select an option" at bounding box center [240, 341] width 19 height 19
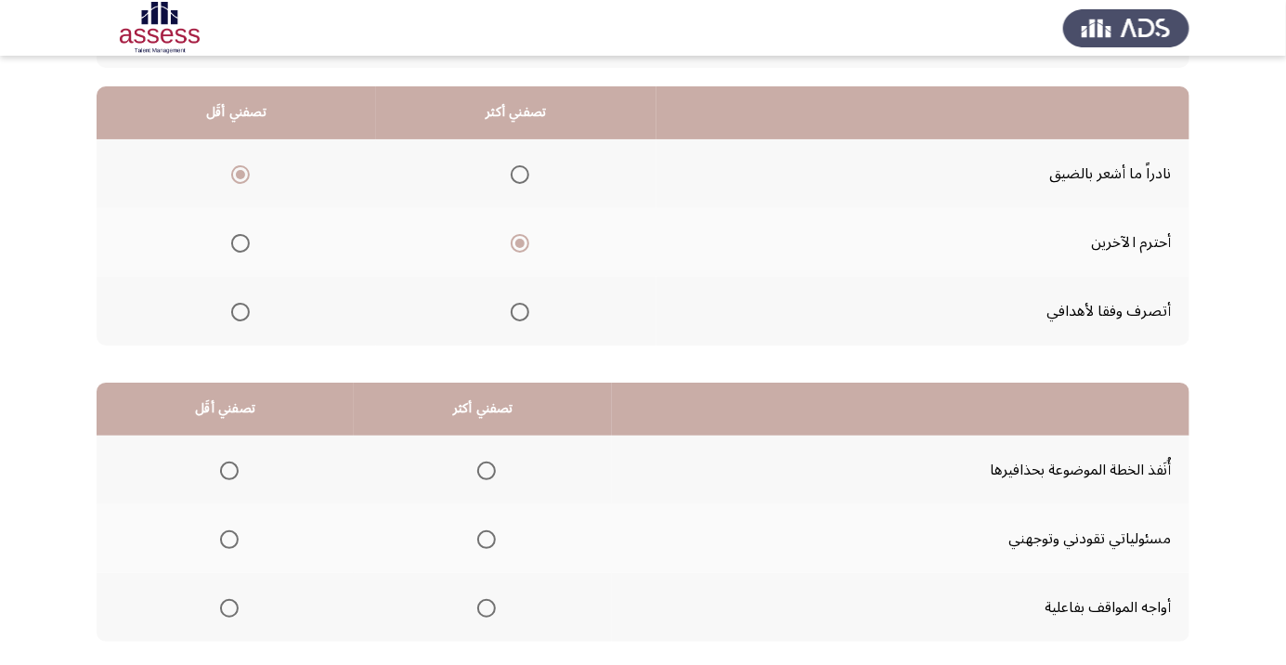
scroll to position [171, 0]
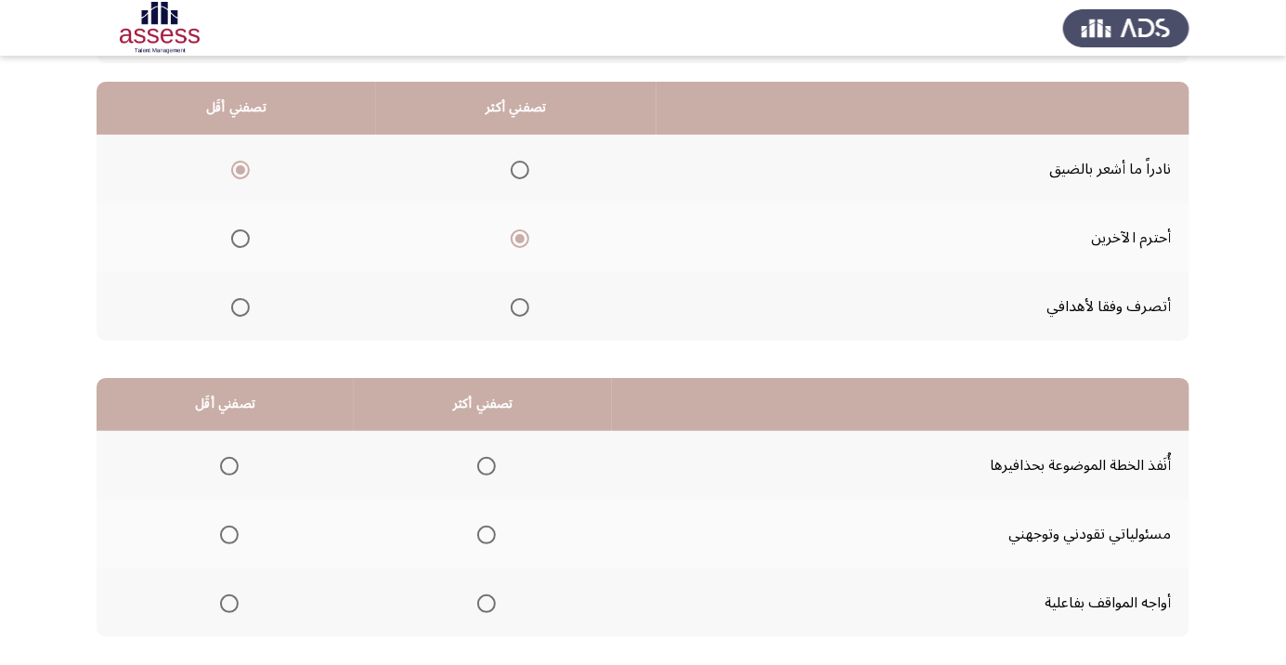
click at [487, 604] on span "Select an option" at bounding box center [487, 604] width 0 height 0
click at [485, 602] on input "Select an option" at bounding box center [486, 603] width 19 height 19
click at [228, 464] on span "Select an option" at bounding box center [229, 466] width 19 height 19
click at [228, 464] on input "Select an option" at bounding box center [229, 466] width 19 height 19
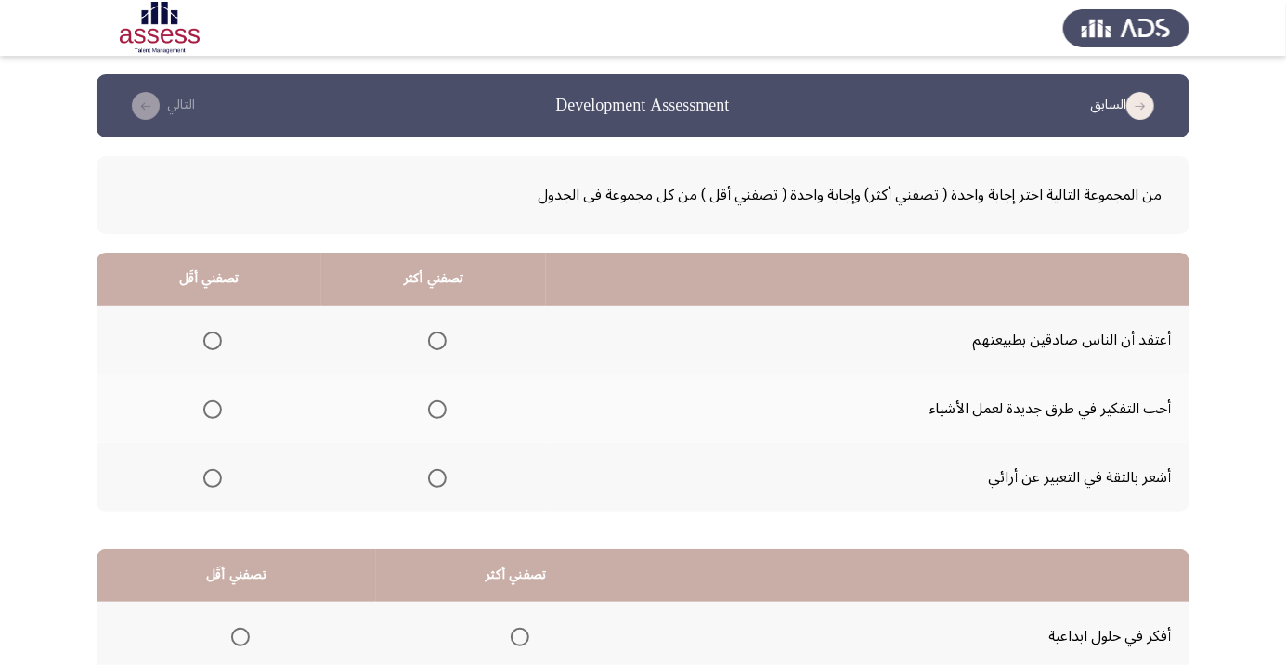
click at [213, 341] on span "Select an option" at bounding box center [213, 341] width 0 height 0
click at [212, 340] on input "Select an option" at bounding box center [212, 341] width 19 height 19
click at [437, 478] on span "Select an option" at bounding box center [437, 478] width 0 height 0
click at [436, 476] on input "Select an option" at bounding box center [437, 478] width 19 height 19
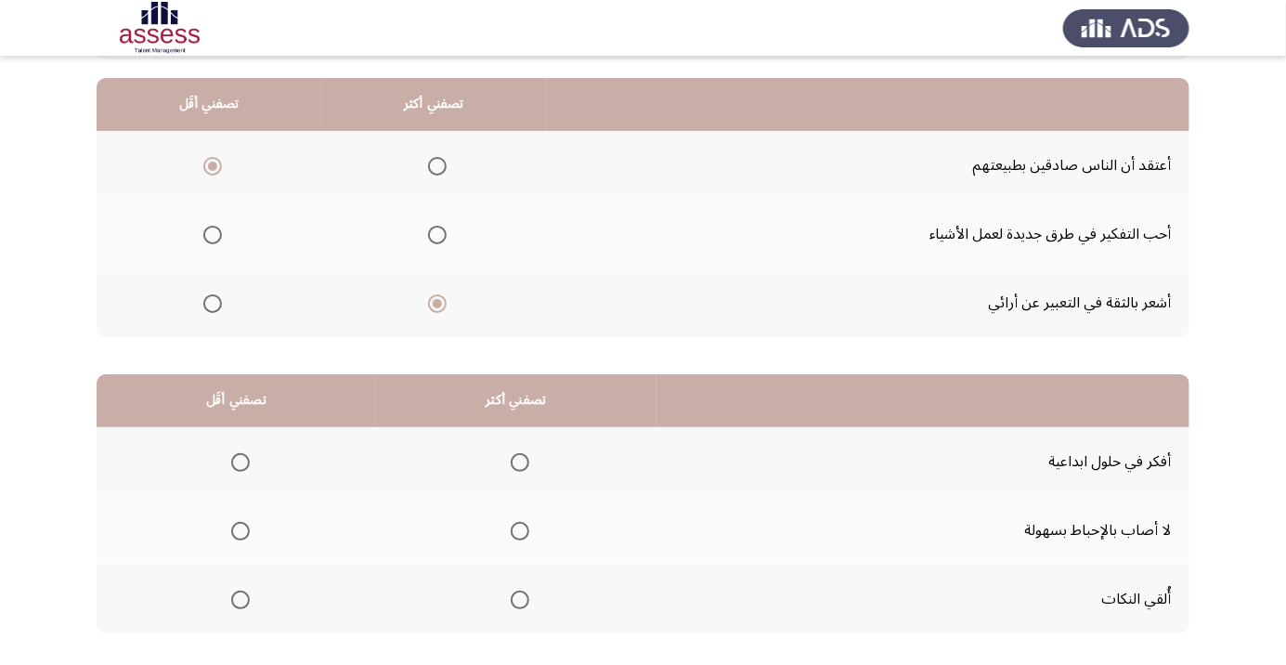
scroll to position [183, 0]
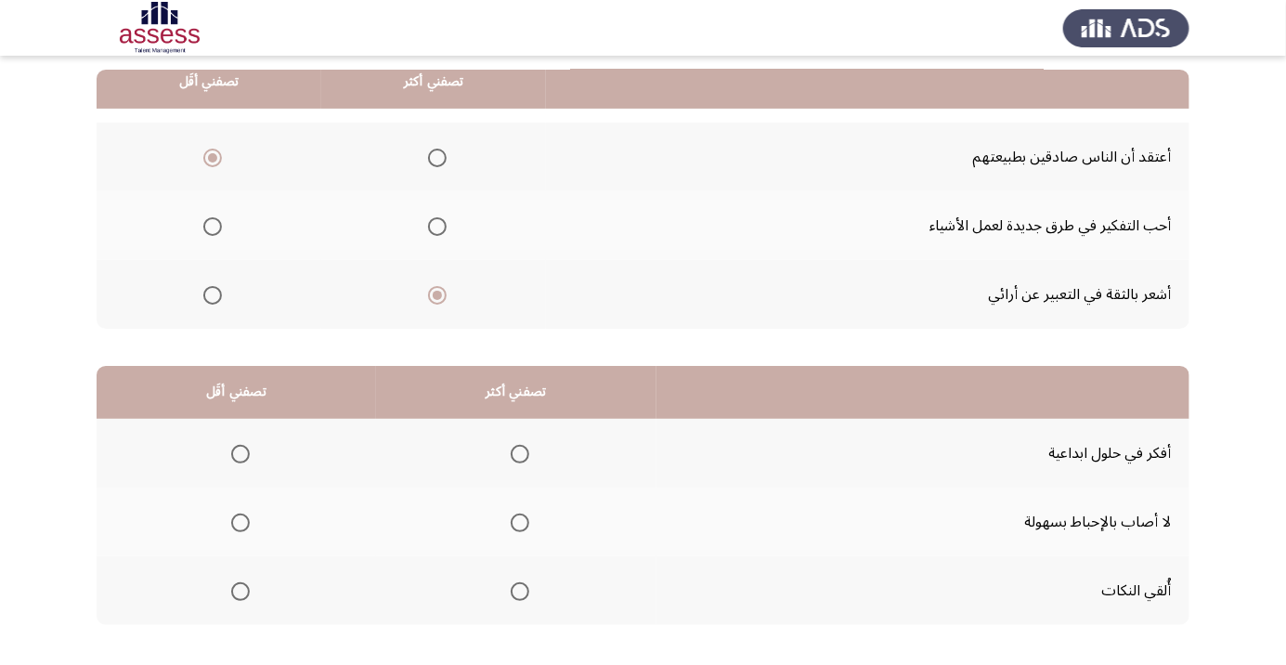
click at [520, 523] on span "Select an option" at bounding box center [520, 523] width 0 height 0
click at [519, 521] on input "Select an option" at bounding box center [520, 523] width 19 height 19
click at [242, 614] on th at bounding box center [237, 590] width 280 height 69
click at [520, 454] on span "Select an option" at bounding box center [520, 454] width 0 height 0
click at [519, 452] on input "Select an option" at bounding box center [520, 454] width 19 height 19
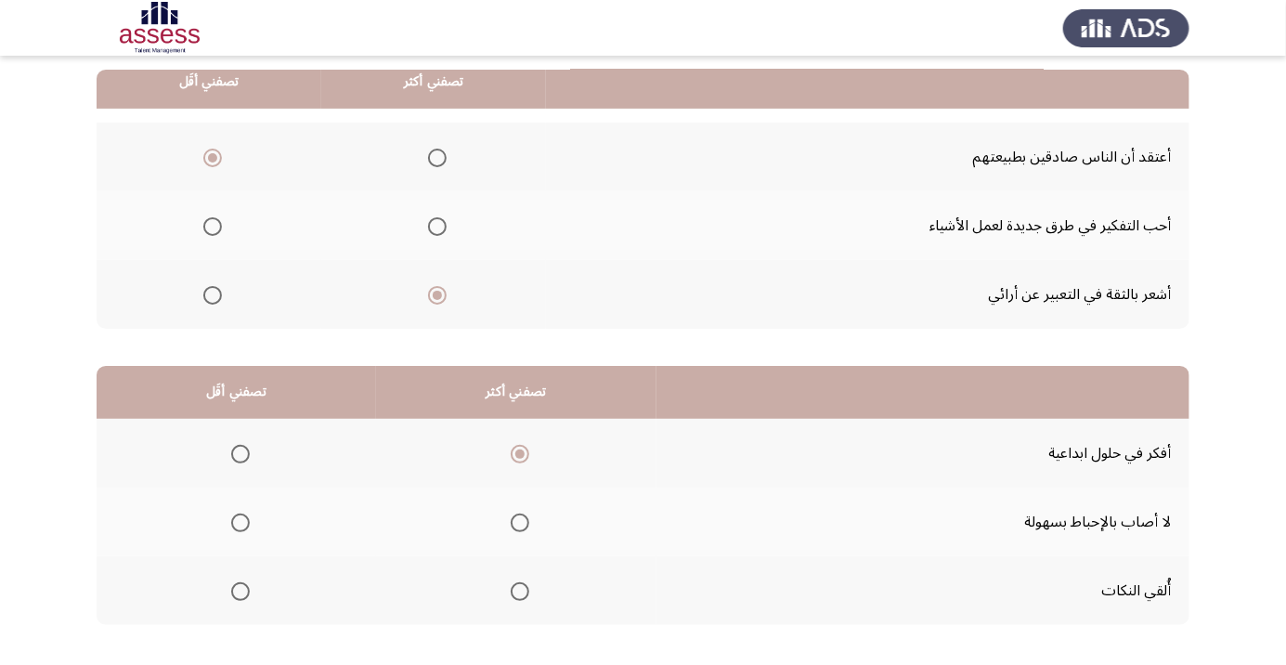
click at [231, 582] on span "Select an option" at bounding box center [240, 591] width 19 height 19
click at [231, 582] on input "Select an option" at bounding box center [240, 591] width 19 height 19
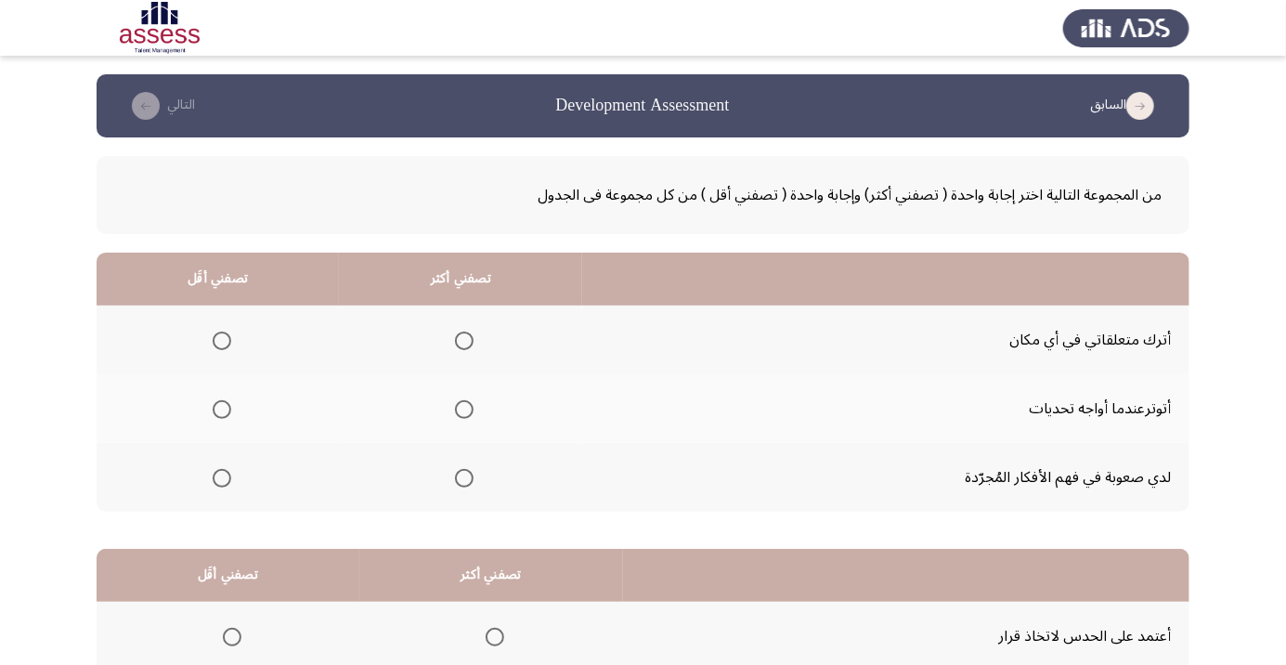
click at [222, 410] on span "Select an option" at bounding box center [222, 410] width 0 height 0
click at [222, 409] on input "Select an option" at bounding box center [222, 409] width 19 height 19
click at [217, 342] on span "Select an option" at bounding box center [222, 341] width 19 height 19
click at [499, 330] on th at bounding box center [460, 340] width 243 height 69
click at [464, 341] on span "Select an option" at bounding box center [464, 341] width 0 height 0
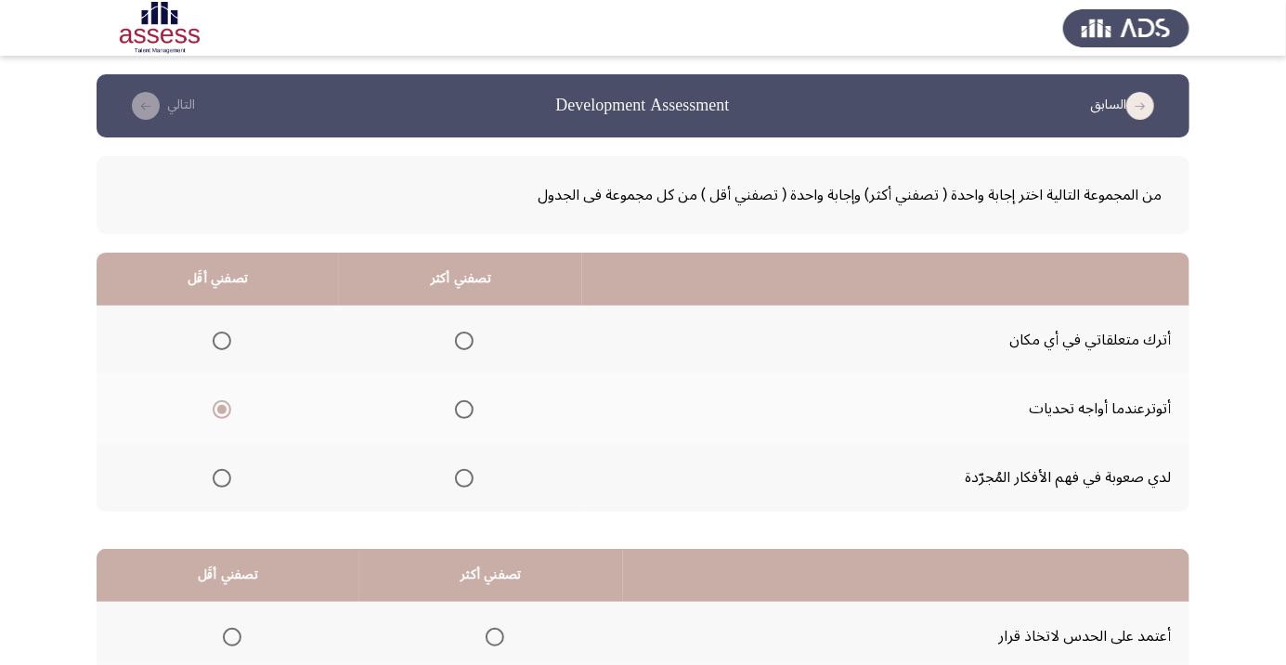
click at [467, 340] on input "Select an option" at bounding box center [464, 341] width 19 height 19
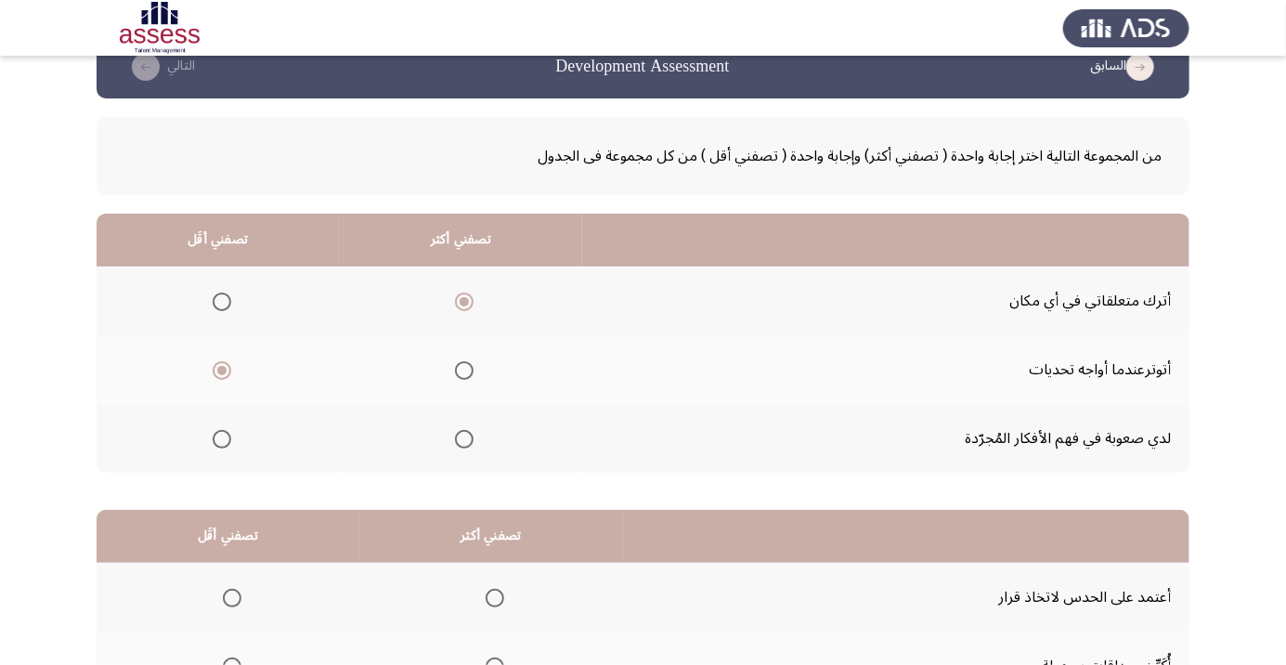
scroll to position [183, 0]
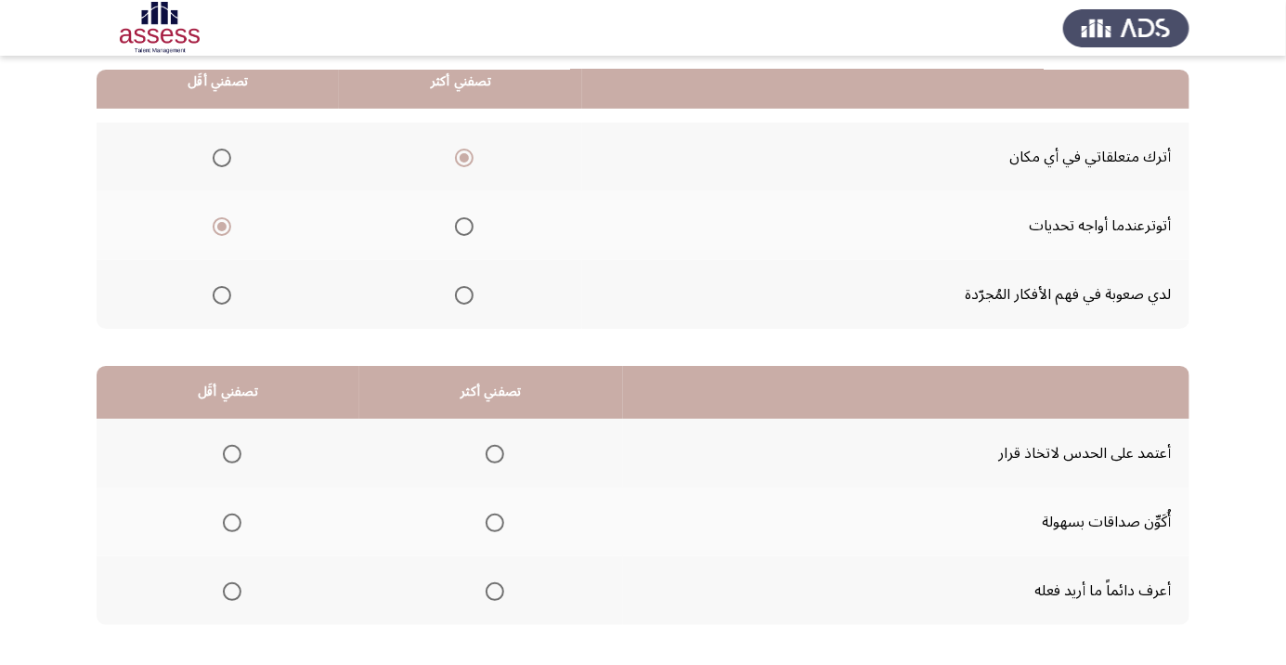
click at [222, 151] on span "Select an option" at bounding box center [222, 158] width 19 height 19
click at [222, 151] on input "Select an option" at bounding box center [222, 158] width 19 height 19
click at [461, 300] on span "Select an option" at bounding box center [464, 295] width 19 height 19
click at [461, 300] on input "Select an option" at bounding box center [464, 295] width 19 height 19
click at [495, 592] on span "Select an option" at bounding box center [495, 592] width 0 height 0
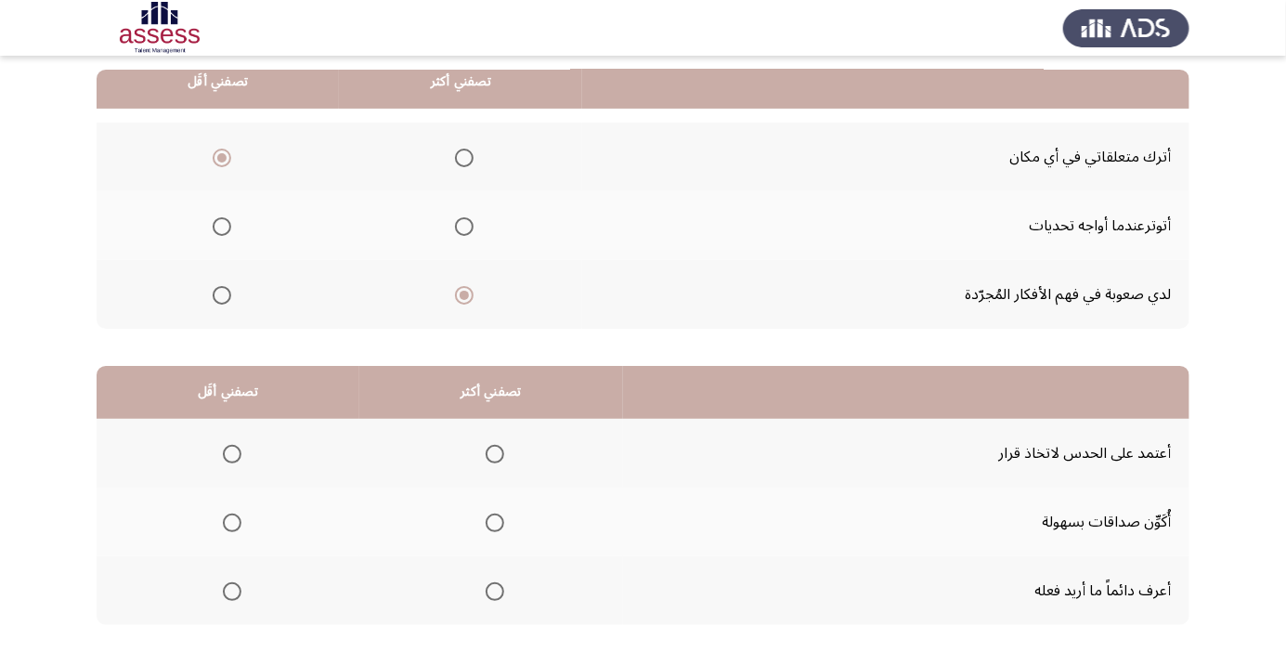
click at [498, 590] on input "Select an option" at bounding box center [495, 591] width 19 height 19
click at [238, 450] on span "Select an option" at bounding box center [232, 454] width 19 height 19
click at [238, 450] on input "Select an option" at bounding box center [232, 454] width 19 height 19
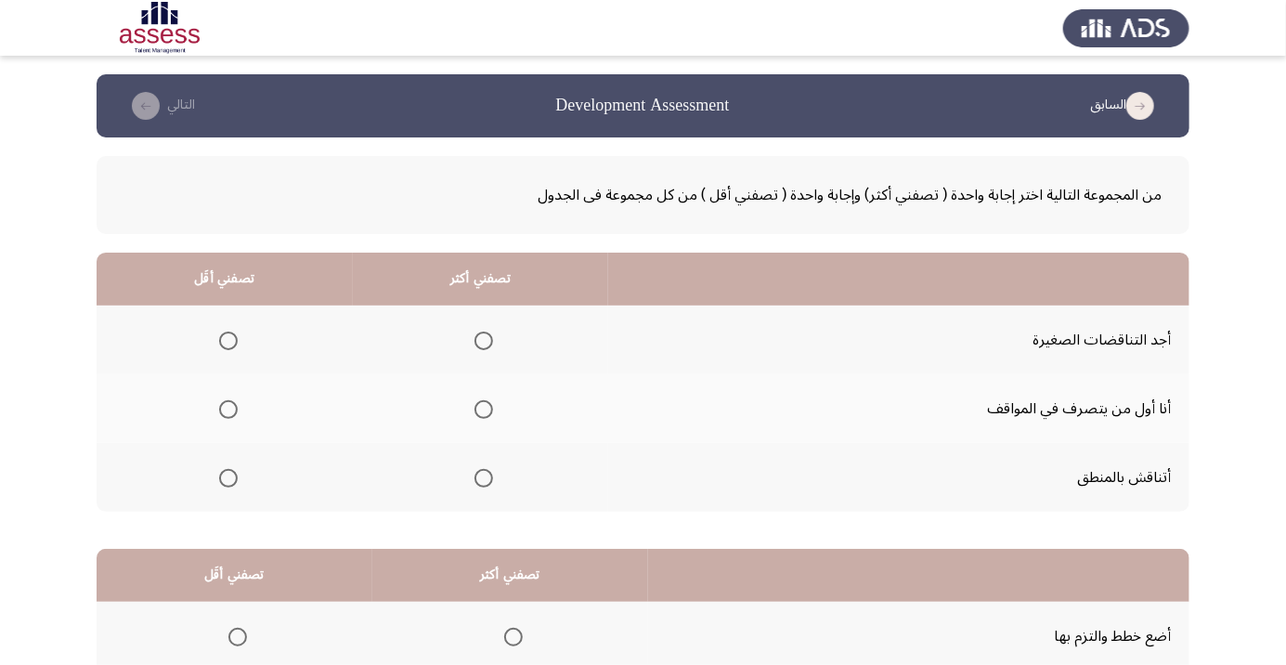
click at [484, 410] on span "Select an option" at bounding box center [484, 410] width 0 height 0
click at [486, 409] on input "Select an option" at bounding box center [484, 409] width 19 height 19
click at [228, 332] on span "Select an option" at bounding box center [228, 341] width 19 height 19
click at [228, 332] on input "Select an option" at bounding box center [228, 341] width 19 height 19
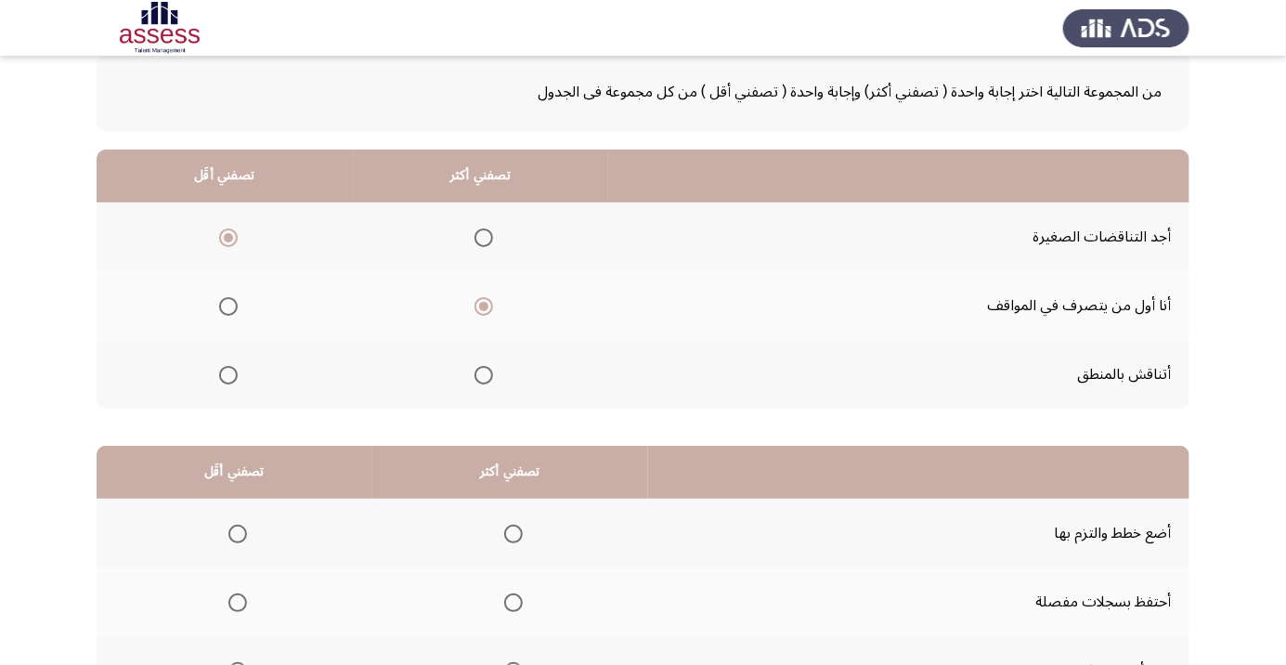
scroll to position [183, 0]
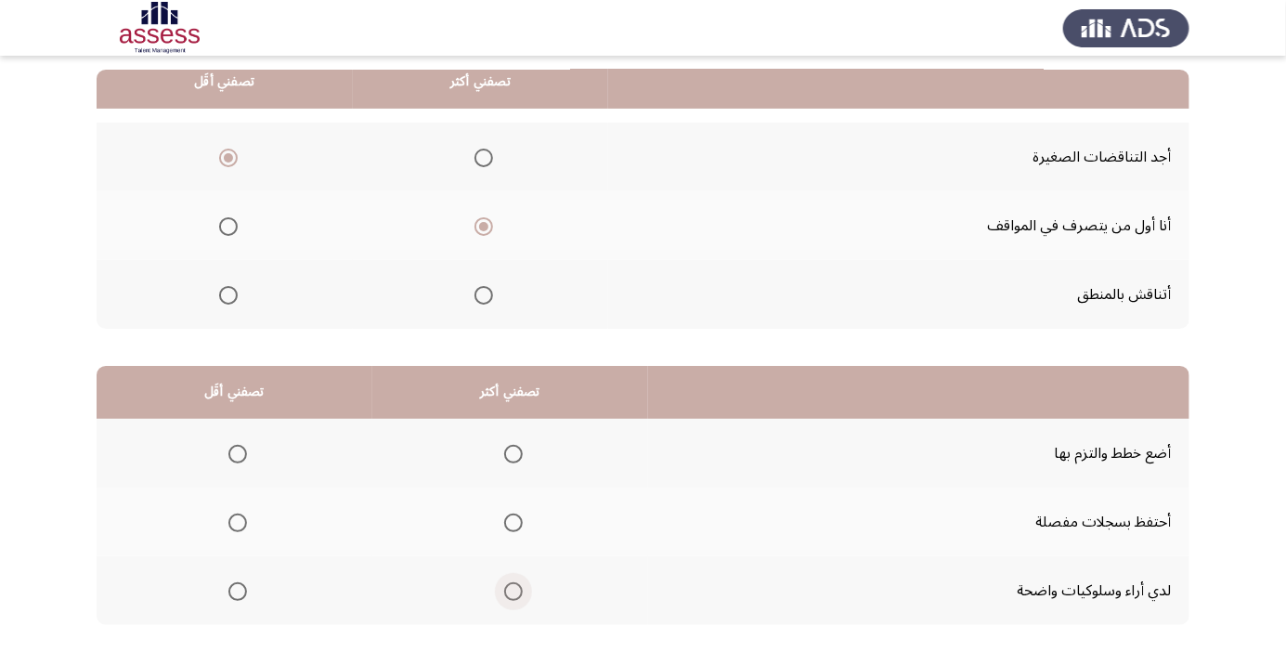
click at [514, 592] on span "Select an option" at bounding box center [514, 592] width 0 height 0
click at [514, 590] on input "Select an option" at bounding box center [513, 591] width 19 height 19
click at [232, 519] on span "Select an option" at bounding box center [237, 523] width 19 height 19
click at [232, 519] on input "Select an option" at bounding box center [237, 523] width 19 height 19
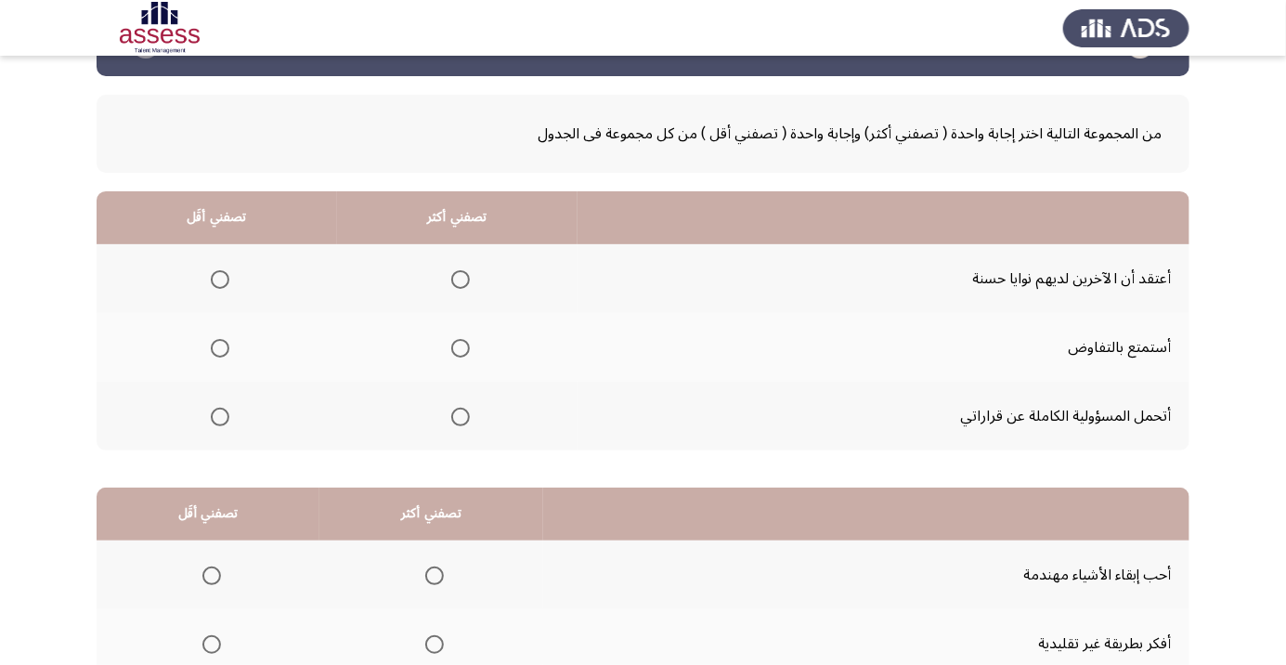
scroll to position [0, 0]
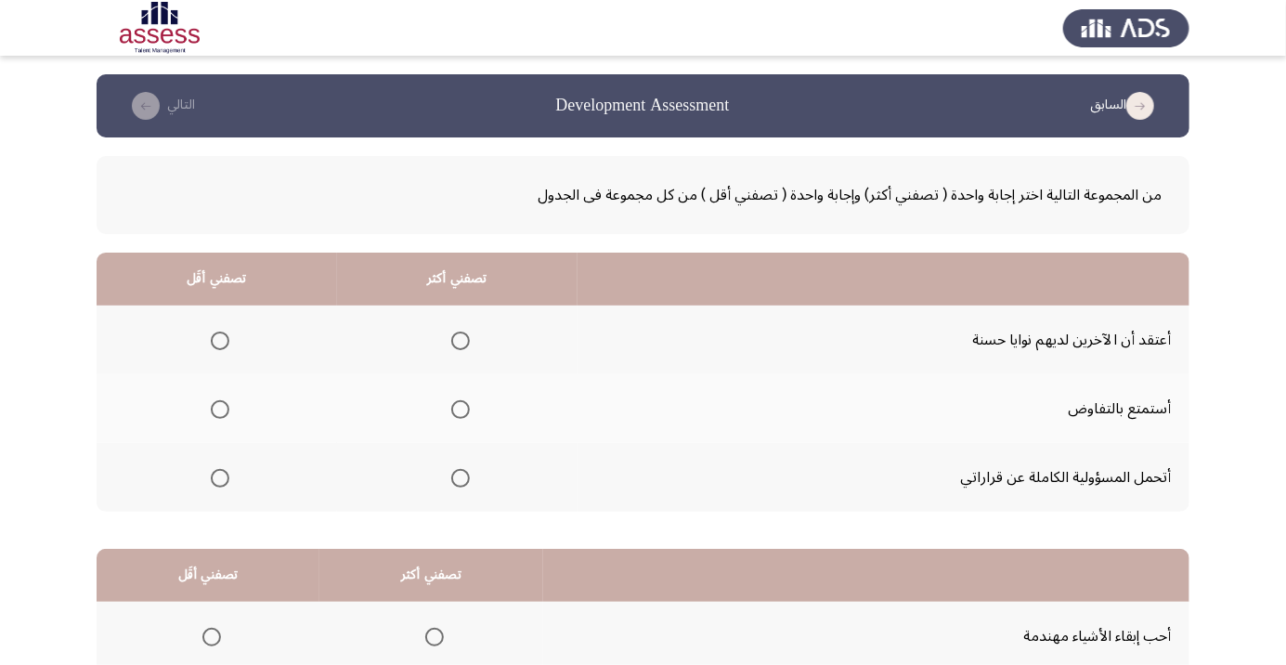
click at [457, 482] on span "Select an option" at bounding box center [460, 478] width 19 height 19
click at [457, 482] on input "Select an option" at bounding box center [460, 478] width 19 height 19
click at [220, 341] on span "Select an option" at bounding box center [220, 341] width 0 height 0
click at [220, 340] on input "Select an option" at bounding box center [220, 341] width 19 height 19
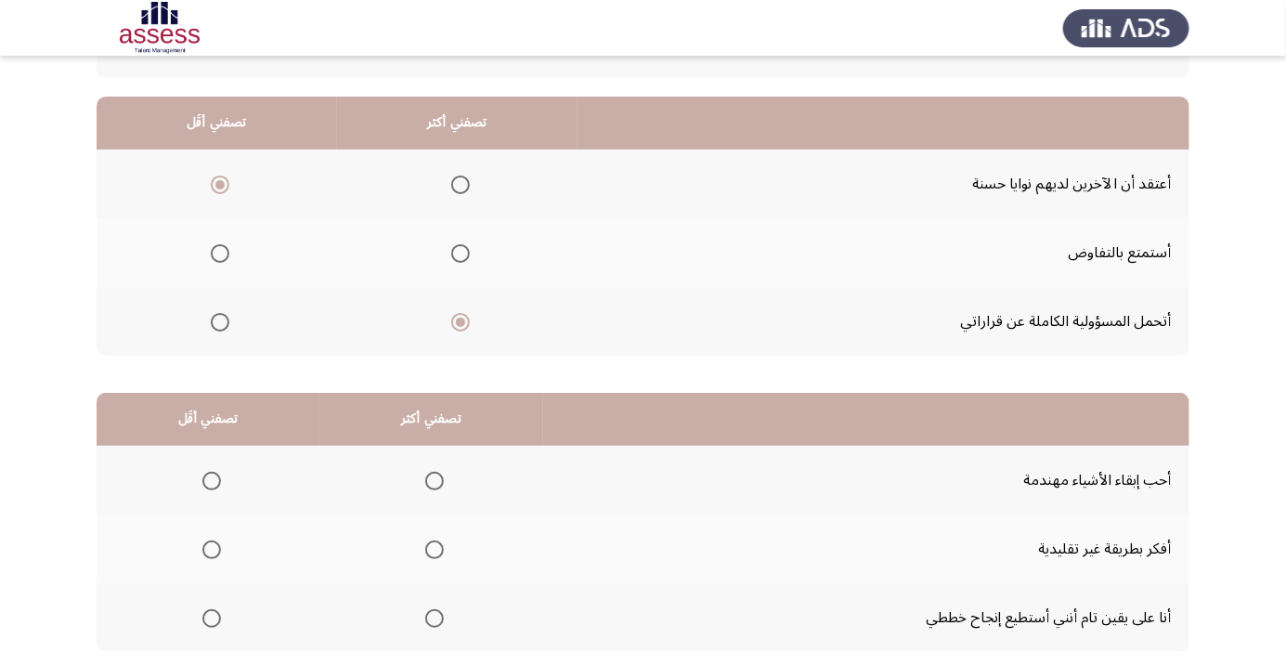
scroll to position [157, 0]
click at [435, 620] on span "Select an option" at bounding box center [434, 617] width 19 height 19
click at [435, 620] on input "Select an option" at bounding box center [434, 617] width 19 height 19
click at [205, 472] on span "Select an option" at bounding box center [211, 480] width 19 height 19
click at [205, 472] on input "Select an option" at bounding box center [211, 480] width 19 height 19
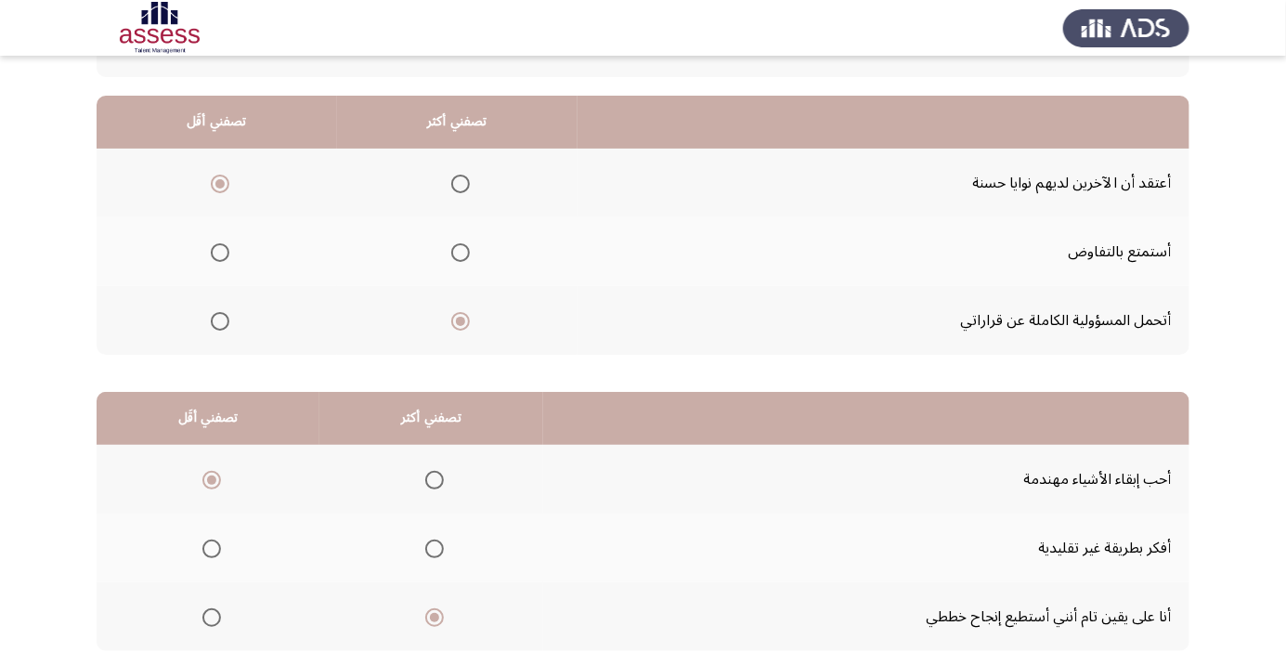
scroll to position [183, 0]
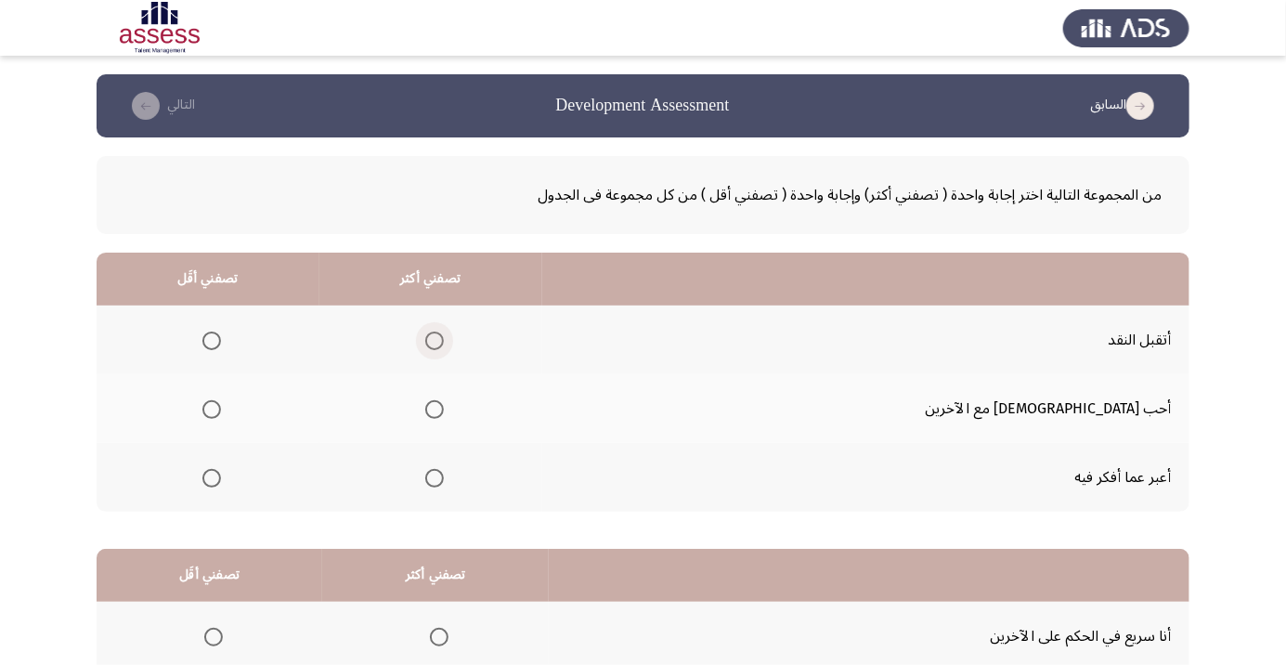
click at [444, 345] on span "Select an option" at bounding box center [434, 341] width 19 height 19
click at [444, 345] on input "Select an option" at bounding box center [434, 341] width 19 height 19
click at [212, 410] on span "Select an option" at bounding box center [212, 410] width 0 height 0
click at [221, 409] on input "Select an option" at bounding box center [211, 409] width 19 height 19
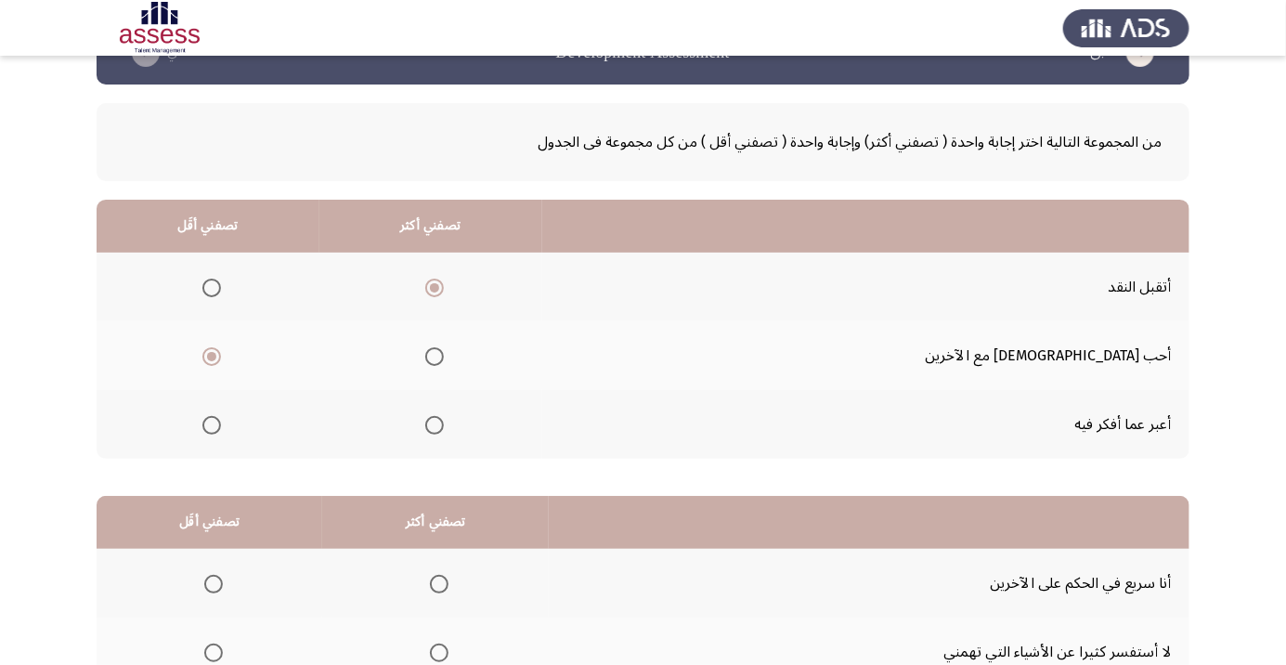
scroll to position [183, 0]
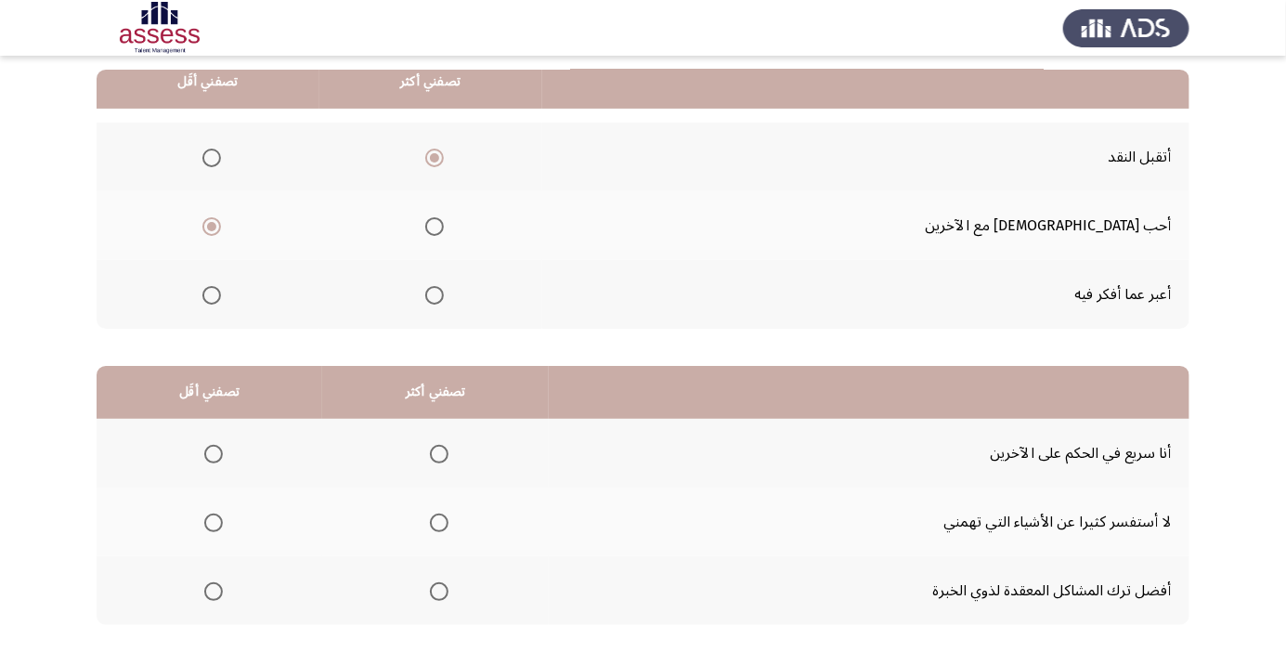
click at [436, 461] on span "Select an option" at bounding box center [439, 454] width 19 height 19
click at [436, 461] on input "Select an option" at bounding box center [439, 454] width 19 height 19
click at [218, 592] on span "Select an option" at bounding box center [213, 591] width 19 height 19
click at [218, 592] on input "Select an option" at bounding box center [213, 591] width 19 height 19
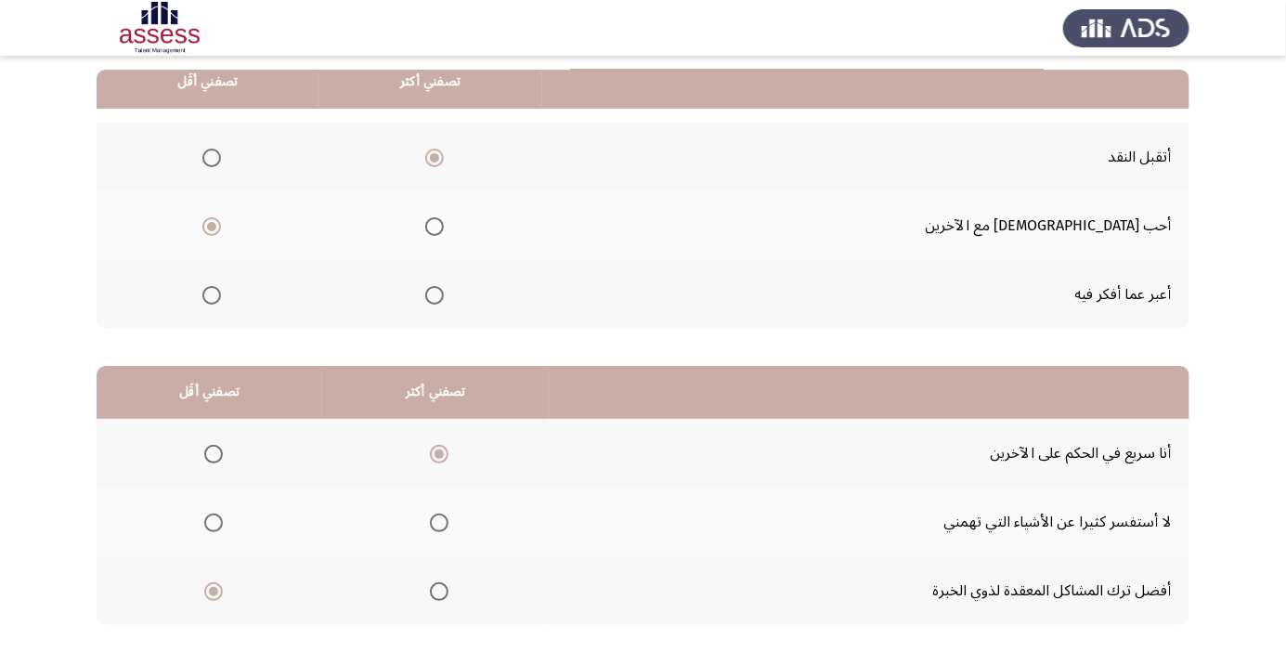
scroll to position [0, 0]
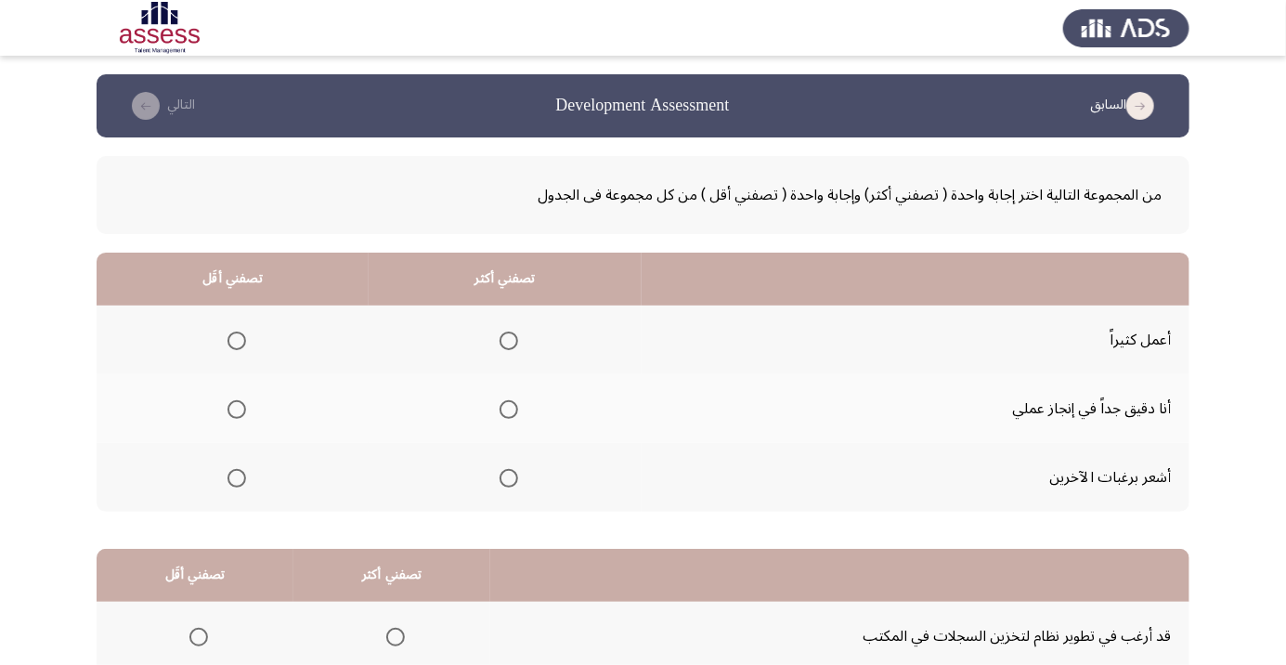
click at [510, 401] on span "Select an option" at bounding box center [509, 409] width 19 height 19
click at [510, 401] on input "Select an option" at bounding box center [509, 409] width 19 height 19
click at [237, 478] on span "Select an option" at bounding box center [237, 478] width 0 height 0
click at [236, 476] on input "Select an option" at bounding box center [237, 478] width 19 height 19
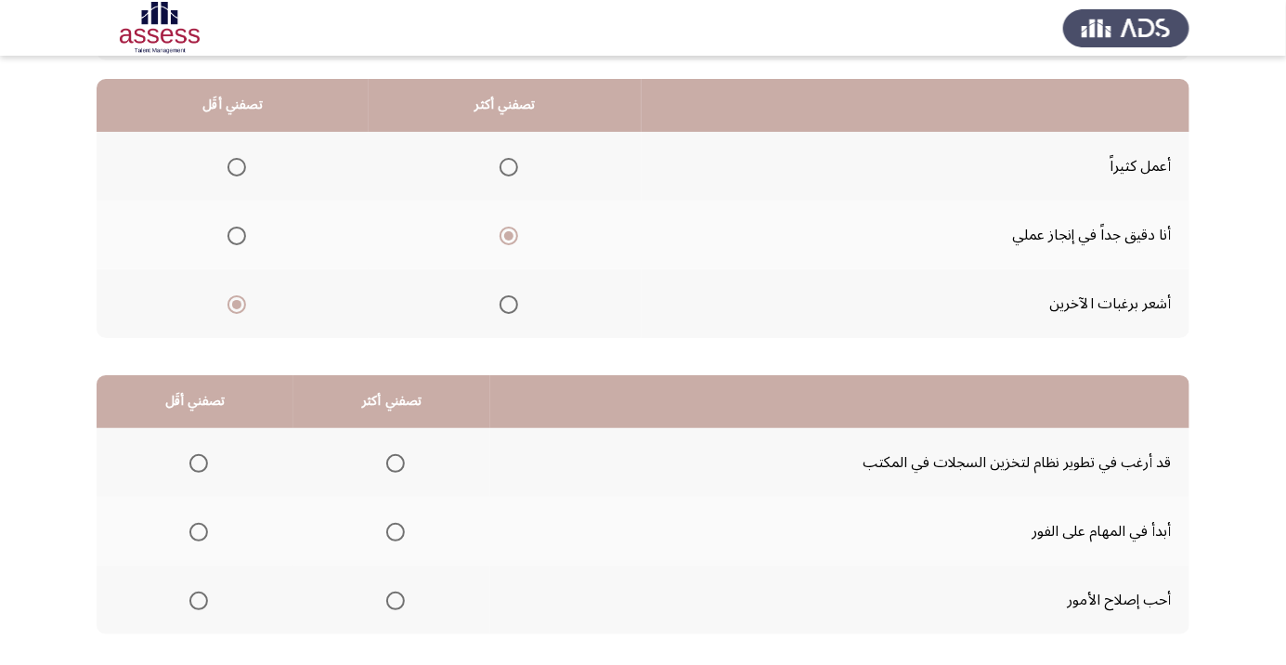
scroll to position [183, 0]
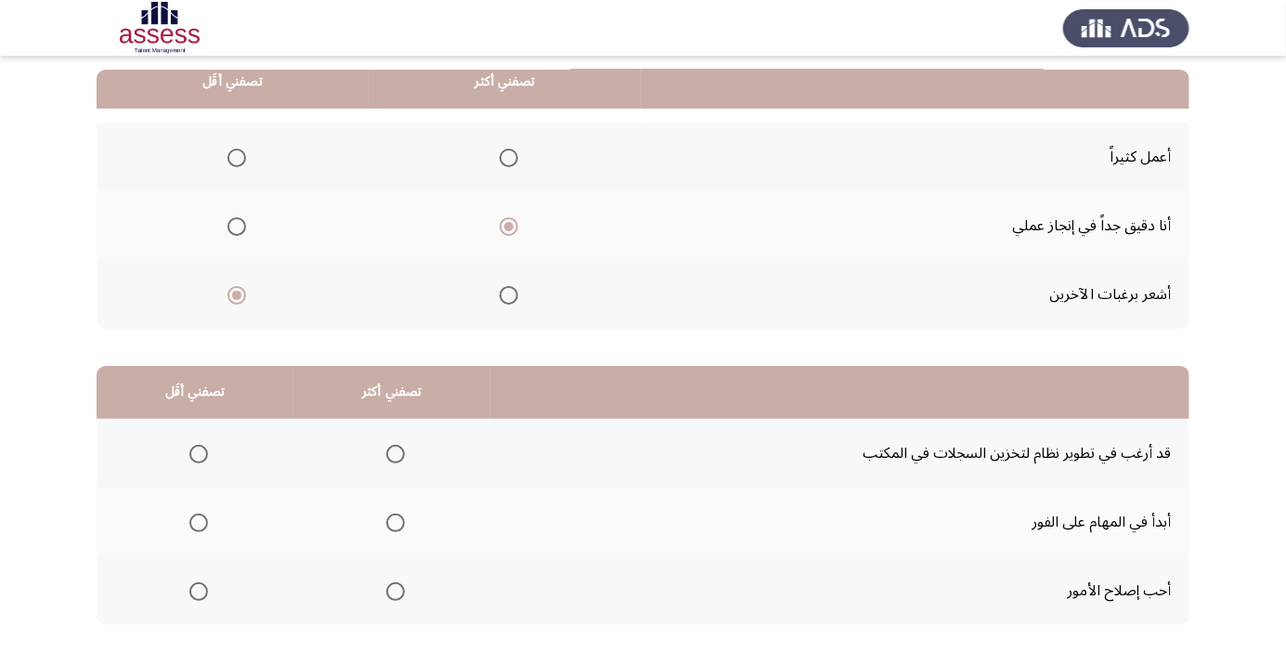
click at [396, 592] on span "Select an option" at bounding box center [396, 592] width 0 height 0
click at [394, 590] on input "Select an option" at bounding box center [395, 591] width 19 height 19
click at [396, 454] on span "Select an option" at bounding box center [396, 454] width 0 height 0
click at [394, 452] on input "Select an option" at bounding box center [395, 454] width 19 height 19
click at [396, 592] on span "Select an option" at bounding box center [396, 592] width 0 height 0
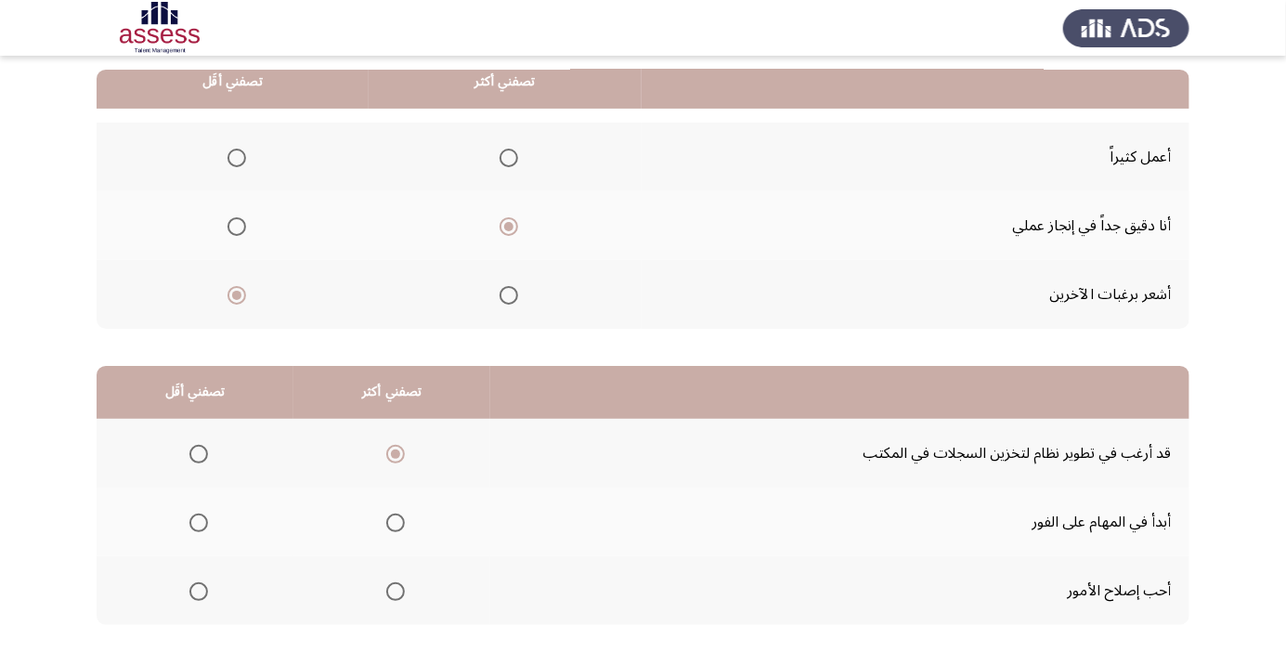
click at [394, 590] on input "Select an option" at bounding box center [395, 591] width 19 height 19
click at [206, 459] on span "Select an option" at bounding box center [198, 454] width 19 height 19
click at [206, 459] on input "Select an option" at bounding box center [198, 454] width 19 height 19
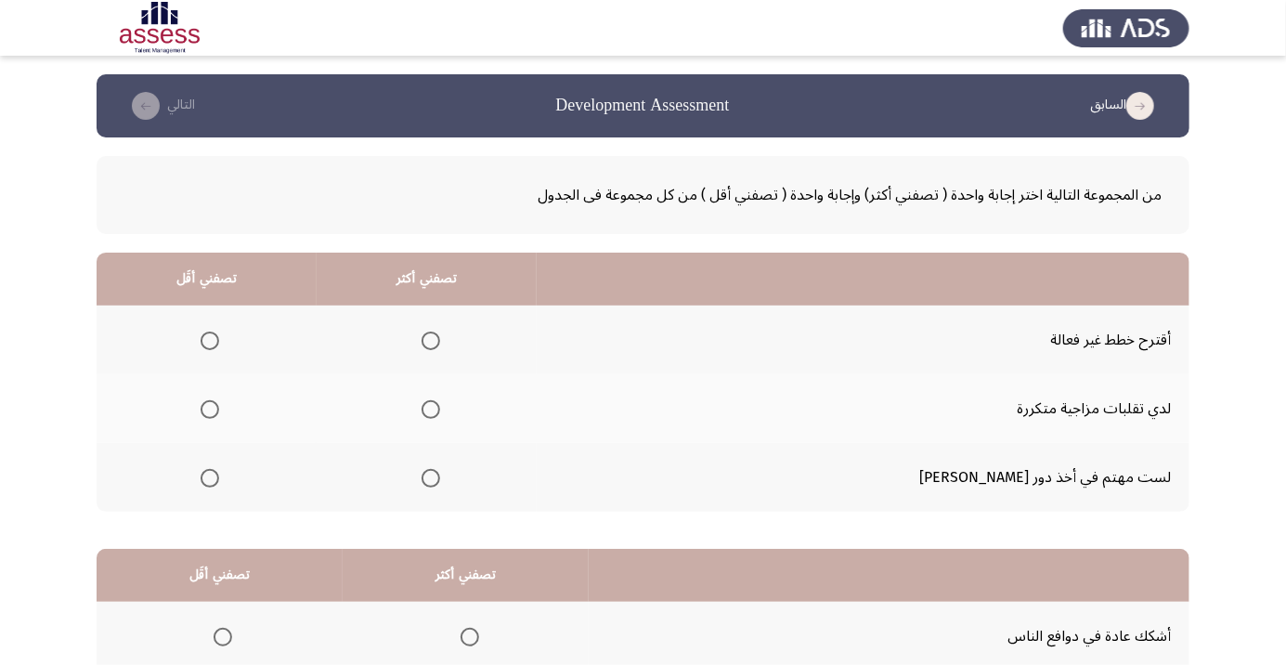
click at [431, 478] on span "Select an option" at bounding box center [431, 478] width 0 height 0
click at [440, 476] on input "Select an option" at bounding box center [431, 478] width 19 height 19
click at [210, 410] on span "Select an option" at bounding box center [210, 410] width 0 height 0
click at [219, 409] on input "Select an option" at bounding box center [210, 409] width 19 height 19
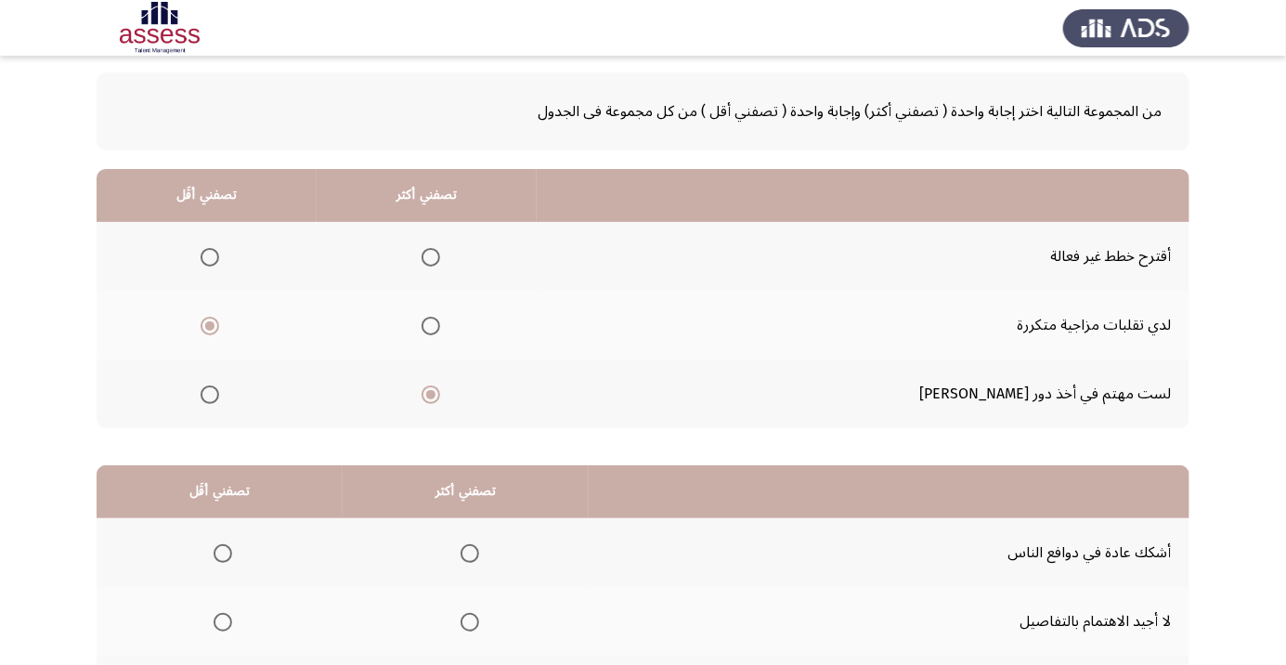
scroll to position [183, 0]
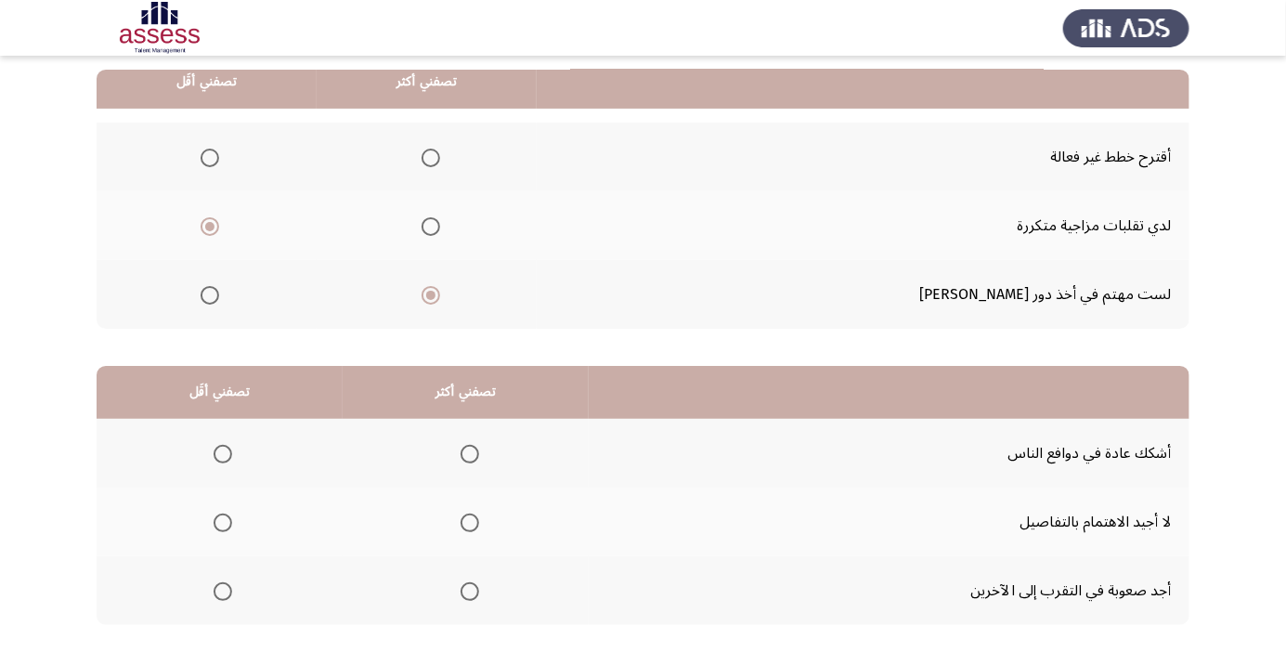
click at [473, 458] on span "Select an option" at bounding box center [470, 454] width 19 height 19
click at [473, 458] on input "Select an option" at bounding box center [470, 454] width 19 height 19
click at [215, 526] on span "Select an option" at bounding box center [223, 523] width 19 height 19
click at [215, 526] on input "Select an option" at bounding box center [223, 523] width 19 height 19
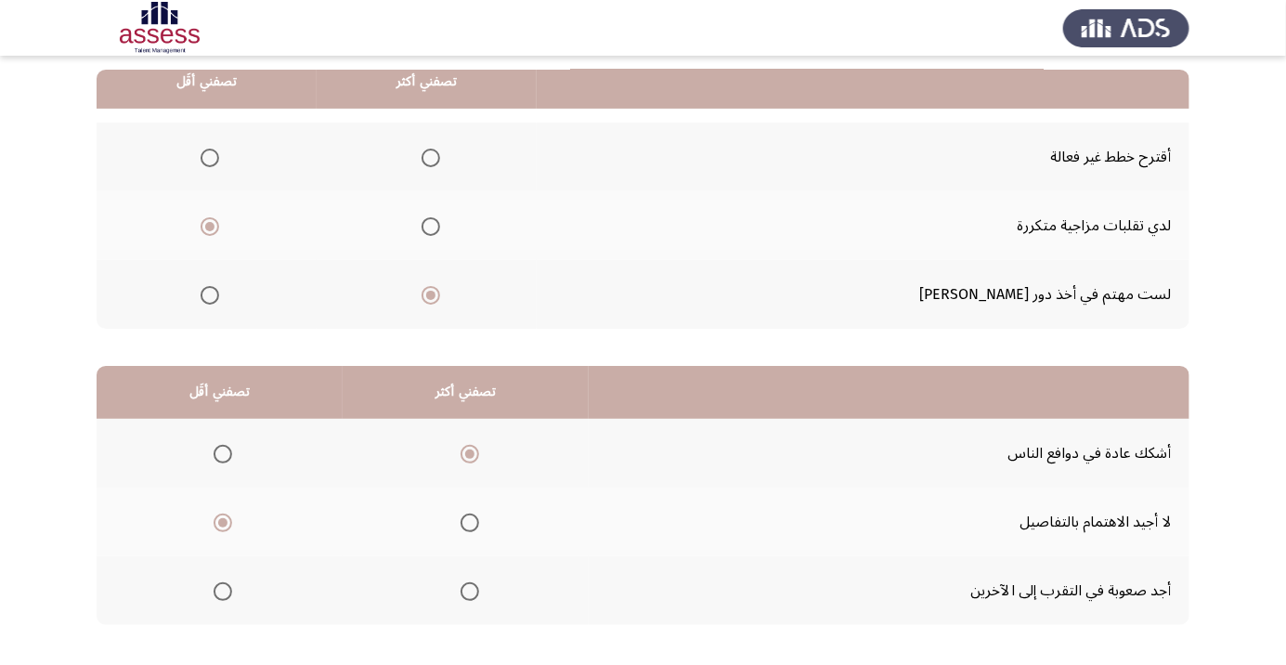
scroll to position [0, 0]
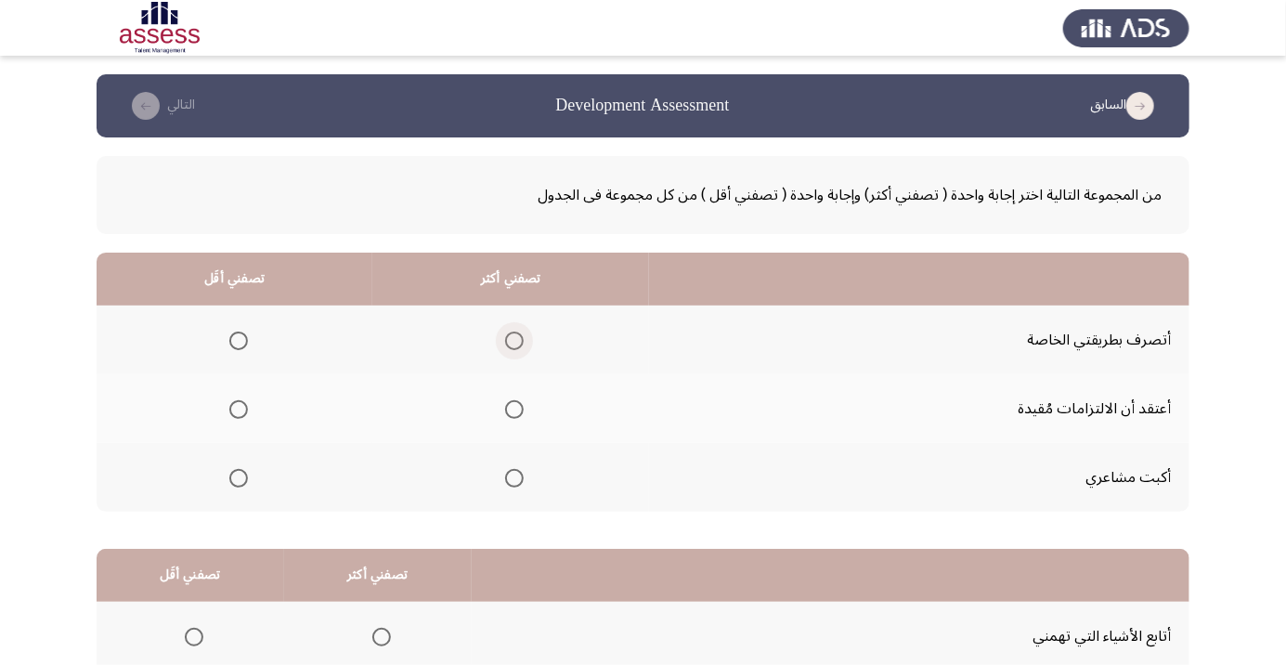
click at [514, 341] on span "Select an option" at bounding box center [514, 341] width 0 height 0
click at [518, 340] on input "Select an option" at bounding box center [514, 341] width 19 height 19
click at [239, 483] on span "Select an option" at bounding box center [238, 478] width 19 height 19
click at [239, 483] on input "Select an option" at bounding box center [238, 478] width 19 height 19
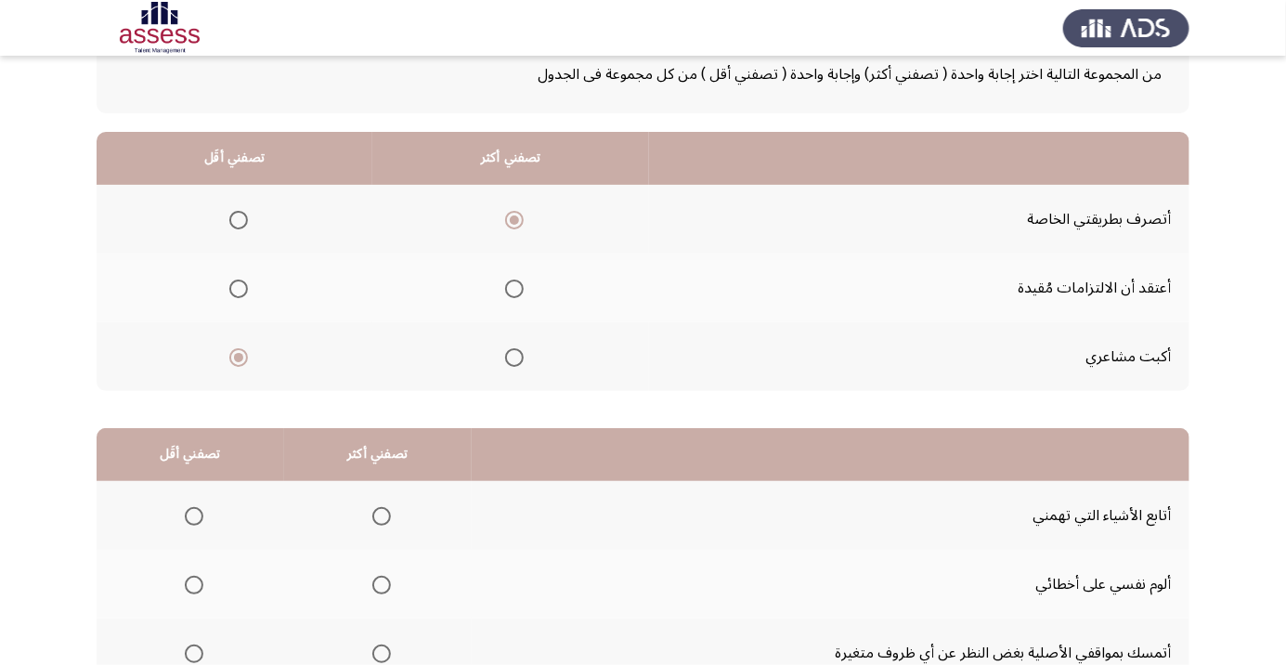
scroll to position [183, 0]
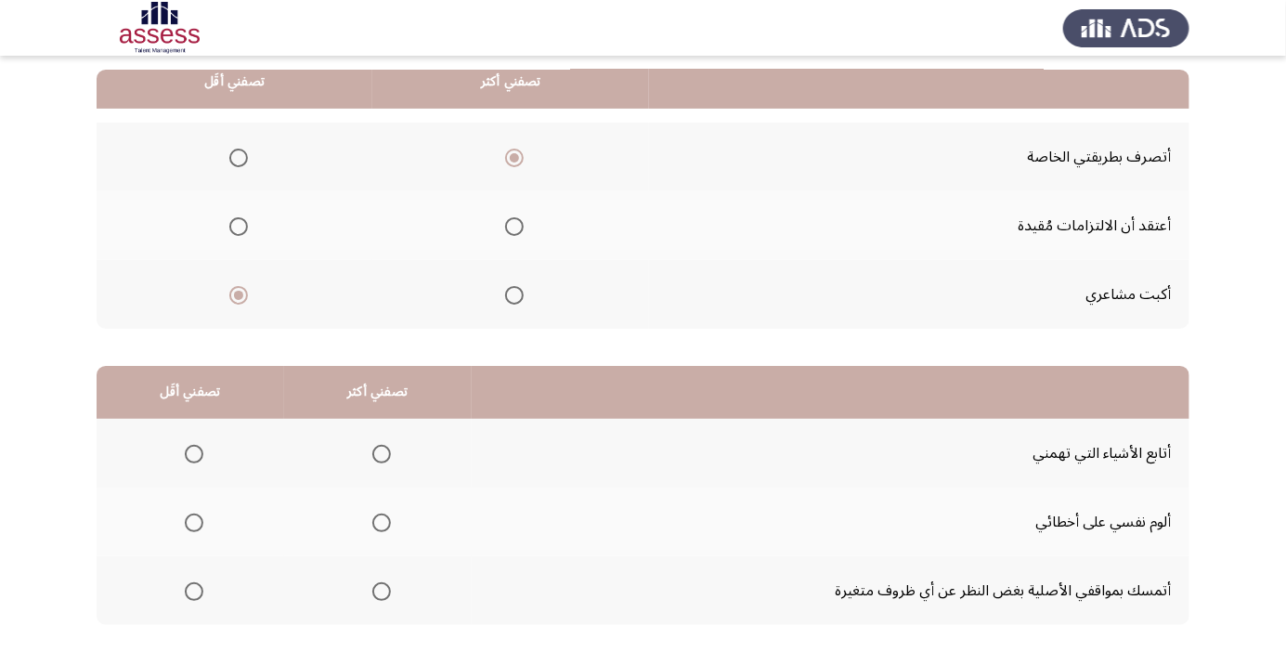
click at [388, 515] on span "Select an option" at bounding box center [381, 523] width 19 height 19
click at [388, 515] on input "Select an option" at bounding box center [381, 523] width 19 height 19
click at [188, 592] on span "Select an option" at bounding box center [194, 591] width 19 height 19
click at [188, 592] on input "Select an option" at bounding box center [194, 591] width 19 height 19
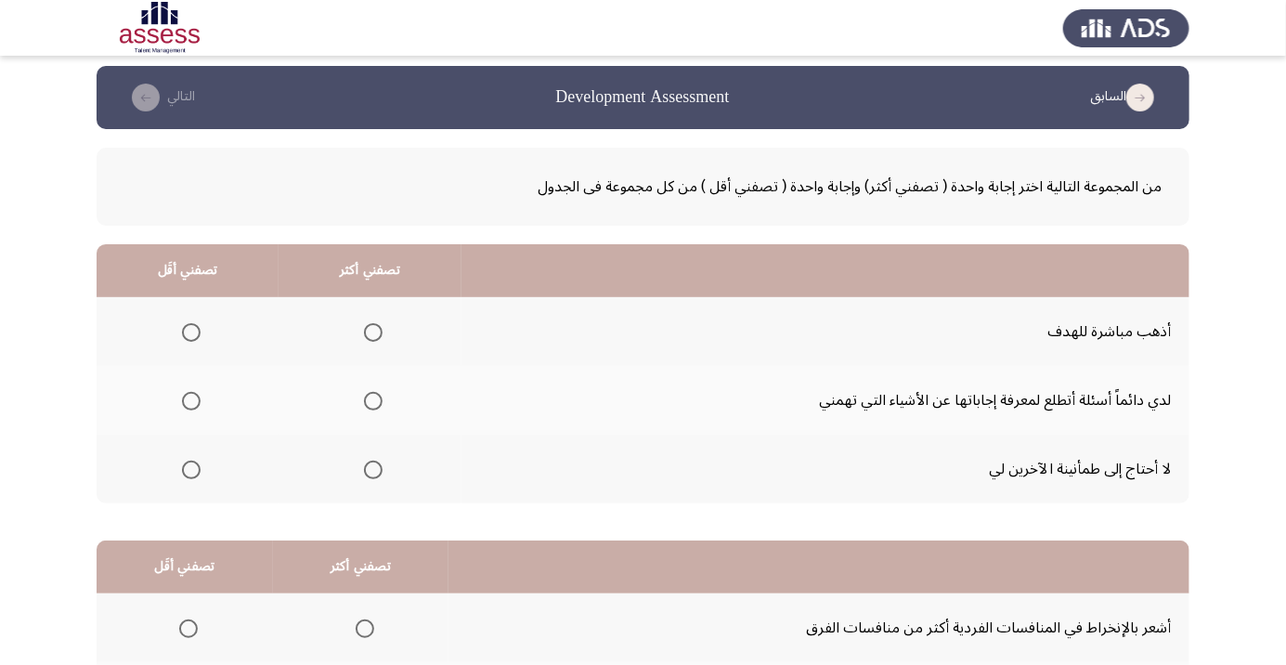
scroll to position [75, 0]
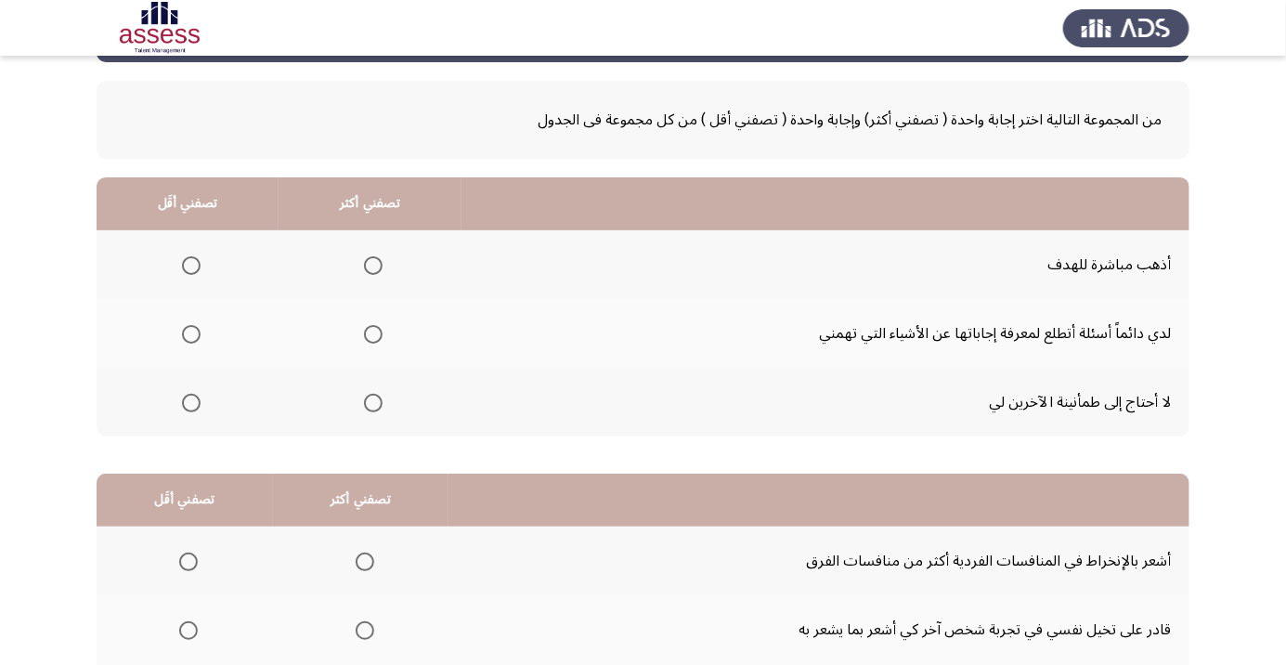
click at [188, 407] on span "Select an option" at bounding box center [191, 403] width 19 height 19
click at [188, 407] on input "Select an option" at bounding box center [191, 403] width 19 height 19
click at [373, 334] on span "Select an option" at bounding box center [373, 334] width 0 height 0
click at [375, 332] on input "Select an option" at bounding box center [373, 334] width 19 height 19
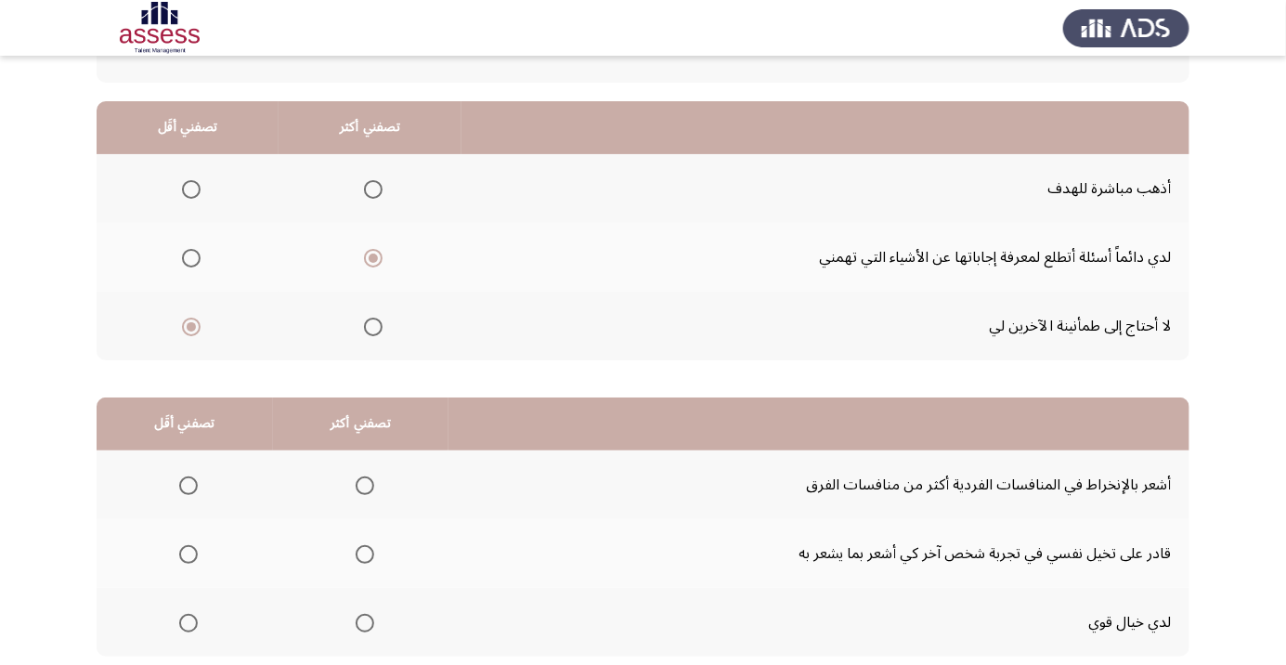
scroll to position [183, 0]
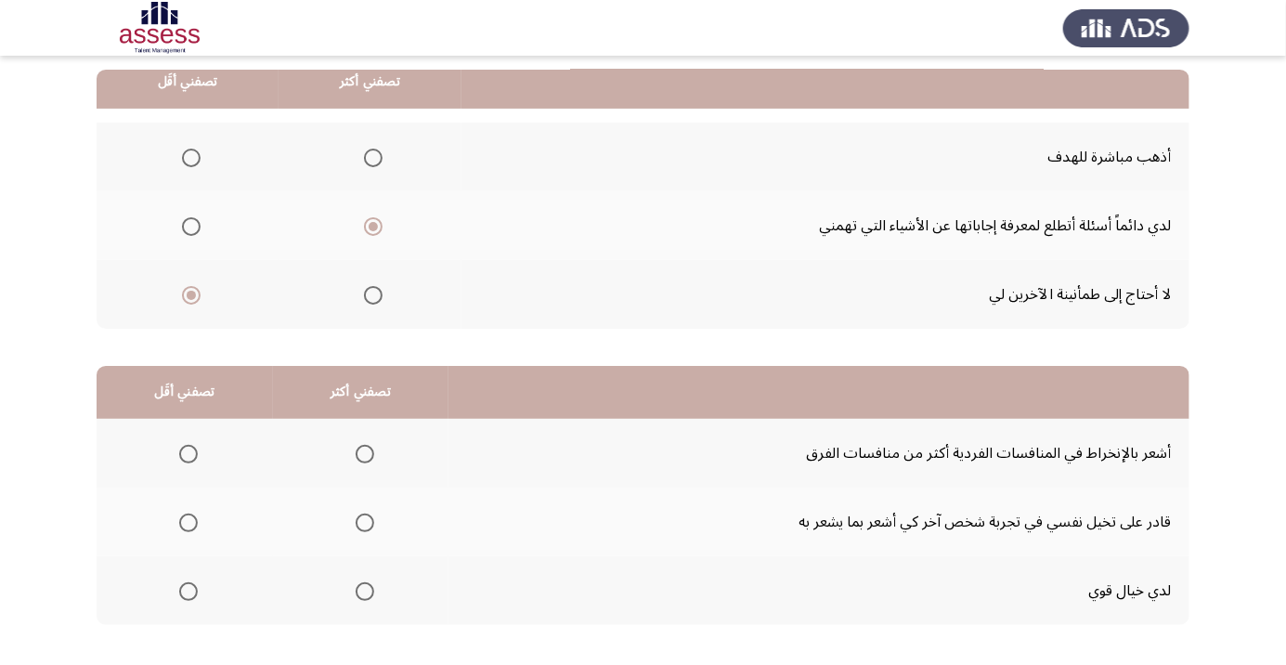
click at [372, 514] on span "Select an option" at bounding box center [365, 523] width 19 height 19
click at [372, 514] on input "Select an option" at bounding box center [365, 523] width 19 height 19
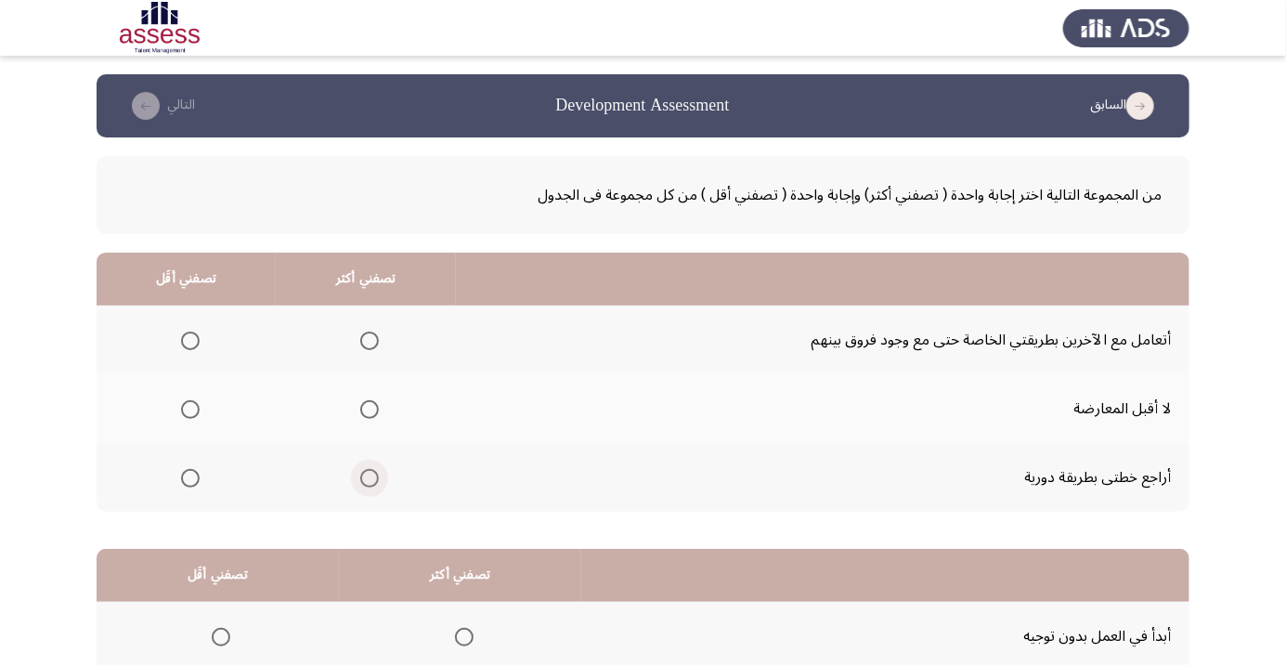
click at [370, 478] on span "Select an option" at bounding box center [370, 478] width 0 height 0
click at [371, 476] on input "Select an option" at bounding box center [369, 478] width 19 height 19
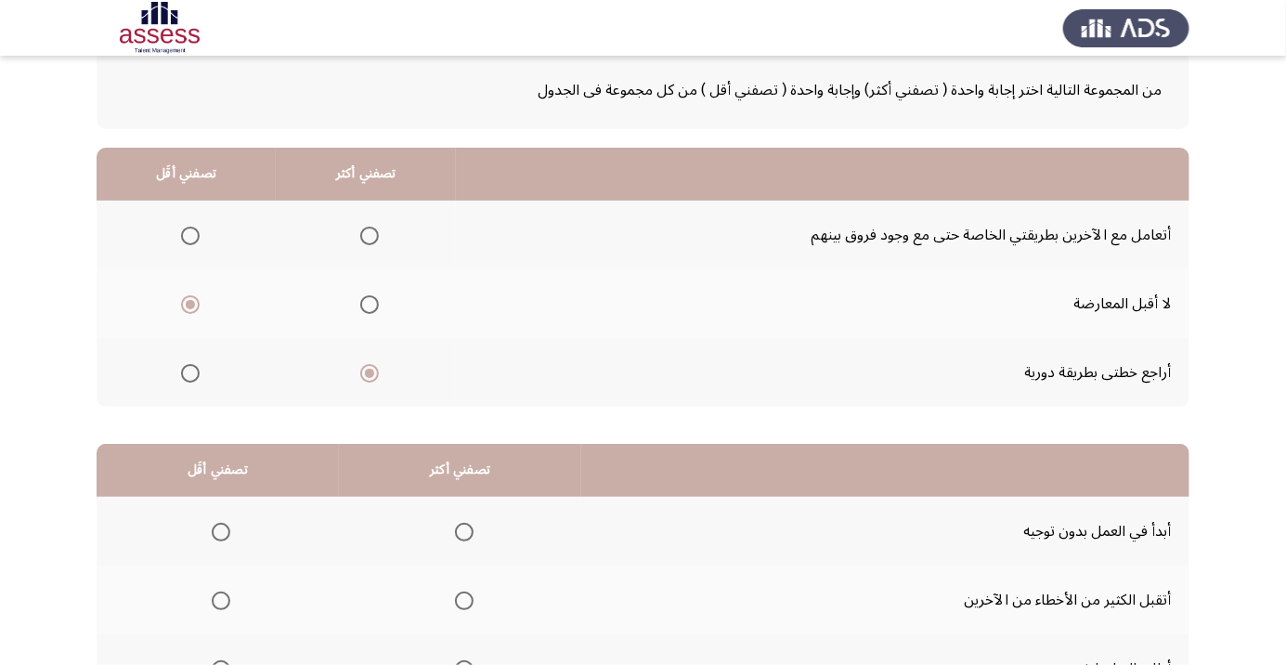
scroll to position [183, 0]
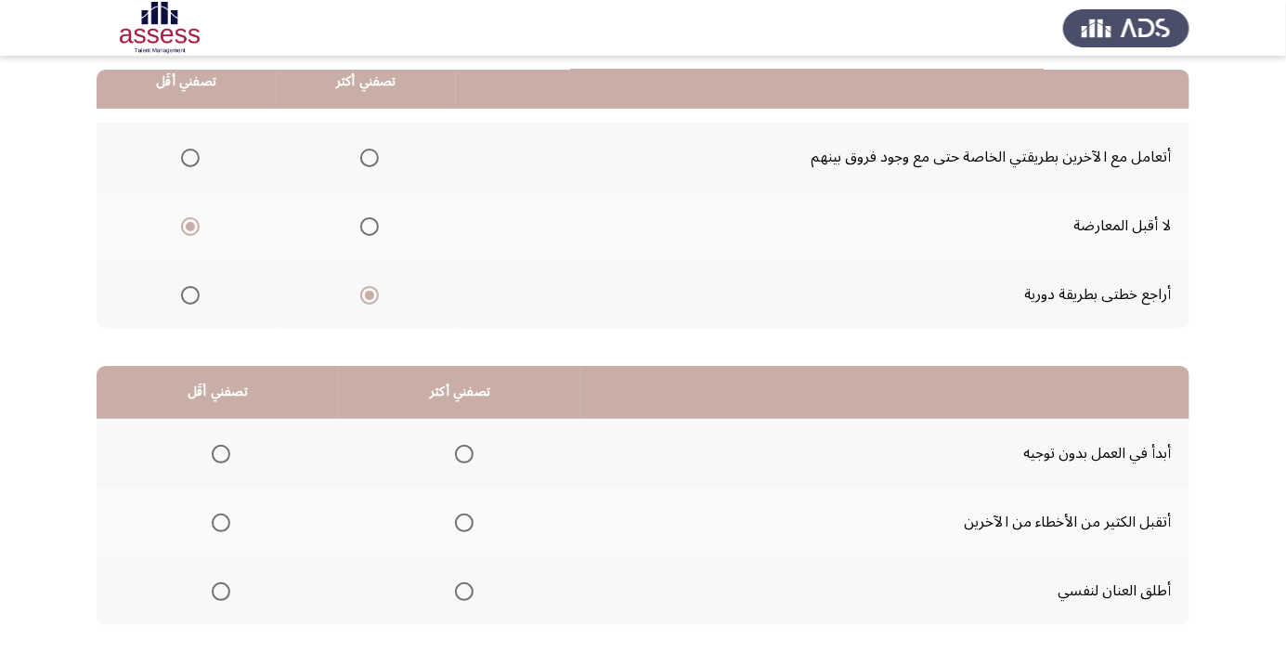
click at [464, 523] on span "Select an option" at bounding box center [464, 523] width 0 height 0
click at [465, 521] on input "Select an option" at bounding box center [464, 523] width 19 height 19
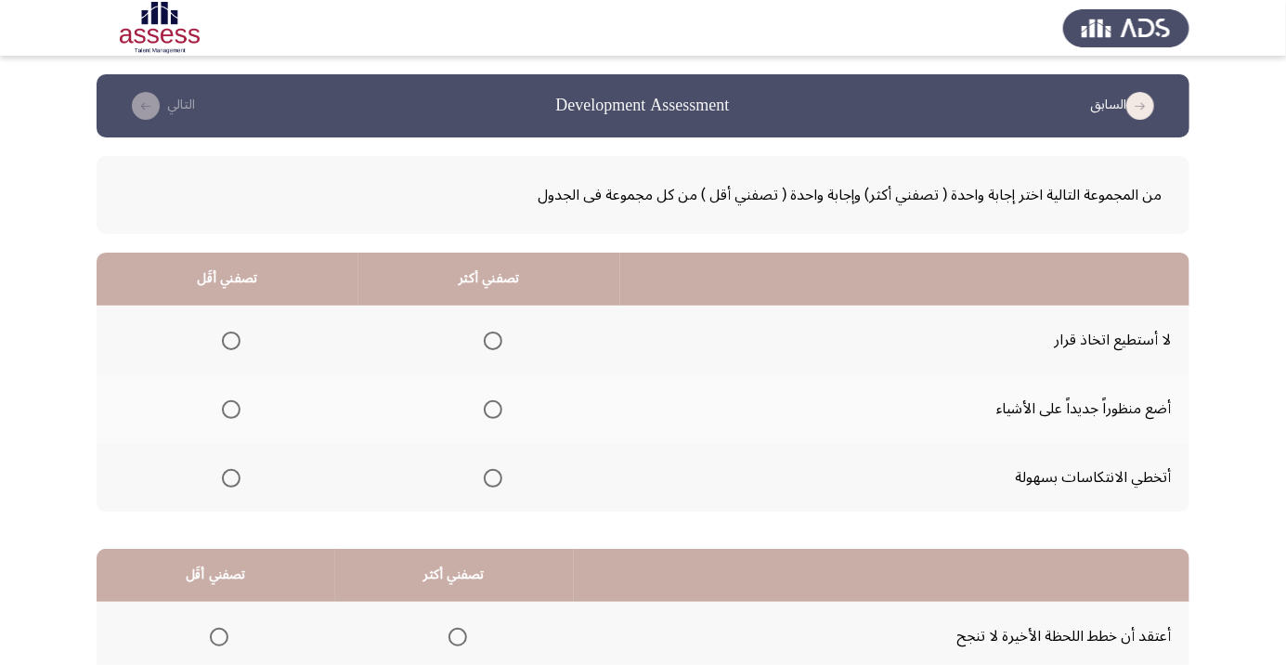
click at [497, 412] on span "Select an option" at bounding box center [493, 409] width 19 height 19
click at [497, 412] on input "Select an option" at bounding box center [493, 409] width 19 height 19
click at [231, 341] on span "Select an option" at bounding box center [231, 341] width 0 height 0
click at [230, 340] on input "Select an option" at bounding box center [231, 341] width 19 height 19
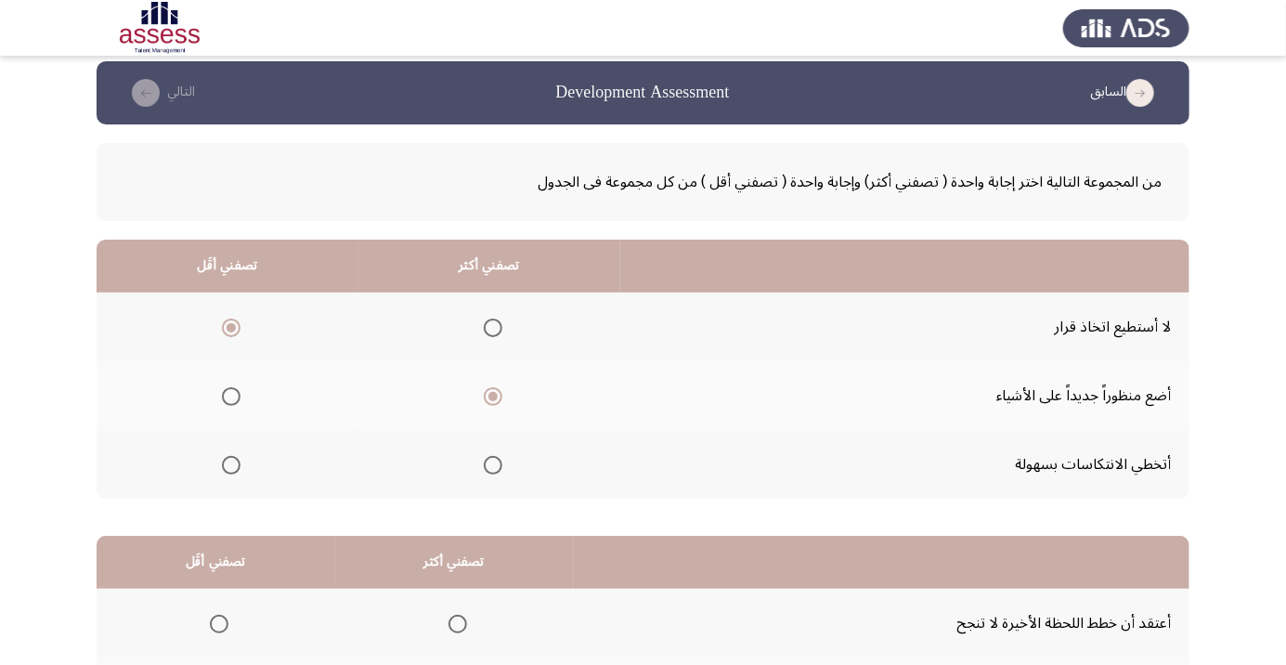
scroll to position [183, 0]
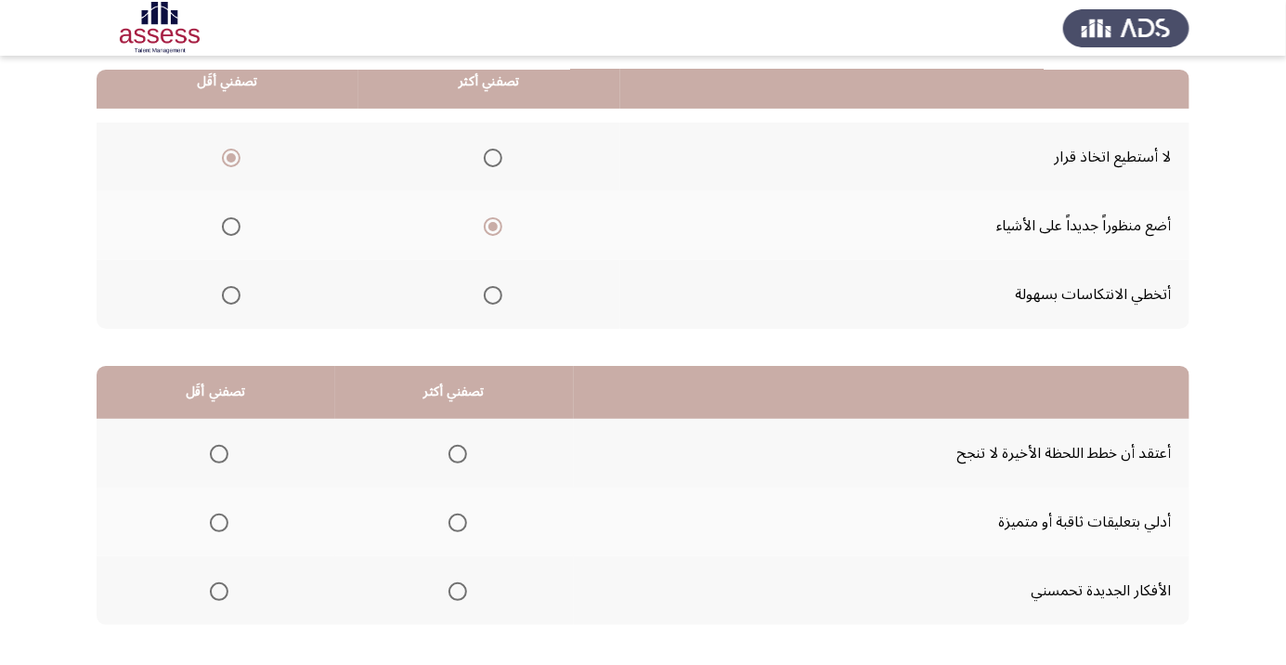
click at [449, 592] on span "Select an option" at bounding box center [458, 591] width 19 height 19
click at [449, 592] on input "Select an option" at bounding box center [458, 591] width 19 height 19
click at [243, 483] on th at bounding box center [216, 453] width 239 height 69
click at [214, 449] on span "Select an option" at bounding box center [219, 454] width 19 height 19
click at [214, 449] on input "Select an option" at bounding box center [219, 454] width 19 height 19
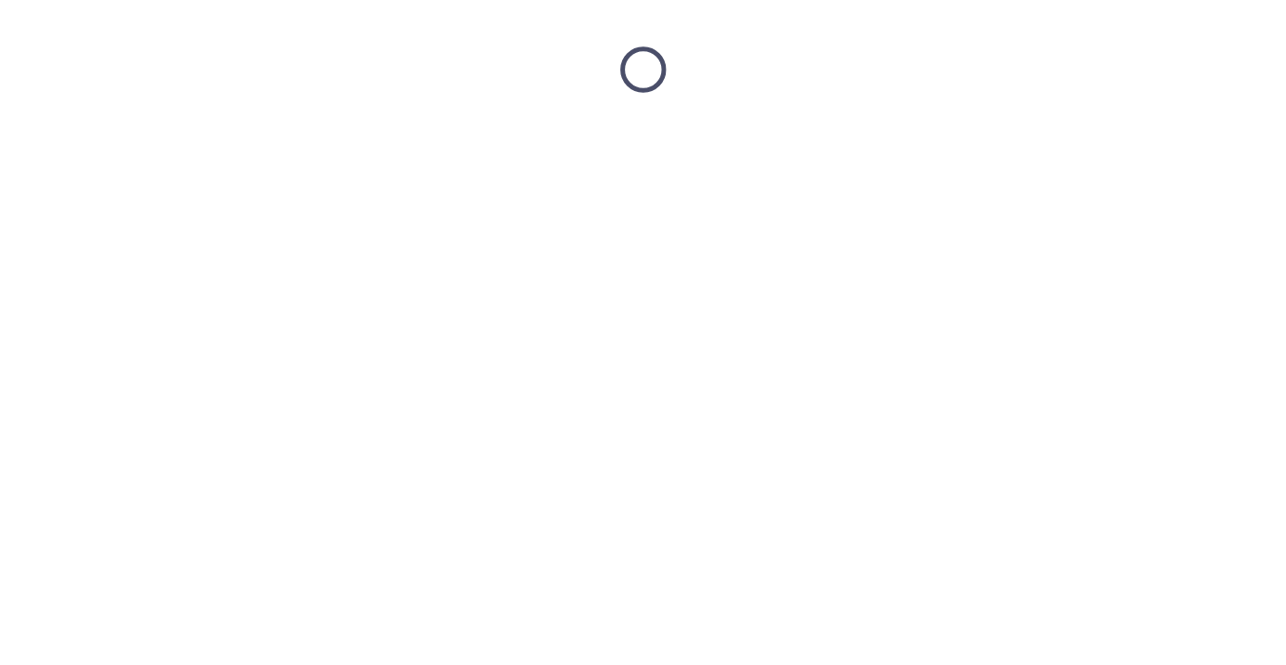
scroll to position [0, 0]
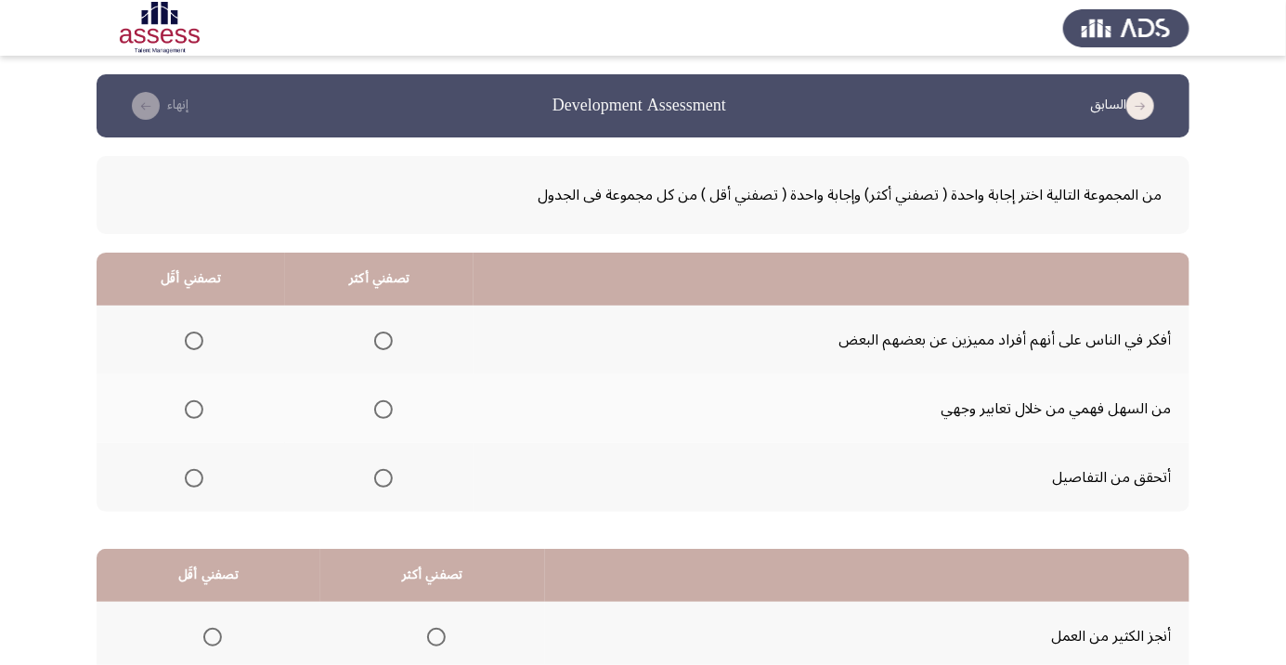
click at [364, 498] on th at bounding box center [379, 477] width 189 height 69
click at [390, 477] on span "Select an option" at bounding box center [383, 478] width 19 height 19
click at [390, 477] on input "Select an option" at bounding box center [383, 478] width 19 height 19
click at [189, 409] on span "Select an option" at bounding box center [194, 409] width 19 height 19
click at [189, 409] on input "Select an option" at bounding box center [194, 409] width 19 height 19
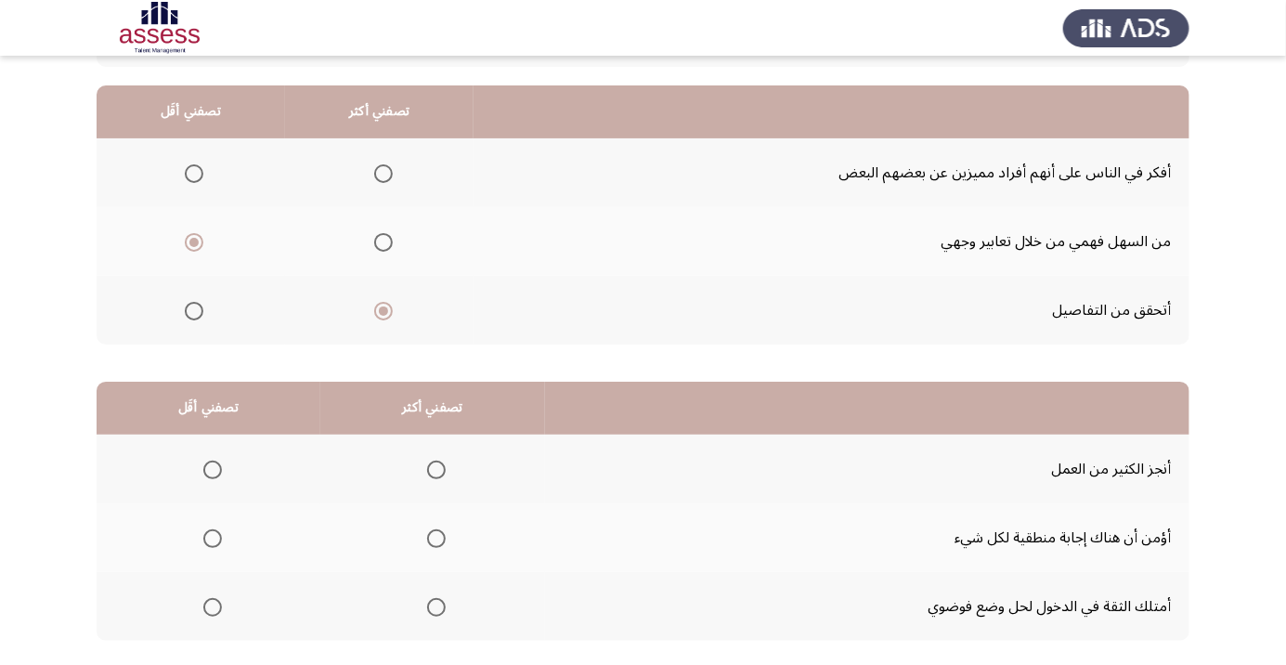
scroll to position [170, 0]
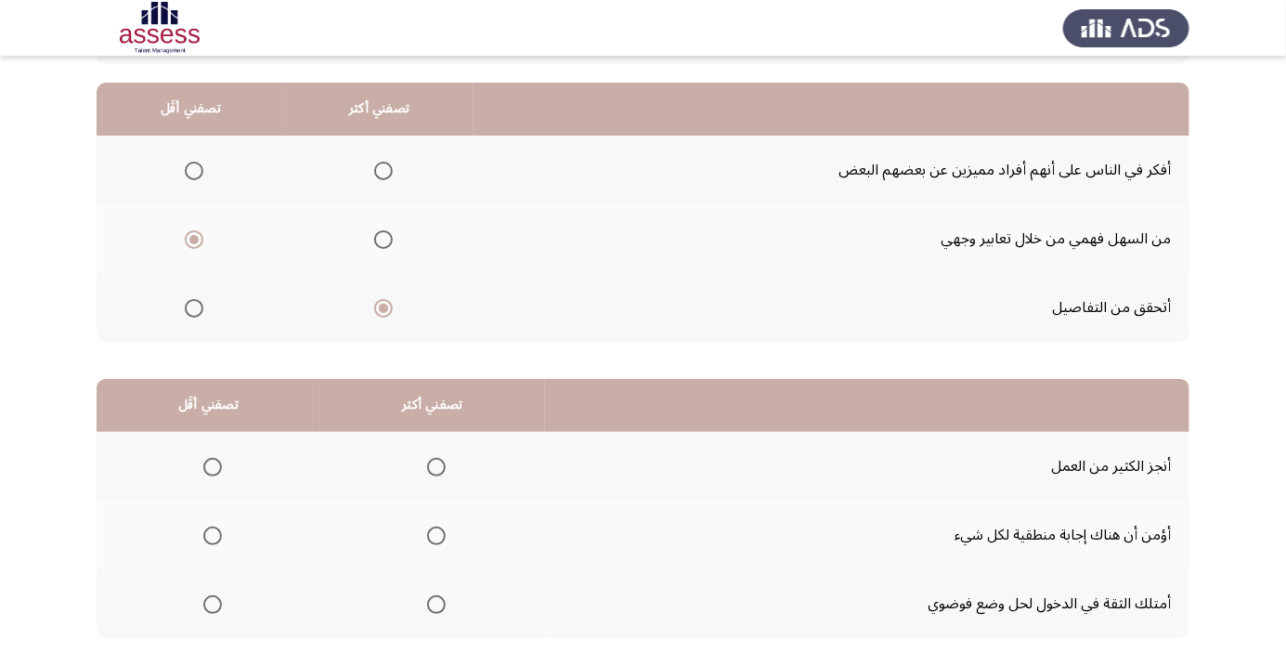
click at [211, 609] on span "Select an option" at bounding box center [212, 604] width 19 height 19
click at [211, 609] on input "Select an option" at bounding box center [212, 604] width 19 height 19
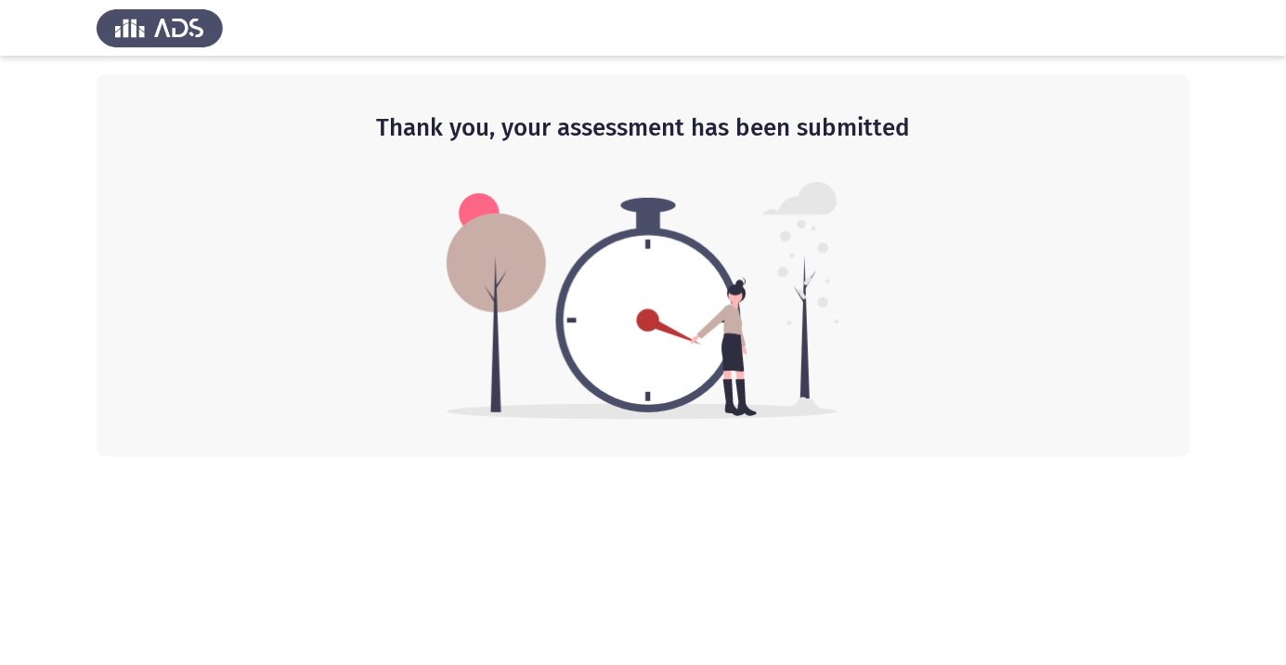
scroll to position [32, 0]
